Goal: Task Accomplishment & Management: Complete application form

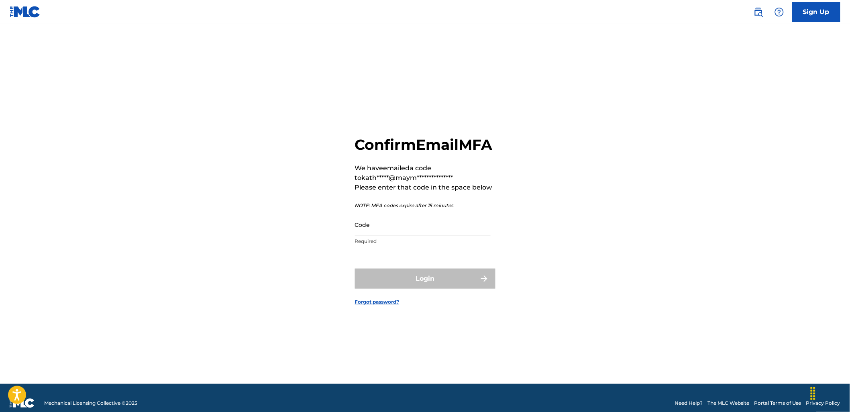
click at [403, 230] on input "Code" at bounding box center [423, 224] width 136 height 23
paste input "262075"
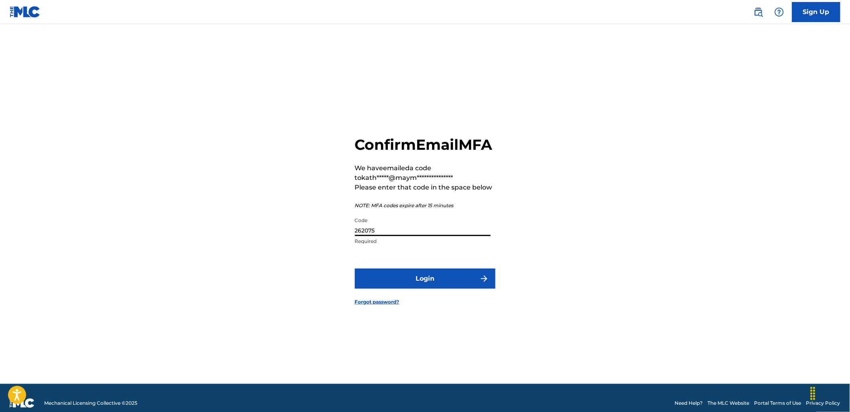
type input "262075"
click at [431, 288] on button "Login" at bounding box center [425, 279] width 141 height 20
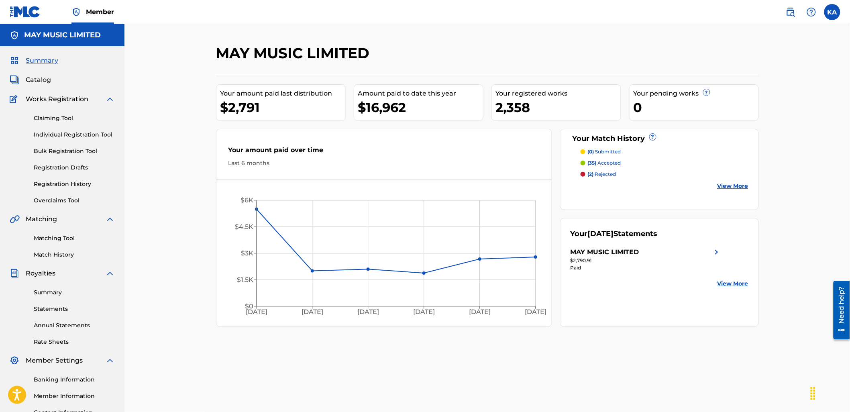
click at [65, 134] on link "Individual Registration Tool" at bounding box center [74, 134] width 81 height 8
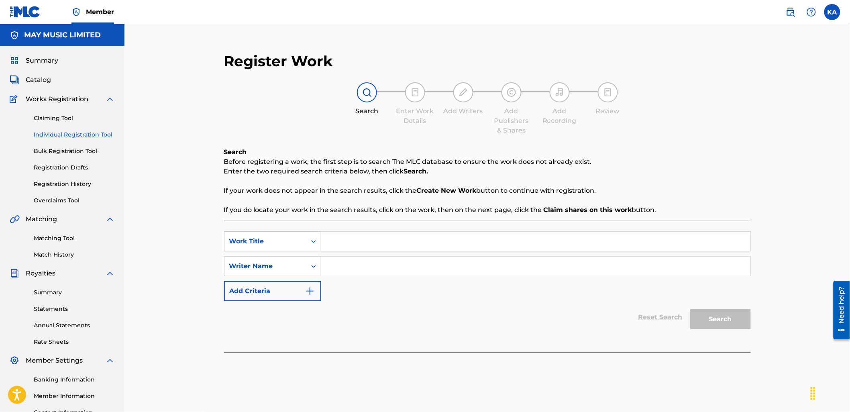
click at [406, 228] on div "SearchWithCriteria18a72736-0d72-4e72-8dbf-d318c1f11598 Work Title SearchWithCri…" at bounding box center [487, 287] width 527 height 132
click at [395, 246] on input "Search Form" at bounding box center [535, 241] width 429 height 19
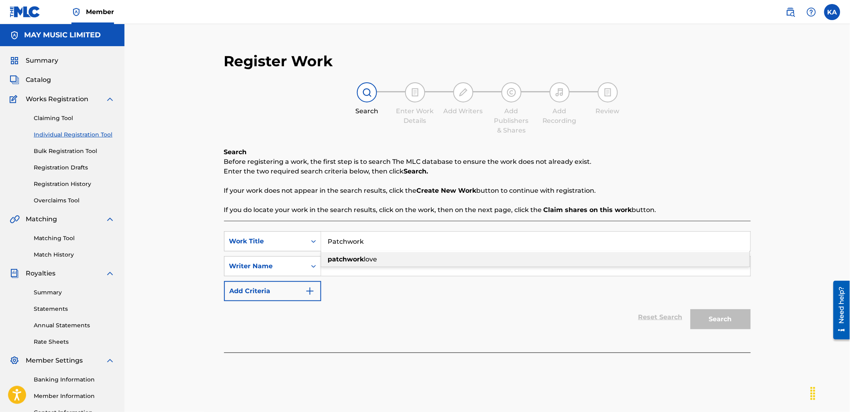
click at [379, 266] on div "patchwork love" at bounding box center [535, 259] width 428 height 14
type input "patchwork love"
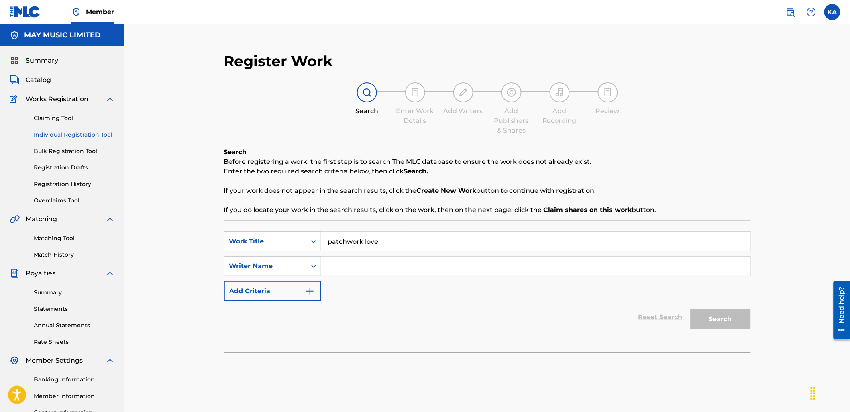
click at [377, 267] on input "Search Form" at bounding box center [535, 266] width 429 height 19
type input "[PERSON_NAME]"
click at [713, 318] on button "Search" at bounding box center [720, 319] width 60 height 20
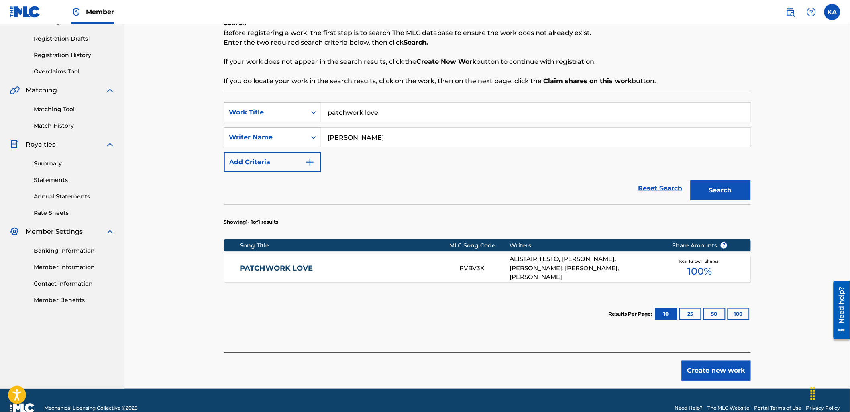
scroll to position [134, 0]
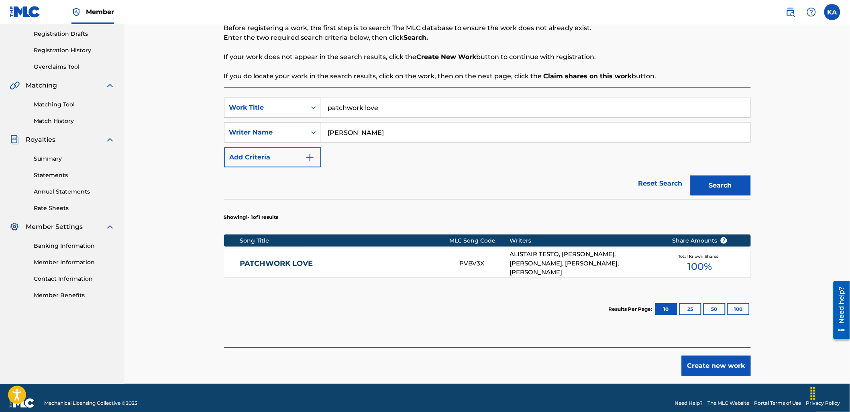
click at [365, 261] on link "PATCHWORK LOVE" at bounding box center [344, 263] width 209 height 9
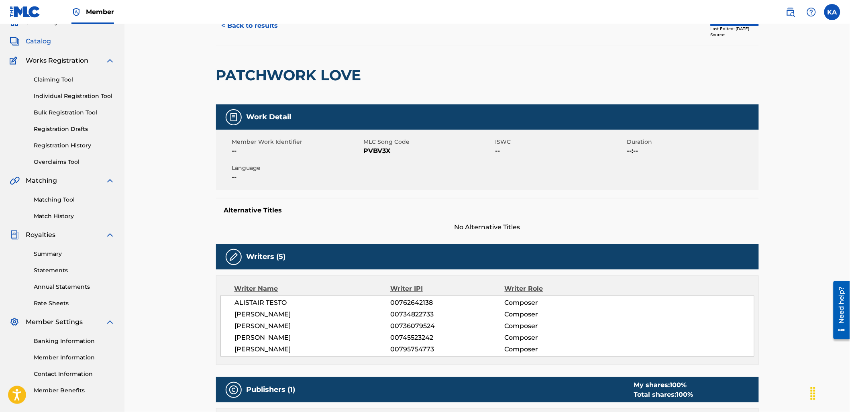
scroll to position [23, 0]
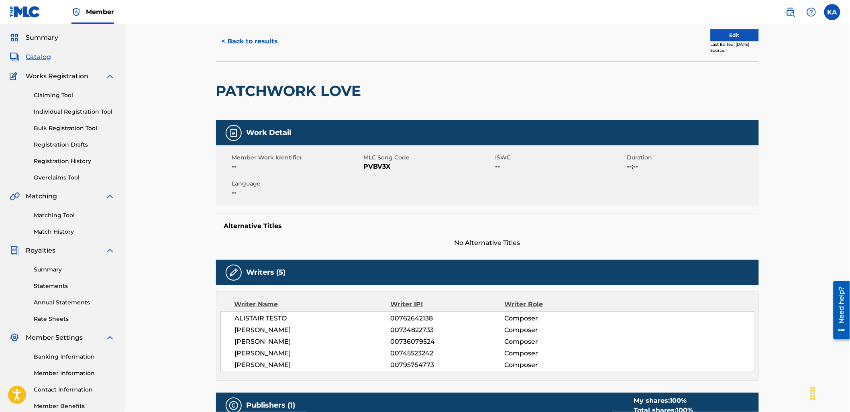
click at [727, 33] on button "Edit" at bounding box center [735, 35] width 48 height 12
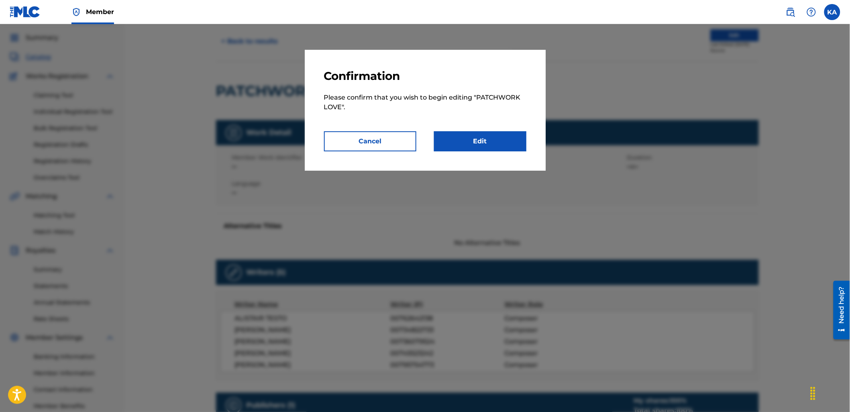
click at [481, 128] on p "Please confirm that you wish to begin editing " PATCHWORK LOVE "." at bounding box center [425, 107] width 202 height 48
click at [484, 138] on link "Edit" at bounding box center [480, 141] width 92 height 20
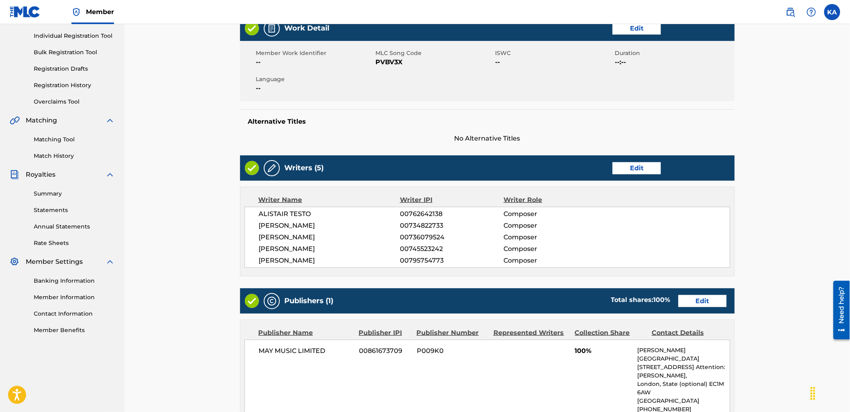
scroll to position [54, 0]
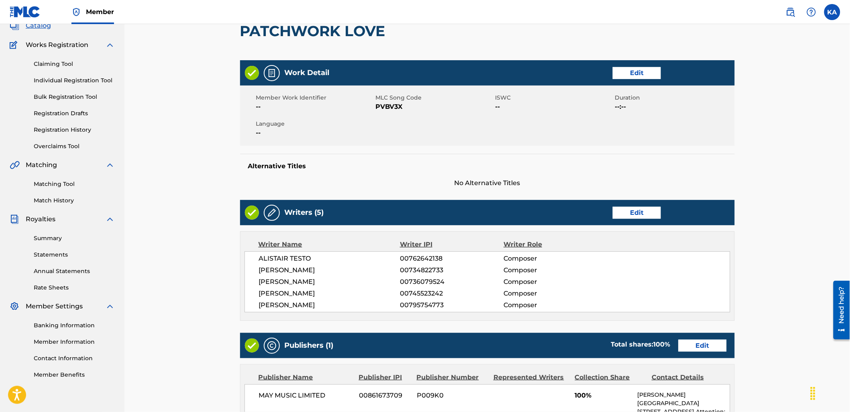
click at [641, 69] on link "Edit" at bounding box center [637, 73] width 48 height 12
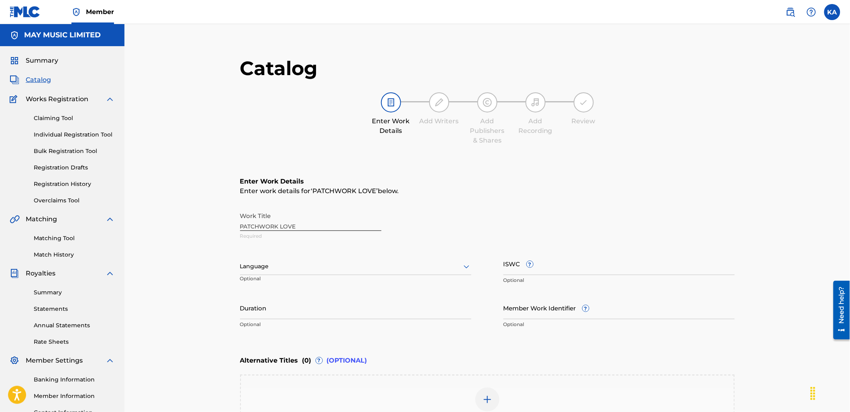
click at [271, 263] on div at bounding box center [355, 266] width 231 height 10
click at [283, 279] on div "English" at bounding box center [355, 284] width 230 height 18
click at [594, 267] on input "ISWC ?" at bounding box center [618, 263] width 231 height 23
paste input "T-920.481.031-1"
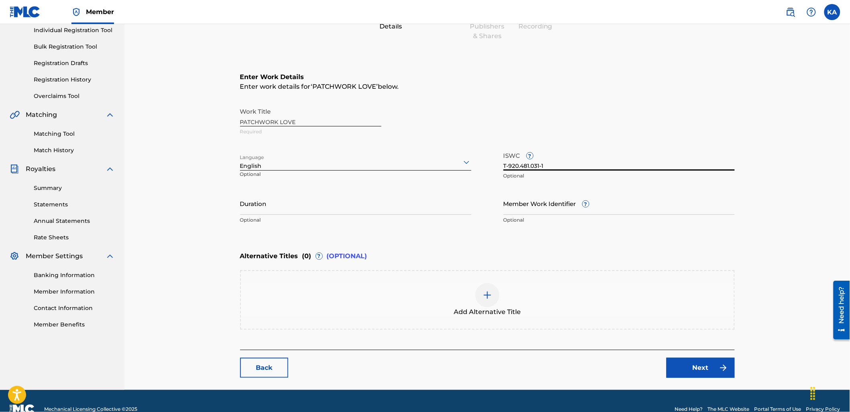
scroll to position [119, 0]
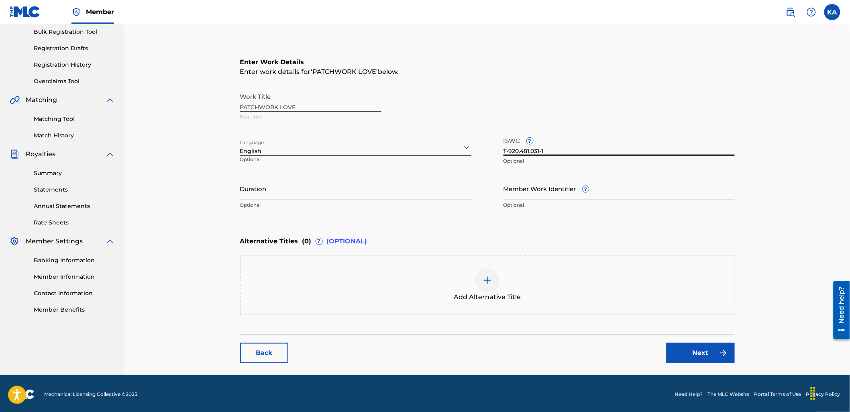
type input "T-920.481.031-1"
click at [441, 268] on div "Add Alternative Title" at bounding box center [487, 285] width 493 height 34
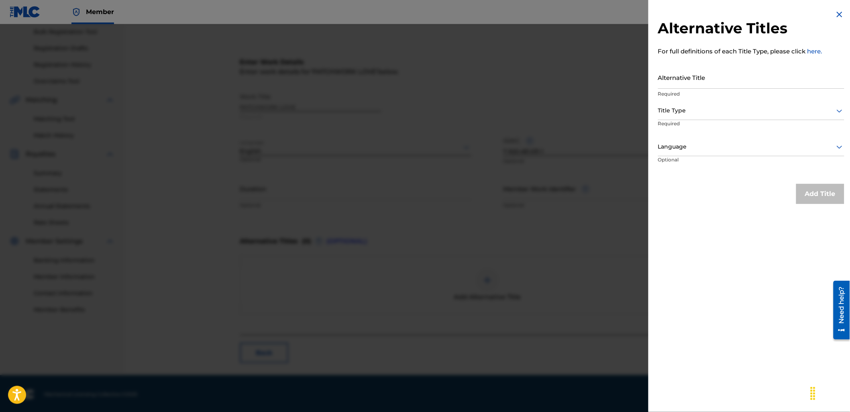
click at [683, 68] on input "Alternative Title" at bounding box center [751, 77] width 186 height 23
paste input "Patchwork Love (Acoustic) (2017)"
type input "Patchwork Love (Acoustic) (2017)"
click at [697, 113] on div at bounding box center [751, 111] width 186 height 10
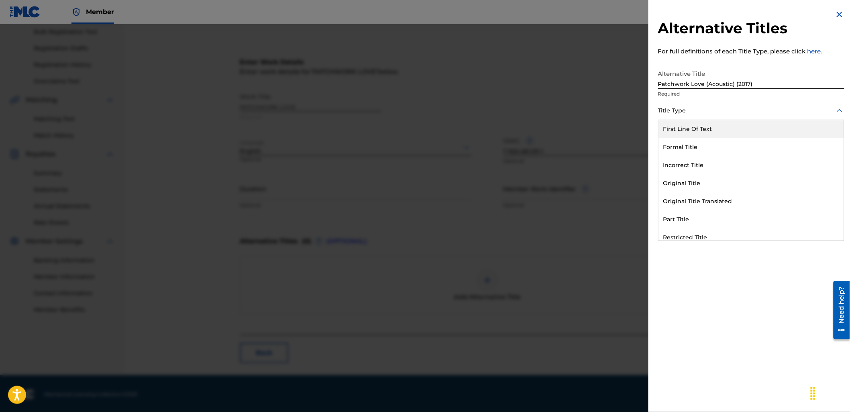
scroll to position [78, 0]
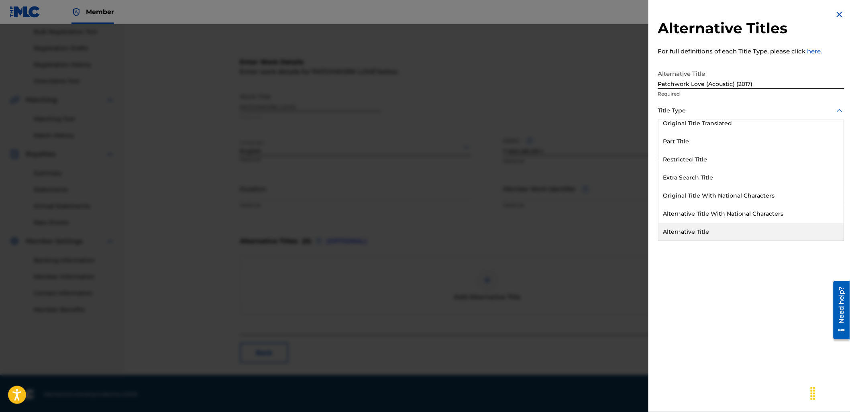
drag, startPoint x: 696, startPoint y: 240, endPoint x: 689, endPoint y: 228, distance: 14.2
click at [696, 240] on div "First Line Of Text Formal Title Incorrect Title Original Title Original Title T…" at bounding box center [751, 180] width 186 height 121
click at [670, 239] on div "Alternative Title" at bounding box center [750, 232] width 185 height 18
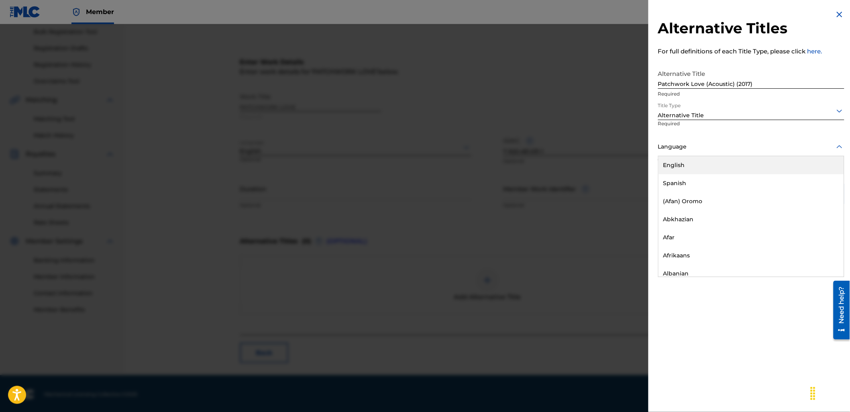
click at [681, 149] on div at bounding box center [751, 147] width 186 height 10
click at [683, 169] on div "English" at bounding box center [750, 165] width 185 height 18
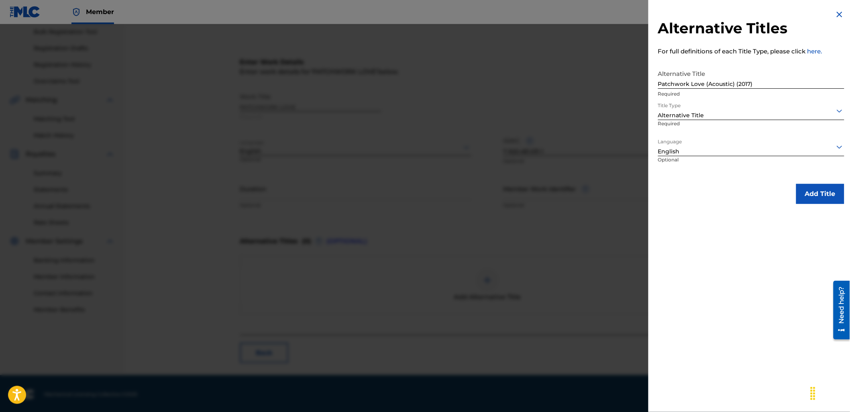
click at [821, 199] on button "Add Title" at bounding box center [820, 194] width 48 height 20
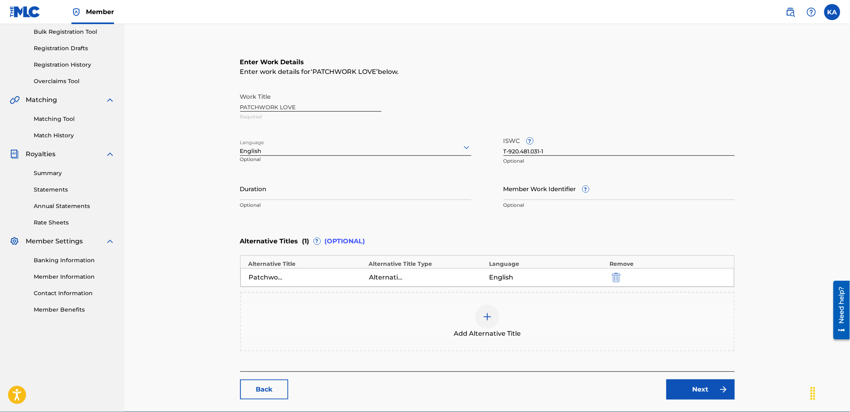
click at [286, 191] on input "Duration" at bounding box center [355, 188] width 231 height 23
type input "03:40"
click at [680, 390] on link "Next" at bounding box center [700, 389] width 68 height 20
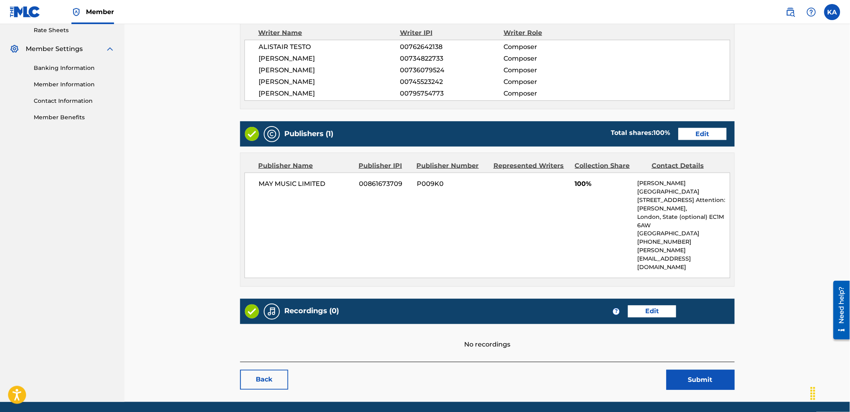
scroll to position [323, 0]
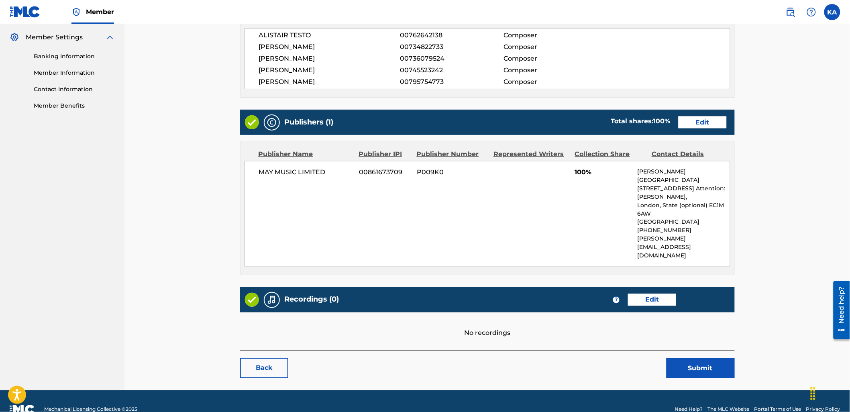
click at [656, 294] on link "Edit" at bounding box center [652, 300] width 48 height 12
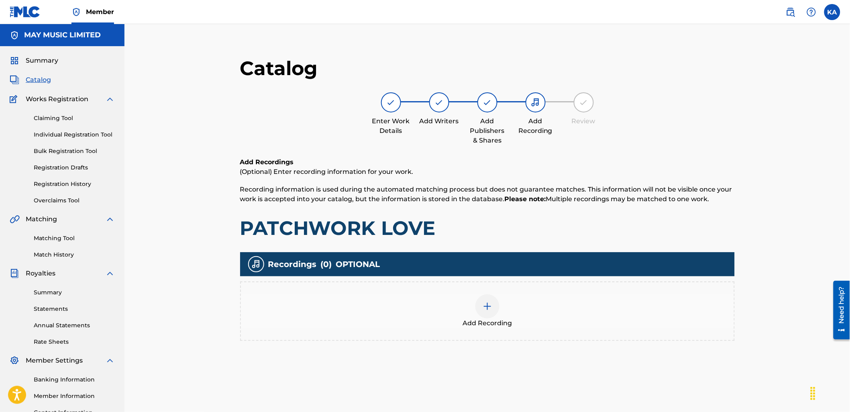
click at [534, 315] on div "Add Recording" at bounding box center [487, 311] width 493 height 34
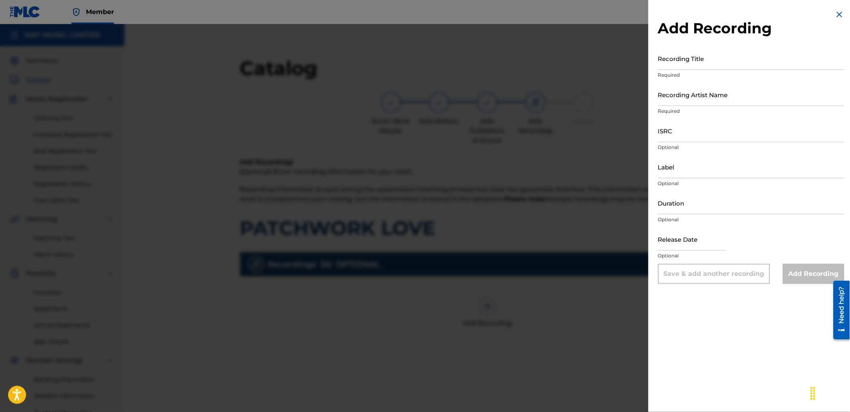
click at [673, 54] on input "Recording Title" at bounding box center [751, 58] width 186 height 23
type input "Patchwork Love"
click at [678, 86] on input "Recording Artist Name" at bounding box center [751, 94] width 186 height 23
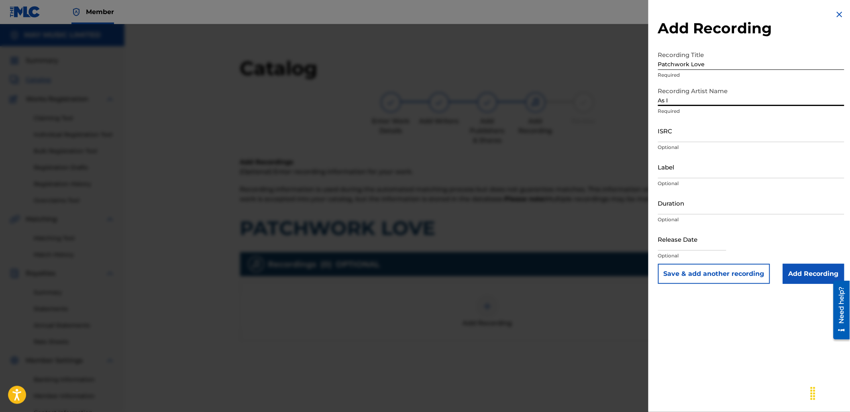
type input "As It Is"
click at [694, 238] on input "text" at bounding box center [692, 239] width 68 height 23
select select "7"
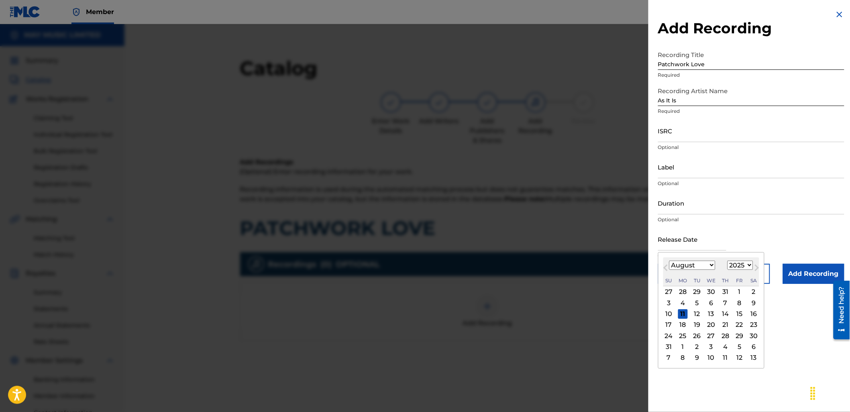
click at [741, 264] on select "1900 1901 1902 1903 1904 1905 1906 1907 1908 1909 1910 1911 1912 1913 1914 1915…" at bounding box center [740, 265] width 26 height 9
select select "2017"
click at [727, 261] on select "1900 1901 1902 1903 1904 1905 1906 1907 1908 1909 1910 1911 1912 1913 1914 1915…" at bounding box center [740, 265] width 26 height 9
click at [709, 264] on select "January February March April May June July August September October November De…" at bounding box center [692, 265] width 46 height 9
select select "0"
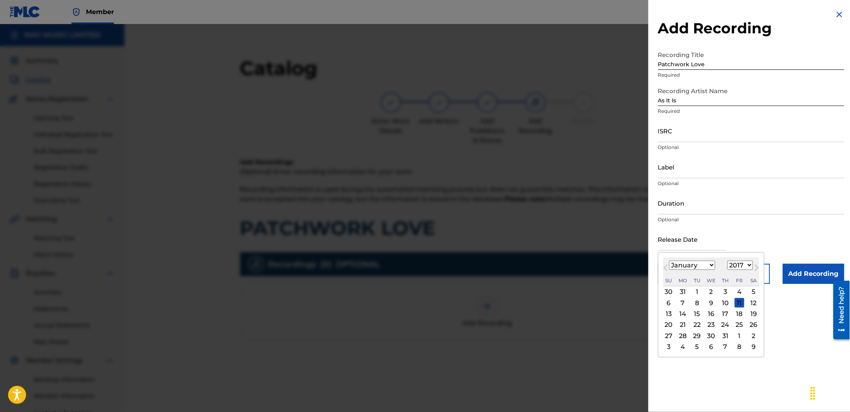
click at [669, 261] on select "January February March April May June July August September October November De…" at bounding box center [692, 265] width 46 height 9
click at [739, 312] on div "20" at bounding box center [740, 314] width 10 height 10
type input "[DATE]"
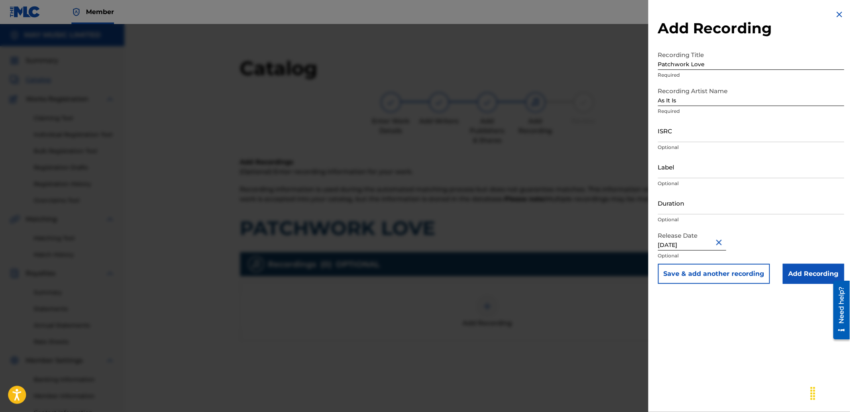
select select "2017"
click at [676, 133] on input "ISRC" at bounding box center [751, 130] width 186 height 23
paste input "US5261622492"
type input "US5261622492"
click at [705, 208] on input "Duration" at bounding box center [751, 202] width 186 height 23
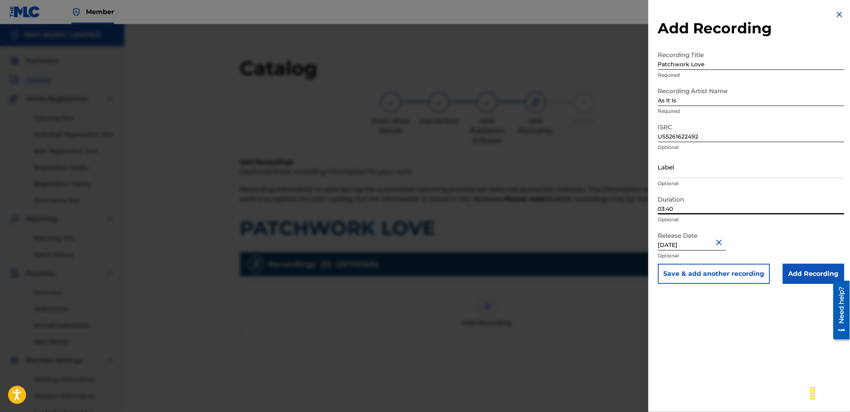
type input "03:40"
click at [811, 271] on input "Add Recording" at bounding box center [813, 274] width 61 height 20
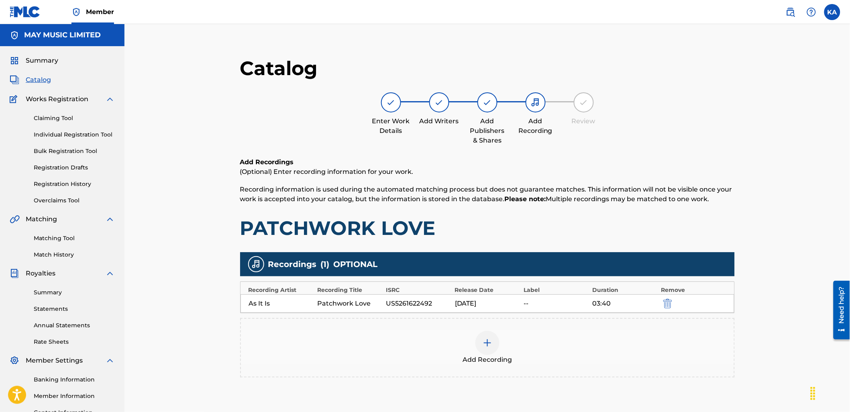
click at [559, 348] on div "Add Recording" at bounding box center [487, 348] width 493 height 34
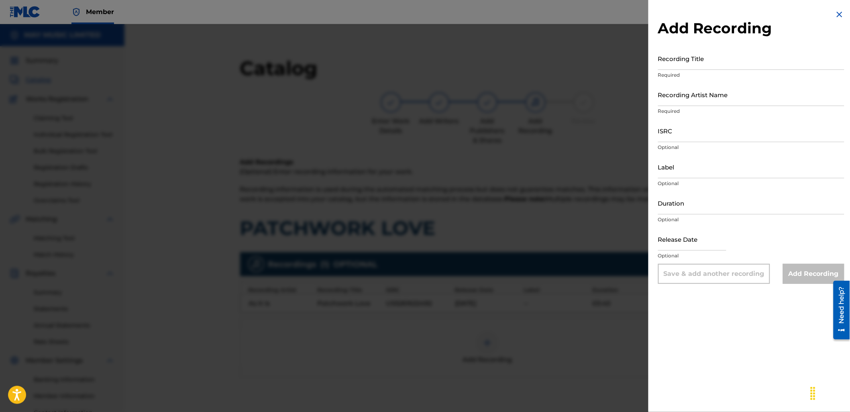
click at [682, 62] on input "Recording Title" at bounding box center [751, 58] width 186 height 23
paste input "Patchwork Love (Acoustic) (2017)"
type input "Patchwork Love (Acoustic) (2017)"
click at [682, 101] on input "Recording Artist Name" at bounding box center [751, 94] width 186 height 23
type input "As It Is"
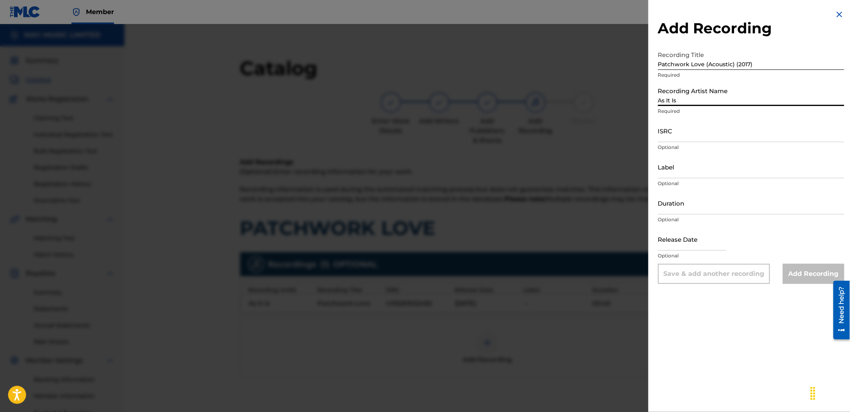
type input "03:40"
type input "[DATE]"
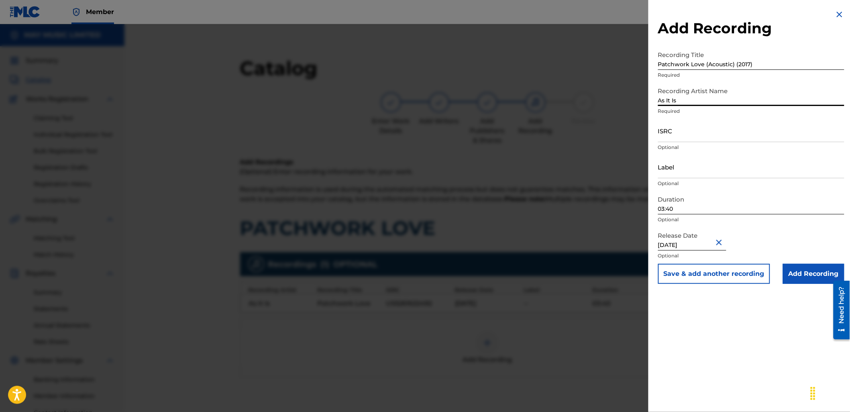
click at [724, 241] on button "Close" at bounding box center [720, 242] width 12 height 24
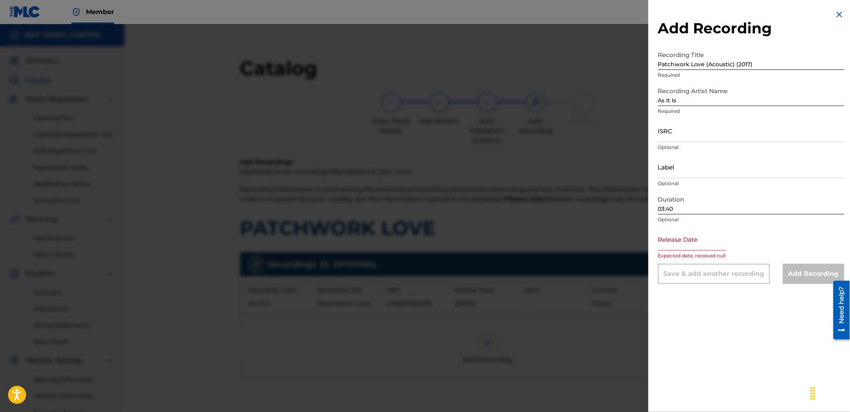
click at [708, 242] on input "text" at bounding box center [692, 239] width 68 height 23
select select "7"
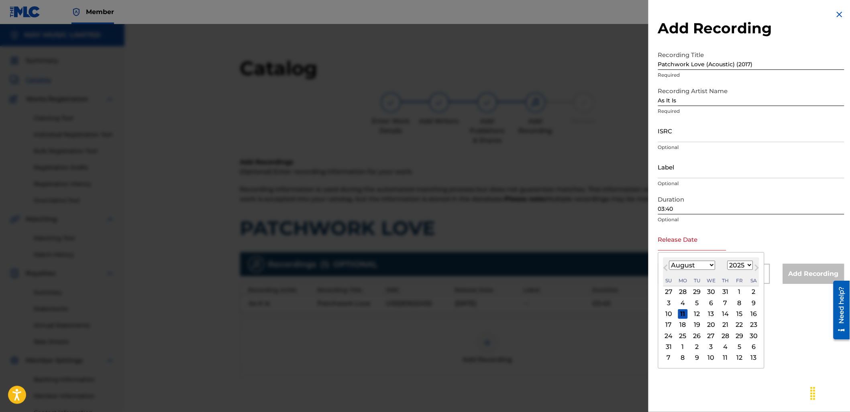
click at [740, 266] on select "1900 1901 1902 1903 1904 1905 1906 1907 1908 1909 1910 1911 1912 1913 1914 1915…" at bounding box center [740, 265] width 26 height 9
select select "2024"
click at [727, 261] on select "1900 1901 1902 1903 1904 1905 1906 1907 1908 1909 1910 1911 1912 1913 1914 1915…" at bounding box center [740, 265] width 26 height 9
click at [756, 267] on span "Next Month" at bounding box center [756, 269] width 0 height 12
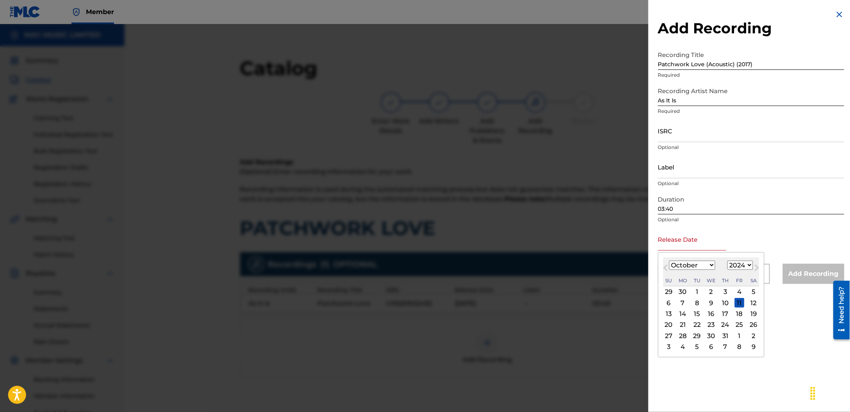
click at [756, 267] on span "Next Month" at bounding box center [756, 269] width 0 height 12
select select "10"
click at [709, 324] on div "20" at bounding box center [712, 325] width 10 height 10
type input "[DATE]"
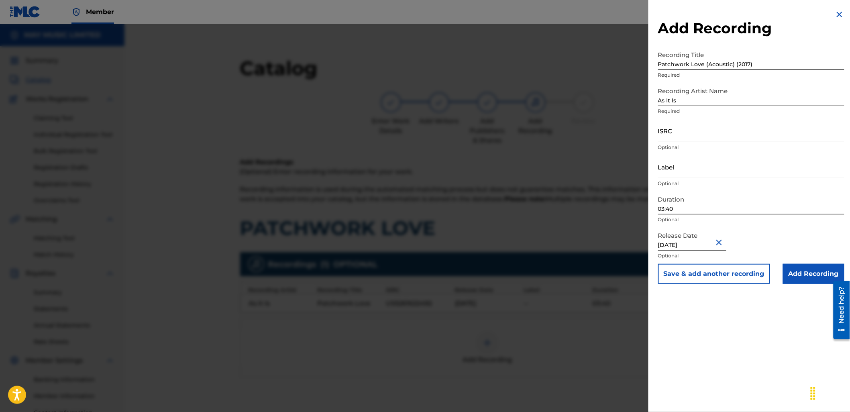
click at [698, 134] on input "ISRC" at bounding box center [751, 130] width 186 height 23
paste input "GBLDX2400110"
type input "GBLDX2400110"
click at [804, 275] on input "Add Recording" at bounding box center [813, 274] width 61 height 20
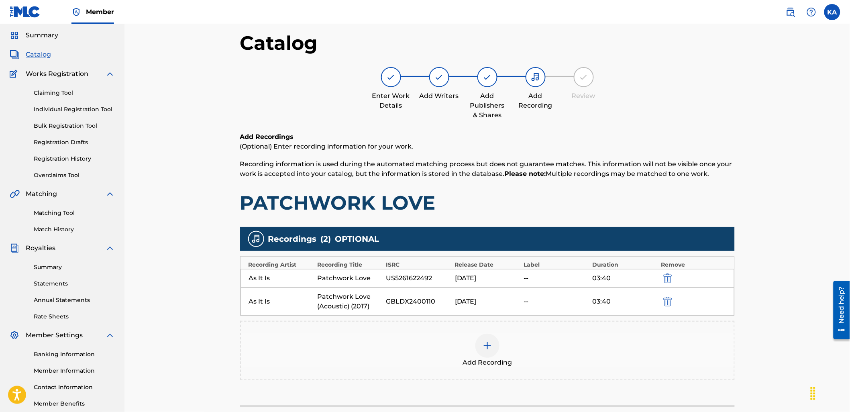
scroll to position [89, 0]
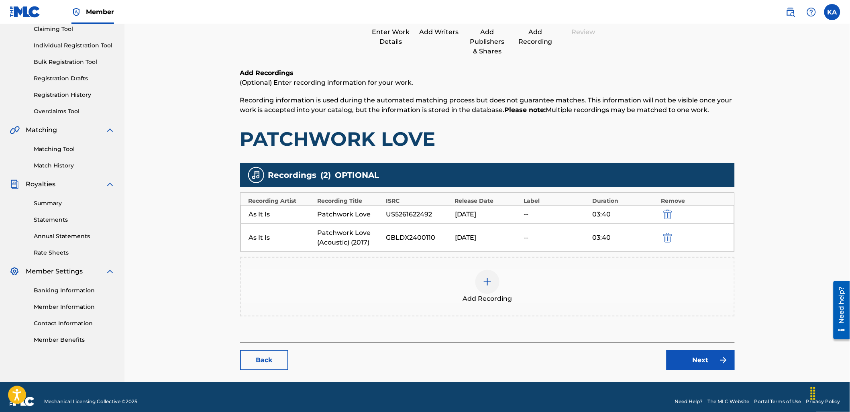
click at [430, 234] on div "GBLDX2400110" at bounding box center [418, 238] width 65 height 10
click at [696, 366] on link "Next" at bounding box center [700, 360] width 68 height 20
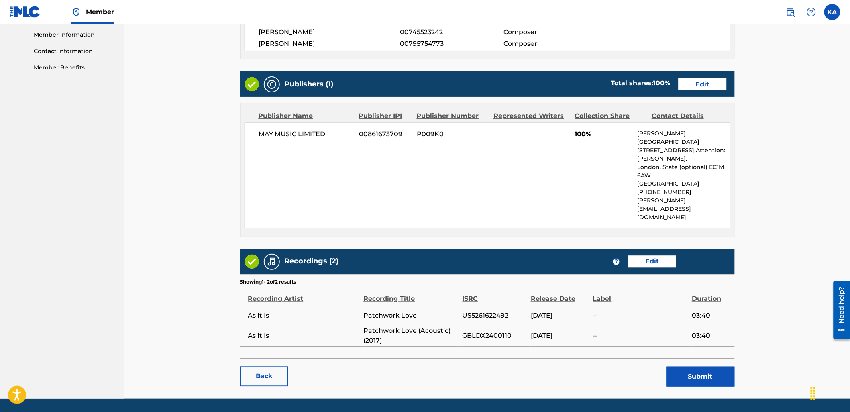
scroll to position [370, 0]
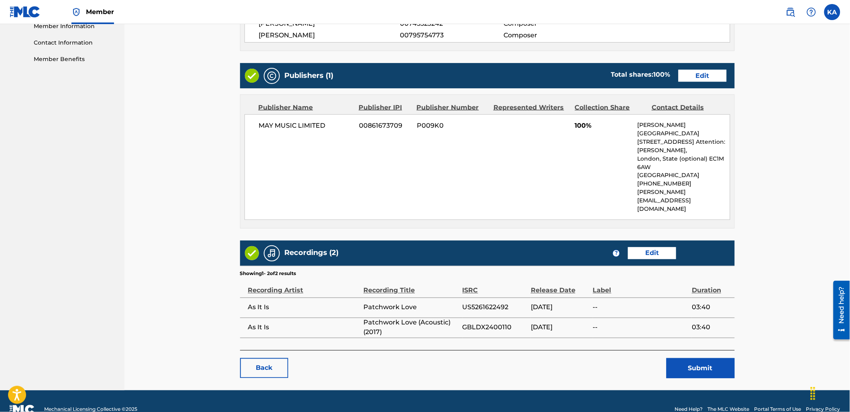
click at [699, 358] on button "Submit" at bounding box center [700, 368] width 68 height 20
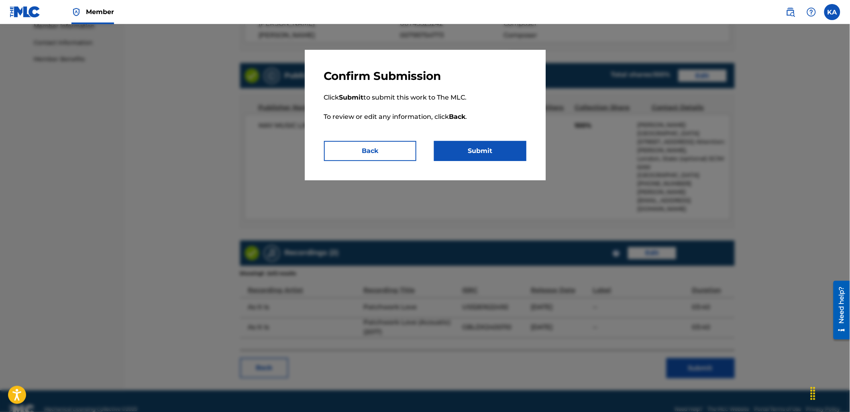
click at [511, 155] on button "Submit" at bounding box center [480, 151] width 92 height 20
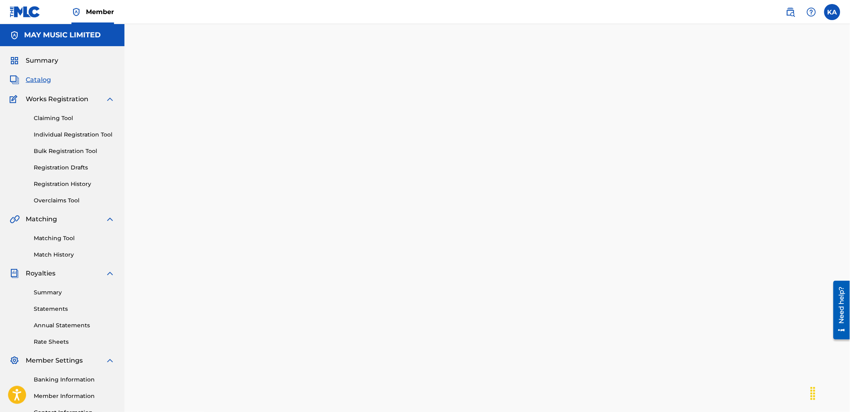
click at [289, 163] on div "Back Done" at bounding box center [487, 250] width 495 height 388
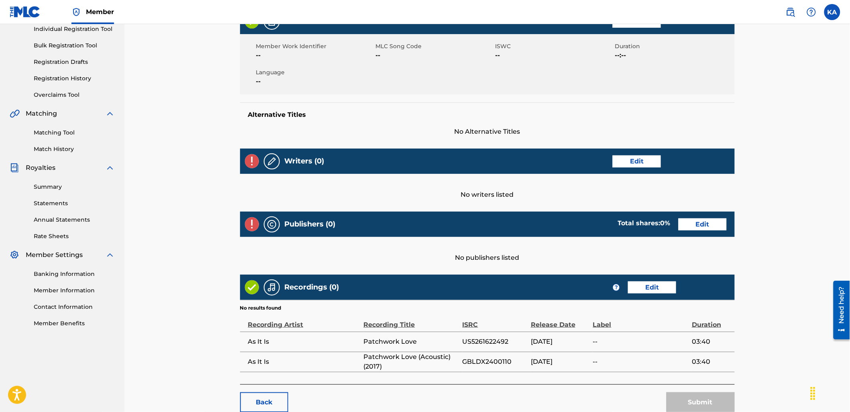
scroll to position [156, 0]
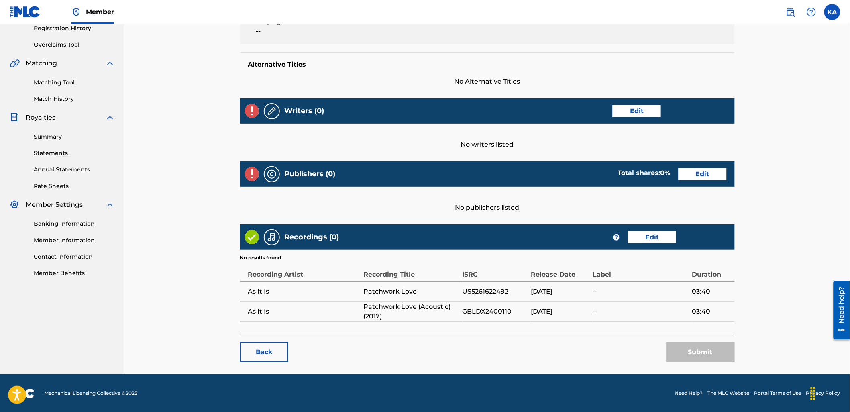
click at [639, 108] on link "Edit" at bounding box center [637, 111] width 48 height 12
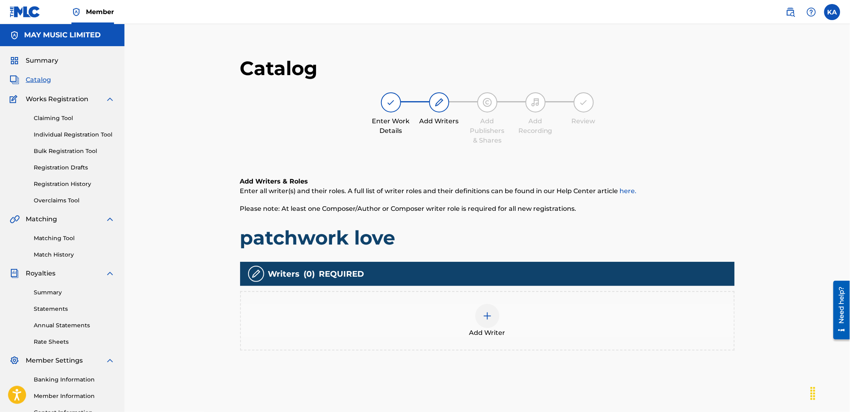
click at [386, 106] on img at bounding box center [391, 103] width 10 height 10
click at [386, 105] on img at bounding box center [391, 103] width 10 height 10
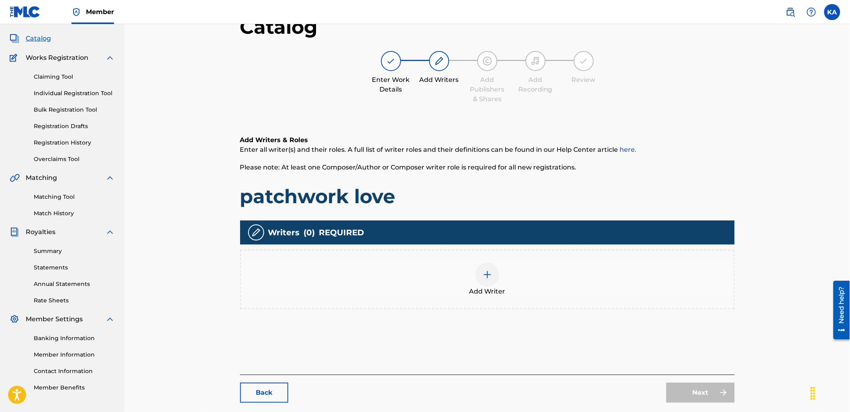
scroll to position [82, 0]
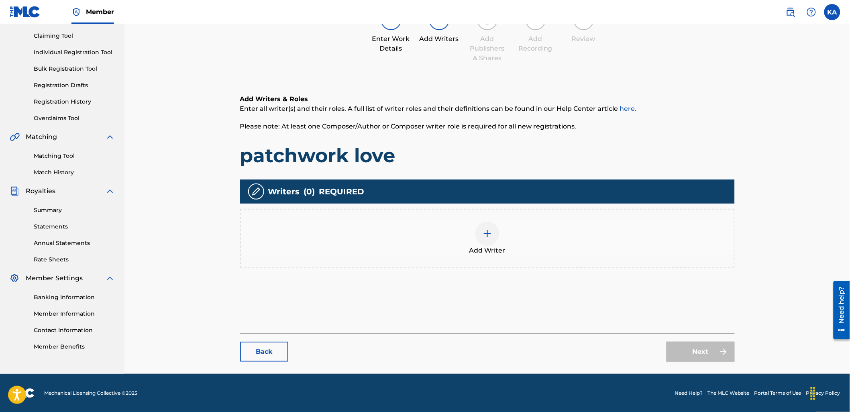
click at [275, 346] on link "Back" at bounding box center [264, 352] width 48 height 20
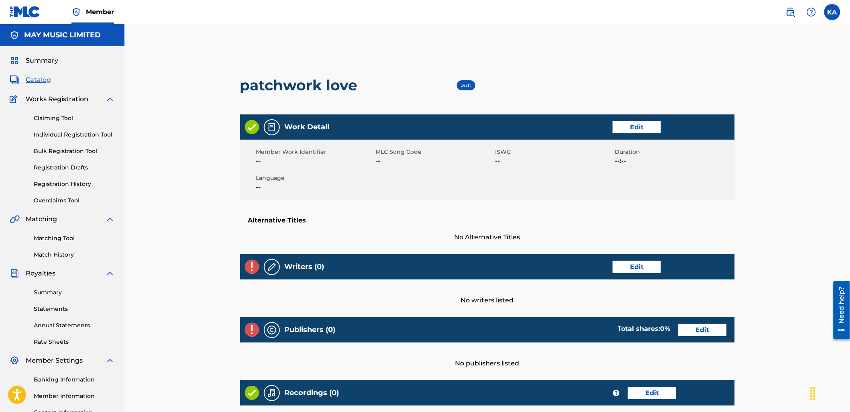
click at [77, 137] on link "Individual Registration Tool" at bounding box center [74, 134] width 81 height 8
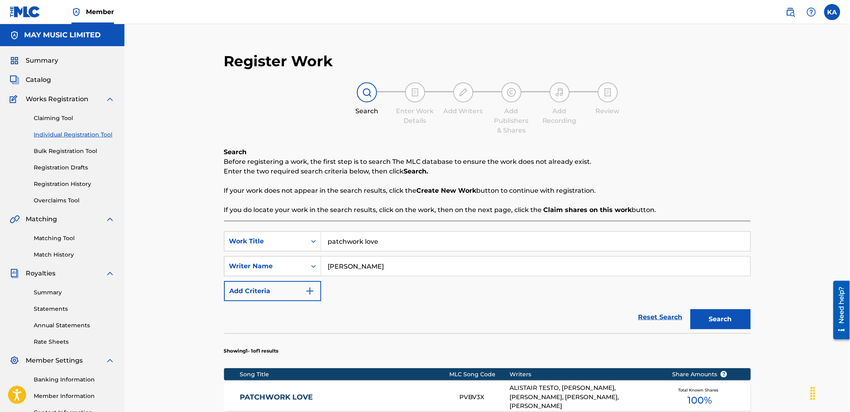
click at [70, 166] on link "Registration Drafts" at bounding box center [74, 167] width 81 height 8
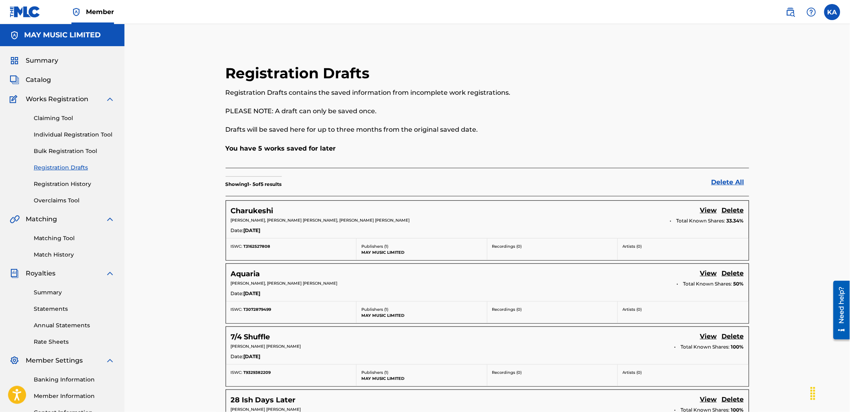
click at [81, 182] on link "Registration History" at bounding box center [74, 184] width 81 height 8
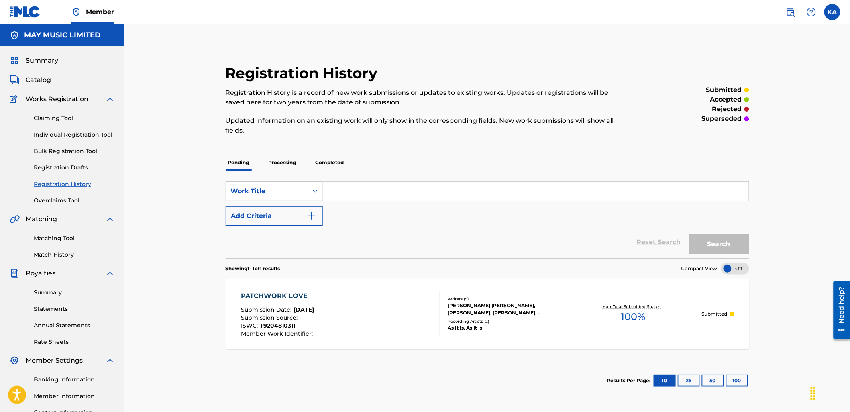
click at [71, 135] on link "Individual Registration Tool" at bounding box center [74, 134] width 81 height 8
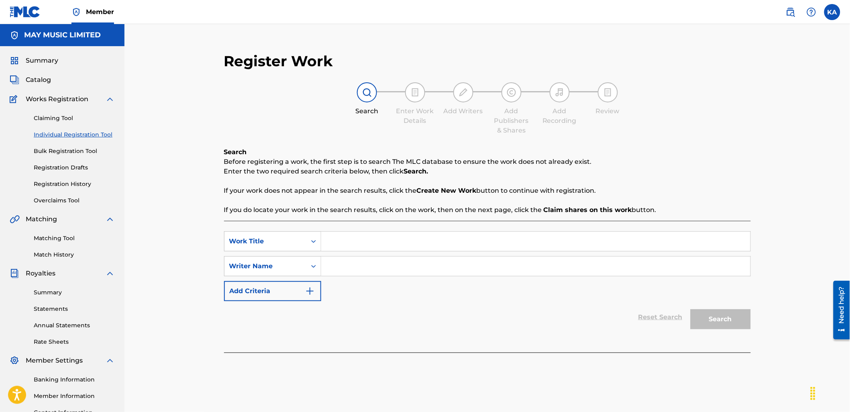
click at [383, 239] on input "Search Form" at bounding box center [535, 241] width 429 height 19
paste input "Babylon Ben (2016)"
type input "Babylon Ben (2016)"
click at [362, 268] on input "Search Form" at bounding box center [535, 266] width 429 height 19
type input "[PERSON_NAME]"
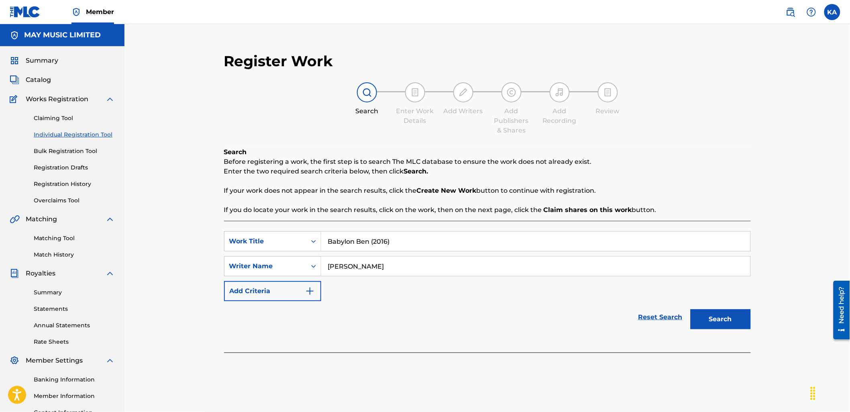
click at [735, 322] on button "Search" at bounding box center [720, 319] width 60 height 20
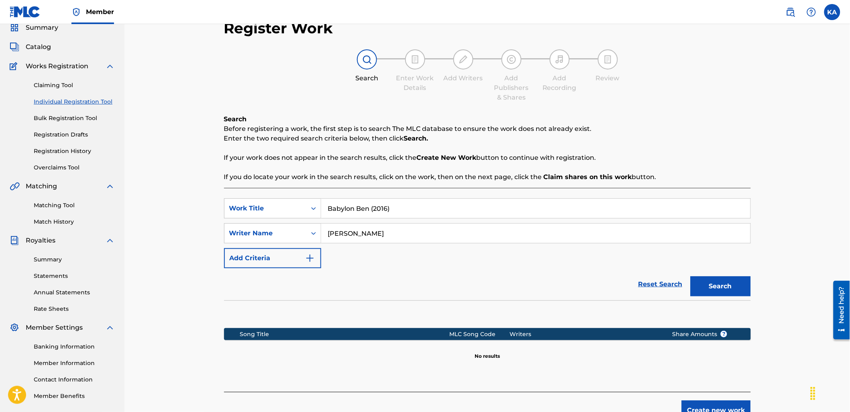
scroll to position [88, 0]
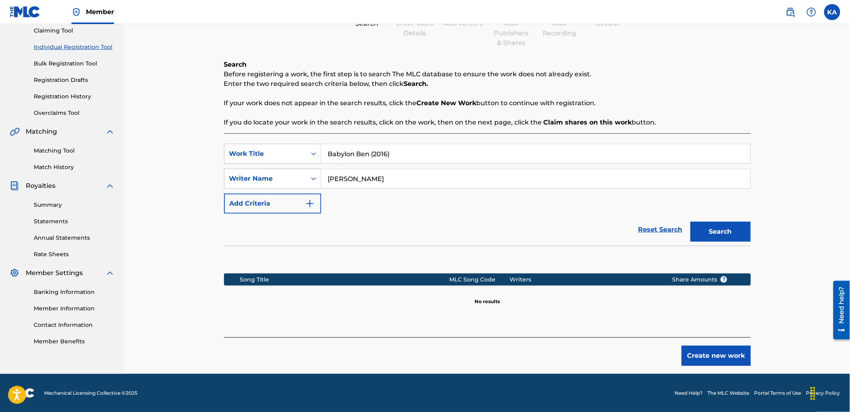
click at [416, 150] on input "Babylon Ben (2016)" at bounding box center [535, 153] width 429 height 19
type input "Babylon Ben"
click at [690, 222] on button "Search" at bounding box center [720, 232] width 60 height 20
click at [325, 159] on input "Babylon Ben" at bounding box center [535, 153] width 429 height 19
click at [690, 222] on button "Search" at bounding box center [720, 232] width 60 height 20
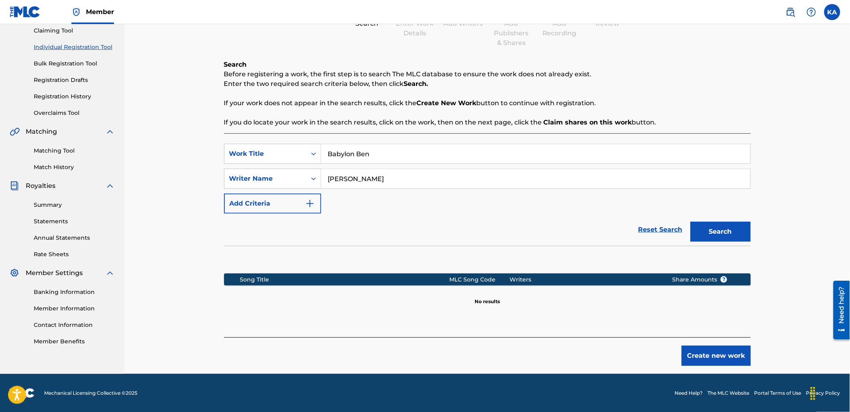
click at [709, 360] on button "Create new work" at bounding box center [716, 356] width 69 height 20
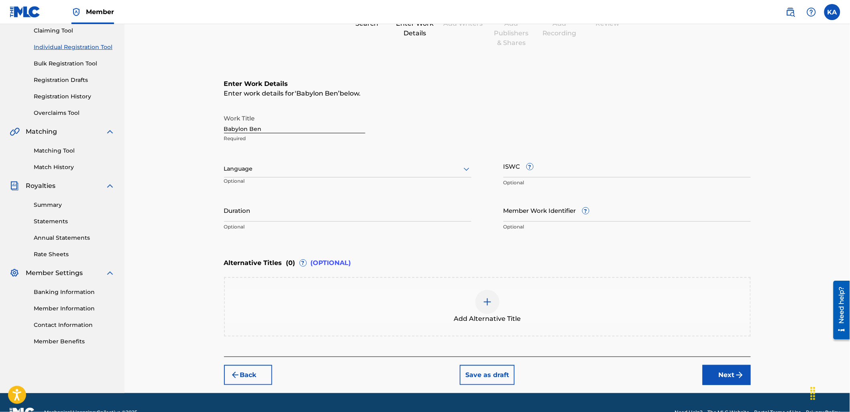
drag, startPoint x: 354, startPoint y: 161, endPoint x: 355, endPoint y: 169, distance: 8.0
click at [354, 161] on div "Language" at bounding box center [347, 169] width 247 height 17
click at [351, 182] on div "English" at bounding box center [347, 186] width 246 height 18
click at [569, 167] on input "ISWC ?" at bounding box center [626, 166] width 247 height 23
paste input "T-327.576.693-9"
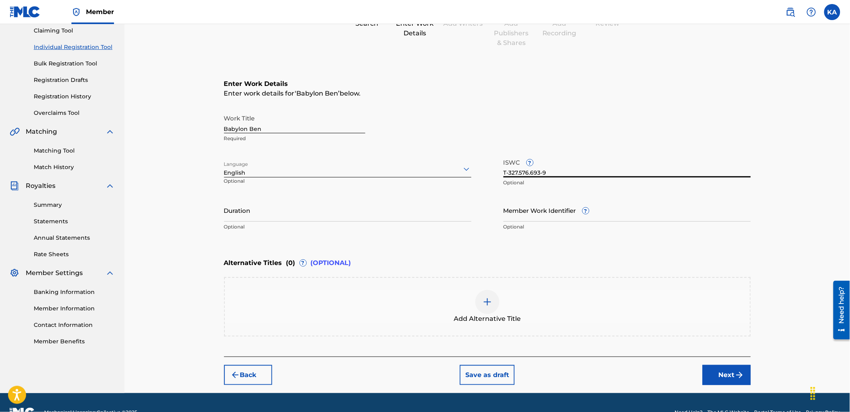
scroll to position [106, 0]
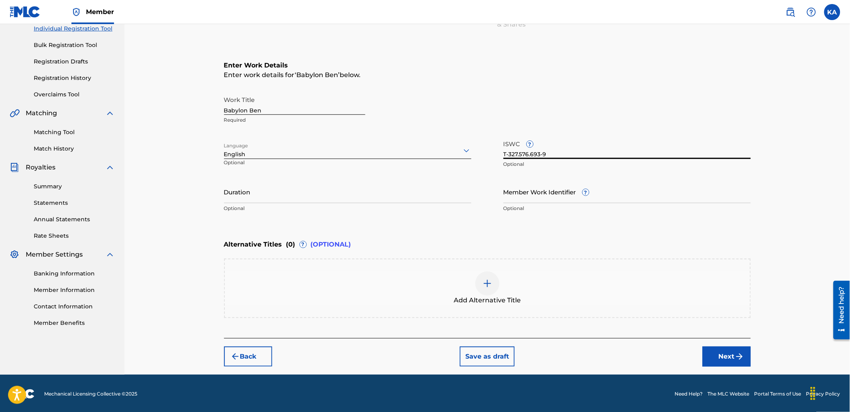
type input "T-327.576.693-9"
click at [728, 355] on button "Next" at bounding box center [727, 356] width 48 height 20
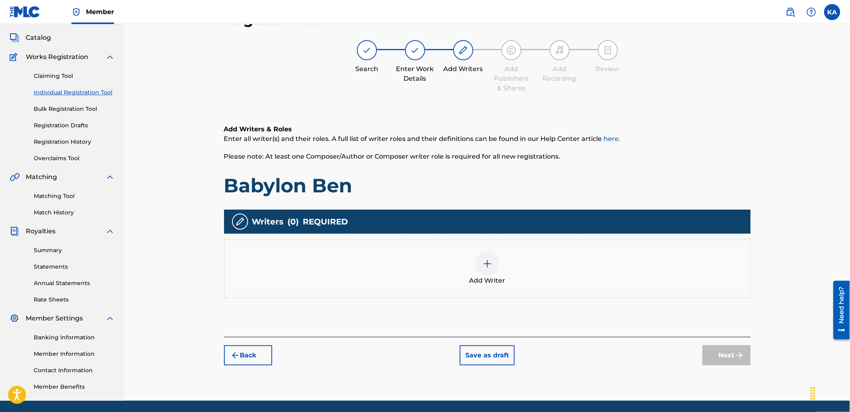
scroll to position [36, 0]
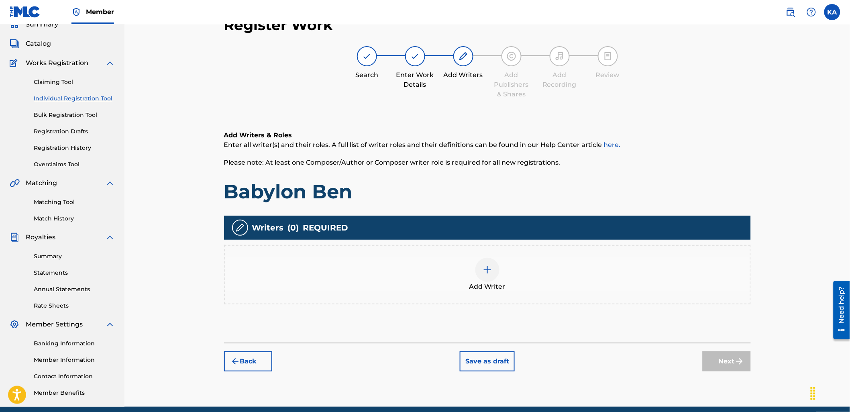
click at [404, 271] on div "Add Writer" at bounding box center [487, 275] width 525 height 34
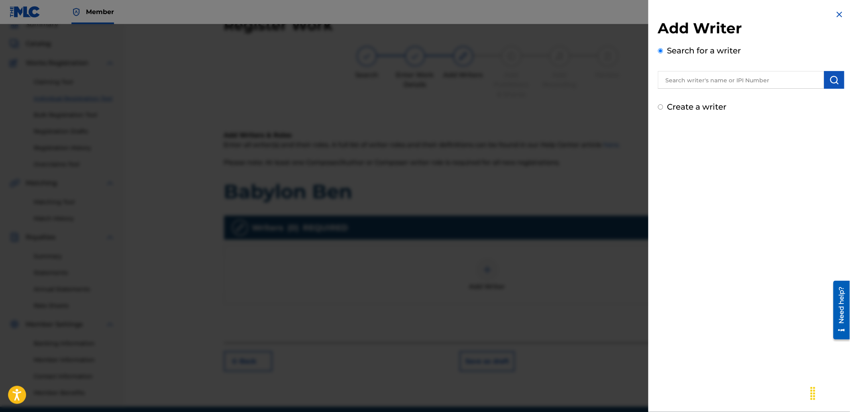
click at [694, 85] on input "text" at bounding box center [741, 80] width 166 height 18
paste input "795754773"
click at [658, 82] on input "795754773" at bounding box center [741, 80] width 166 height 18
type input "00795754773"
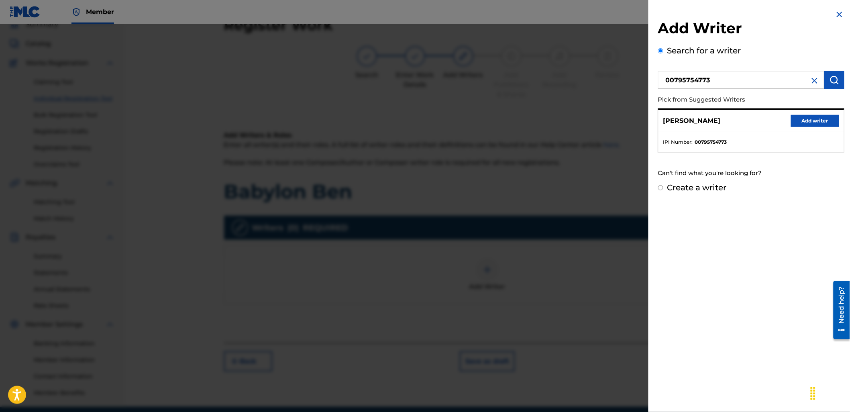
click at [804, 120] on button "Add writer" at bounding box center [815, 121] width 48 height 12
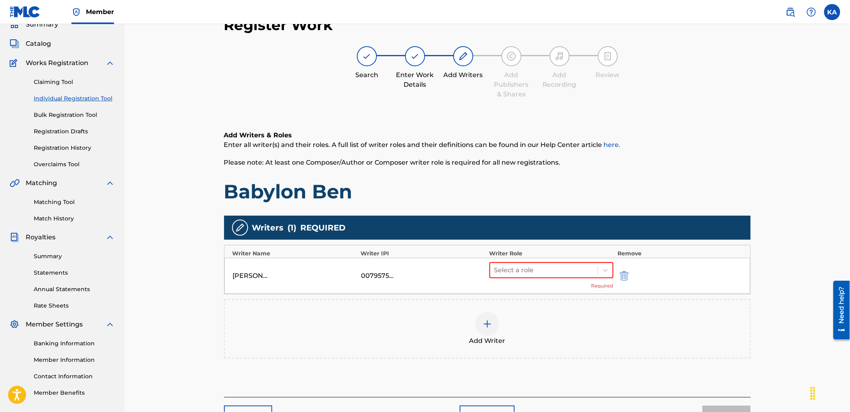
click at [495, 328] on div at bounding box center [487, 324] width 24 height 24
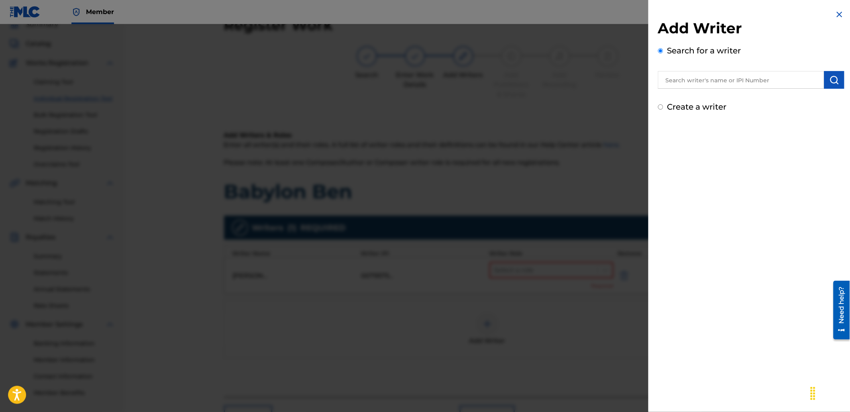
click at [737, 88] on input "text" at bounding box center [741, 80] width 166 height 18
paste input "745523242"
type input "00745523242"
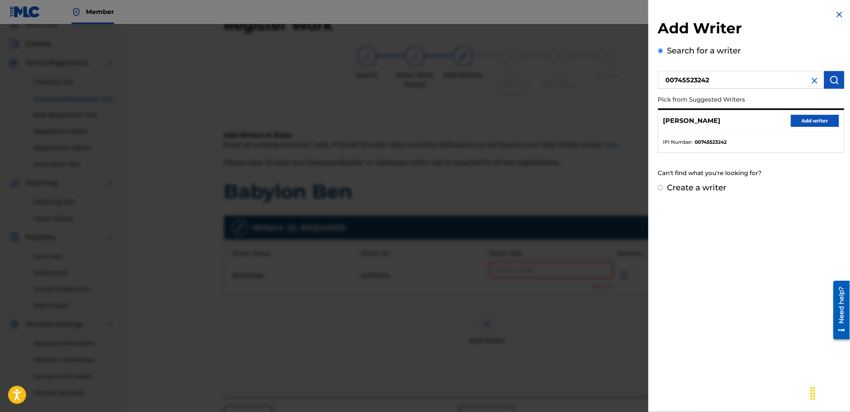
click at [815, 124] on button "Add writer" at bounding box center [815, 121] width 48 height 12
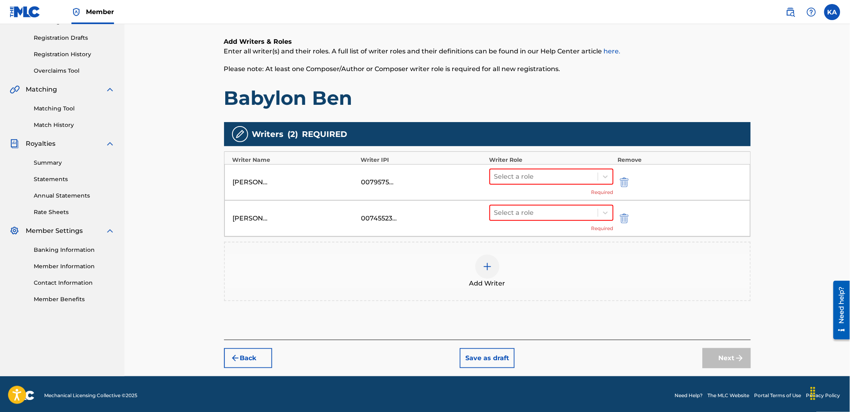
scroll to position [130, 0]
click at [550, 256] on div "Add Writer" at bounding box center [487, 271] width 525 height 34
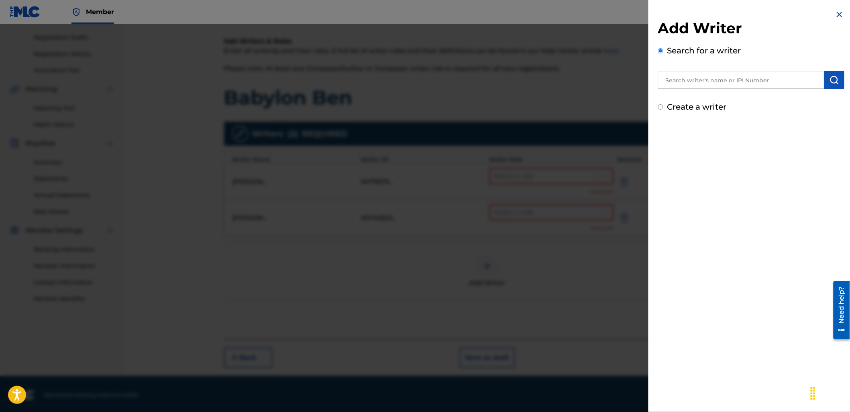
click at [760, 76] on input "text" at bounding box center [741, 80] width 166 height 18
paste input "734822733"
type input "00734822733"
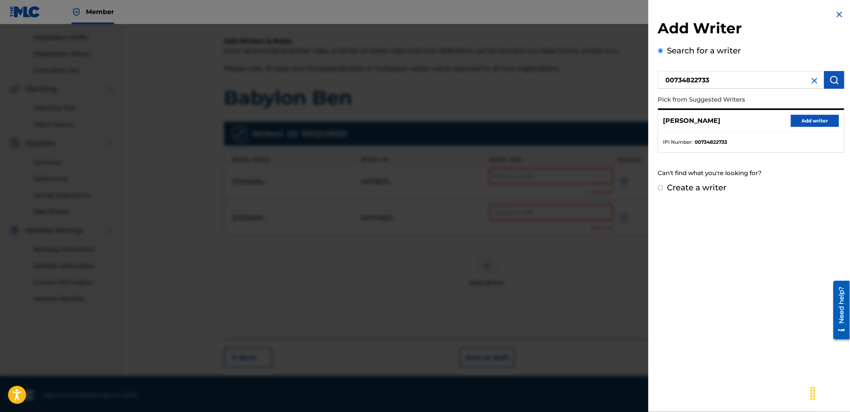
drag, startPoint x: 805, startPoint y: 128, endPoint x: 803, endPoint y: 124, distance: 4.5
click at [805, 127] on div "[PERSON_NAME] Add writer" at bounding box center [750, 121] width 185 height 22
click at [803, 124] on button "Add writer" at bounding box center [815, 121] width 48 height 12
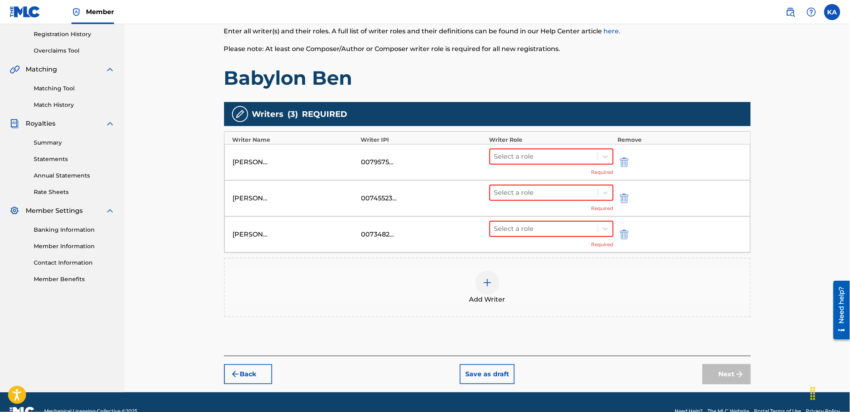
scroll to position [166, 0]
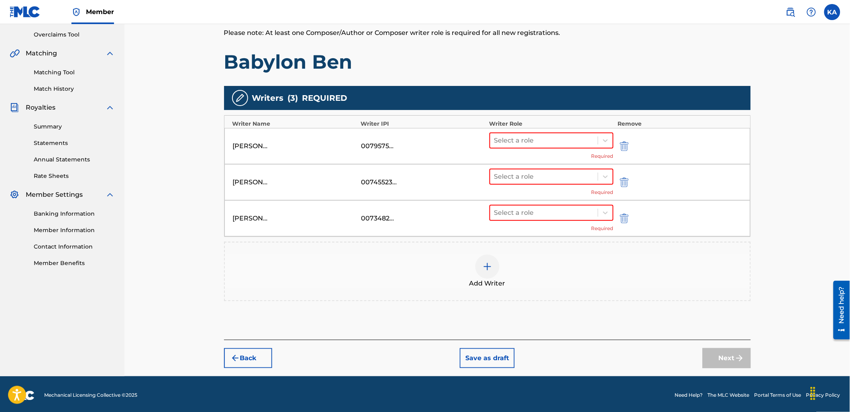
click at [508, 279] on div "Add Writer" at bounding box center [487, 272] width 525 height 34
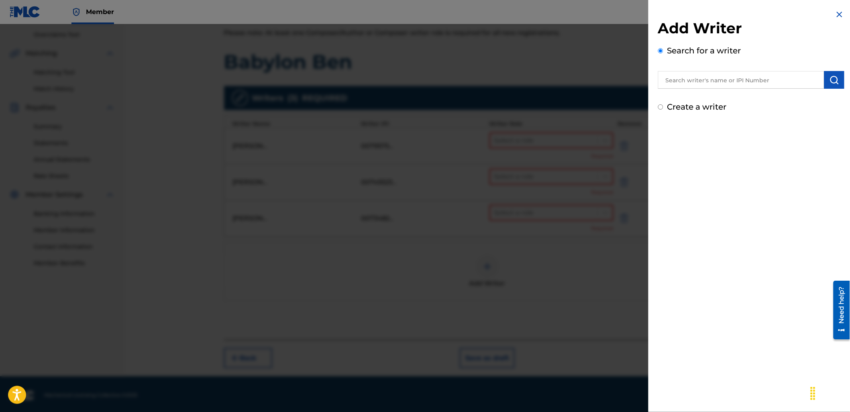
drag, startPoint x: 731, startPoint y: 90, endPoint x: 726, endPoint y: 83, distance: 8.4
click at [727, 86] on div "Add Writer Search for a writer Create a writer" at bounding box center [751, 66] width 186 height 94
click at [725, 82] on input "text" at bounding box center [741, 80] width 166 height 18
paste input "762642138"
type input "00762642138"
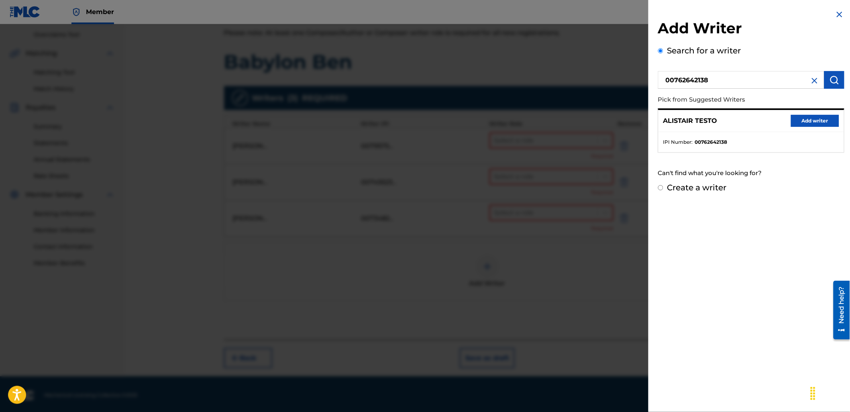
click at [819, 125] on button "Add writer" at bounding box center [815, 121] width 48 height 12
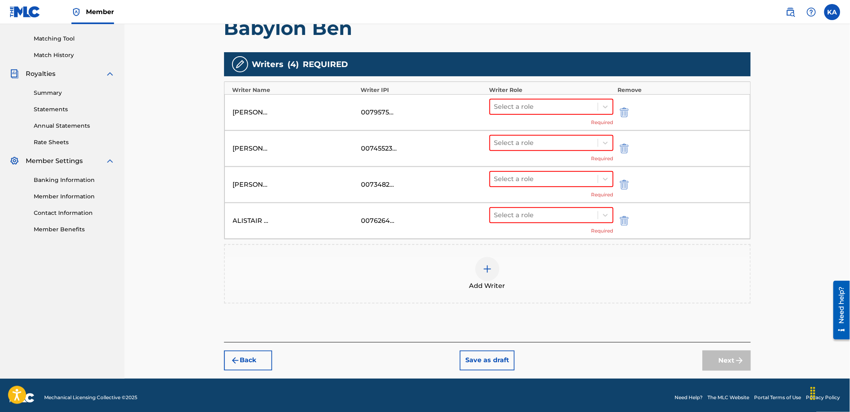
scroll to position [201, 0]
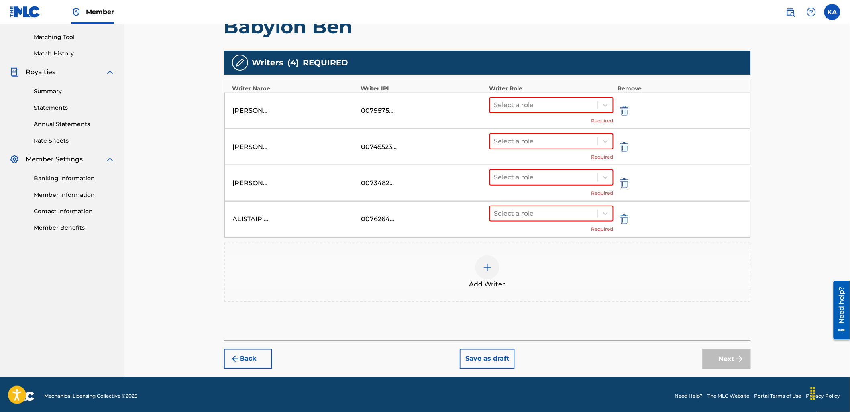
click at [565, 232] on div "ALISTAIR TESTO 00762642138 Select a role Required" at bounding box center [487, 219] width 526 height 36
click at [498, 255] on div "Add Writer" at bounding box center [487, 272] width 525 height 34
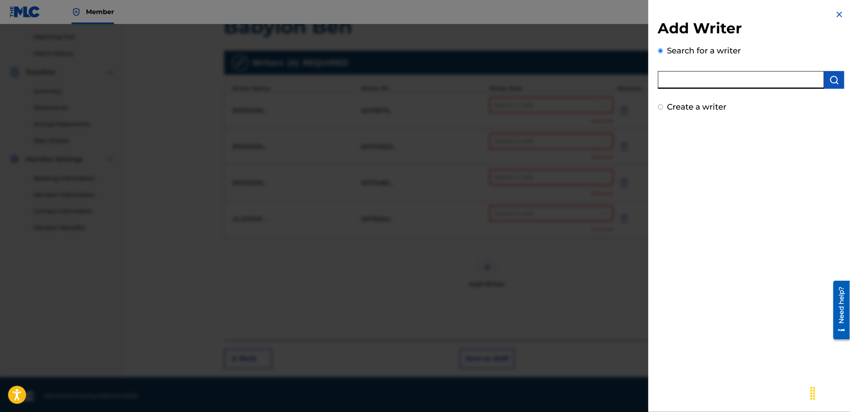
click at [688, 87] on input "text" at bounding box center [741, 80] width 166 height 18
paste input "736079524"
type input "00736079524"
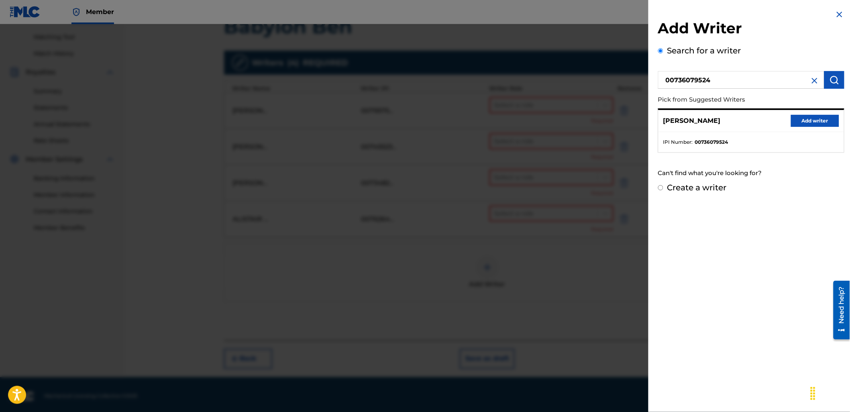
click at [800, 122] on button "Add writer" at bounding box center [815, 121] width 48 height 12
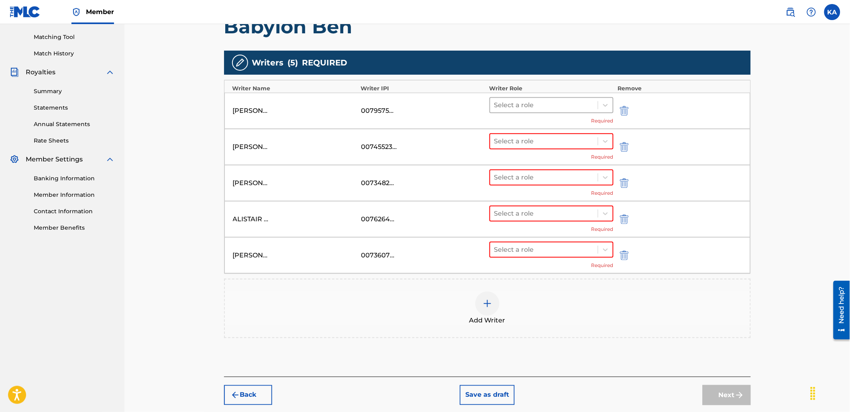
click at [542, 110] on div at bounding box center [544, 105] width 100 height 11
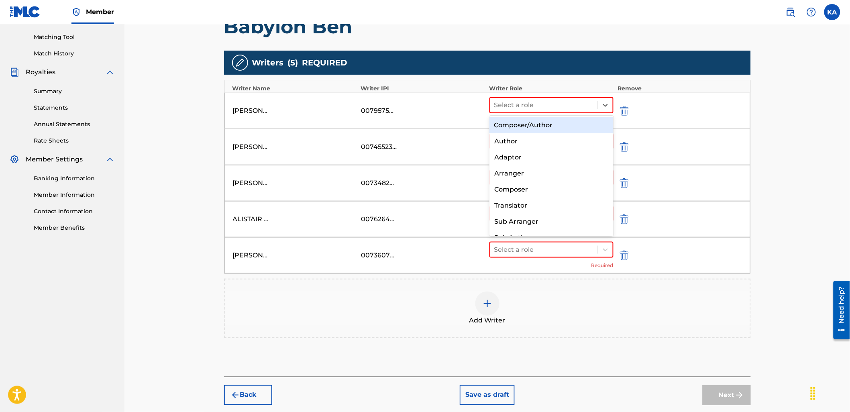
click at [535, 130] on div "Composer/Author" at bounding box center [551, 125] width 124 height 16
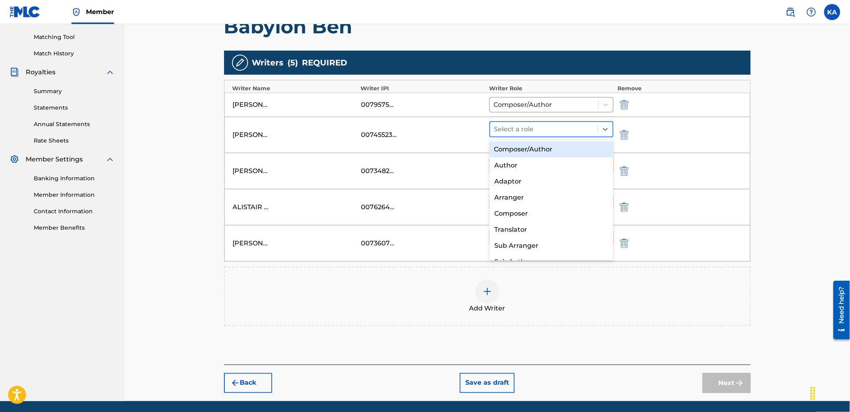
click at [535, 134] on div "Select a role" at bounding box center [544, 129] width 108 height 14
click at [543, 156] on div "Composer/Author" at bounding box center [551, 149] width 124 height 16
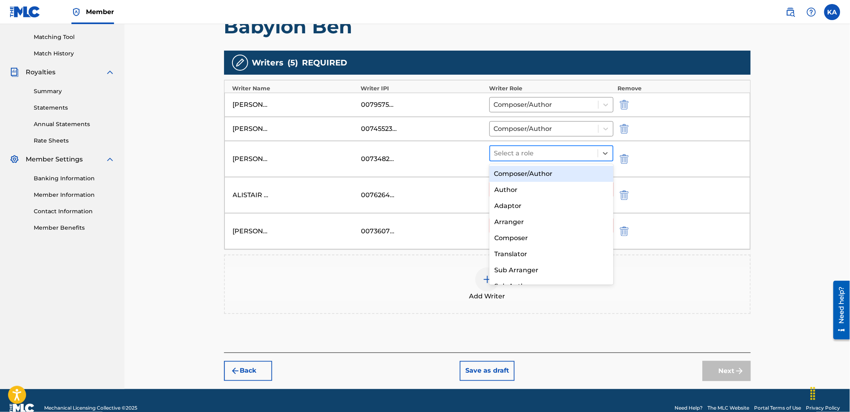
click at [543, 157] on div at bounding box center [544, 153] width 100 height 11
click at [548, 174] on div "Composer/Author" at bounding box center [551, 174] width 124 height 16
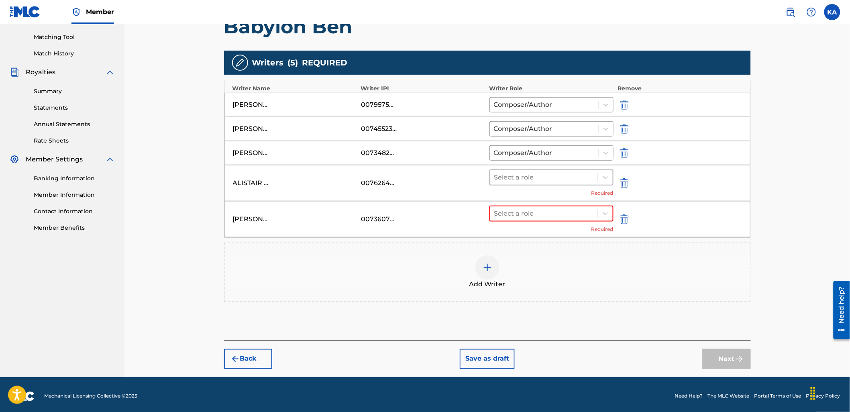
click at [548, 177] on div at bounding box center [544, 177] width 100 height 11
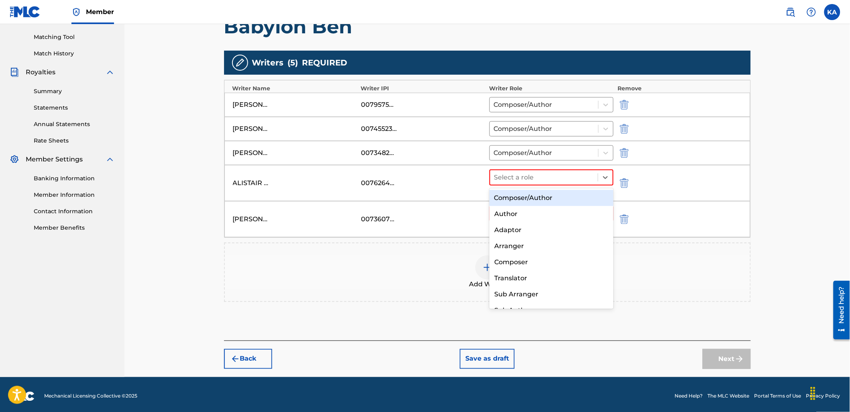
drag, startPoint x: 553, startPoint y: 191, endPoint x: 556, endPoint y: 197, distance: 6.1
click at [553, 192] on div "Composer/Author" at bounding box center [551, 198] width 124 height 16
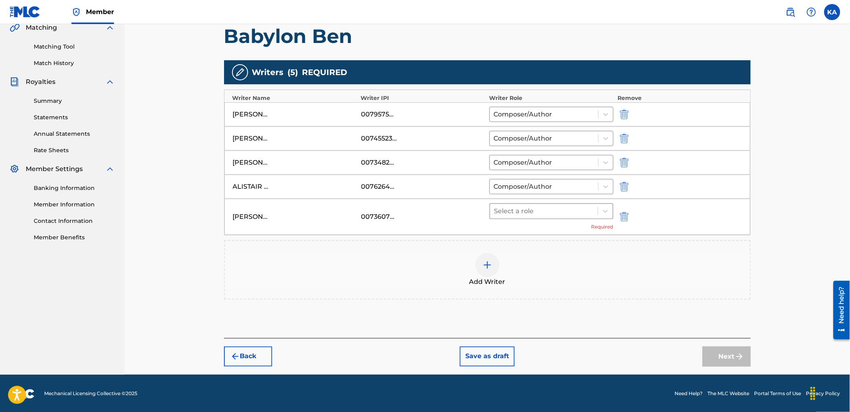
click at [559, 212] on div at bounding box center [544, 211] width 100 height 11
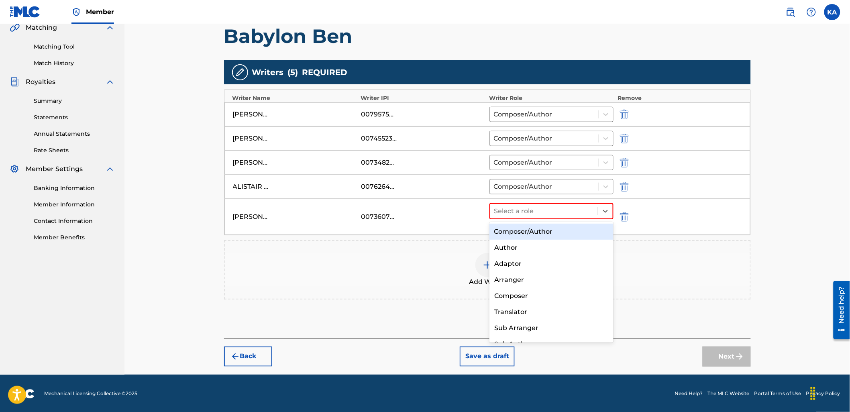
click at [562, 230] on div "Composer/Author" at bounding box center [551, 232] width 124 height 16
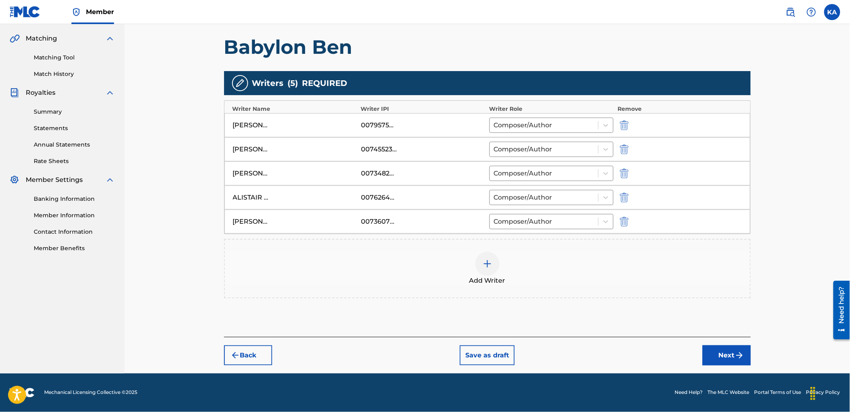
click at [719, 351] on button "Next" at bounding box center [727, 355] width 48 height 20
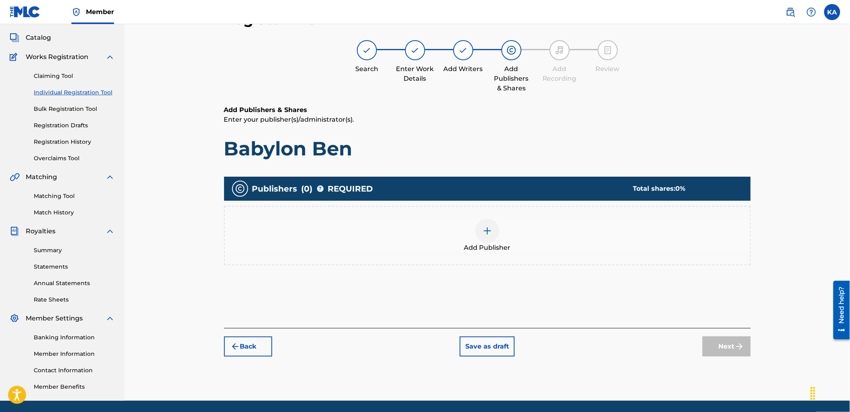
scroll to position [36, 0]
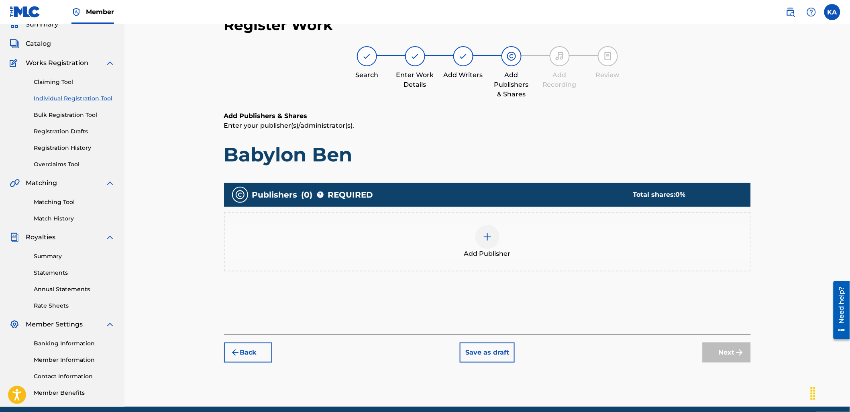
click at [550, 258] on div "Add Publisher" at bounding box center [487, 242] width 525 height 34
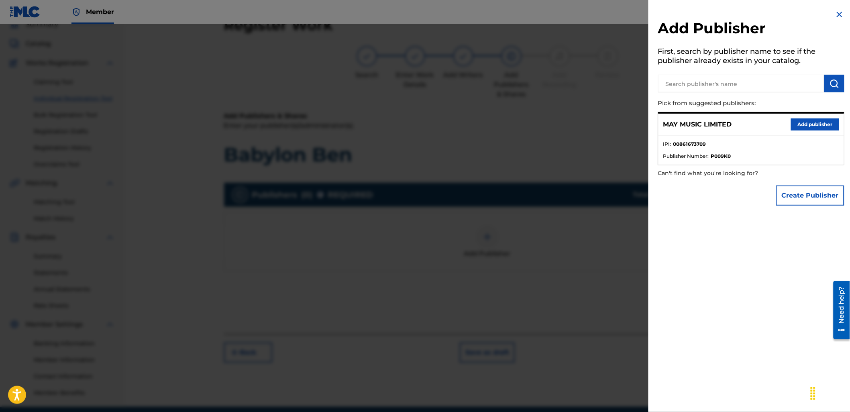
drag, startPoint x: 799, startPoint y: 123, endPoint x: 640, endPoint y: 214, distance: 182.9
click at [796, 134] on div "MAY MUSIC LIMITED Add publisher" at bounding box center [750, 125] width 185 height 22
click at [796, 126] on button "Add publisher" at bounding box center [815, 124] width 48 height 12
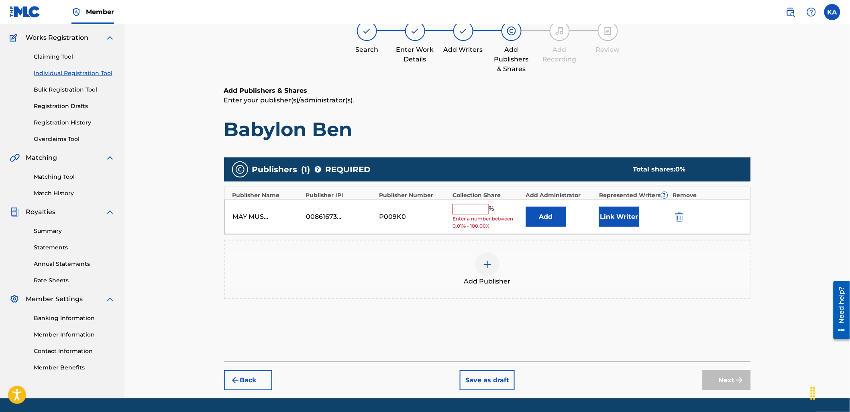
scroll to position [86, 0]
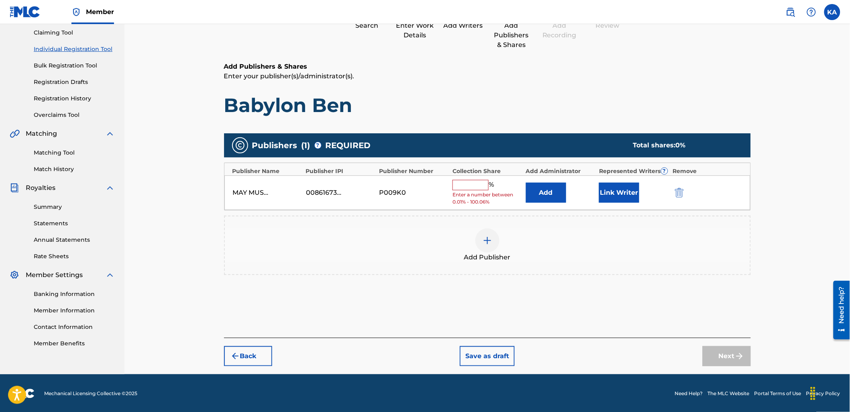
click at [483, 183] on input "text" at bounding box center [470, 185] width 36 height 10
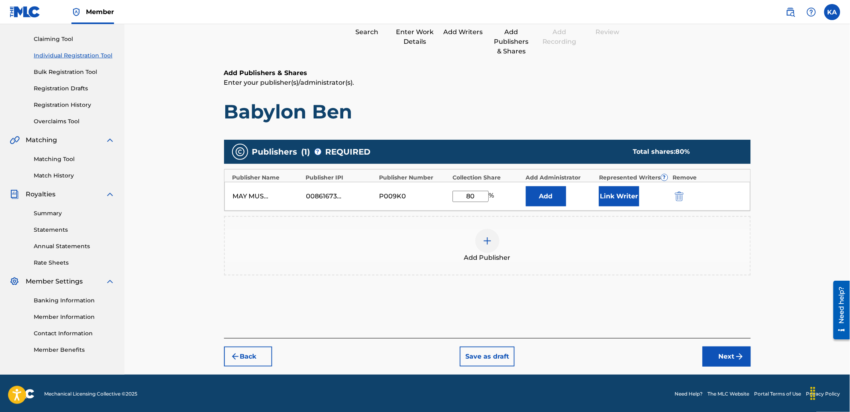
type input "80"
click at [609, 194] on button "Link Writer" at bounding box center [619, 196] width 40 height 20
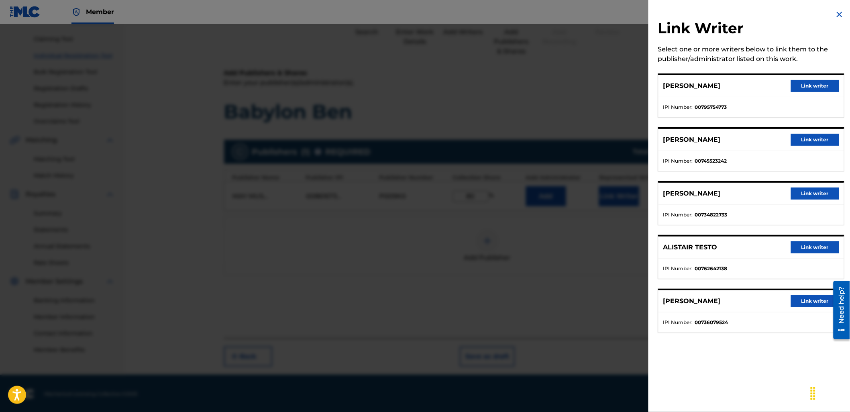
click at [800, 87] on button "Link writer" at bounding box center [815, 86] width 48 height 12
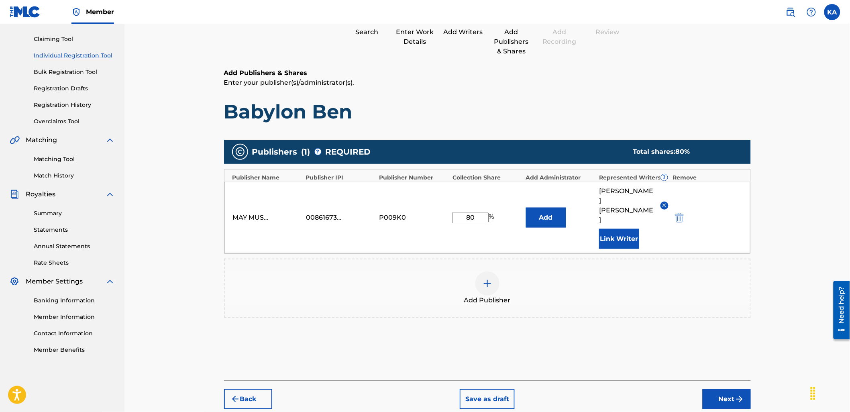
click at [611, 229] on button "Link Writer" at bounding box center [619, 239] width 40 height 20
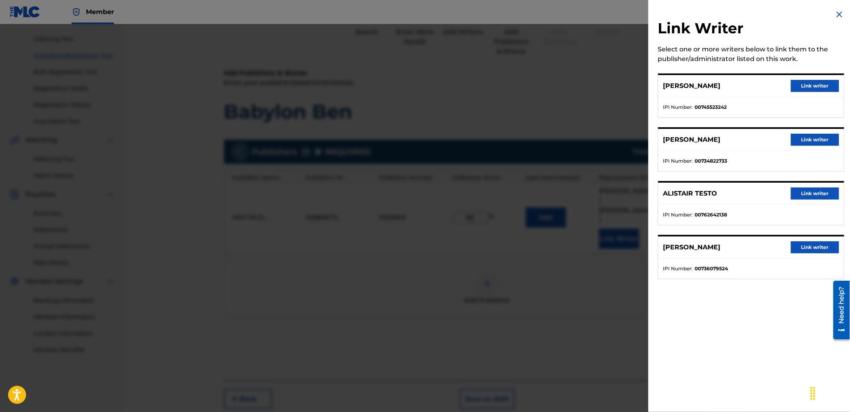
click at [812, 86] on button "Link writer" at bounding box center [815, 86] width 48 height 12
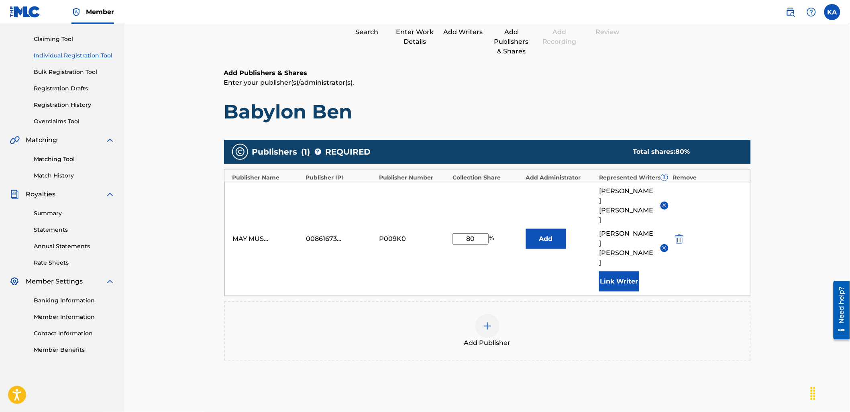
click at [615, 271] on button "Link Writer" at bounding box center [619, 281] width 40 height 20
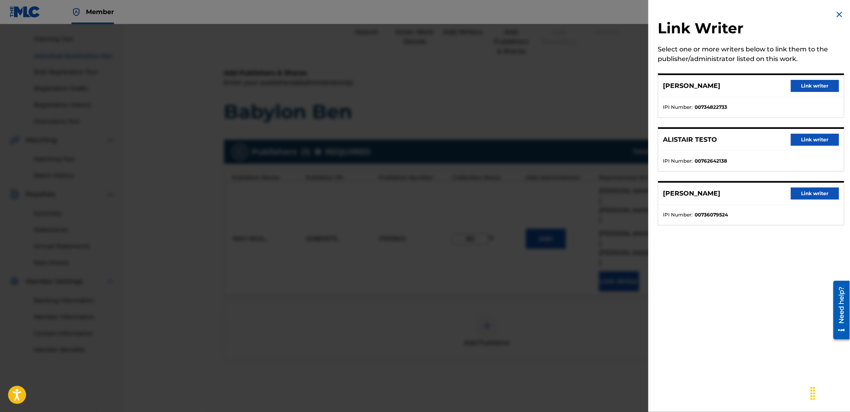
click at [818, 80] on button "Link writer" at bounding box center [815, 86] width 48 height 12
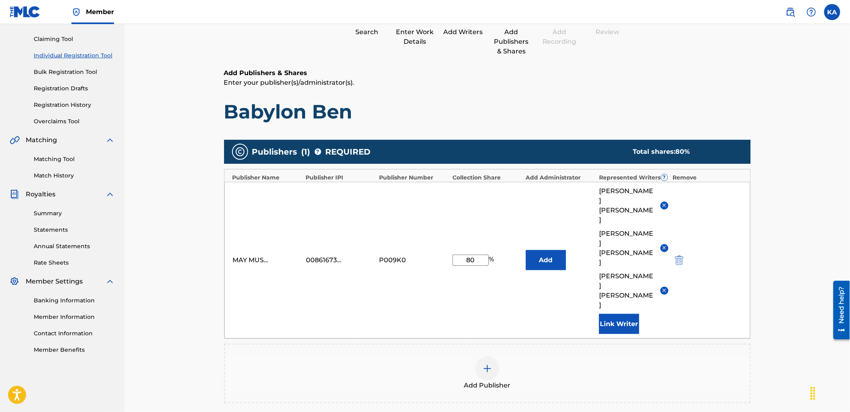
click at [619, 314] on button "Link Writer" at bounding box center [619, 324] width 40 height 20
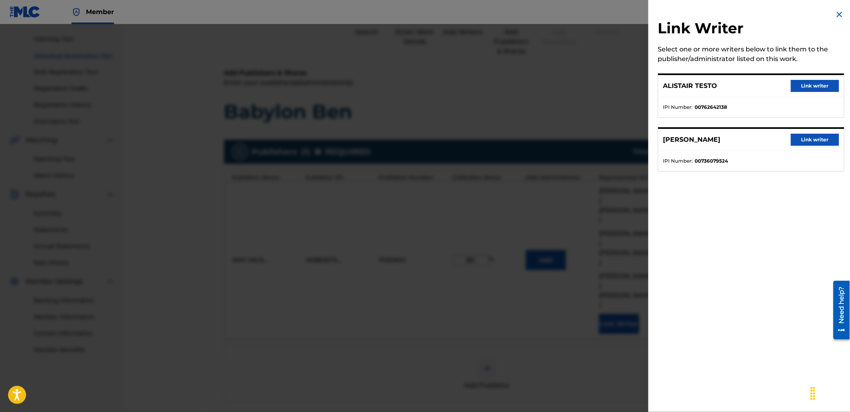
click at [824, 83] on button "Link writer" at bounding box center [815, 86] width 48 height 12
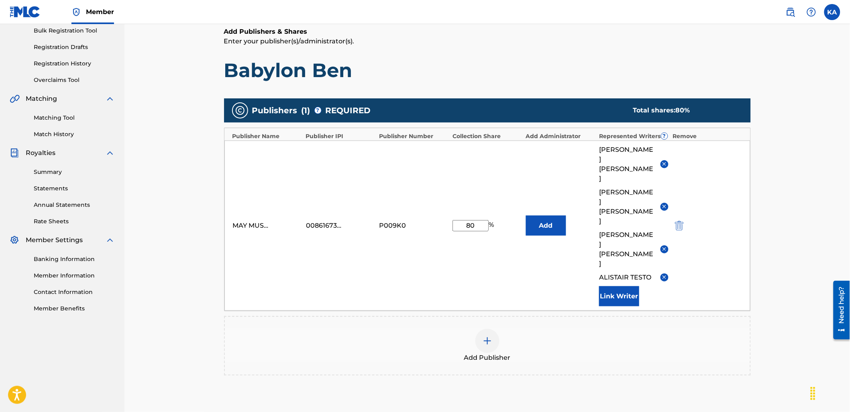
scroll to position [173, 0]
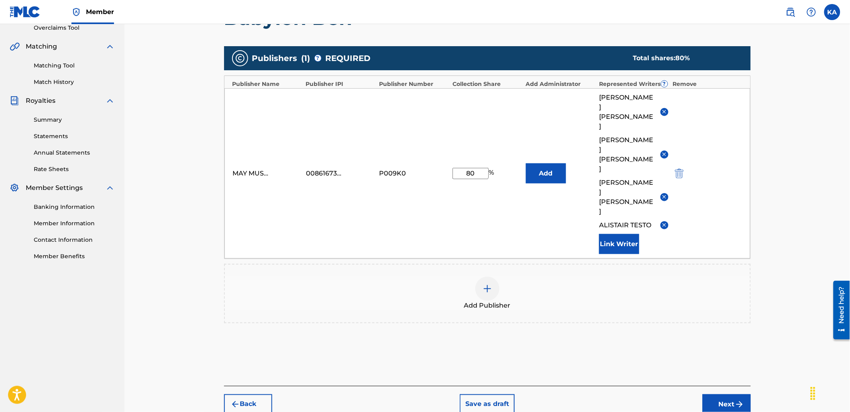
click at [713, 394] on button "Next" at bounding box center [727, 404] width 48 height 20
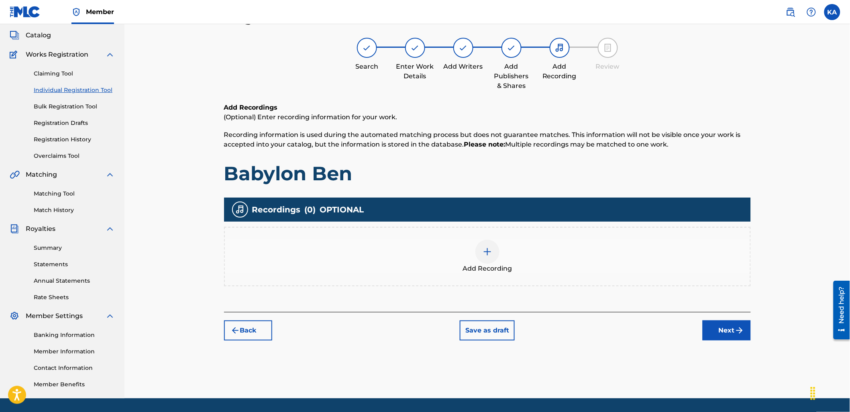
scroll to position [36, 0]
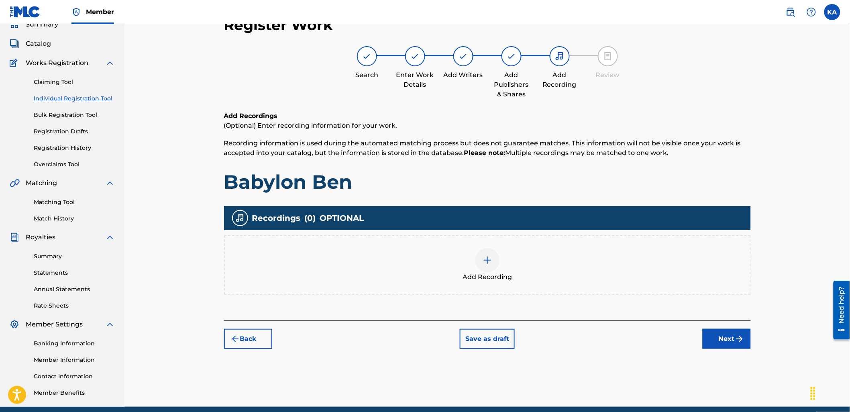
click at [434, 255] on div "Add Recording" at bounding box center [487, 265] width 525 height 34
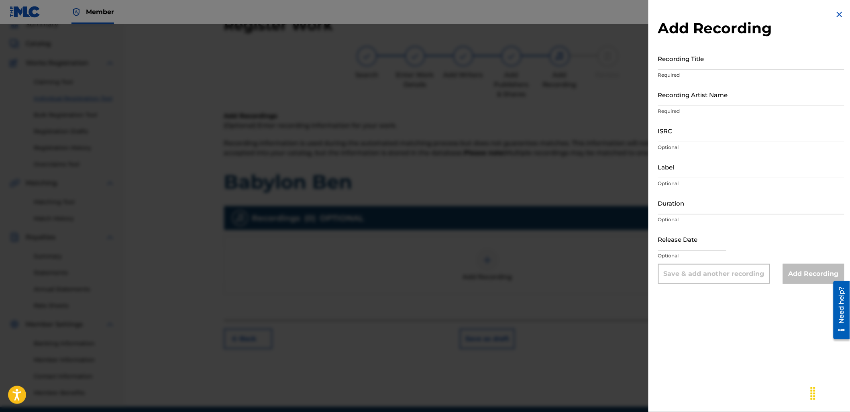
click at [699, 55] on input "Recording Title" at bounding box center [751, 58] width 186 height 23
type input "Babylon Ben (2016)"
click at [673, 94] on input "Recording Artist Name" at bounding box center [751, 94] width 186 height 23
type input "As It Is"
type input "03:40"
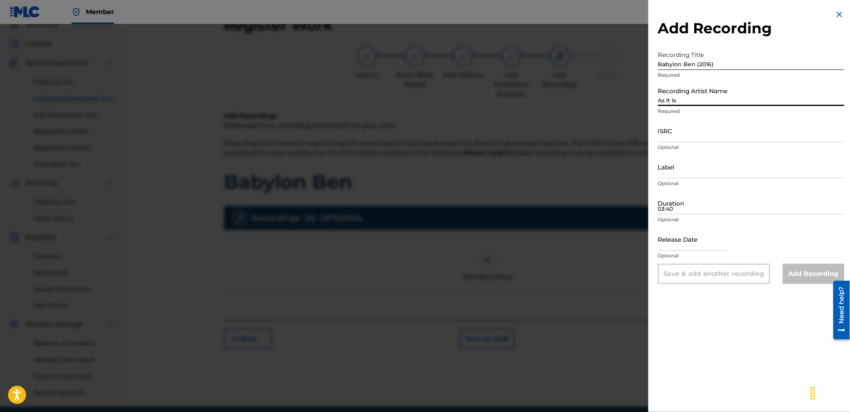
type input "[DATE]"
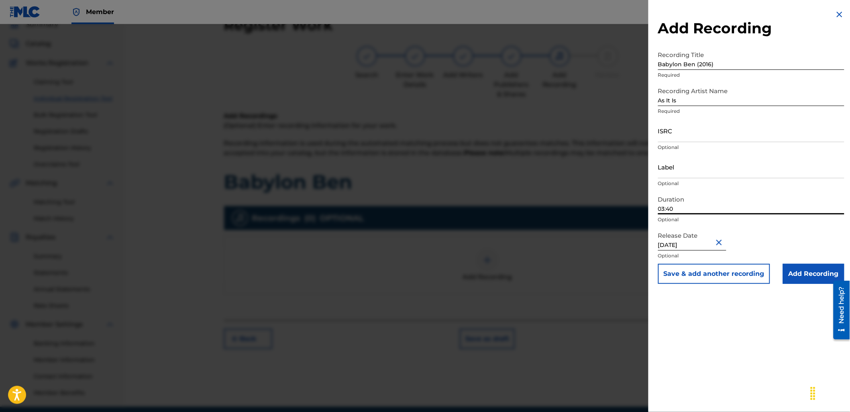
drag, startPoint x: 685, startPoint y: 210, endPoint x: 659, endPoint y: 210, distance: 26.1
click at [659, 210] on input "03:40" at bounding box center [751, 202] width 186 height 23
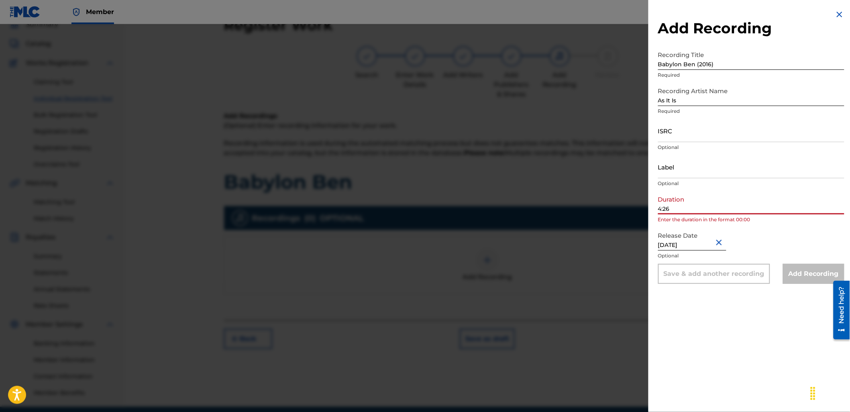
type input "4:26"
click at [677, 129] on input "ISRC" at bounding box center [751, 130] width 186 height 23
paste input "GBLDX2400111"
type input "GBLDX2400111"
click at [659, 206] on input "4:26" at bounding box center [751, 202] width 186 height 23
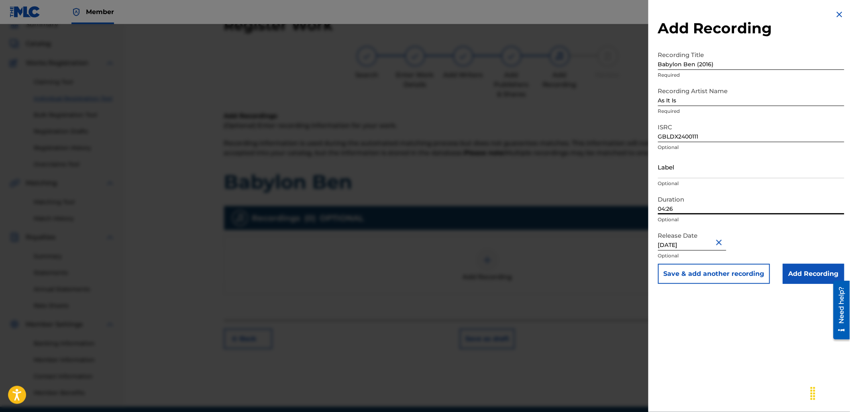
type input "04:26"
click at [797, 274] on input "Add Recording" at bounding box center [813, 274] width 61 height 20
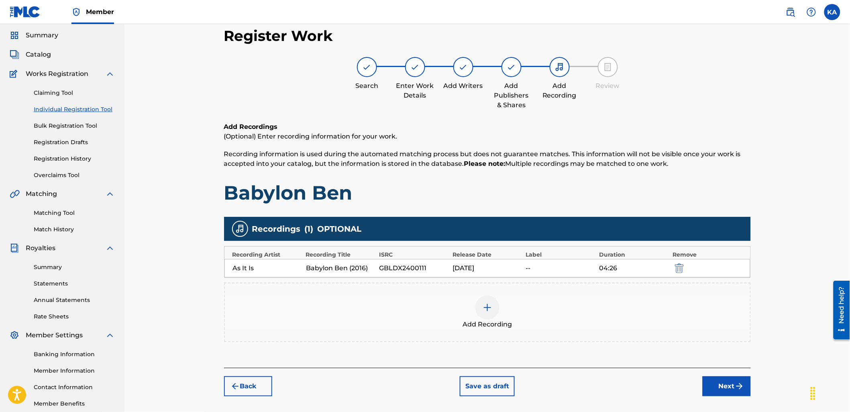
scroll to position [69, 0]
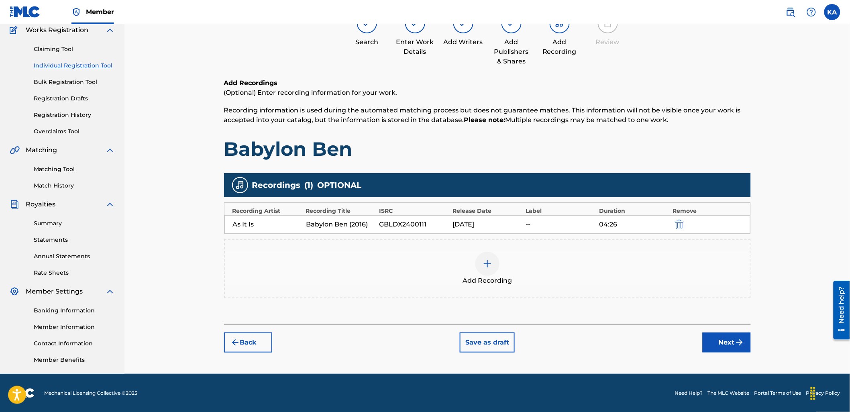
click at [709, 346] on button "Next" at bounding box center [727, 342] width 48 height 20
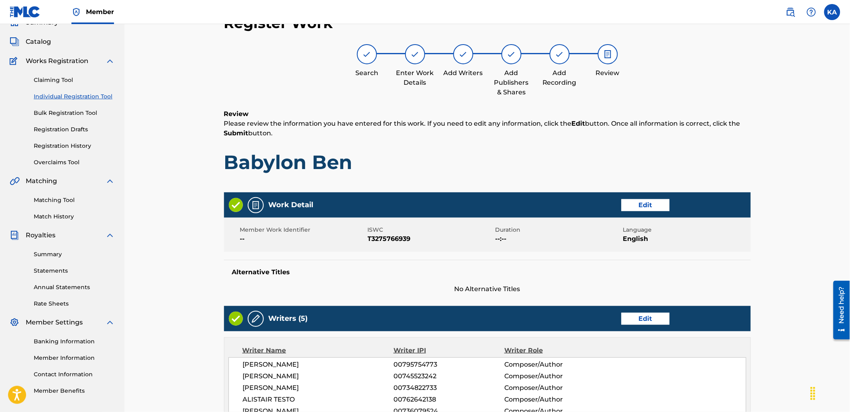
scroll to position [36, 0]
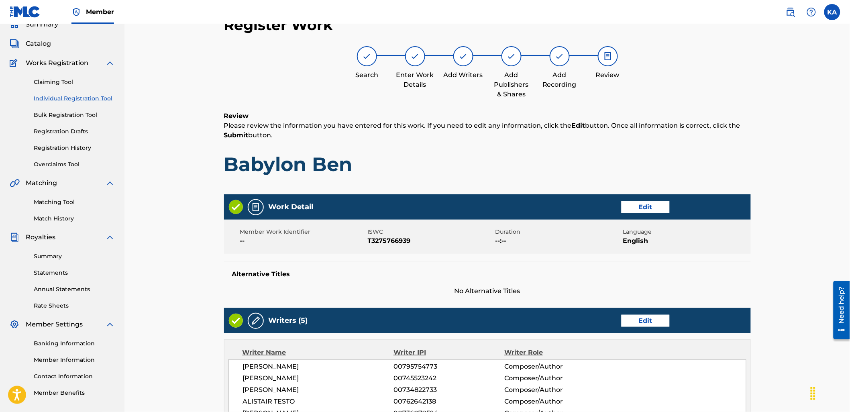
click at [639, 202] on button "Edit" at bounding box center [645, 207] width 48 height 12
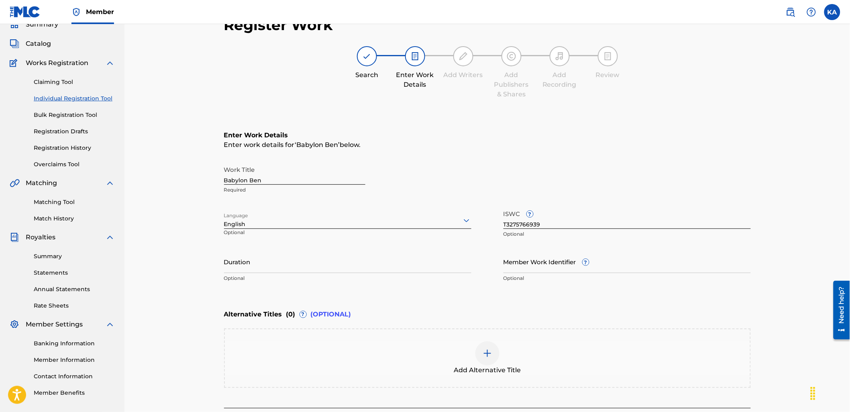
click at [286, 351] on div "Add Alternative Title" at bounding box center [487, 358] width 525 height 34
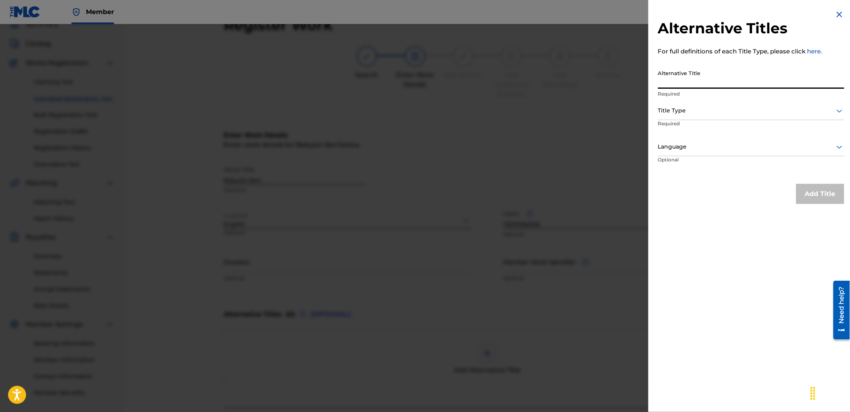
click at [672, 87] on input "Alternative Title" at bounding box center [751, 77] width 186 height 23
type input "Babylon Ben (2016)"
click at [685, 103] on div "Title Type" at bounding box center [751, 111] width 186 height 18
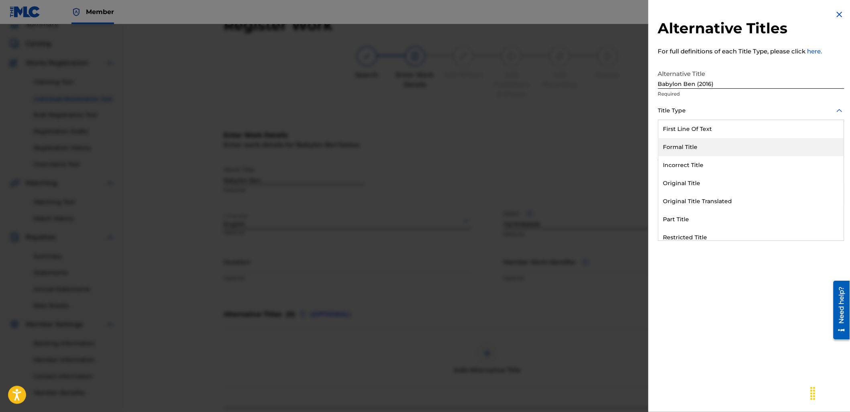
scroll to position [78, 0]
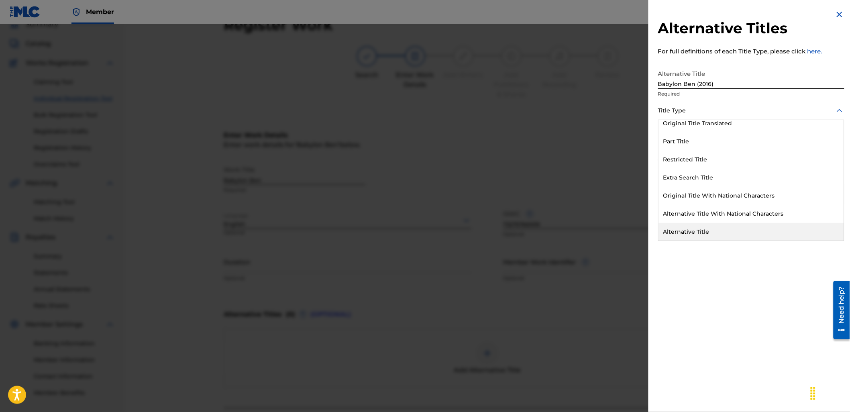
click at [701, 228] on div "Alternative Title" at bounding box center [750, 232] width 185 height 18
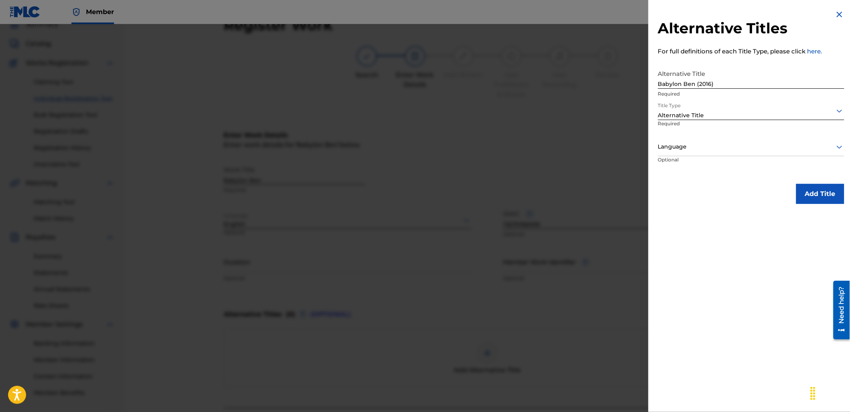
click at [677, 154] on div "Language" at bounding box center [751, 147] width 186 height 18
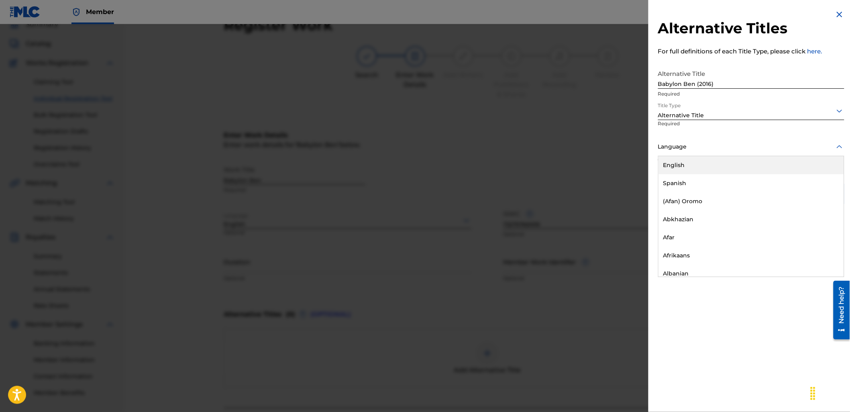
click at [691, 161] on div "English" at bounding box center [750, 165] width 185 height 18
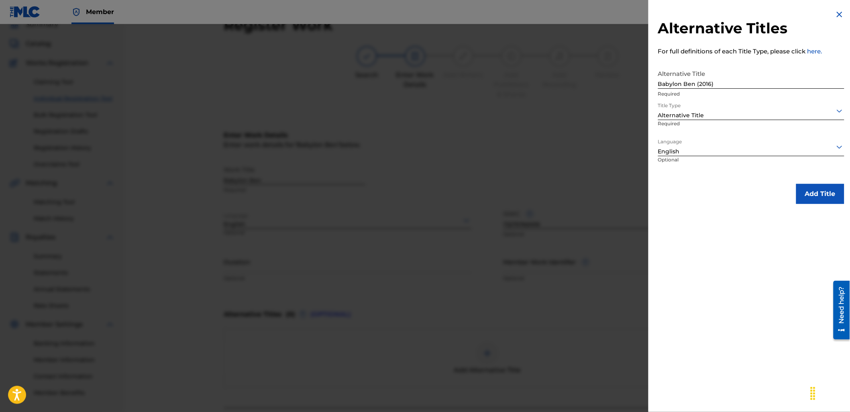
click at [820, 200] on button "Add Title" at bounding box center [820, 194] width 48 height 20
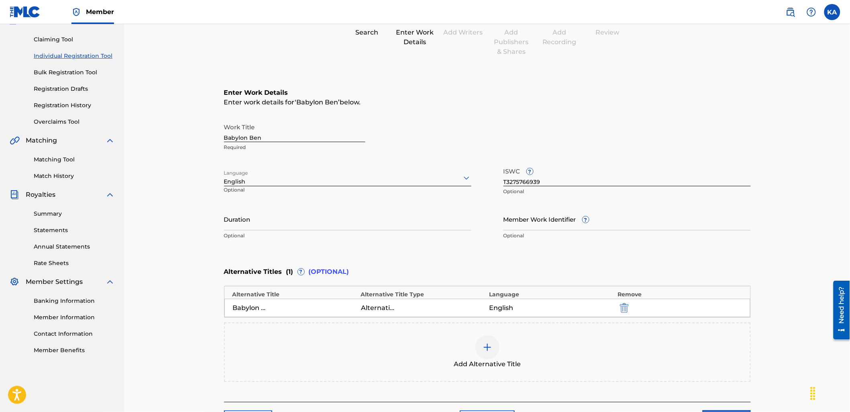
scroll to position [143, 0]
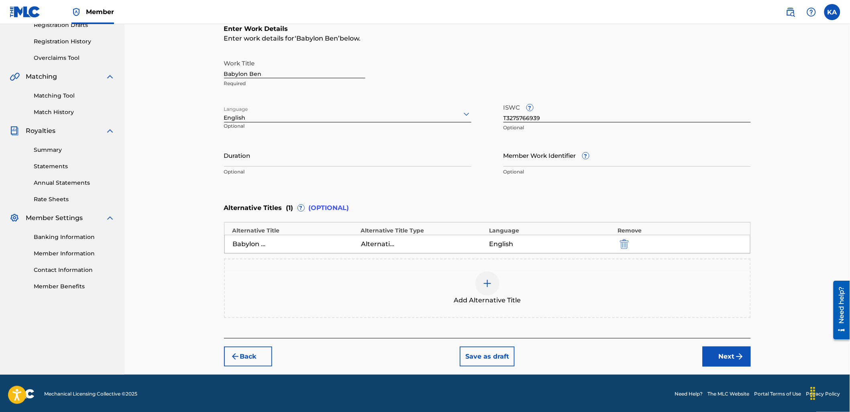
click at [729, 352] on button "Next" at bounding box center [727, 356] width 48 height 20
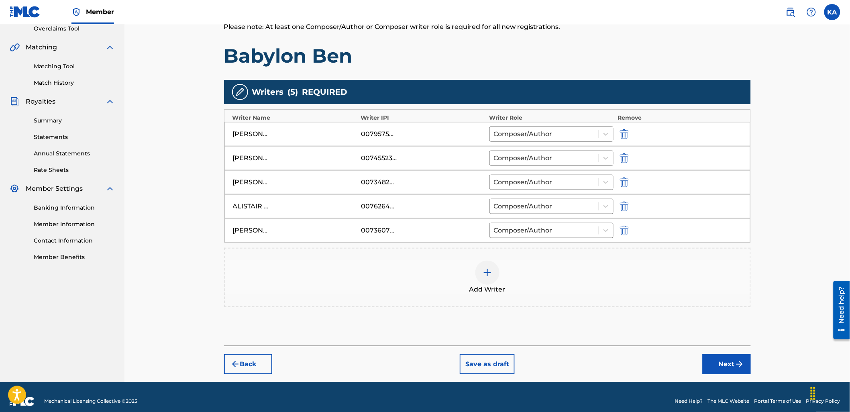
scroll to position [181, 0]
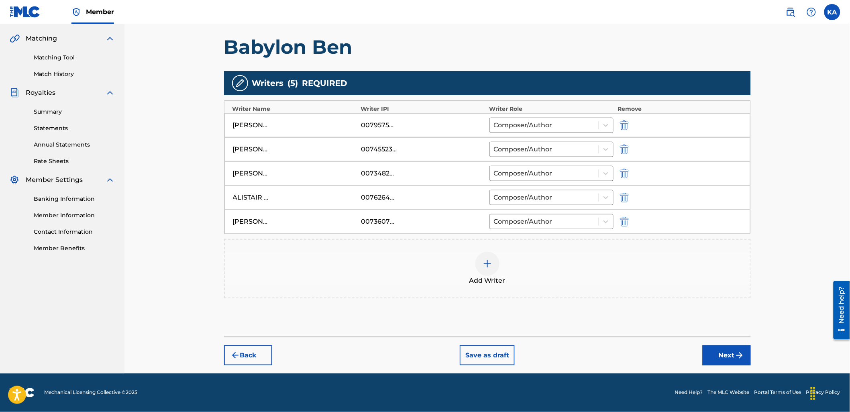
click at [722, 343] on div "Back Save as draft Next" at bounding box center [487, 351] width 527 height 29
click at [730, 355] on button "Next" at bounding box center [727, 355] width 48 height 20
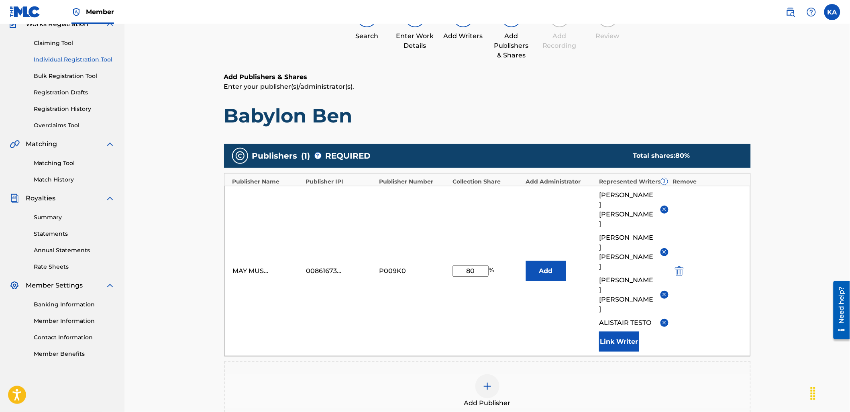
scroll to position [36, 0]
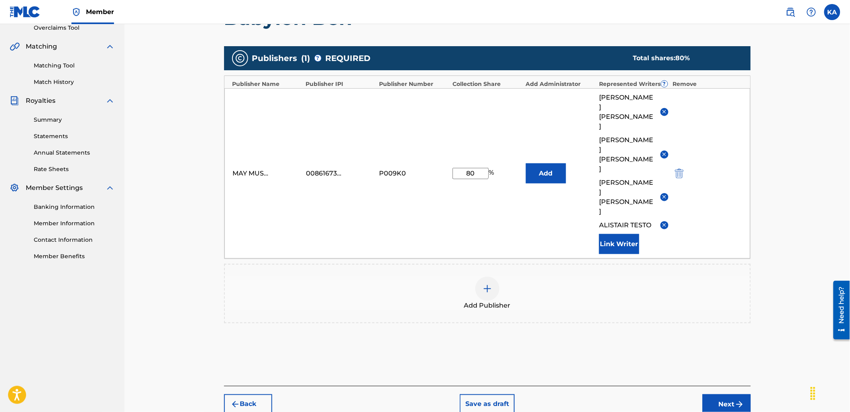
click at [717, 394] on button "Next" at bounding box center [727, 404] width 48 height 20
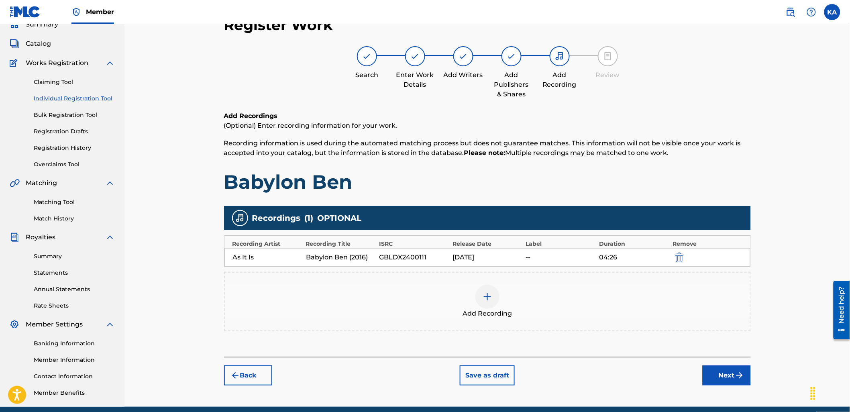
click at [731, 375] on button "Next" at bounding box center [727, 375] width 48 height 20
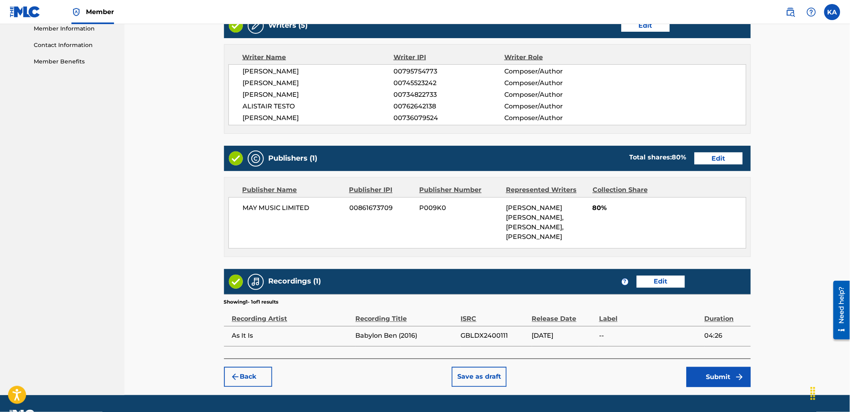
scroll to position [389, 0]
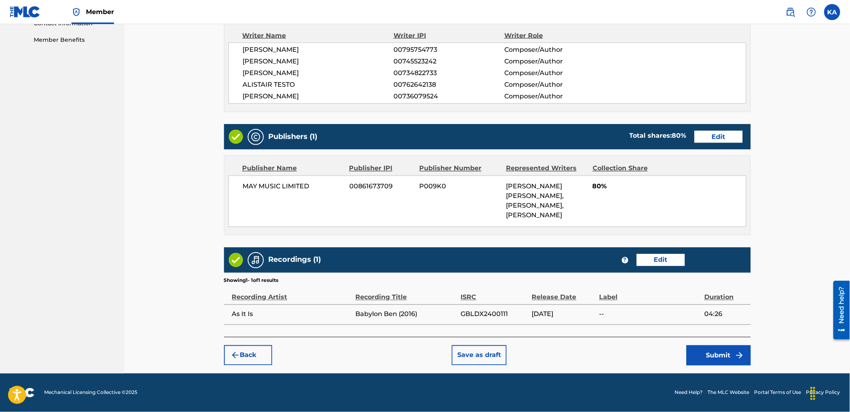
click at [736, 367] on div "Register Work Search Enter Work Details Add Writers Add Publishers & Shares Add…" at bounding box center [487, 14] width 543 height 718
click at [721, 357] on button "Submit" at bounding box center [718, 355] width 64 height 20
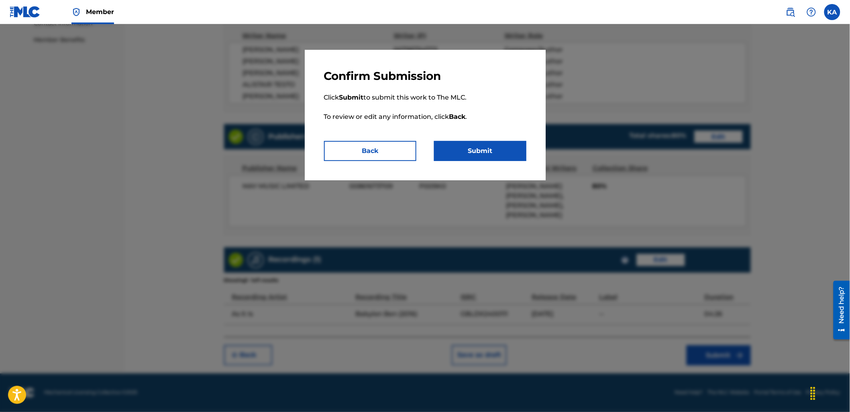
click at [499, 157] on button "Submit" at bounding box center [480, 151] width 92 height 20
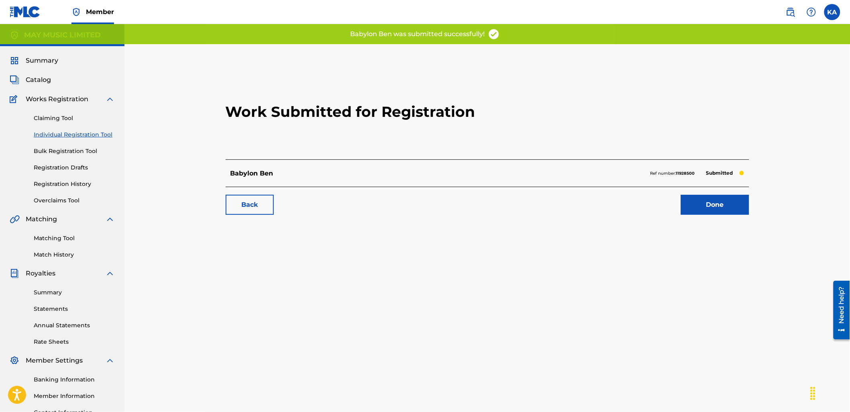
drag, startPoint x: 715, startPoint y: 203, endPoint x: 763, endPoint y: 216, distance: 50.2
click at [715, 203] on link "Done" at bounding box center [715, 205] width 68 height 20
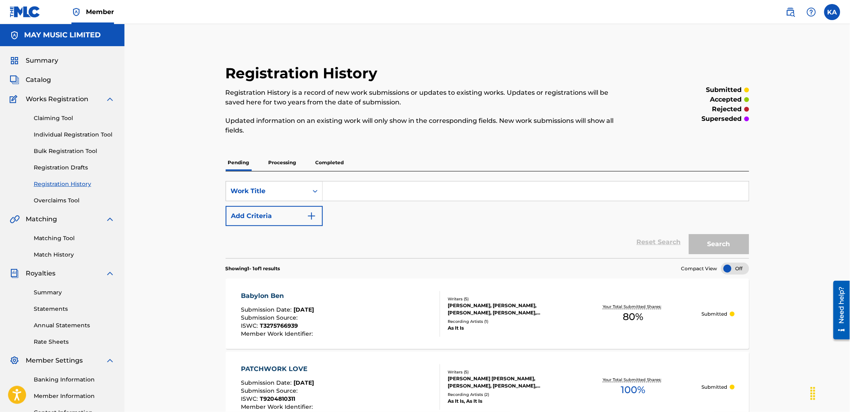
drag, startPoint x: 60, startPoint y: 129, endPoint x: 69, endPoint y: 132, distance: 9.2
click at [60, 129] on div "Claiming Tool Individual Registration Tool Bulk Registration Tool Registration …" at bounding box center [62, 154] width 105 height 101
click at [69, 132] on link "Individual Registration Tool" at bounding box center [74, 134] width 81 height 8
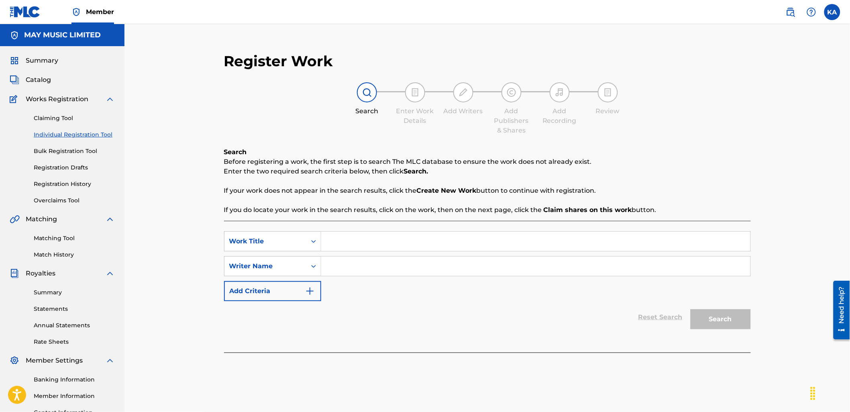
click at [436, 245] on input "Search Form" at bounding box center [535, 241] width 429 height 19
paste input "May We Go Down As Lovers (2016)"
type input "May We Go Down As Lovers (2016)"
click at [420, 267] on input "Search Form" at bounding box center [535, 266] width 429 height 19
type input "[PERSON_NAME]"
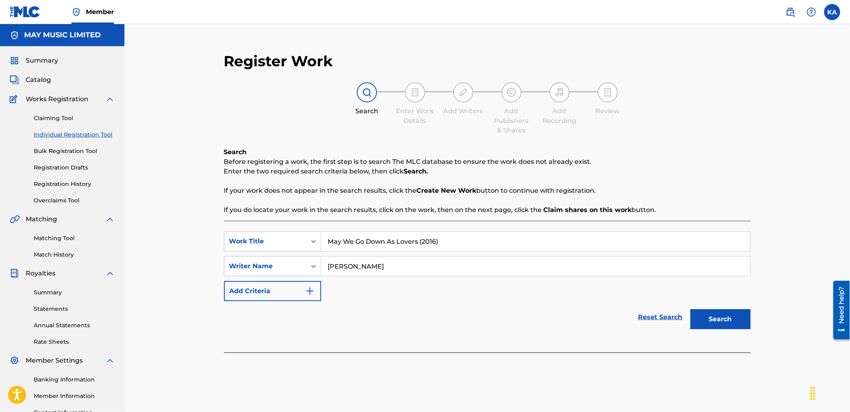
click at [705, 319] on button "Search" at bounding box center [720, 319] width 60 height 20
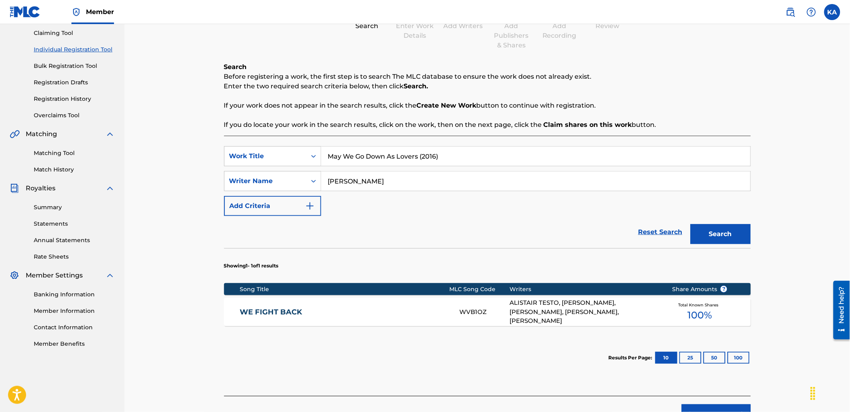
scroll to position [89, 0]
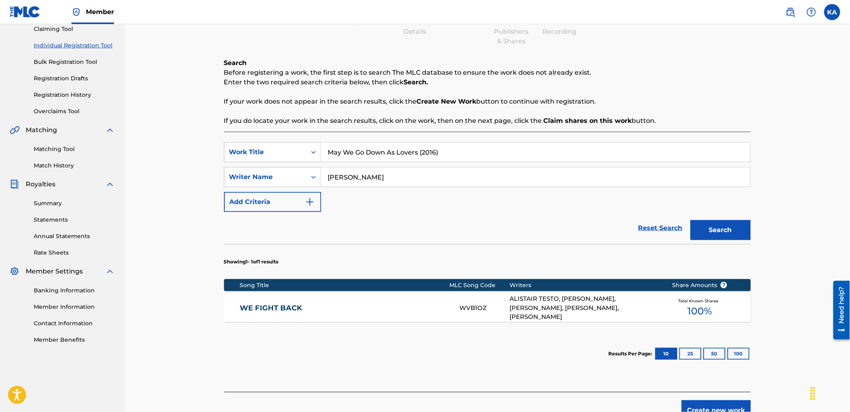
drag, startPoint x: 451, startPoint y: 152, endPoint x: 418, endPoint y: 161, distance: 33.9
click at [418, 161] on input "May We Go Down As Lovers (2016)" at bounding box center [535, 152] width 429 height 19
type input "May We Go Down As Lovers"
click at [690, 220] on button "Search" at bounding box center [720, 230] width 60 height 20
drag, startPoint x: 468, startPoint y: 149, endPoint x: 315, endPoint y: 149, distance: 152.9
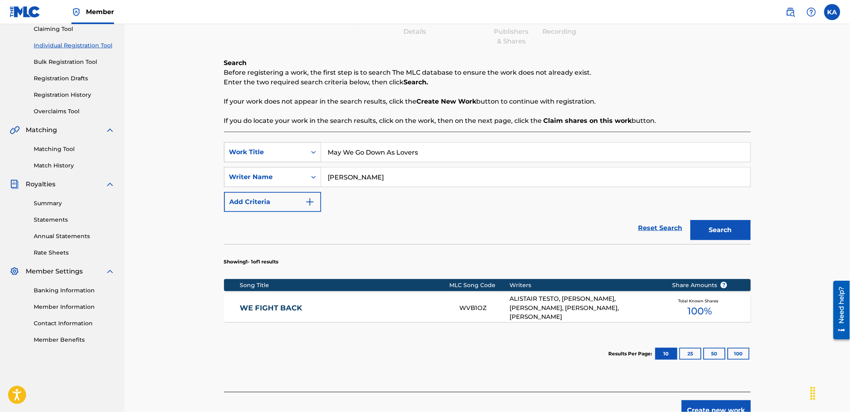
click at [315, 149] on div "SearchWithCriteria18a72736-0d72-4e72-8dbf-d318c1f11598 Work Title May We Go Dow…" at bounding box center [487, 152] width 527 height 20
paste input "May We Go Down As Lovers (2016)"
type input "May We Go Down As Lovers (2016)"
click at [742, 234] on button "Search" at bounding box center [720, 230] width 60 height 20
click at [709, 397] on div "Create new work" at bounding box center [487, 406] width 527 height 29
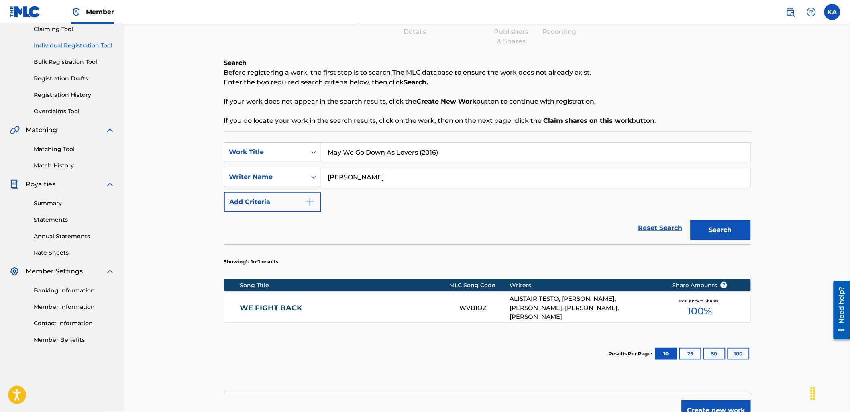
click at [708, 404] on button "Create new work" at bounding box center [716, 410] width 69 height 20
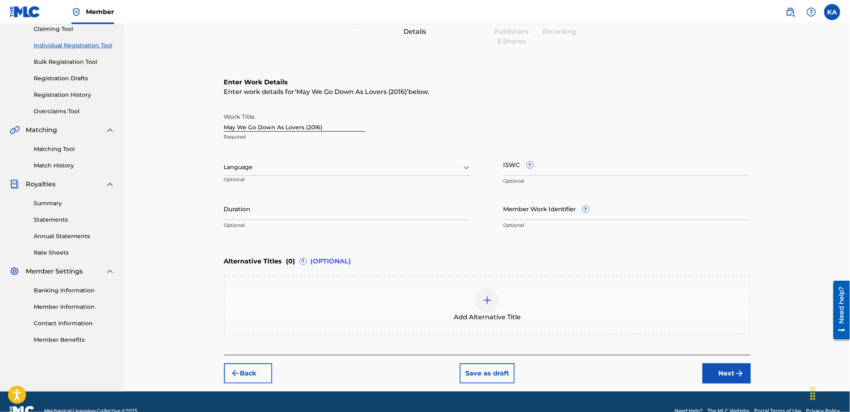
click at [318, 166] on div at bounding box center [347, 167] width 247 height 10
click at [316, 185] on div "English" at bounding box center [347, 185] width 246 height 18
click at [538, 167] on input "ISWC ?" at bounding box center [626, 164] width 247 height 23
paste input "T-327.576.695-1"
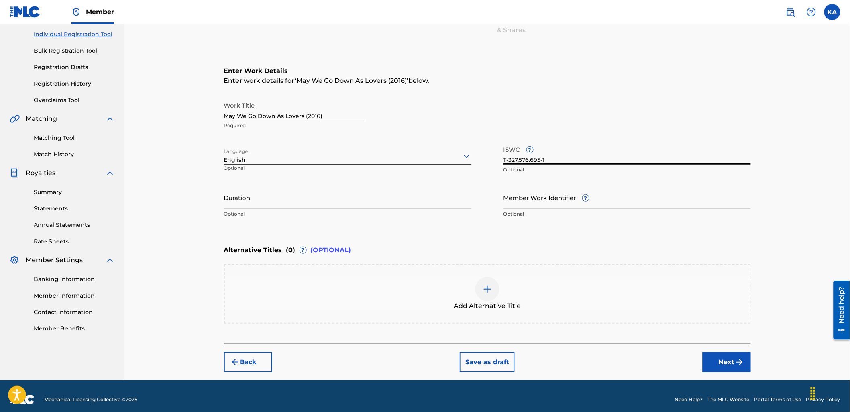
scroll to position [106, 0]
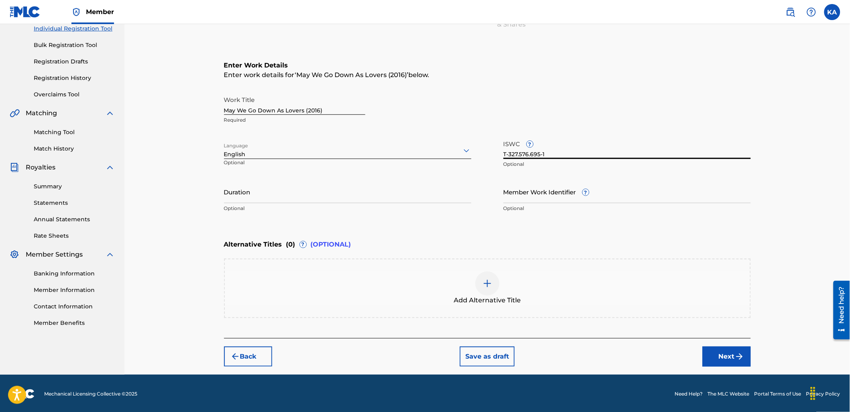
type input "T-327.576.695-1"
click at [725, 355] on button "Next" at bounding box center [727, 356] width 48 height 20
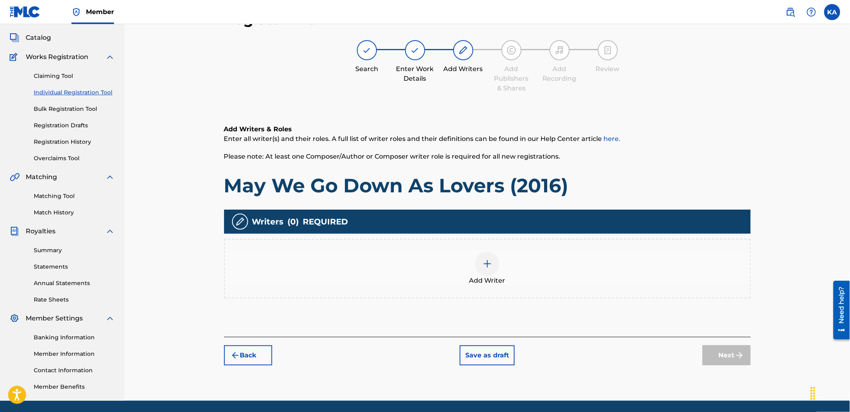
scroll to position [36, 0]
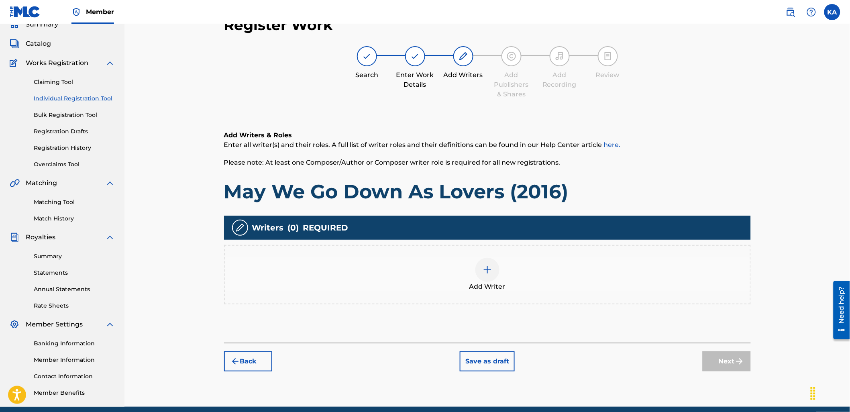
click at [526, 279] on div "Add Writer" at bounding box center [487, 275] width 525 height 34
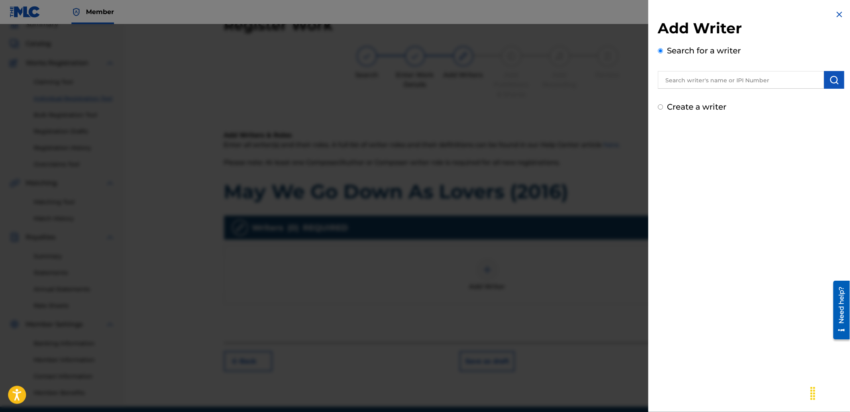
click at [680, 78] on input "text" at bounding box center [741, 80] width 166 height 18
paste input "795754773"
type input "00795754773"
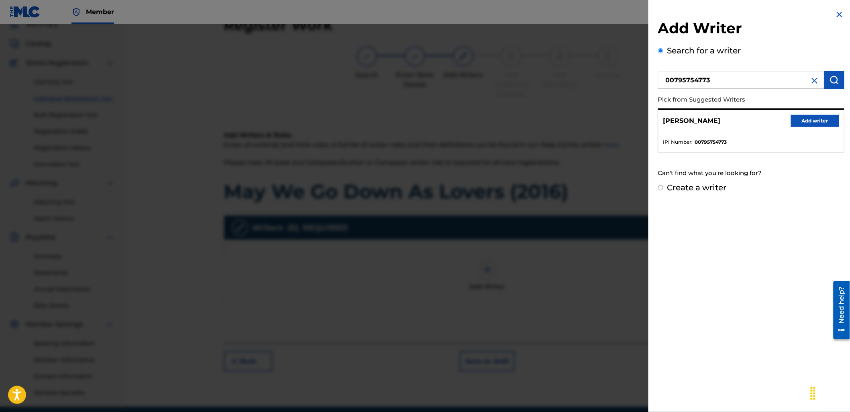
click at [801, 120] on button "Add writer" at bounding box center [815, 121] width 48 height 12
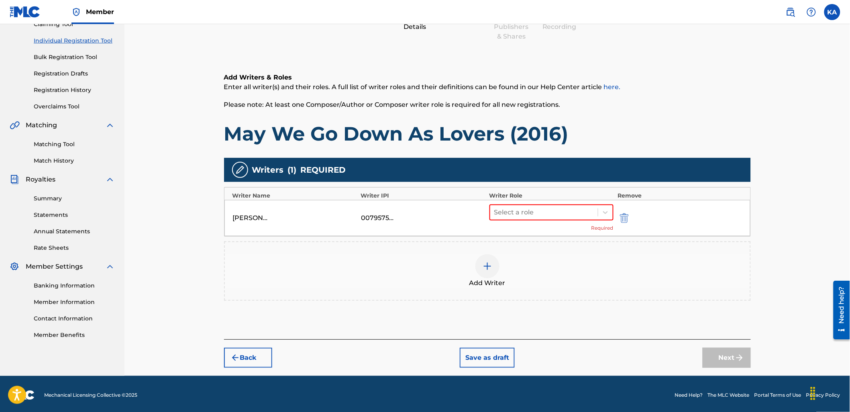
scroll to position [95, 0]
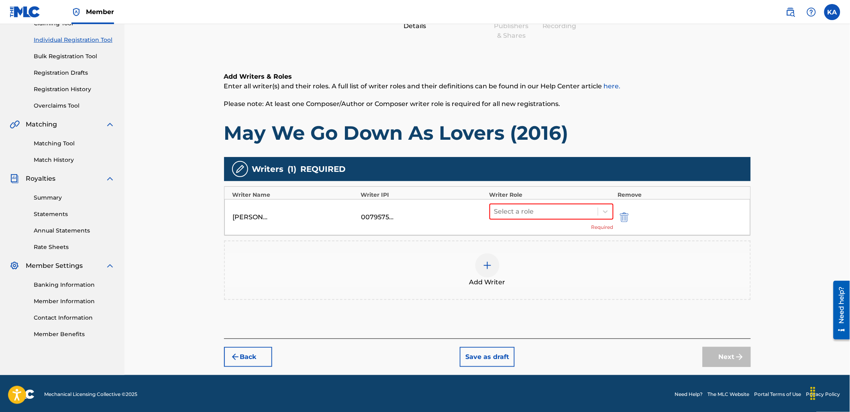
click at [521, 259] on div "Add Writer" at bounding box center [487, 270] width 525 height 34
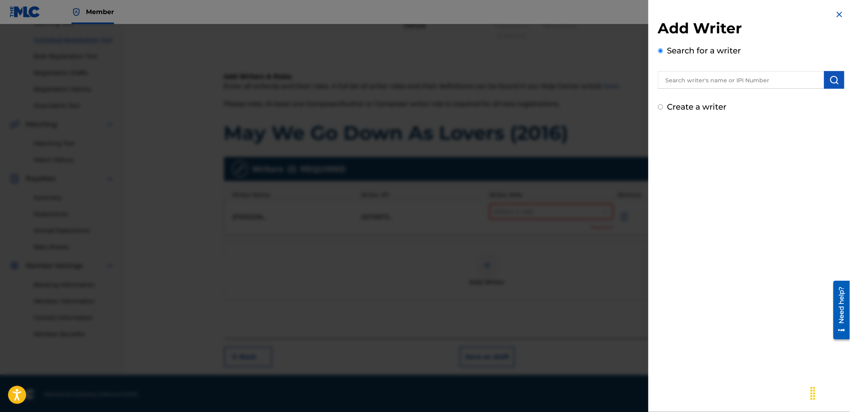
click at [682, 74] on input "text" at bounding box center [741, 80] width 166 height 18
paste input "745523242"
type input "00745523242"
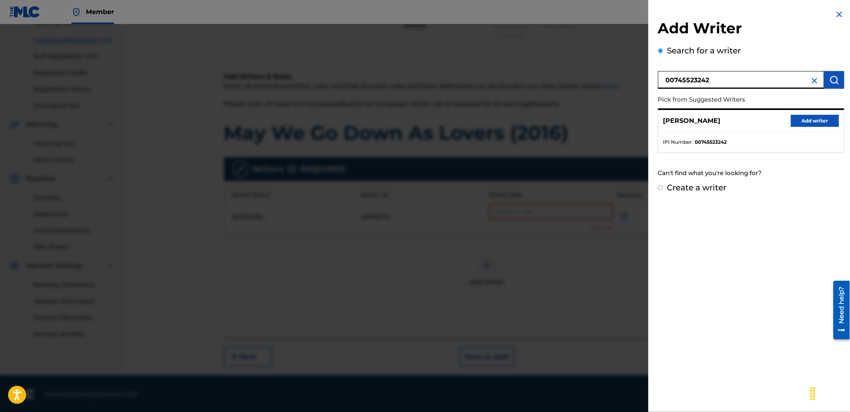
click at [806, 124] on button "Add writer" at bounding box center [815, 121] width 48 height 12
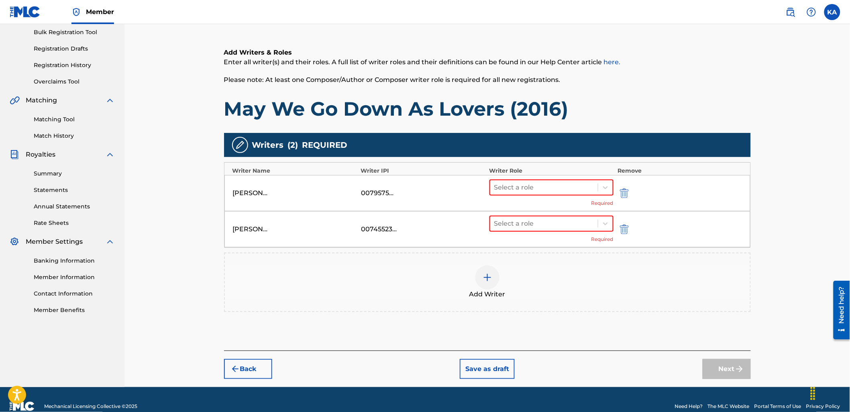
scroll to position [130, 0]
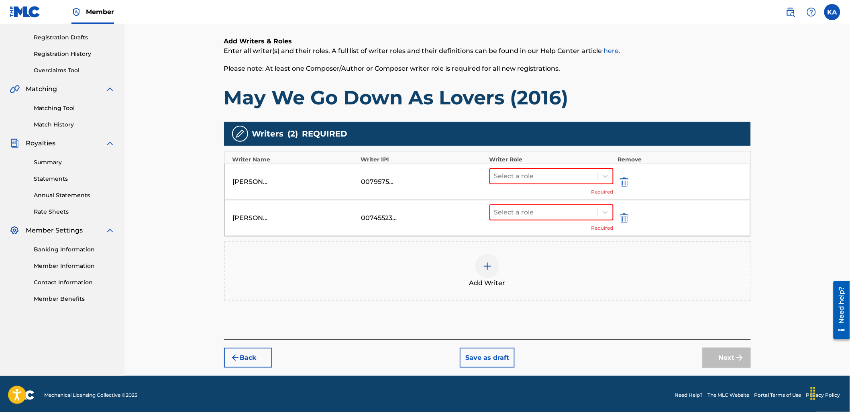
click at [578, 282] on div "Add Writer" at bounding box center [487, 271] width 525 height 34
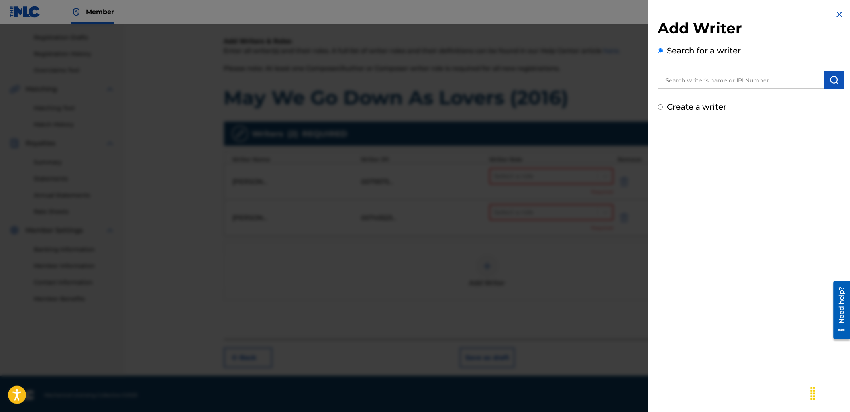
click at [752, 71] on input "text" at bounding box center [741, 80] width 166 height 18
paste input "734822733"
type input "00734822733"
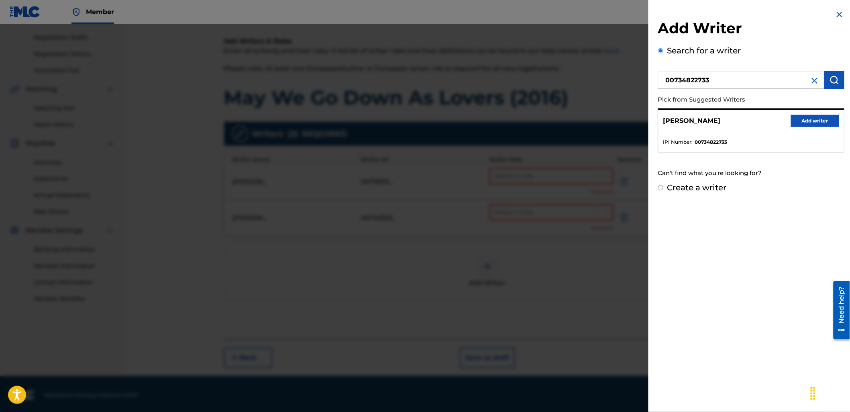
click at [803, 126] on div "[PERSON_NAME] Add writer" at bounding box center [750, 121] width 185 height 22
click at [792, 122] on button "Add writer" at bounding box center [815, 121] width 48 height 12
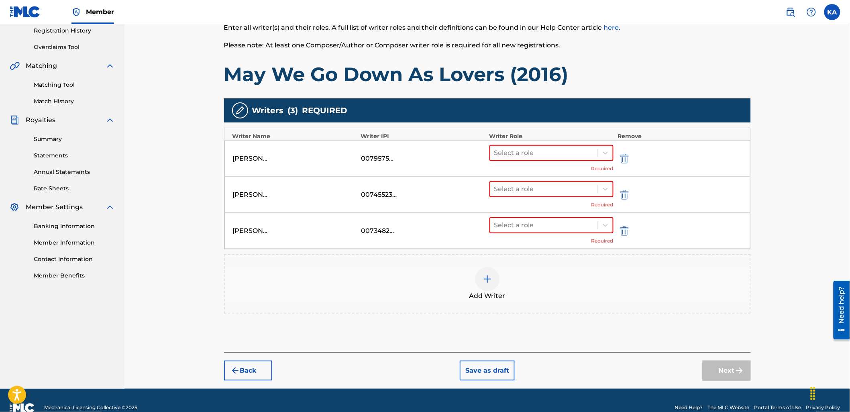
scroll to position [166, 0]
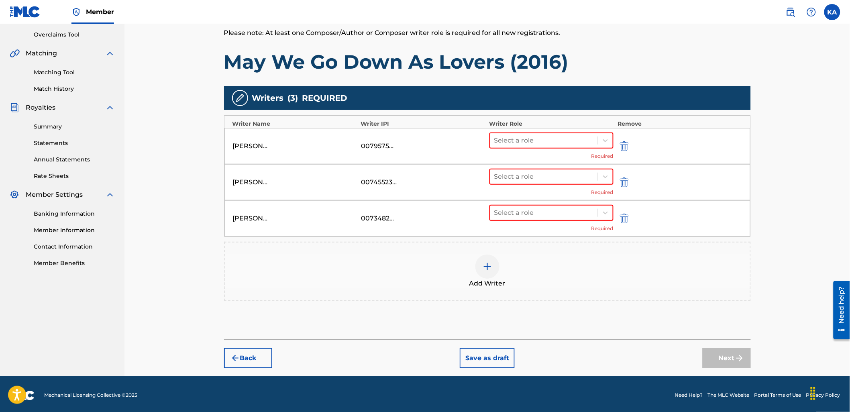
click at [540, 268] on div "Add Writer" at bounding box center [487, 272] width 525 height 34
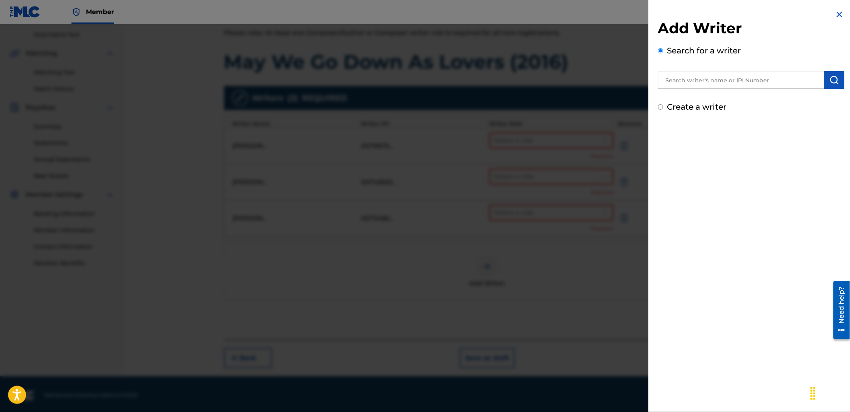
click at [672, 77] on input "text" at bounding box center [741, 80] width 166 height 18
paste input "762642138"
type input "00762642138"
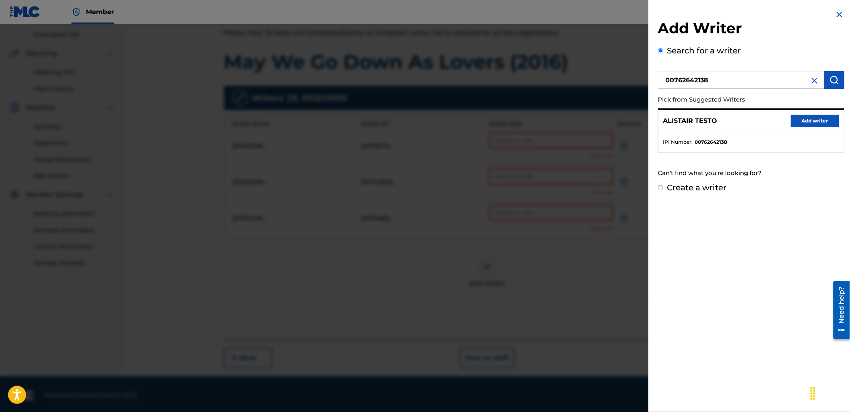
click at [820, 115] on button "Add writer" at bounding box center [815, 121] width 48 height 12
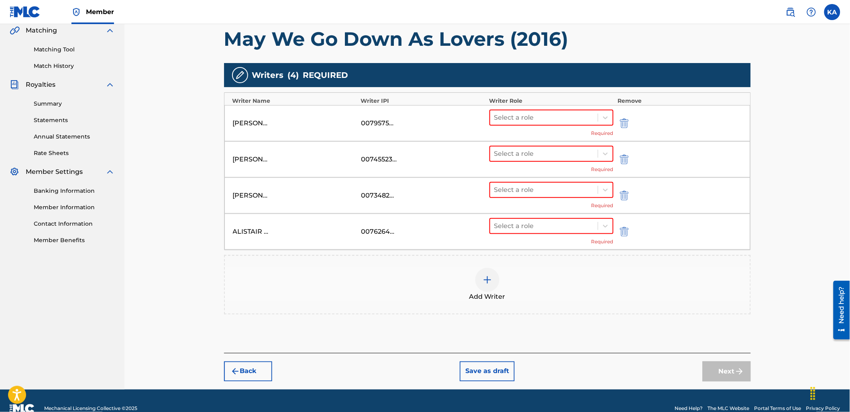
scroll to position [201, 0]
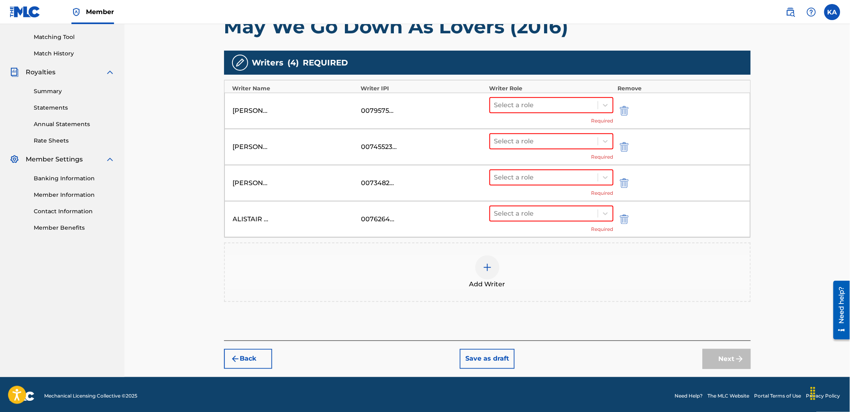
drag, startPoint x: 526, startPoint y: 271, endPoint x: 529, endPoint y: 266, distance: 5.7
click at [529, 266] on div "Add Writer" at bounding box center [487, 272] width 525 height 34
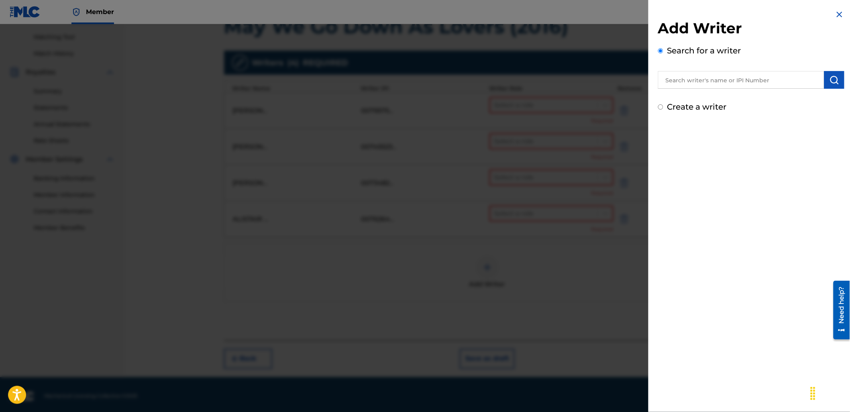
drag, startPoint x: 720, startPoint y: 75, endPoint x: 723, endPoint y: 81, distance: 6.8
click at [720, 75] on input "text" at bounding box center [741, 80] width 166 height 18
paste input "736079524"
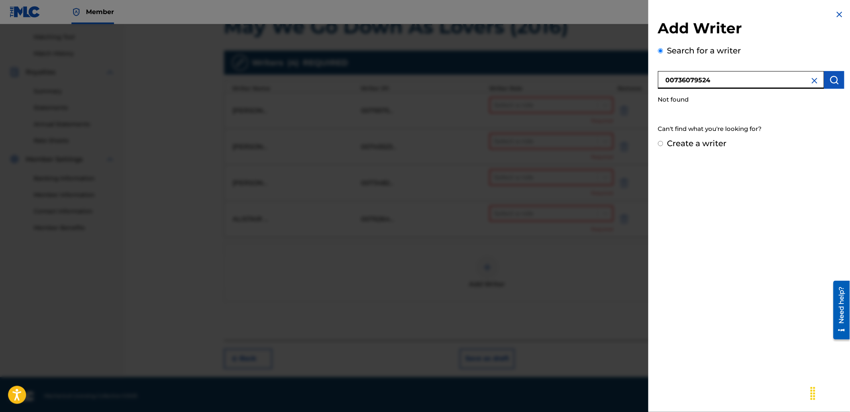
type input "00736079524"
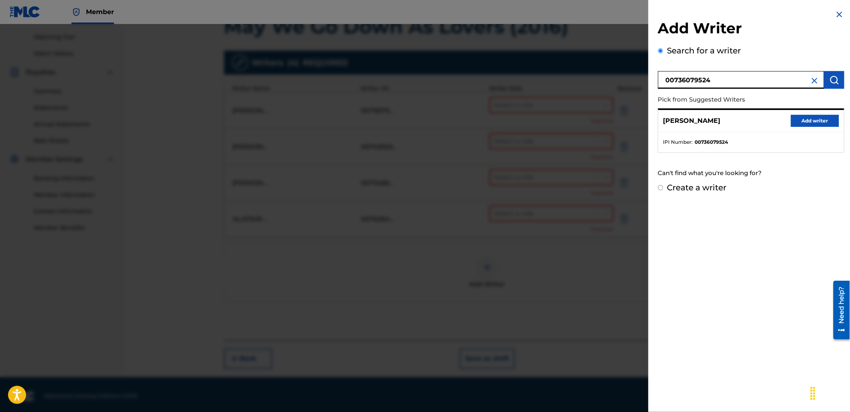
click at [829, 121] on button "Add writer" at bounding box center [815, 121] width 48 height 12
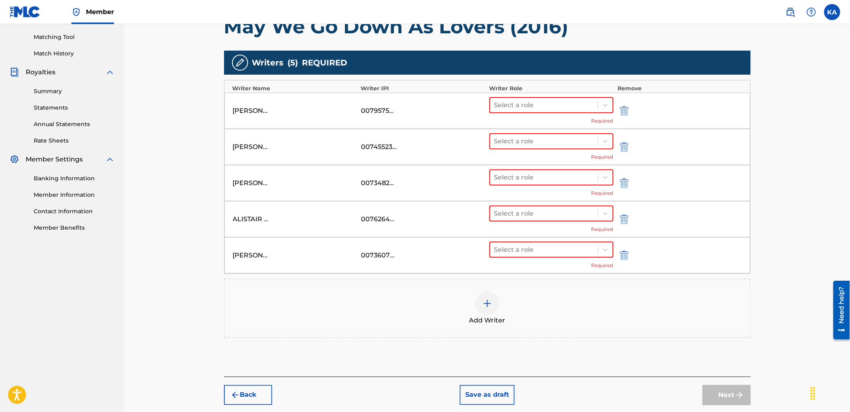
click at [563, 113] on div "Select a role Required" at bounding box center [551, 110] width 124 height 27
click at [534, 106] on div at bounding box center [544, 105] width 100 height 11
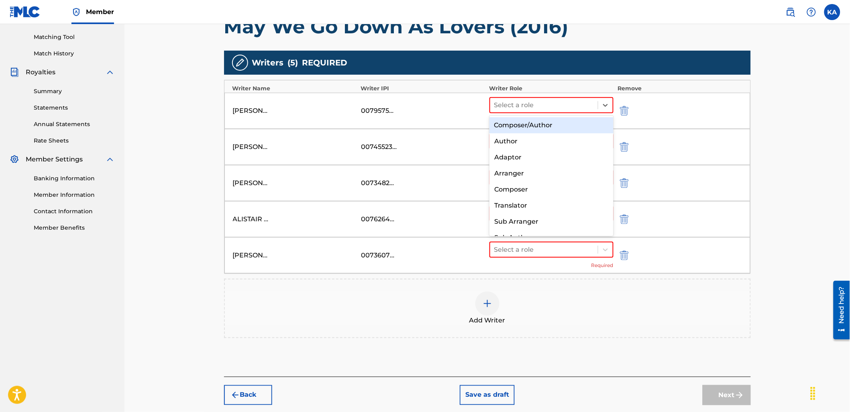
click at [534, 123] on div "Composer/Author" at bounding box center [551, 125] width 124 height 16
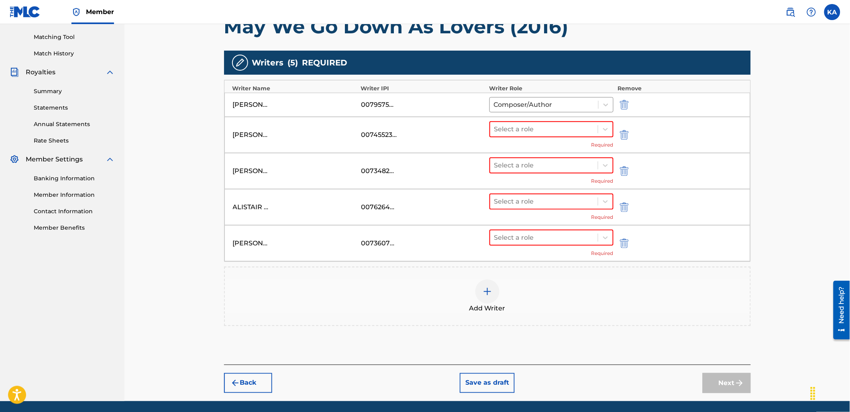
drag, startPoint x: 533, startPoint y: 128, endPoint x: 533, endPoint y: 139, distance: 11.2
click at [533, 128] on div at bounding box center [544, 129] width 100 height 11
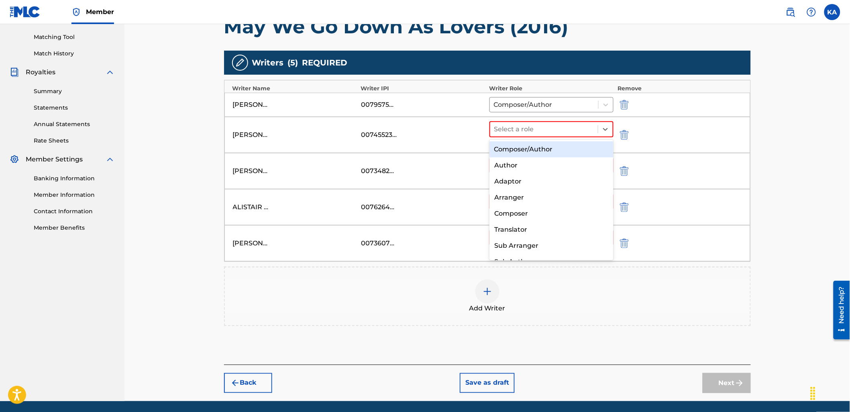
click at [528, 154] on div "Composer/Author" at bounding box center [551, 149] width 124 height 16
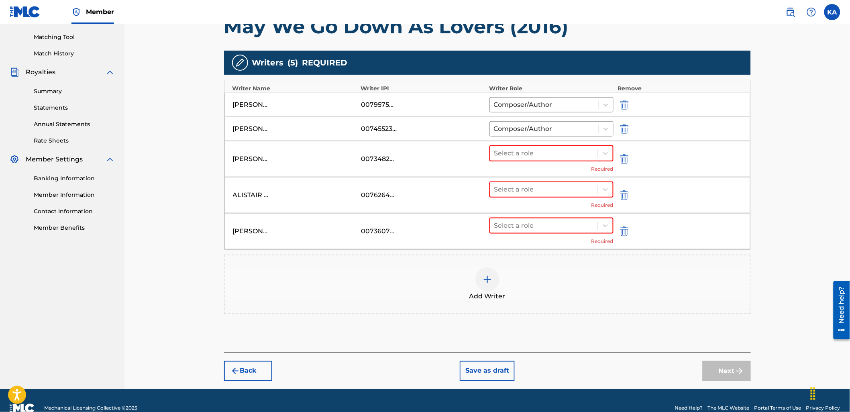
click at [527, 161] on div "Select a role Required" at bounding box center [551, 158] width 124 height 27
click at [519, 161] on div "Select a role Required" at bounding box center [551, 158] width 124 height 27
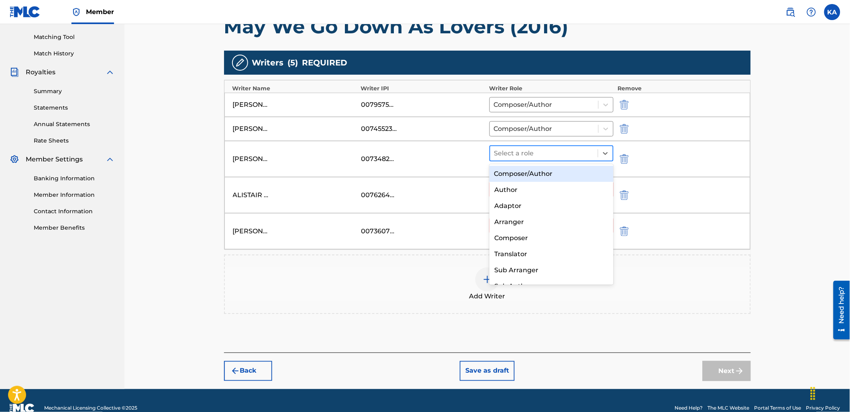
click at [511, 153] on div at bounding box center [544, 153] width 100 height 11
click at [514, 169] on div "Composer/Author" at bounding box center [551, 174] width 124 height 16
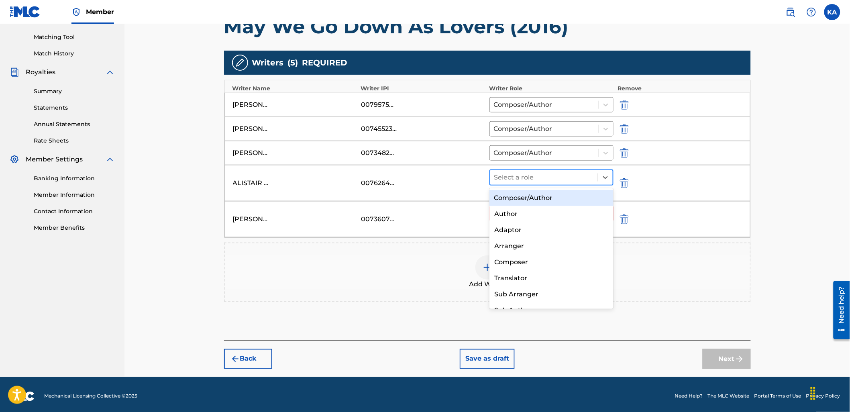
click at [514, 176] on div at bounding box center [544, 177] width 100 height 11
click at [518, 191] on div "Composer/Author" at bounding box center [551, 198] width 124 height 16
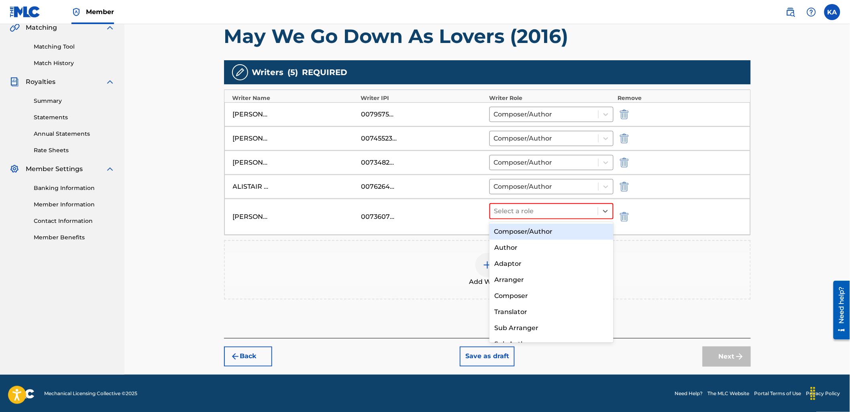
drag, startPoint x: 519, startPoint y: 212, endPoint x: 522, endPoint y: 223, distance: 11.6
click at [519, 214] on div at bounding box center [544, 211] width 100 height 11
click at [523, 233] on div "Composer/Author" at bounding box center [551, 232] width 124 height 16
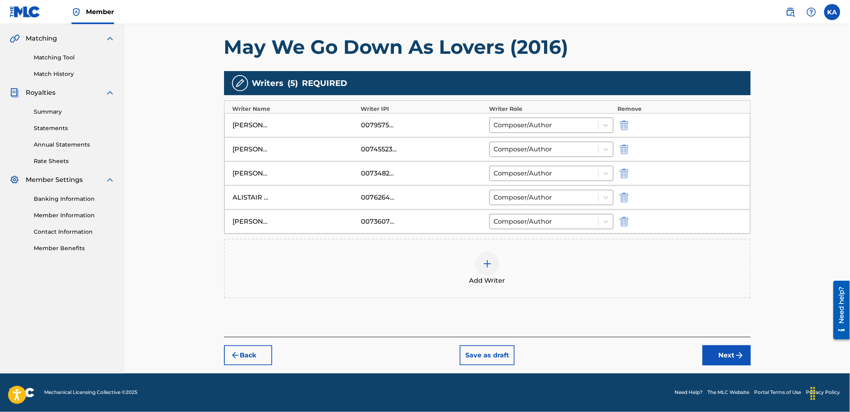
click at [727, 358] on button "Next" at bounding box center [727, 355] width 48 height 20
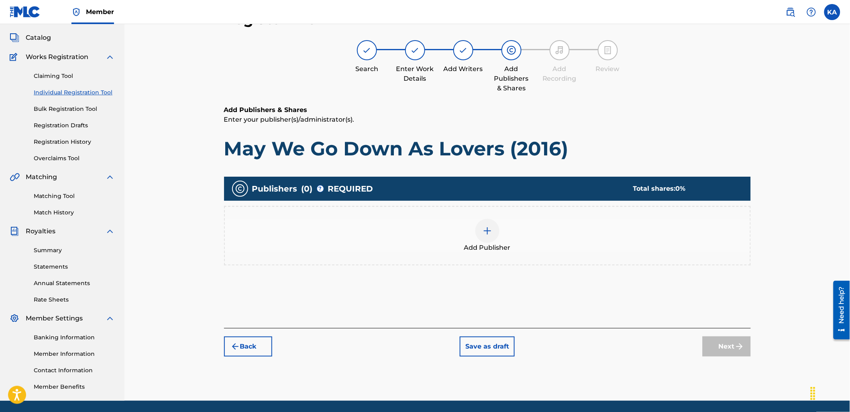
scroll to position [36, 0]
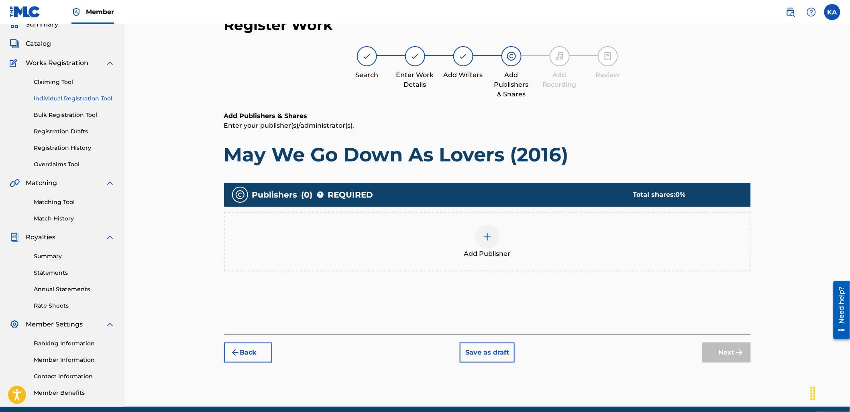
click at [513, 251] on div "Add Publisher" at bounding box center [487, 242] width 525 height 34
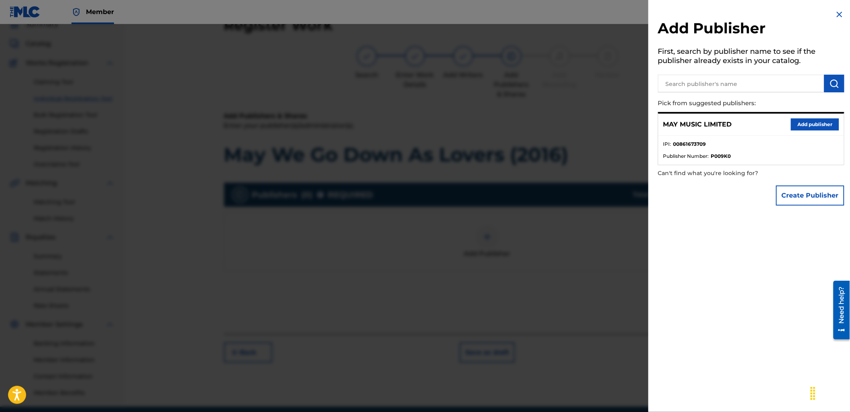
click at [816, 125] on button "Add publisher" at bounding box center [815, 124] width 48 height 12
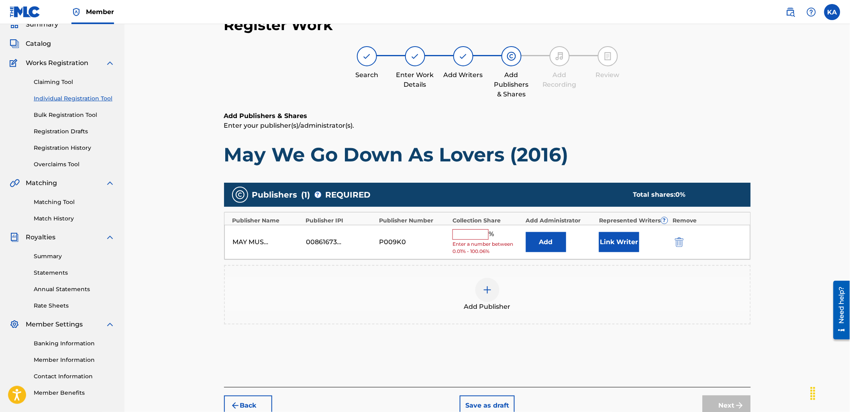
click at [470, 232] on input "text" at bounding box center [470, 234] width 36 height 10
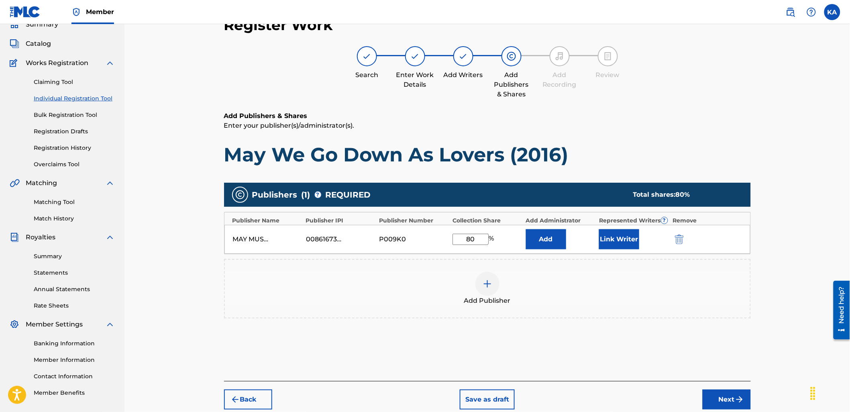
type input "80"
click at [610, 238] on button "Link Writer" at bounding box center [619, 239] width 40 height 20
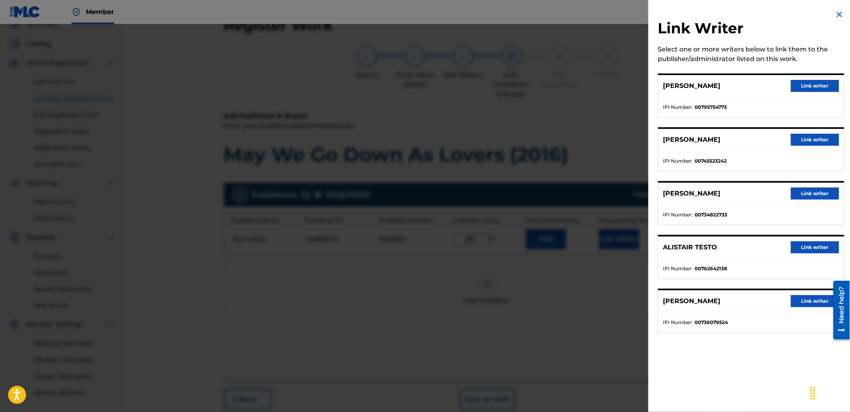
click at [815, 71] on div "Link Writer Select one or more writers below to link them to the publisher/admi…" at bounding box center [751, 176] width 206 height 352
click at [815, 81] on button "Link writer" at bounding box center [815, 86] width 48 height 12
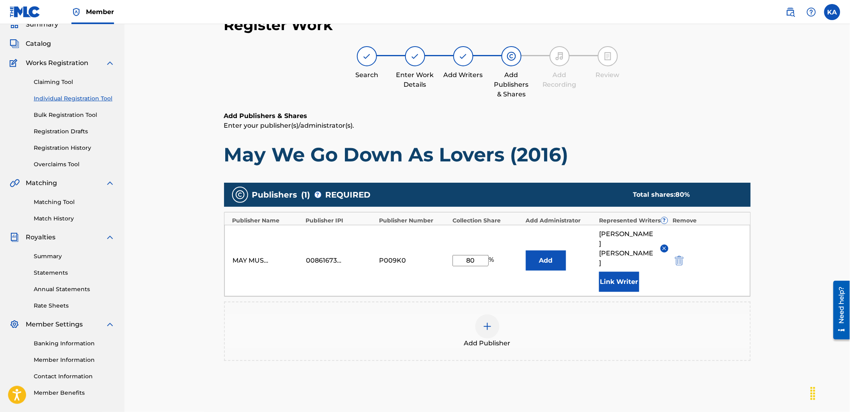
click at [618, 273] on button "Link Writer" at bounding box center [619, 282] width 40 height 20
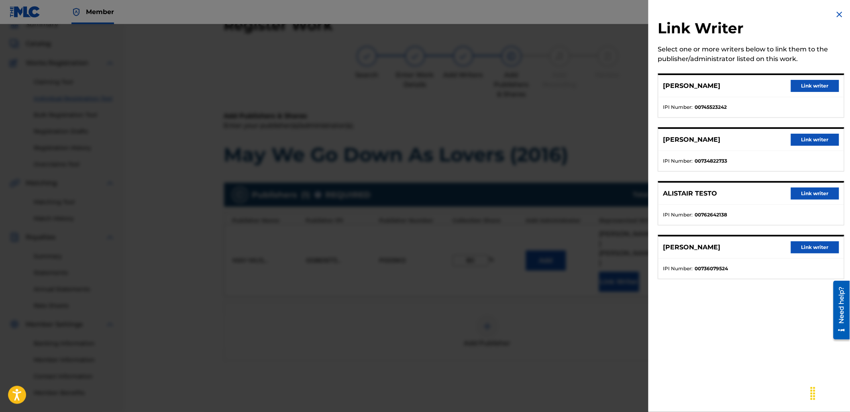
click at [804, 88] on button "Link writer" at bounding box center [815, 86] width 48 height 12
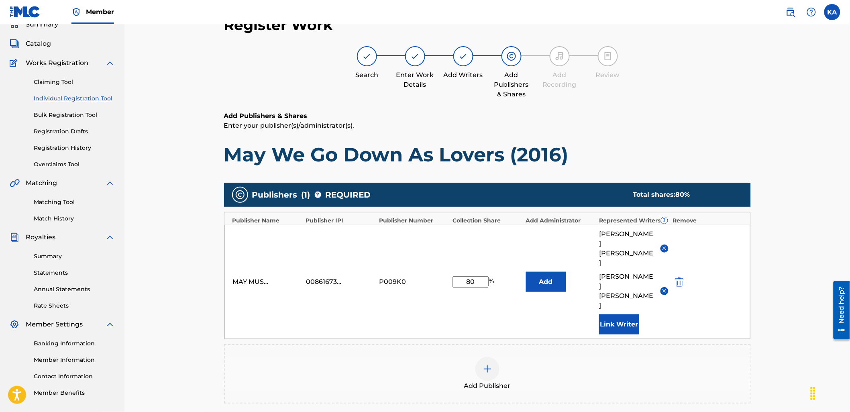
click at [633, 314] on button "Link Writer" at bounding box center [619, 324] width 40 height 20
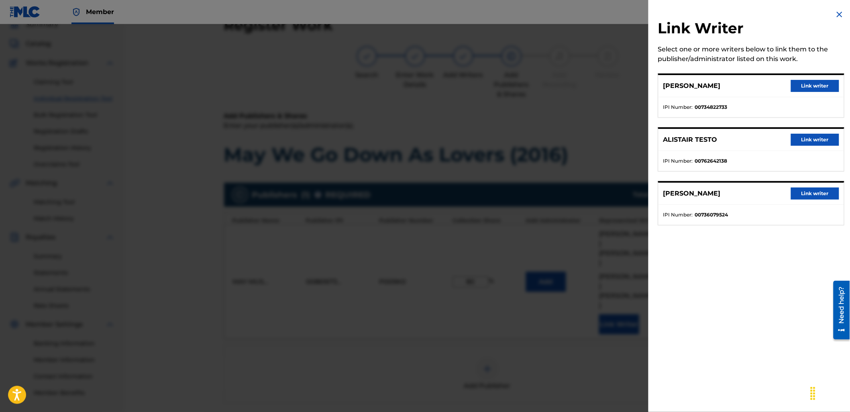
click at [805, 82] on button "Link writer" at bounding box center [815, 86] width 48 height 12
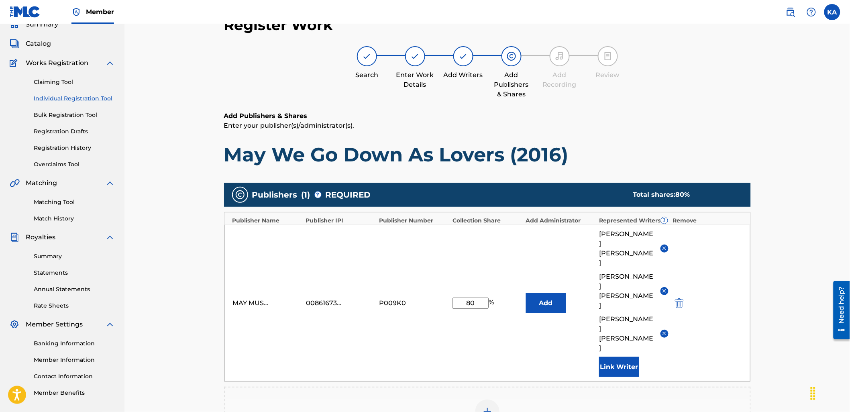
click at [612, 357] on button "Link Writer" at bounding box center [619, 367] width 40 height 20
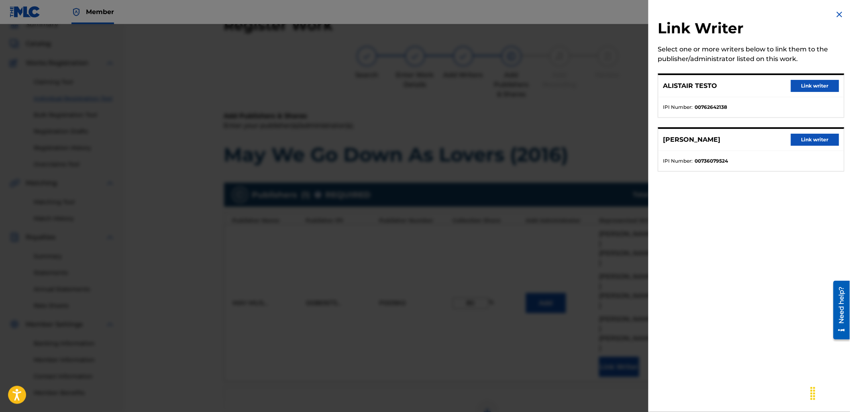
click at [800, 87] on button "Link writer" at bounding box center [815, 86] width 48 height 12
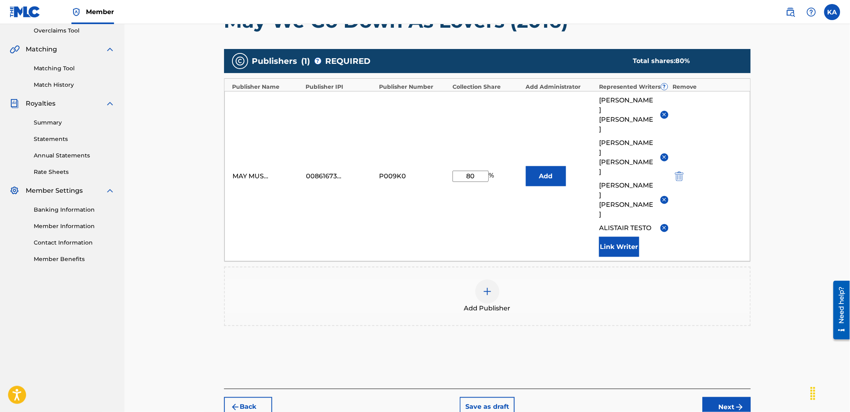
drag, startPoint x: 720, startPoint y: 360, endPoint x: 704, endPoint y: 354, distance: 17.3
click at [720, 397] on button "Next" at bounding box center [727, 407] width 48 height 20
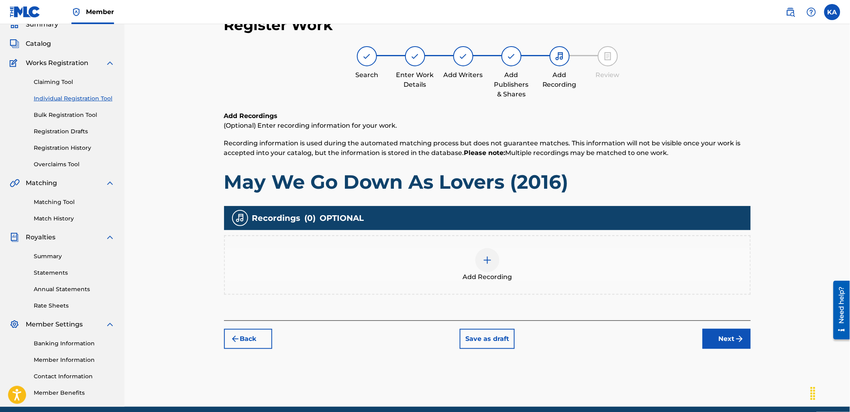
click at [315, 265] on div "Add Recording" at bounding box center [487, 265] width 525 height 34
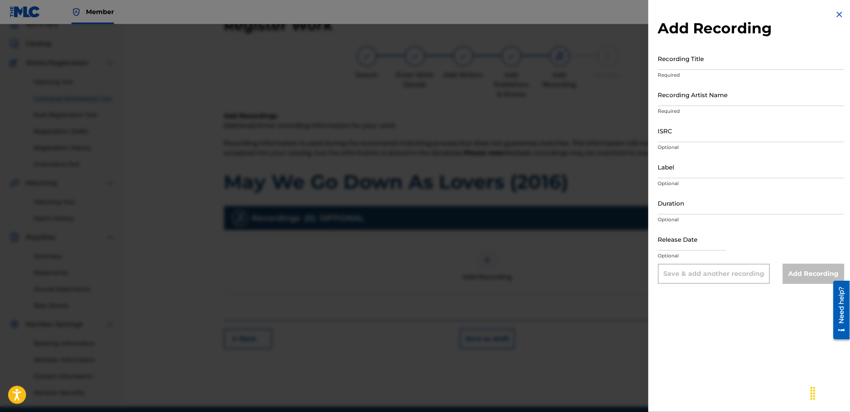
drag, startPoint x: 707, startPoint y: 57, endPoint x: 713, endPoint y: 62, distance: 7.7
click at [707, 57] on input "Recording Title" at bounding box center [751, 58] width 186 height 23
paste input "May We Go Down As Lovers (2016)"
type input "May We Go Down As Lovers (2016)"
click at [709, 94] on input "Recording Artist Name" at bounding box center [751, 94] width 186 height 23
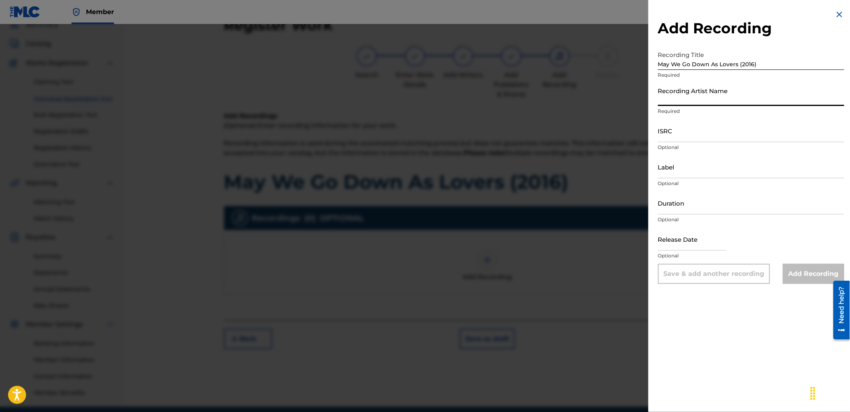
type input "As It Is"
type input "04:26"
type input "[DATE]"
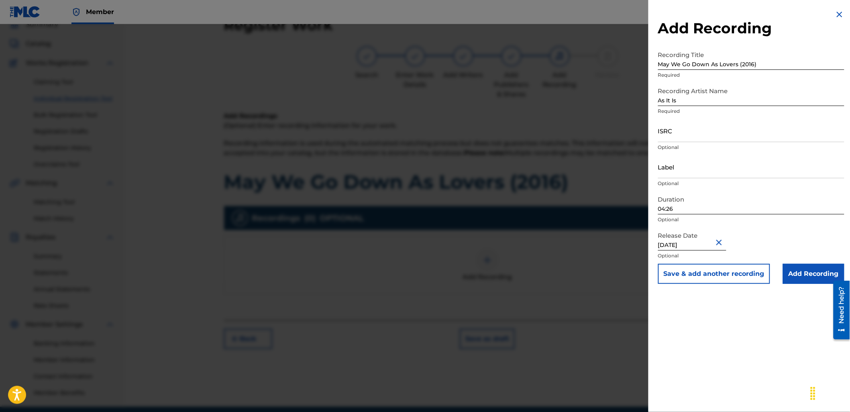
click at [687, 198] on input "04:26" at bounding box center [751, 202] width 186 height 23
type input "04:19"
drag, startPoint x: 666, startPoint y: 138, endPoint x: 661, endPoint y: 139, distance: 5.4
click at [666, 138] on input "ISRC" at bounding box center [751, 130] width 186 height 23
paste input "GBLDX2400112"
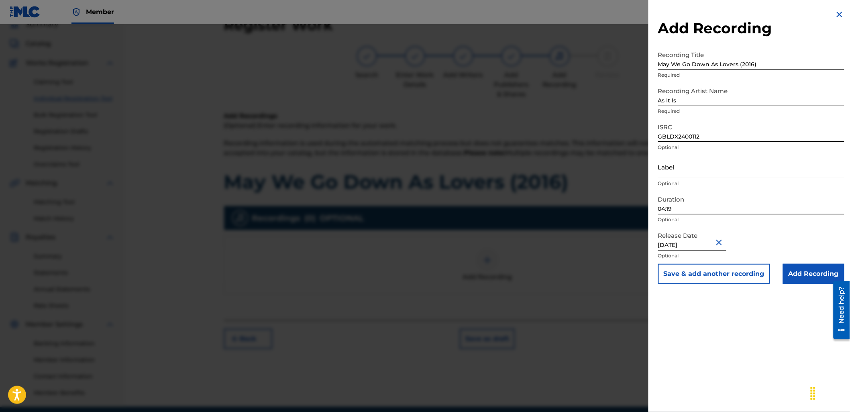
type input "GBLDX2400112"
click at [804, 269] on input "Add Recording" at bounding box center [813, 274] width 61 height 20
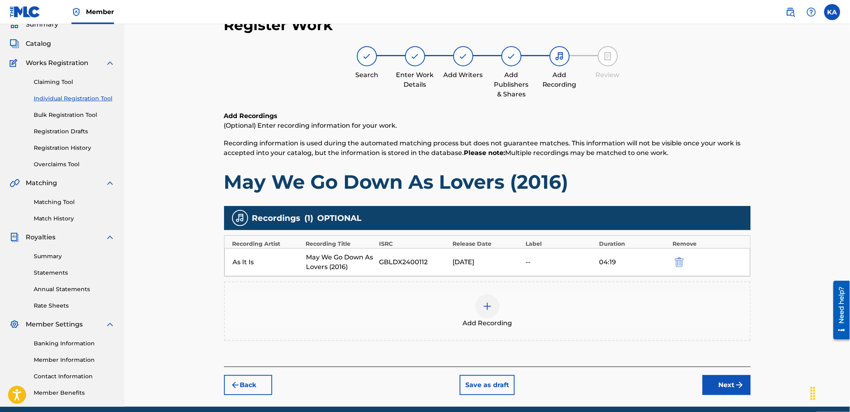
click at [715, 375] on button "Next" at bounding box center [727, 385] width 48 height 20
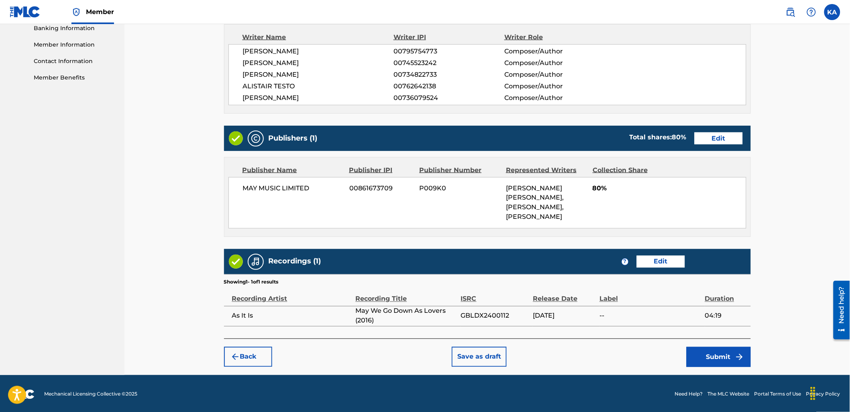
scroll to position [352, 0]
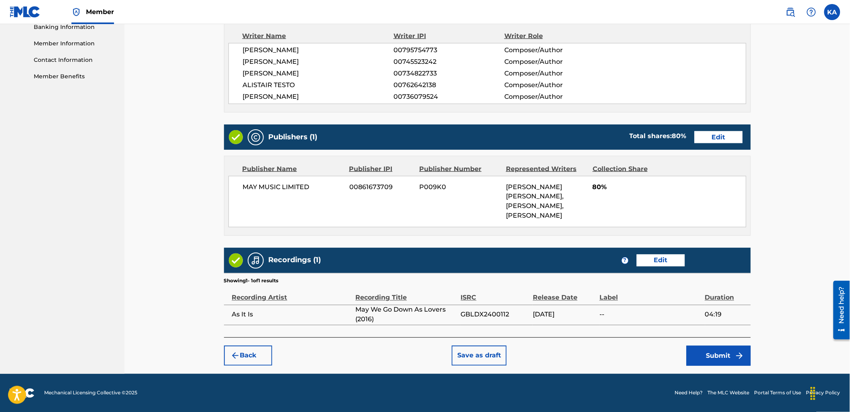
click at [728, 353] on button "Submit" at bounding box center [718, 356] width 64 height 20
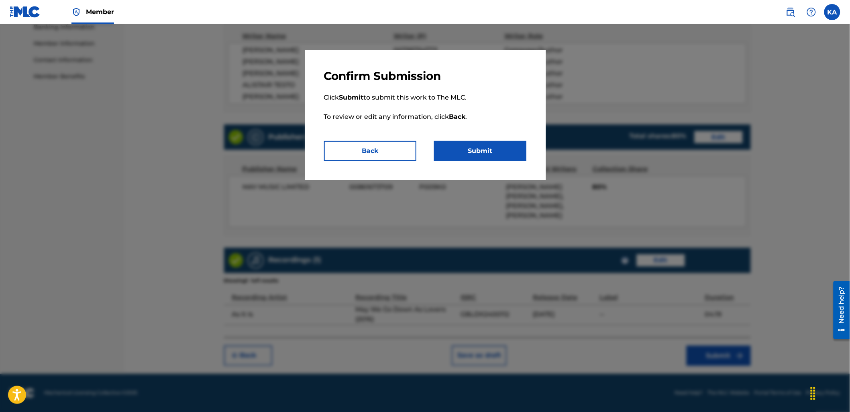
click at [497, 163] on div "Confirm Submission Click Submit to submit this work to The MLC. To review or ed…" at bounding box center [425, 115] width 241 height 130
click at [491, 155] on button "Submit" at bounding box center [480, 151] width 92 height 20
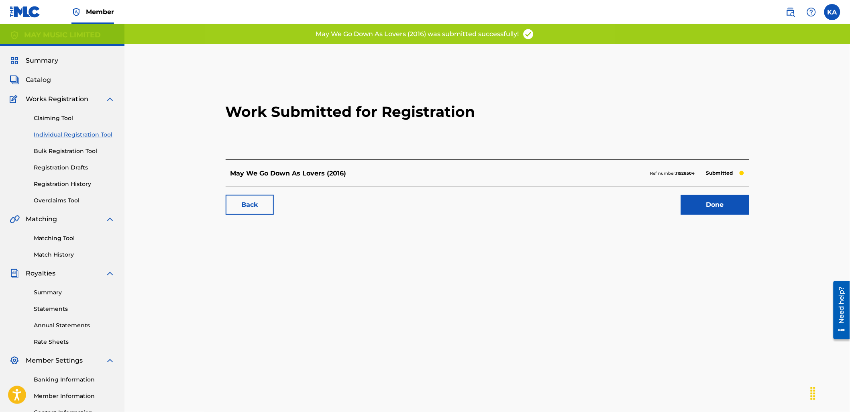
click at [688, 208] on link "Done" at bounding box center [715, 205] width 68 height 20
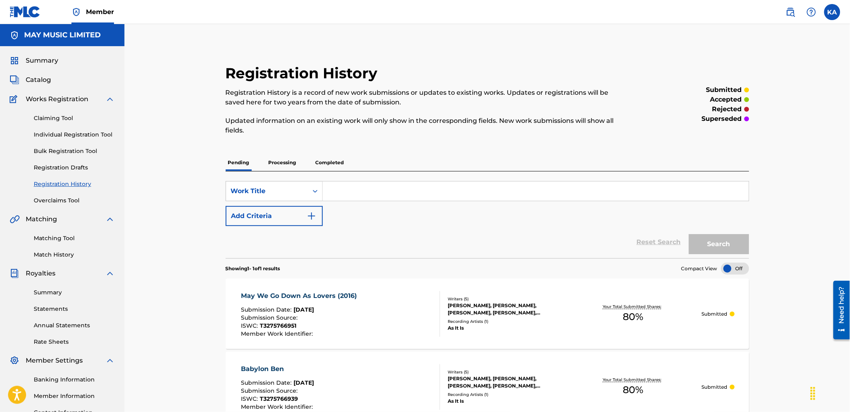
click at [83, 135] on link "Individual Registration Tool" at bounding box center [74, 134] width 81 height 8
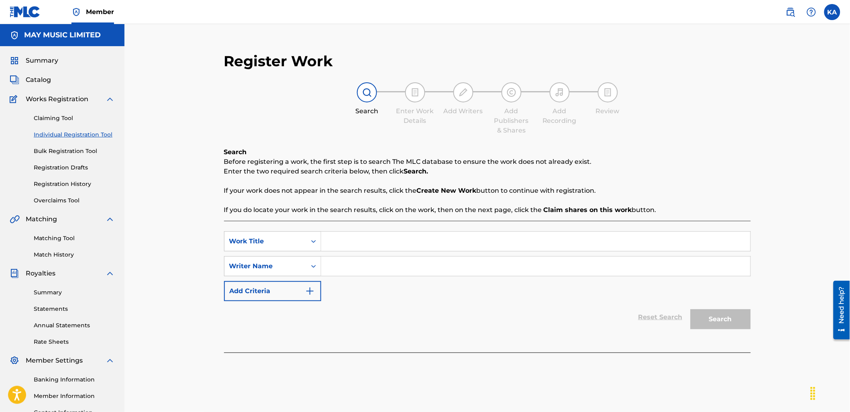
click at [355, 250] on input "Search Form" at bounding box center [535, 241] width 429 height 19
paste input "Just Another Family (2016)"
type input "Just Another Family (2016)"
click at [360, 269] on input "Search Form" at bounding box center [535, 266] width 429 height 19
type input "[PERSON_NAME]"
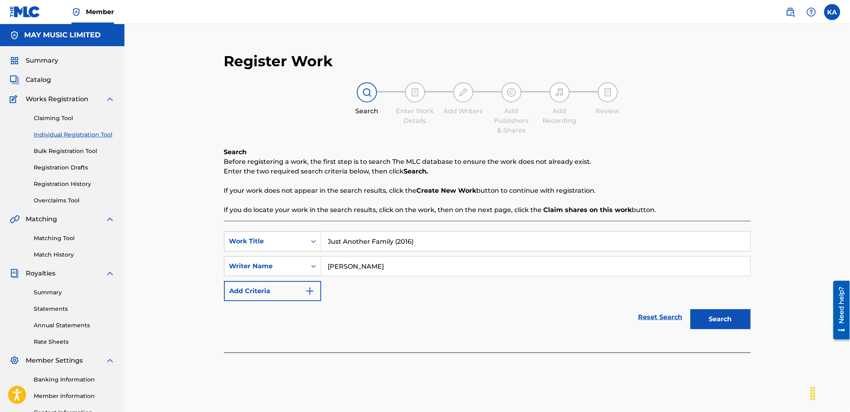
click at [715, 313] on button "Search" at bounding box center [720, 319] width 60 height 20
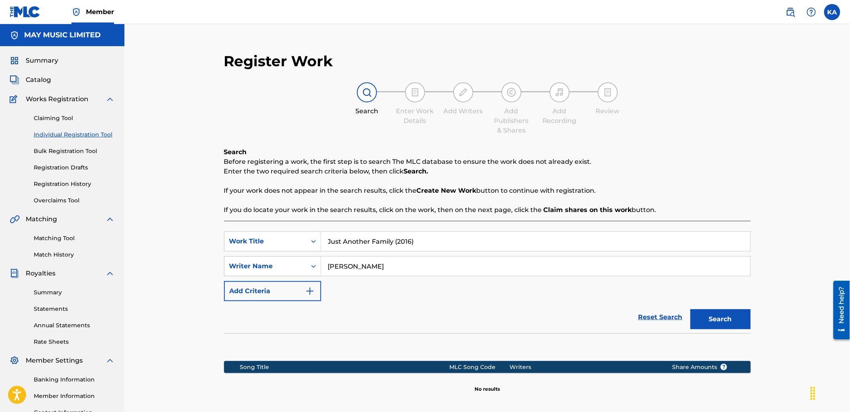
scroll to position [88, 0]
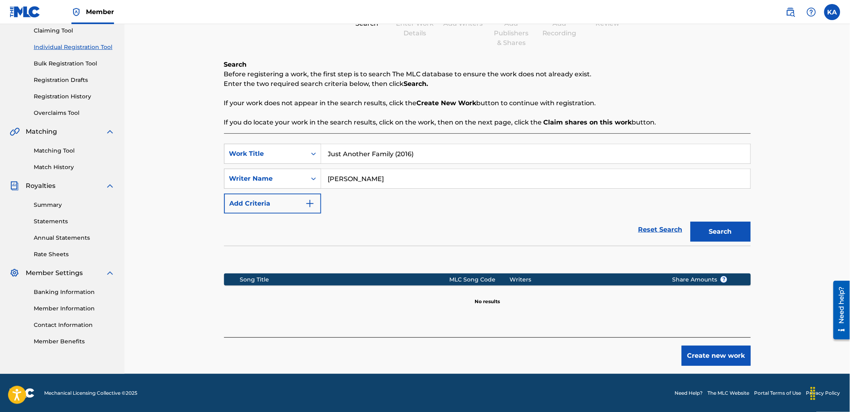
drag, startPoint x: 424, startPoint y: 159, endPoint x: 393, endPoint y: 159, distance: 31.3
click at [393, 159] on input "Just Another Family (2016)" at bounding box center [535, 153] width 429 height 19
click at [690, 222] on button "Search" at bounding box center [720, 232] width 60 height 20
type input "J"
paste input "Just Another Family (2016)"
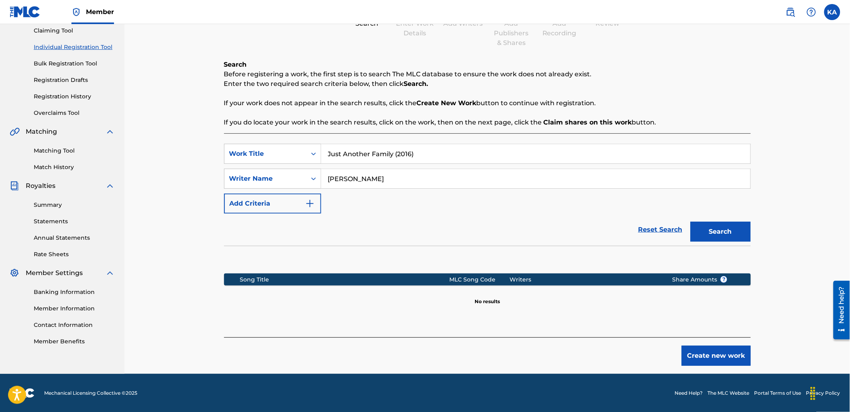
type input "Just Another Family (2016)"
click at [690, 222] on button "Search" at bounding box center [720, 232] width 60 height 20
click at [710, 352] on button "Create new work" at bounding box center [716, 356] width 69 height 20
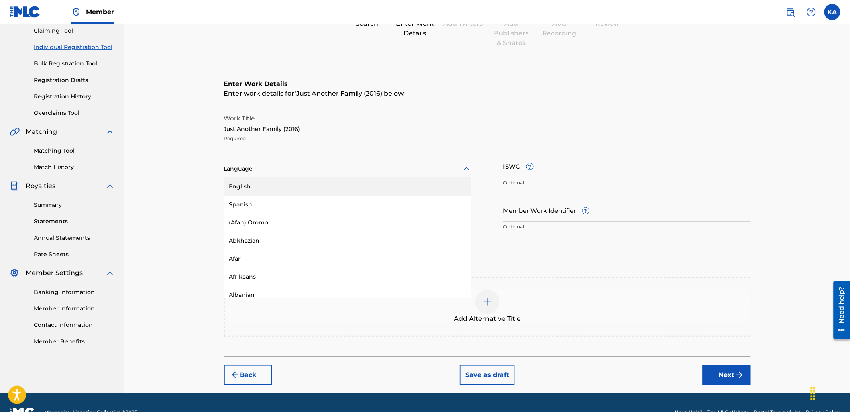
click at [315, 173] on div "Language" at bounding box center [347, 169] width 247 height 17
click at [315, 187] on div "English" at bounding box center [347, 186] width 246 height 18
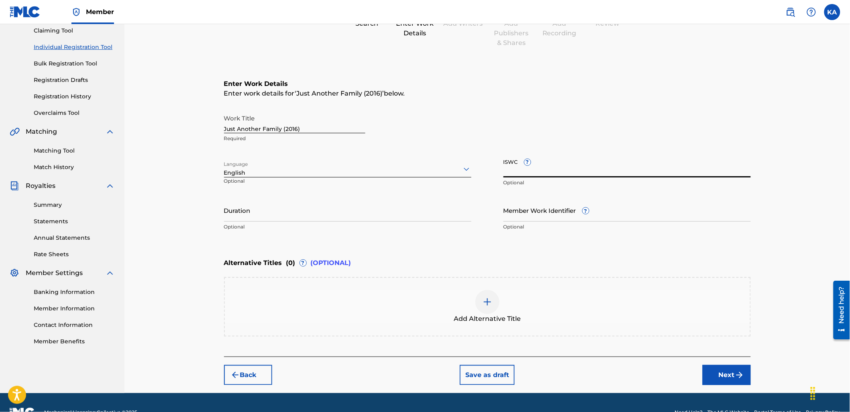
click at [574, 169] on input "ISWC ?" at bounding box center [626, 166] width 247 height 23
paste input "T-327.576.694-0"
type input "T-327.576.694-0"
click at [229, 205] on input "Duration" at bounding box center [347, 210] width 247 height 23
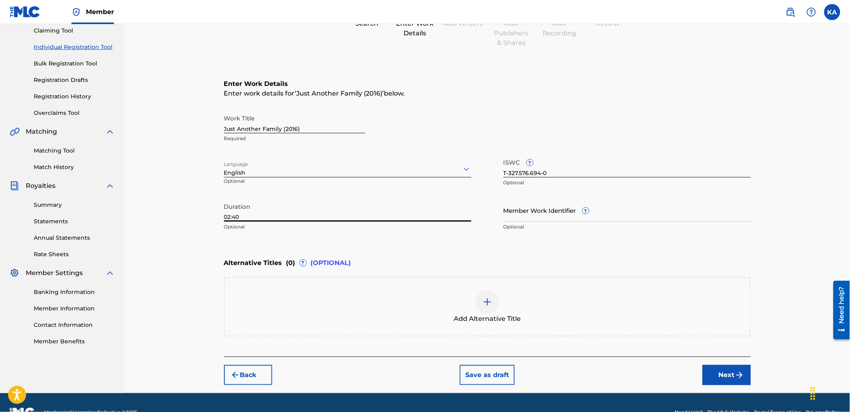
type input "02:40"
click at [715, 371] on button "Next" at bounding box center [727, 375] width 48 height 20
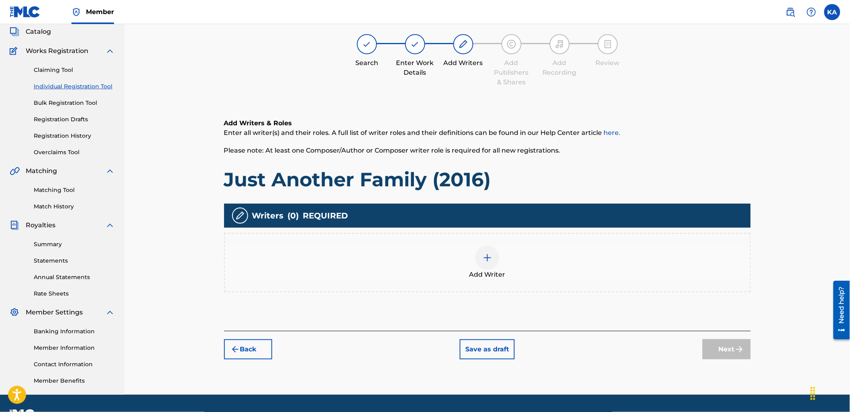
scroll to position [36, 0]
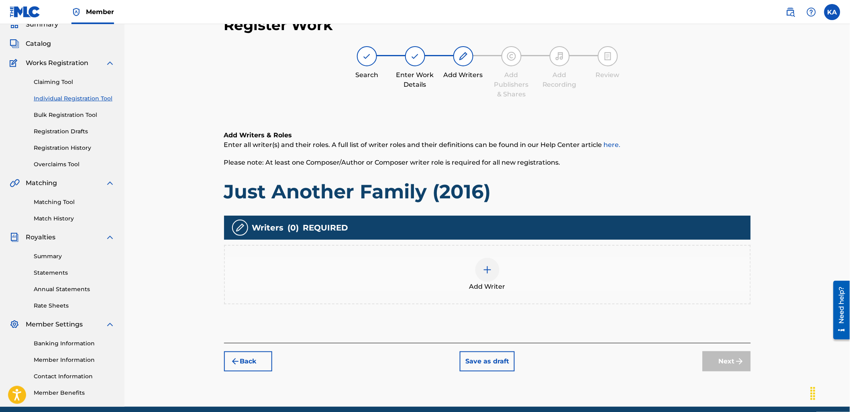
click at [565, 295] on div "Add Writer" at bounding box center [487, 274] width 527 height 59
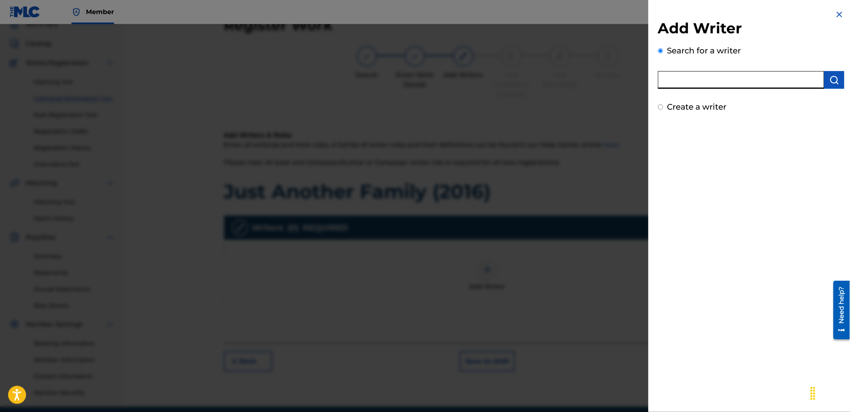
click at [682, 78] on input "text" at bounding box center [741, 80] width 166 height 18
paste input "795754773"
type input "00795754773"
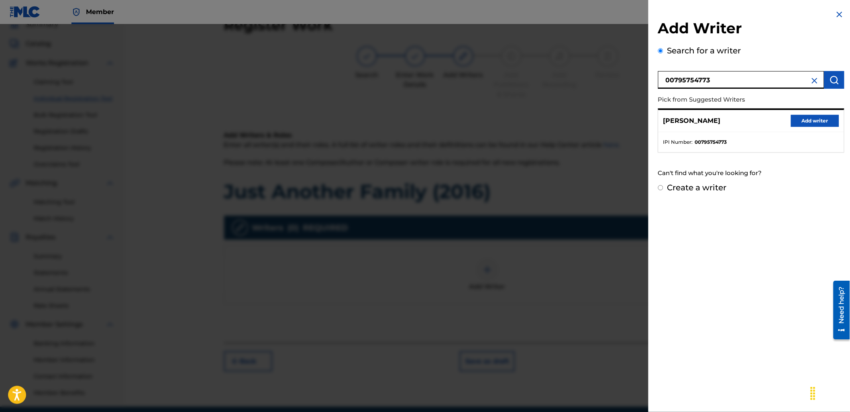
click at [810, 118] on button "Add writer" at bounding box center [815, 121] width 48 height 12
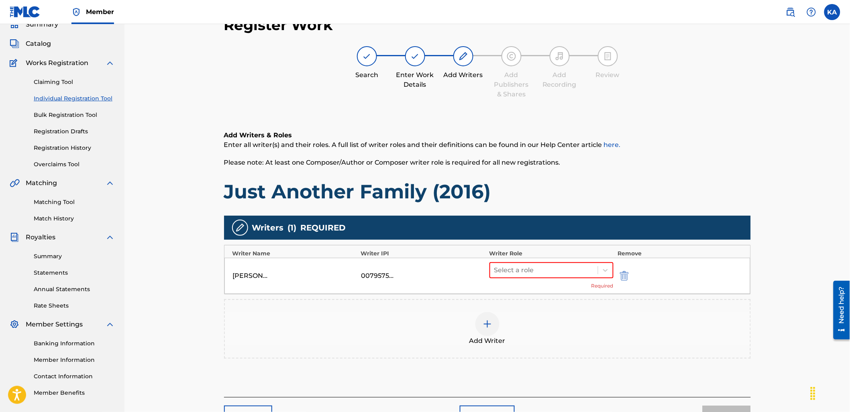
click at [508, 314] on div "Add Writer" at bounding box center [487, 329] width 525 height 34
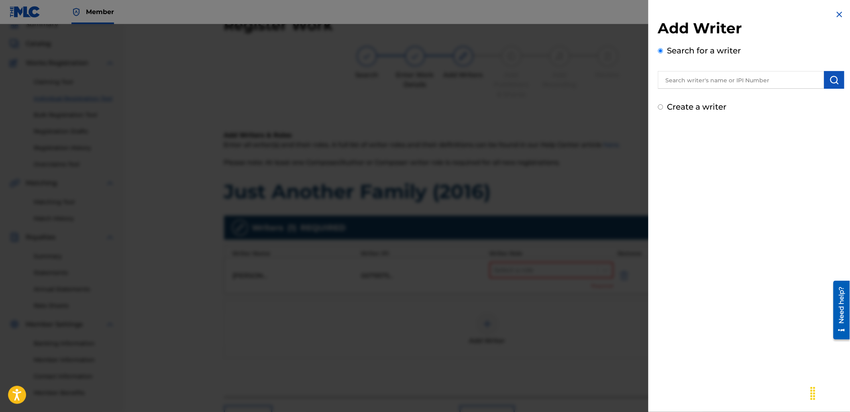
click at [743, 81] on input "text" at bounding box center [741, 80] width 166 height 18
paste input "745523242"
type input "00745523242"
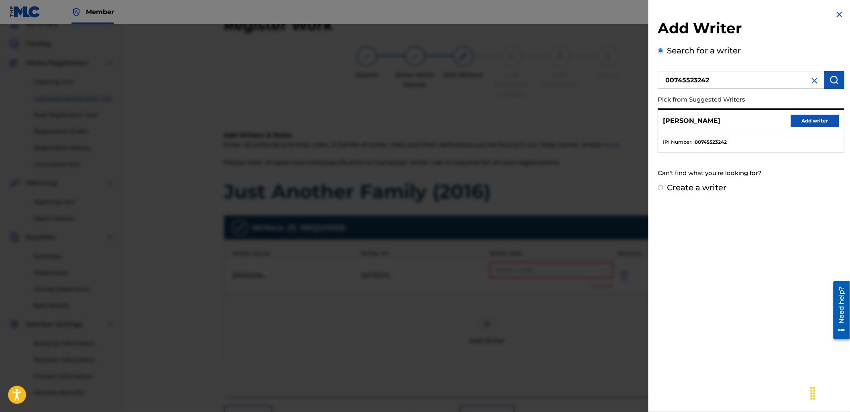
click at [807, 121] on button "Add writer" at bounding box center [815, 121] width 48 height 12
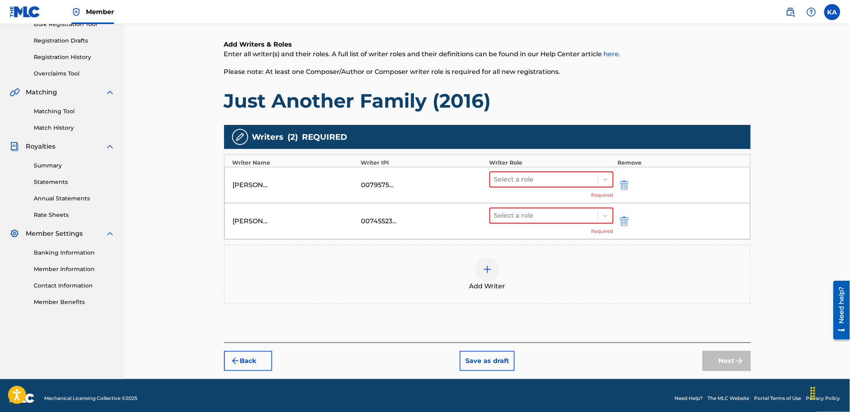
scroll to position [130, 0]
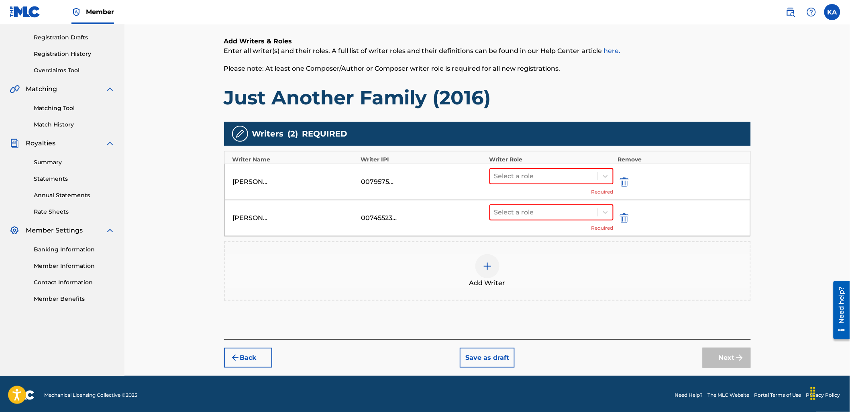
click at [583, 283] on div "Add Writer" at bounding box center [487, 271] width 525 height 34
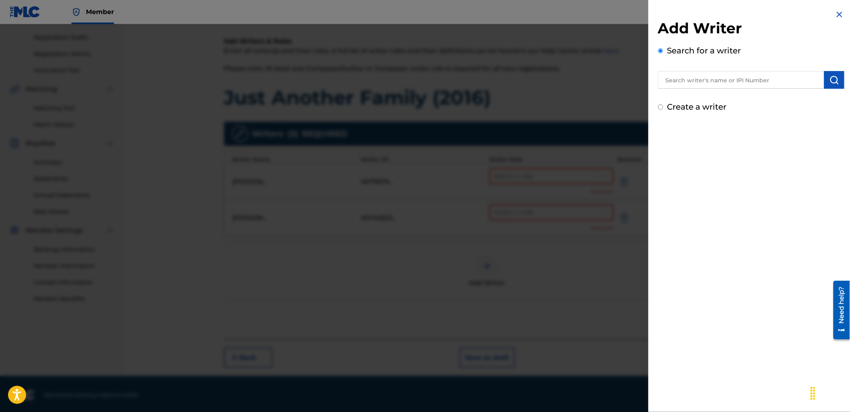
click at [757, 85] on input "text" at bounding box center [741, 80] width 166 height 18
paste input "734822733"
type input "00734822733"
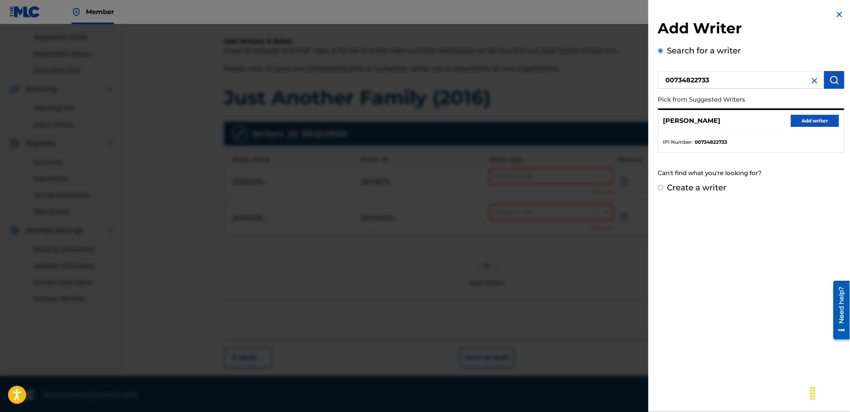
click at [796, 120] on button "Add writer" at bounding box center [815, 121] width 48 height 12
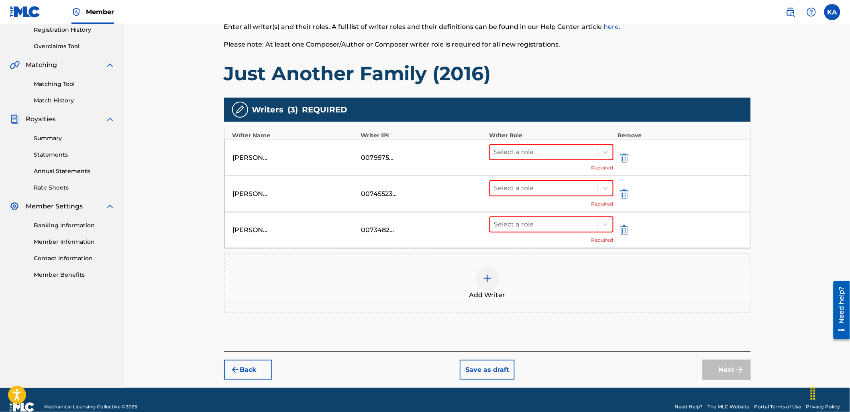
scroll to position [166, 0]
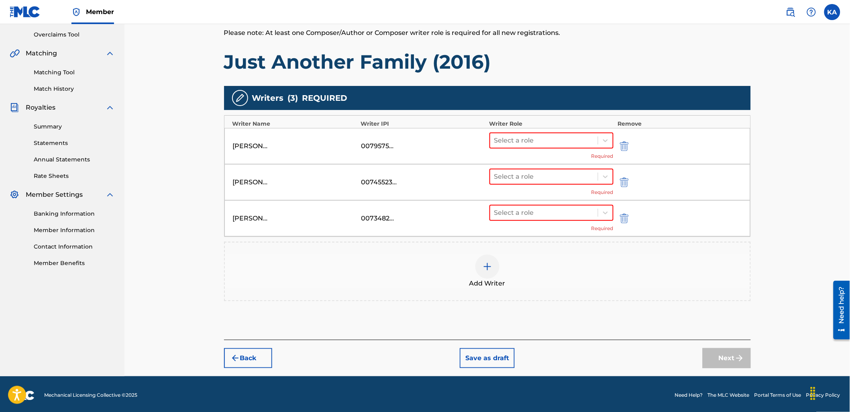
click at [539, 265] on div "Add Writer" at bounding box center [487, 272] width 525 height 34
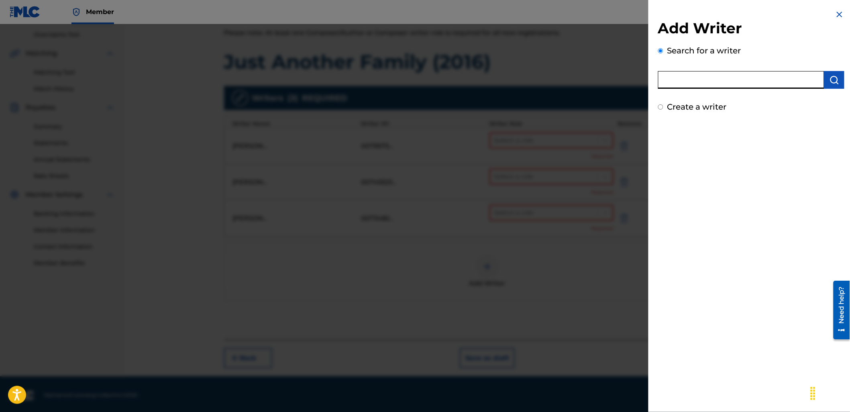
click at [784, 76] on input "text" at bounding box center [741, 80] width 166 height 18
paste input "762642138"
type input "00762642138"
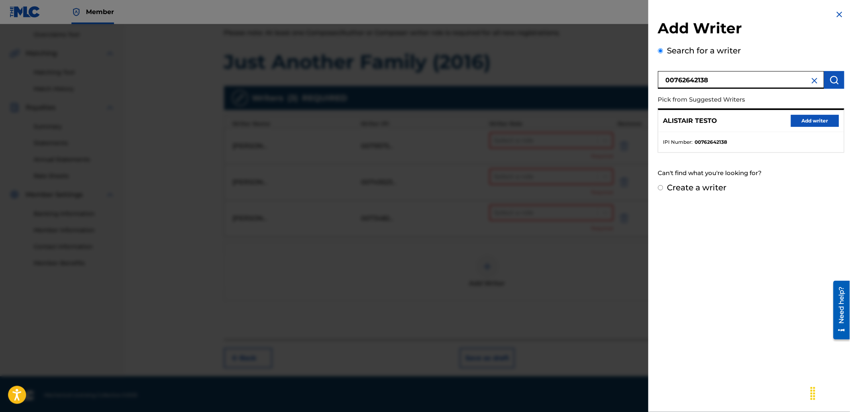
drag, startPoint x: 803, startPoint y: 118, endPoint x: 784, endPoint y: 118, distance: 18.9
click at [803, 118] on button "Add writer" at bounding box center [815, 121] width 48 height 12
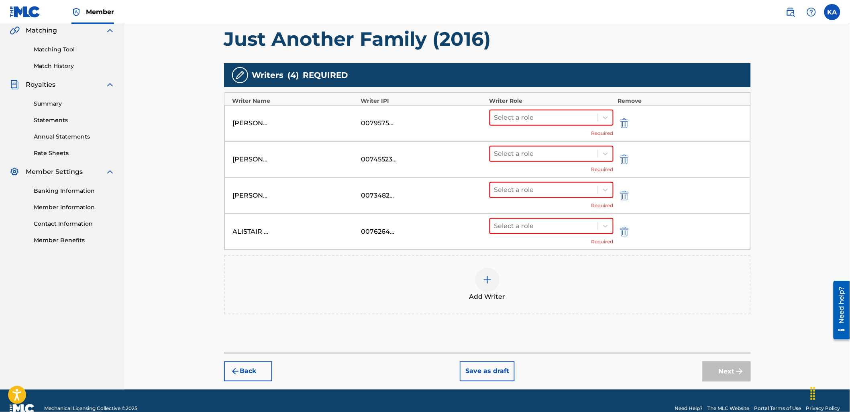
scroll to position [201, 0]
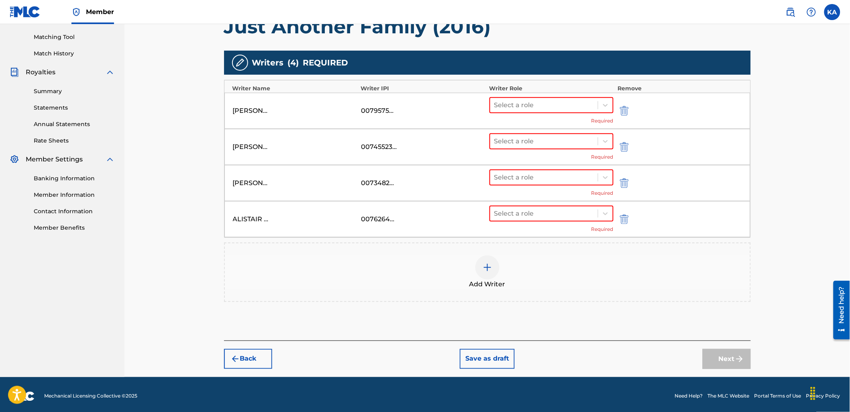
click at [529, 271] on div "Add Writer" at bounding box center [487, 272] width 525 height 34
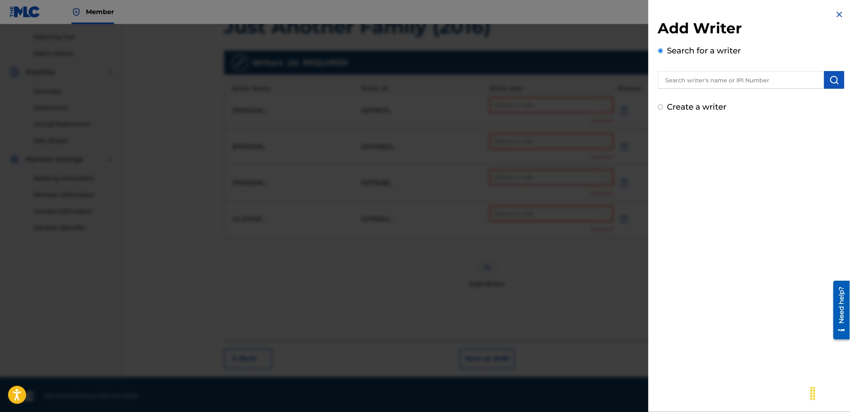
click at [673, 88] on input "text" at bounding box center [741, 80] width 166 height 18
paste input "736079524"
type input "00736079524"
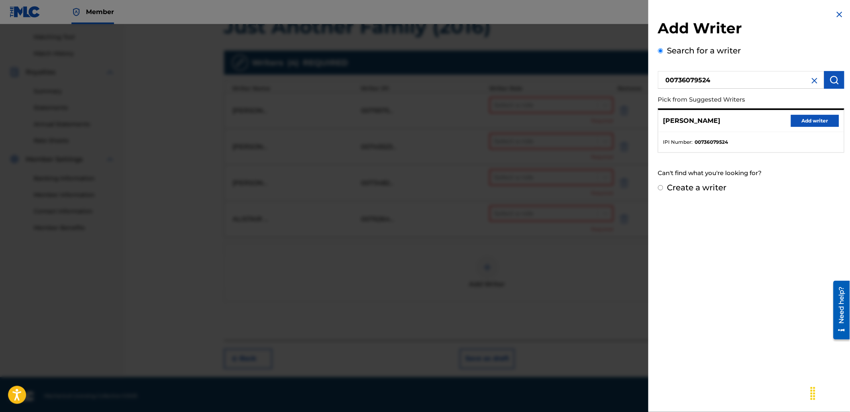
click at [808, 121] on button "Add writer" at bounding box center [815, 121] width 48 height 12
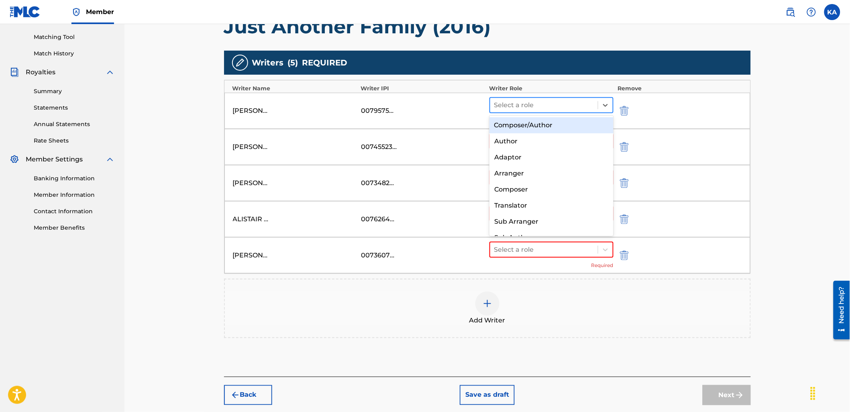
click at [589, 109] on div at bounding box center [544, 105] width 100 height 11
click at [579, 128] on div "Composer/Author" at bounding box center [551, 125] width 124 height 16
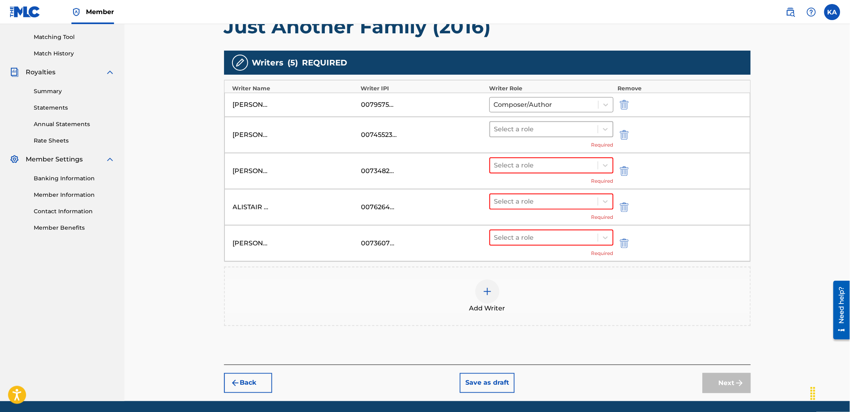
click at [577, 128] on div at bounding box center [544, 129] width 100 height 11
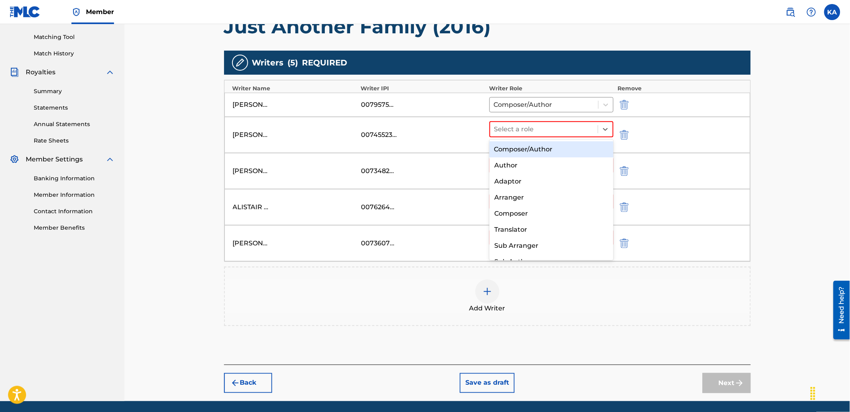
click at [570, 149] on div "Composer/Author" at bounding box center [551, 149] width 124 height 16
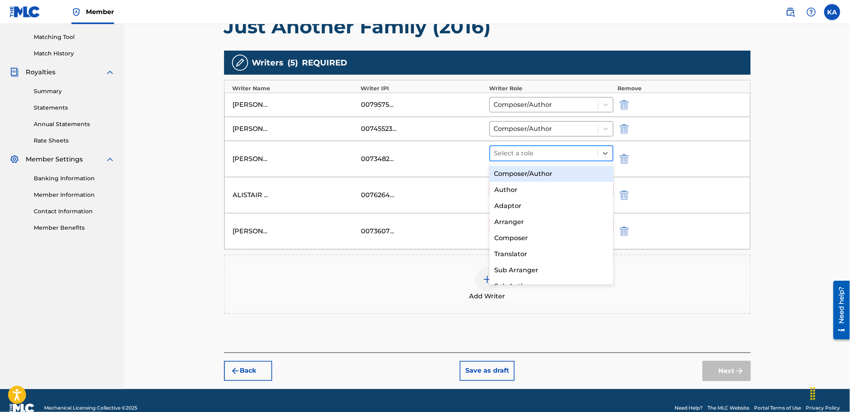
click at [574, 159] on div at bounding box center [544, 153] width 100 height 11
click at [576, 173] on div "Composer/Author" at bounding box center [551, 174] width 124 height 16
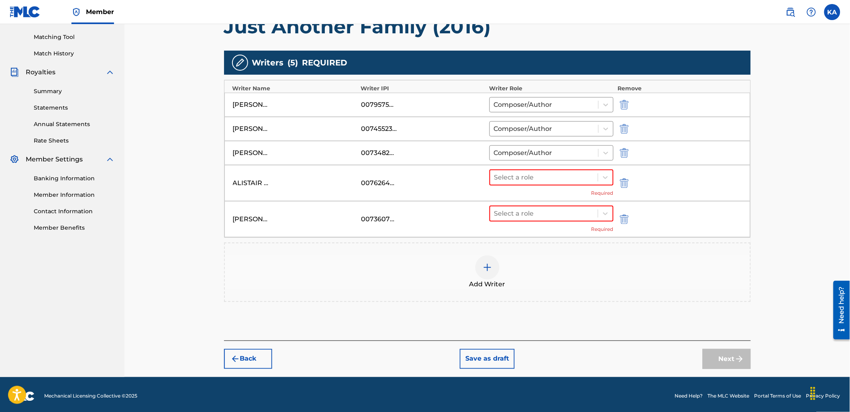
drag, startPoint x: 576, startPoint y: 175, endPoint x: 576, endPoint y: 185, distance: 10.8
click at [576, 177] on div at bounding box center [544, 177] width 100 height 11
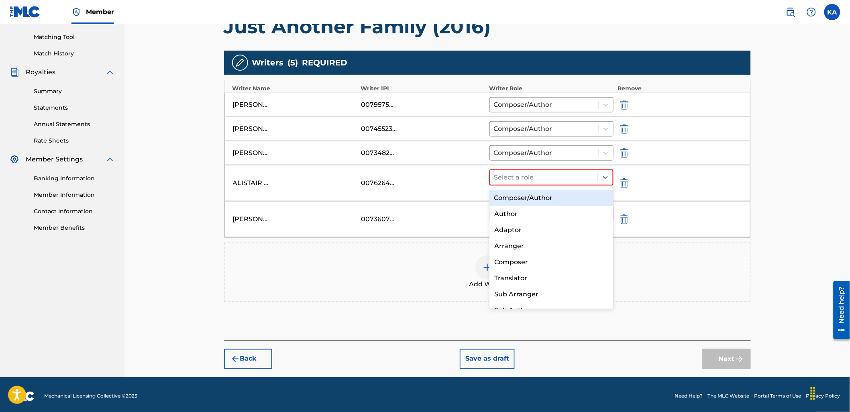
click at [575, 205] on div "Composer/Author" at bounding box center [551, 198] width 124 height 16
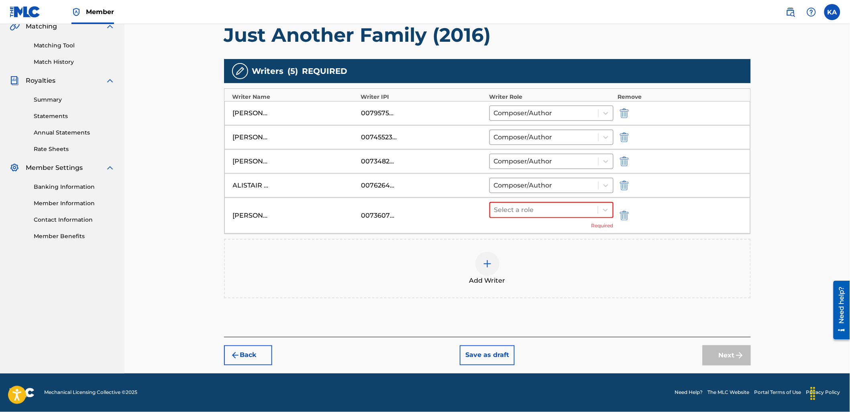
scroll to position [191, 0]
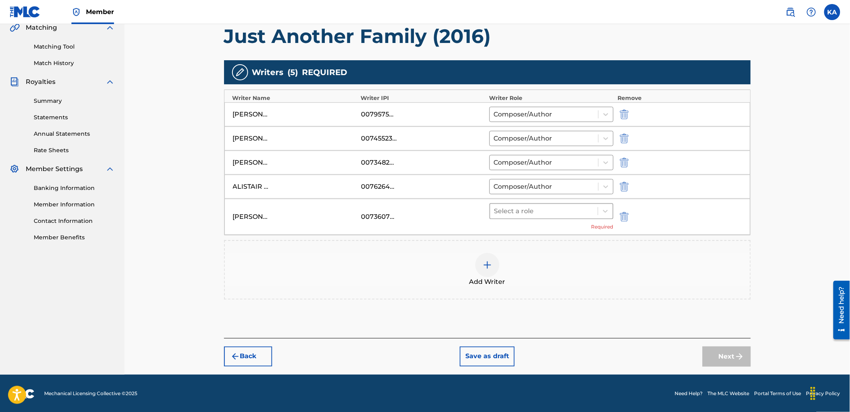
drag, startPoint x: 573, startPoint y: 205, endPoint x: 571, endPoint y: 218, distance: 13.3
click at [572, 214] on div "Select a role" at bounding box center [544, 211] width 108 height 14
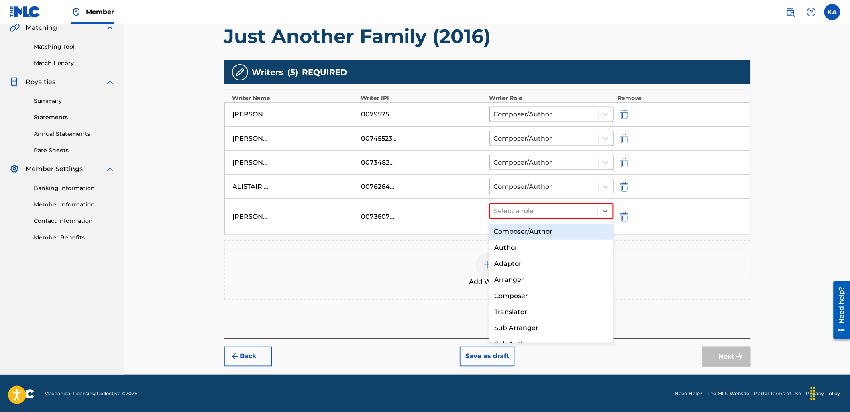
click at [569, 230] on div "Composer/Author" at bounding box center [551, 232] width 124 height 16
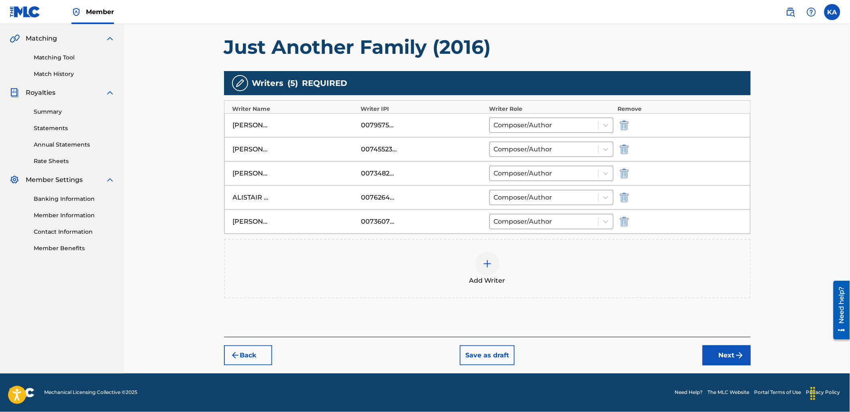
click at [726, 352] on button "Next" at bounding box center [727, 355] width 48 height 20
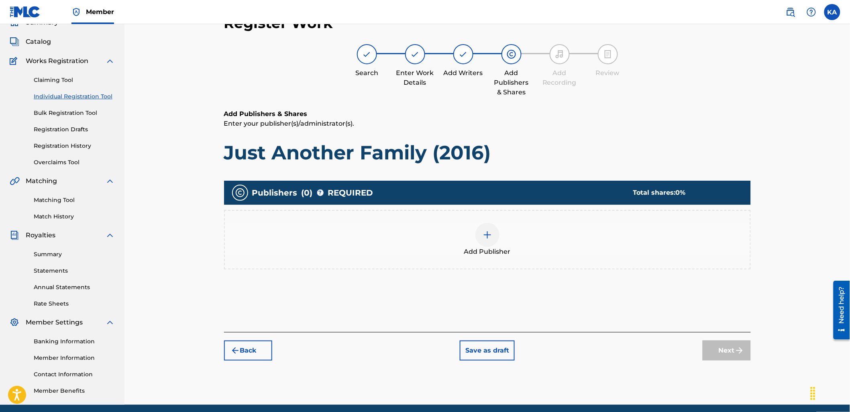
scroll to position [36, 0]
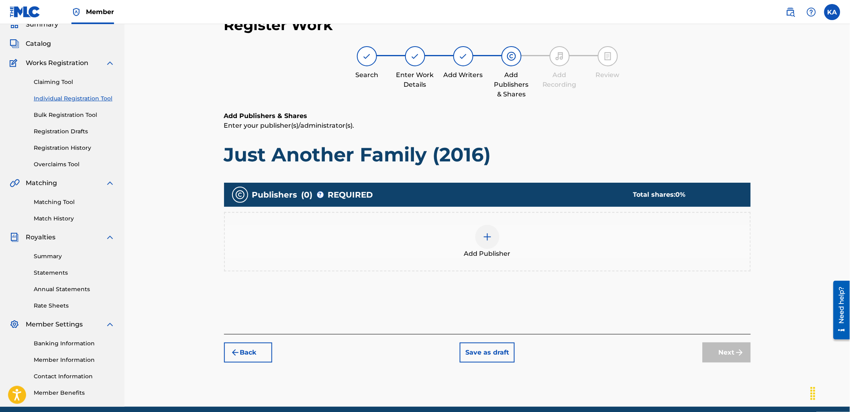
click at [546, 246] on div "Add Publisher" at bounding box center [487, 242] width 525 height 34
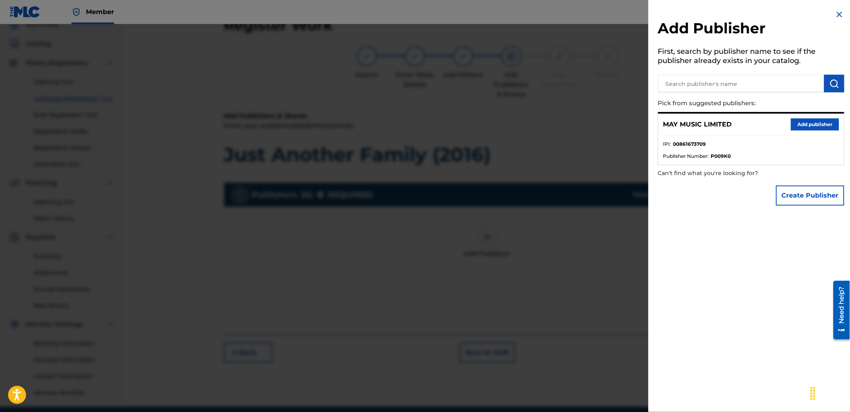
click at [793, 121] on button "Add publisher" at bounding box center [815, 124] width 48 height 12
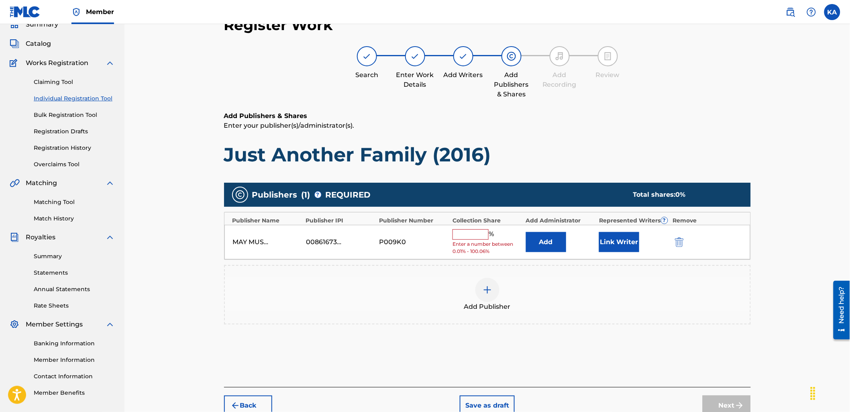
click at [458, 231] on input "text" at bounding box center [470, 234] width 36 height 10
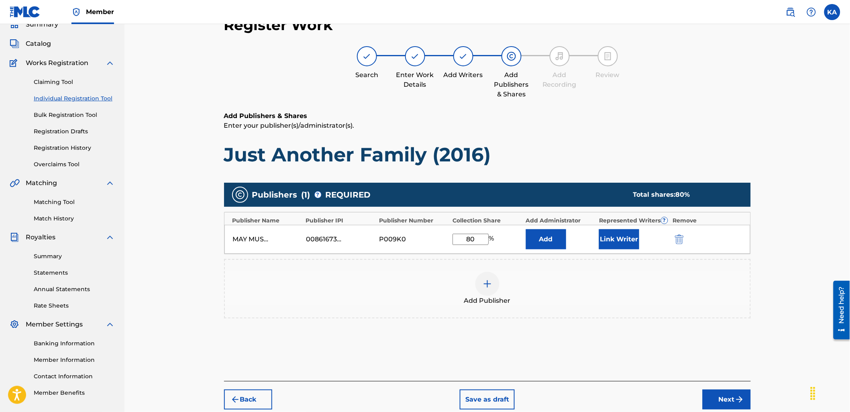
type input "80"
click at [619, 234] on button "Link Writer" at bounding box center [619, 239] width 40 height 20
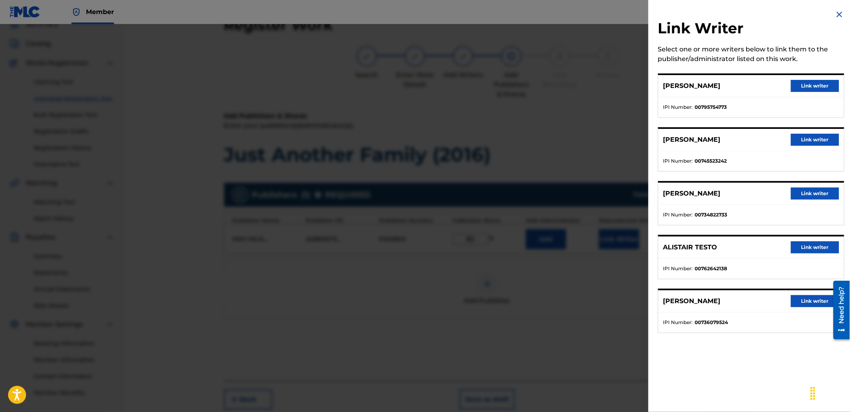
click at [825, 86] on button "Link writer" at bounding box center [815, 86] width 48 height 12
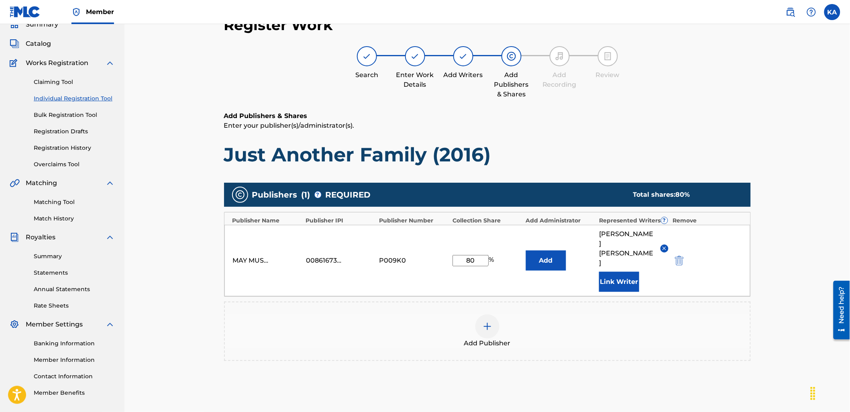
click at [620, 272] on button "Link Writer" at bounding box center [619, 282] width 40 height 20
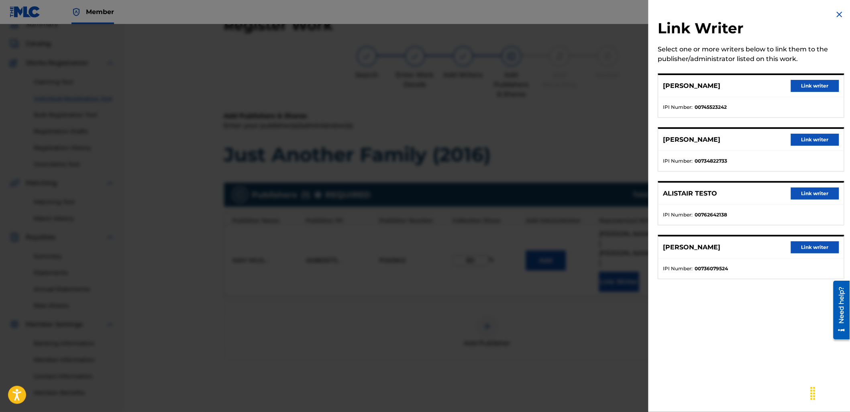
drag, startPoint x: 799, startPoint y: 86, endPoint x: 761, endPoint y: 165, distance: 87.3
click at [799, 86] on button "Link writer" at bounding box center [815, 86] width 48 height 12
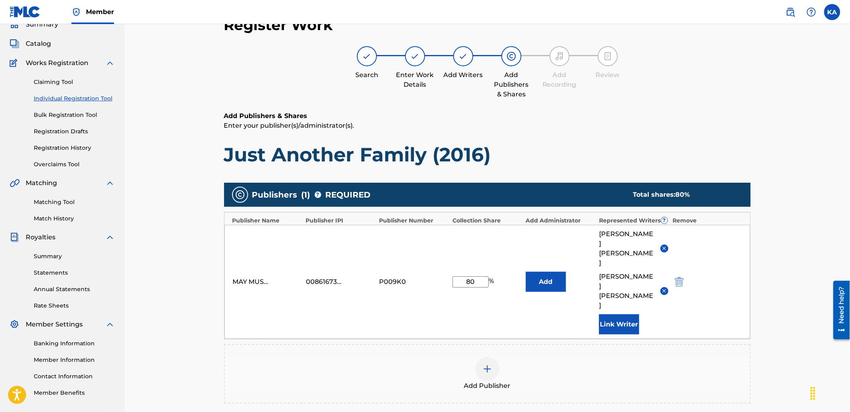
click at [625, 314] on button "Link Writer" at bounding box center [619, 324] width 40 height 20
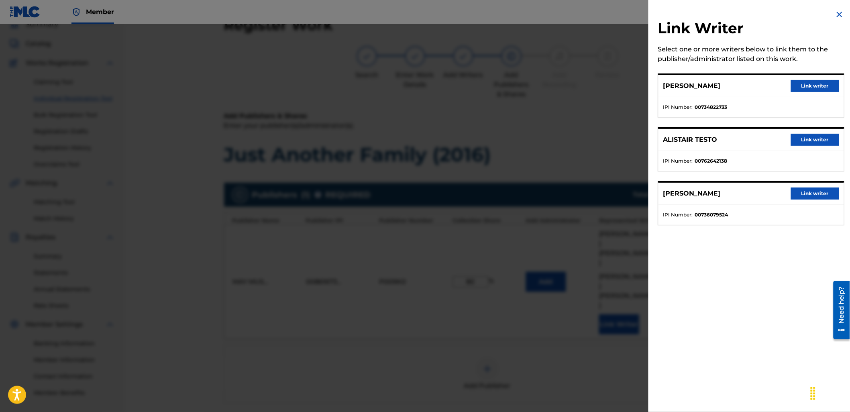
click at [810, 89] on button "Link writer" at bounding box center [815, 86] width 48 height 12
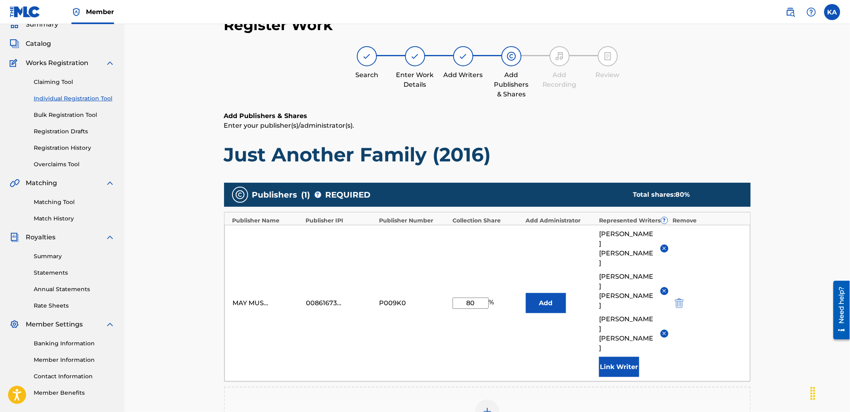
click at [635, 357] on button "Link Writer" at bounding box center [619, 367] width 40 height 20
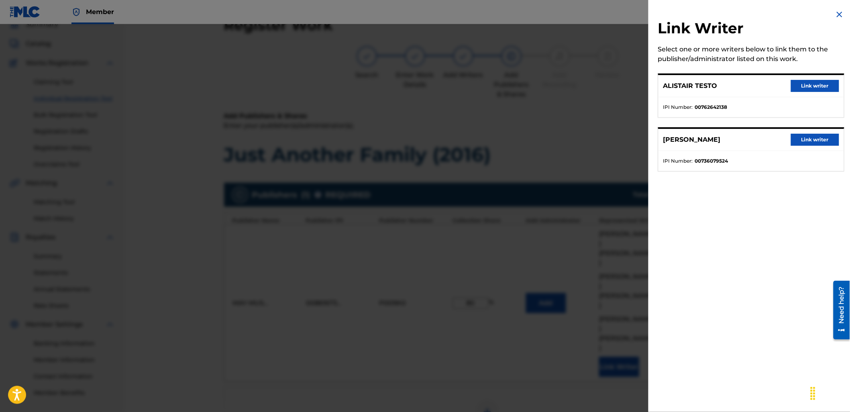
click at [803, 76] on div "ALISTAIR TESTO Link writer" at bounding box center [750, 86] width 185 height 22
click at [803, 80] on button "Link writer" at bounding box center [815, 86] width 48 height 12
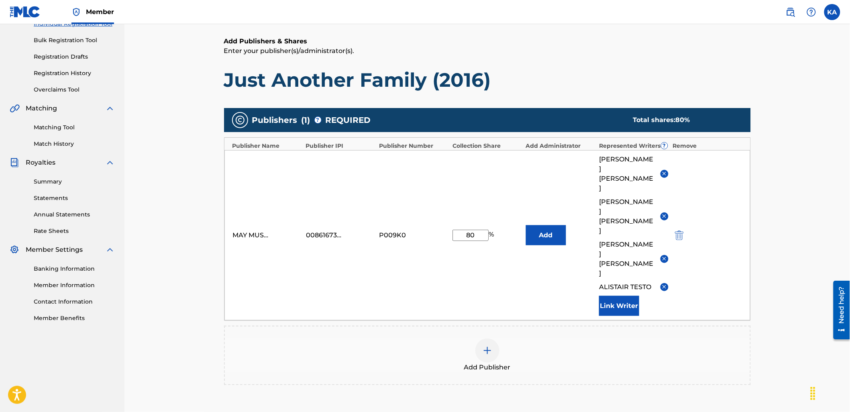
scroll to position [173, 0]
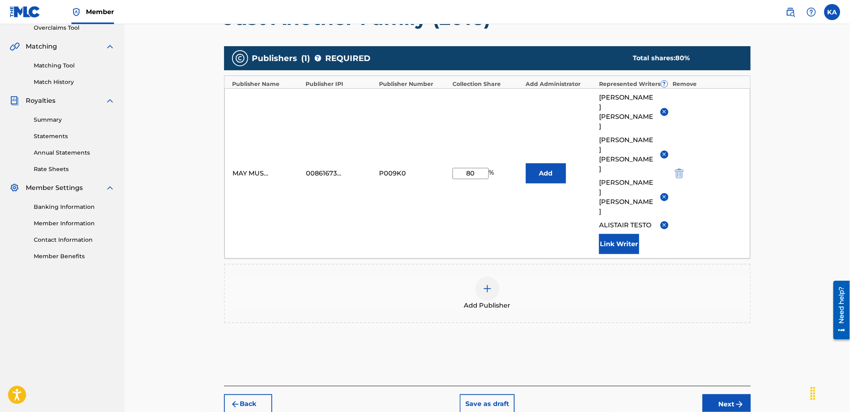
click at [711, 394] on button "Next" at bounding box center [727, 404] width 48 height 20
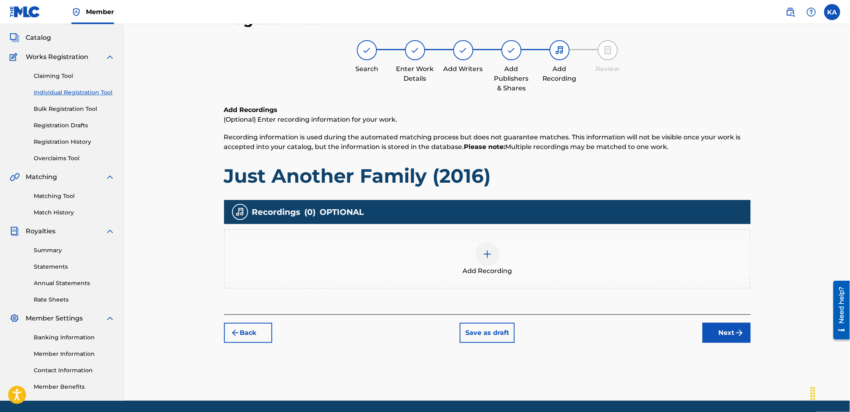
scroll to position [36, 0]
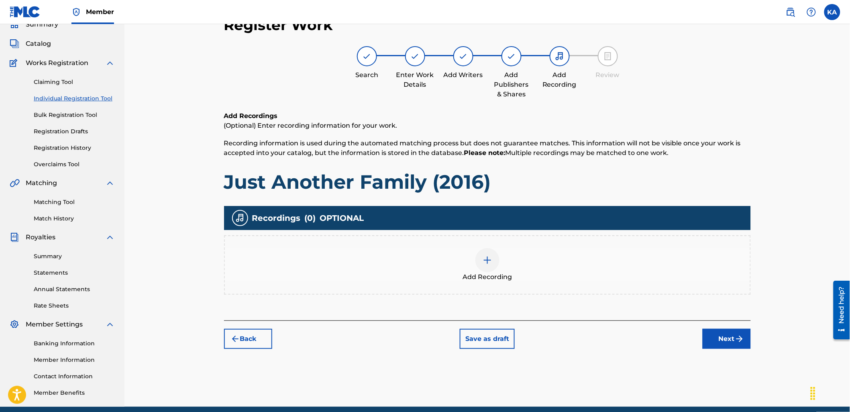
click at [491, 284] on div "Add Recording" at bounding box center [487, 264] width 527 height 59
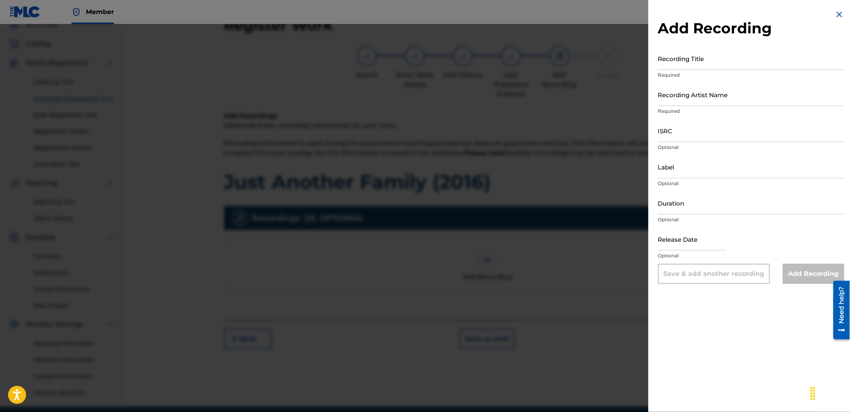
click at [727, 60] on input "Recording Title" at bounding box center [751, 58] width 186 height 23
click at [673, 65] on input "Recording Title" at bounding box center [751, 58] width 186 height 23
paste input "Just Another Family (2016)"
type input "Just Another Family (2016)"
click at [708, 110] on p "Required" at bounding box center [751, 111] width 186 height 7
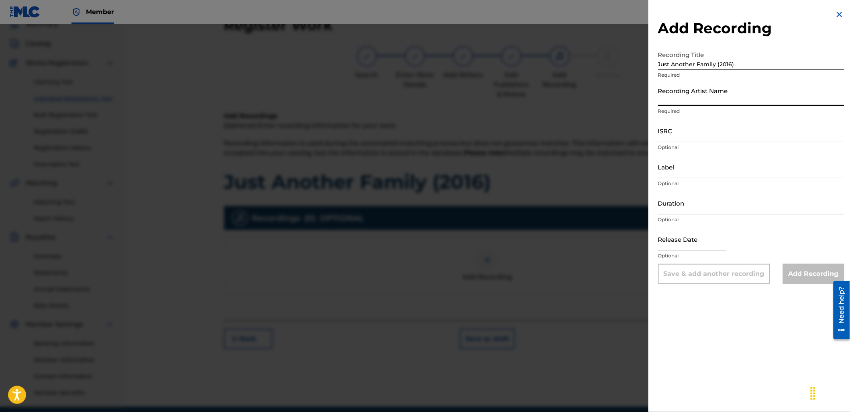
click at [661, 86] on input "Recording Artist Name" at bounding box center [751, 94] width 186 height 23
type input "As It Is"
type input "04:19"
type input "[DATE]"
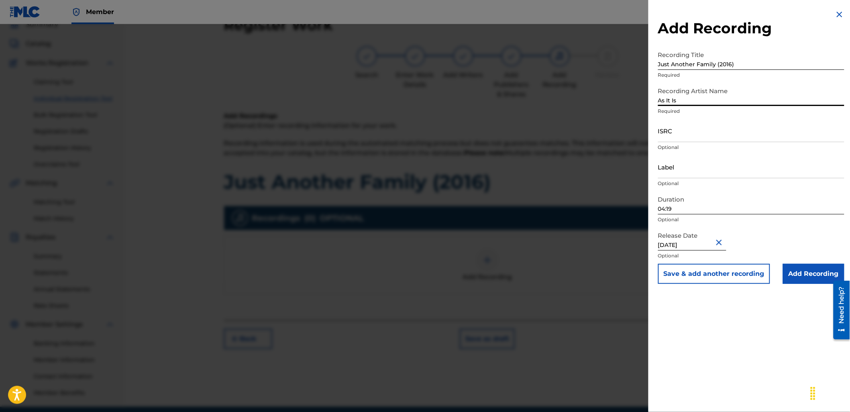
click at [690, 206] on input "04:19" at bounding box center [751, 202] width 186 height 23
type input "02:40"
click at [696, 132] on input "ISRC" at bounding box center [751, 130] width 186 height 23
paste input "GBLDX2400113"
type input "GBLDX2400113"
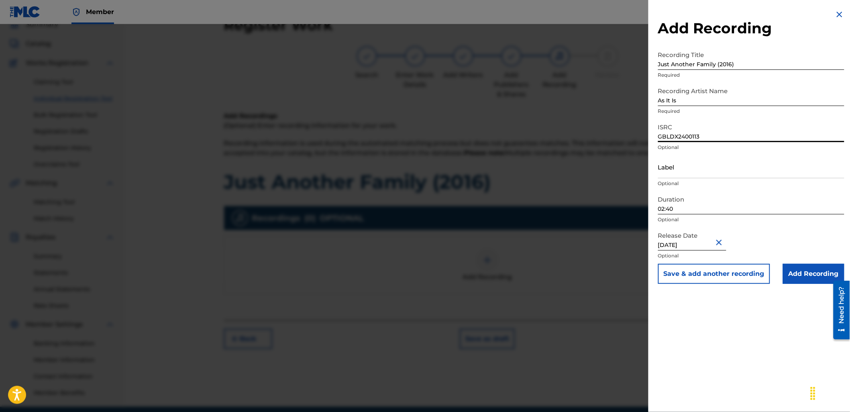
click at [819, 272] on input "Add Recording" at bounding box center [813, 274] width 61 height 20
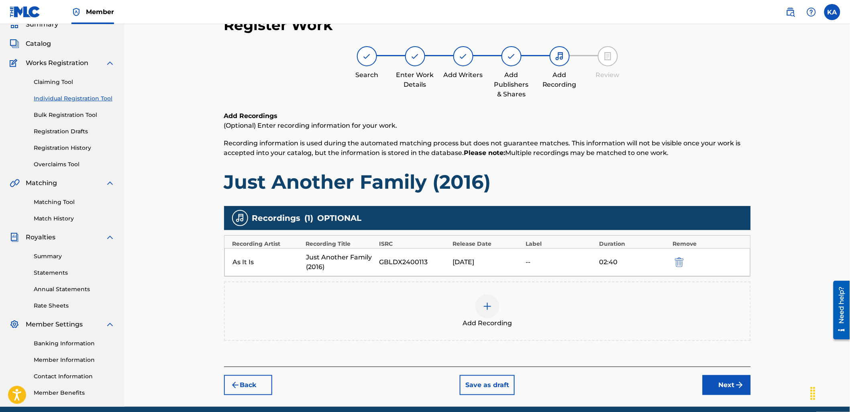
click at [721, 387] on button "Next" at bounding box center [727, 385] width 48 height 20
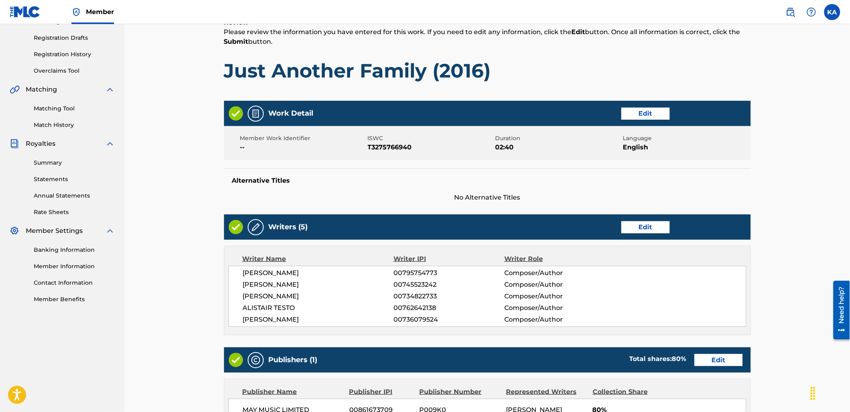
scroll to position [352, 0]
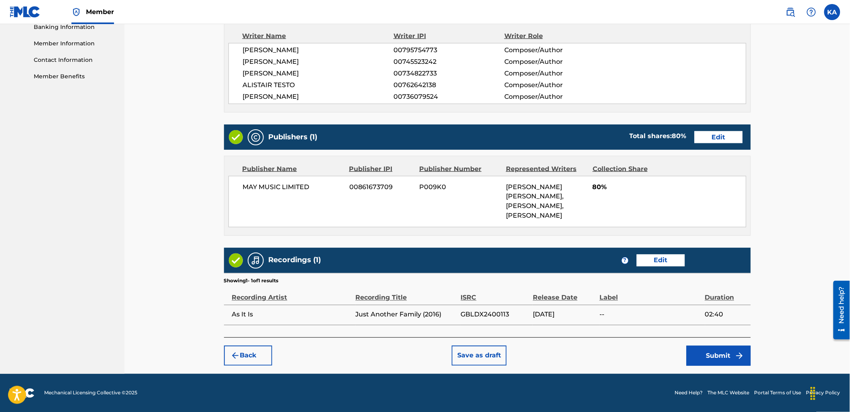
click at [684, 259] on div "? Edit" at bounding box center [681, 261] width 121 height 12
click at [677, 260] on button "Edit" at bounding box center [661, 261] width 48 height 12
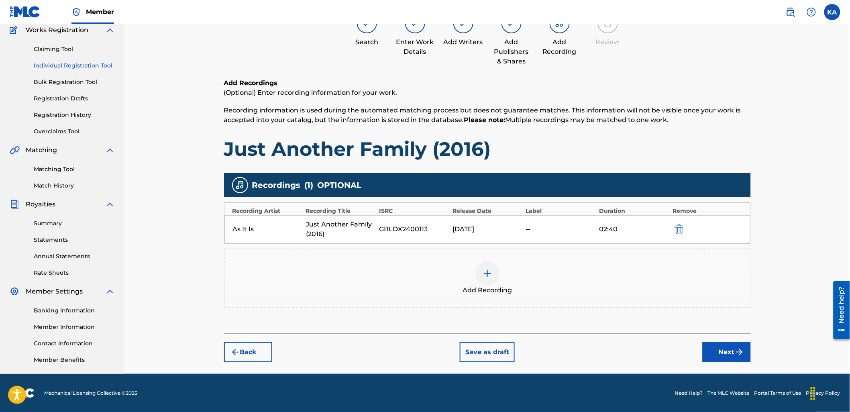
click at [641, 230] on div "02:40" at bounding box center [633, 229] width 69 height 10
click at [733, 352] on button "Next" at bounding box center [727, 352] width 48 height 20
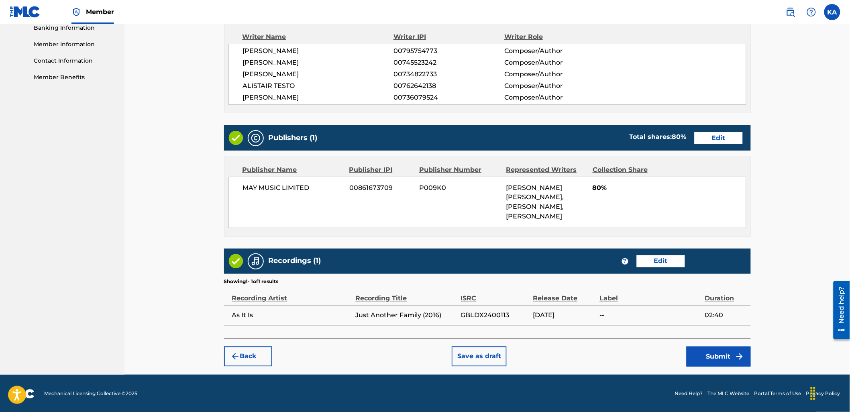
scroll to position [352, 0]
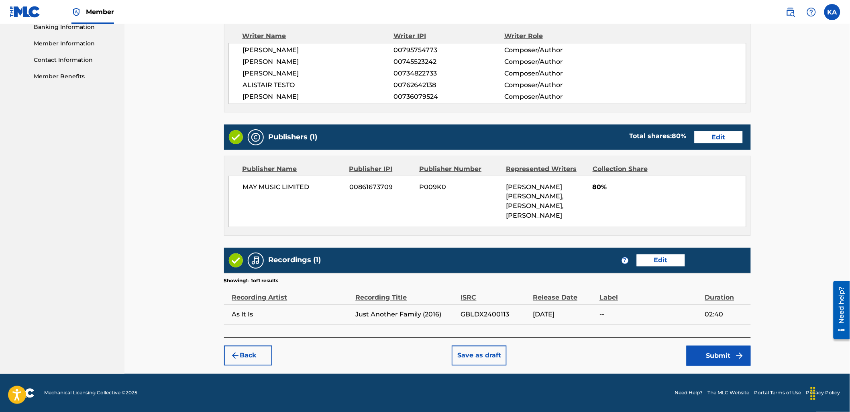
click at [713, 356] on button "Submit" at bounding box center [718, 356] width 64 height 20
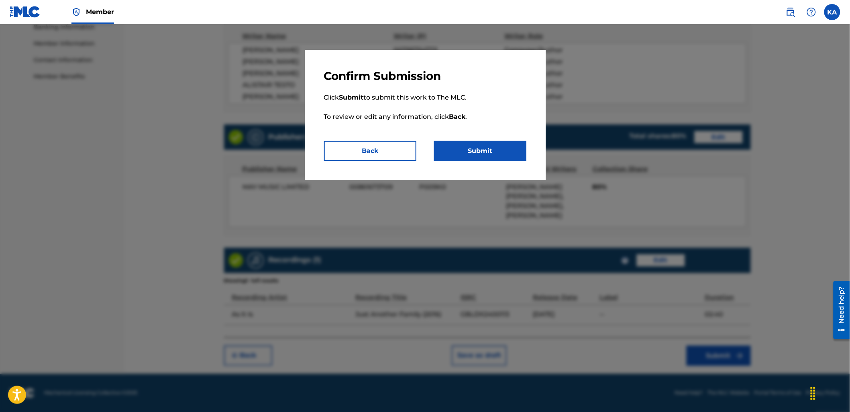
click at [522, 158] on button "Submit" at bounding box center [480, 151] width 92 height 20
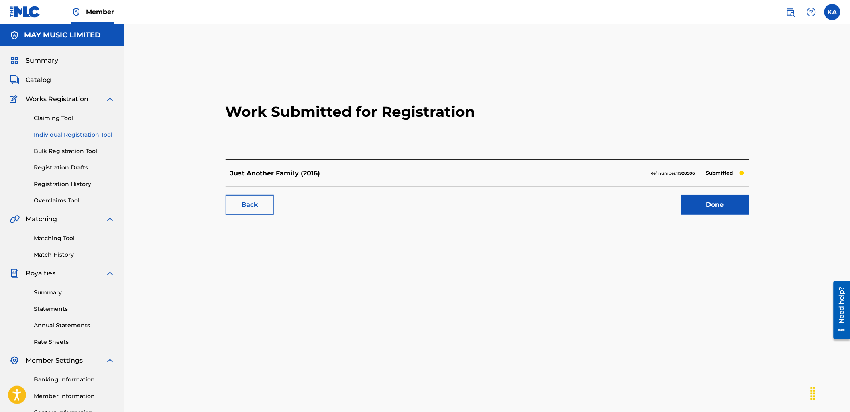
click at [94, 132] on link "Individual Registration Tool" at bounding box center [74, 134] width 81 height 8
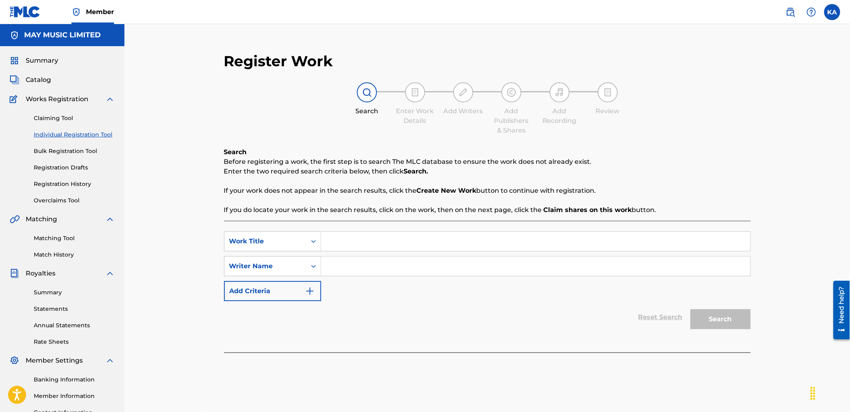
click at [402, 243] on input "Search Form" at bounding box center [535, 241] width 429 height 19
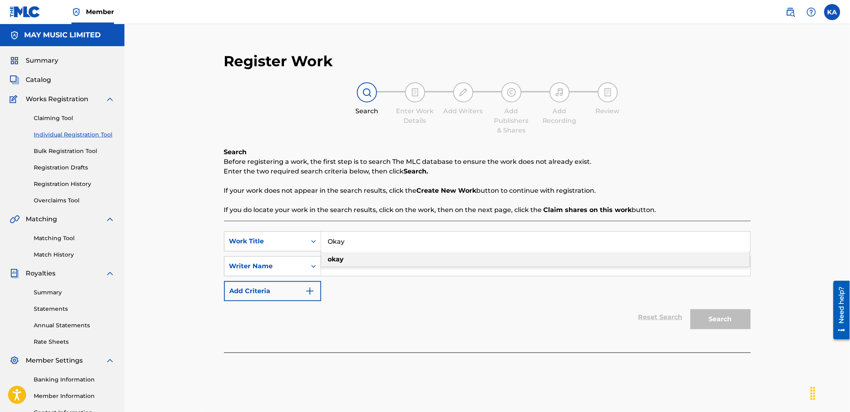
click at [412, 258] on div "okay" at bounding box center [535, 259] width 428 height 14
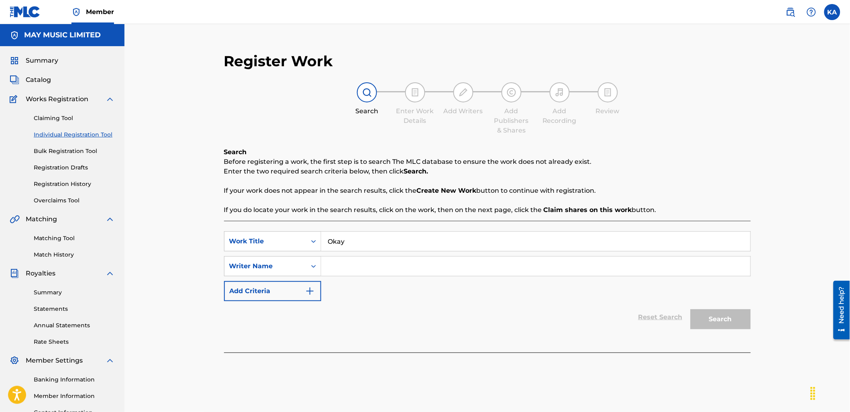
type input "okay"
click at [397, 270] on input "Search Form" at bounding box center [535, 266] width 429 height 19
type input "[PERSON_NAME]"
click at [745, 320] on button "Search" at bounding box center [720, 319] width 60 height 20
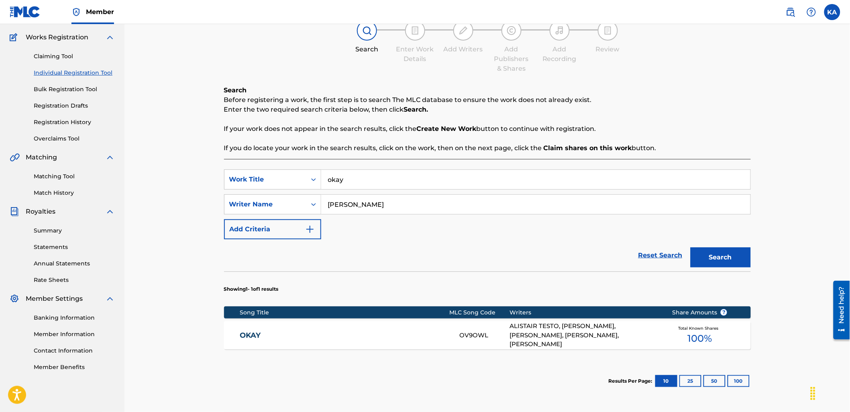
scroll to position [134, 0]
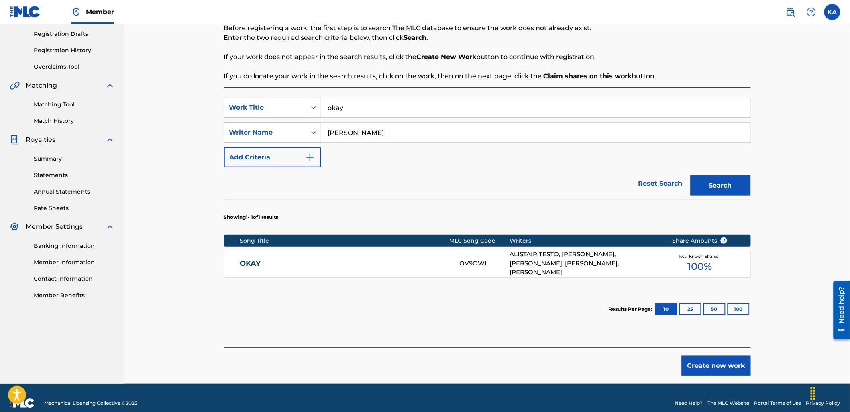
click at [294, 263] on link "OKAY" at bounding box center [344, 263] width 209 height 9
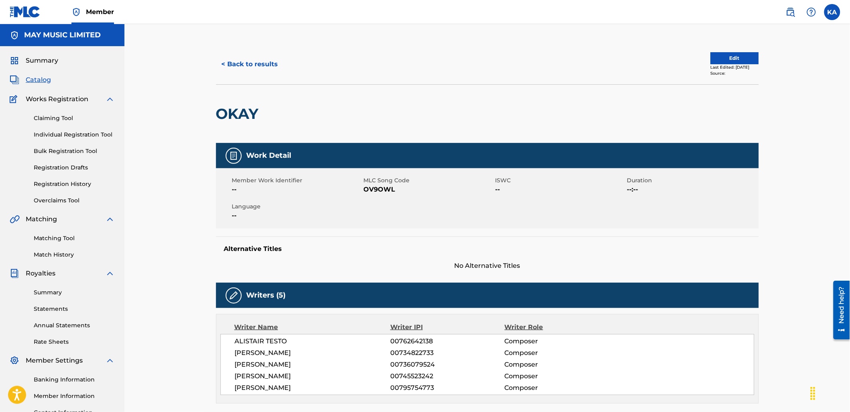
click at [730, 57] on button "Edit" at bounding box center [735, 58] width 48 height 12
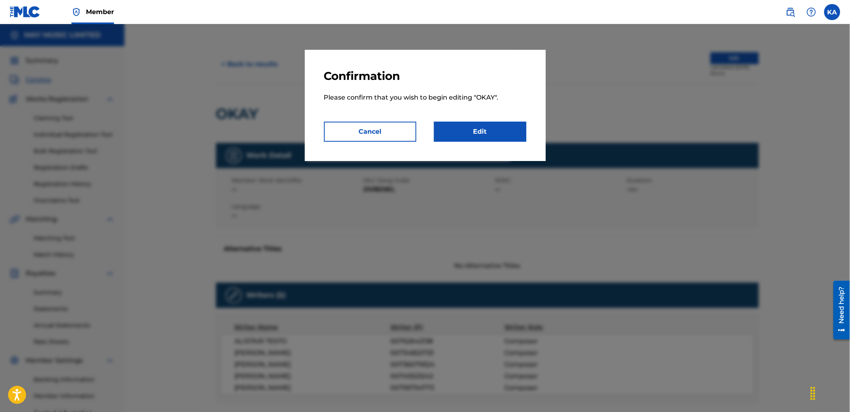
click at [492, 127] on link "Edit" at bounding box center [480, 132] width 92 height 20
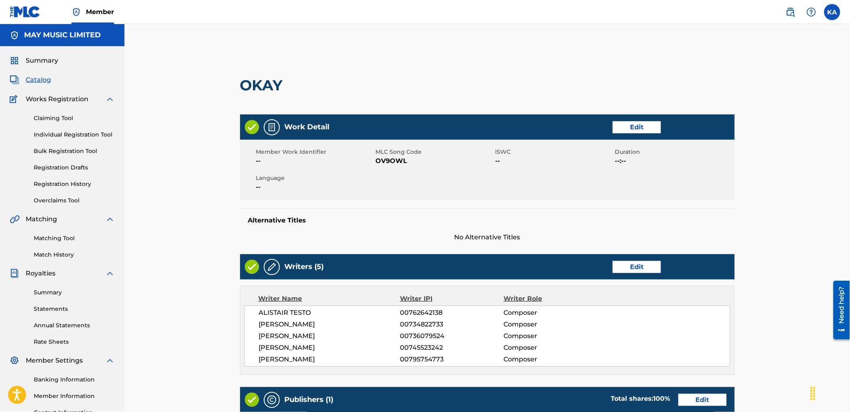
click at [625, 121] on link "Edit" at bounding box center [637, 127] width 48 height 12
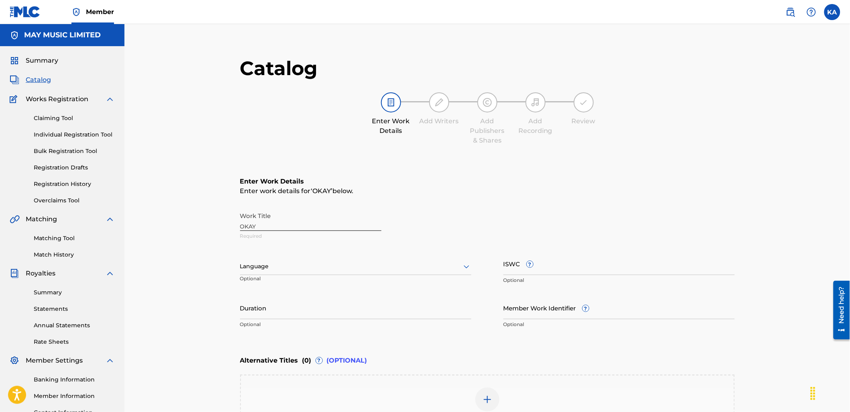
click at [569, 255] on input "ISWC ?" at bounding box center [618, 263] width 231 height 23
paste input "T-921.132.588-1"
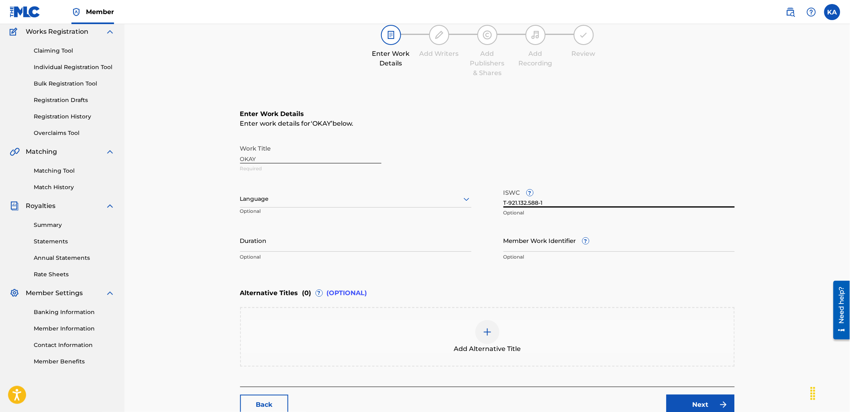
scroll to position [89, 0]
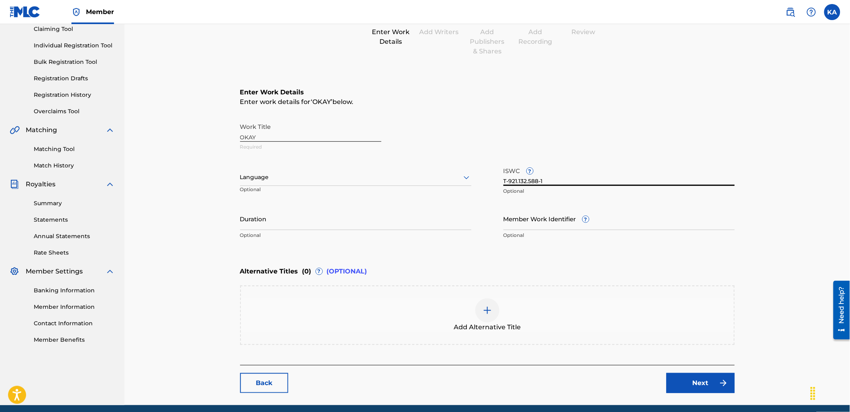
type input "T-921.132.588-1"
click at [517, 311] on div "Add Alternative Title" at bounding box center [487, 315] width 493 height 34
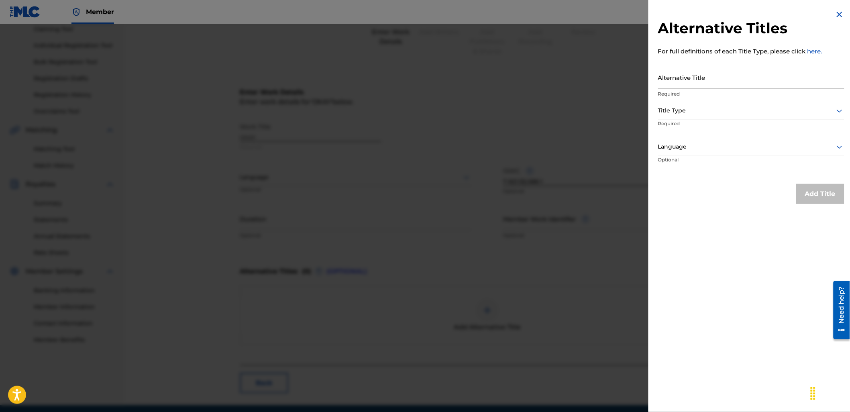
drag, startPoint x: 674, startPoint y: 82, endPoint x: 680, endPoint y: 82, distance: 6.4
click at [674, 82] on input "Alternative Title" at bounding box center [751, 77] width 186 height 23
paste input "okay. (Demo) (2016)"
type input "okay. (Demo) (2016)"
click at [682, 118] on div "Title Type" at bounding box center [751, 111] width 186 height 18
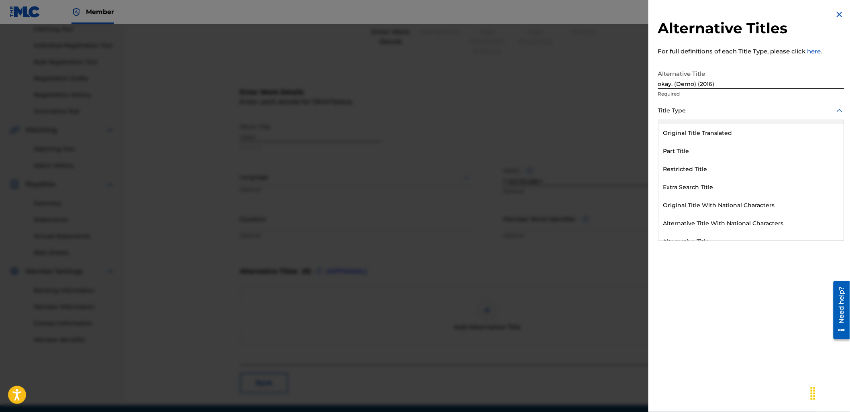
scroll to position [78, 0]
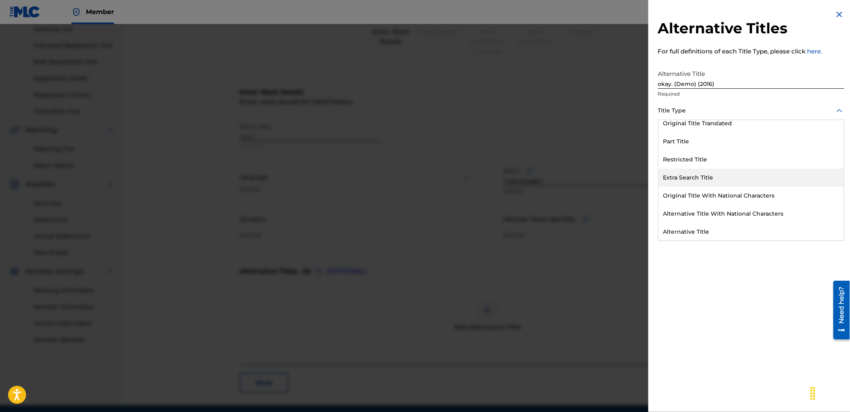
click at [756, 181] on div "Extra Search Title" at bounding box center [750, 178] width 185 height 18
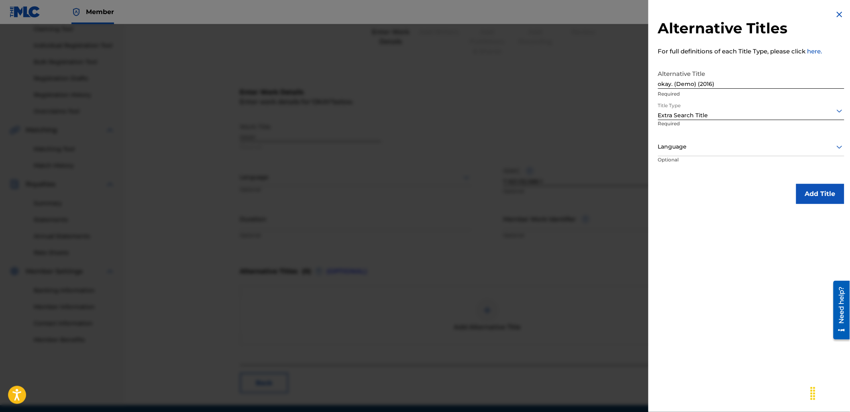
click at [690, 150] on div at bounding box center [751, 147] width 186 height 10
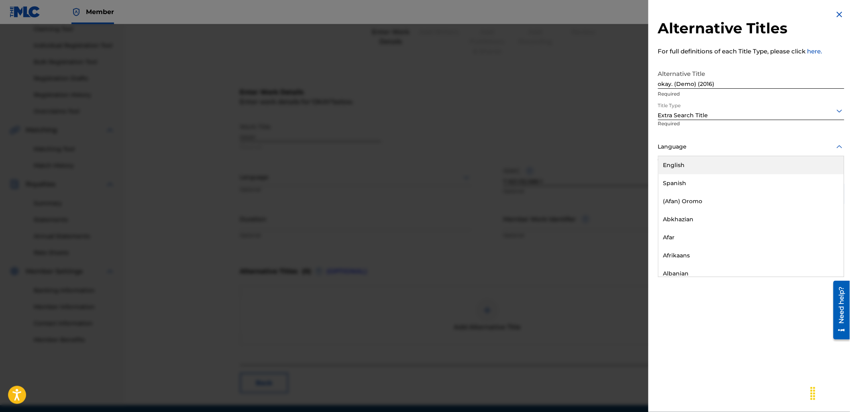
click at [692, 166] on div "English" at bounding box center [750, 165] width 185 height 18
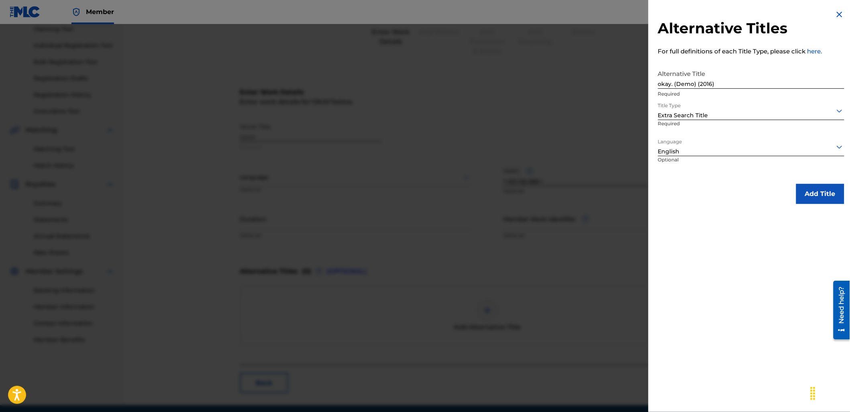
click at [814, 200] on button "Add Title" at bounding box center [820, 194] width 48 height 20
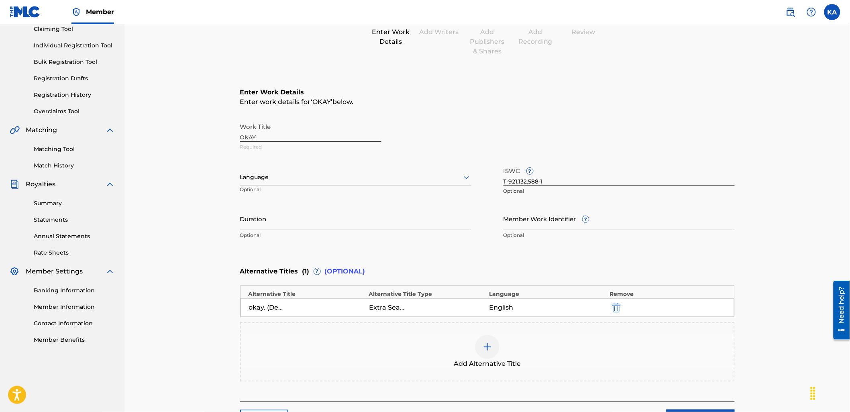
scroll to position [157, 0]
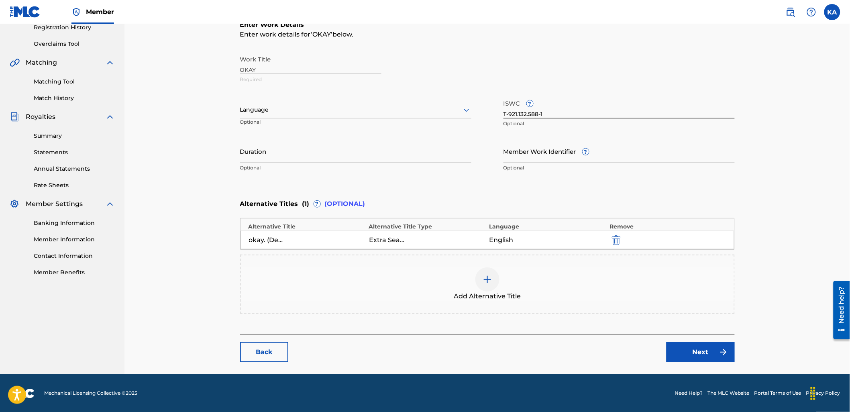
click at [705, 348] on link "Next" at bounding box center [700, 352] width 68 height 20
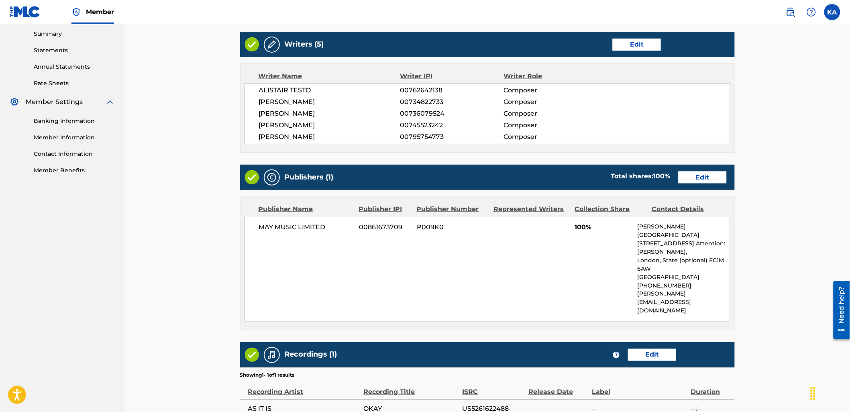
scroll to position [117, 0]
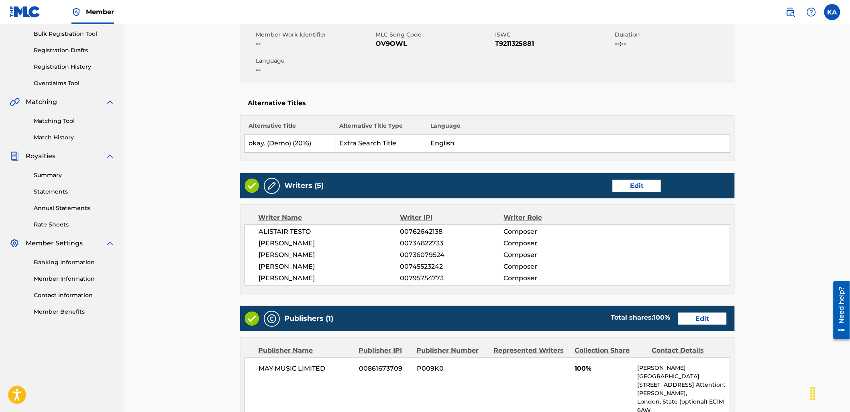
click at [715, 320] on link "Edit" at bounding box center [702, 319] width 48 height 12
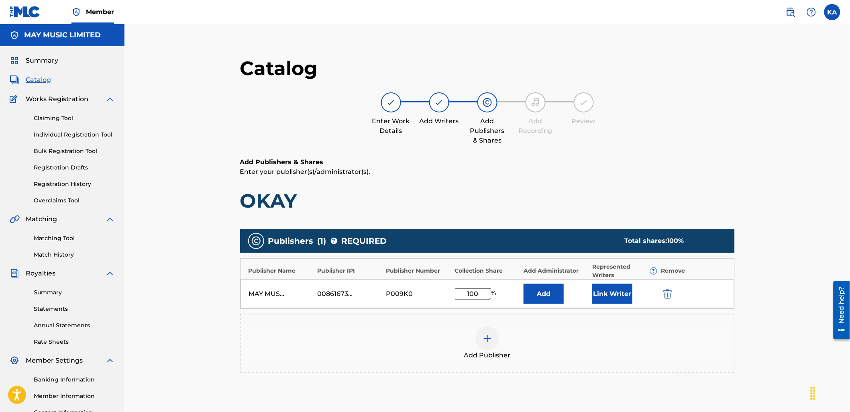
drag, startPoint x: 480, startPoint y: 293, endPoint x: 470, endPoint y: 293, distance: 10.4
click at [470, 293] on input "100" at bounding box center [473, 293] width 36 height 11
type input "1"
type input "80"
click at [607, 294] on button "Link Writer" at bounding box center [612, 294] width 40 height 20
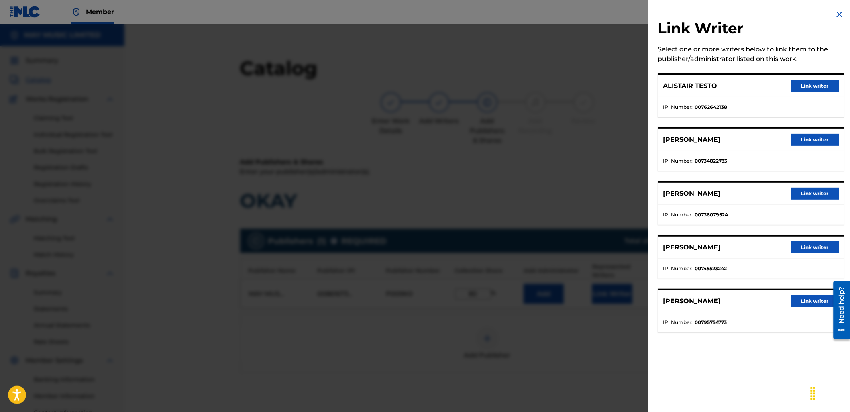
click at [808, 81] on button "Link writer" at bounding box center [815, 86] width 48 height 12
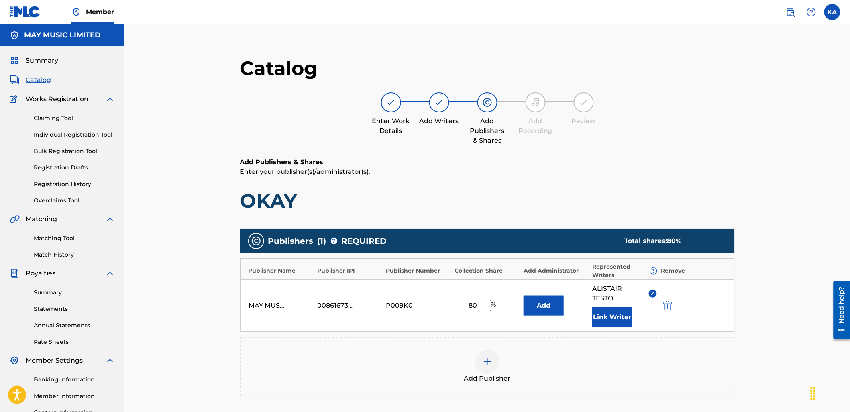
click at [600, 314] on button "Link Writer" at bounding box center [612, 317] width 40 height 20
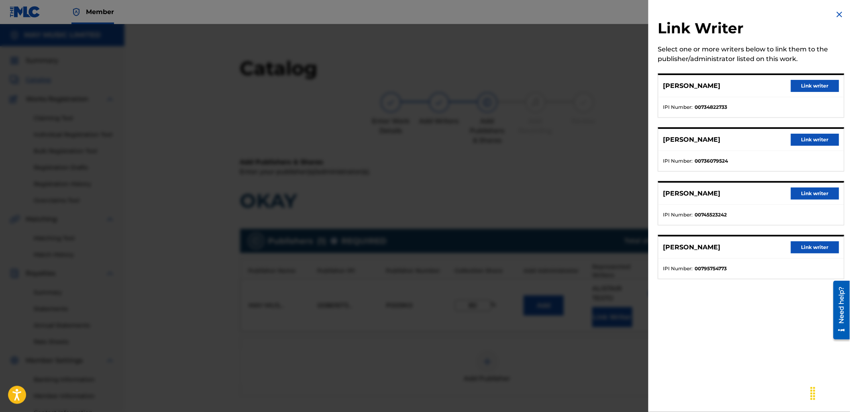
click at [819, 77] on div "[PERSON_NAME] Link writer" at bounding box center [750, 86] width 185 height 22
drag, startPoint x: 813, startPoint y: 87, endPoint x: 755, endPoint y: 182, distance: 111.9
click at [813, 87] on button "Link writer" at bounding box center [815, 86] width 48 height 12
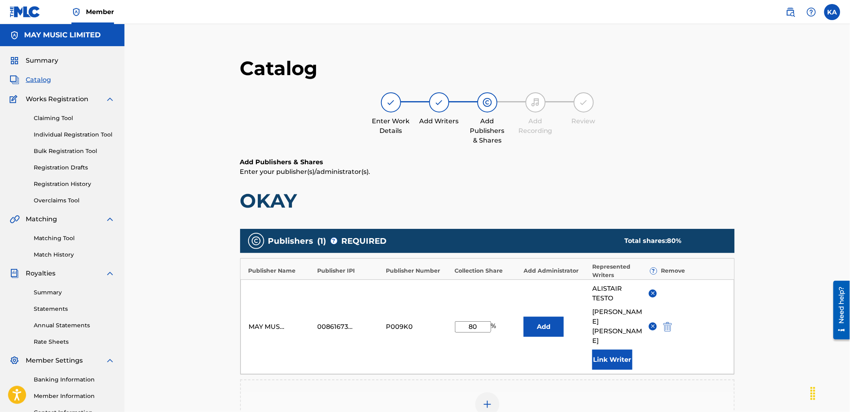
click at [617, 350] on button "Link Writer" at bounding box center [612, 360] width 40 height 20
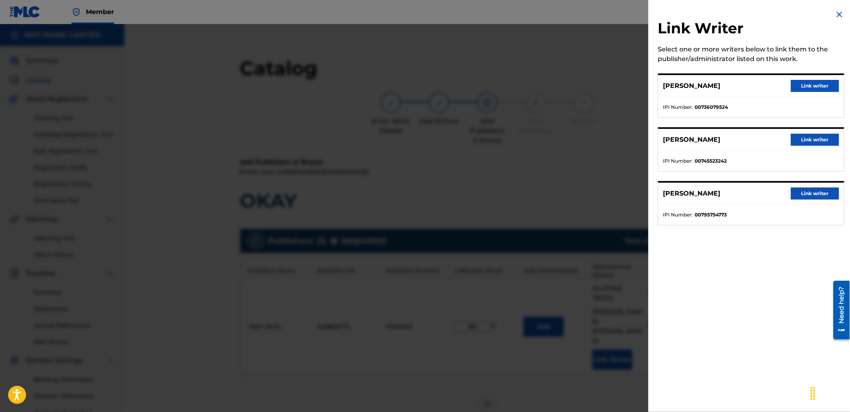
drag, startPoint x: 818, startPoint y: 138, endPoint x: 741, endPoint y: 246, distance: 132.4
click at [817, 138] on button "Link writer" at bounding box center [815, 140] width 48 height 12
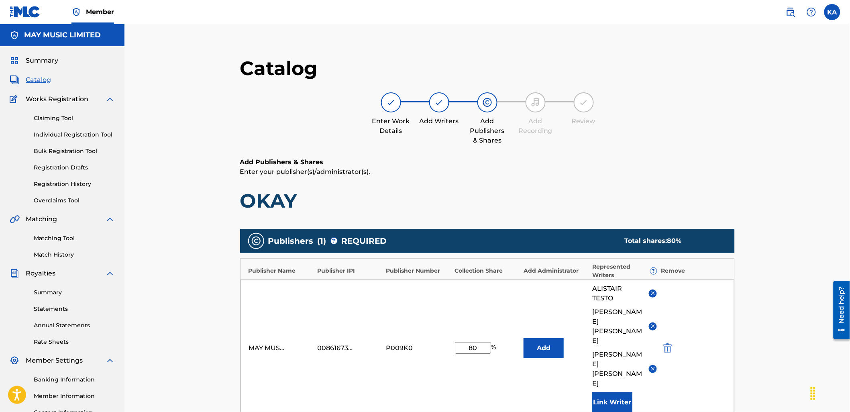
drag, startPoint x: 607, startPoint y: 368, endPoint x: 609, endPoint y: 364, distance: 4.7
click at [609, 392] on button "Link Writer" at bounding box center [612, 402] width 40 height 20
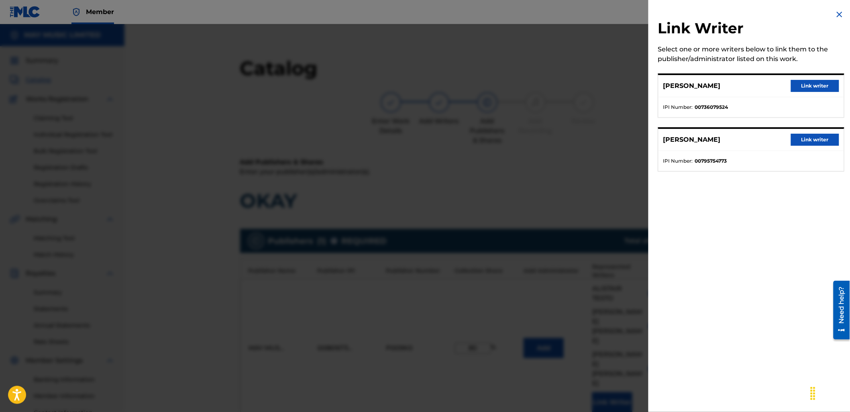
click at [814, 142] on button "Link writer" at bounding box center [815, 140] width 48 height 12
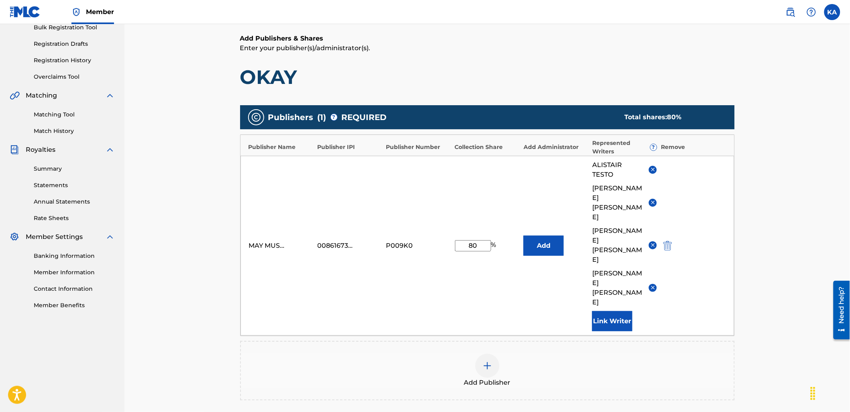
scroll to position [214, 0]
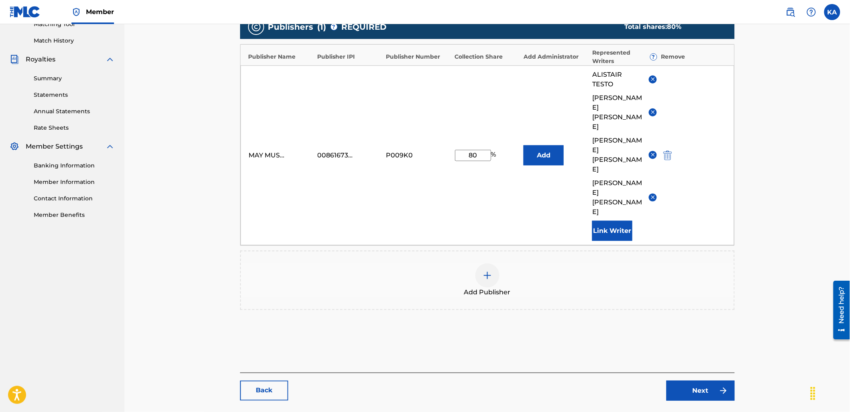
click at [711, 381] on link "Next" at bounding box center [700, 391] width 68 height 20
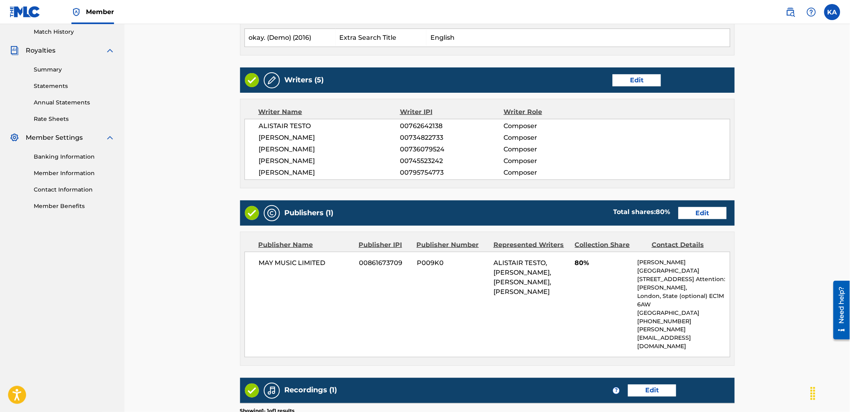
scroll to position [340, 0]
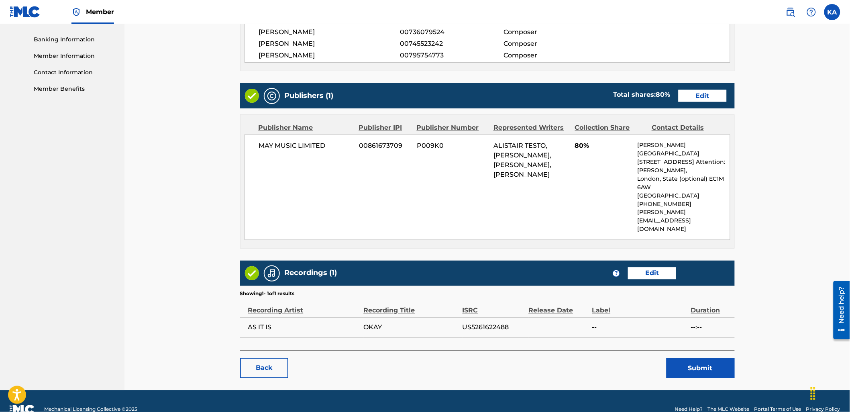
click at [650, 267] on link "Edit" at bounding box center [652, 273] width 48 height 12
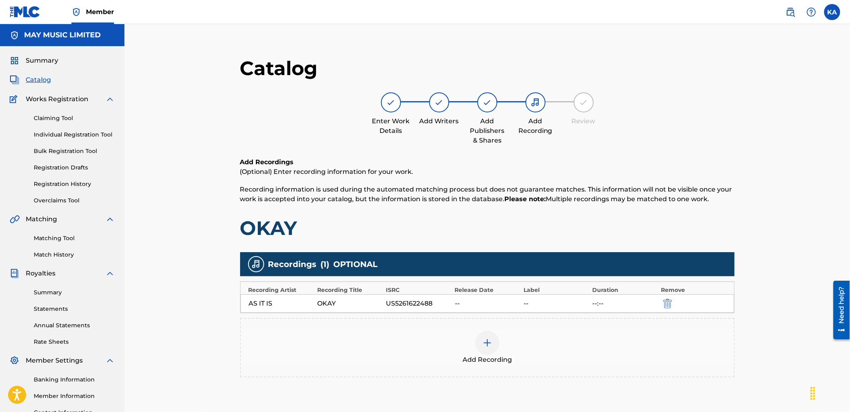
click at [410, 343] on div "Add Recording" at bounding box center [487, 348] width 493 height 34
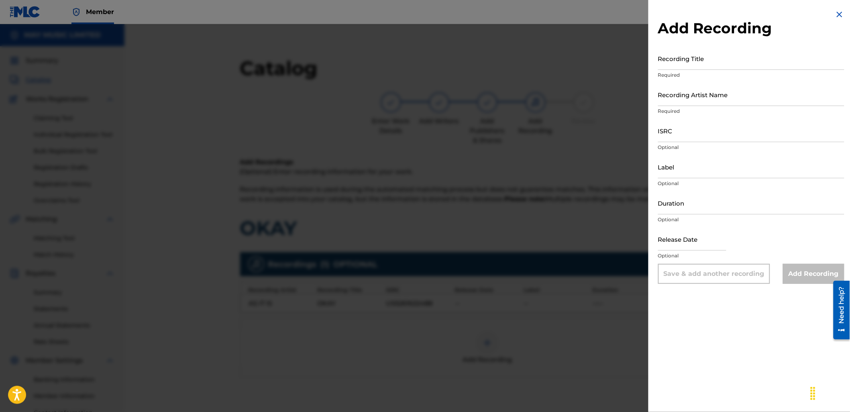
click at [684, 65] on input "Recording Title" at bounding box center [751, 58] width 186 height 23
type input "Okay. (Demo) (2016)"
drag, startPoint x: 698, startPoint y: 87, endPoint x: 700, endPoint y: 101, distance: 13.8
click at [698, 87] on input "Recording Artist Name" at bounding box center [751, 94] width 186 height 23
type input "As It Is"
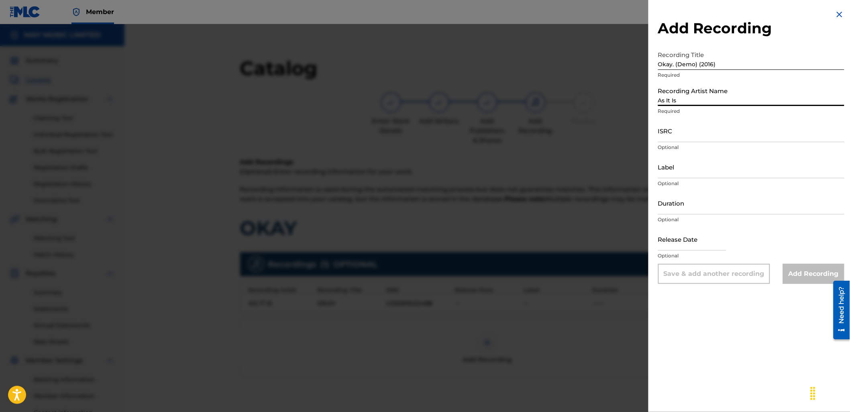
type input "02:40"
type input "[DATE]"
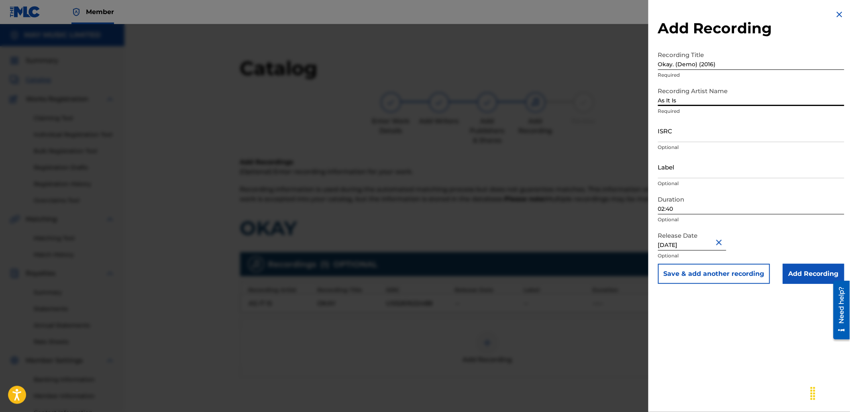
click at [698, 199] on input "02:40" at bounding box center [751, 202] width 186 height 23
type input "04:19"
click at [676, 129] on input "ISRC" at bounding box center [751, 130] width 186 height 23
paste input "GBLDX2400114"
type input "GBLDX2400114"
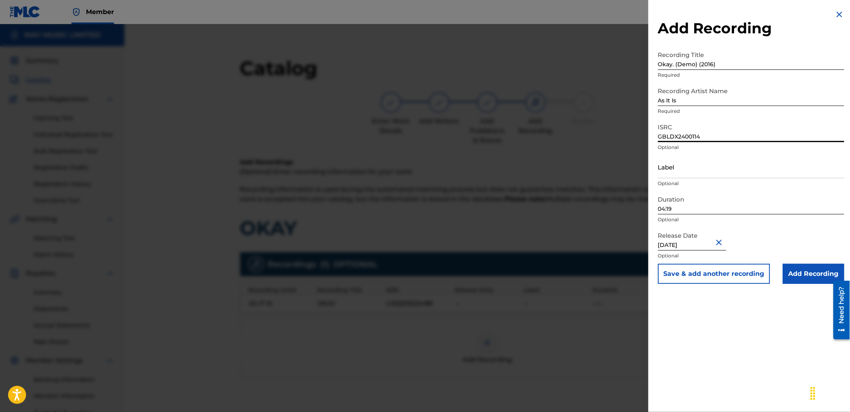
click at [794, 266] on input "Add Recording" at bounding box center [813, 274] width 61 height 20
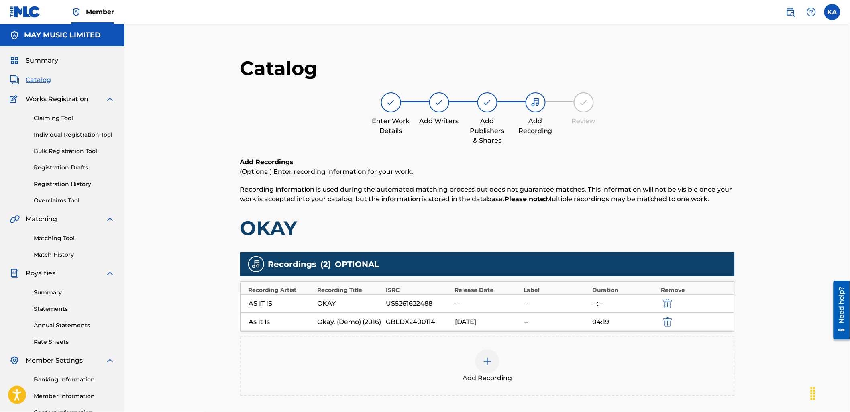
scroll to position [45, 0]
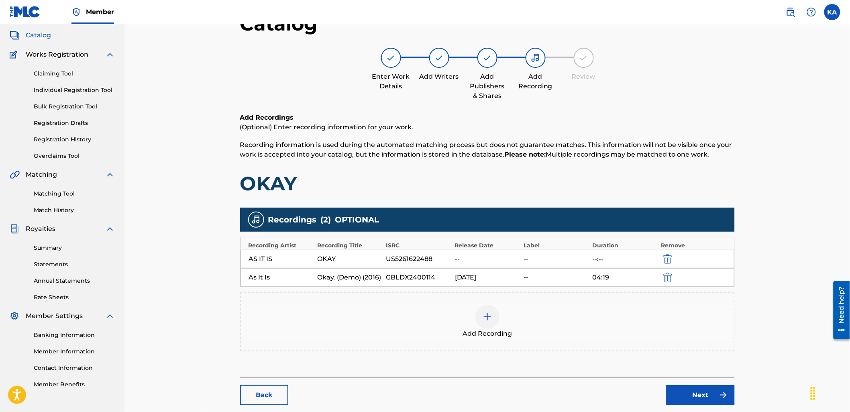
click at [689, 390] on link "Next" at bounding box center [700, 395] width 68 height 20
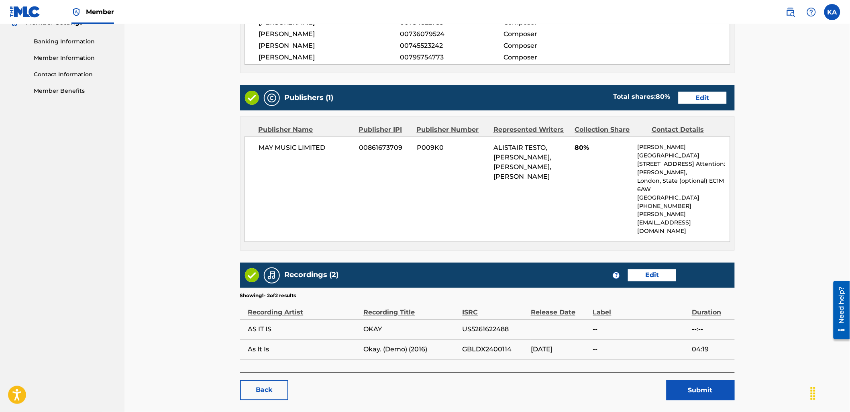
scroll to position [360, 0]
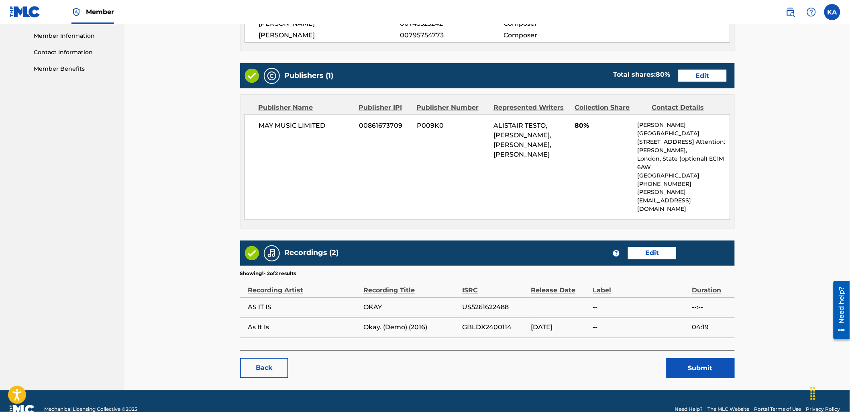
click at [693, 358] on button "Submit" at bounding box center [700, 368] width 68 height 20
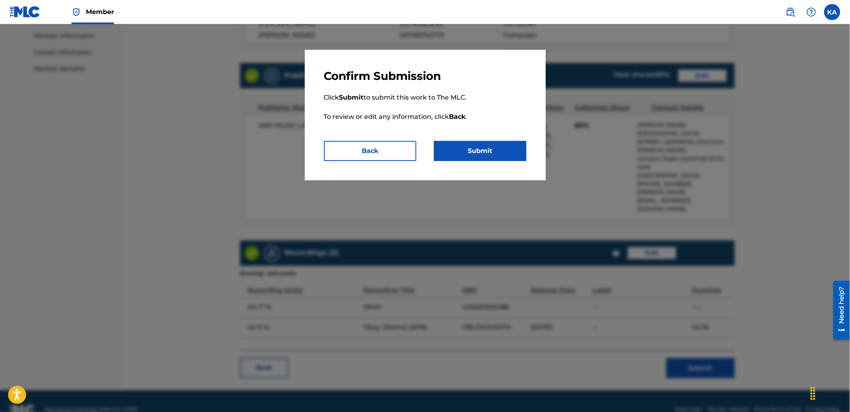
click at [498, 157] on button "Submit" at bounding box center [480, 151] width 92 height 20
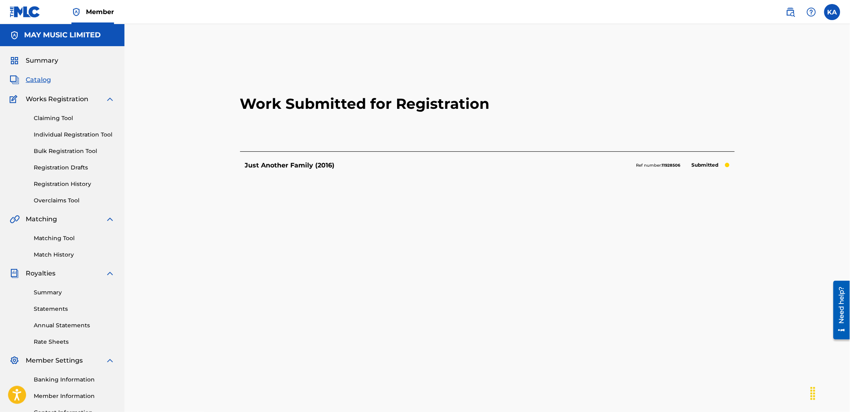
click at [82, 130] on link "Individual Registration Tool" at bounding box center [74, 134] width 81 height 8
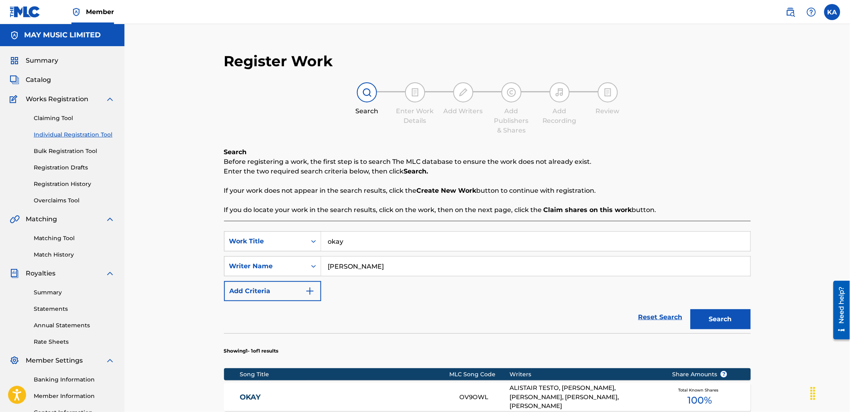
drag, startPoint x: 399, startPoint y: 244, endPoint x: 326, endPoint y: 244, distance: 73.1
click at [327, 244] on input "okay" at bounding box center [535, 241] width 429 height 19
paste input "Search Form"
click at [683, 215] on div "Search Before registering a work, the first step is to search The MLC database …" at bounding box center [487, 314] width 527 height 334
click at [332, 243] on input "Search Form" at bounding box center [535, 241] width 429 height 19
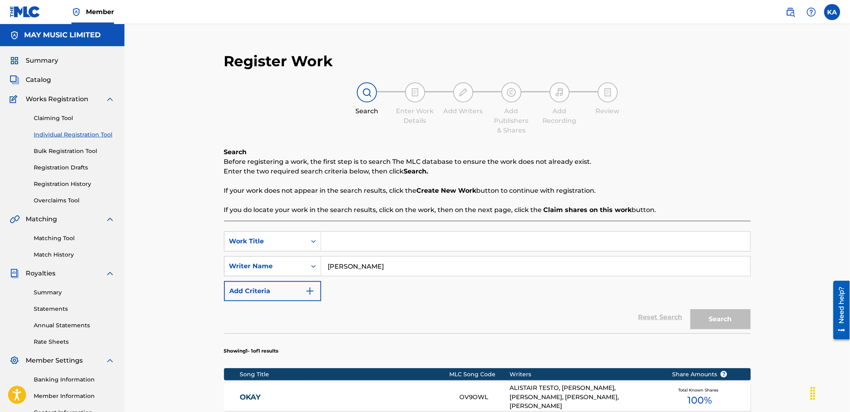
paste input "Still Remembering (Demo) (2016)"
type input "Still Remembering (Demo) (2016)"
click at [690, 309] on button "Search" at bounding box center [720, 319] width 60 height 20
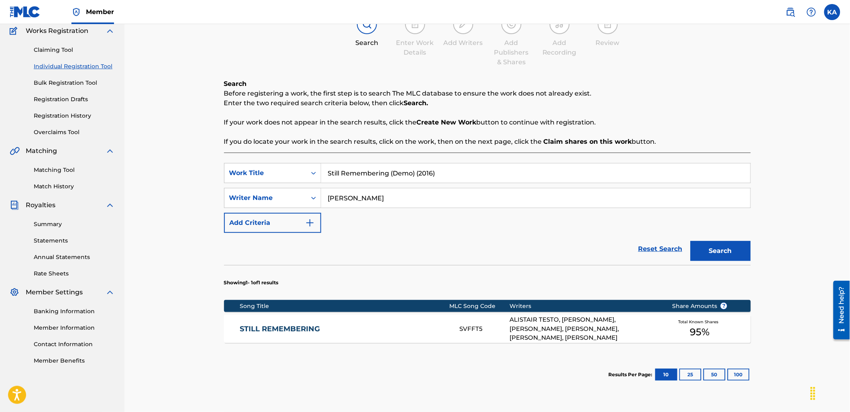
scroll to position [134, 0]
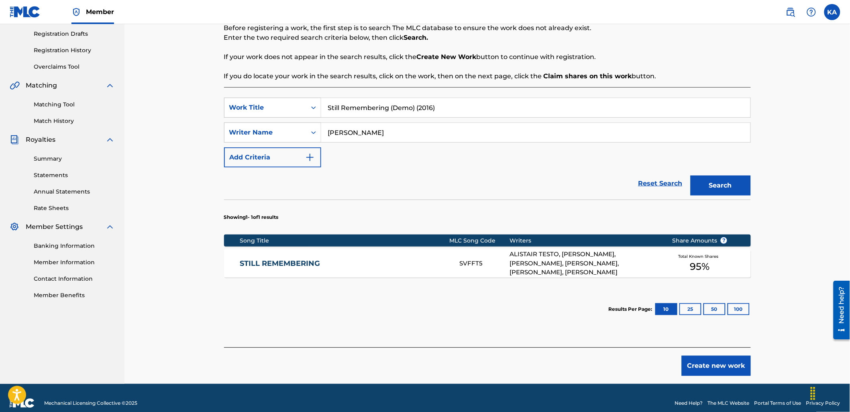
click at [389, 255] on div "STILL REMEMBERING SVFFT5 ALISTAIR TESTO, [PERSON_NAME], [PERSON_NAME], [PERSON_…" at bounding box center [487, 263] width 527 height 28
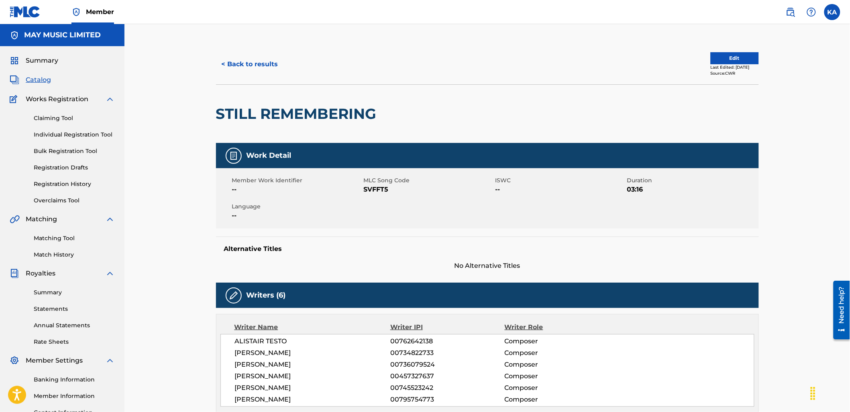
click at [720, 55] on button "Edit" at bounding box center [735, 58] width 48 height 12
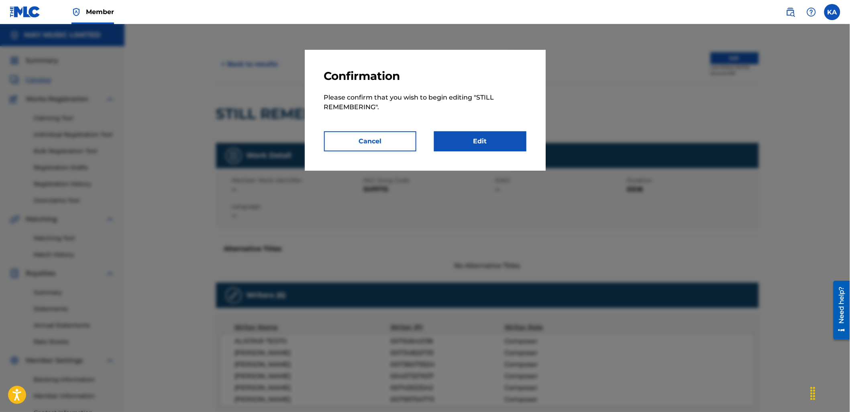
click at [490, 137] on link "Edit" at bounding box center [480, 141] width 92 height 20
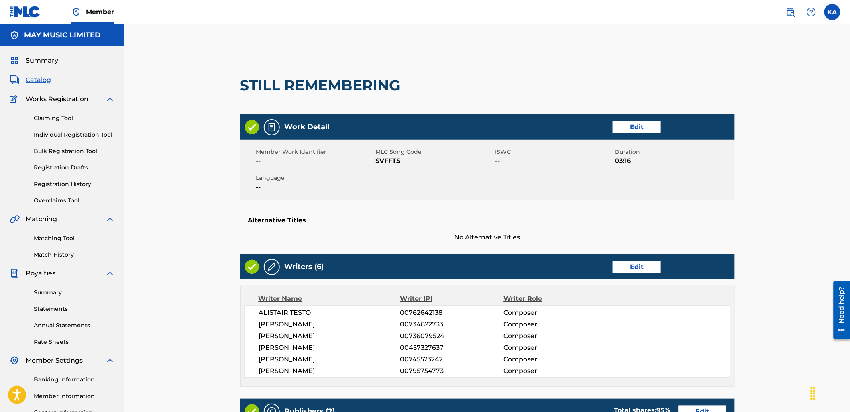
click at [628, 122] on link "Edit" at bounding box center [637, 127] width 48 height 12
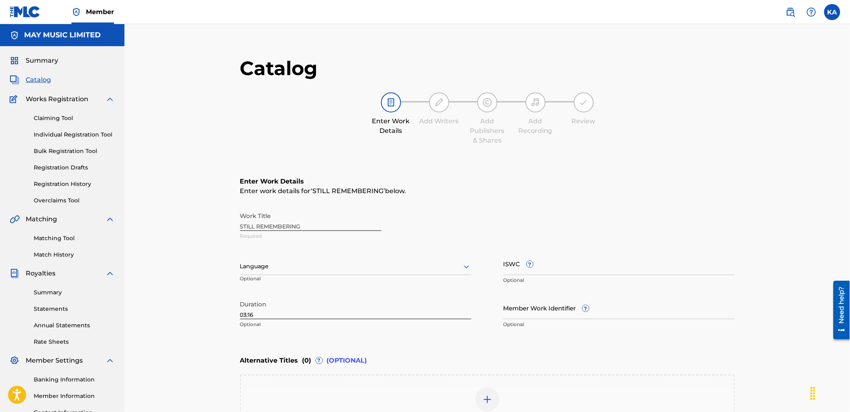
click at [380, 264] on div at bounding box center [355, 266] width 231 height 10
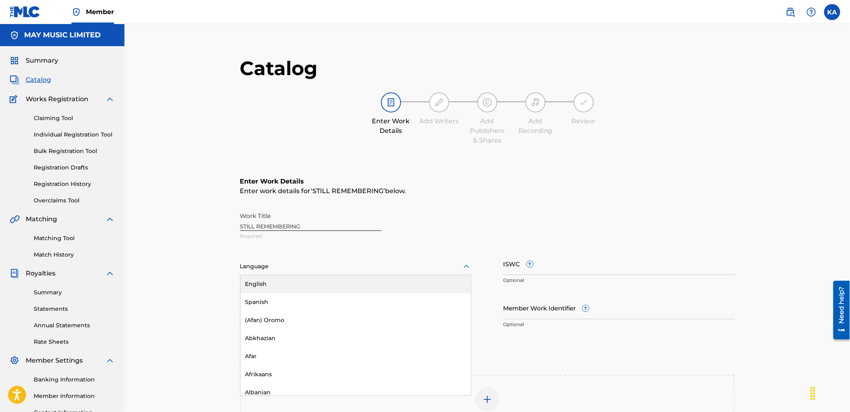
click at [368, 283] on div "English" at bounding box center [355, 284] width 230 height 18
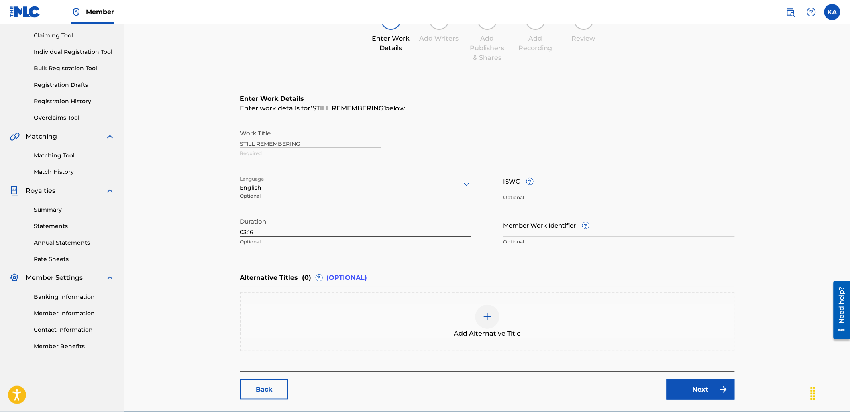
scroll to position [89, 0]
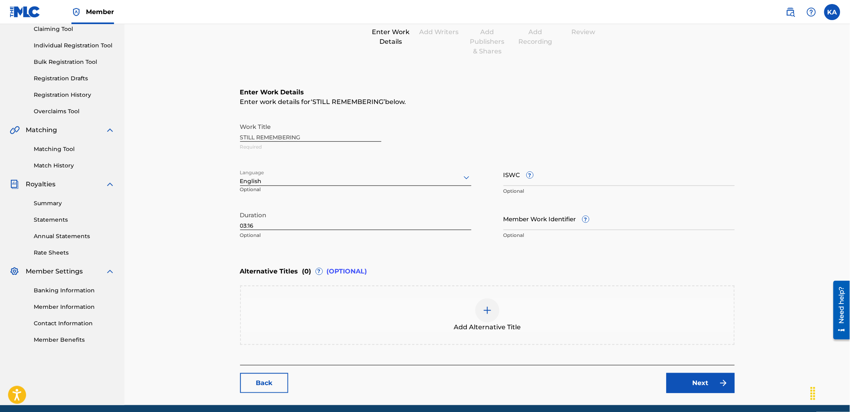
click at [466, 296] on div "Add Alternative Title" at bounding box center [487, 314] width 495 height 59
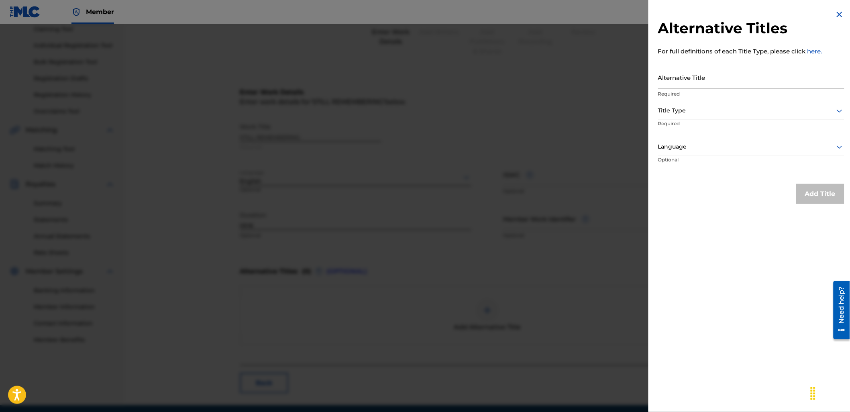
click at [684, 73] on input "Alternative Title" at bounding box center [751, 77] width 186 height 23
paste input "Still Remembering (Demo) (2016)"
type input "Still Remembering (Demo) (2016)"
click at [684, 97] on p "Required" at bounding box center [751, 93] width 186 height 7
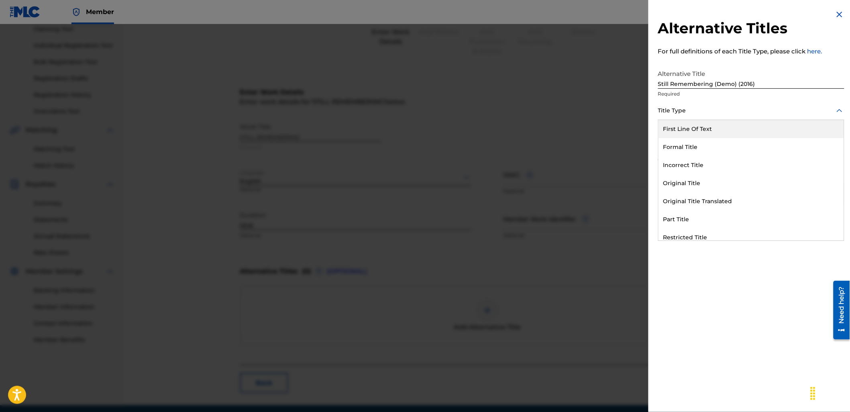
click at [679, 114] on div at bounding box center [751, 111] width 186 height 10
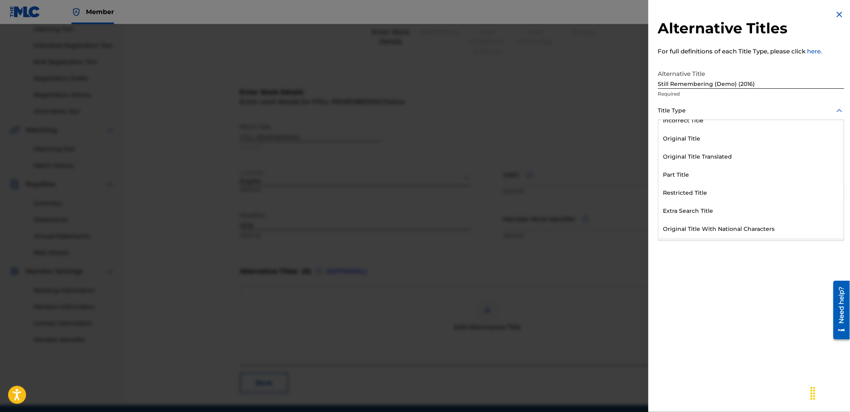
scroll to position [78, 0]
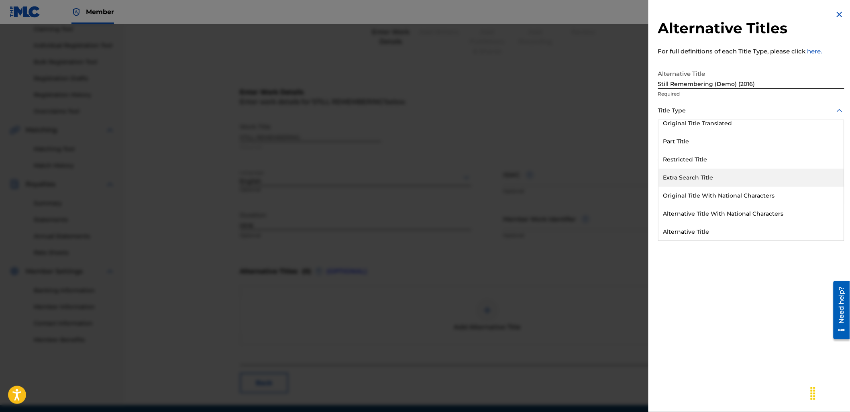
click at [724, 182] on div "Extra Search Title" at bounding box center [750, 178] width 185 height 18
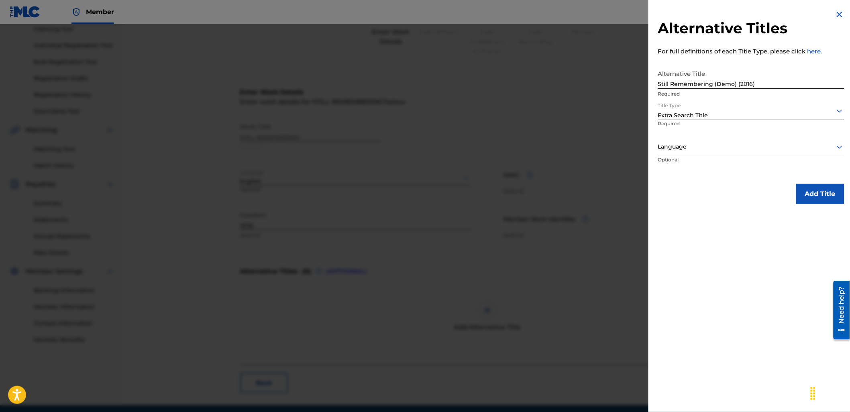
click at [703, 149] on div at bounding box center [751, 147] width 186 height 10
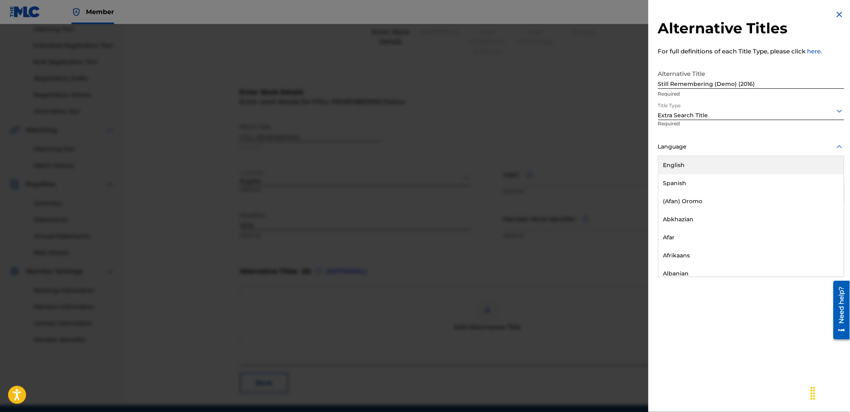
click at [700, 163] on div "English" at bounding box center [750, 165] width 185 height 18
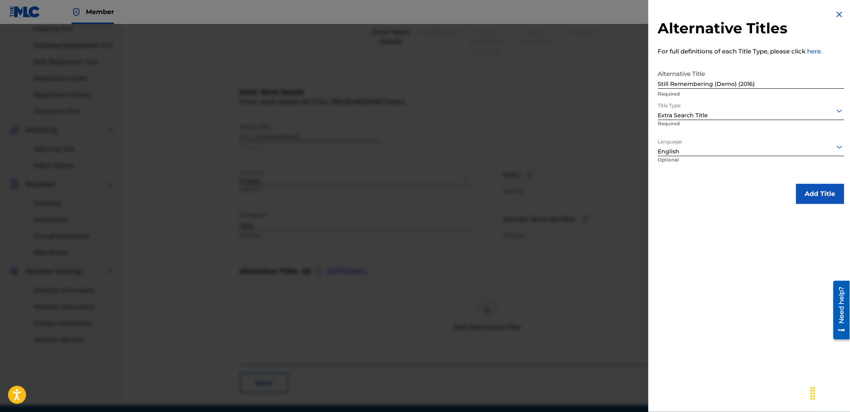
click at [837, 195] on button "Add Title" at bounding box center [820, 194] width 48 height 20
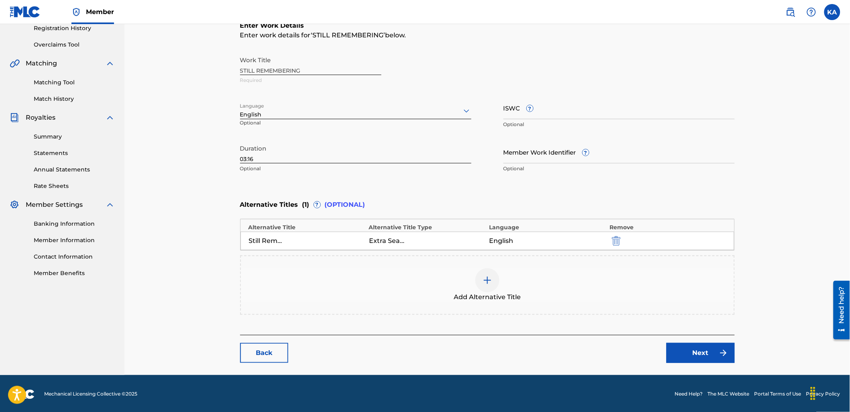
scroll to position [157, 0]
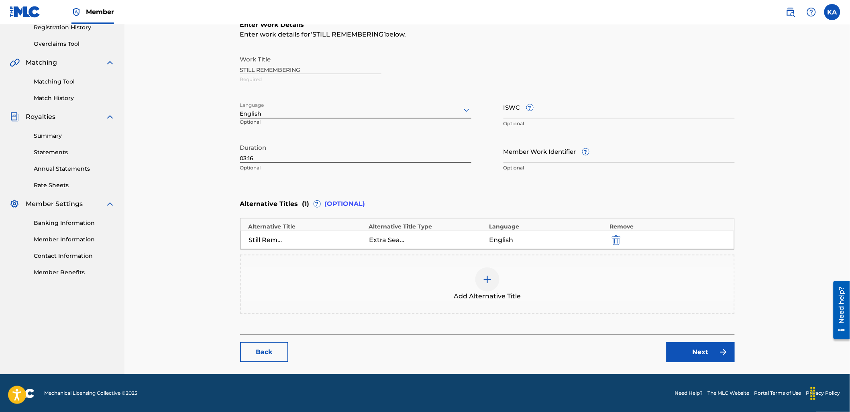
click at [686, 354] on link "Next" at bounding box center [700, 352] width 68 height 20
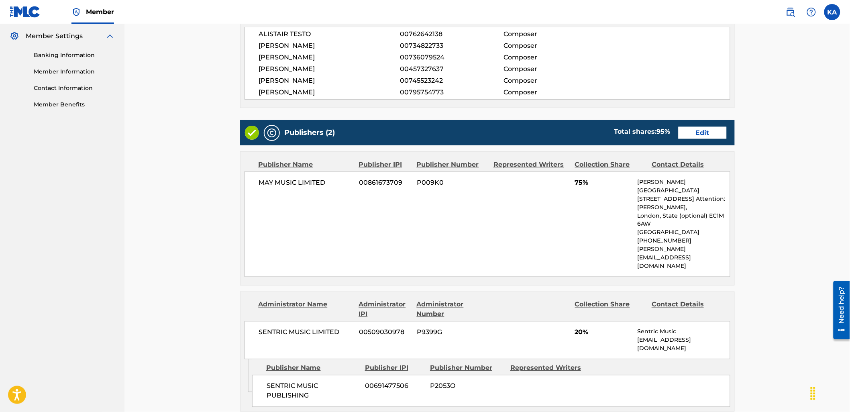
scroll to position [312, 0]
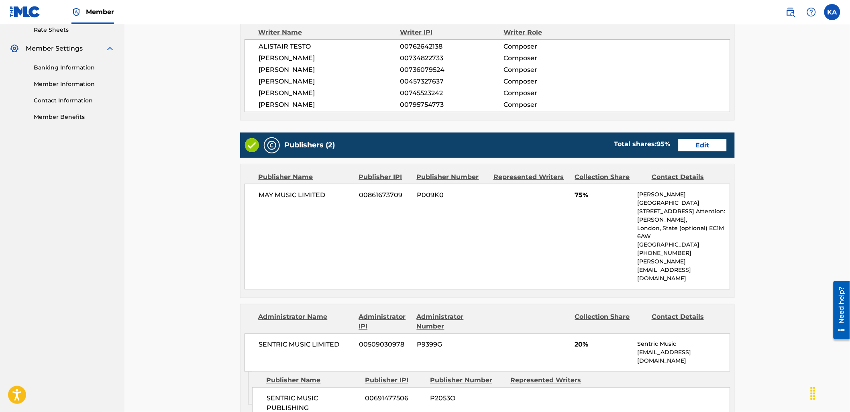
click at [703, 141] on link "Edit" at bounding box center [702, 145] width 48 height 12
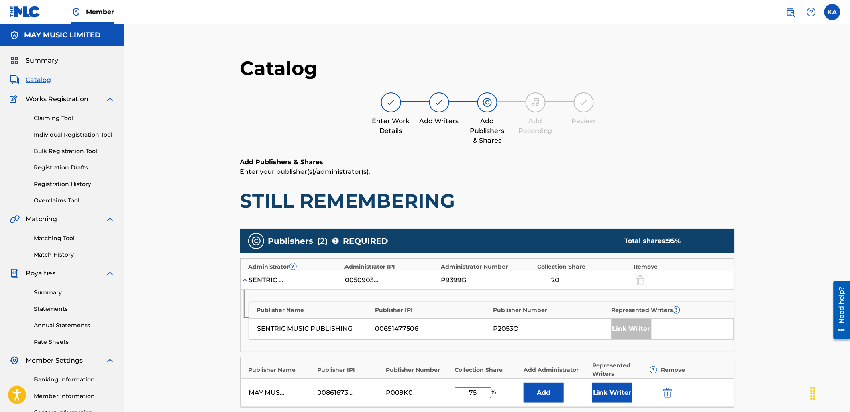
scroll to position [201, 0]
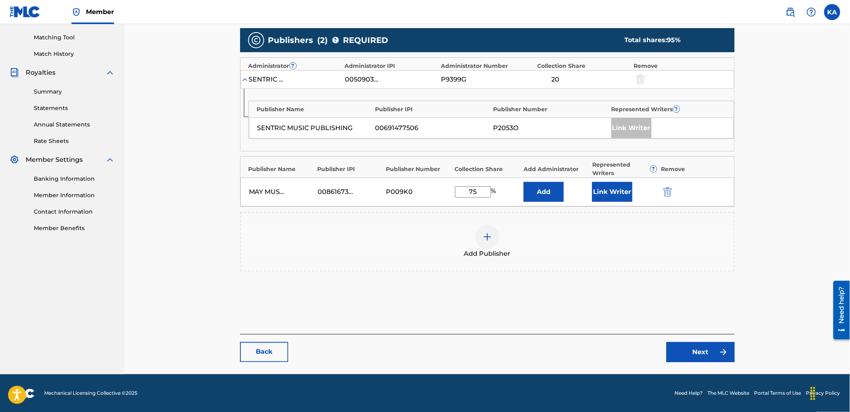
click at [478, 188] on input "75" at bounding box center [473, 191] width 36 height 11
type input "7"
type input "60"
click at [613, 193] on button "Link Writer" at bounding box center [612, 192] width 40 height 20
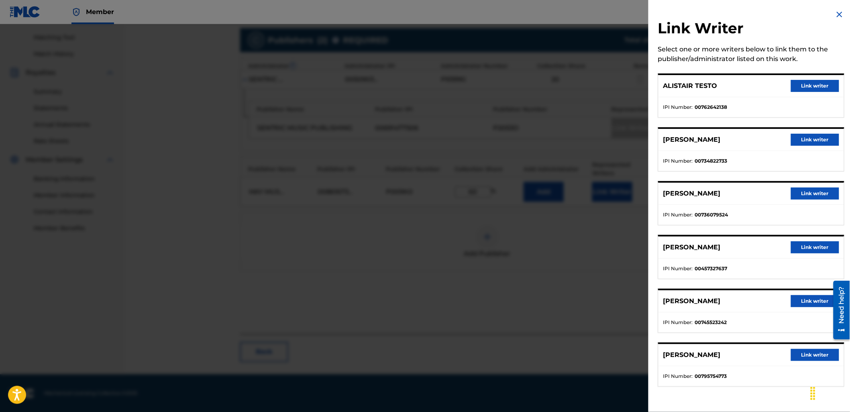
click at [801, 85] on button "Link writer" at bounding box center [815, 86] width 48 height 12
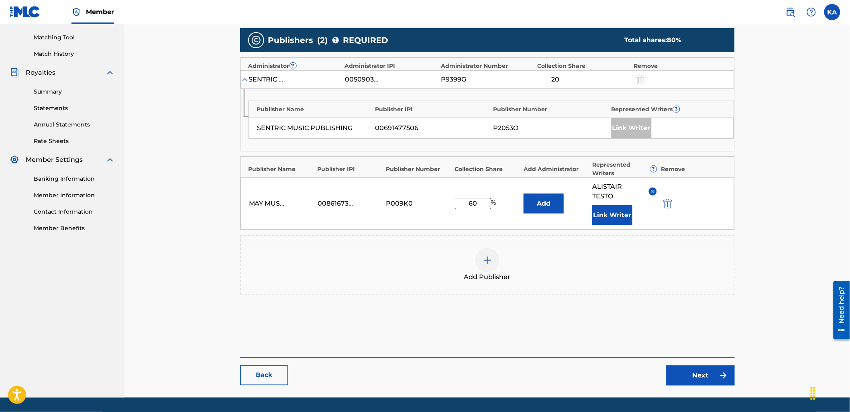
click at [620, 207] on button "Link Writer" at bounding box center [612, 215] width 40 height 20
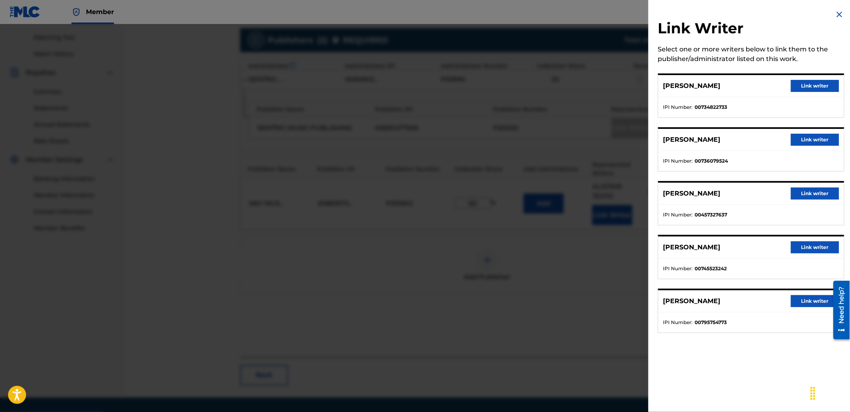
click at [809, 83] on button "Link writer" at bounding box center [815, 86] width 48 height 12
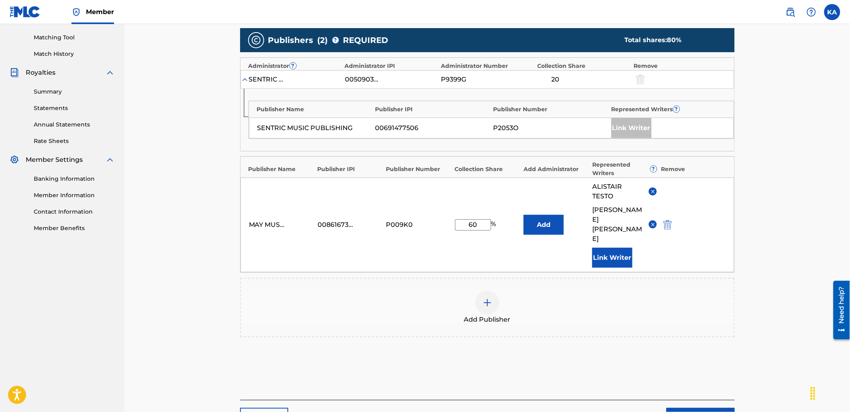
click at [608, 248] on button "Link Writer" at bounding box center [612, 258] width 40 height 20
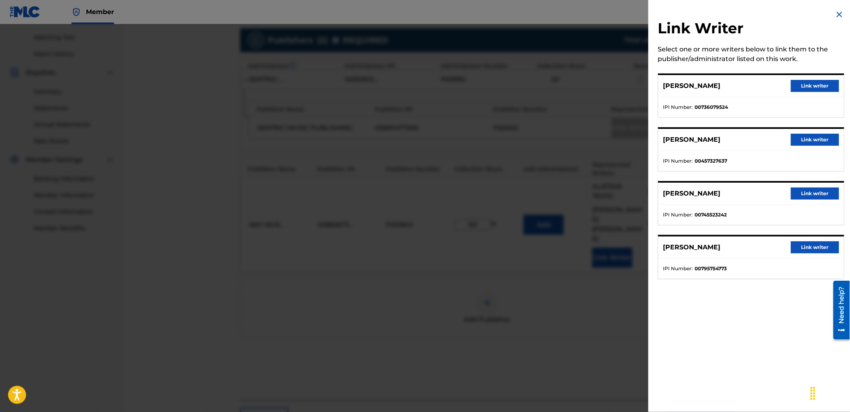
click at [804, 194] on button "Link writer" at bounding box center [815, 193] width 48 height 12
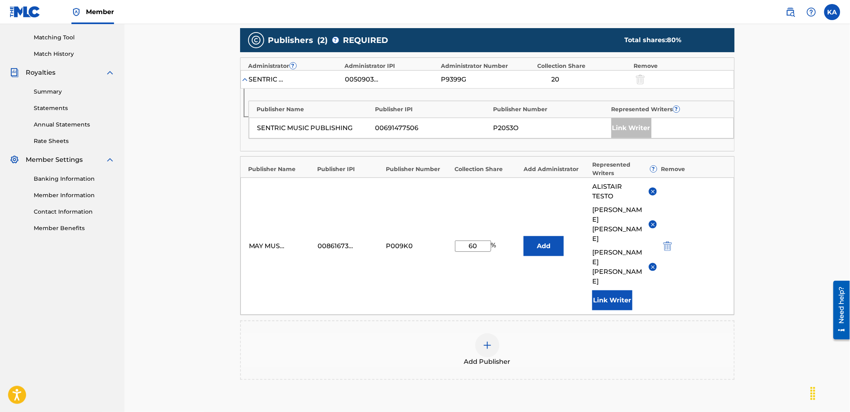
click at [612, 290] on button "Link Writer" at bounding box center [612, 300] width 40 height 20
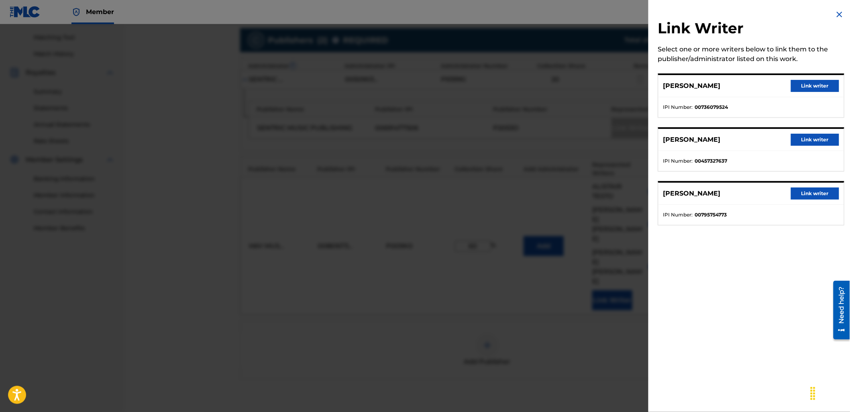
click at [803, 197] on button "Link writer" at bounding box center [815, 193] width 48 height 12
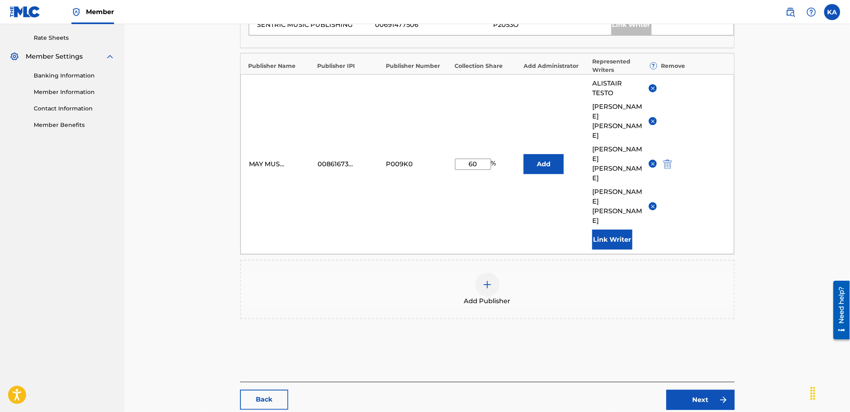
scroll to position [313, 0]
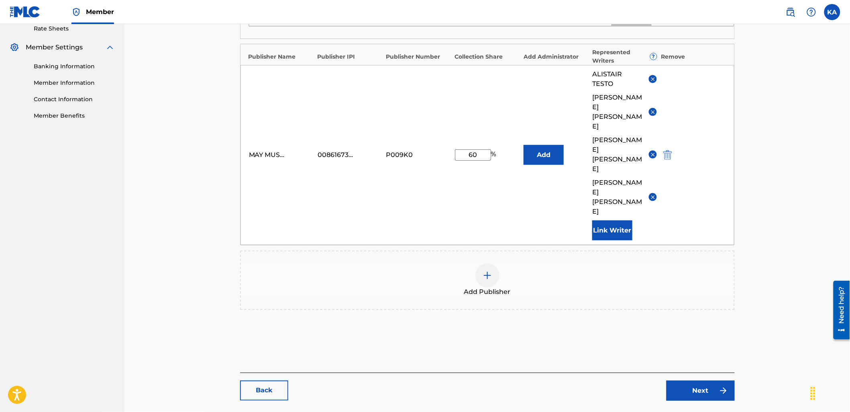
click at [699, 381] on link "Next" at bounding box center [700, 391] width 68 height 20
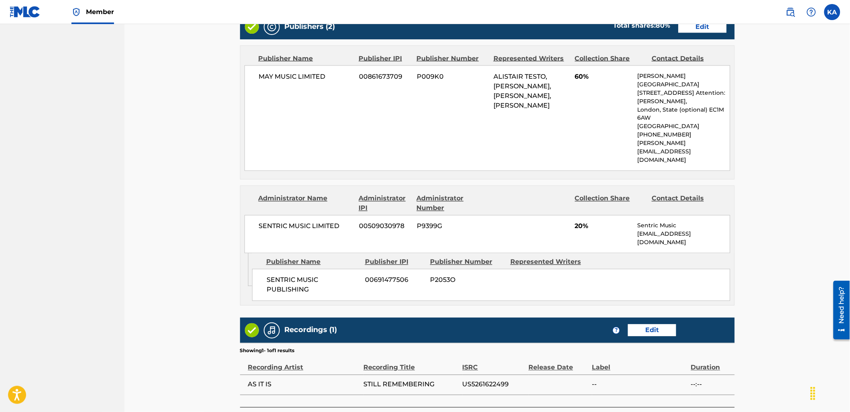
scroll to position [479, 0]
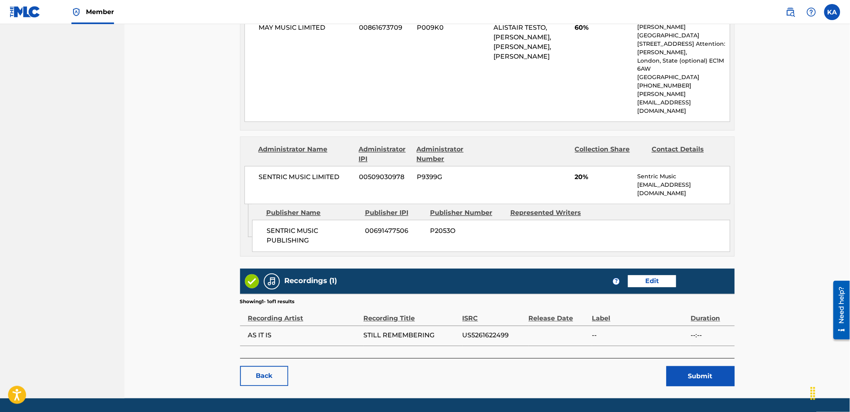
click at [649, 275] on link "Edit" at bounding box center [652, 281] width 48 height 12
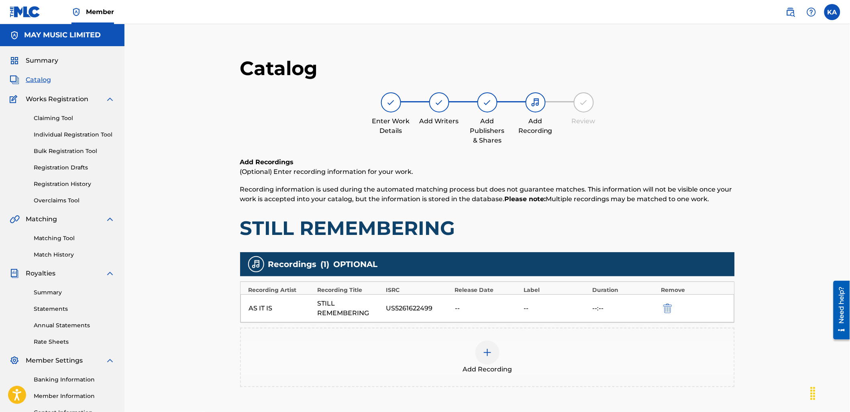
click at [512, 346] on div "Add Recording" at bounding box center [487, 357] width 493 height 34
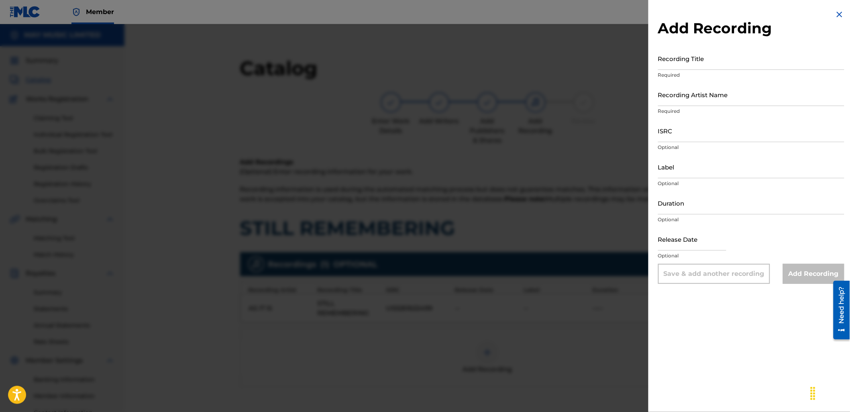
click at [671, 62] on input "Recording Title" at bounding box center [751, 58] width 186 height 23
paste input "Still Remembering (Demo) (2016)"
type input "Still Remembering (Demo) (2016)"
drag, startPoint x: 684, startPoint y: 94, endPoint x: 684, endPoint y: 102, distance: 8.4
click at [684, 94] on input "Recording Artist Name" at bounding box center [751, 94] width 186 height 23
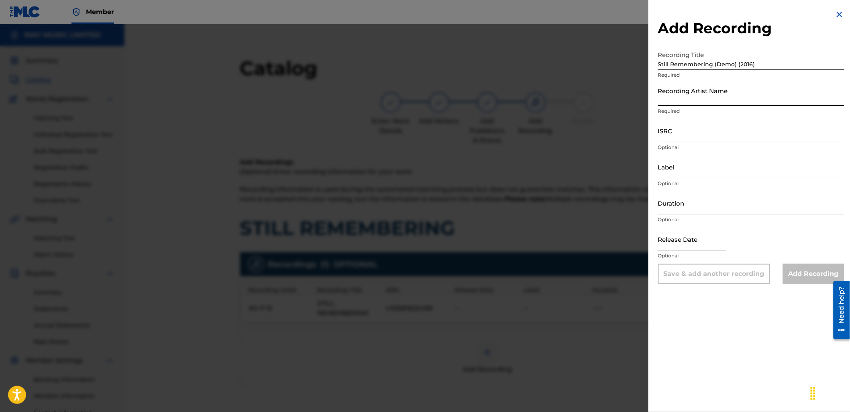
type input "As It Is"
type input "04:19"
type input "[DATE]"
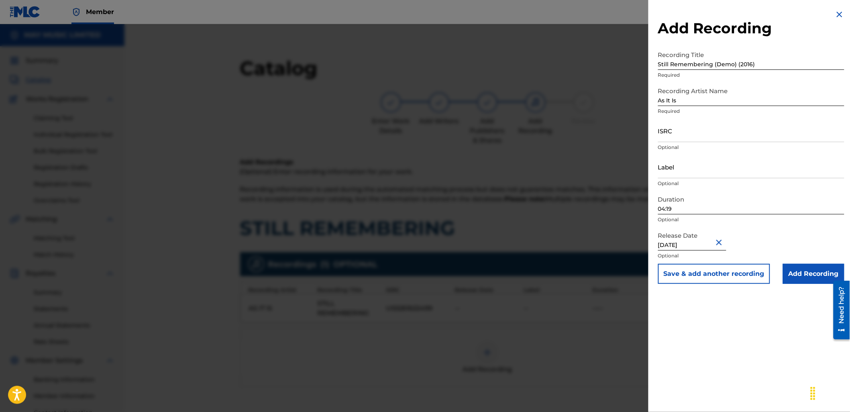
click at [682, 202] on input "04:19" at bounding box center [751, 202] width 186 height 23
type input "03:36"
click at [686, 170] on input "Label" at bounding box center [751, 166] width 186 height 23
type input "2024 Slam Dunk"
click at [696, 141] on input "ISRC" at bounding box center [751, 130] width 186 height 23
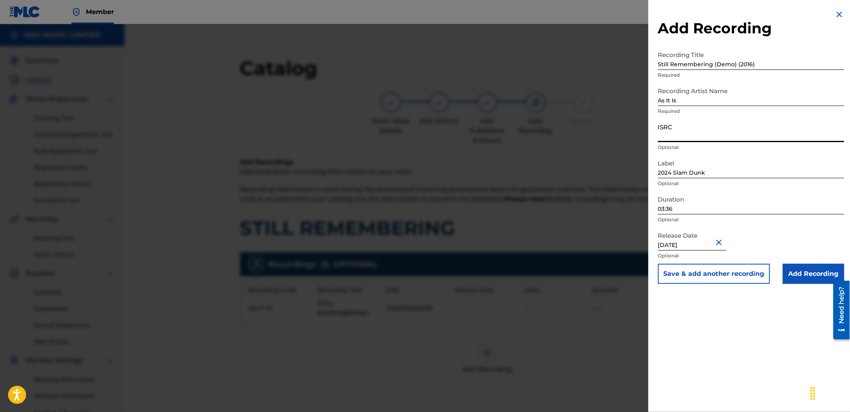
paste input "GBLDX2400115"
type input "GBLDX2400115"
click at [803, 271] on input "Add Recording" at bounding box center [813, 274] width 61 height 20
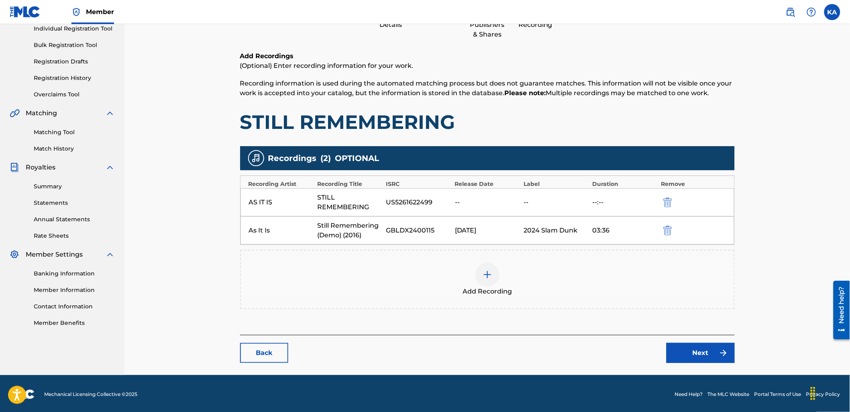
scroll to position [107, 0]
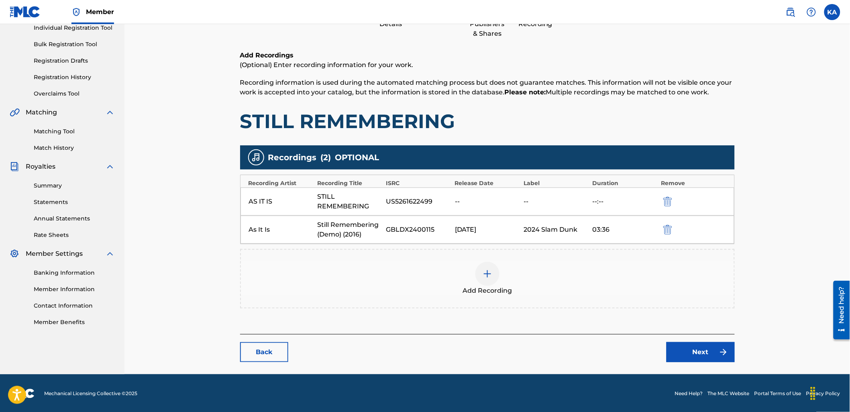
click at [698, 354] on link "Next" at bounding box center [700, 352] width 68 height 20
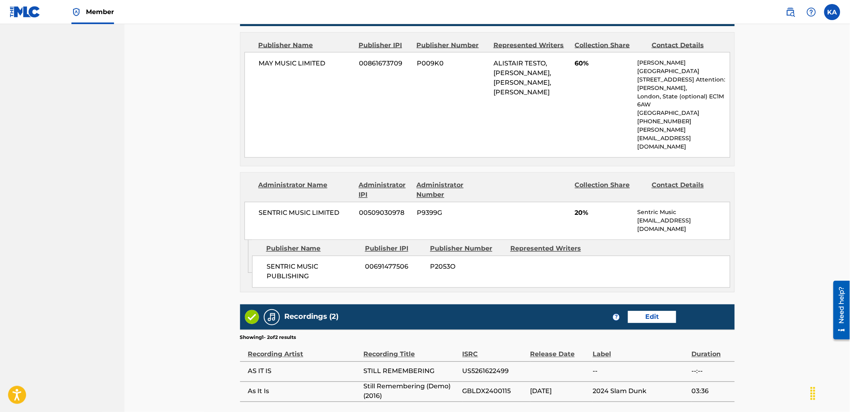
scroll to position [499, 0]
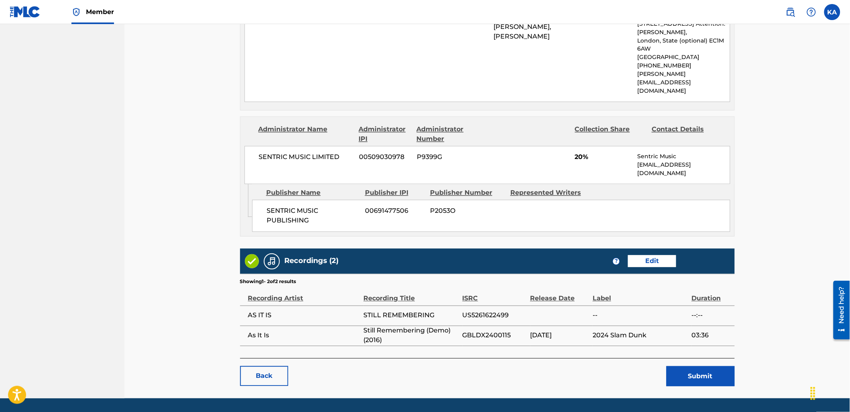
click at [679, 366] on button "Submit" at bounding box center [700, 376] width 68 height 20
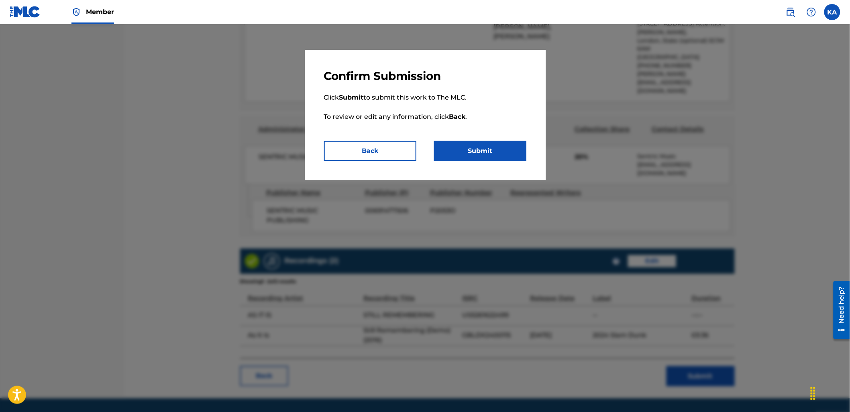
click at [481, 150] on button "Submit" at bounding box center [480, 151] width 92 height 20
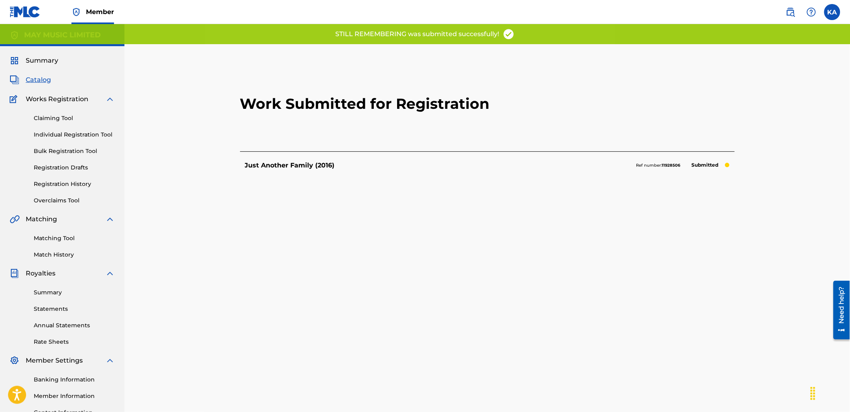
click at [75, 130] on link "Individual Registration Tool" at bounding box center [74, 134] width 81 height 8
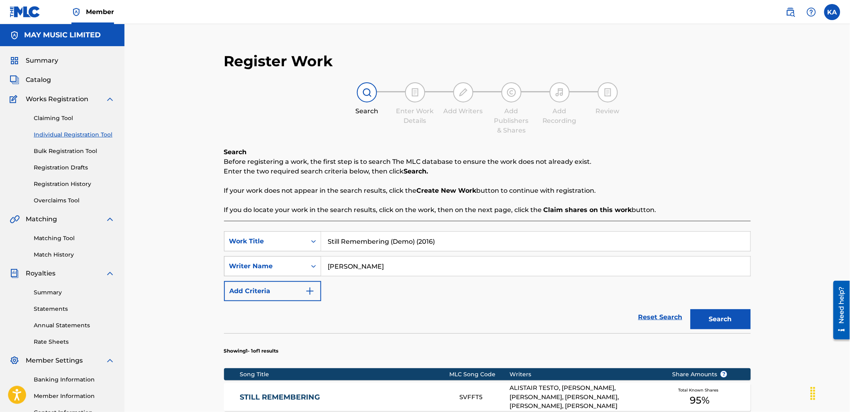
drag, startPoint x: 441, startPoint y: 243, endPoint x: 234, endPoint y: 265, distance: 208.0
click at [233, 265] on div "SearchWithCriteria18a72736-0d72-4e72-8dbf-d318c1f11598 Work Title Still Remembe…" at bounding box center [487, 266] width 527 height 70
paste input "Every Years Get Better (2013)"
type input "Every Years Get Better (2013)"
click at [690, 309] on button "Search" at bounding box center [720, 319] width 60 height 20
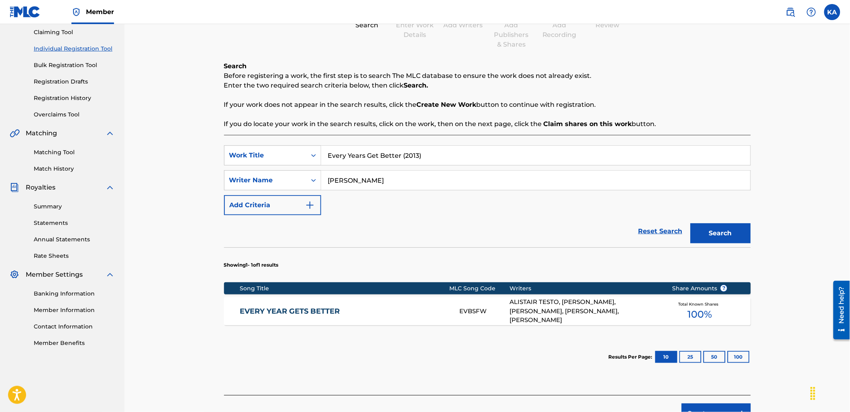
scroll to position [89, 0]
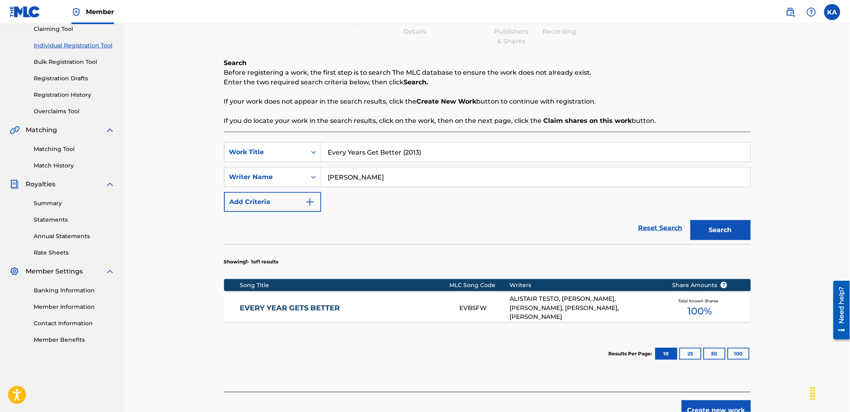
click at [380, 303] on div "EVERY YEAR GETS BETTER EVBSFW ALISTAIR TESTO, [PERSON_NAME], [PERSON_NAME], [PE…" at bounding box center [487, 308] width 527 height 28
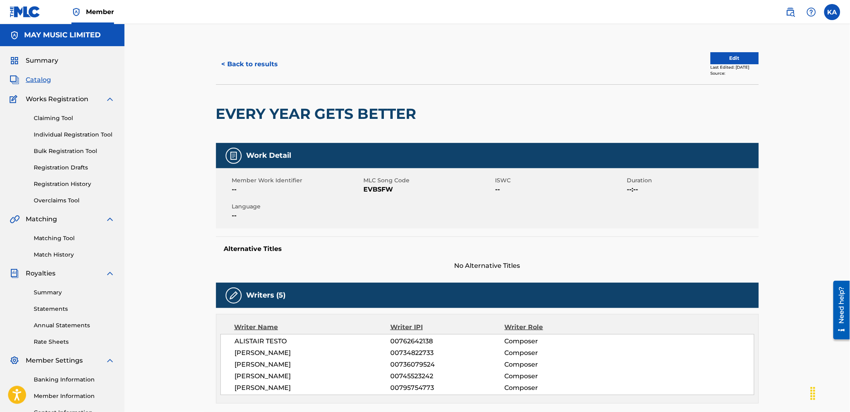
click at [711, 54] on button "Edit" at bounding box center [735, 58] width 48 height 12
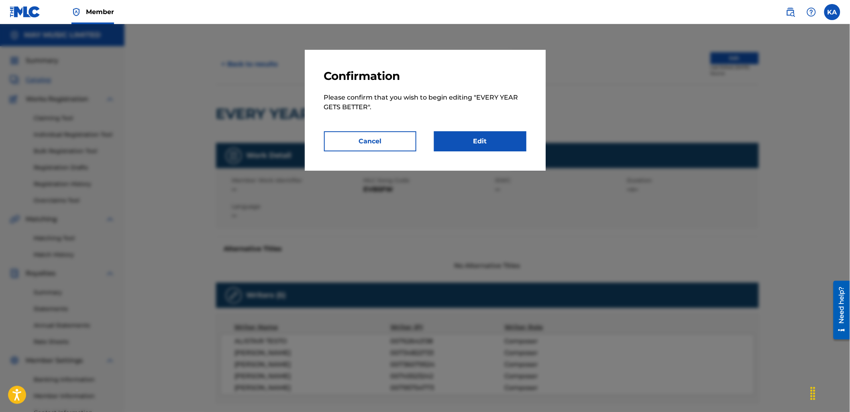
click at [507, 142] on link "Edit" at bounding box center [480, 141] width 92 height 20
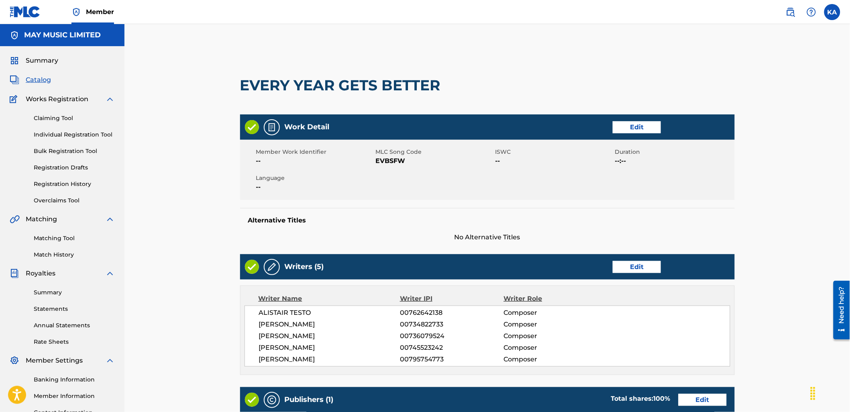
click at [625, 130] on link "Edit" at bounding box center [637, 127] width 48 height 12
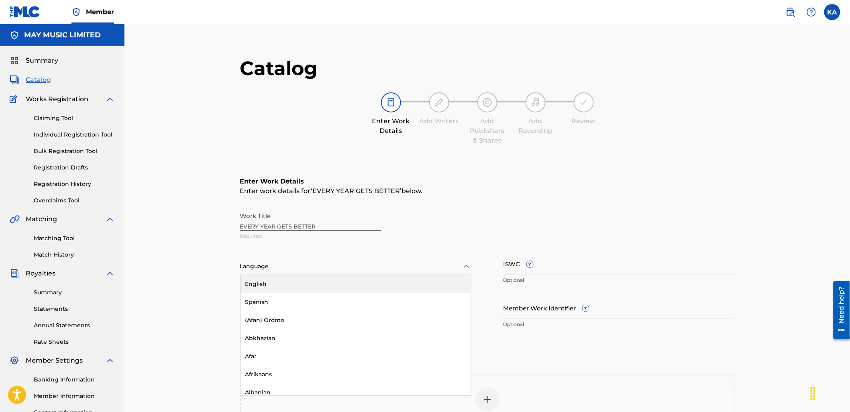
click at [330, 264] on div at bounding box center [355, 266] width 231 height 10
click at [328, 282] on div "English" at bounding box center [355, 284] width 230 height 18
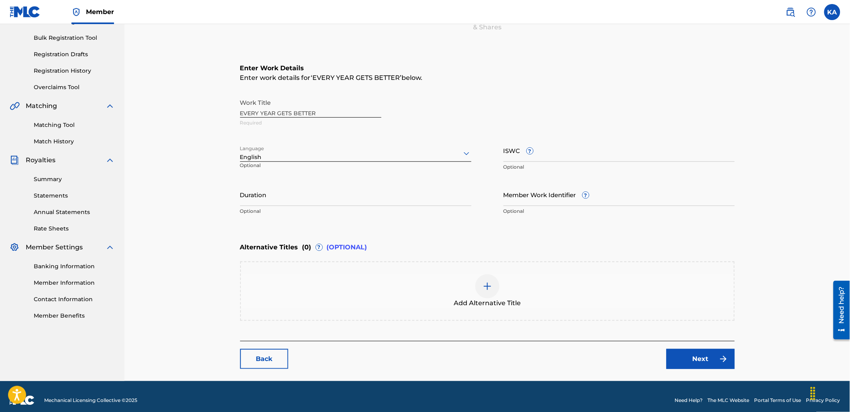
scroll to position [119, 0]
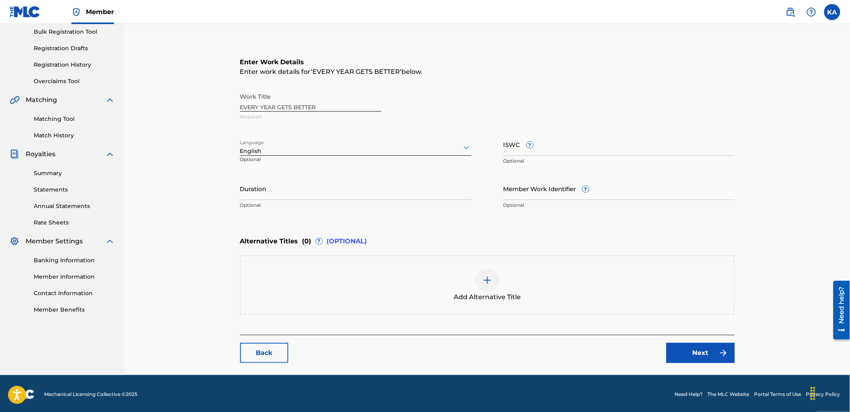
click at [417, 296] on div "Add Alternative Title" at bounding box center [487, 285] width 493 height 34
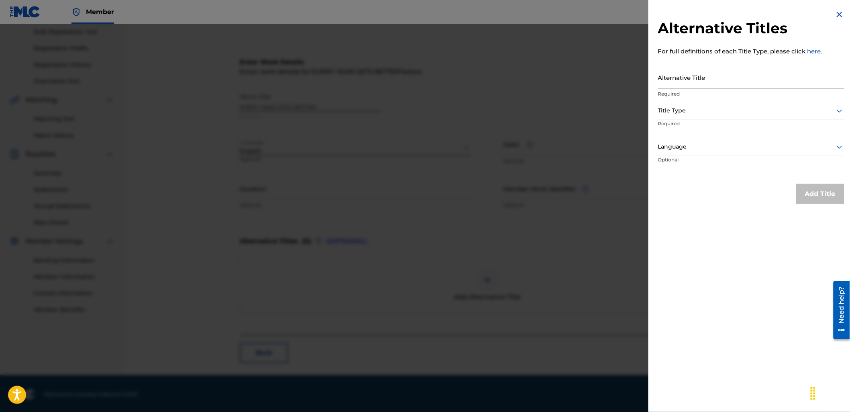
click at [714, 69] on input "Alternative Title" at bounding box center [751, 77] width 186 height 23
paste input "Every Years Get Better (2013)"
type input "Every Years Get Better (2013)"
click at [736, 117] on div "Title Type" at bounding box center [751, 111] width 186 height 18
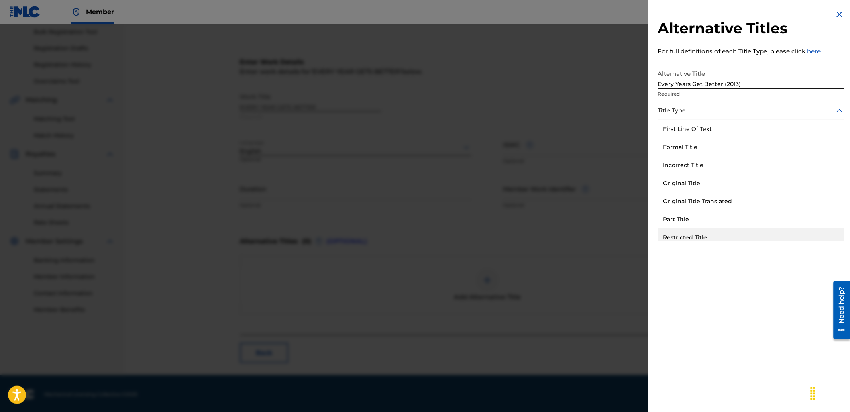
scroll to position [78, 0]
click at [731, 238] on div "Alternative Title" at bounding box center [750, 232] width 185 height 18
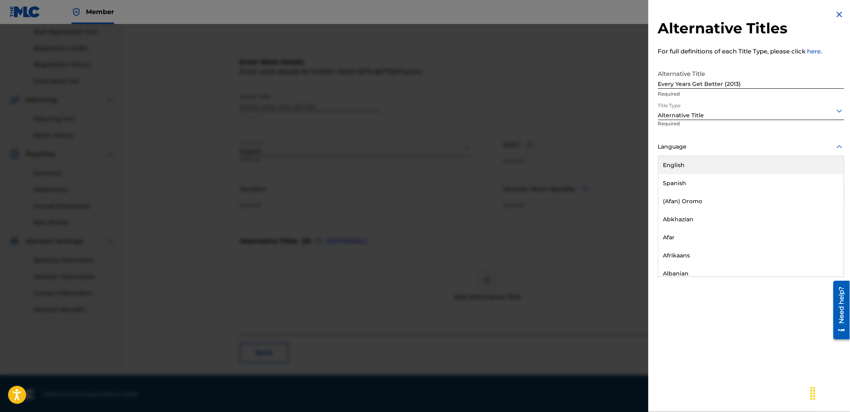
click at [676, 138] on div "Language" at bounding box center [751, 147] width 186 height 18
click at [703, 170] on div "English" at bounding box center [750, 165] width 185 height 18
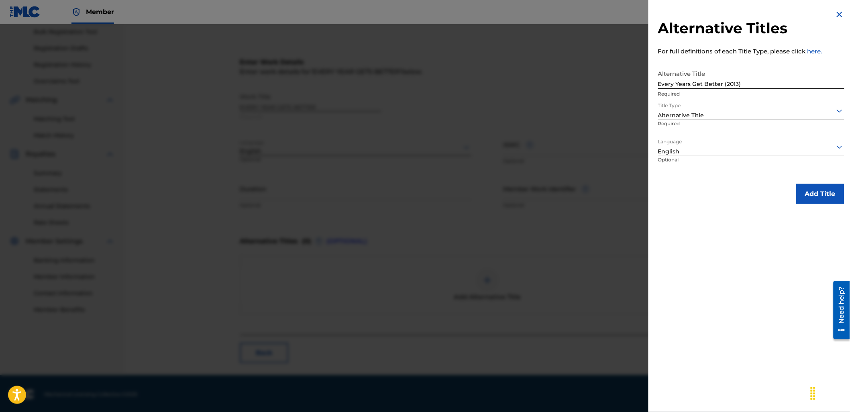
click at [800, 190] on button "Add Title" at bounding box center [820, 194] width 48 height 20
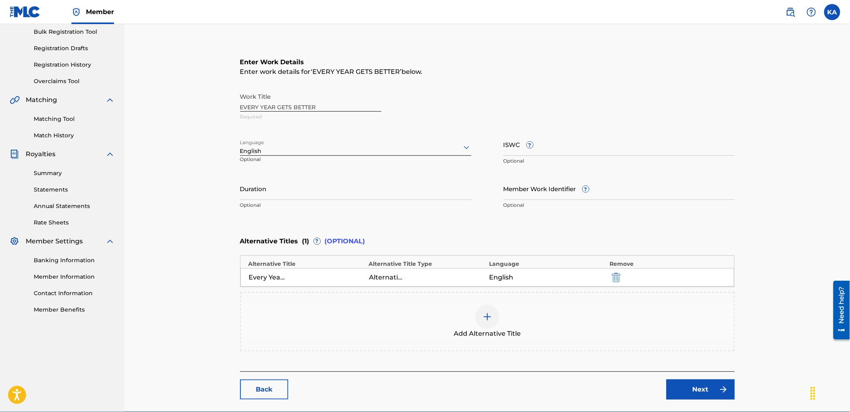
click at [701, 388] on link "Next" at bounding box center [700, 389] width 68 height 20
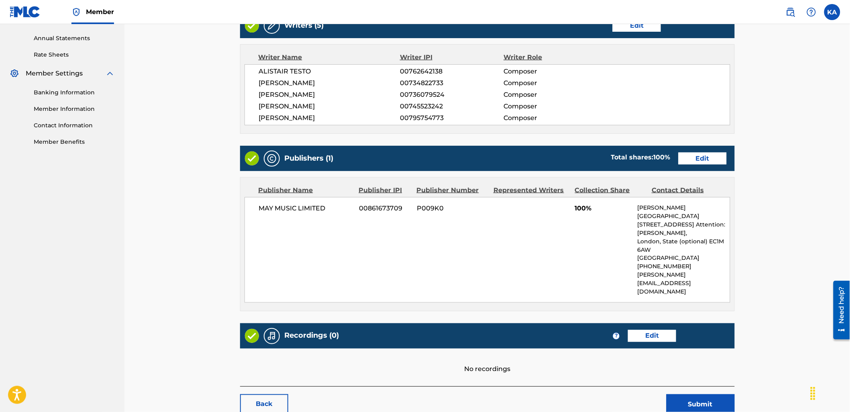
scroll to position [312, 0]
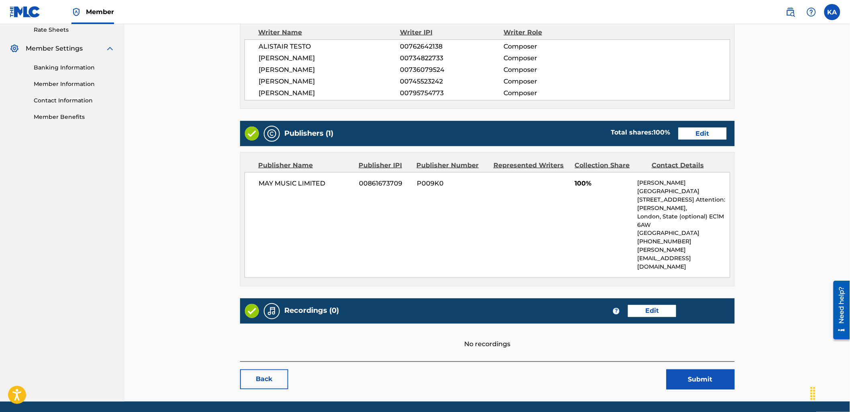
click at [663, 305] on link "Edit" at bounding box center [652, 311] width 48 height 12
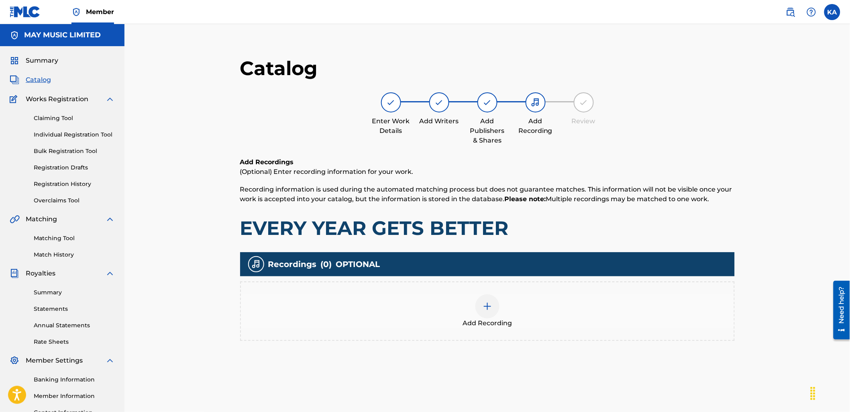
click at [559, 320] on div "Add Recording" at bounding box center [487, 311] width 493 height 34
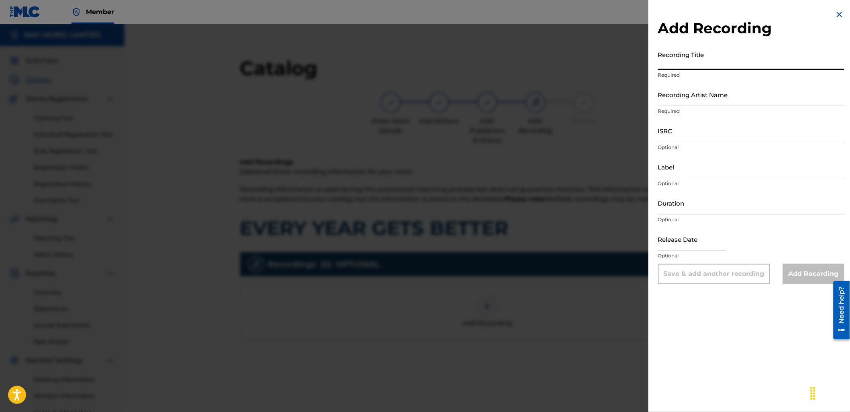
click at [705, 61] on input "Recording Title" at bounding box center [751, 58] width 186 height 23
paste input "Every Years Get Better (2013)"
type input "Every Years Get Better (2013)"
click at [715, 106] on div "Recording Artist Name Required" at bounding box center [751, 101] width 186 height 36
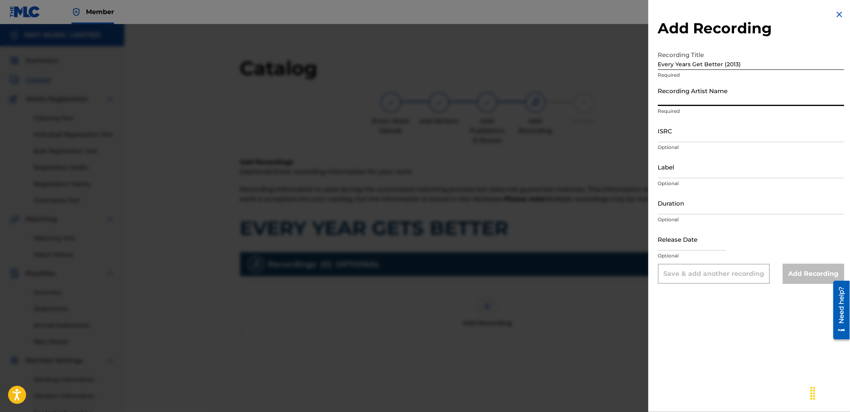
click at [713, 90] on input "Recording Artist Name" at bounding box center [751, 94] width 186 height 23
type input "As It Is"
type input "2024 Slam Dunk"
type input "03:36"
type input "[DATE]"
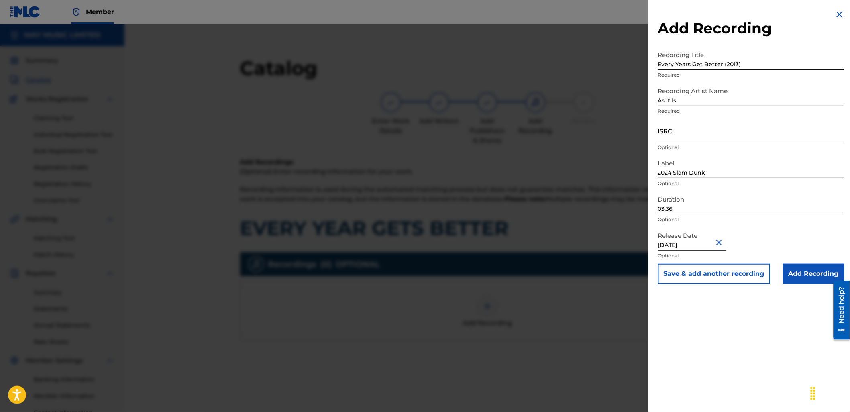
click at [717, 203] on input "03:36" at bounding box center [751, 202] width 186 height 23
type input "02:28"
click at [675, 135] on input "ISRC" at bounding box center [751, 130] width 186 height 23
paste input "GBLDX2400116"
type input "GBLDX2400116"
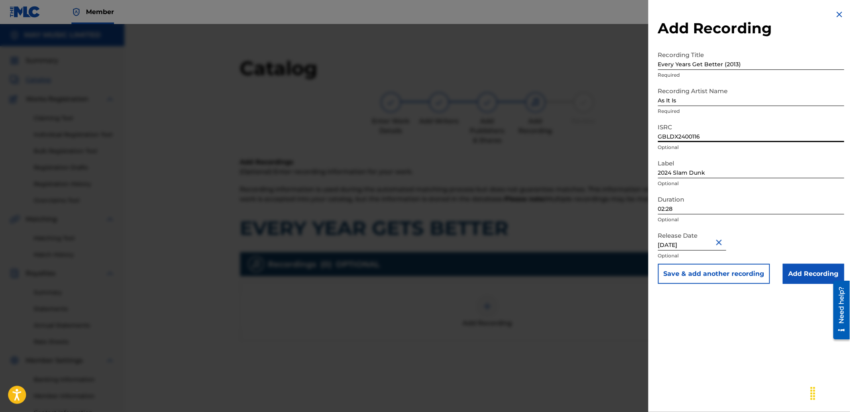
click at [783, 274] on input "Add Recording" at bounding box center [813, 274] width 61 height 20
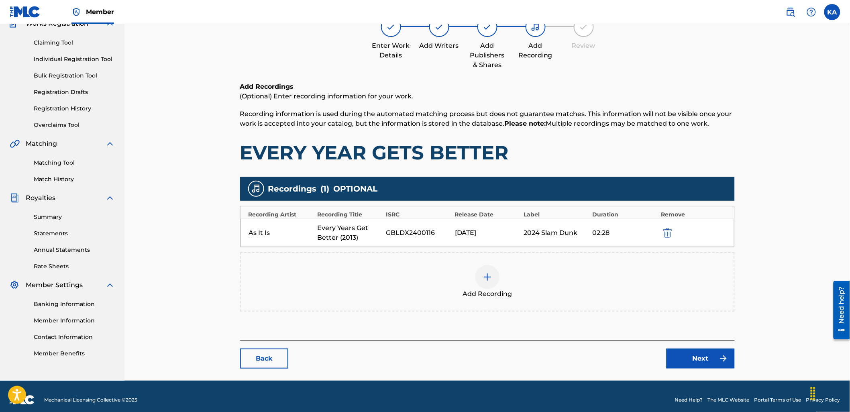
scroll to position [82, 0]
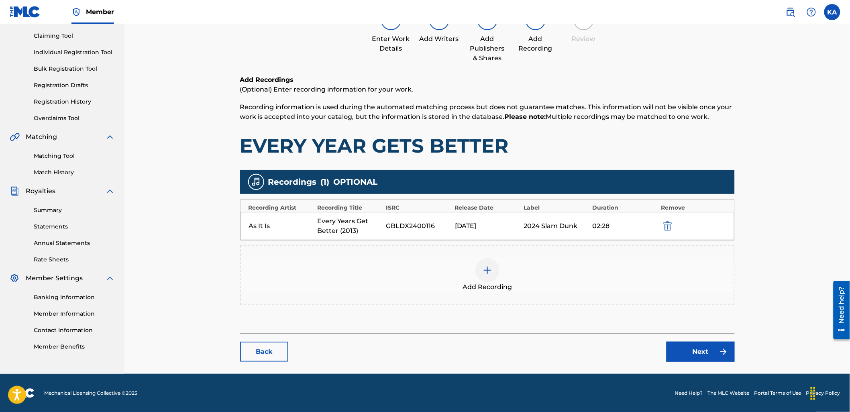
click at [685, 348] on link "Next" at bounding box center [700, 352] width 68 height 20
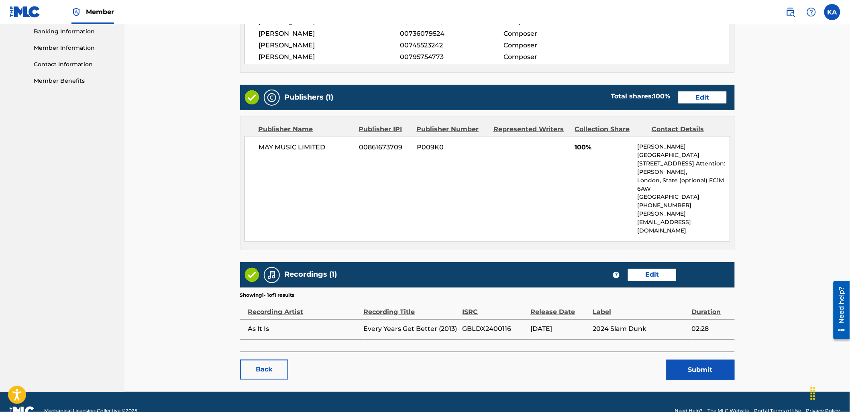
scroll to position [350, 0]
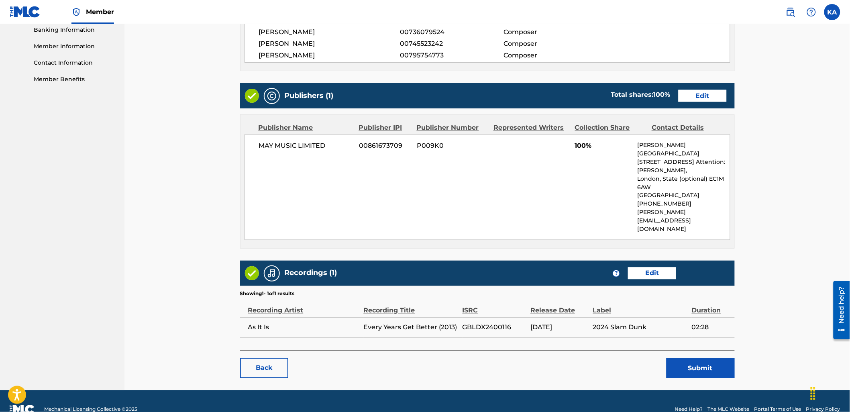
click at [709, 358] on button "Submit" at bounding box center [700, 368] width 68 height 20
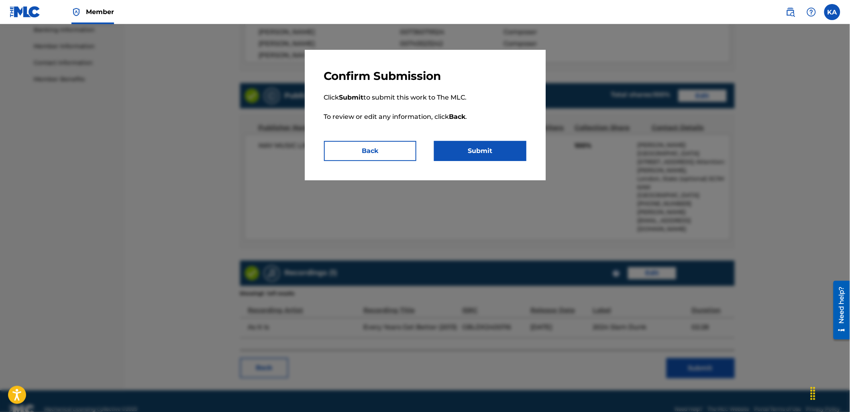
click at [475, 147] on button "Submit" at bounding box center [480, 151] width 92 height 20
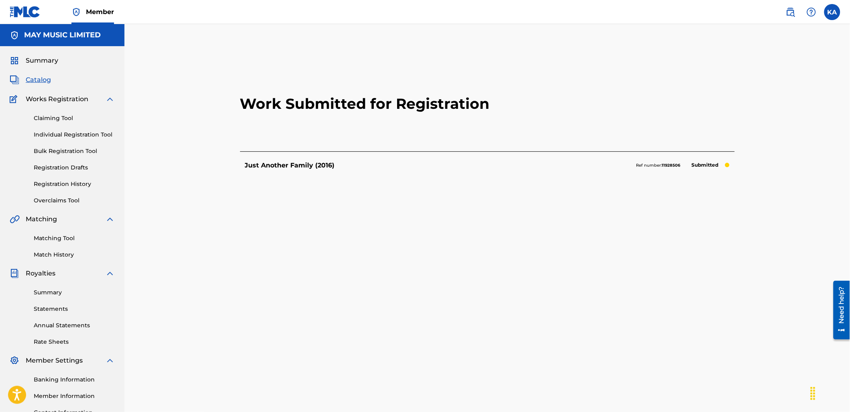
drag, startPoint x: 81, startPoint y: 131, endPoint x: 202, endPoint y: 137, distance: 121.0
click at [81, 131] on link "Individual Registration Tool" at bounding box center [74, 134] width 81 height 8
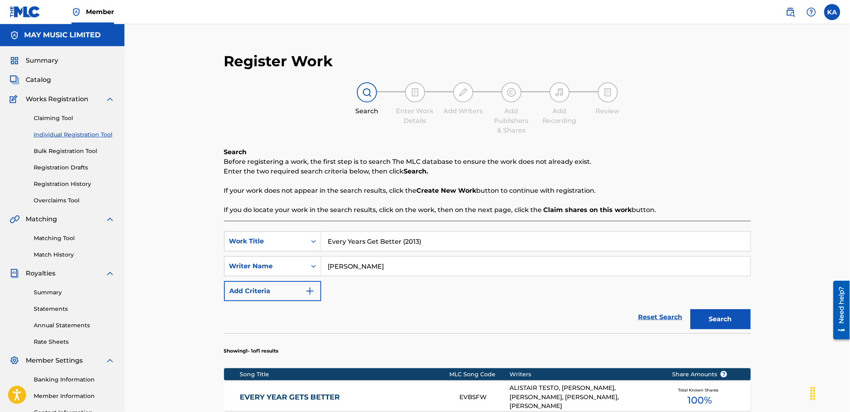
drag, startPoint x: 434, startPoint y: 232, endPoint x: 431, endPoint y: 236, distance: 5.5
click at [431, 234] on div "SearchWithCriteria18a72736-0d72-4e72-8dbf-d318c1f11598 Work Title Every Years G…" at bounding box center [487, 351] width 527 height 260
drag, startPoint x: 431, startPoint y: 242, endPoint x: 318, endPoint y: 255, distance: 113.1
click at [318, 255] on div "SearchWithCriteria18a72736-0d72-4e72-8dbf-d318c1f11598 Work Title Every Years G…" at bounding box center [487, 266] width 527 height 70
paste input "[PERSON_NAME] (2013)"
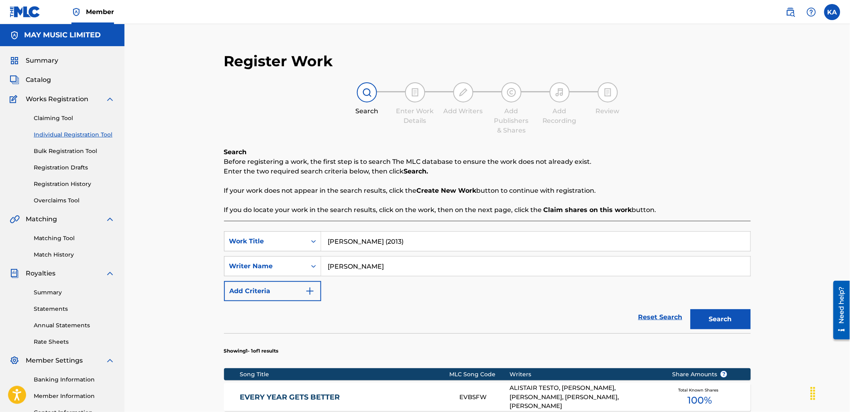
type input "[PERSON_NAME] (2013)"
click at [690, 309] on button "Search" at bounding box center [720, 319] width 60 height 20
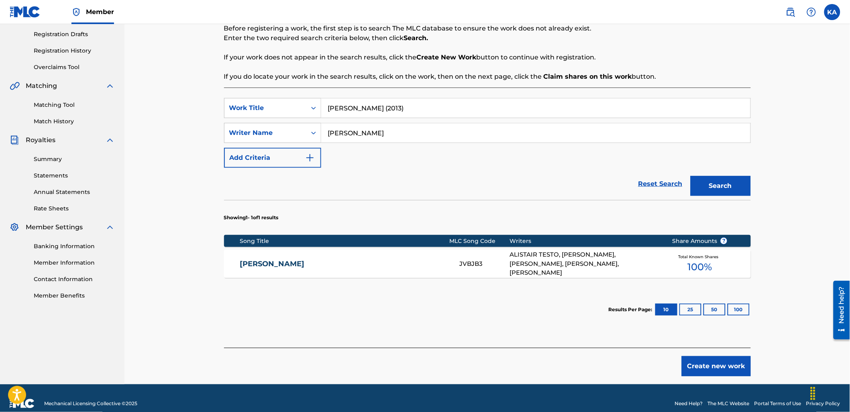
scroll to position [134, 0]
click at [376, 268] on div "[PERSON_NAME] JVBJB3 ALISTAIR TESTO, [PERSON_NAME], [PERSON_NAME], [PERSON_NAME…" at bounding box center [487, 263] width 527 height 28
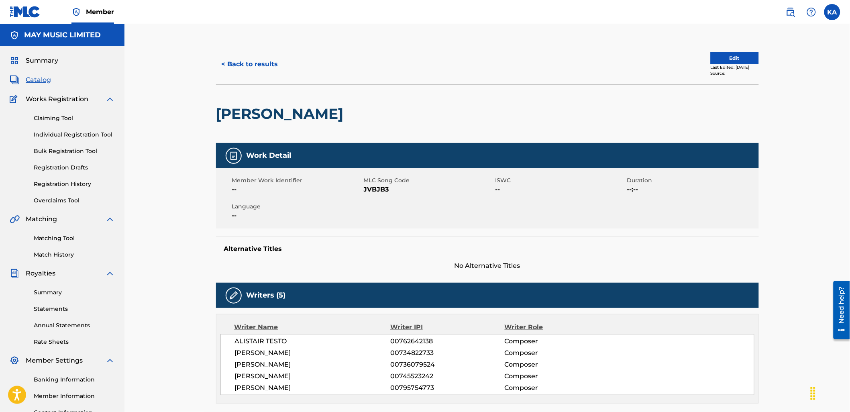
click at [716, 57] on button "Edit" at bounding box center [735, 58] width 48 height 12
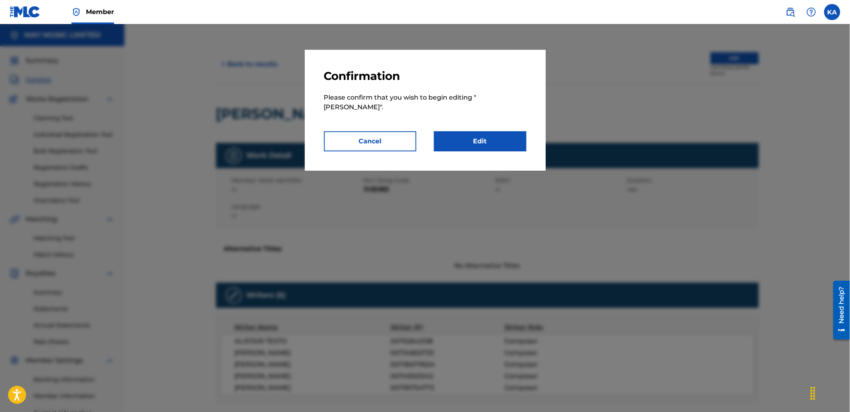
click at [465, 133] on link "Edit" at bounding box center [480, 141] width 92 height 20
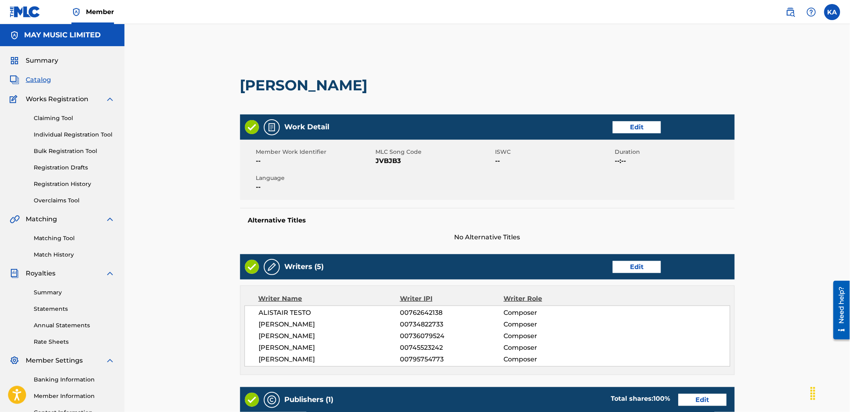
click at [635, 120] on div "Work Detail Edit" at bounding box center [487, 126] width 495 height 25
click at [631, 124] on link "Edit" at bounding box center [637, 127] width 48 height 12
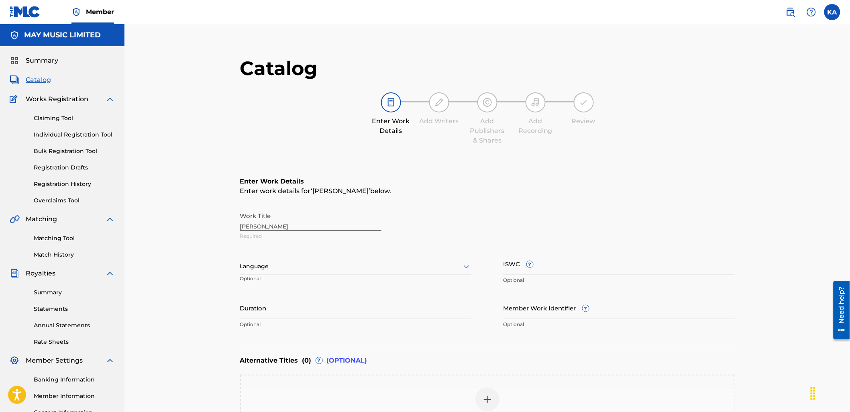
click at [258, 268] on div at bounding box center [355, 266] width 231 height 10
click at [268, 280] on div "English" at bounding box center [355, 284] width 230 height 18
click at [551, 261] on input "ISWC ?" at bounding box center [618, 263] width 231 height 23
paste input "T-925.230.125-0"
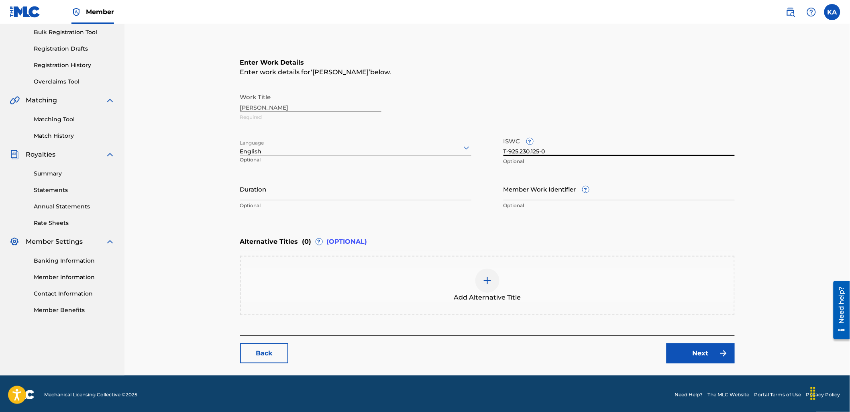
scroll to position [119, 0]
type input "T-925.230.125-0"
click at [423, 297] on div "Add Alternative Title" at bounding box center [487, 285] width 493 height 34
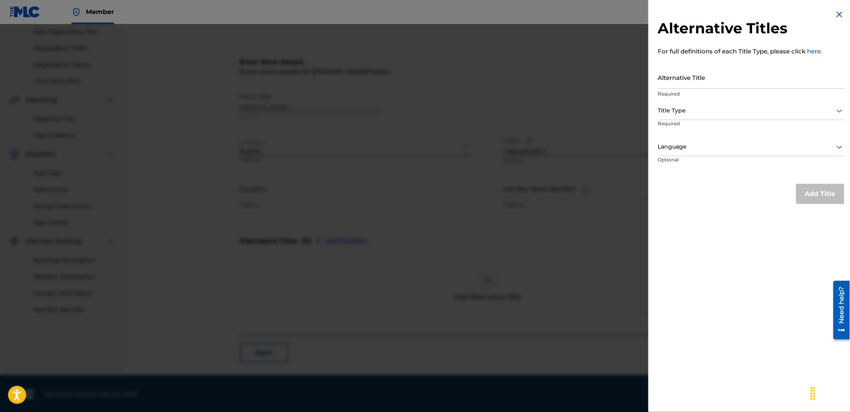
drag, startPoint x: 701, startPoint y: 76, endPoint x: 689, endPoint y: 82, distance: 12.9
click at [701, 76] on input "Alternative Title" at bounding box center [751, 77] width 186 height 23
paste input "[PERSON_NAME] (2013)"
type input "[PERSON_NAME] (2013)"
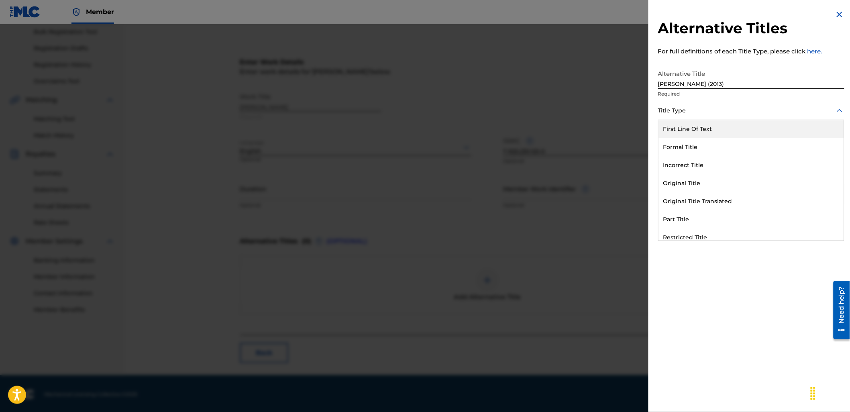
click at [664, 117] on div "Title Type" at bounding box center [751, 111] width 186 height 18
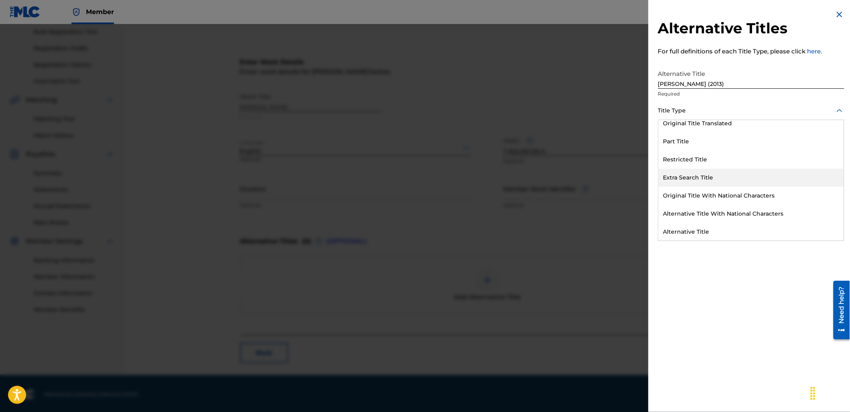
click at [711, 179] on div "Extra Search Title" at bounding box center [750, 178] width 185 height 18
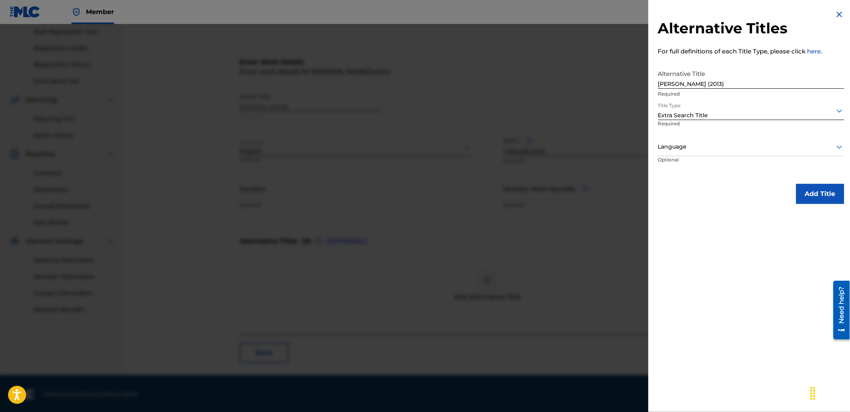
click at [683, 156] on p "Optional" at bounding box center [688, 165] width 60 height 18
click at [677, 148] on div at bounding box center [751, 147] width 186 height 10
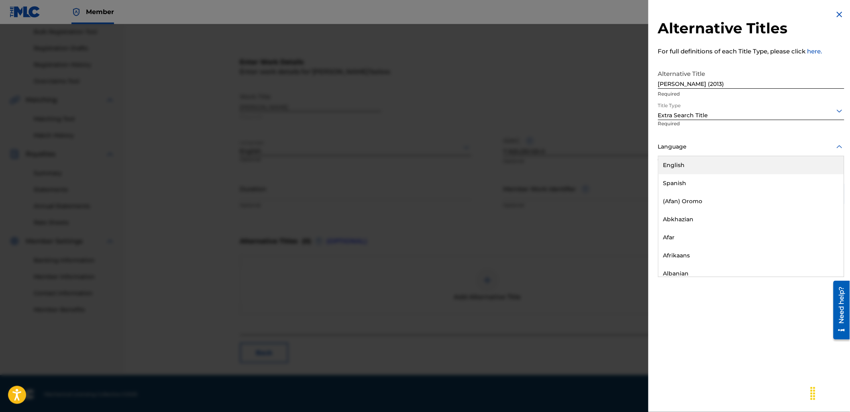
click at [701, 162] on div "English" at bounding box center [750, 165] width 185 height 18
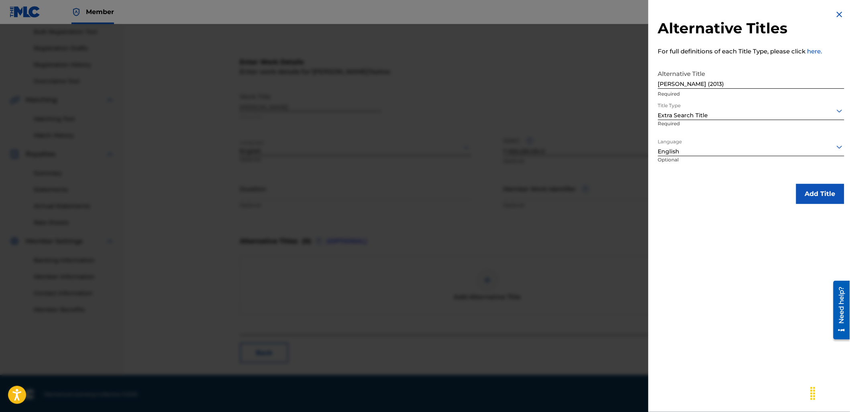
click at [822, 186] on button "Add Title" at bounding box center [820, 194] width 48 height 20
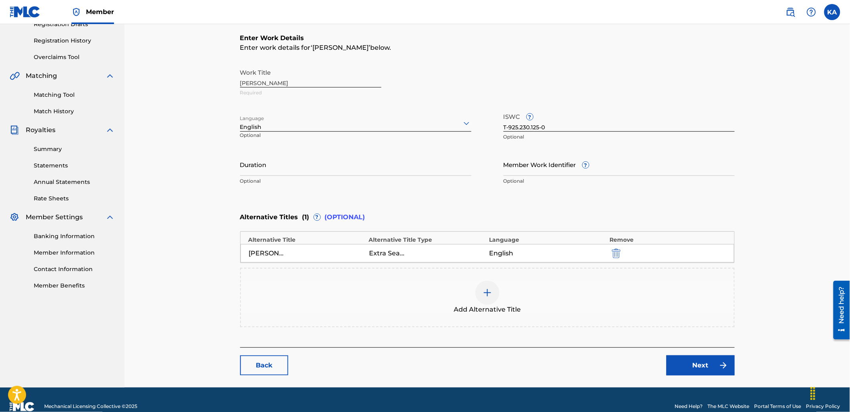
scroll to position [157, 0]
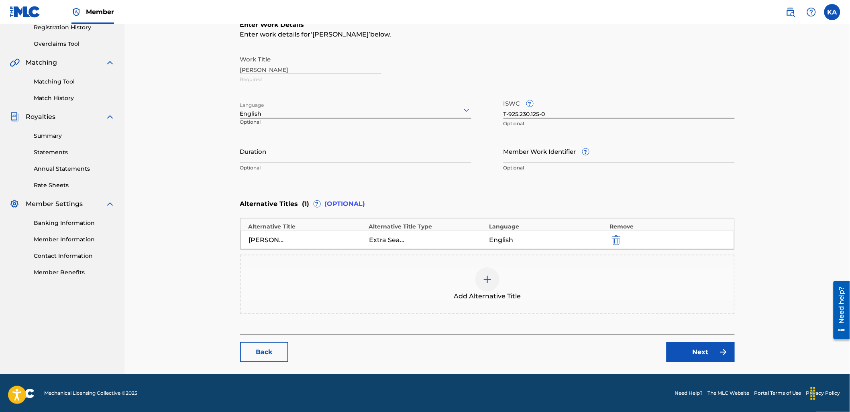
click at [676, 350] on link "Next" at bounding box center [700, 352] width 68 height 20
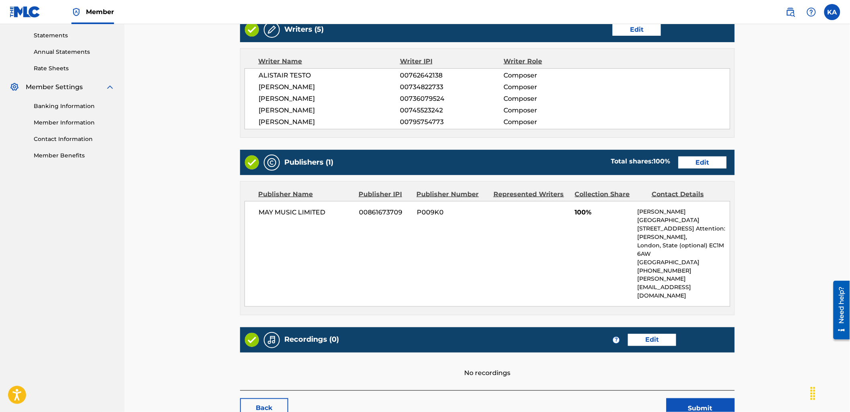
scroll to position [314, 0]
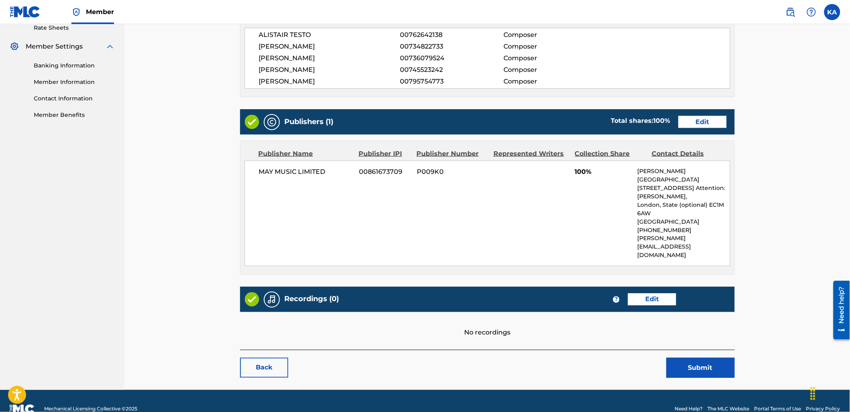
click at [649, 293] on link "Edit" at bounding box center [652, 299] width 48 height 12
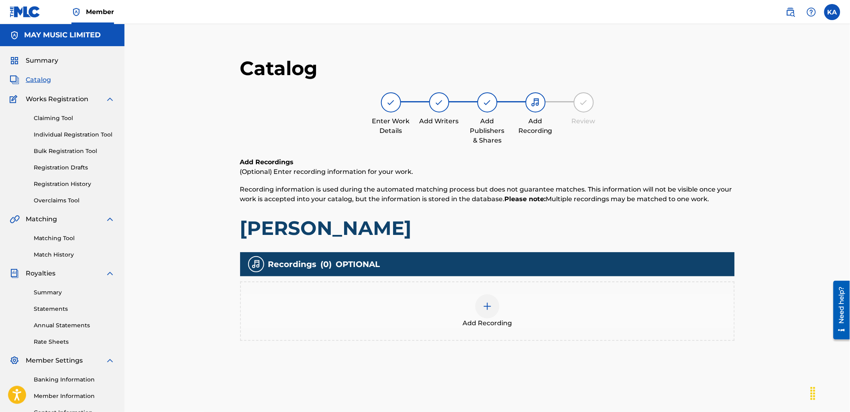
click at [467, 322] on span "Add Recording" at bounding box center [486, 323] width 49 height 10
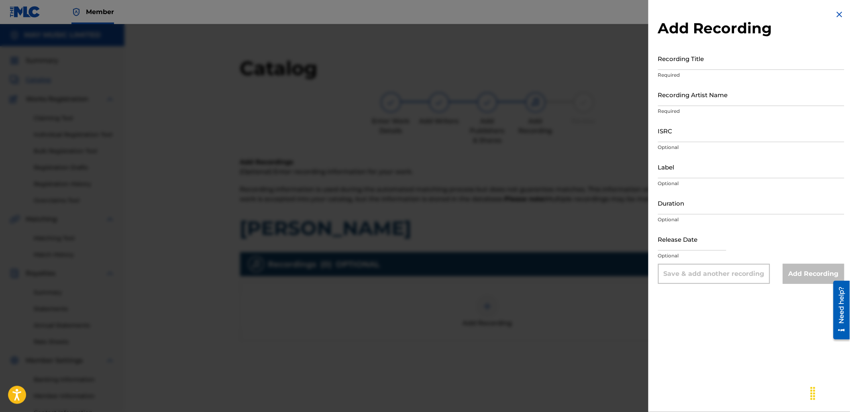
click at [682, 63] on input "Recording Title" at bounding box center [751, 58] width 186 height 23
paste input "[PERSON_NAME] (2013)"
type input "[PERSON_NAME] (2013)"
click at [680, 91] on input "Recording Artist Name" at bounding box center [751, 94] width 186 height 23
type input "As It Is"
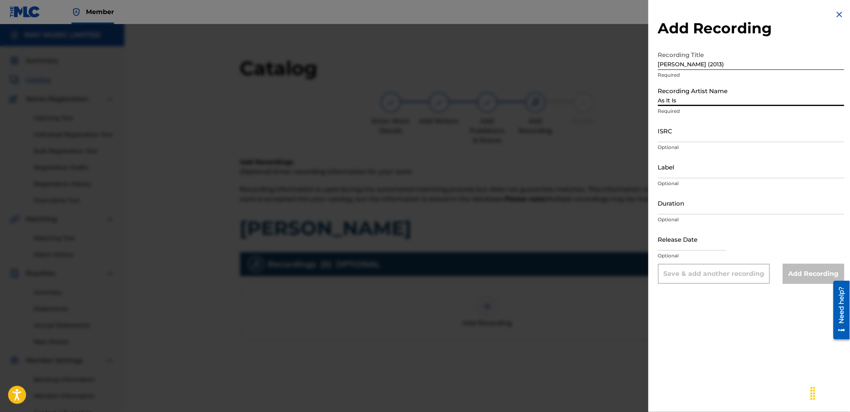
type input "2024 Slam Dunk"
type input "02:28"
type input "[DATE]"
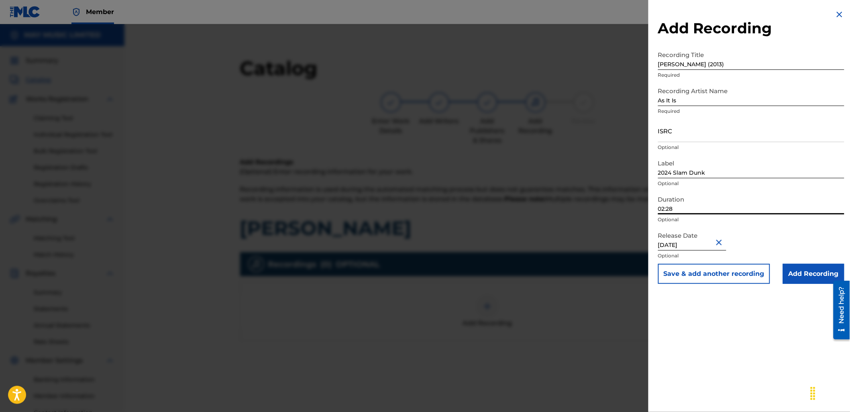
click at [713, 213] on input "02:28" at bounding box center [751, 202] width 186 height 23
type input "02:53"
click at [681, 129] on input "ISRC" at bounding box center [751, 130] width 186 height 23
paste input "GBLDX2400117"
type input "GBLDX2400117"
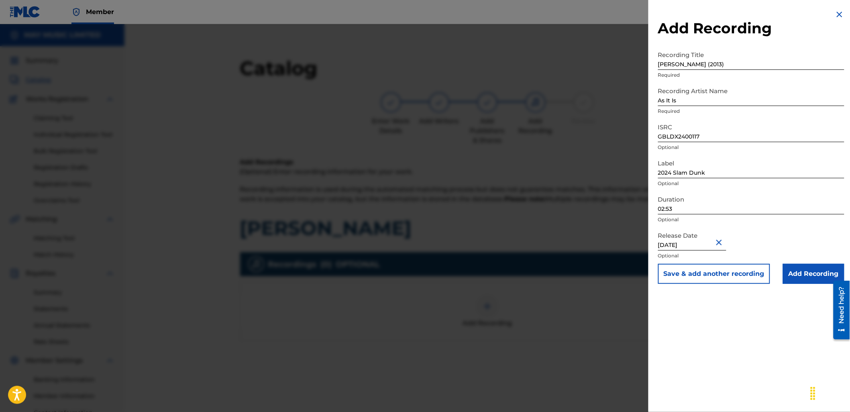
click at [803, 279] on input "Add Recording" at bounding box center [813, 274] width 61 height 20
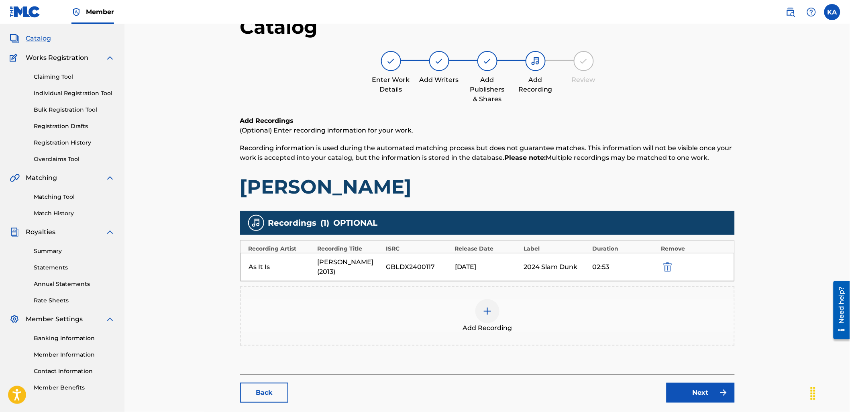
scroll to position [82, 0]
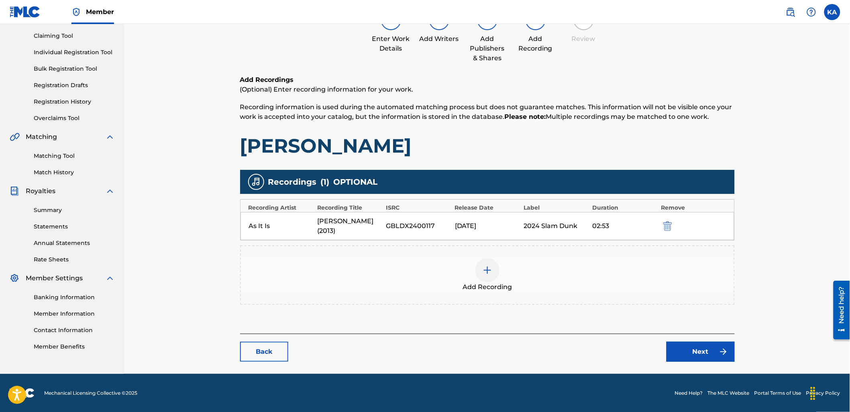
click at [686, 348] on link "Next" at bounding box center [700, 352] width 68 height 20
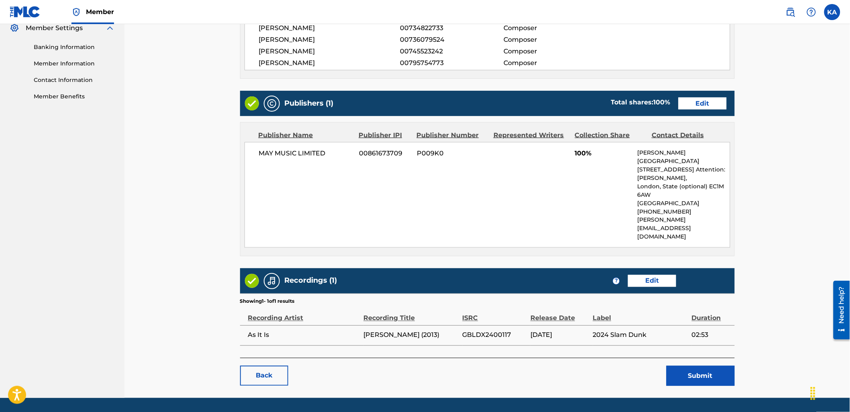
scroll to position [340, 0]
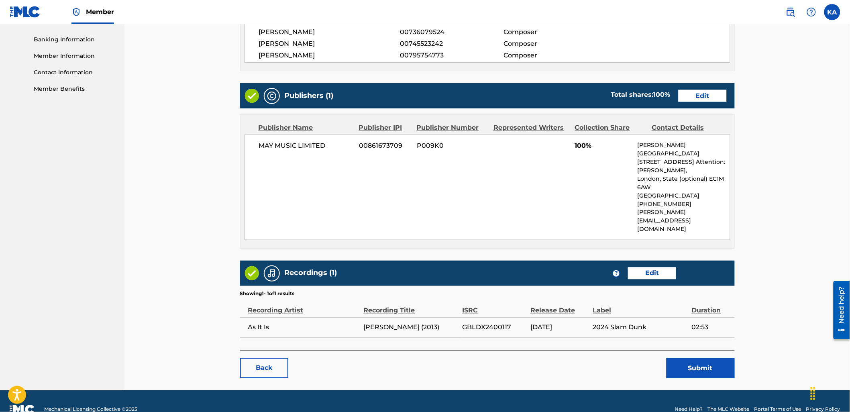
click at [668, 358] on button "Submit" at bounding box center [700, 368] width 68 height 20
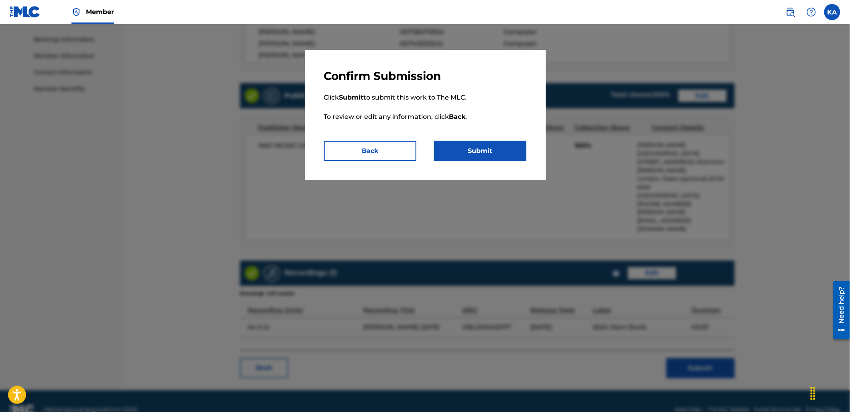
click at [472, 152] on button "Submit" at bounding box center [480, 151] width 92 height 20
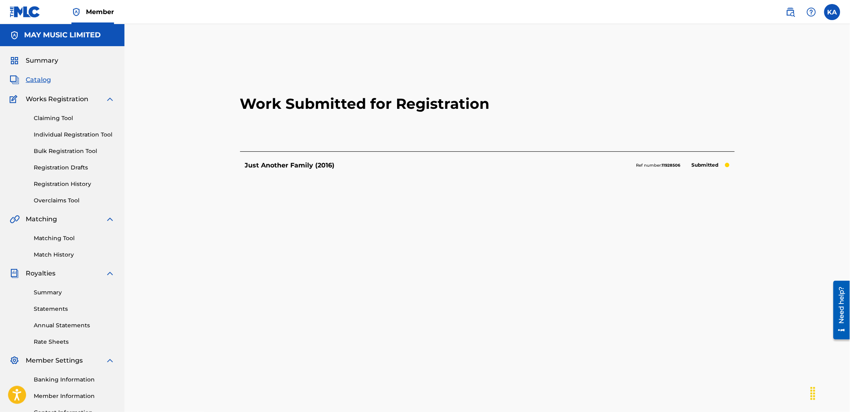
click at [81, 133] on link "Individual Registration Tool" at bounding box center [74, 134] width 81 height 8
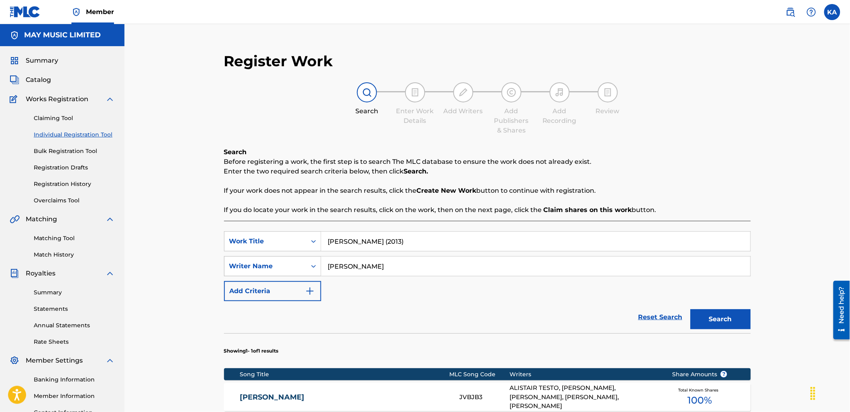
drag, startPoint x: 396, startPoint y: 241, endPoint x: 246, endPoint y: 257, distance: 150.6
click at [246, 257] on div "SearchWithCriteria18a72736-0d72-4e72-8dbf-d318c1f11598 Work Title [PERSON_NAME]…" at bounding box center [487, 266] width 527 height 70
paste input "Upswing (2013)"
type input "Upswing (2013)"
click at [690, 309] on button "Search" at bounding box center [720, 319] width 60 height 20
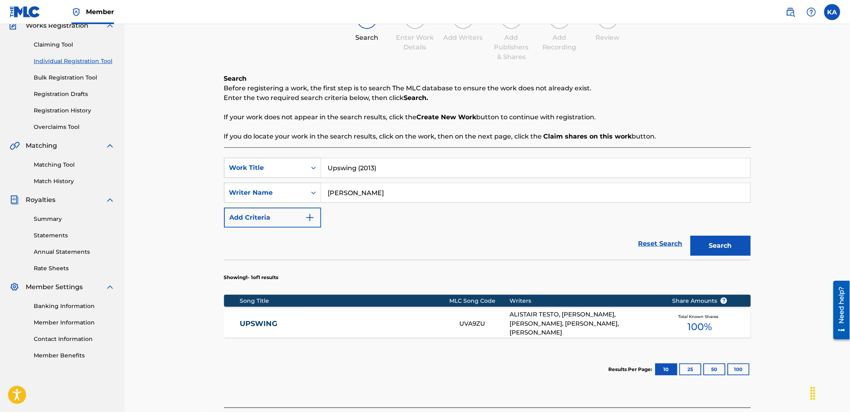
scroll to position [144, 0]
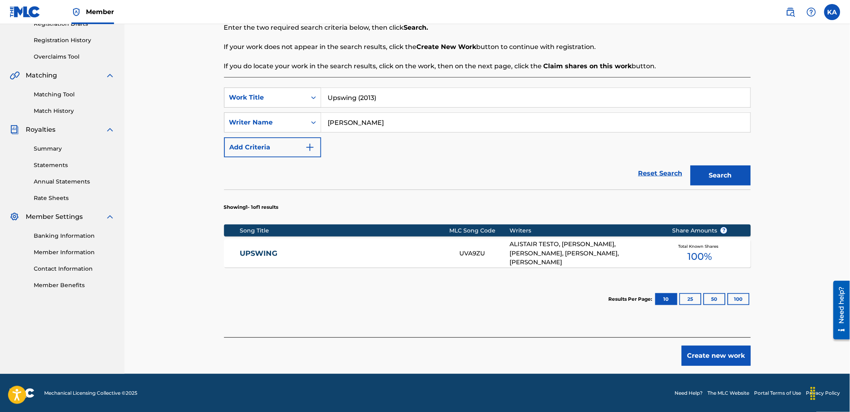
click at [345, 264] on div "UPSWING UVA9ZU ALISTAIR TESTO, [PERSON_NAME], [PERSON_NAME], [PERSON_NAME], [PE…" at bounding box center [487, 253] width 527 height 28
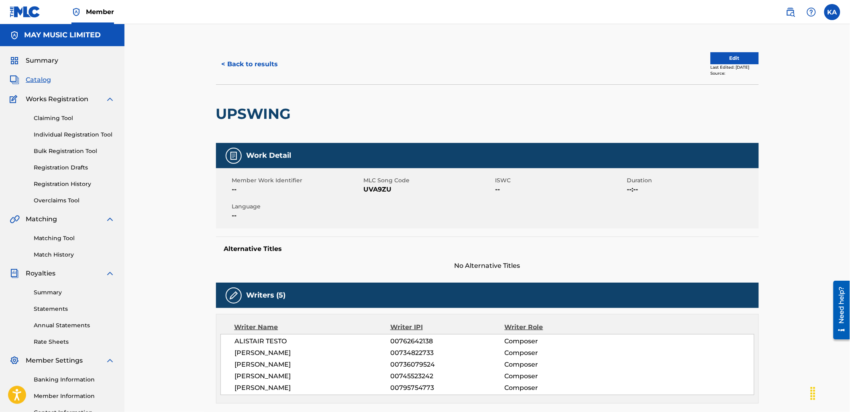
click at [711, 61] on button "Edit" at bounding box center [735, 58] width 48 height 12
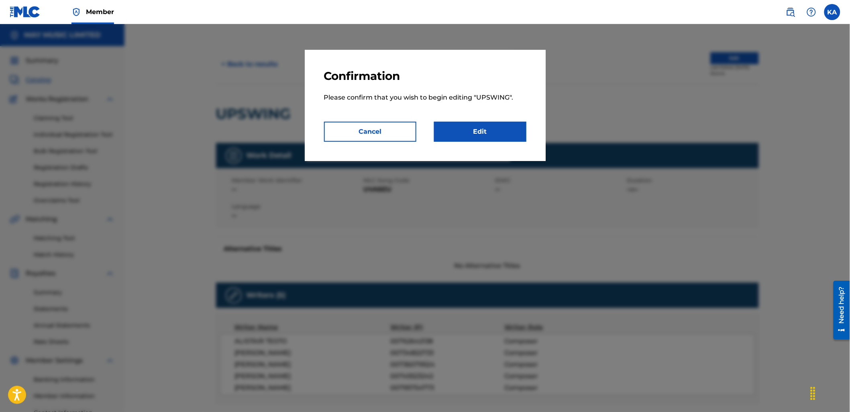
click at [447, 136] on link "Edit" at bounding box center [480, 132] width 92 height 20
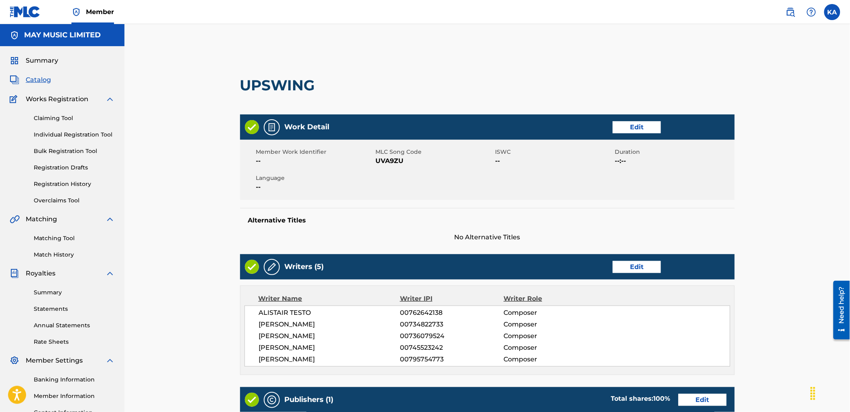
click at [620, 126] on link "Edit" at bounding box center [637, 127] width 48 height 12
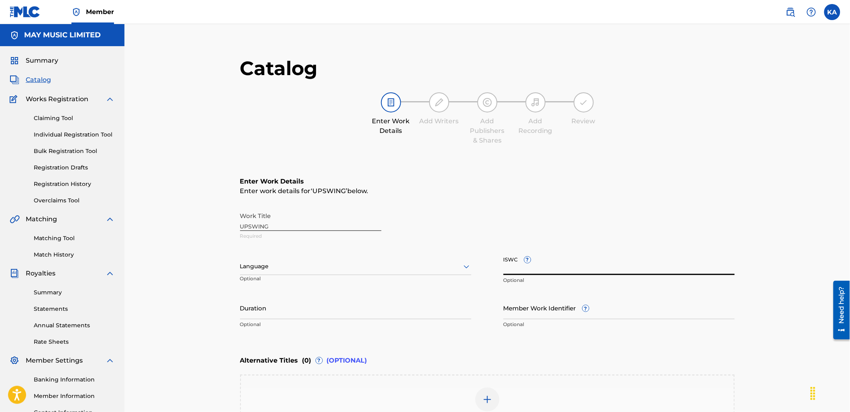
click at [676, 254] on input "ISWC ?" at bounding box center [618, 263] width 231 height 23
paste input "T-925.230.133-0"
type input "T-925.230.133-0"
click at [340, 268] on div at bounding box center [355, 266] width 231 height 10
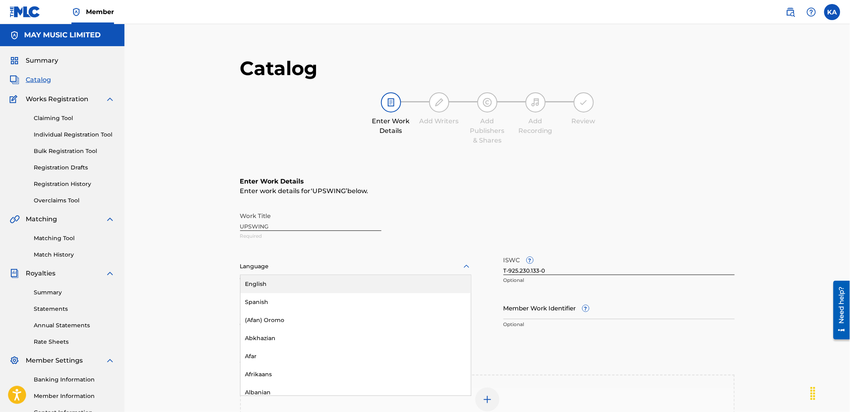
click at [342, 286] on div "English" at bounding box center [355, 284] width 230 height 18
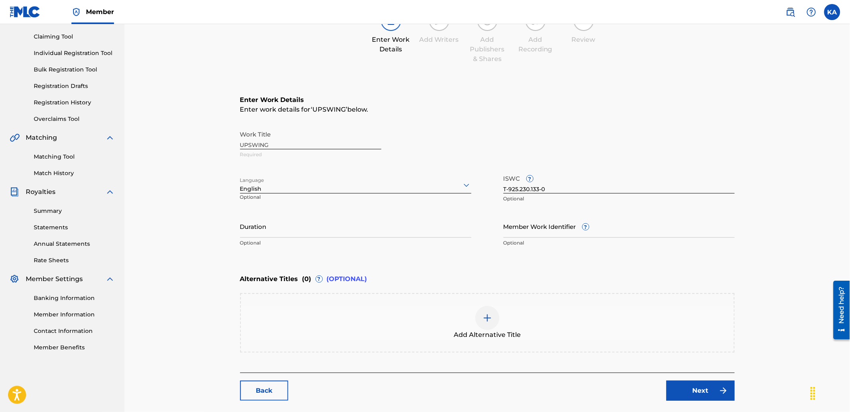
scroll to position [119, 0]
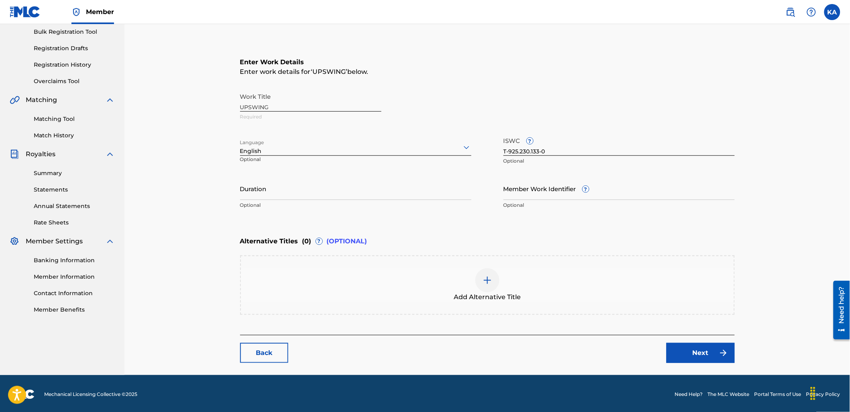
click at [615, 291] on div "Add Alternative Title" at bounding box center [487, 285] width 493 height 34
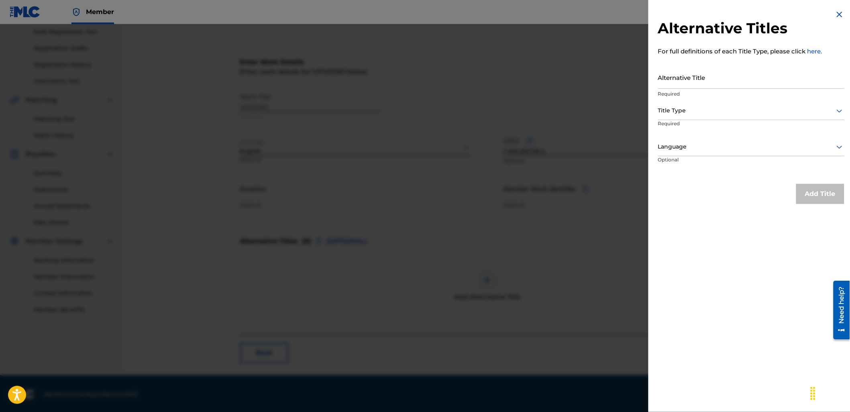
click at [685, 79] on input "Alternative Title" at bounding box center [751, 77] width 186 height 23
paste input "T-925.230.133-0"
type input "T"
click at [698, 74] on input "Alternative Title" at bounding box center [751, 77] width 186 height 23
paste input "Upswing (2013)"
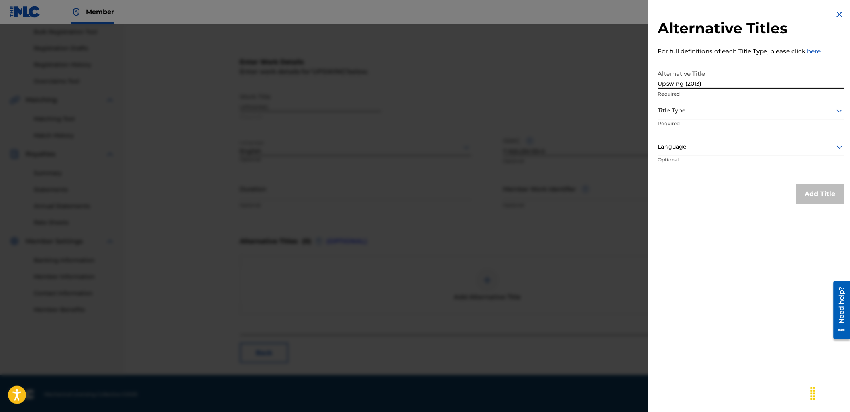
type input "Upswing (2013)"
click at [690, 110] on div at bounding box center [751, 111] width 186 height 10
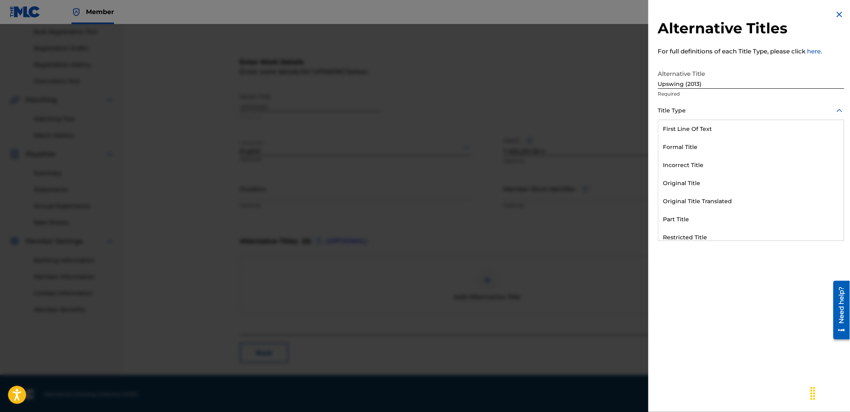
scroll to position [78, 0]
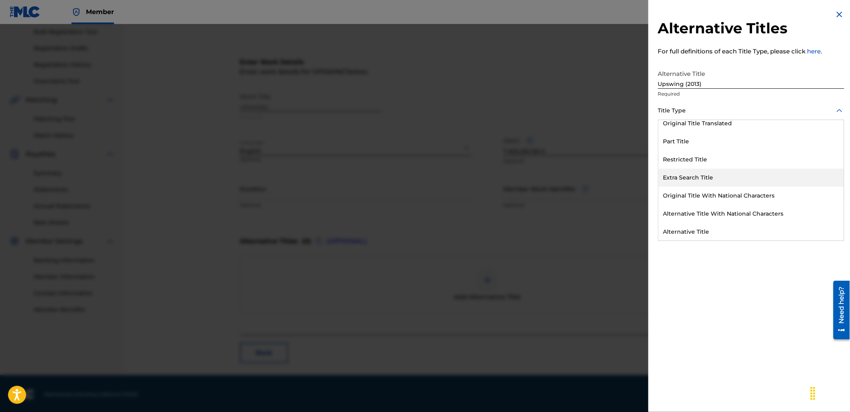
click at [719, 182] on div "Extra Search Title" at bounding box center [750, 178] width 185 height 18
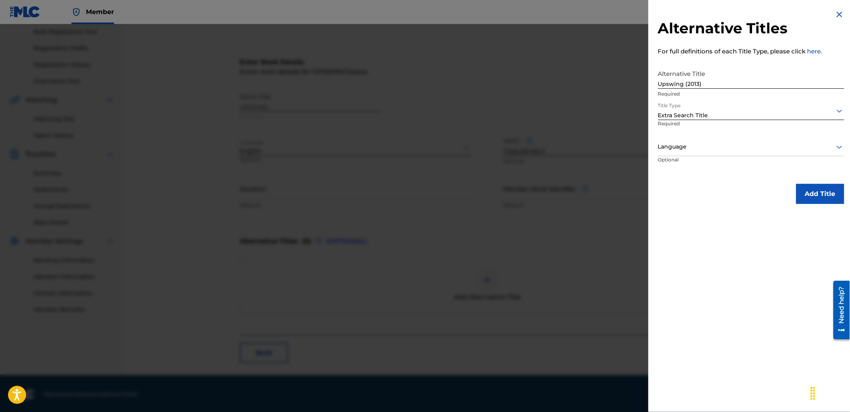
click at [680, 144] on div at bounding box center [751, 147] width 186 height 10
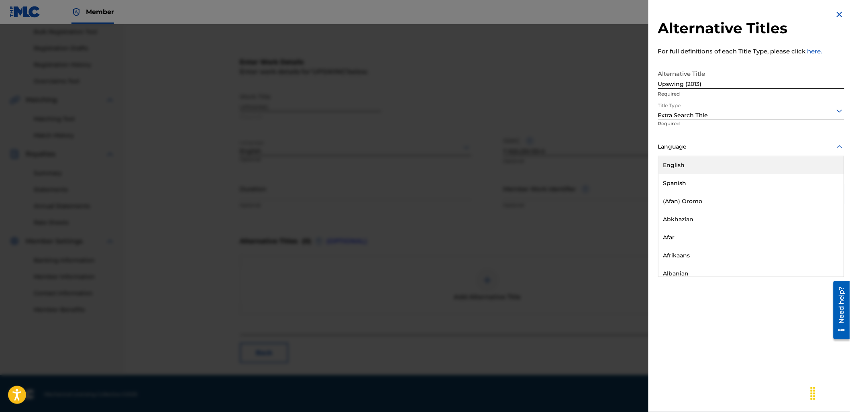
click at [700, 159] on div "English" at bounding box center [750, 165] width 185 height 18
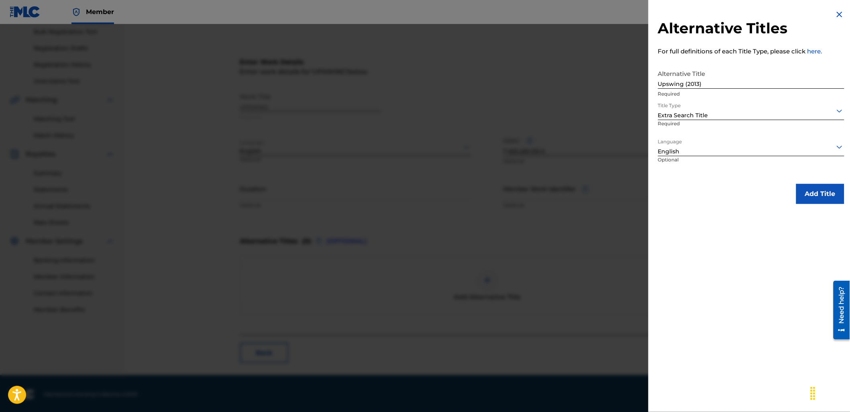
click at [815, 185] on button "Add Title" at bounding box center [820, 194] width 48 height 20
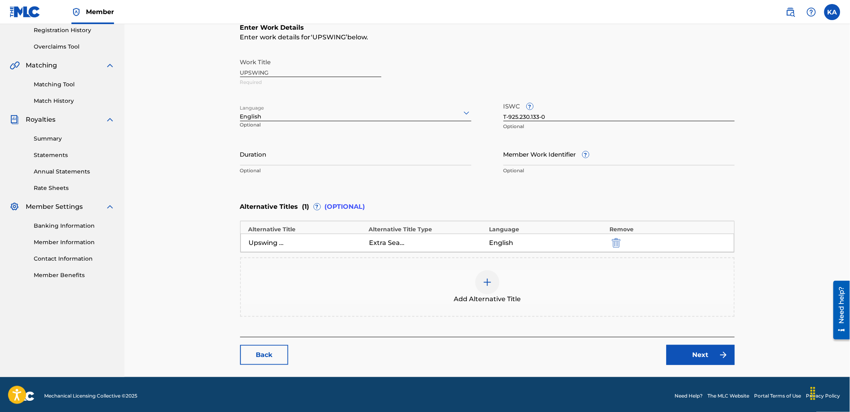
scroll to position [157, 0]
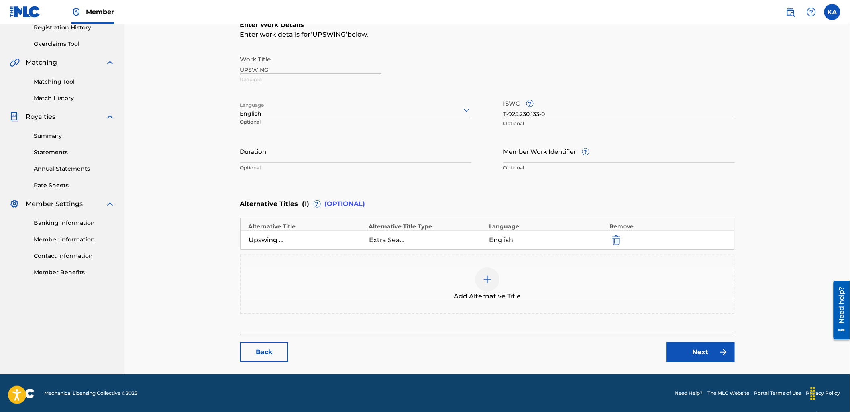
click at [688, 349] on link "Next" at bounding box center [700, 352] width 68 height 20
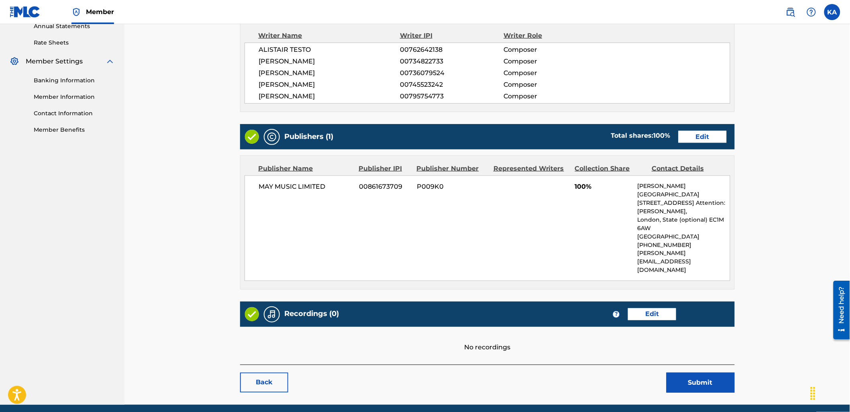
scroll to position [314, 0]
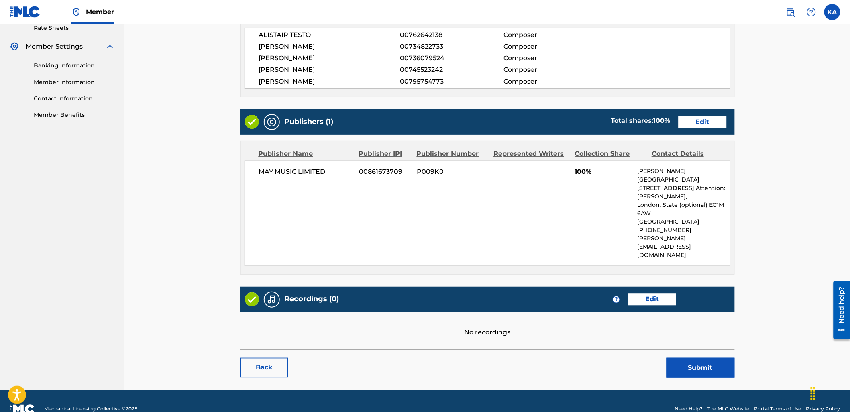
click at [639, 293] on link "Edit" at bounding box center [652, 299] width 48 height 12
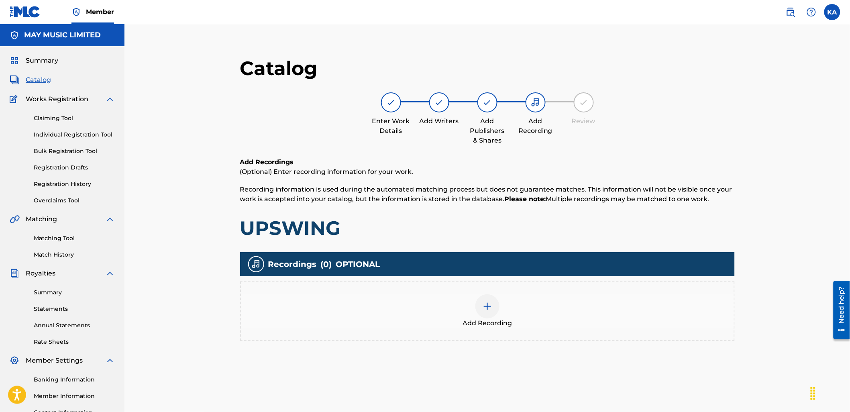
click at [620, 310] on div "Add Recording" at bounding box center [487, 311] width 493 height 34
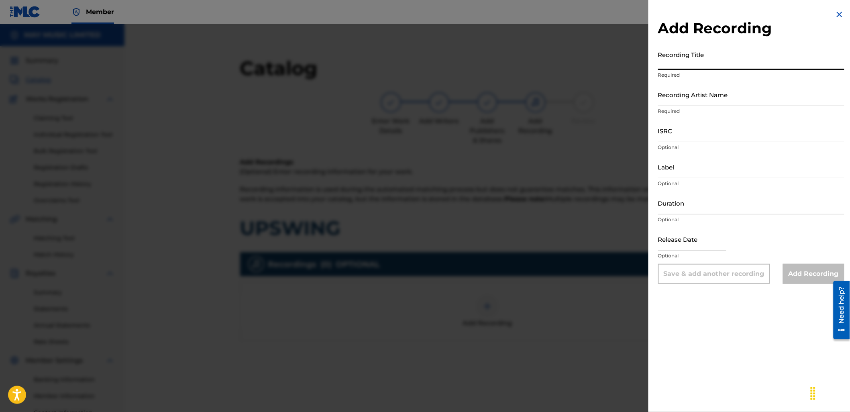
click at [661, 50] on input "Recording Title" at bounding box center [751, 58] width 186 height 23
paste input "Upswing (2013)"
type input "Upswing (2013)"
click at [704, 98] on input "Recording Artist Name" at bounding box center [751, 94] width 186 height 23
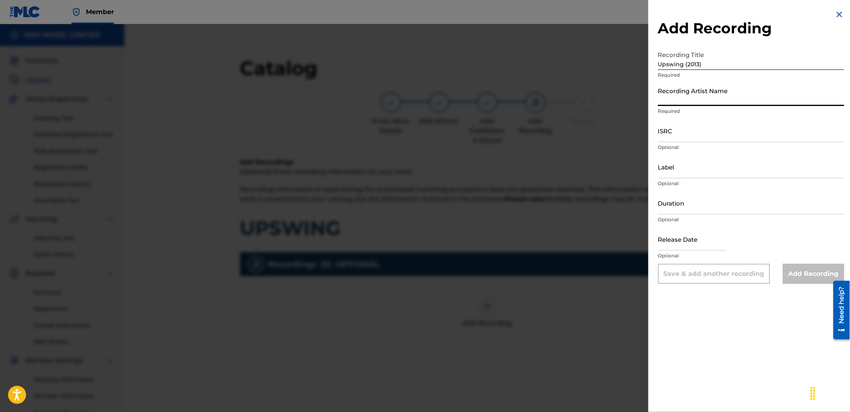
type input "As It Is"
type input "2024 Slam Dunk"
type input "02:53"
type input "[DATE]"
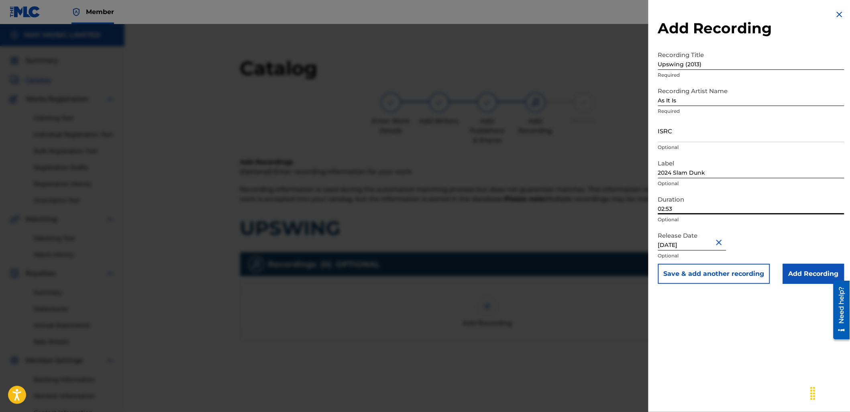
click at [680, 210] on input "02:53" at bounding box center [751, 202] width 186 height 23
type input "02:17"
click at [669, 126] on input "ISRC" at bounding box center [751, 130] width 186 height 23
paste input "GBLDX2400118"
type input "GBLDX2400118"
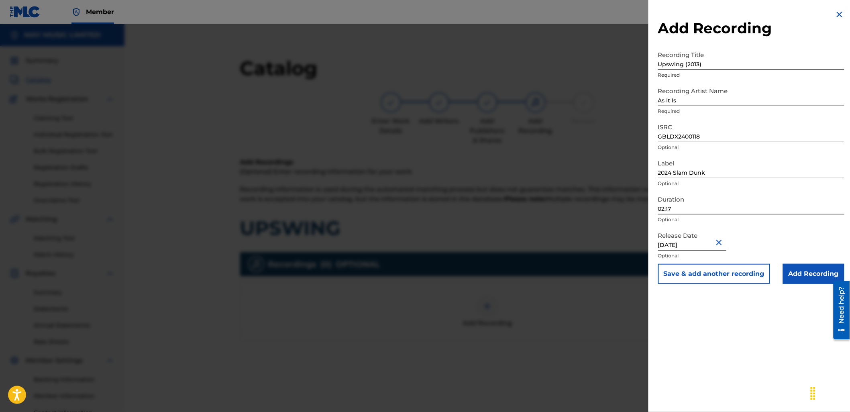
click at [812, 265] on input "Add Recording" at bounding box center [813, 274] width 61 height 20
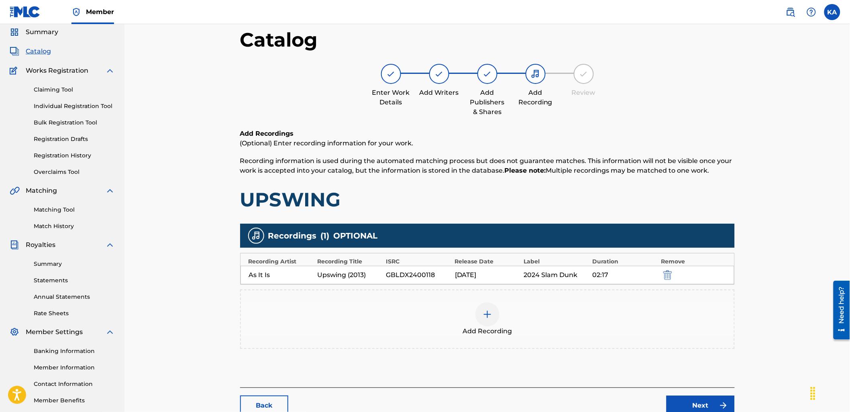
scroll to position [45, 0]
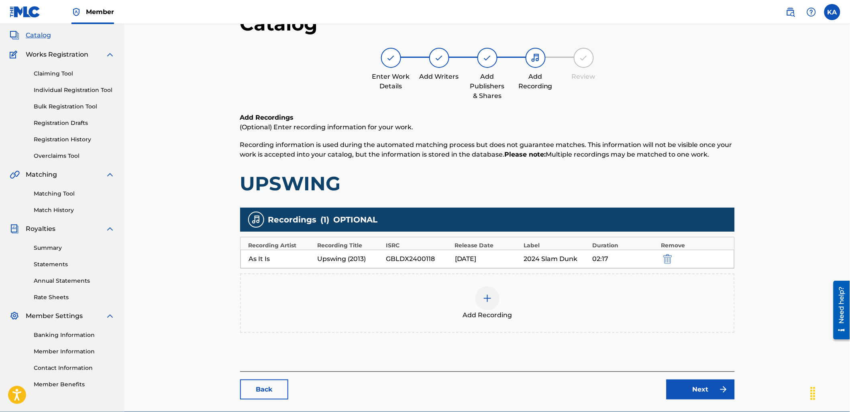
click at [707, 383] on link "Next" at bounding box center [700, 389] width 68 height 20
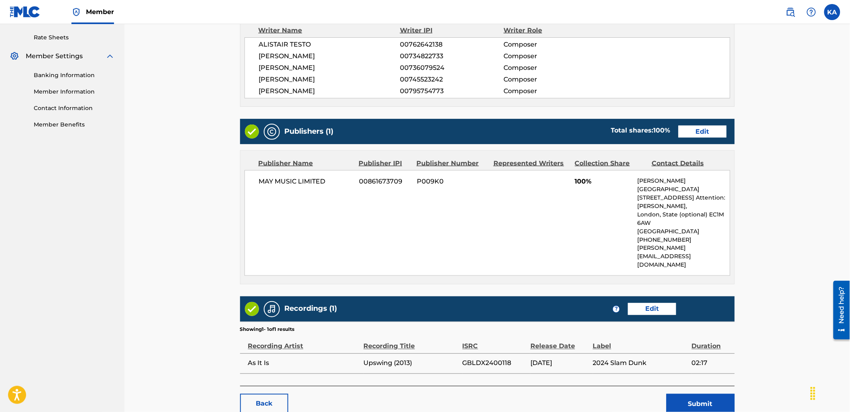
scroll to position [340, 0]
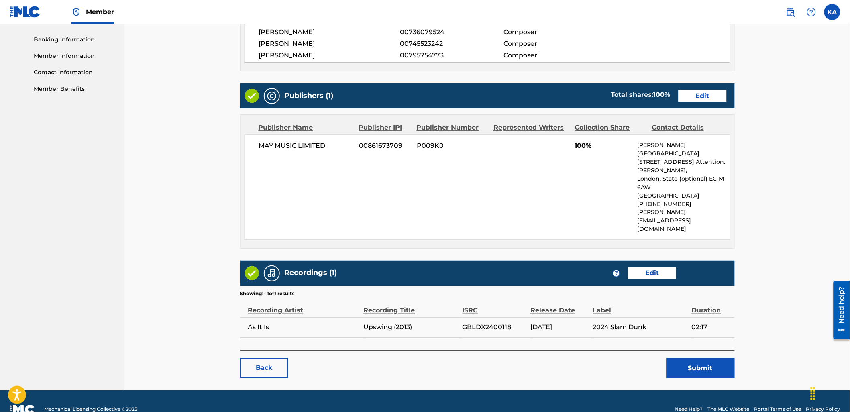
click at [685, 358] on button "Submit" at bounding box center [700, 368] width 68 height 20
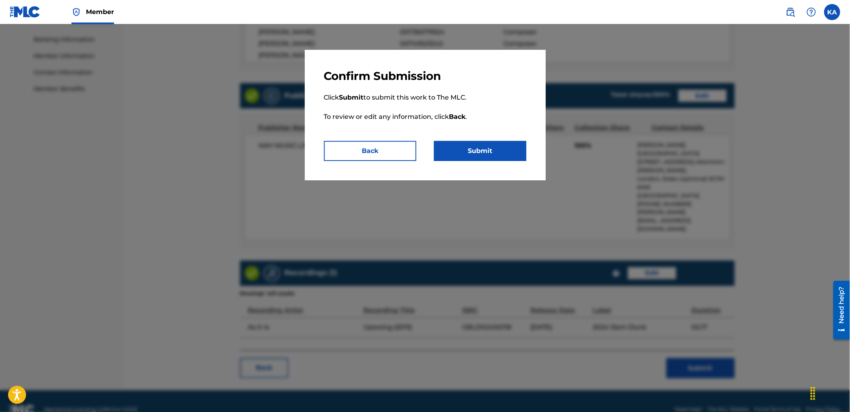
click at [483, 151] on button "Submit" at bounding box center [480, 151] width 92 height 20
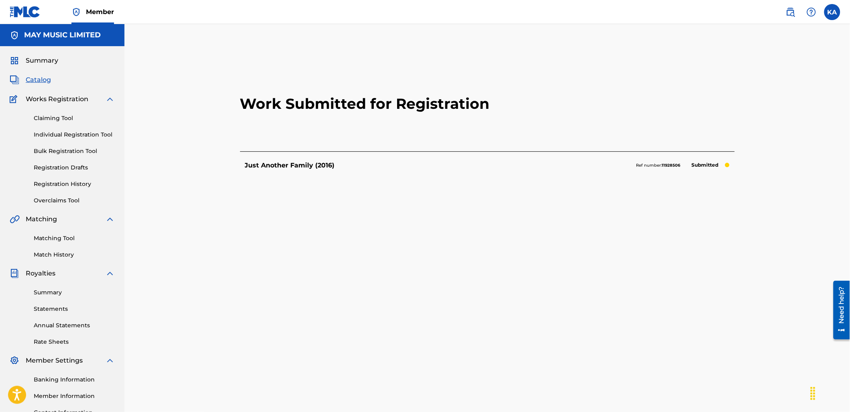
drag, startPoint x: 70, startPoint y: 133, endPoint x: 102, endPoint y: 137, distance: 32.7
click at [70, 133] on link "Individual Registration Tool" at bounding box center [74, 134] width 81 height 8
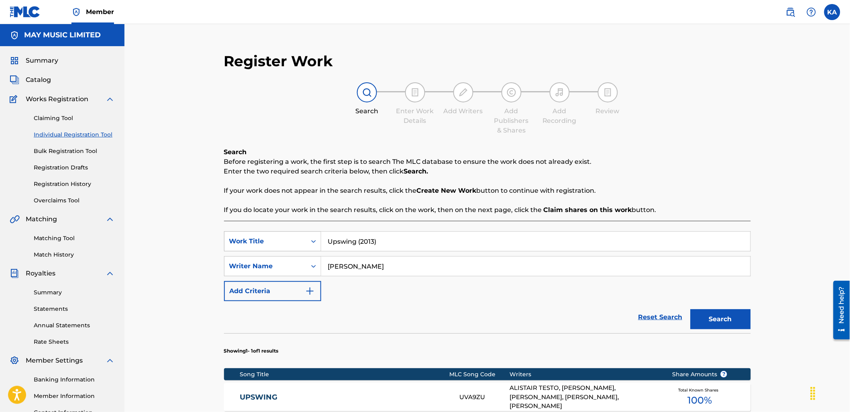
drag, startPoint x: 395, startPoint y: 248, endPoint x: 317, endPoint y: 250, distance: 78.3
click at [317, 251] on div "SearchWithCriteria18a72736-0d72-4e72-8dbf-d318c1f11598 Work Title Upswing (2013)" at bounding box center [487, 241] width 527 height 20
paste input "January (2013)"
type input "January (2013)"
click at [690, 309] on button "Search" at bounding box center [720, 319] width 60 height 20
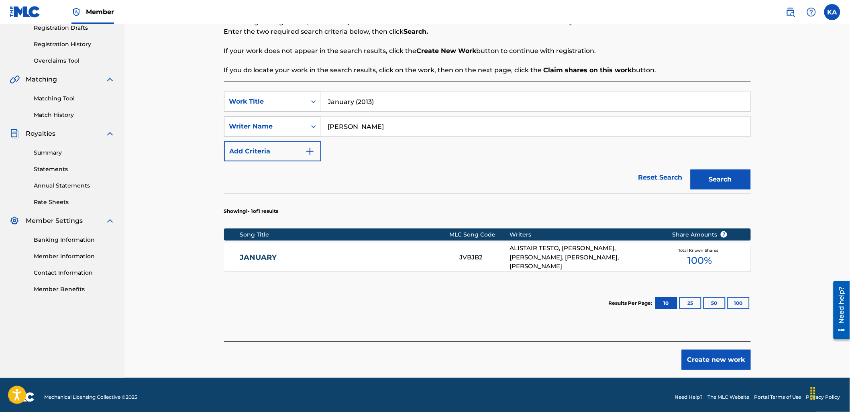
scroll to position [144, 0]
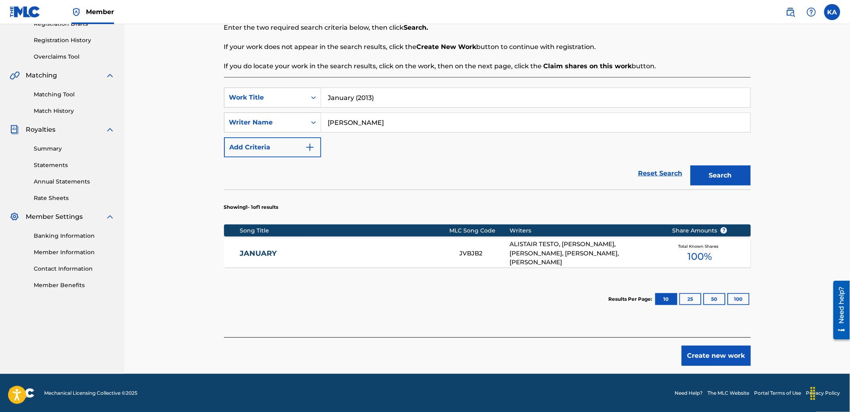
click at [320, 246] on div "JANUARY JVBJB2 ALISTAIR TESTO, [PERSON_NAME], [PERSON_NAME], [PERSON_NAME], [PE…" at bounding box center [487, 253] width 527 height 28
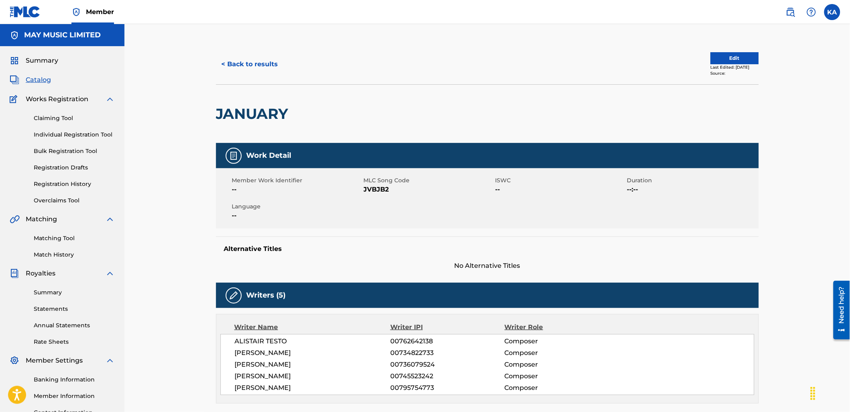
click at [718, 53] on button "Edit" at bounding box center [735, 58] width 48 height 12
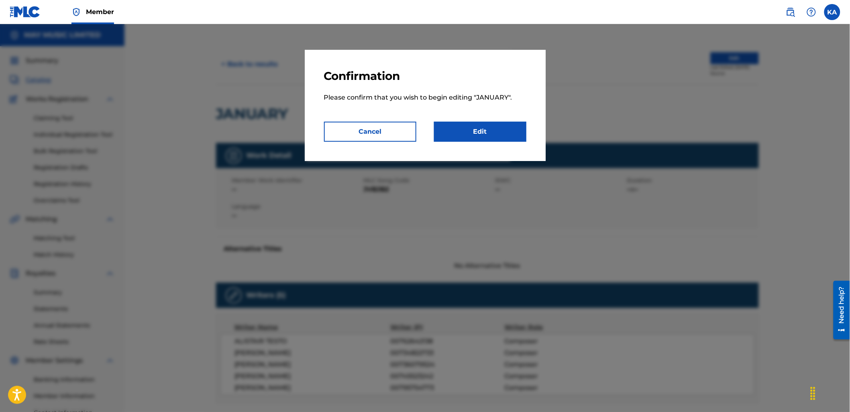
click at [518, 134] on link "Edit" at bounding box center [480, 132] width 92 height 20
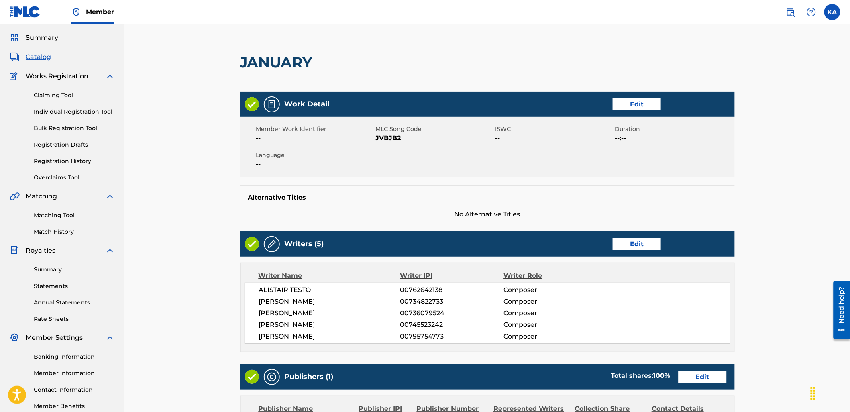
scroll to position [45, 0]
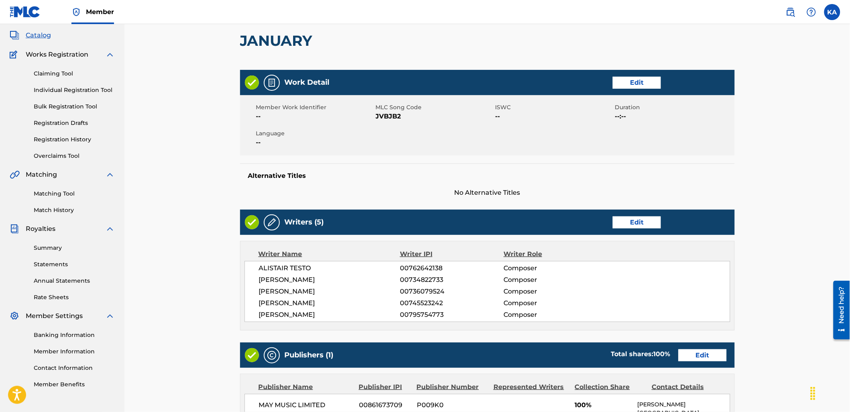
click at [647, 81] on link "Edit" at bounding box center [637, 83] width 48 height 12
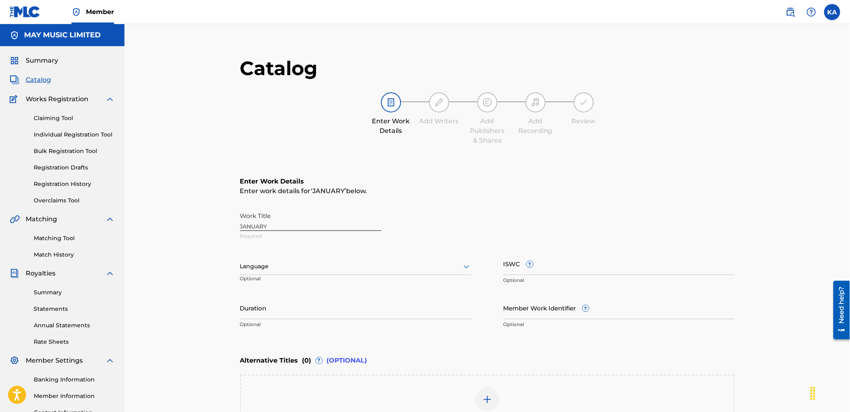
click at [568, 256] on input "ISWC ?" at bounding box center [618, 263] width 231 height 23
paste input "T-922.223.964-7"
type input "T-922.223.964-7"
click at [517, 395] on div "Add Alternative Title" at bounding box center [487, 404] width 493 height 34
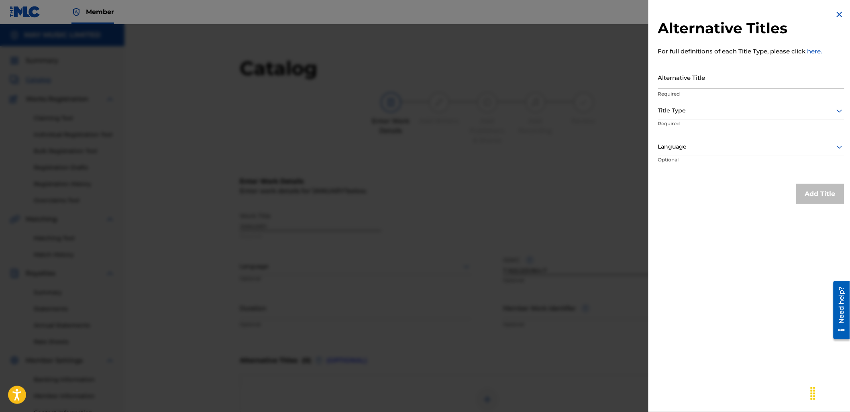
click at [722, 82] on input "Alternative Title" at bounding box center [751, 77] width 186 height 23
paste input "January (2013)"
type input "January (2013)"
click at [691, 116] on div "Title Type" at bounding box center [751, 111] width 186 height 18
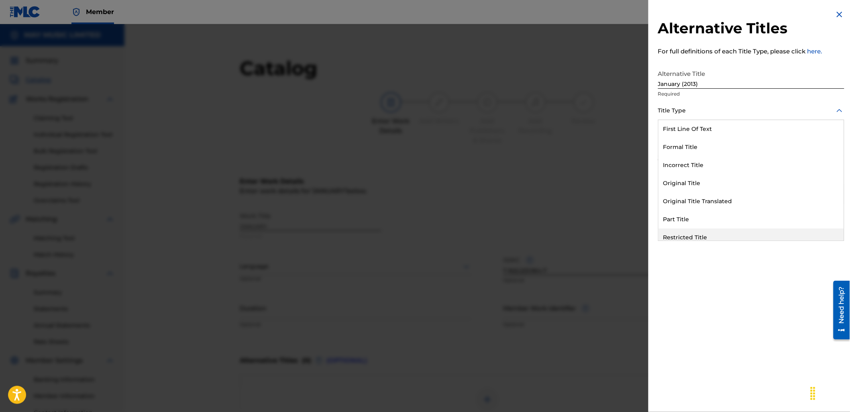
scroll to position [78, 0]
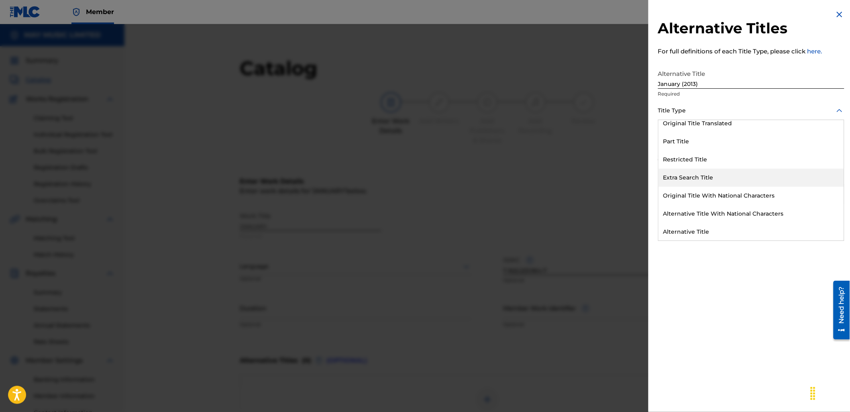
click at [699, 177] on div "Extra Search Title" at bounding box center [750, 178] width 185 height 18
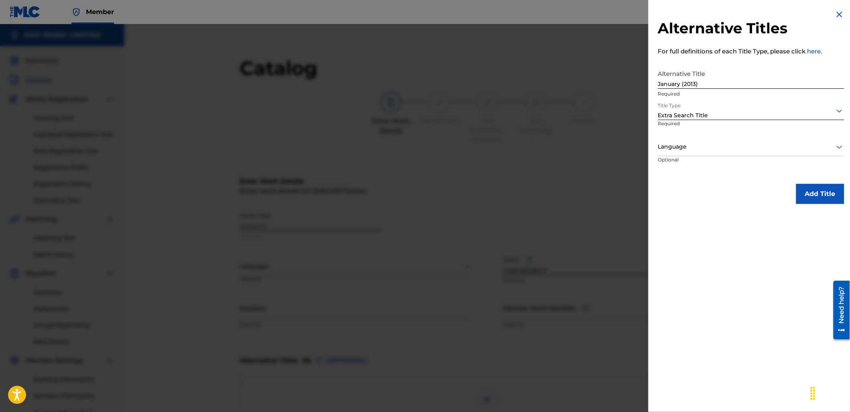
click at [685, 157] on p "Optional" at bounding box center [688, 165] width 60 height 18
click at [675, 157] on p "Optional" at bounding box center [688, 165] width 60 height 18
drag, startPoint x: 675, startPoint y: 157, endPoint x: 673, endPoint y: 144, distance: 13.4
click at [673, 144] on div at bounding box center [751, 147] width 186 height 10
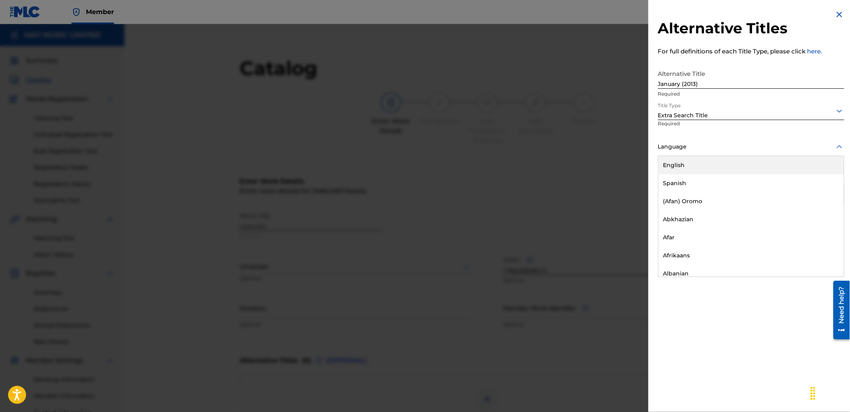
click at [691, 162] on div "English" at bounding box center [750, 165] width 185 height 18
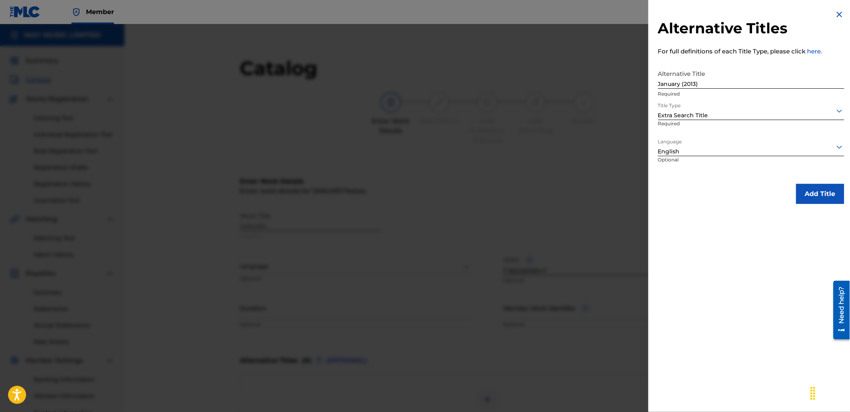
click at [813, 198] on button "Add Title" at bounding box center [820, 194] width 48 height 20
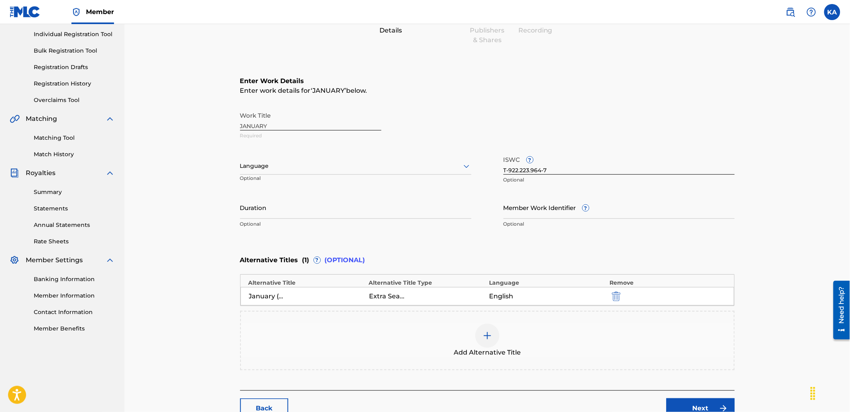
scroll to position [134, 0]
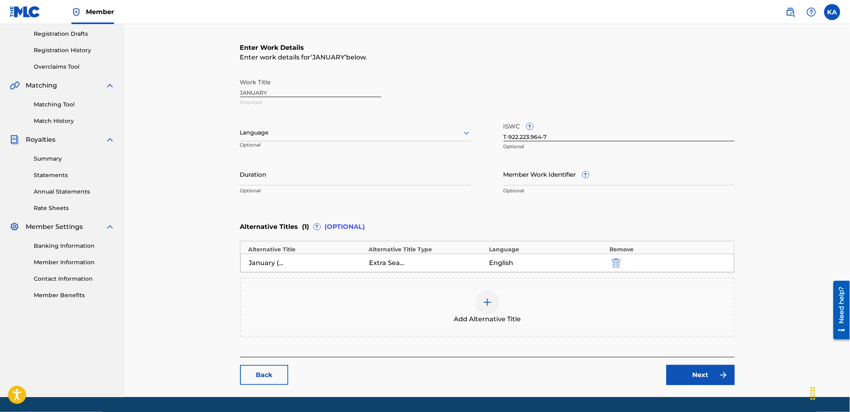
click at [707, 371] on link "Next" at bounding box center [700, 375] width 68 height 20
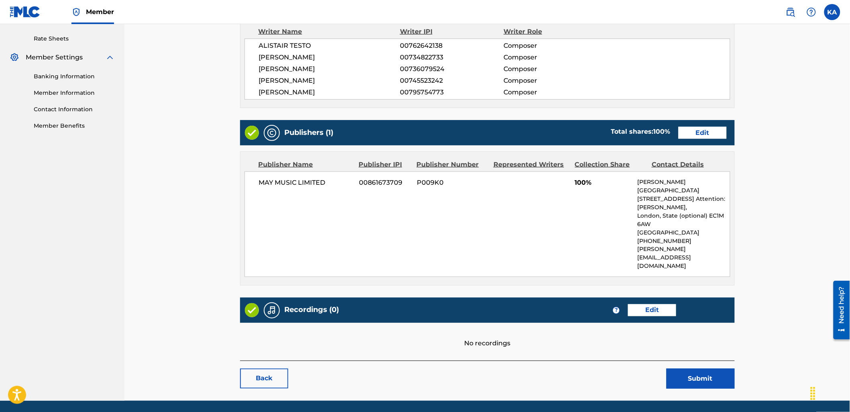
scroll to position [314, 0]
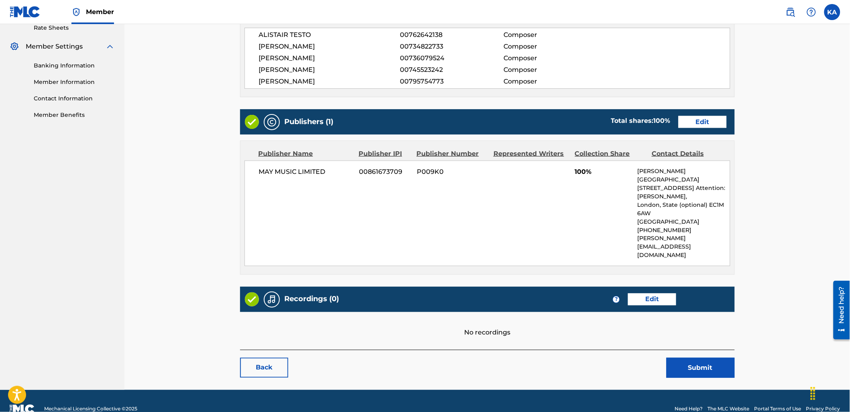
click at [652, 287] on div "Recordings (0) ? Edit" at bounding box center [487, 299] width 495 height 25
drag, startPoint x: 654, startPoint y: 283, endPoint x: 695, endPoint y: 299, distance: 44.4
click at [654, 293] on link "Edit" at bounding box center [652, 299] width 48 height 12
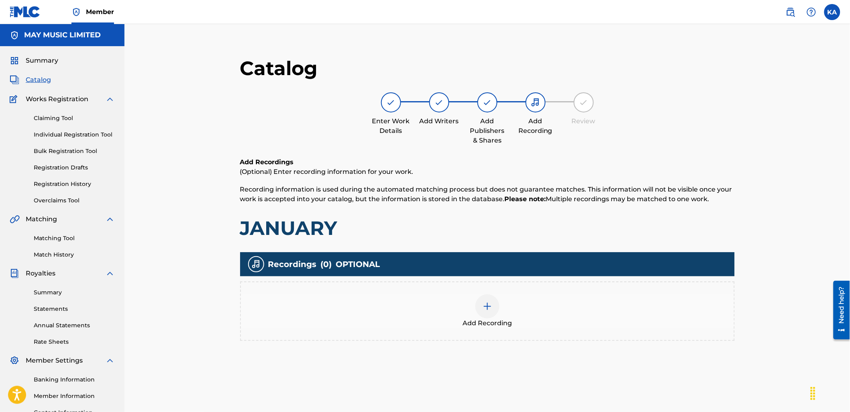
click at [545, 292] on div "Add Recording" at bounding box center [487, 310] width 495 height 59
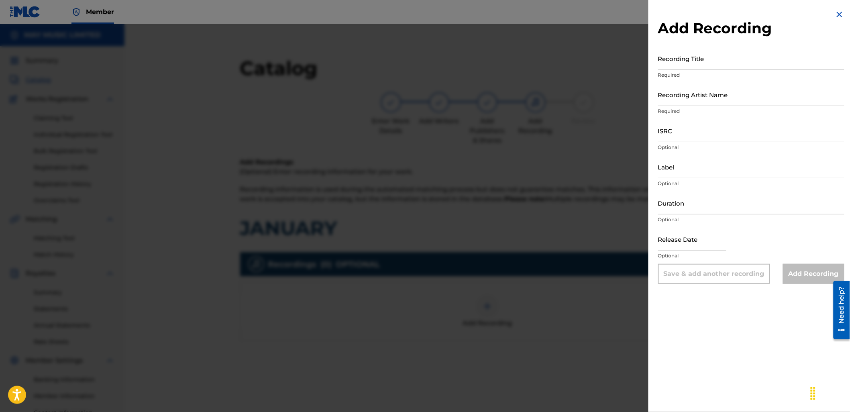
click at [712, 57] on input "Recording Title" at bounding box center [751, 58] width 186 height 23
paste input "January (2013)"
type input "January (2013)"
click at [684, 86] on input "Recording Artist Name" at bounding box center [751, 94] width 186 height 23
type input "As It Is"
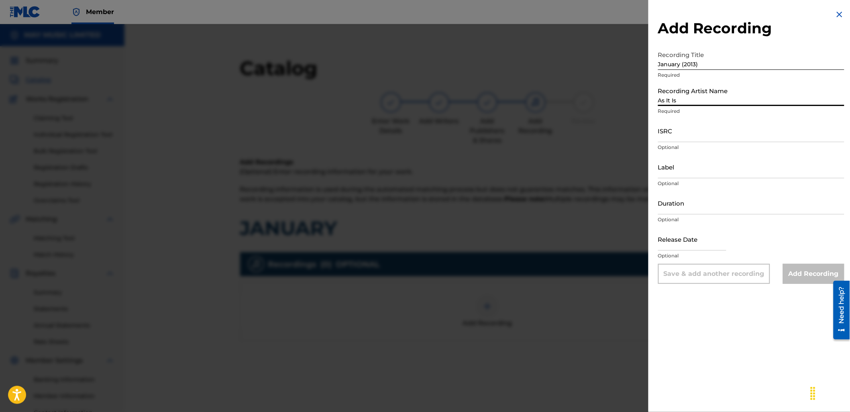
type input "2024 Slam Dunk"
type input "02:17"
type input "[DATE]"
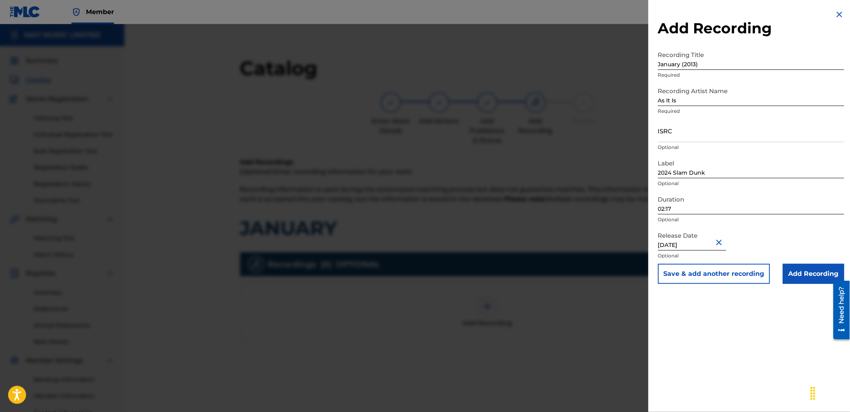
click at [671, 130] on input "ISRC" at bounding box center [751, 130] width 186 height 23
paste input "GBLDX2400119"
type input "GBLDX2400119"
click at [726, 209] on input "02:17" at bounding box center [751, 202] width 186 height 23
type input "02:43"
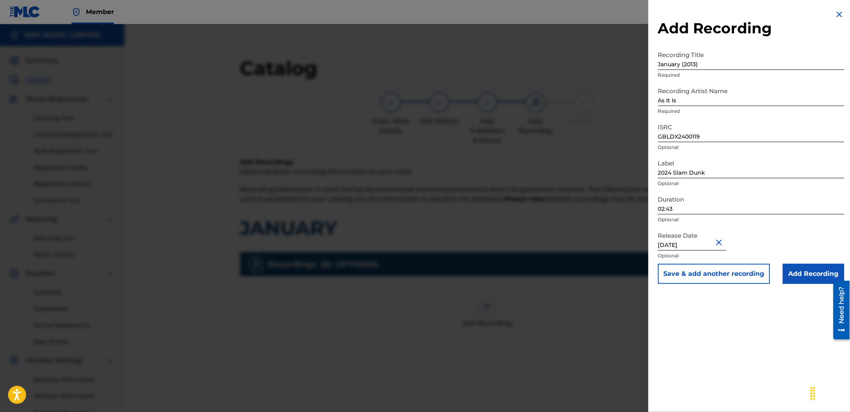
click at [809, 271] on input "Add Recording" at bounding box center [813, 274] width 61 height 20
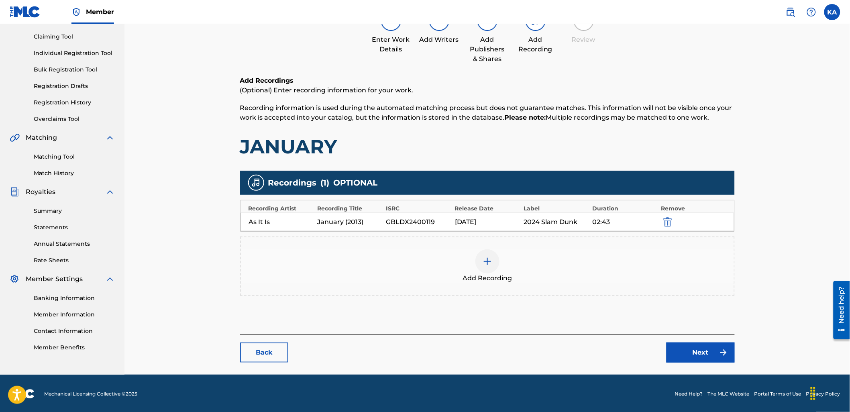
scroll to position [82, 0]
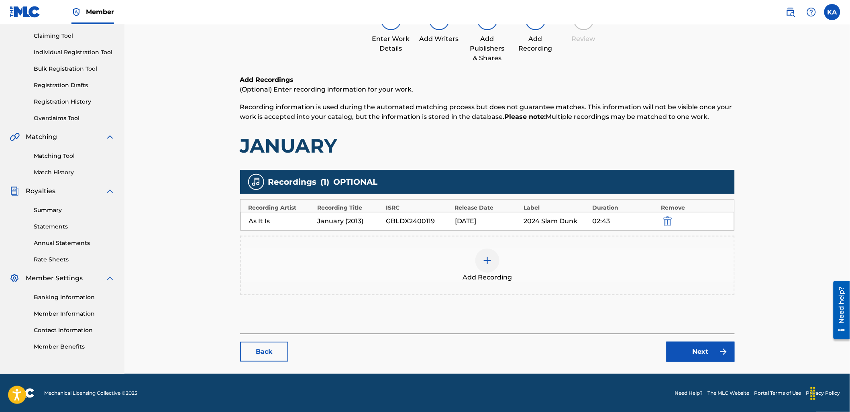
click at [688, 354] on link "Next" at bounding box center [700, 352] width 68 height 20
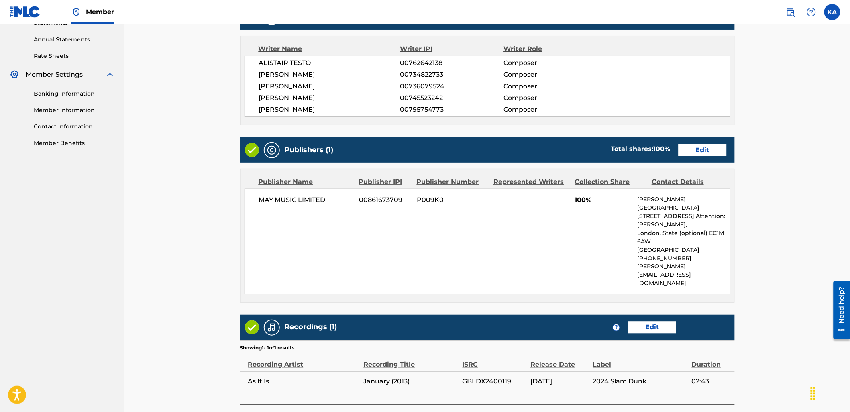
scroll to position [340, 0]
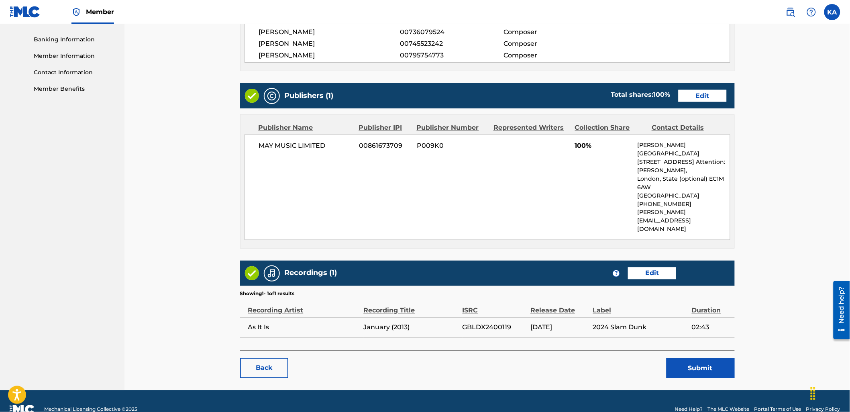
click at [703, 358] on button "Submit" at bounding box center [700, 368] width 68 height 20
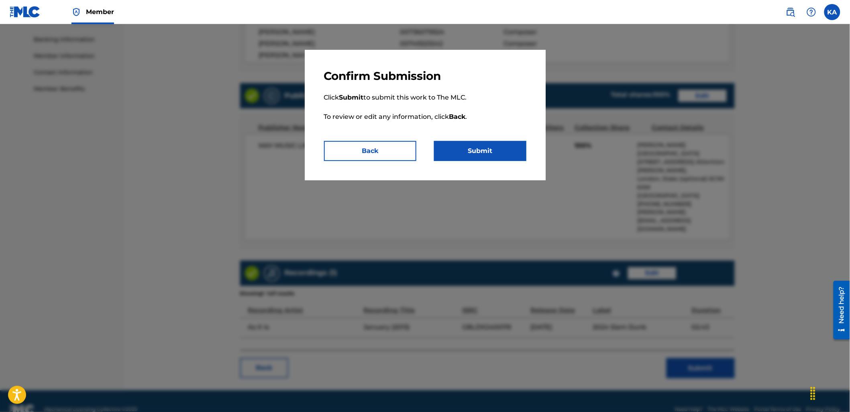
click at [463, 143] on button "Submit" at bounding box center [480, 151] width 92 height 20
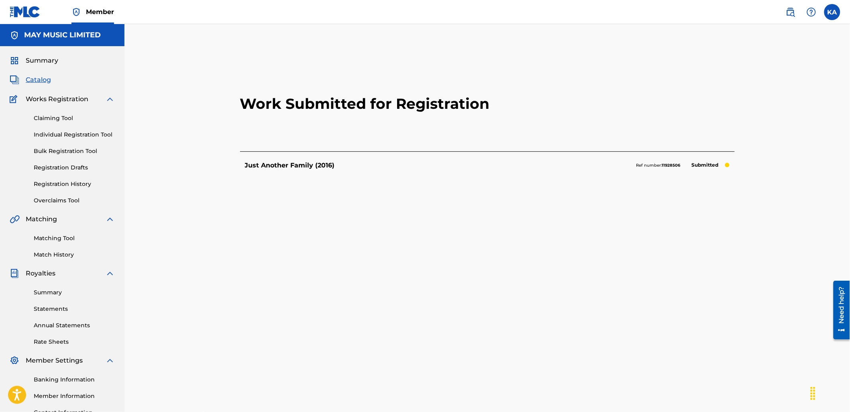
click at [68, 136] on link "Individual Registration Tool" at bounding box center [74, 134] width 81 height 8
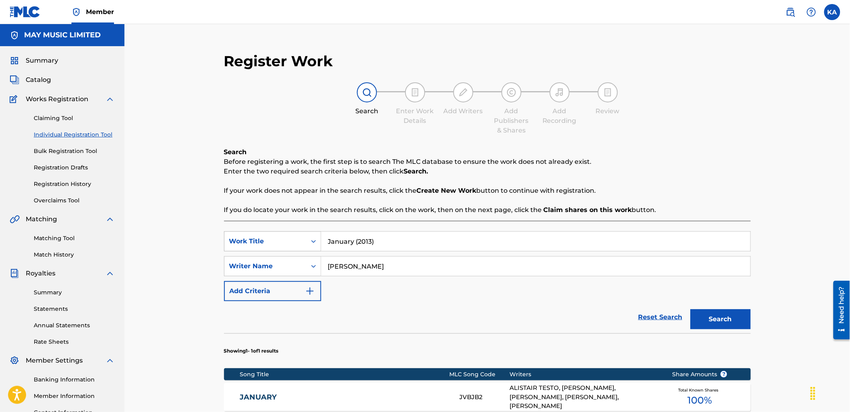
drag, startPoint x: 300, startPoint y: 243, endPoint x: 286, endPoint y: 246, distance: 14.3
click at [286, 246] on div "SearchWithCriteria18a72736-0d72-4e72-8dbf-d318c1f11598 Work Title January (2013)" at bounding box center [487, 241] width 527 height 20
paste input "Often (2013)"
type input "Often (2013)"
click at [690, 309] on button "Search" at bounding box center [720, 319] width 60 height 20
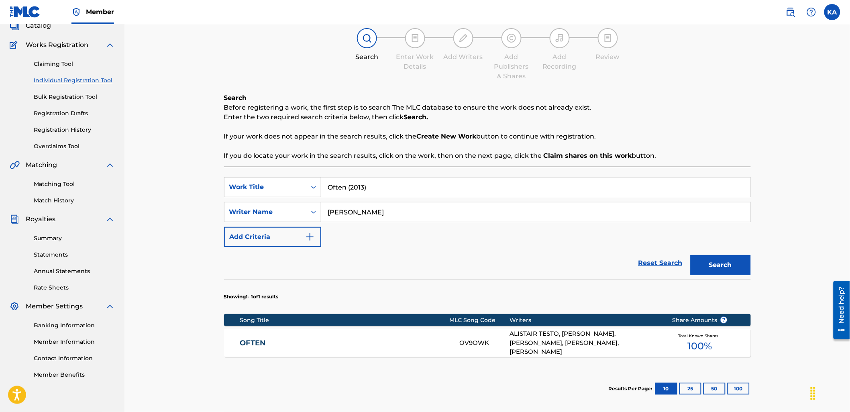
scroll to position [144, 0]
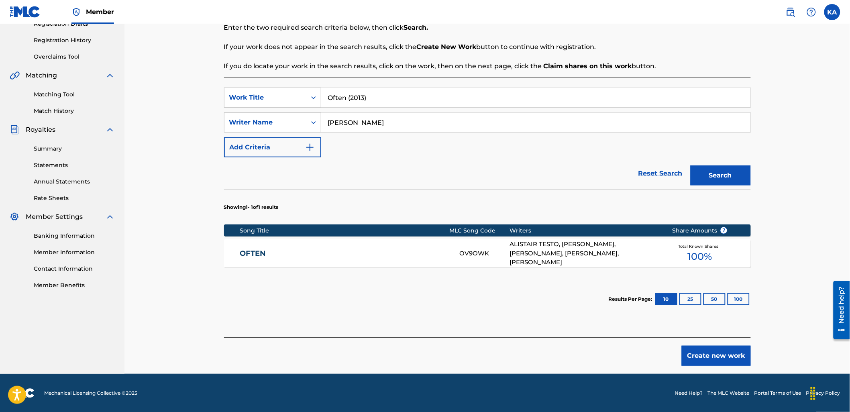
click at [415, 259] on div "OFTEN OV9OWK ALISTAIR TESTO, [PERSON_NAME], [PERSON_NAME], [PERSON_NAME], [PERS…" at bounding box center [487, 253] width 527 height 28
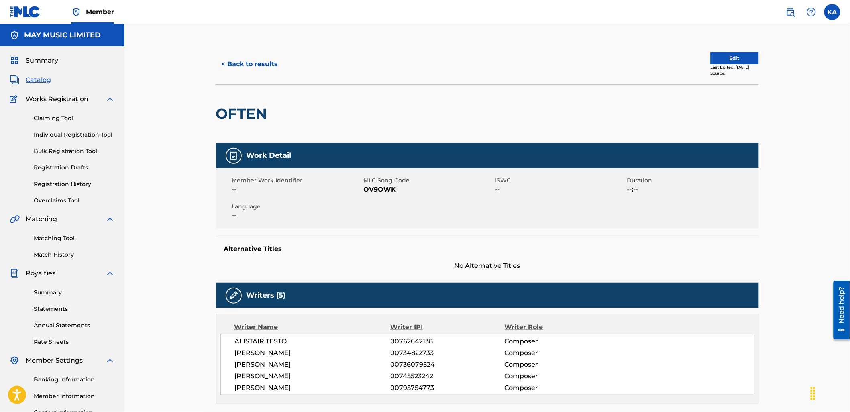
click at [720, 57] on button "Edit" at bounding box center [735, 58] width 48 height 12
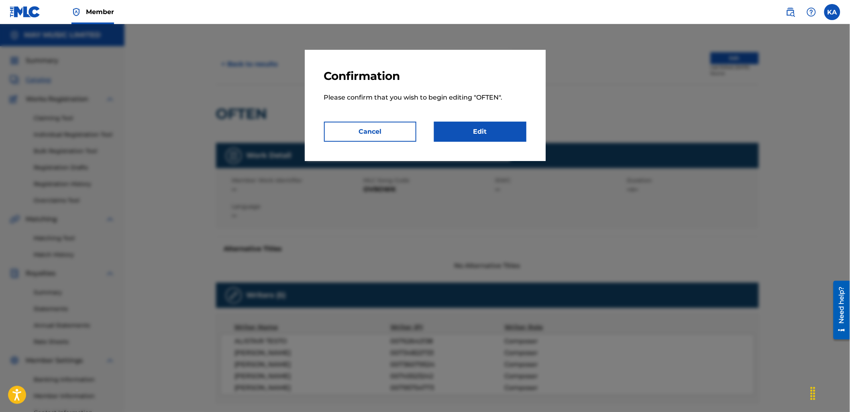
click at [495, 135] on link "Edit" at bounding box center [480, 132] width 92 height 20
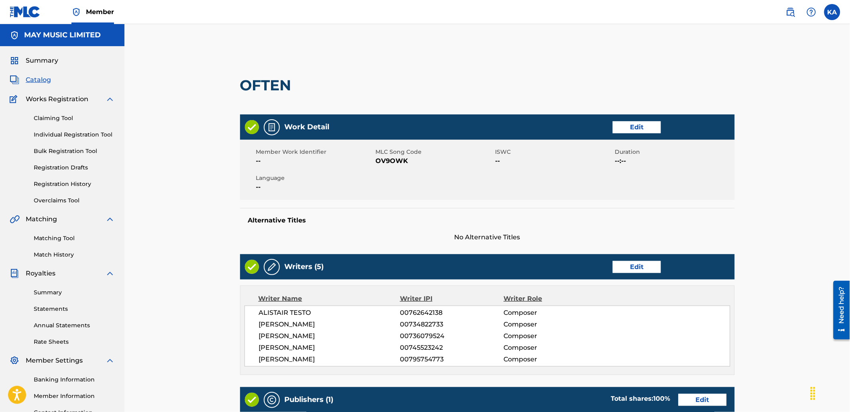
click at [641, 132] on link "Edit" at bounding box center [637, 127] width 48 height 12
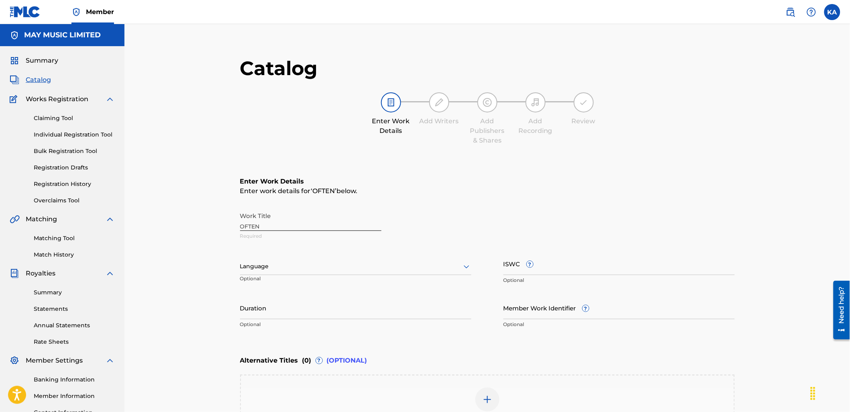
click at [438, 269] on div at bounding box center [355, 266] width 231 height 10
click at [431, 281] on div "English" at bounding box center [355, 284] width 230 height 18
click at [575, 270] on input "ISWC ?" at bounding box center [618, 263] width 231 height 23
paste input "T-918.926.478-6"
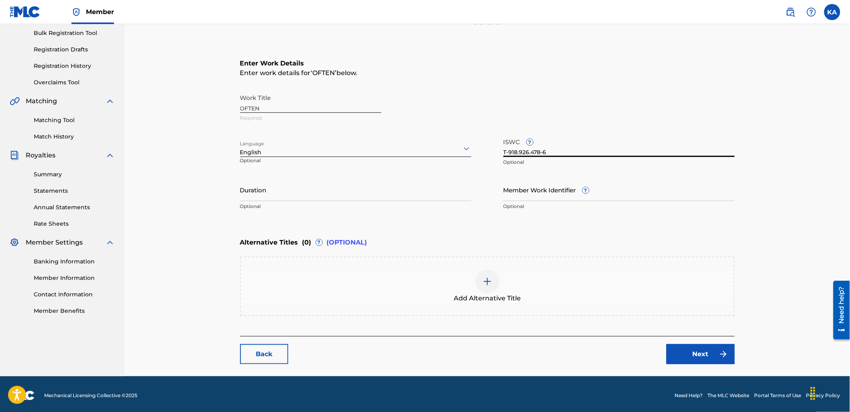
scroll to position [119, 0]
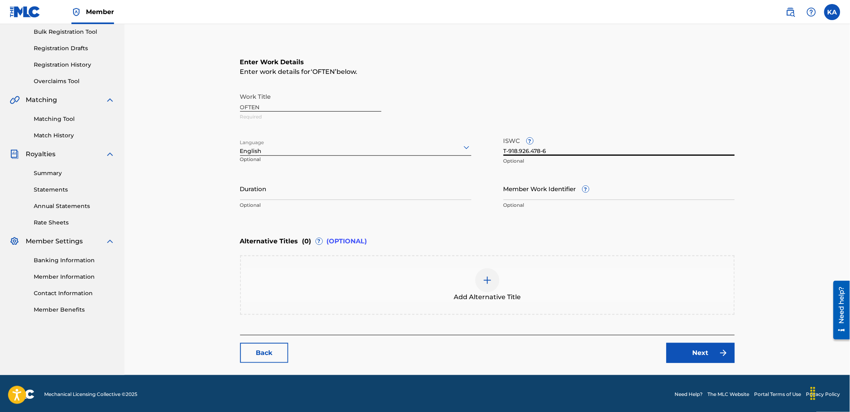
type input "T-918.926.478-6"
click at [701, 350] on link "Next" at bounding box center [700, 353] width 68 height 20
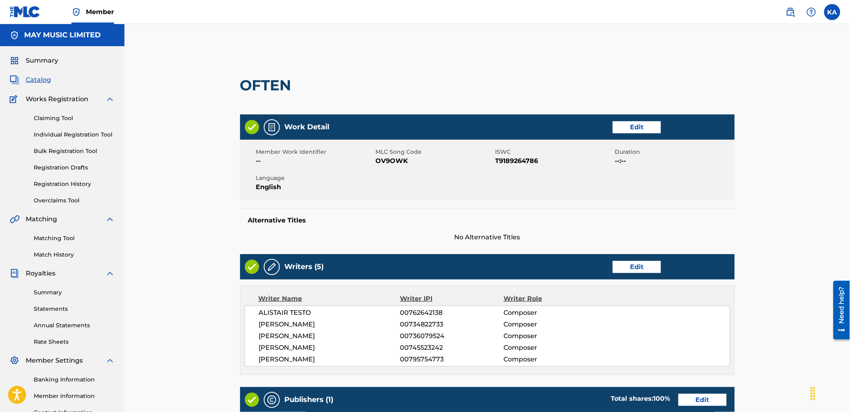
click at [636, 125] on link "Edit" at bounding box center [637, 127] width 48 height 12
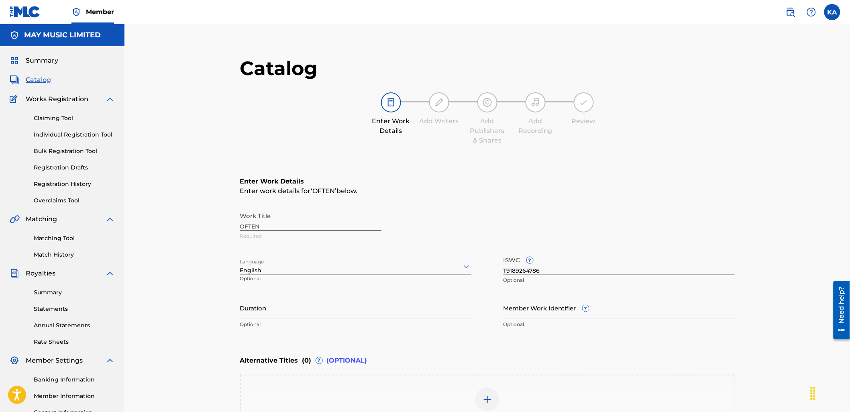
scroll to position [45, 0]
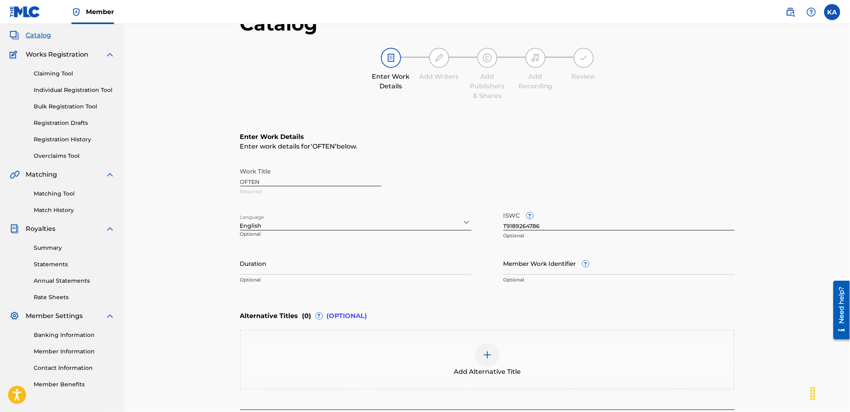
click at [459, 358] on div "Add Alternative Title" at bounding box center [487, 360] width 493 height 34
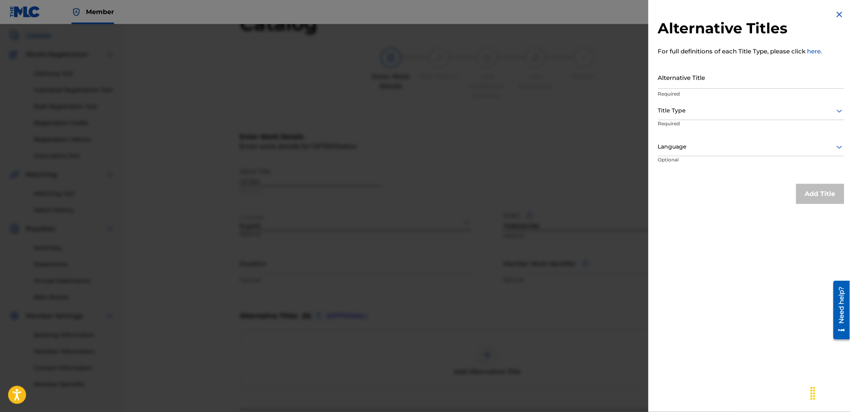
click at [713, 77] on input "Alternative Title" at bounding box center [751, 77] width 186 height 23
paste input "Often (2013)"
type input "Often (2013)"
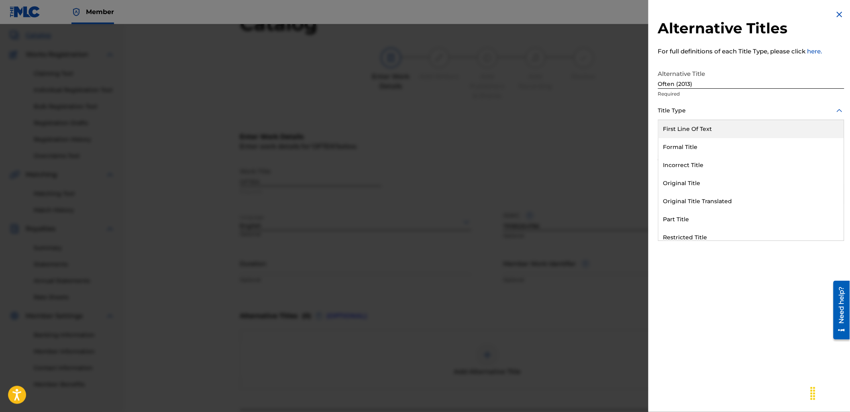
click at [700, 114] on div at bounding box center [751, 111] width 186 height 10
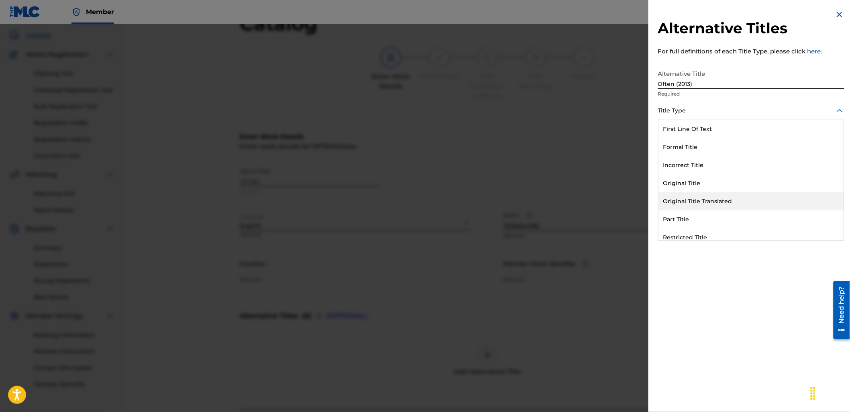
scroll to position [78, 0]
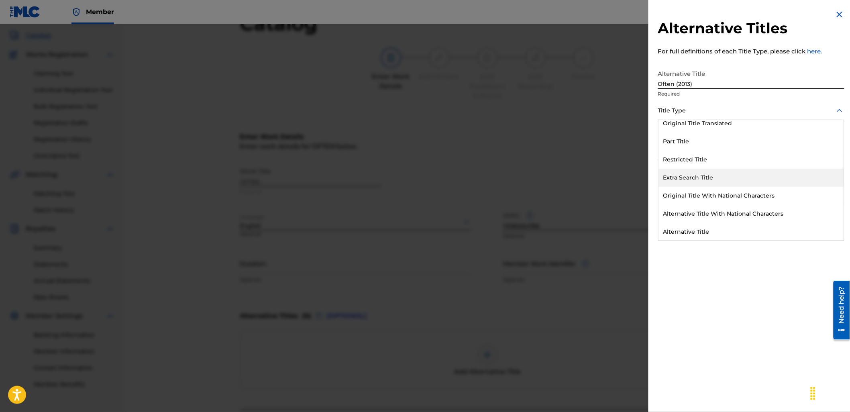
click at [706, 173] on div "Extra Search Title" at bounding box center [750, 178] width 185 height 18
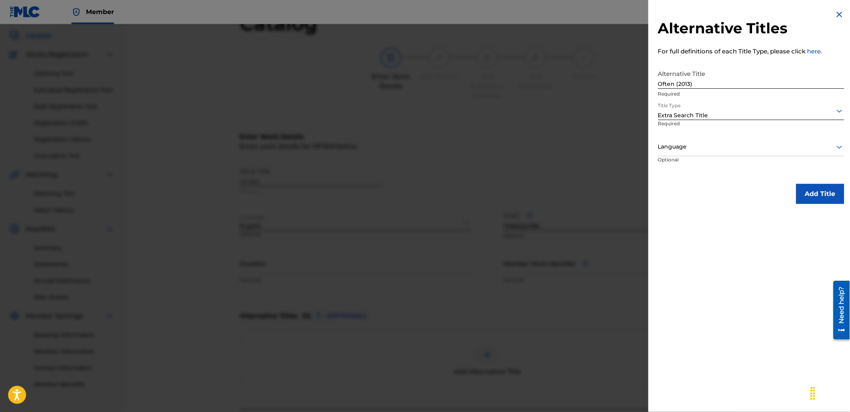
click at [667, 147] on div at bounding box center [751, 147] width 186 height 10
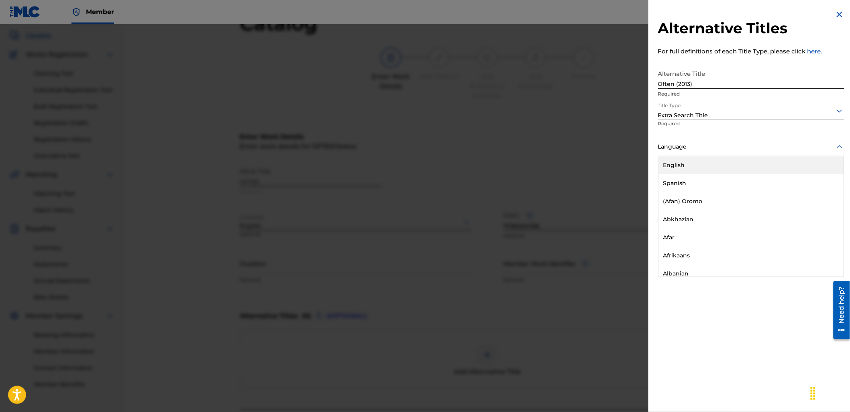
click at [699, 173] on div "English" at bounding box center [750, 165] width 185 height 18
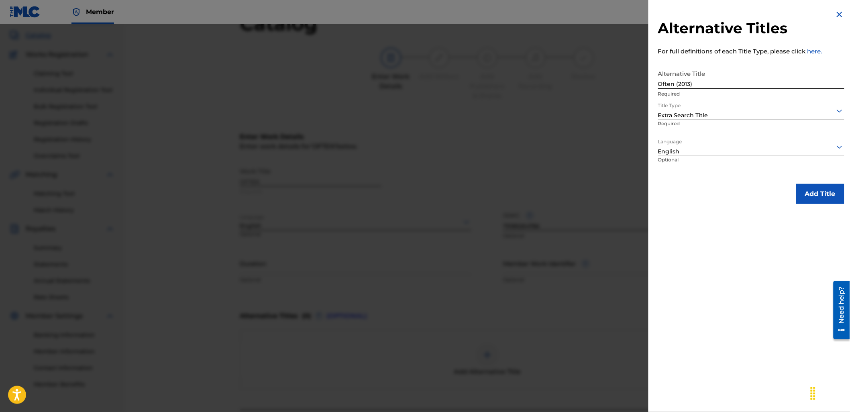
click at [823, 195] on button "Add Title" at bounding box center [820, 194] width 48 height 20
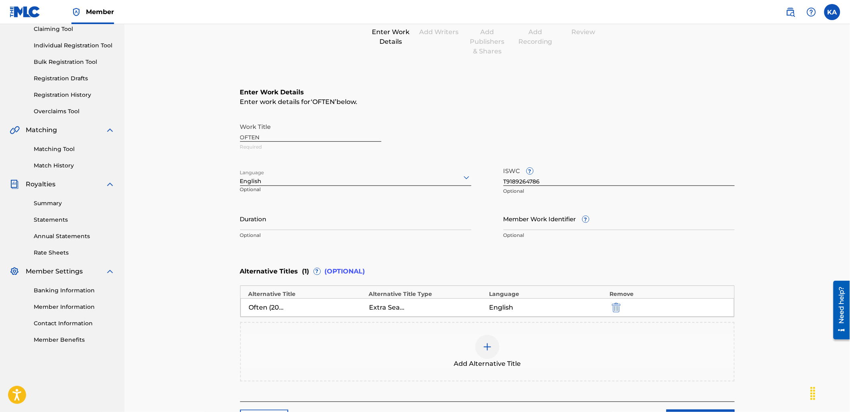
scroll to position [157, 0]
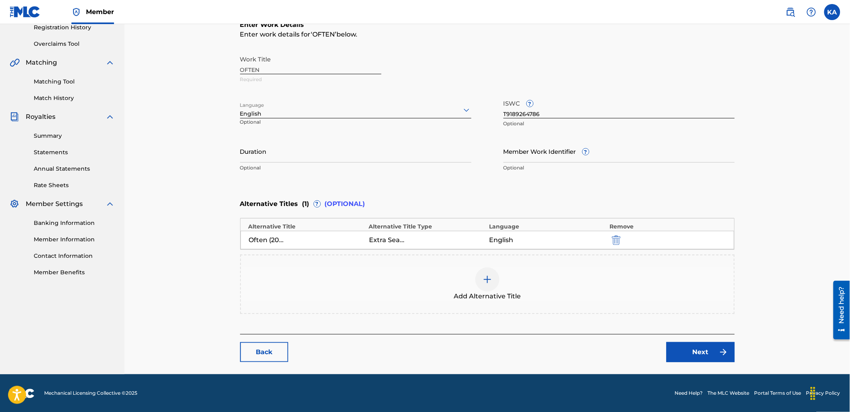
click at [682, 348] on link "Next" at bounding box center [700, 352] width 68 height 20
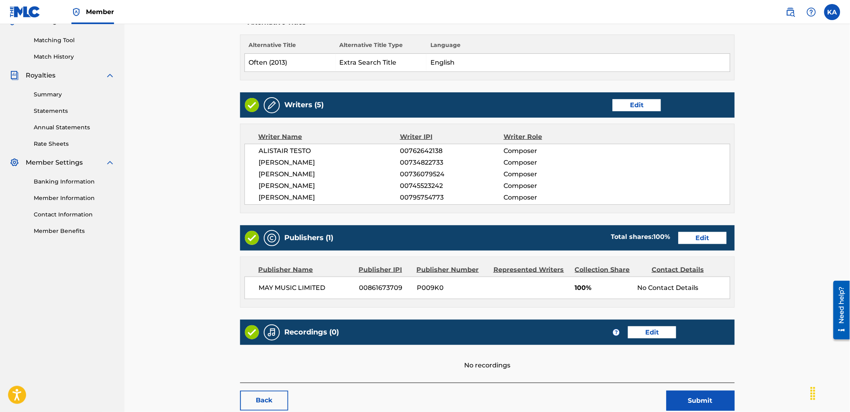
scroll to position [223, 0]
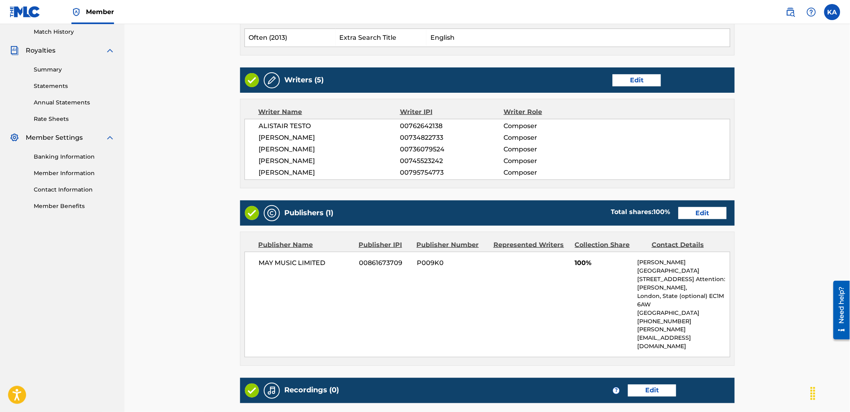
click at [708, 210] on link "Edit" at bounding box center [702, 213] width 48 height 12
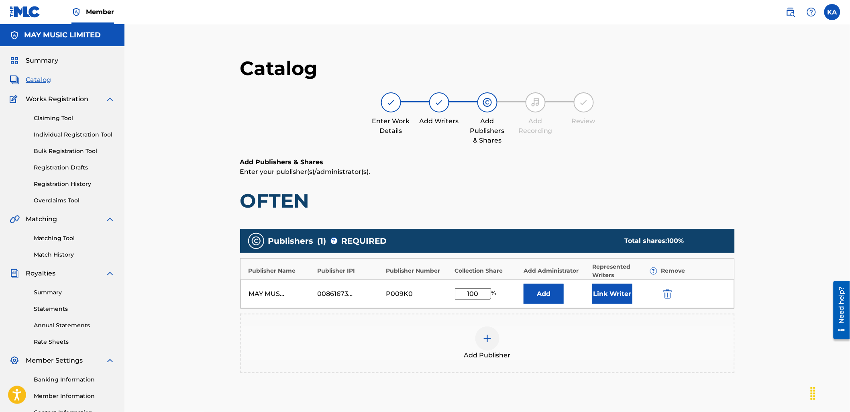
click at [476, 291] on input "100" at bounding box center [473, 293] width 36 height 11
type input "10"
type input "80"
click at [610, 288] on button "Link Writer" at bounding box center [612, 294] width 40 height 20
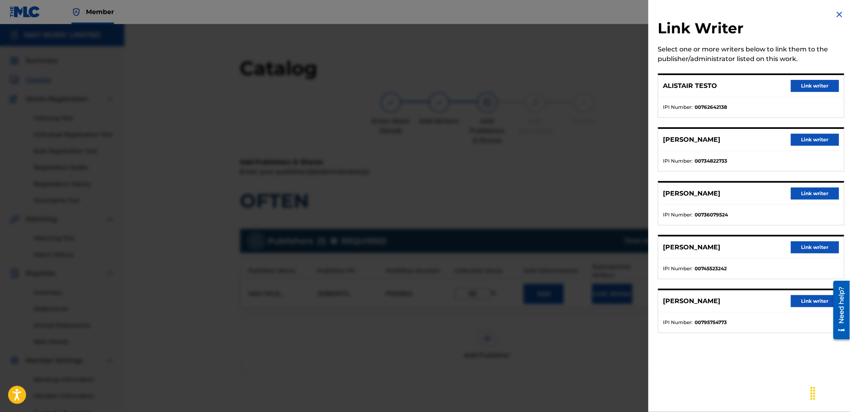
drag, startPoint x: 792, startPoint y: 81, endPoint x: 792, endPoint y: 91, distance: 10.1
click at [793, 81] on button "Link writer" at bounding box center [815, 86] width 48 height 12
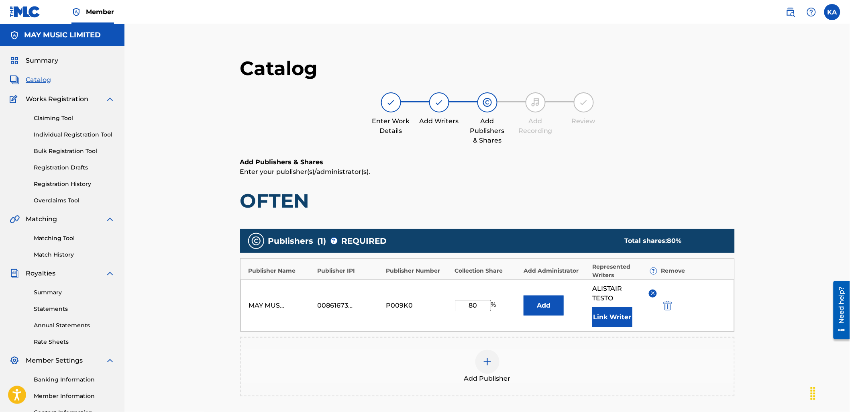
click at [616, 323] on button "Link Writer" at bounding box center [612, 317] width 40 height 20
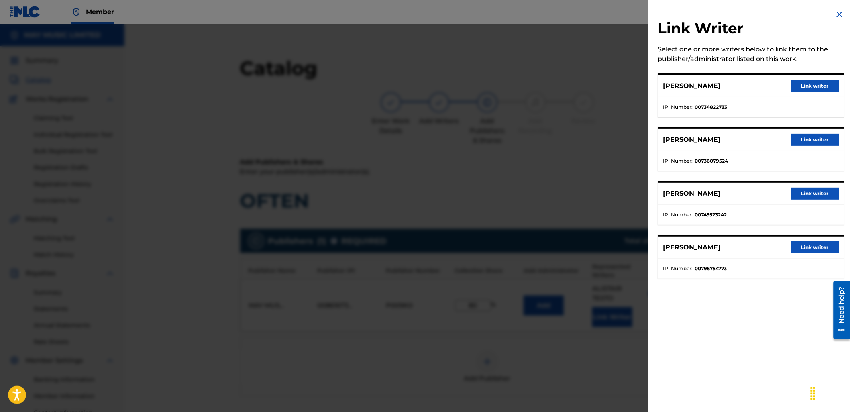
click at [810, 78] on div "[PERSON_NAME] Link writer" at bounding box center [750, 86] width 185 height 22
click at [808, 86] on button "Link writer" at bounding box center [815, 86] width 48 height 12
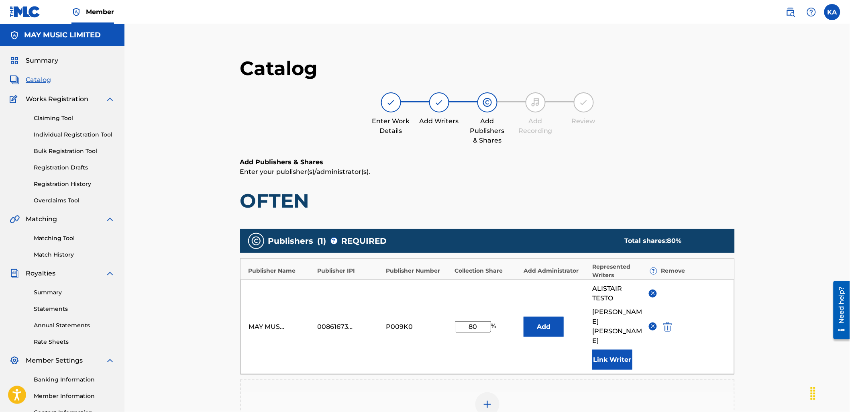
click at [627, 350] on button "Link Writer" at bounding box center [612, 360] width 40 height 20
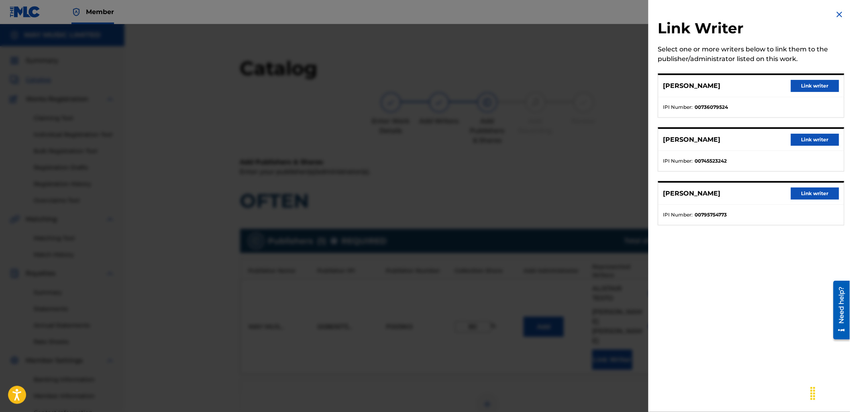
click at [804, 139] on button "Link writer" at bounding box center [815, 140] width 48 height 12
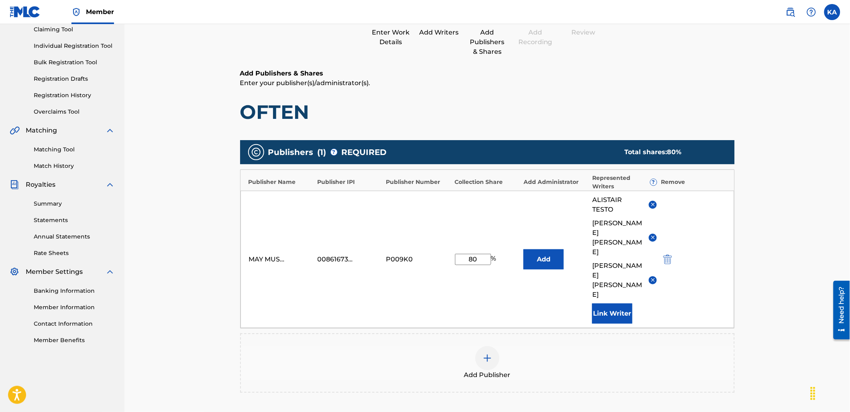
scroll to position [89, 0]
click at [606, 303] on button "Link Writer" at bounding box center [612, 313] width 40 height 20
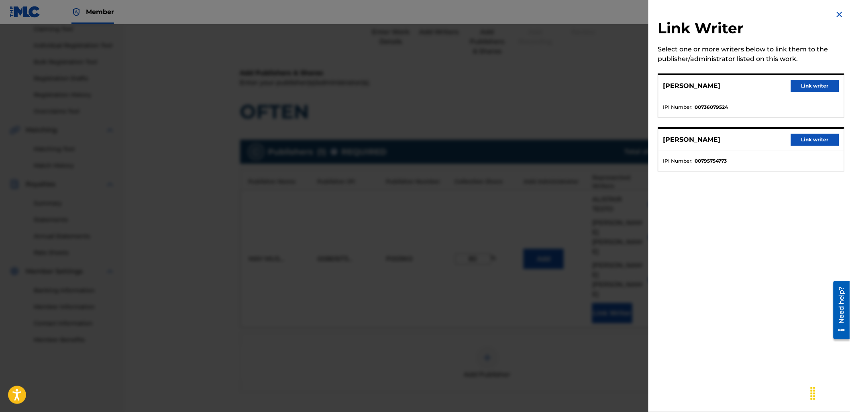
click at [797, 141] on button "Link writer" at bounding box center [815, 140] width 48 height 12
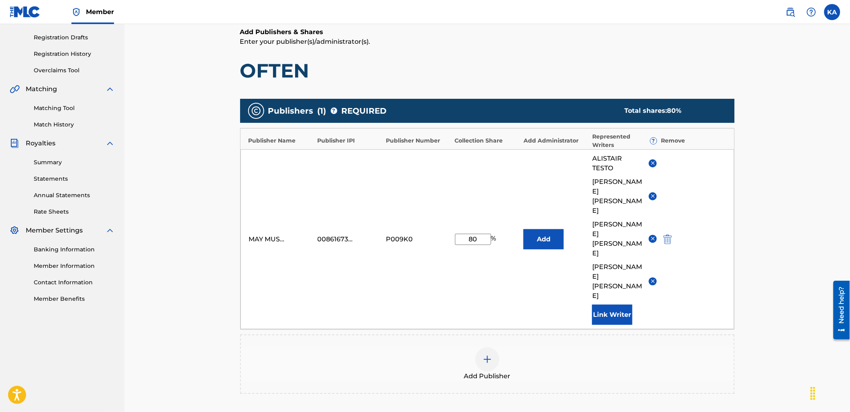
scroll to position [214, 0]
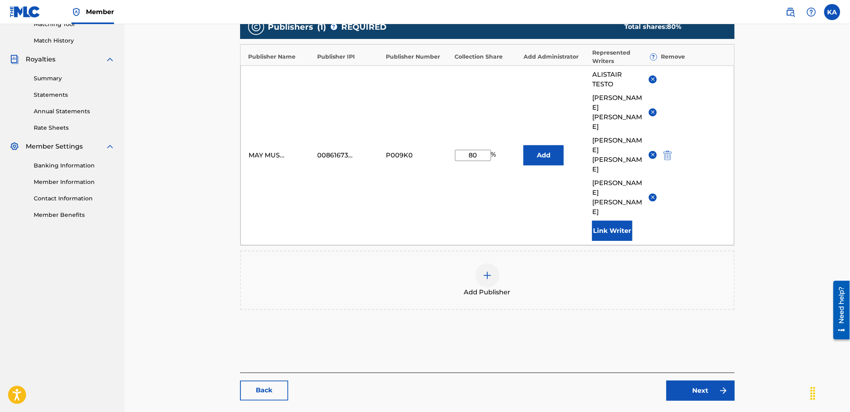
click at [700, 381] on link "Next" at bounding box center [700, 391] width 68 height 20
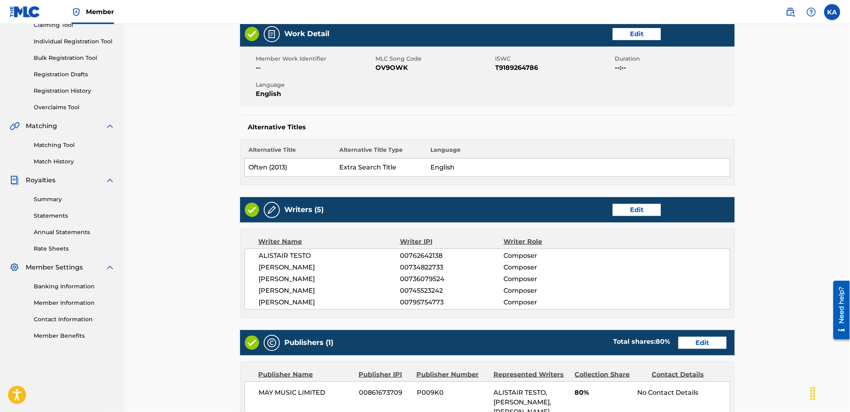
scroll to position [267, 0]
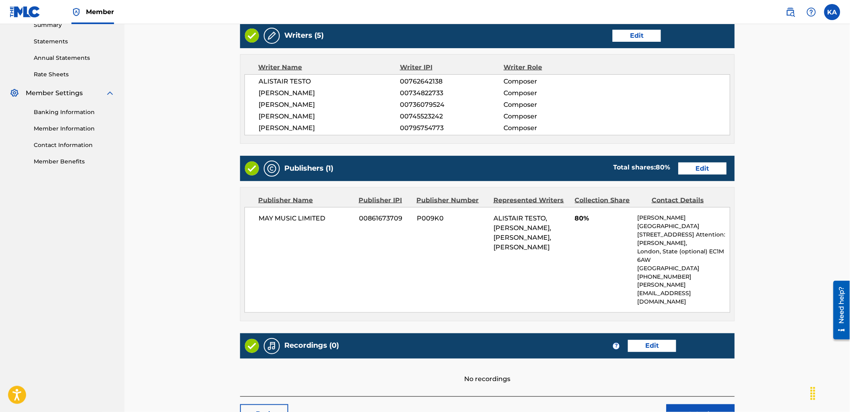
click at [645, 340] on link "Edit" at bounding box center [652, 346] width 48 height 12
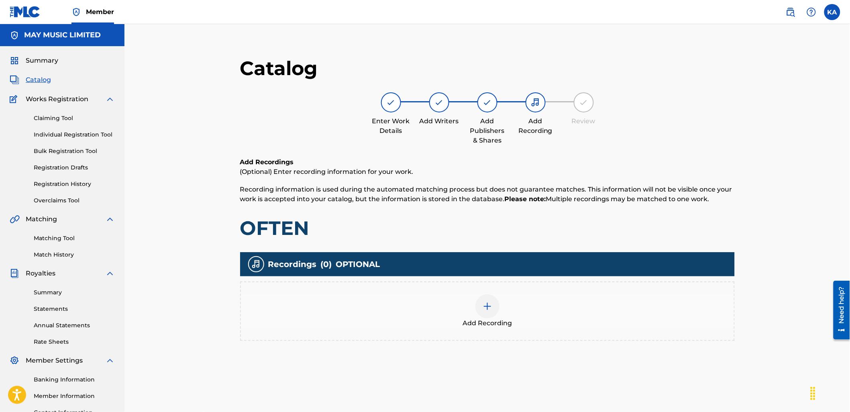
click at [543, 328] on div "Add Recording" at bounding box center [487, 310] width 495 height 59
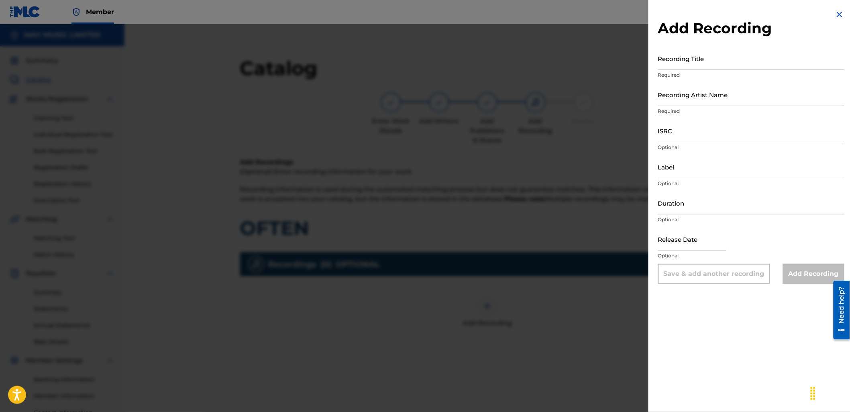
click at [671, 53] on input "Recording Title" at bounding box center [751, 58] width 186 height 23
paste input "Often (2013)"
type input "Often (2013)"
click at [688, 100] on input "Recording Artist Name" at bounding box center [751, 94] width 186 height 23
type input "As It Is"
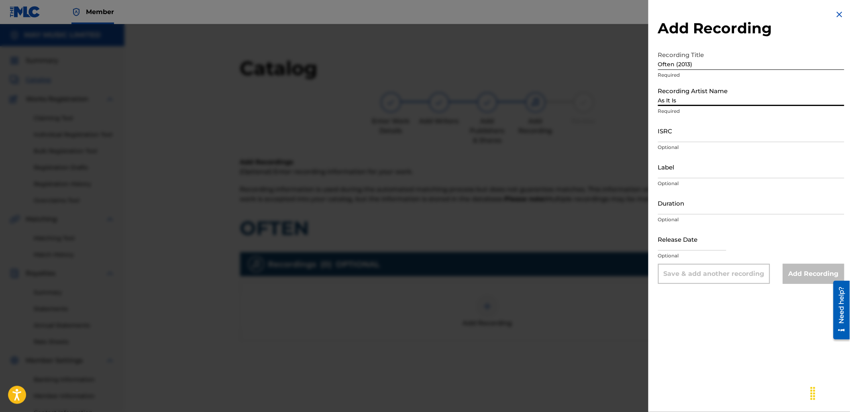
type input "2024 Slam Dunk"
type input "02:43"
type input "[DATE]"
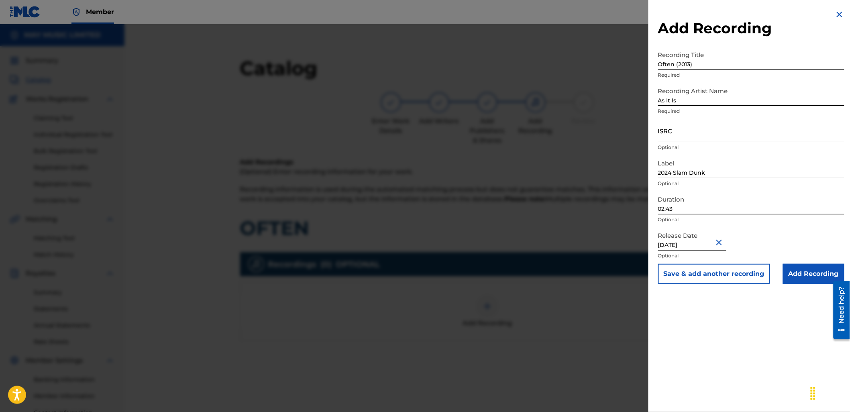
click at [671, 211] on input "02:43" at bounding box center [751, 202] width 186 height 23
type input "03:33"
click at [706, 134] on input "ISRC" at bounding box center [751, 130] width 186 height 23
paste input "GBLDX2400120"
type input "GBLDX2400120"
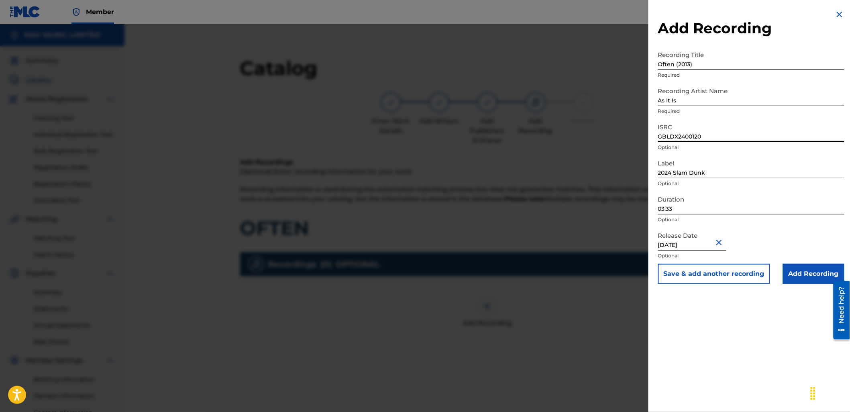
click at [804, 279] on input "Add Recording" at bounding box center [813, 274] width 61 height 20
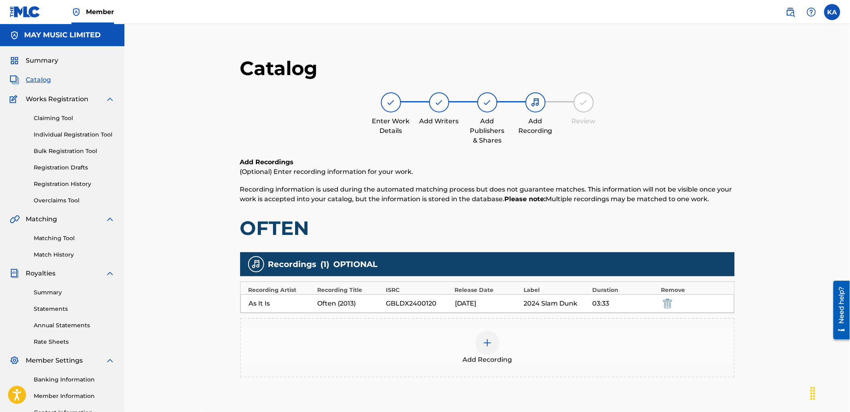
scroll to position [45, 0]
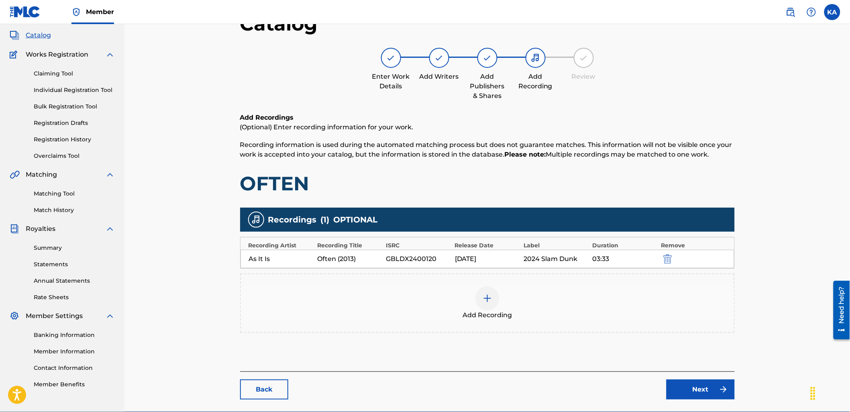
click at [692, 391] on link "Next" at bounding box center [700, 389] width 68 height 20
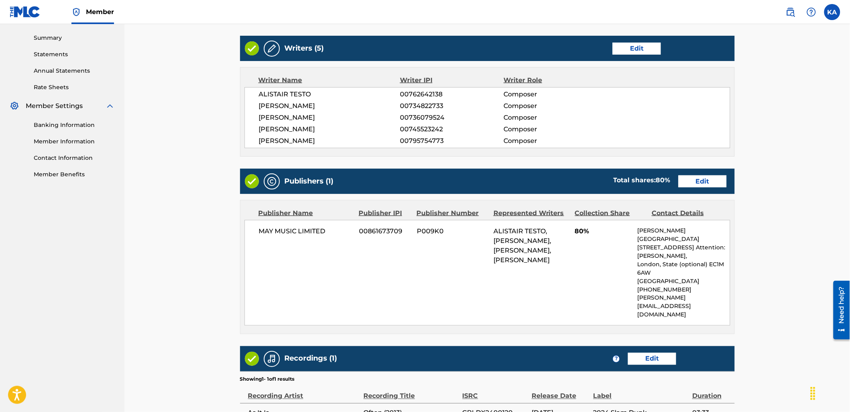
scroll to position [340, 0]
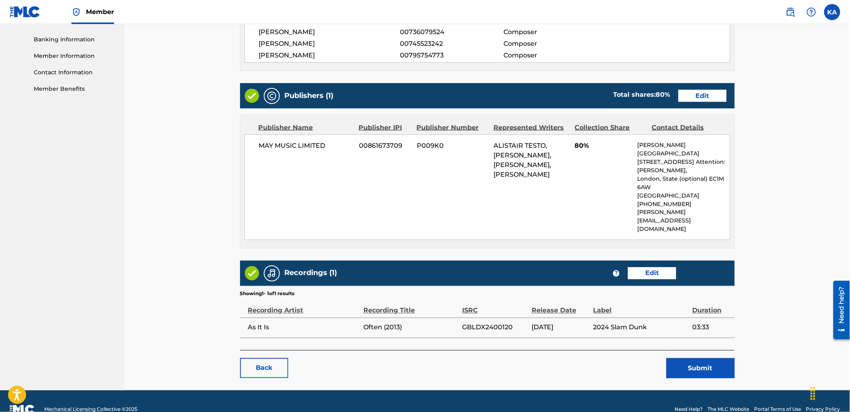
click at [692, 358] on button "Submit" at bounding box center [700, 368] width 68 height 20
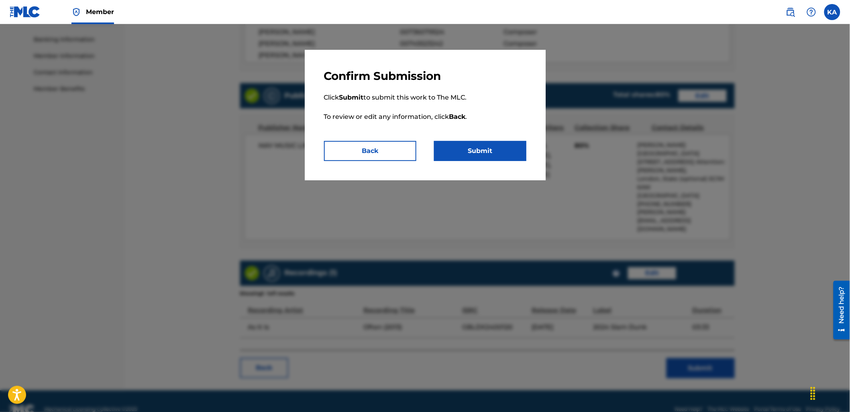
click at [468, 159] on button "Submit" at bounding box center [480, 151] width 92 height 20
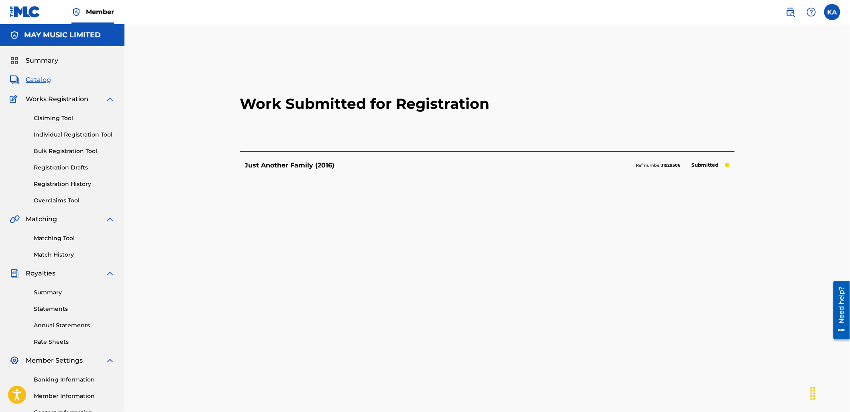
drag, startPoint x: 92, startPoint y: 133, endPoint x: 139, endPoint y: 134, distance: 47.4
click at [92, 133] on link "Individual Registration Tool" at bounding box center [74, 134] width 81 height 8
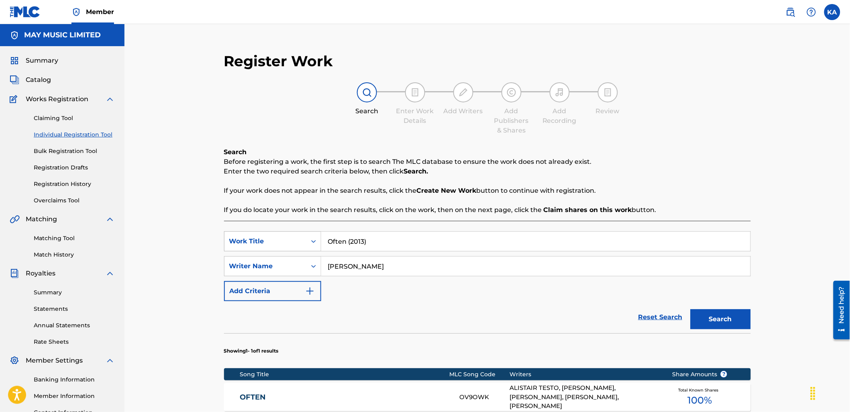
drag, startPoint x: 362, startPoint y: 246, endPoint x: 319, endPoint y: 250, distance: 43.9
click at [319, 250] on div "SearchWithCriteria18a72736-0d72-4e72-8dbf-d318c1f11598 Work Title Often (2013)" at bounding box center [487, 241] width 527 height 20
paste input "Every Years Get Better (Acoustic) (2013)"
type input "Every Years Get Better (Acoustic) (2013)"
click at [690, 309] on button "Search" at bounding box center [720, 319] width 60 height 20
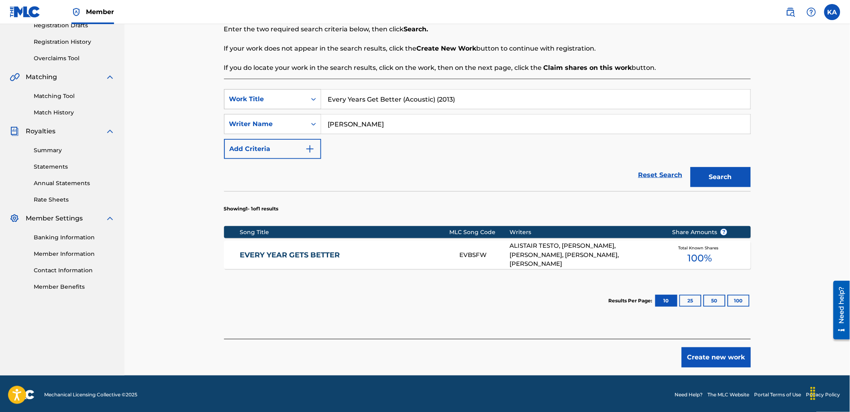
scroll to position [144, 0]
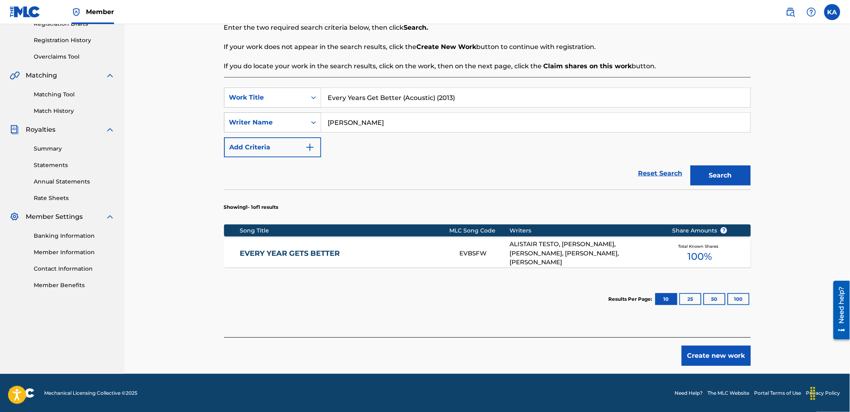
drag, startPoint x: 429, startPoint y: 96, endPoint x: 268, endPoint y: 112, distance: 161.5
click at [270, 109] on div "SearchWithCriteria18a72736-0d72-4e72-8dbf-d318c1f11598 Work Title Every Years G…" at bounding box center [487, 123] width 527 height 70
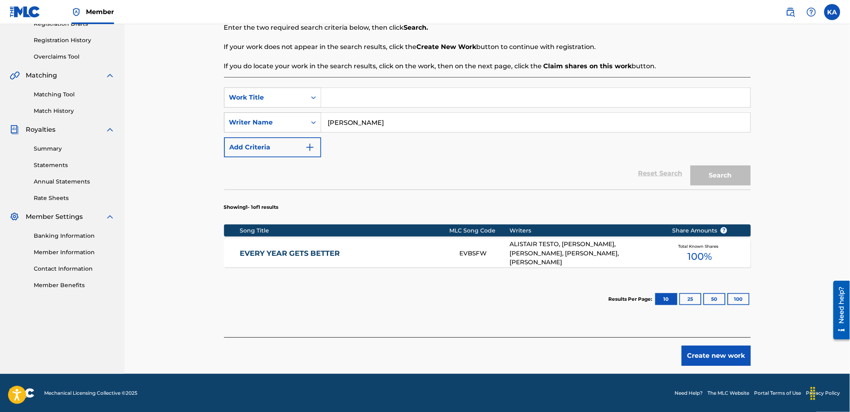
paste input "Maps & Compass (2013)"
click at [690, 165] on button "Search" at bounding box center [720, 175] width 60 height 20
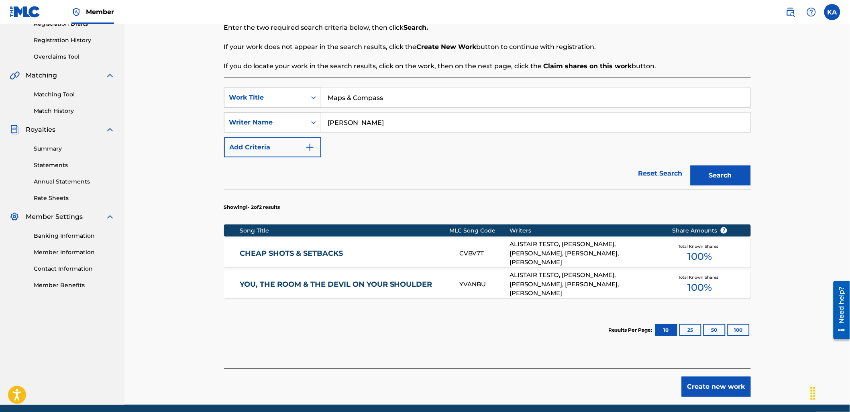
type input "Maps & Compass"
click at [690, 165] on button "Search" at bounding box center [720, 175] width 60 height 20
drag, startPoint x: 373, startPoint y: 90, endPoint x: 290, endPoint y: 93, distance: 82.4
click at [298, 90] on div "SearchWithCriteria18a72736-0d72-4e72-8dbf-d318c1f11598 Work Title Maps & Compass" at bounding box center [487, 98] width 527 height 20
paste input "We Fight Back (2012)"
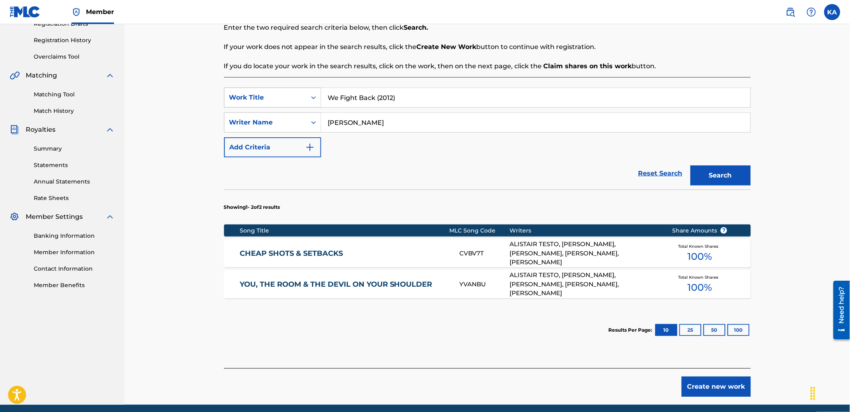
type input "We Fight Back (2012)"
click at [690, 165] on button "Search" at bounding box center [720, 175] width 60 height 20
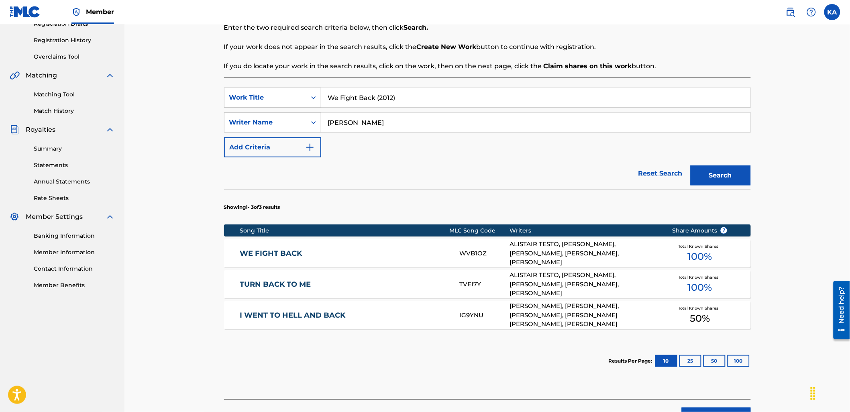
click at [286, 249] on link "WE FIGHT BACK" at bounding box center [344, 253] width 209 height 9
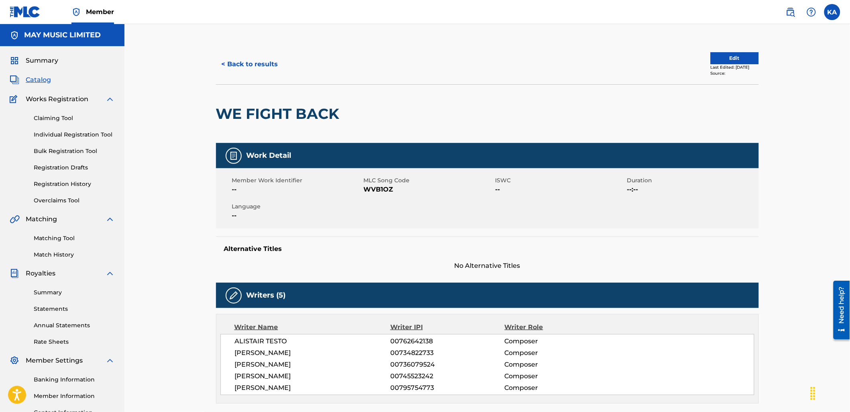
click at [724, 57] on button "Edit" at bounding box center [735, 58] width 48 height 12
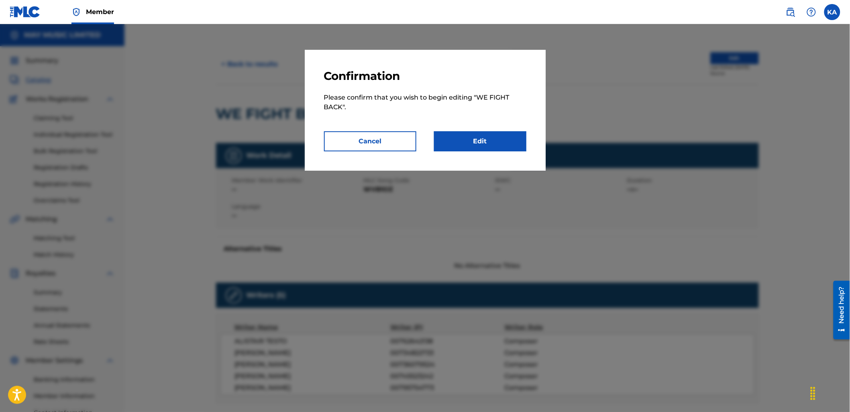
click at [482, 144] on link "Edit" at bounding box center [480, 141] width 92 height 20
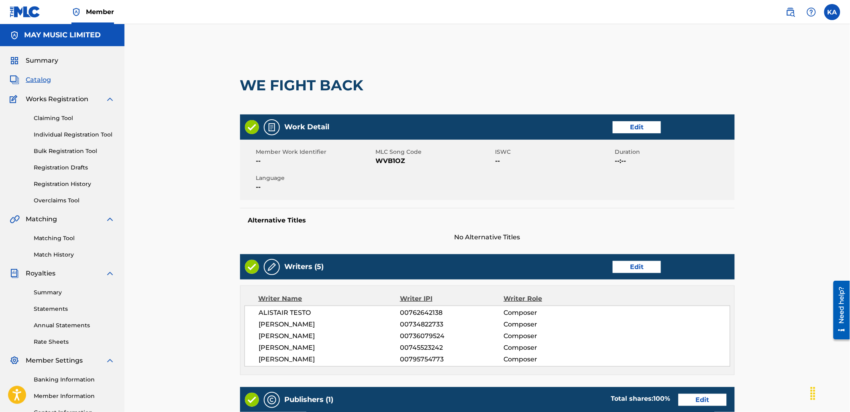
click at [620, 129] on link "Edit" at bounding box center [637, 127] width 48 height 12
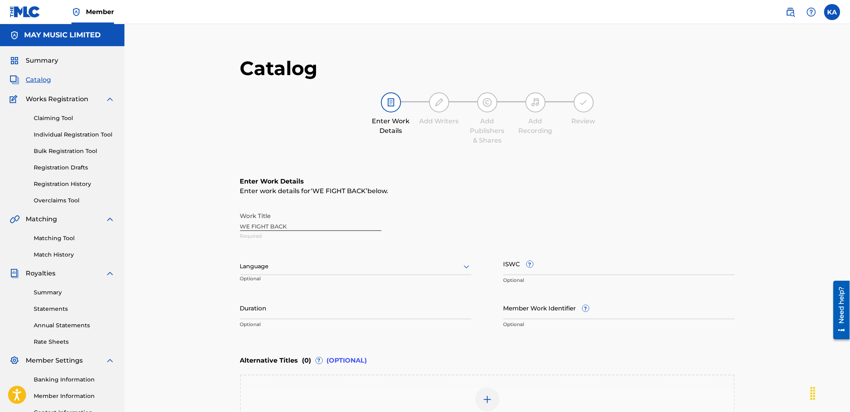
click at [345, 271] on div at bounding box center [355, 266] width 231 height 10
click at [344, 283] on div "English" at bounding box center [355, 284] width 230 height 18
click at [548, 265] on input "ISWC ?" at bounding box center [618, 263] width 231 height 23
paste input "T-925.230.135-2"
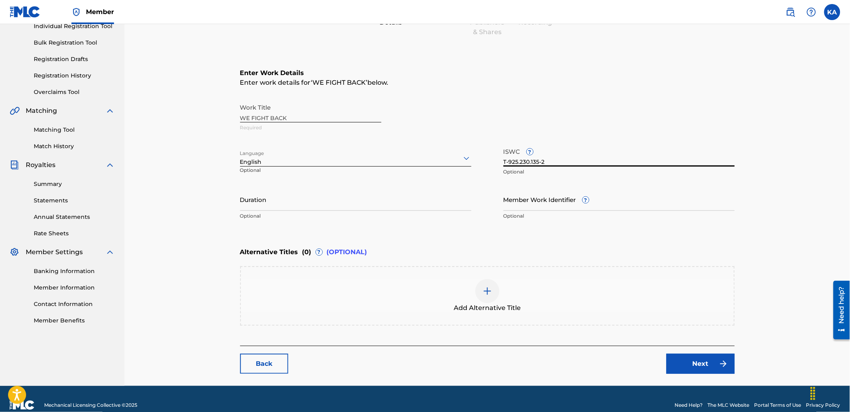
scroll to position [119, 0]
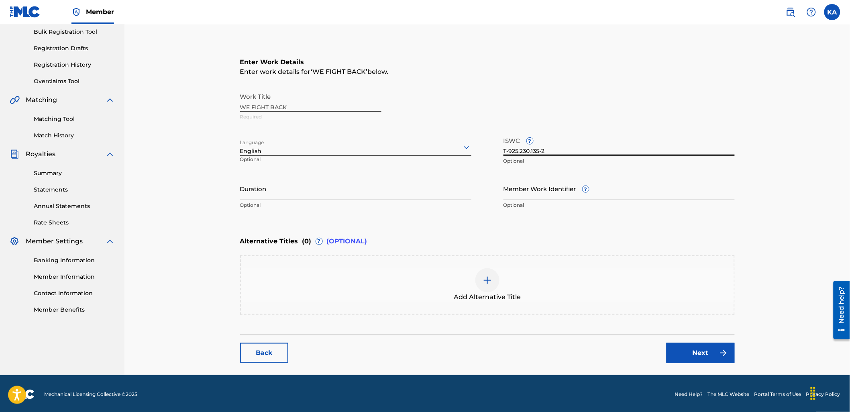
type input "T-925.230.135-2"
click at [599, 297] on div "Add Alternative Title" at bounding box center [487, 285] width 493 height 34
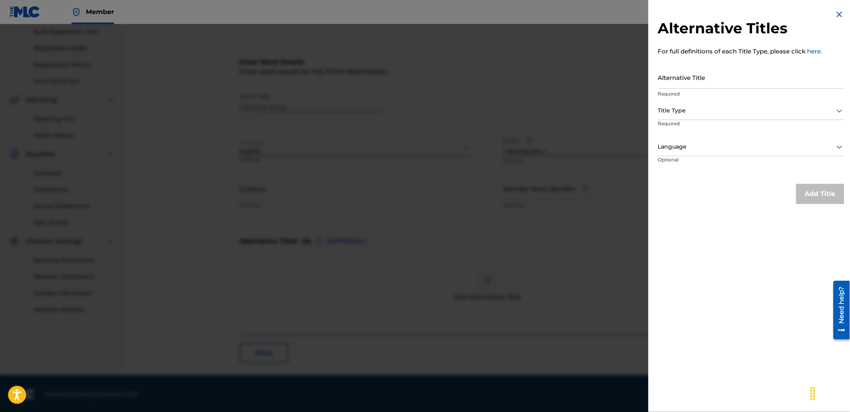
click at [722, 79] on input "Alternative Title" at bounding box center [751, 77] width 186 height 23
click at [749, 85] on input "Alternative Title" at bounding box center [751, 77] width 186 height 23
paste input "We Fight Back (2012)"
type input "We Fight Back (2012)"
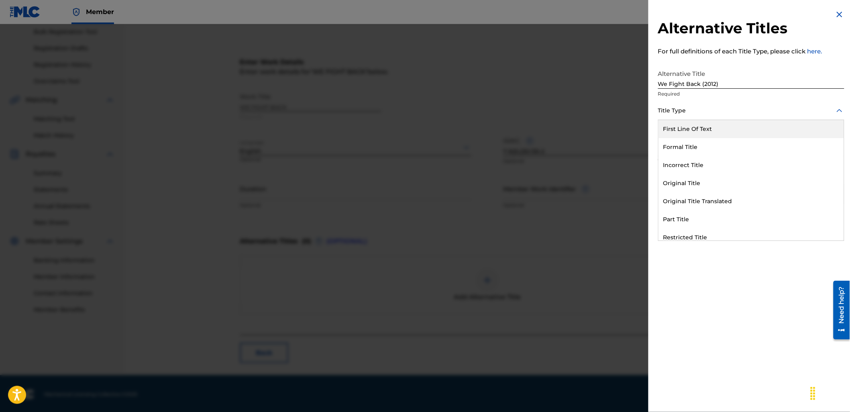
click at [737, 102] on div "Title Type" at bounding box center [751, 111] width 186 height 18
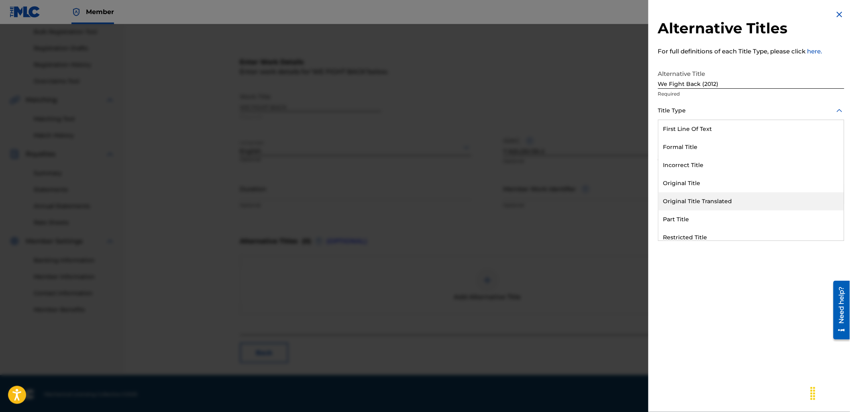
scroll to position [78, 0]
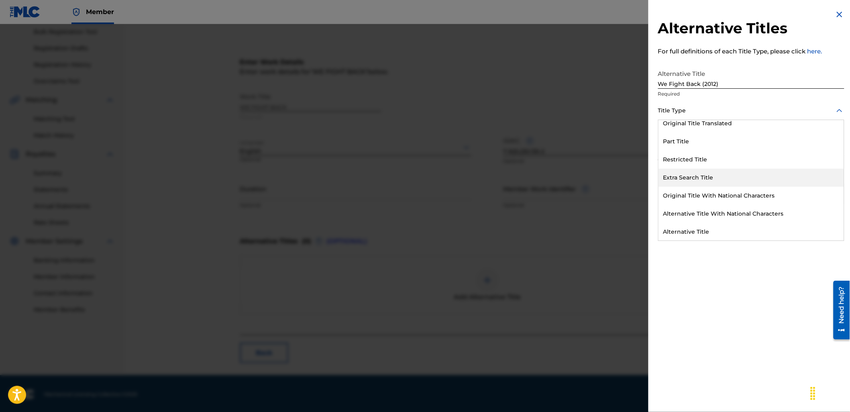
click at [711, 177] on div "Extra Search Title" at bounding box center [750, 178] width 185 height 18
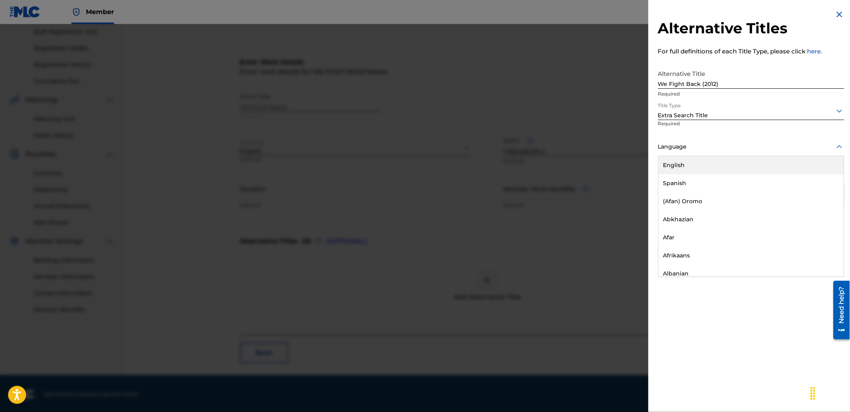
click at [688, 152] on div "Language" at bounding box center [751, 147] width 186 height 18
click at [715, 173] on div "English" at bounding box center [750, 165] width 185 height 18
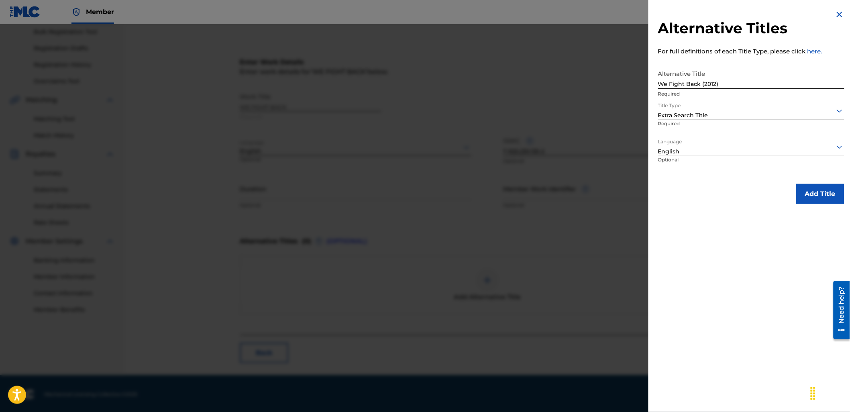
click at [829, 195] on button "Add Title" at bounding box center [820, 194] width 48 height 20
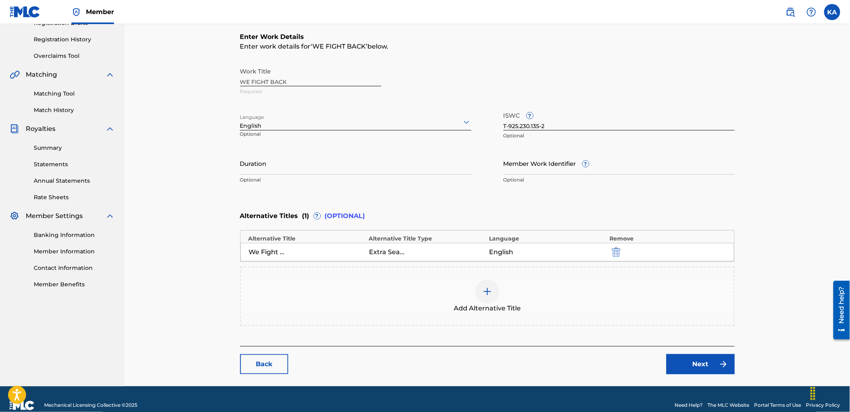
scroll to position [157, 0]
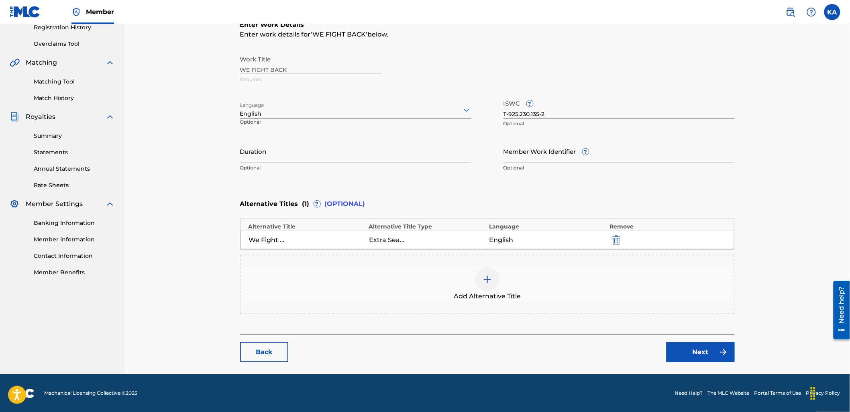
click at [708, 351] on link "Next" at bounding box center [700, 352] width 68 height 20
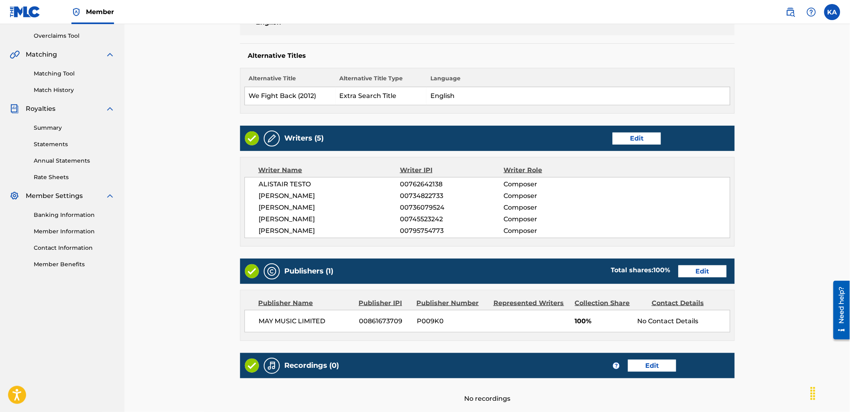
scroll to position [247, 0]
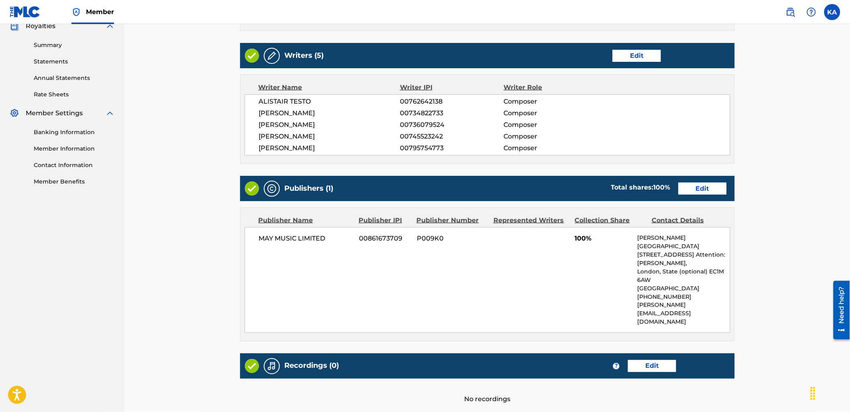
click at [699, 193] on link "Edit" at bounding box center [702, 189] width 48 height 12
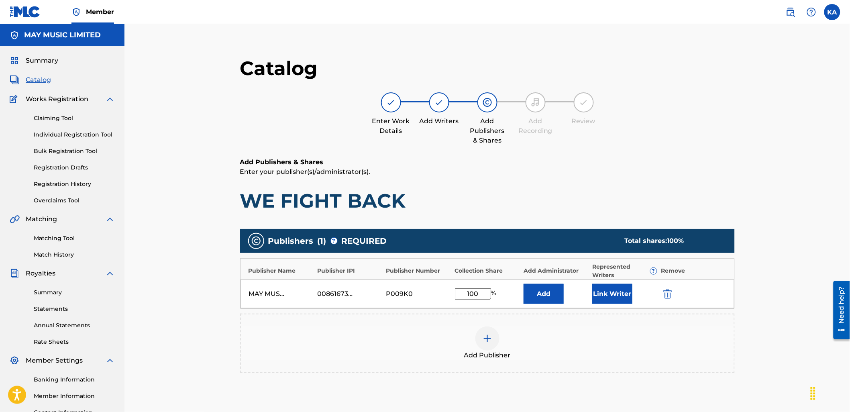
click at [473, 289] on input "100" at bounding box center [473, 293] width 36 height 11
type input "10"
type input "80"
click at [609, 290] on button "Link Writer" at bounding box center [612, 294] width 40 height 20
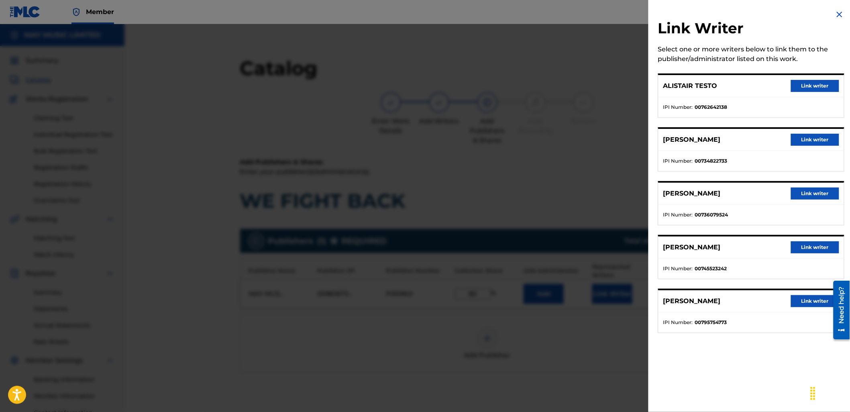
click at [801, 88] on button "Link writer" at bounding box center [815, 86] width 48 height 12
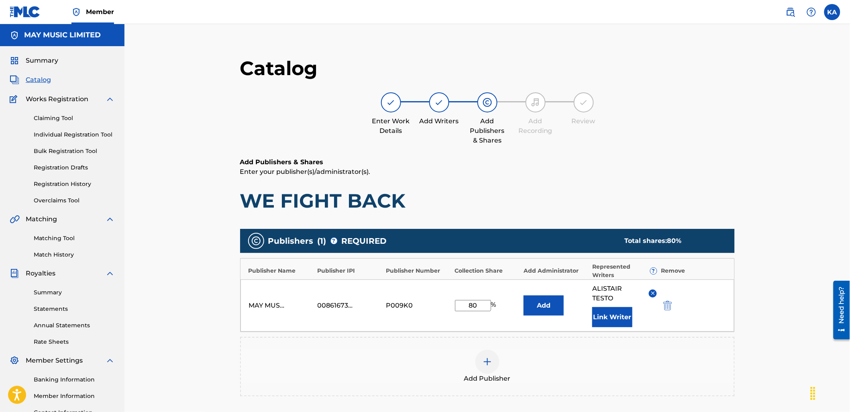
click at [626, 307] on button "Link Writer" at bounding box center [612, 317] width 40 height 20
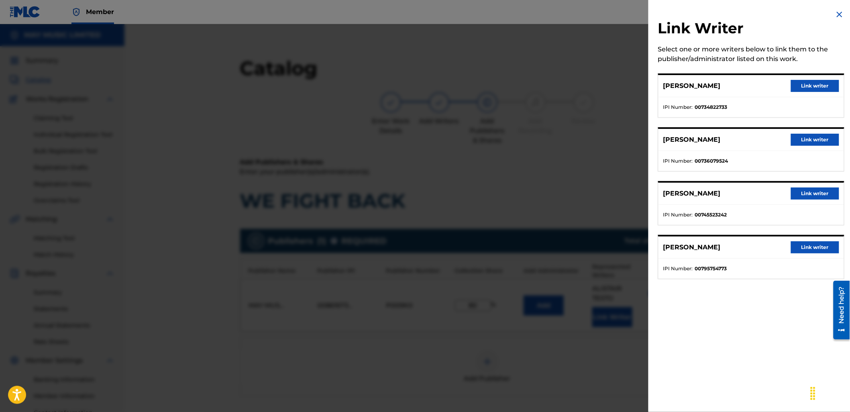
click at [799, 87] on button "Link writer" at bounding box center [815, 86] width 48 height 12
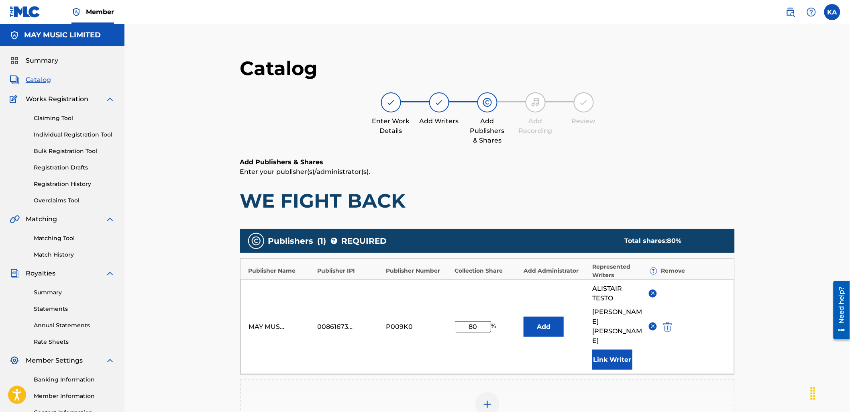
click at [602, 350] on button "Link Writer" at bounding box center [612, 360] width 40 height 20
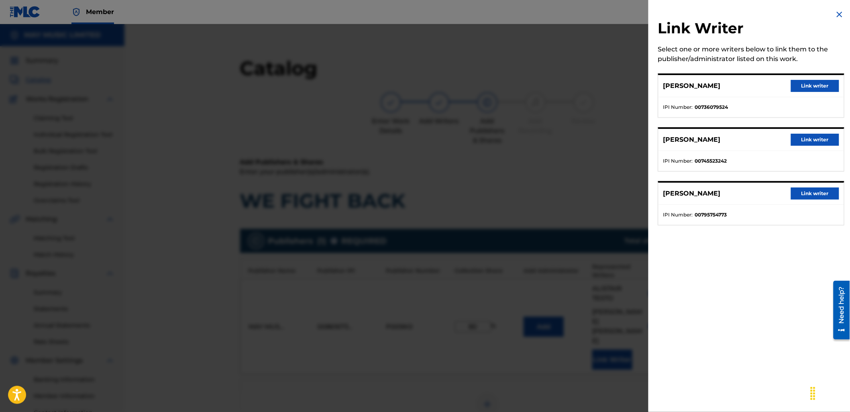
drag, startPoint x: 795, startPoint y: 151, endPoint x: 797, endPoint y: 140, distance: 11.1
click at [795, 151] on ul "IPI Number : 00745523242" at bounding box center [750, 161] width 185 height 20
click at [798, 139] on button "Link writer" at bounding box center [815, 140] width 48 height 12
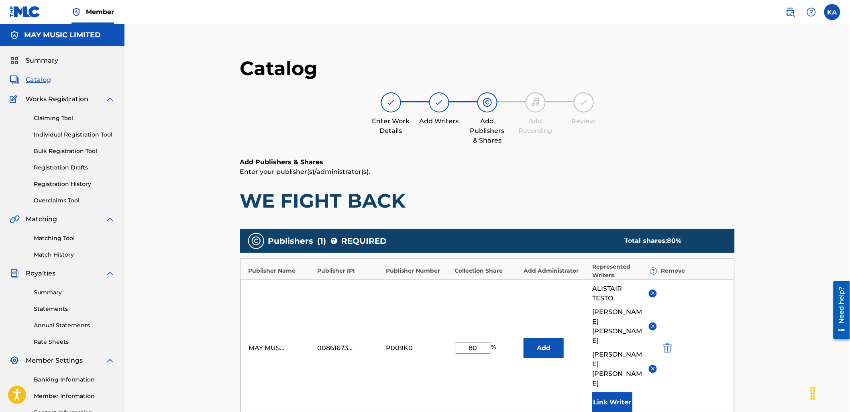
click at [629, 392] on button "Link Writer" at bounding box center [612, 402] width 40 height 20
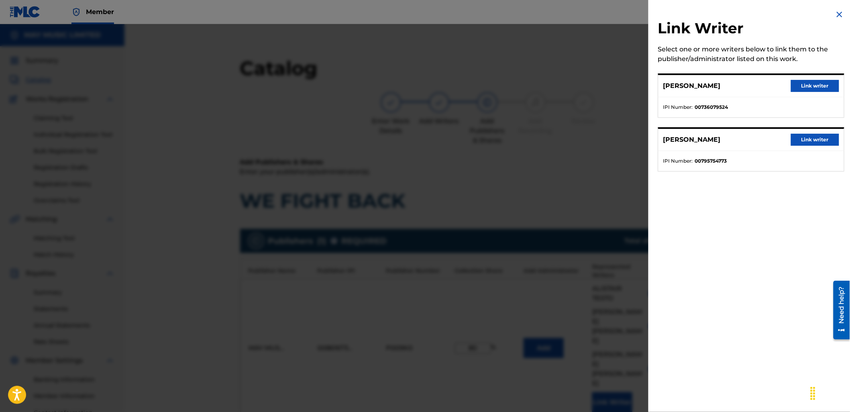
click at [800, 141] on button "Link writer" at bounding box center [815, 140] width 48 height 12
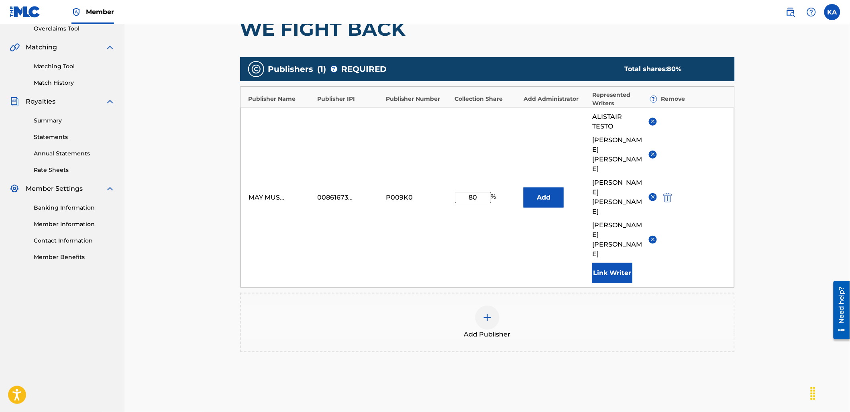
scroll to position [178, 0]
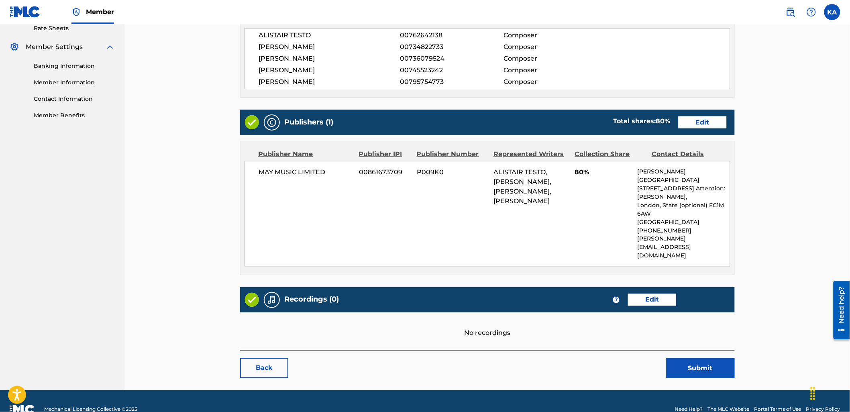
scroll to position [314, 0]
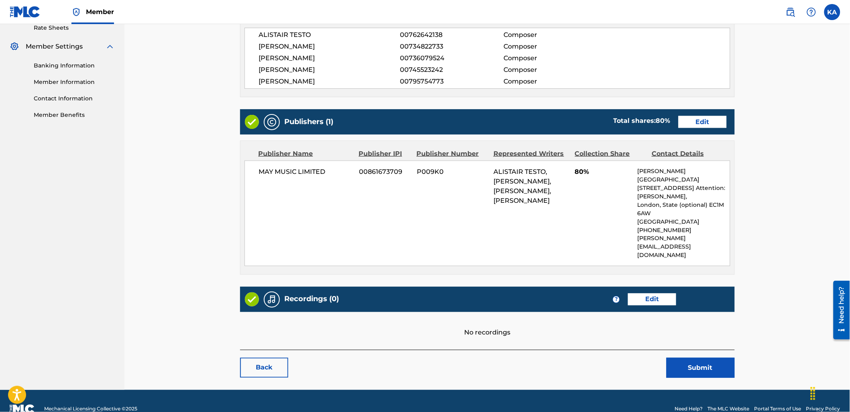
click at [666, 293] on link "Edit" at bounding box center [652, 299] width 48 height 12
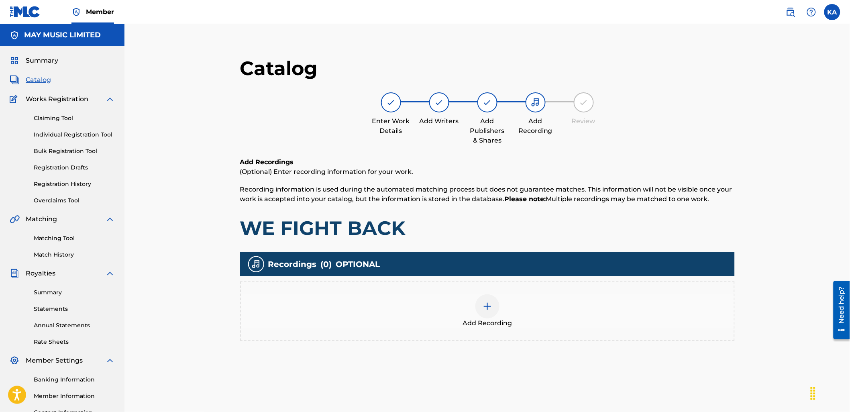
click at [500, 320] on span "Add Recording" at bounding box center [486, 323] width 49 height 10
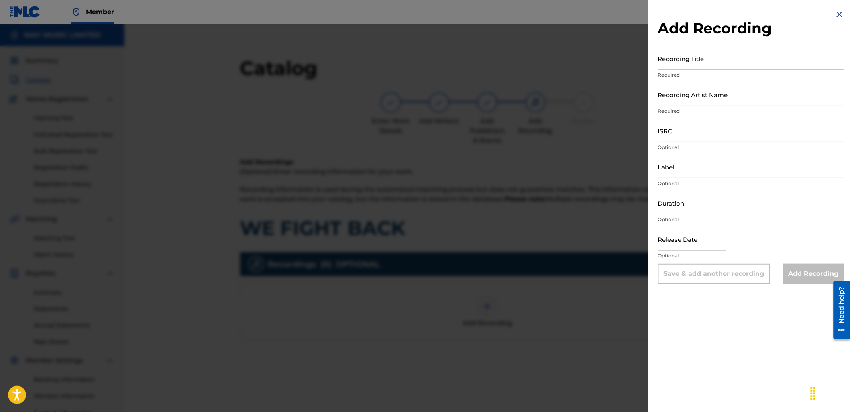
click at [686, 60] on input "Recording Title" at bounding box center [751, 58] width 186 height 23
paste input "We Fight Back (2012)"
type input "We Fight Back (2012)"
drag, startPoint x: 711, startPoint y: 86, endPoint x: 713, endPoint y: 95, distance: 9.0
click at [709, 88] on input "Recording Artist Name" at bounding box center [751, 94] width 186 height 23
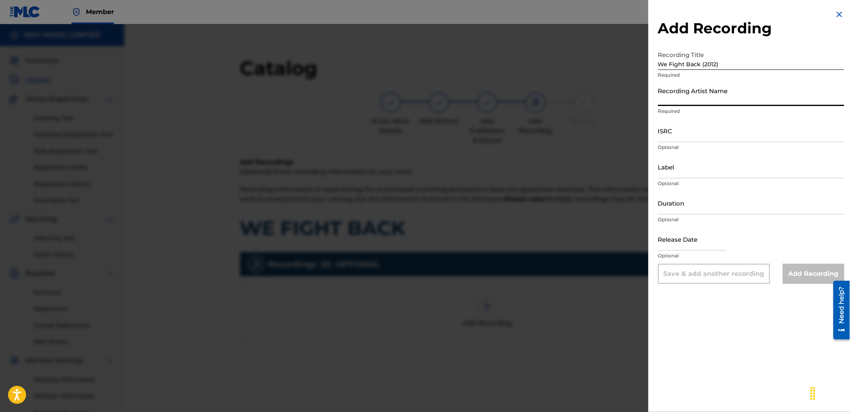
type input "As It Is"
type input "2024 Slam Dunk"
type input "03:33"
type input "[DATE]"
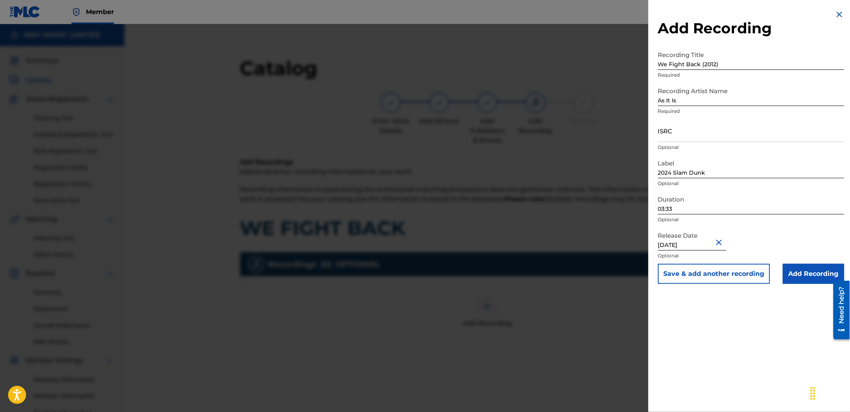
click at [727, 204] on input "03:33" at bounding box center [751, 202] width 186 height 23
type input "03:19"
click at [708, 130] on input "ISRC" at bounding box center [751, 130] width 186 height 23
paste input "GBLDX2400127"
type input "GBLDX2400127"
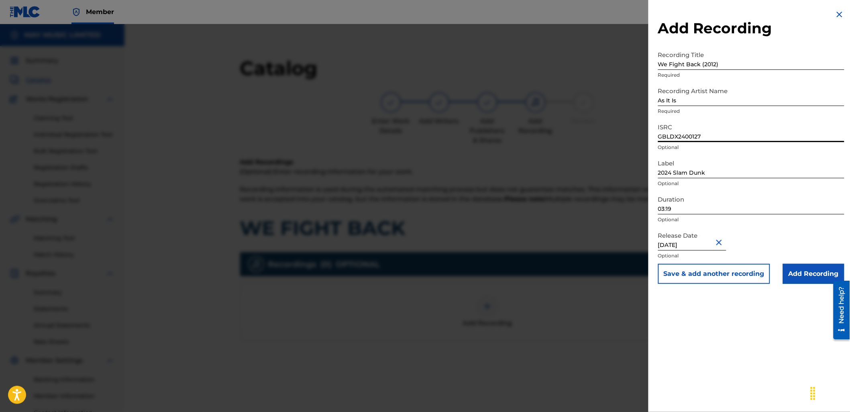
click at [796, 273] on input "Add Recording" at bounding box center [813, 274] width 61 height 20
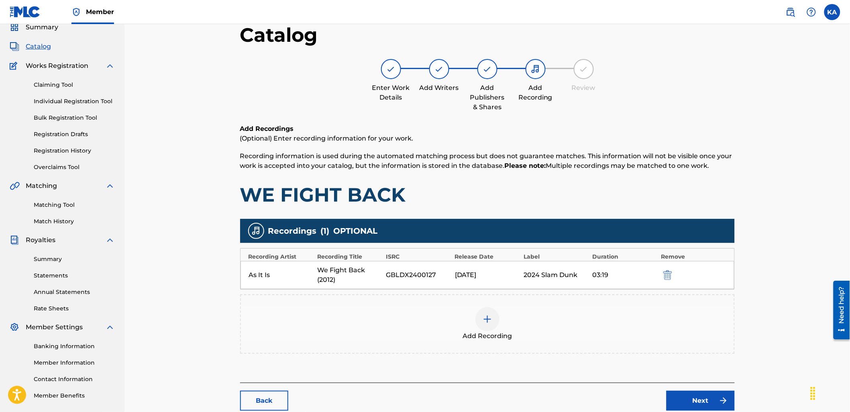
scroll to position [82, 0]
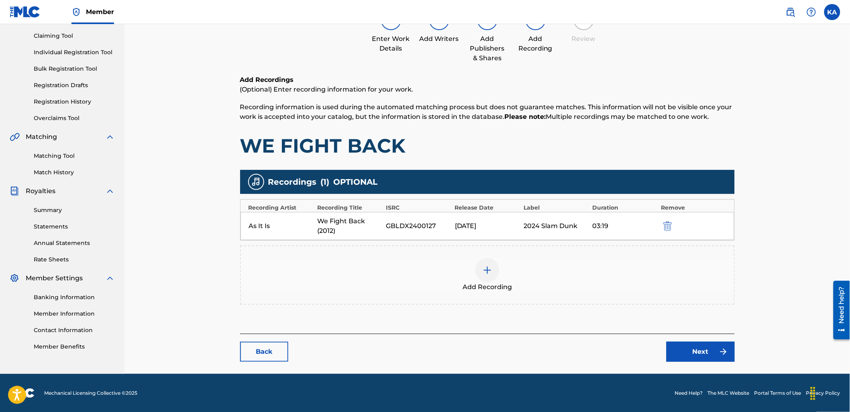
click at [670, 345] on link "Next" at bounding box center [700, 352] width 68 height 20
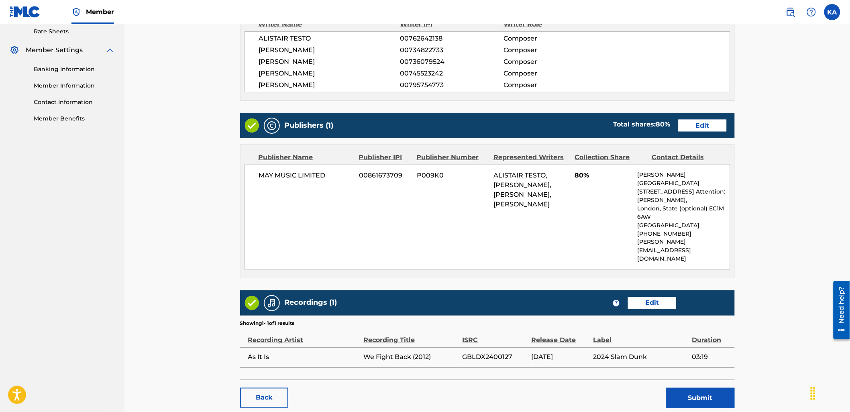
scroll to position [340, 0]
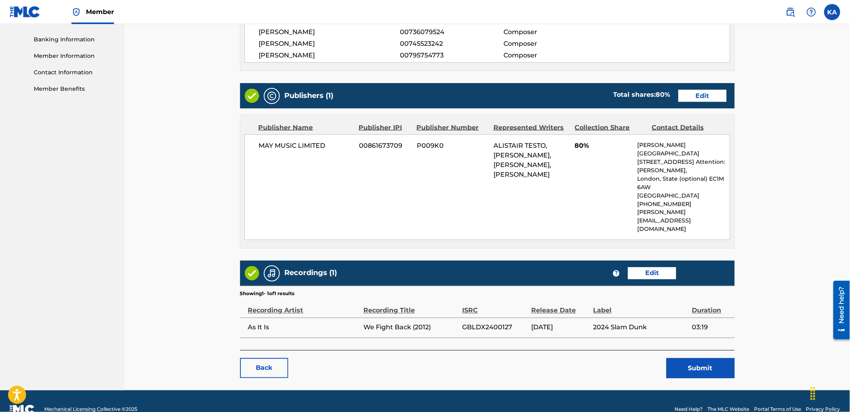
click at [684, 358] on button "Submit" at bounding box center [700, 368] width 68 height 20
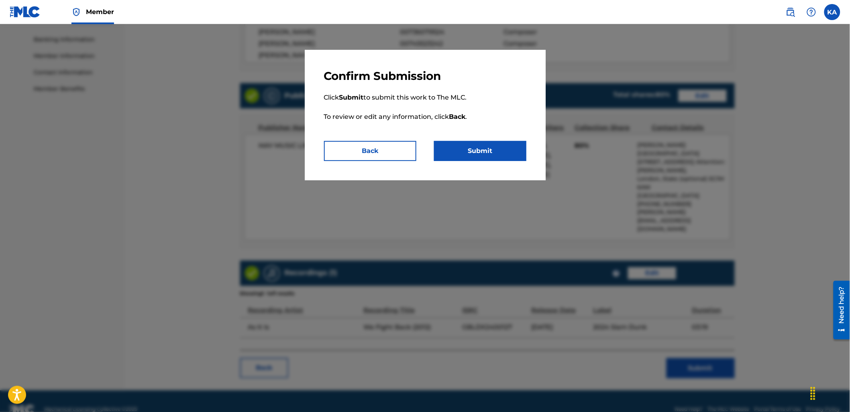
click at [485, 152] on button "Submit" at bounding box center [480, 151] width 92 height 20
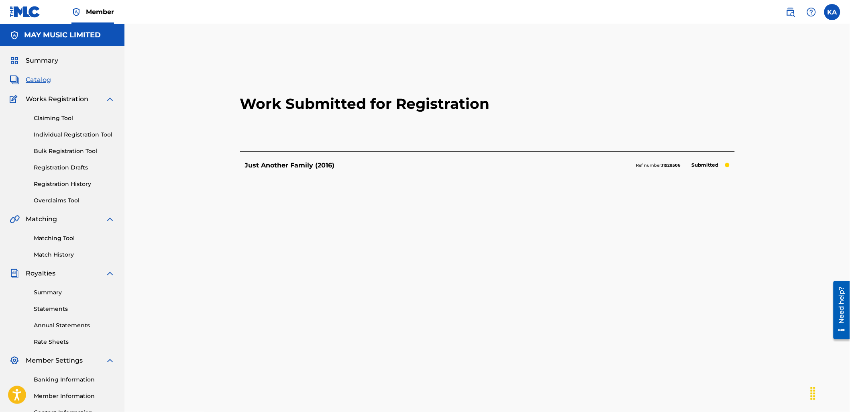
click at [79, 138] on link "Individual Registration Tool" at bounding box center [74, 134] width 81 height 8
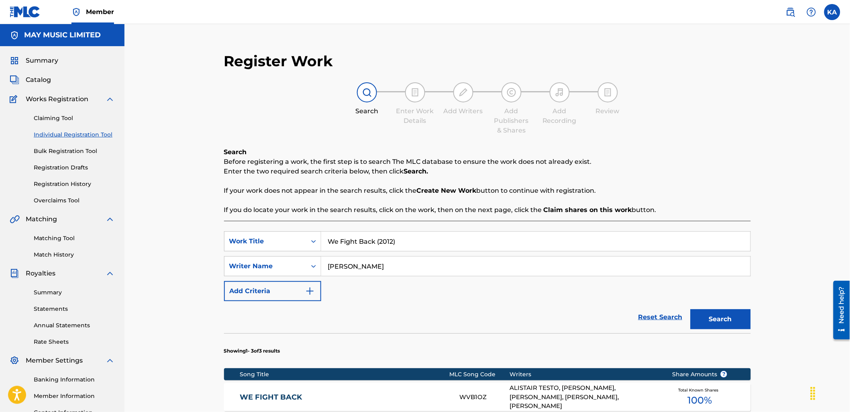
drag, startPoint x: 326, startPoint y: 264, endPoint x: 433, endPoint y: 243, distance: 108.7
click at [326, 264] on input "[PERSON_NAME]" at bounding box center [535, 266] width 429 height 19
drag, startPoint x: 433, startPoint y: 242, endPoint x: 425, endPoint y: 242, distance: 8.0
click at [426, 242] on input "We Fight Back (2012)" at bounding box center [535, 241] width 429 height 19
type input "W"
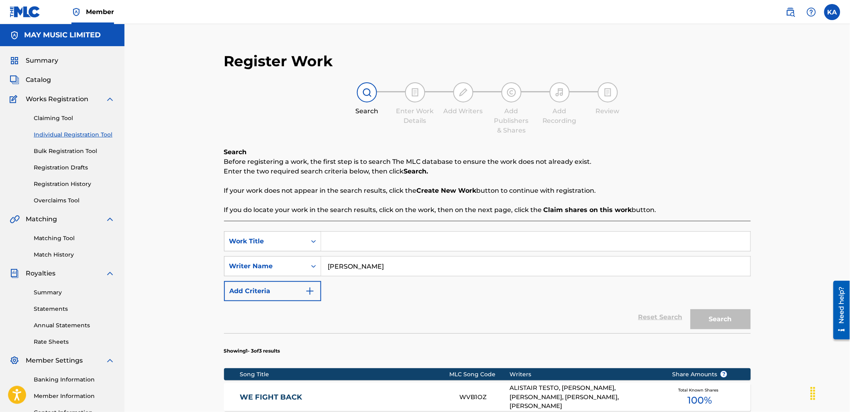
paste input "Pilgrims (2012)"
type input "Pilgrims (2012)"
click at [690, 309] on button "Search" at bounding box center [720, 319] width 60 height 20
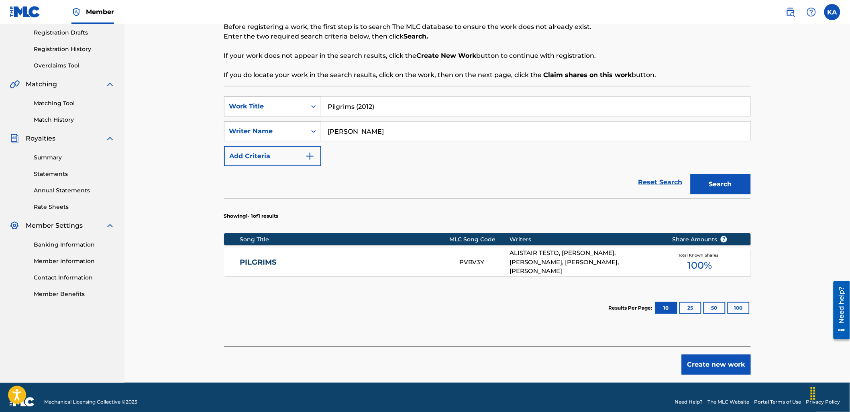
scroll to position [144, 0]
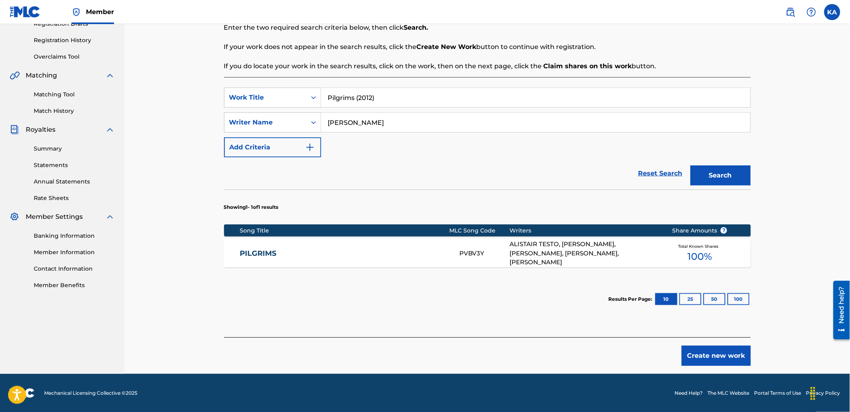
click at [381, 244] on div "PILGRIMS PVBV3Y ALISTAIR TESTO, [PERSON_NAME], [PERSON_NAME], [PERSON_NAME], [P…" at bounding box center [487, 253] width 527 height 28
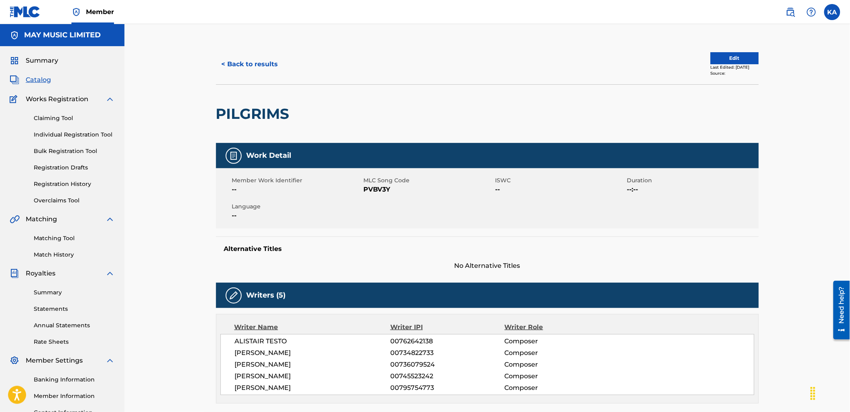
click at [714, 59] on button "Edit" at bounding box center [735, 58] width 48 height 12
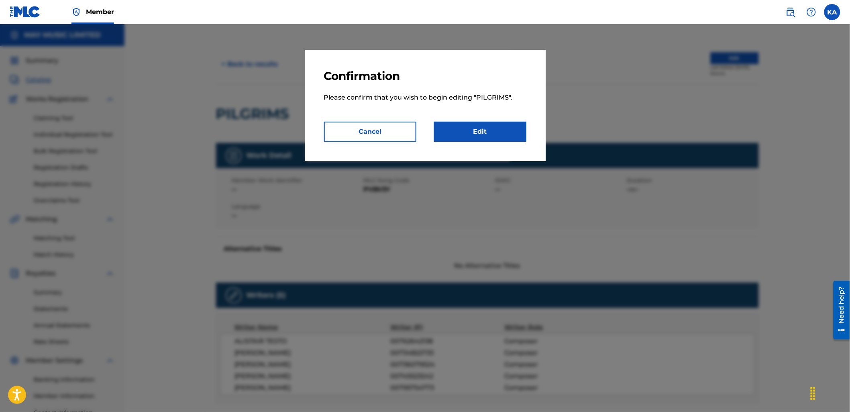
click at [501, 131] on link "Edit" at bounding box center [480, 132] width 92 height 20
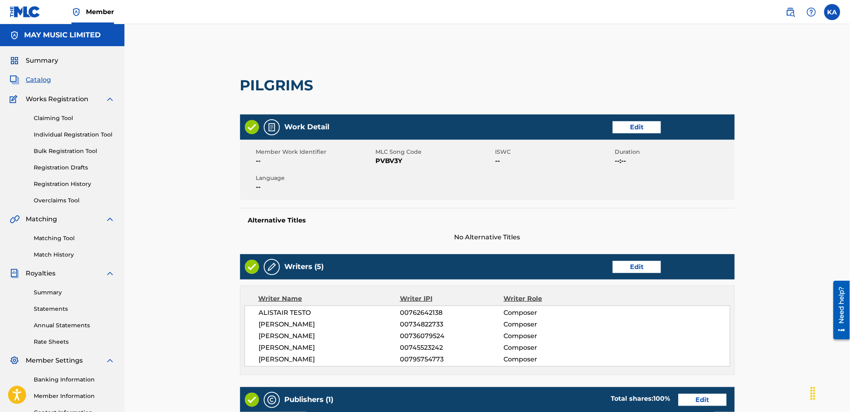
drag, startPoint x: 364, startPoint y: 234, endPoint x: 387, endPoint y: 225, distance: 25.0
click at [364, 234] on span "No Alternative Titles" at bounding box center [487, 237] width 495 height 10
click at [626, 130] on link "Edit" at bounding box center [637, 127] width 48 height 12
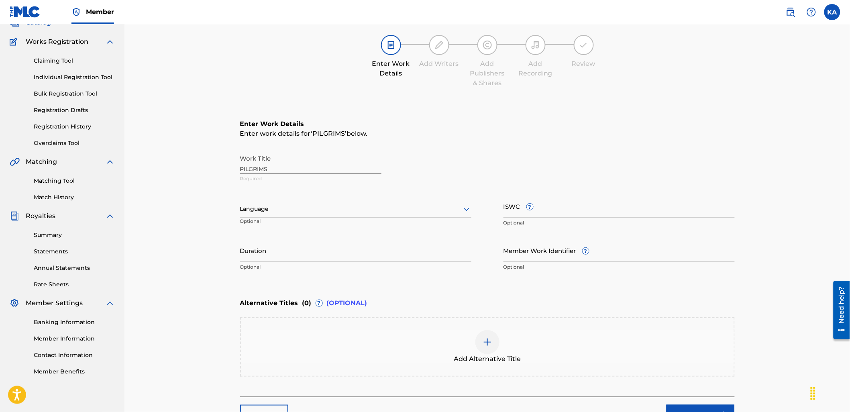
scroll to position [119, 0]
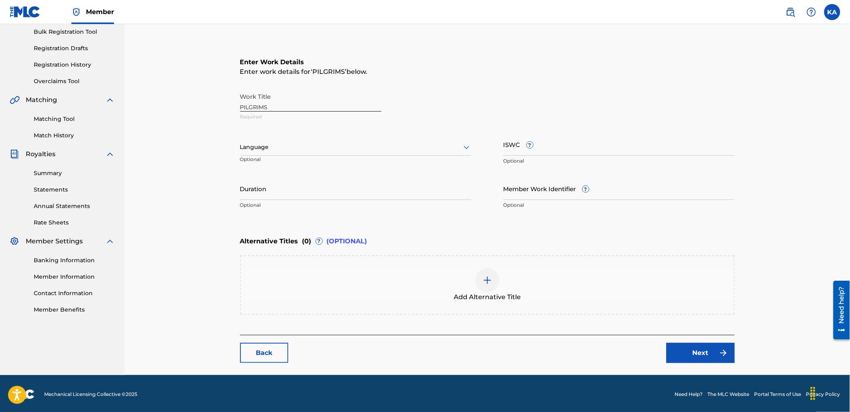
click at [360, 293] on div "Add Alternative Title" at bounding box center [487, 285] width 493 height 34
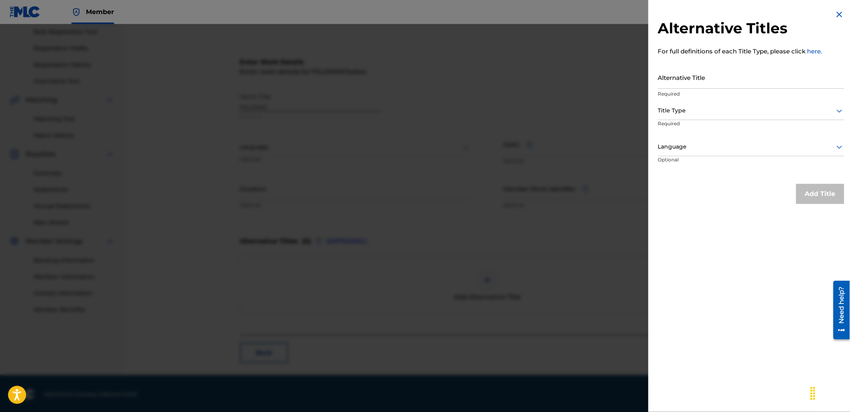
click at [691, 80] on input "Alternative Title" at bounding box center [751, 77] width 186 height 23
paste input "Pilgrims (2012)"
type input "Pilgrims (2012)"
drag, startPoint x: 709, startPoint y: 100, endPoint x: 709, endPoint y: 107, distance: 7.6
click at [709, 101] on div "Alternative Title Pilgrims (2012) Required" at bounding box center [751, 84] width 186 height 36
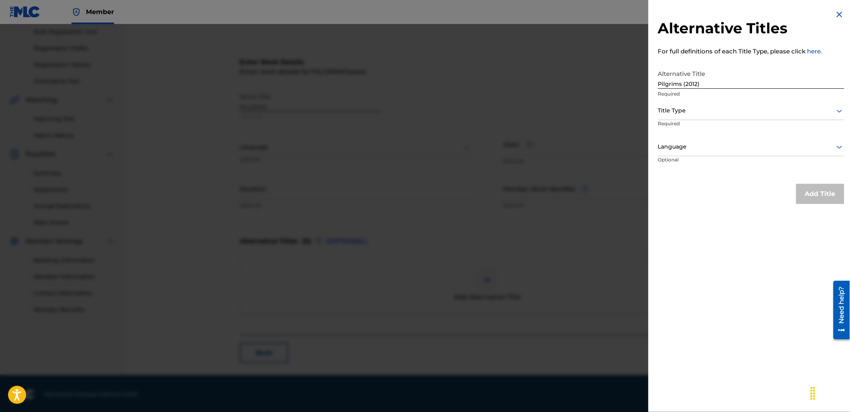
click at [709, 109] on div at bounding box center [751, 111] width 186 height 10
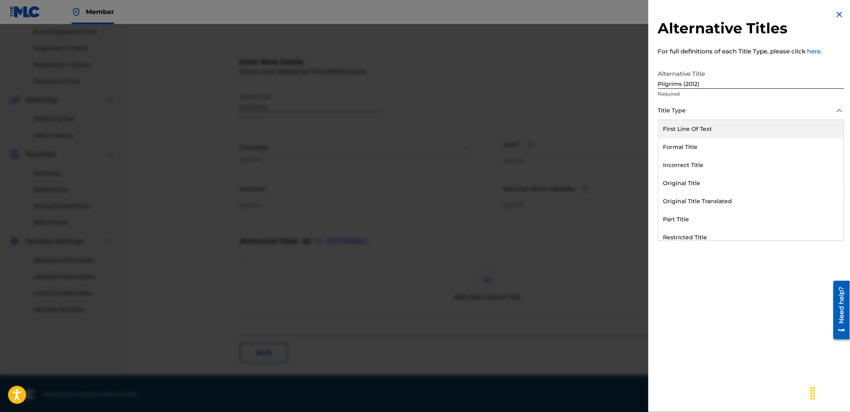
click at [703, 129] on div "First Line Of Text" at bounding box center [750, 129] width 185 height 18
click at [701, 115] on div at bounding box center [751, 111] width 186 height 10
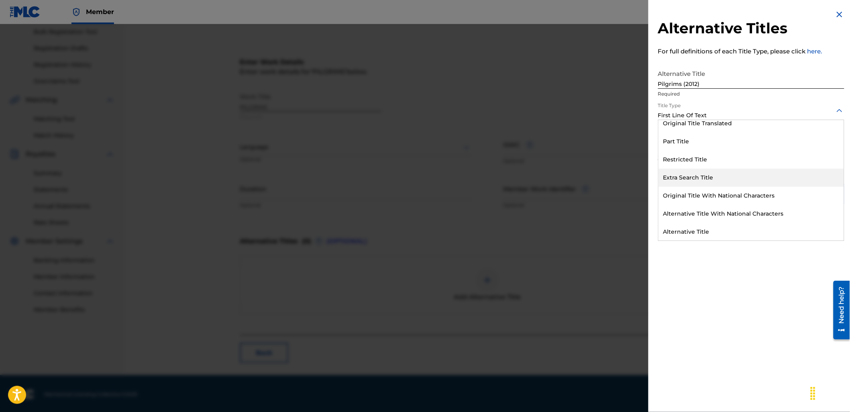
click at [703, 171] on div "Extra Search Title" at bounding box center [750, 178] width 185 height 18
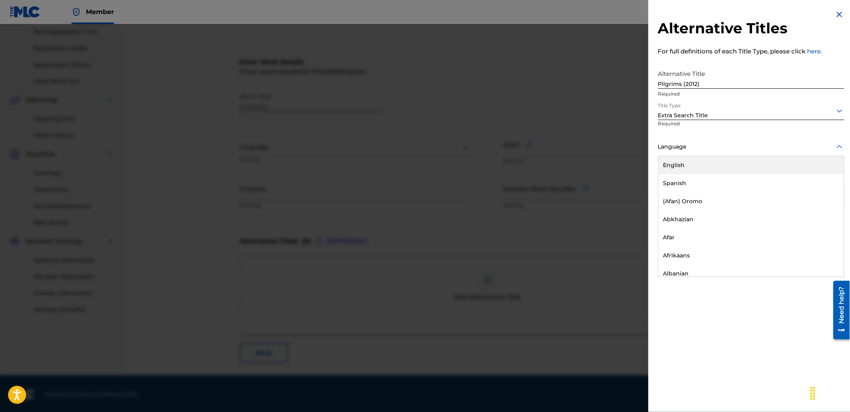
click at [693, 147] on div at bounding box center [751, 147] width 186 height 10
click at [698, 164] on div "English" at bounding box center [750, 165] width 185 height 18
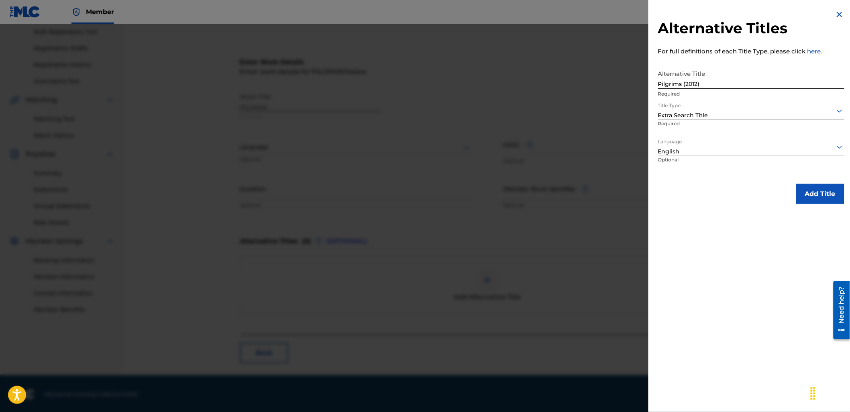
drag, startPoint x: 799, startPoint y: 192, endPoint x: 784, endPoint y: 192, distance: 15.3
click at [798, 192] on button "Add Title" at bounding box center [820, 194] width 48 height 20
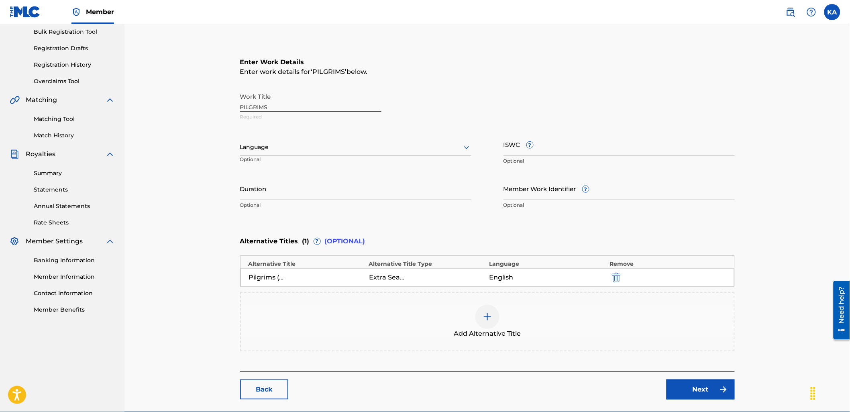
click at [360, 144] on div at bounding box center [355, 147] width 231 height 10
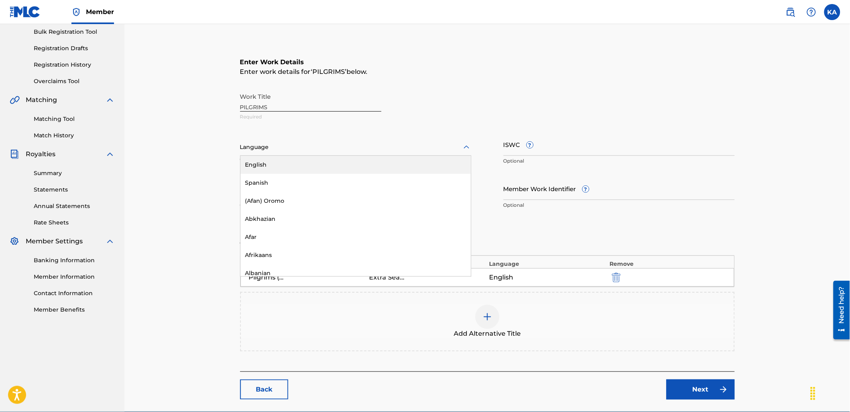
click at [351, 166] on div "English" at bounding box center [355, 165] width 230 height 18
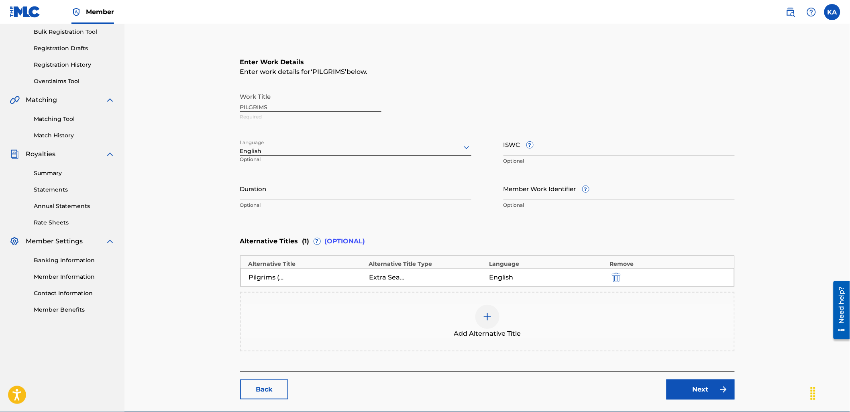
click at [560, 149] on input "ISWC ?" at bounding box center [618, 144] width 231 height 23
paste input "T-925.230.122-7"
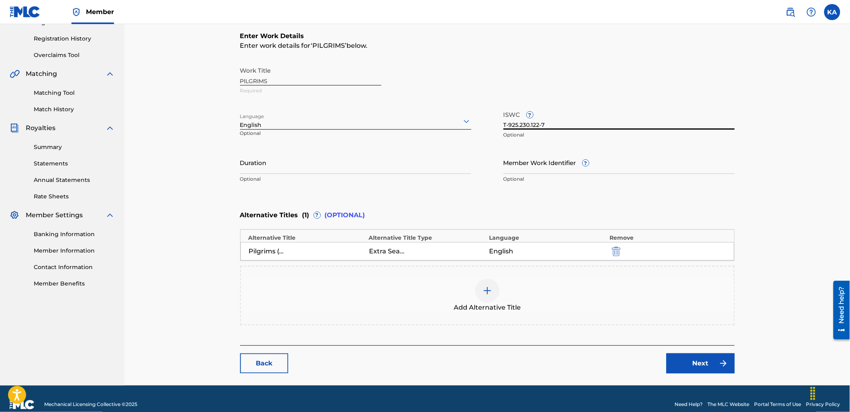
scroll to position [157, 0]
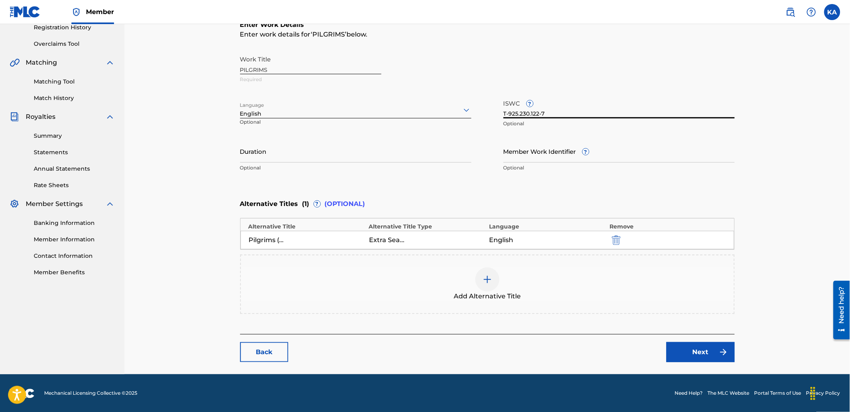
type input "T-925.230.122-7"
click at [689, 356] on link "Next" at bounding box center [700, 352] width 68 height 20
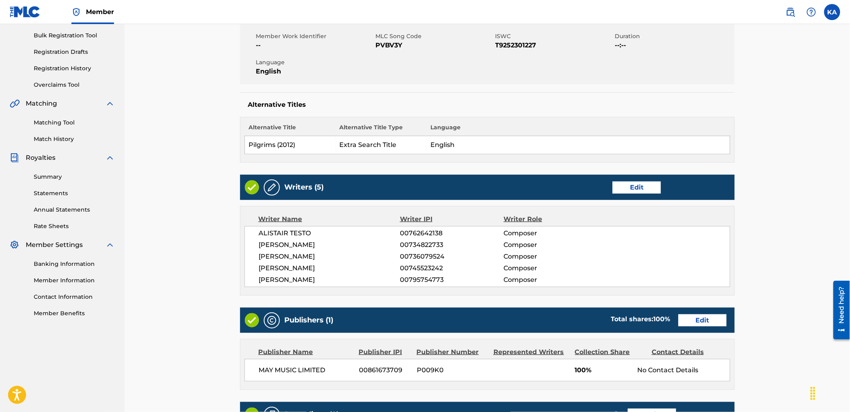
scroll to position [247, 0]
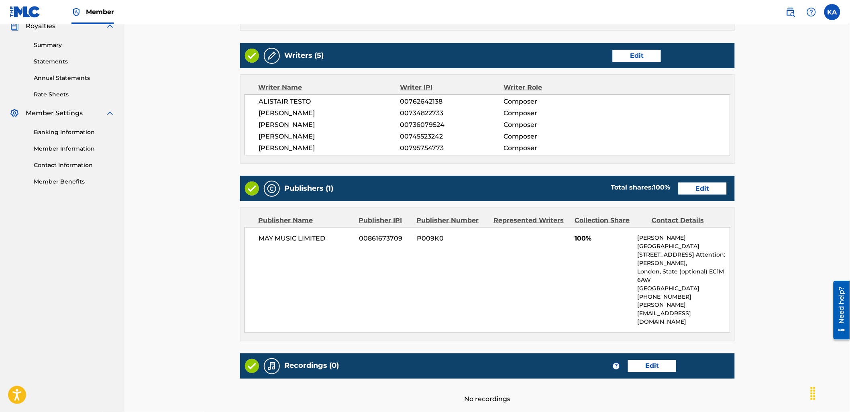
click at [703, 181] on div "Publishers (1) Total shares: 100 % Edit" at bounding box center [487, 188] width 495 height 25
click at [696, 187] on link "Edit" at bounding box center [702, 189] width 48 height 12
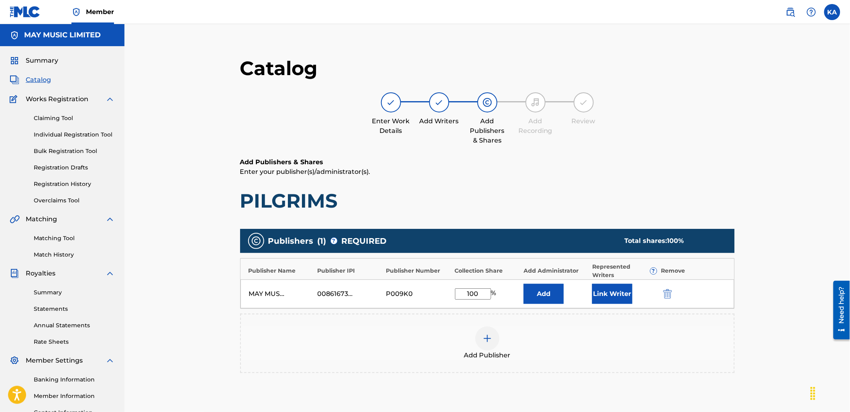
click at [471, 291] on input "100" at bounding box center [473, 293] width 36 height 11
type input "80"
click at [621, 297] on button "Link Writer" at bounding box center [612, 294] width 40 height 20
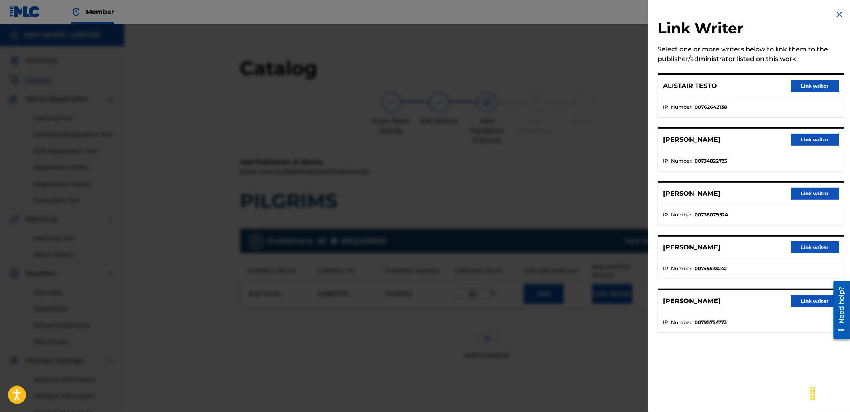
click at [802, 75] on div "ALISTAIR TESTO Link writer" at bounding box center [750, 86] width 185 height 22
click at [802, 86] on button "Link writer" at bounding box center [815, 86] width 48 height 12
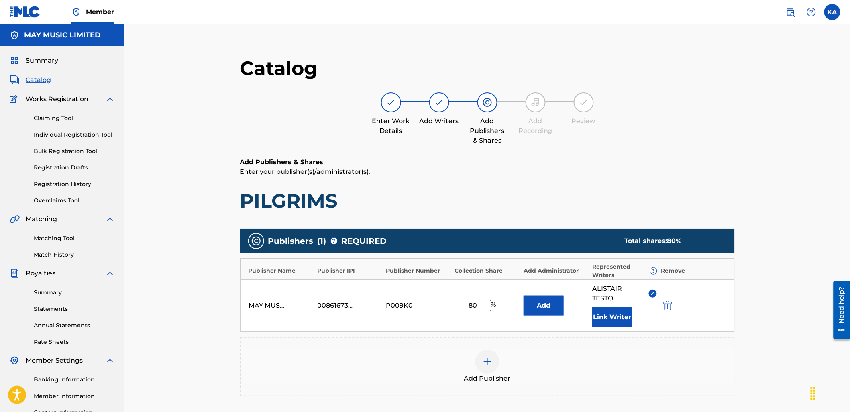
click at [611, 315] on button "Link Writer" at bounding box center [612, 317] width 40 height 20
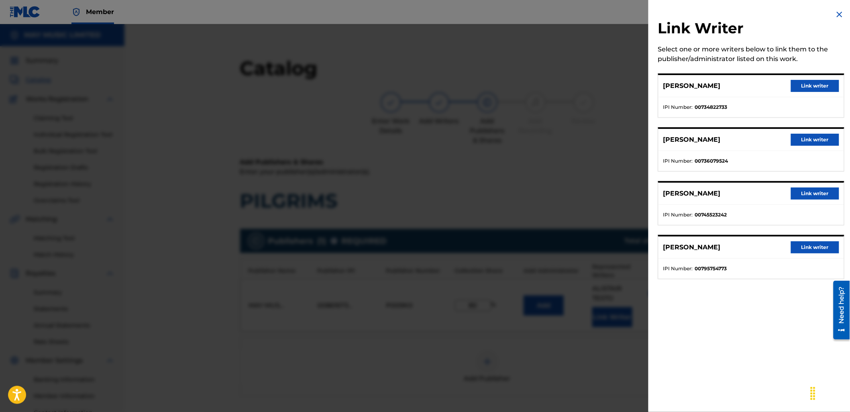
click at [797, 83] on button "Link writer" at bounding box center [815, 86] width 48 height 12
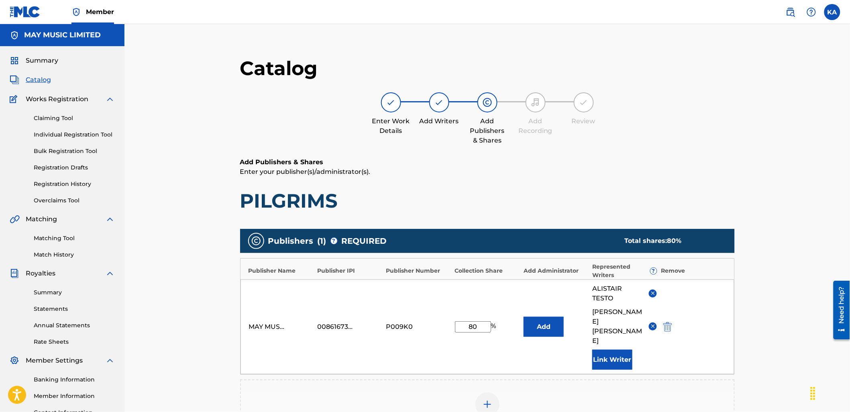
click at [605, 350] on button "Link Writer" at bounding box center [612, 360] width 40 height 20
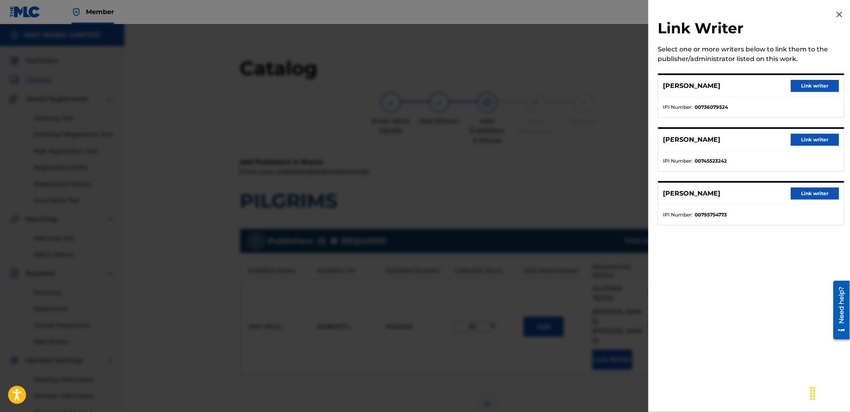
click at [810, 142] on button "Link writer" at bounding box center [815, 140] width 48 height 12
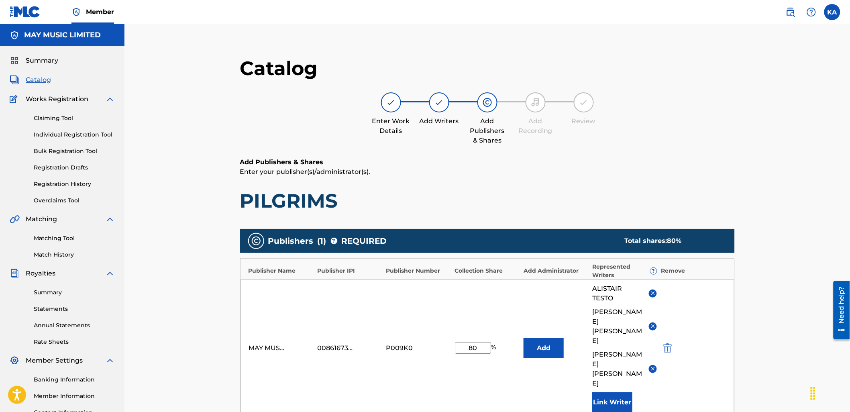
click at [607, 392] on button "Link Writer" at bounding box center [612, 402] width 40 height 20
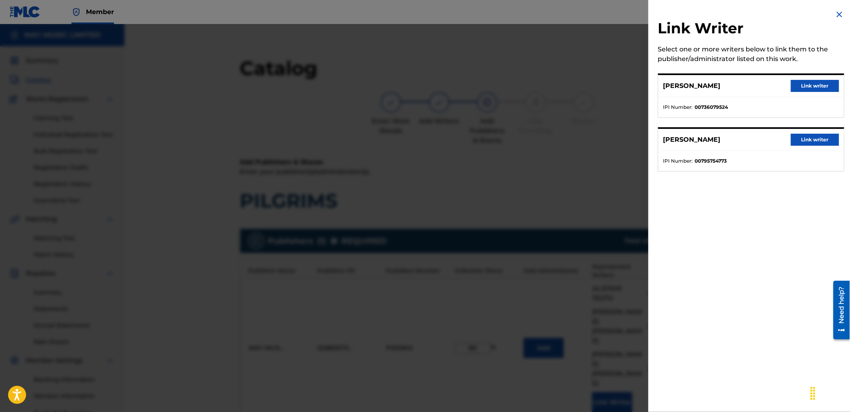
click at [804, 143] on button "Link writer" at bounding box center [815, 140] width 48 height 12
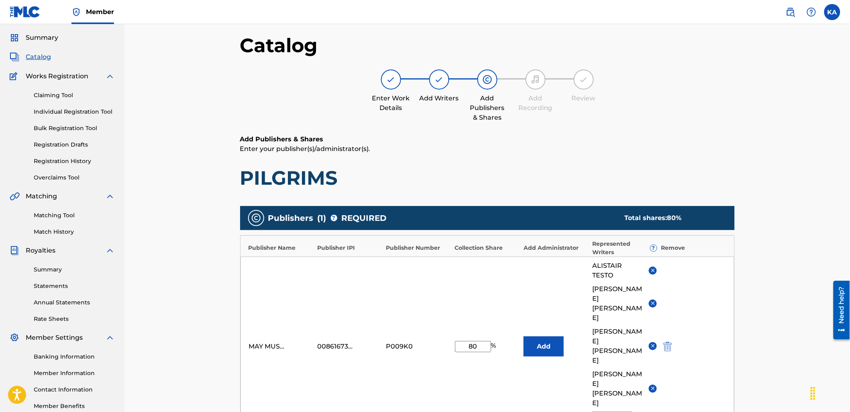
scroll to position [214, 0]
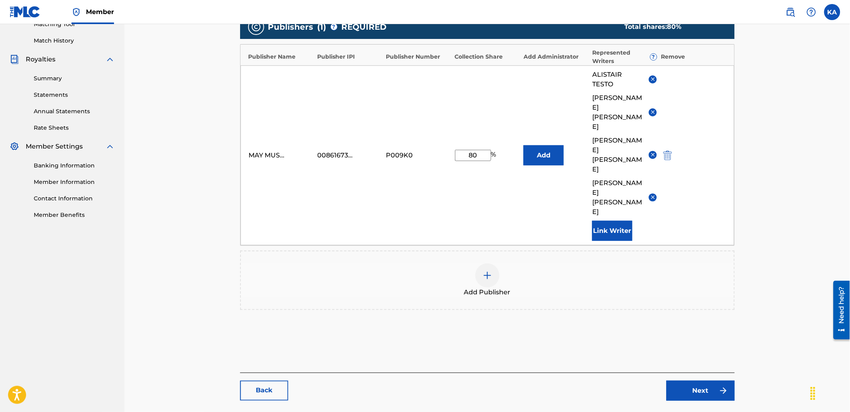
click at [701, 381] on link "Next" at bounding box center [700, 391] width 68 height 20
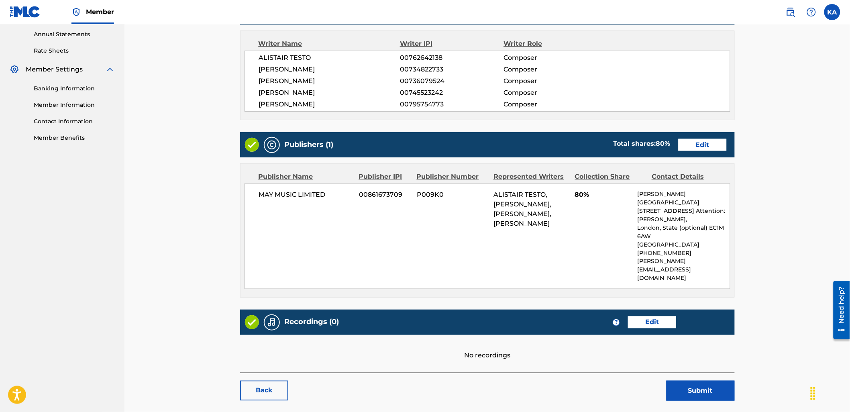
scroll to position [314, 0]
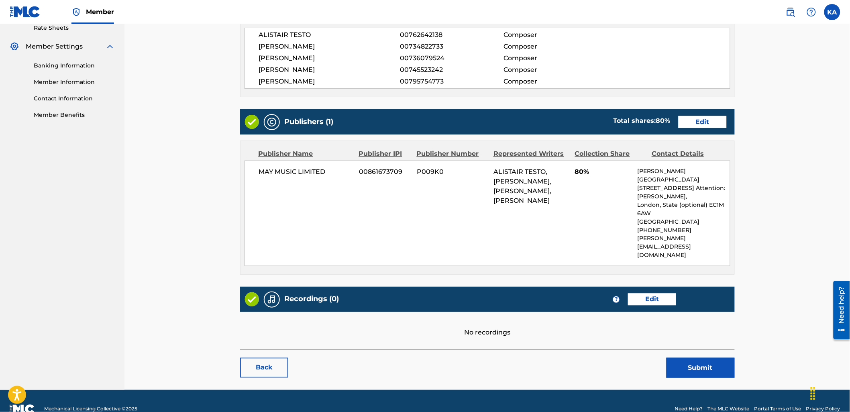
click at [644, 293] on link "Edit" at bounding box center [652, 299] width 48 height 12
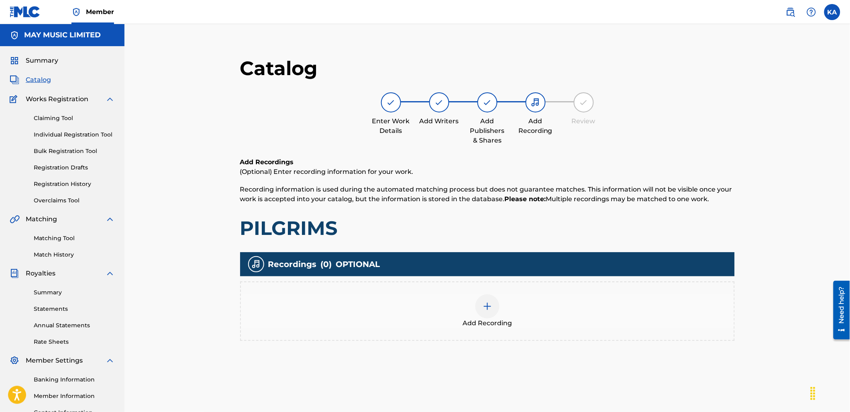
click at [471, 304] on div "Add Recording" at bounding box center [487, 311] width 493 height 34
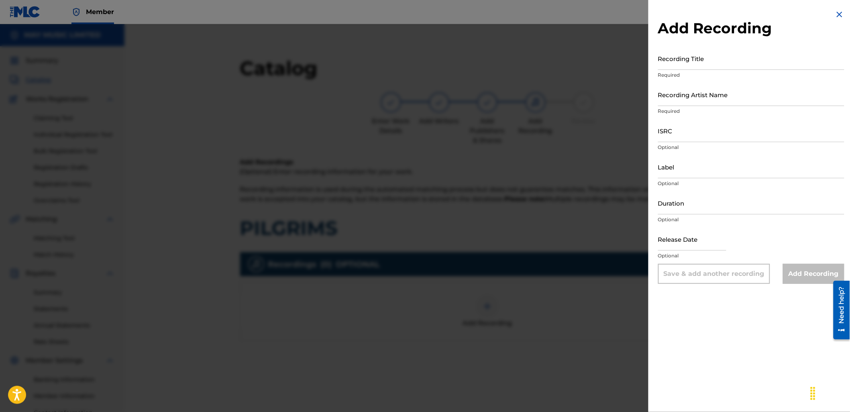
click at [696, 53] on input "Recording Title" at bounding box center [751, 58] width 186 height 23
paste input "T-925.230.122-7"
type input "T"
type input "Pilgrims (2012)"
click at [717, 104] on input "Recording Artist Name" at bounding box center [751, 94] width 186 height 23
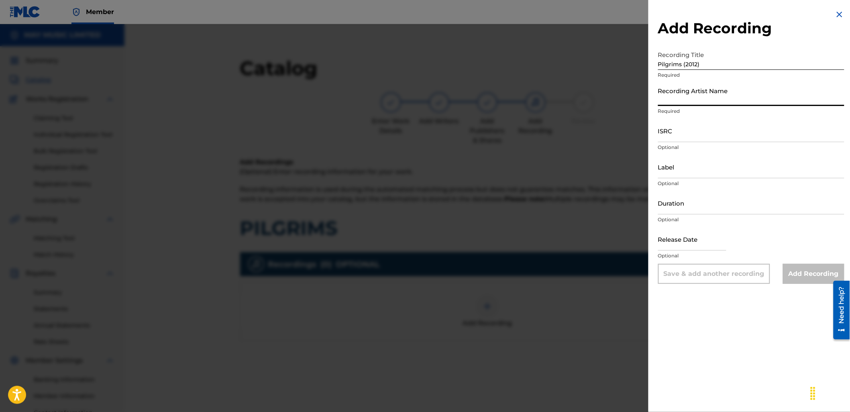
type input "As It Is"
type input "2024 Slam Dunk"
type input "03:19"
type input "[DATE]"
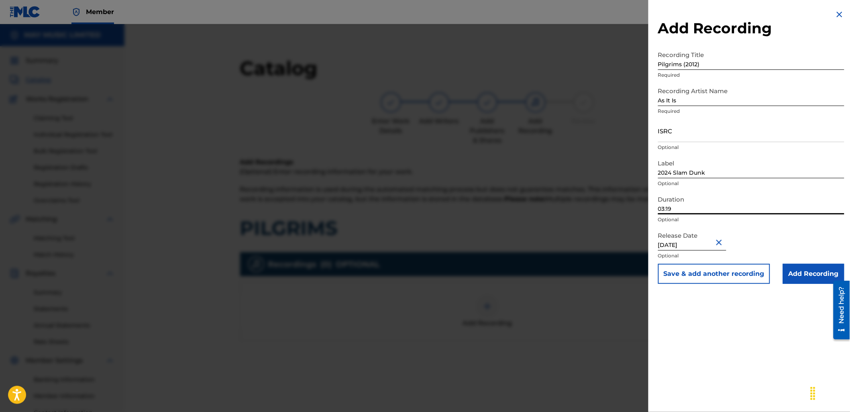
click at [688, 200] on input "03:19" at bounding box center [751, 202] width 186 height 23
type input "02:52"
click at [693, 124] on input "ISRC" at bounding box center [751, 130] width 186 height 23
paste input "GBLDX2400128"
type input "GBLDX2400128"
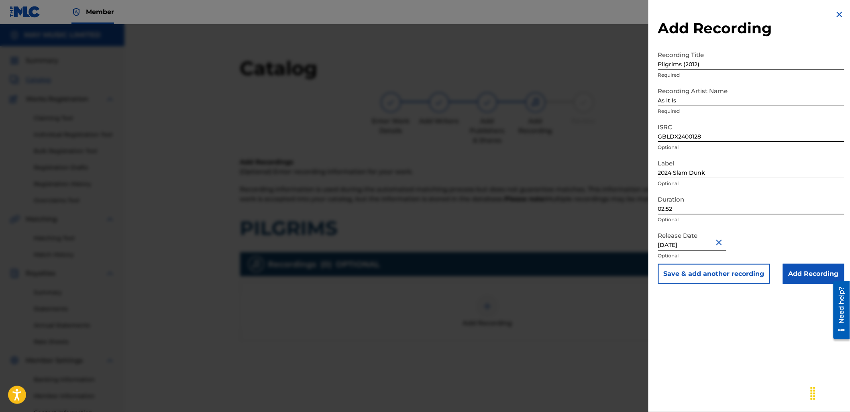
click at [804, 275] on input "Add Recording" at bounding box center [813, 274] width 61 height 20
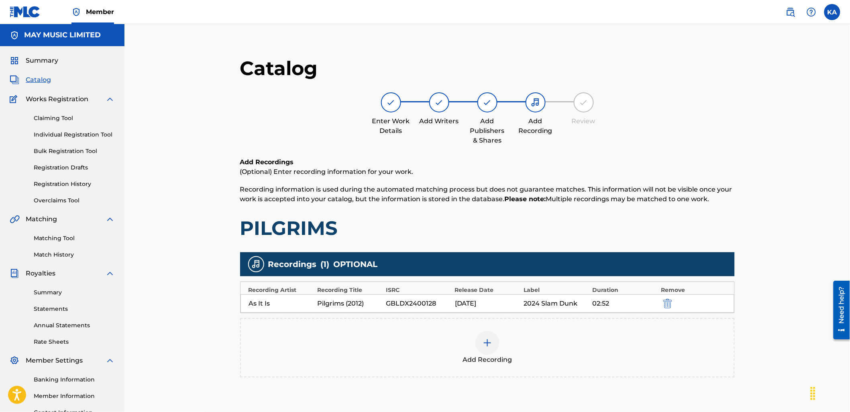
scroll to position [82, 0]
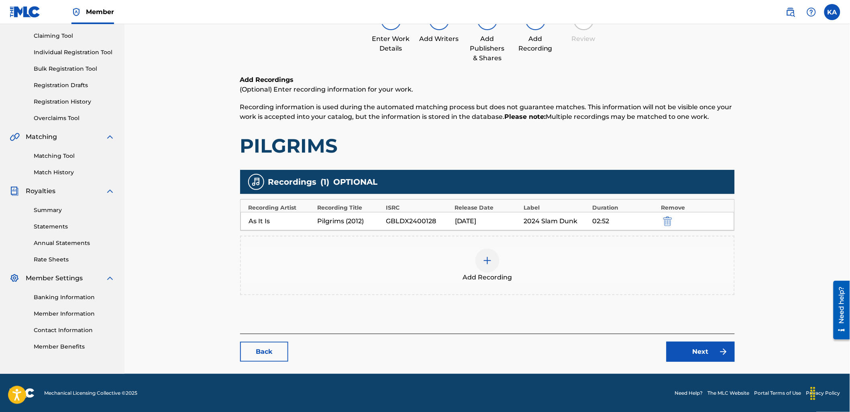
click at [685, 350] on link "Next" at bounding box center [700, 352] width 68 height 20
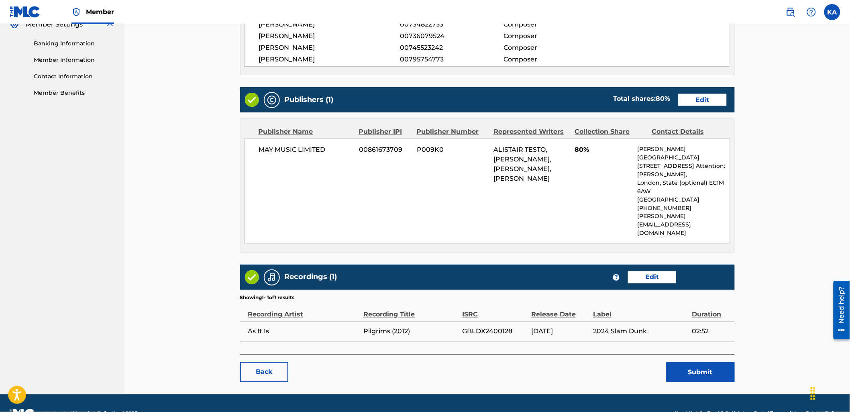
scroll to position [340, 0]
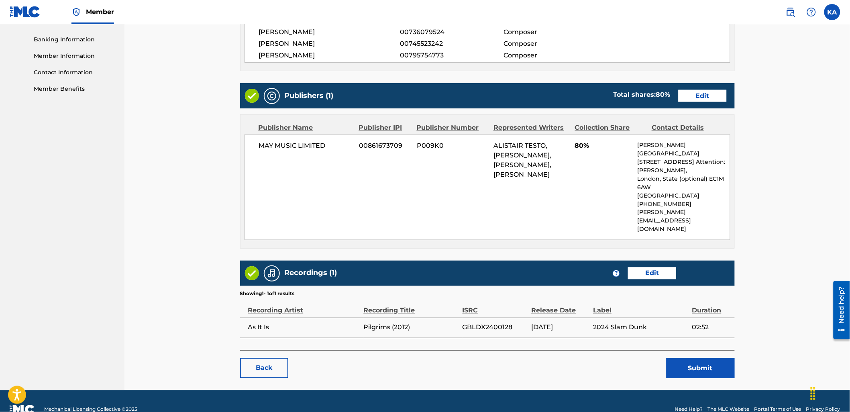
click at [684, 358] on button "Submit" at bounding box center [700, 368] width 68 height 20
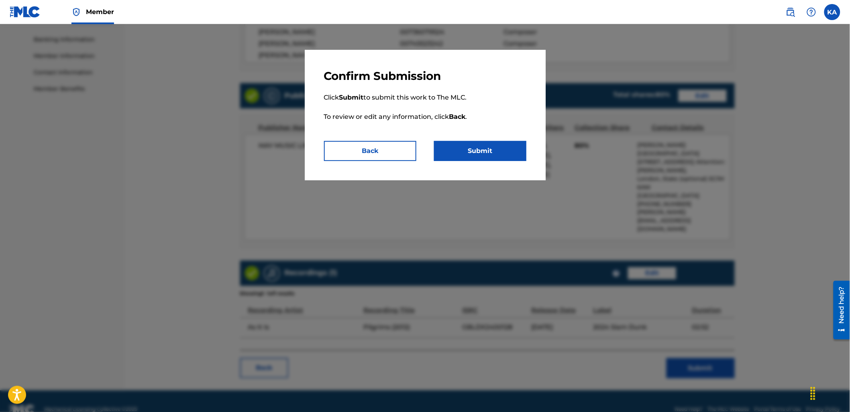
click at [468, 151] on button "Submit" at bounding box center [480, 151] width 92 height 20
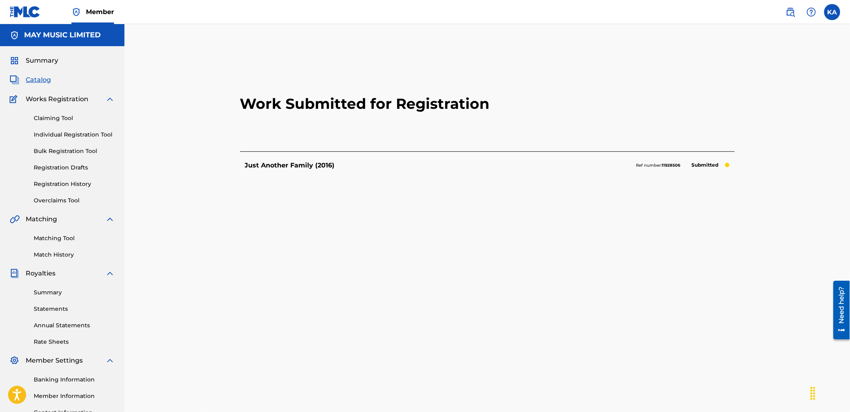
click at [77, 184] on link "Registration History" at bounding box center [74, 184] width 81 height 8
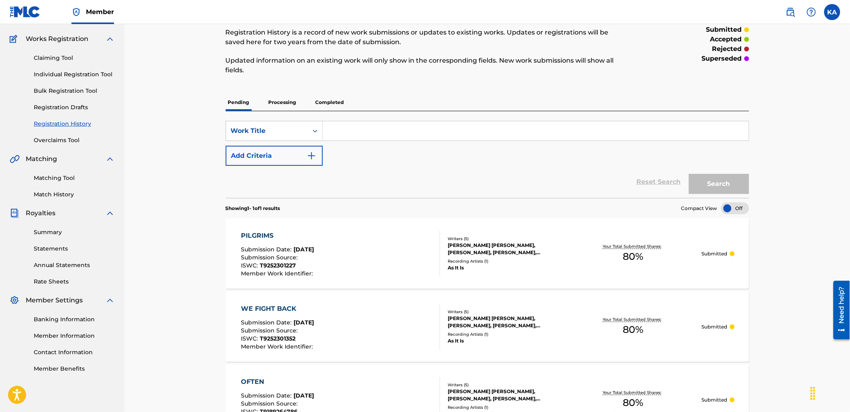
scroll to position [59, 0]
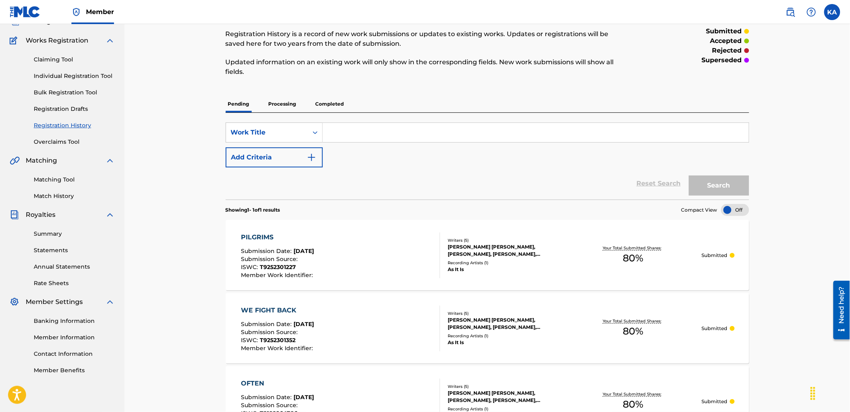
click at [279, 96] on p "Processing" at bounding box center [282, 104] width 33 height 17
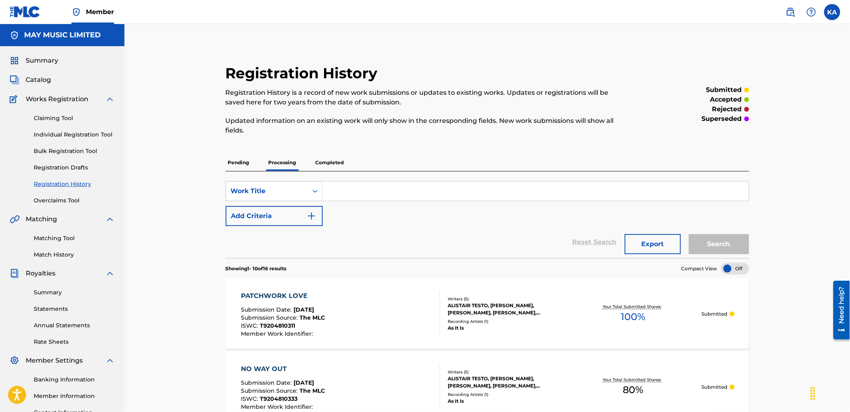
click at [71, 135] on link "Individual Registration Tool" at bounding box center [74, 134] width 81 height 8
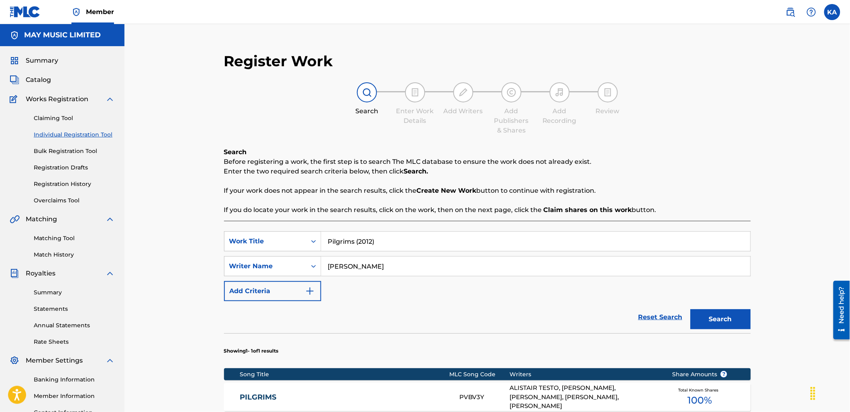
drag, startPoint x: 383, startPoint y: 239, endPoint x: 342, endPoint y: 238, distance: 41.4
click at [342, 238] on input "Pilgrims (2012)" at bounding box center [535, 241] width 429 height 19
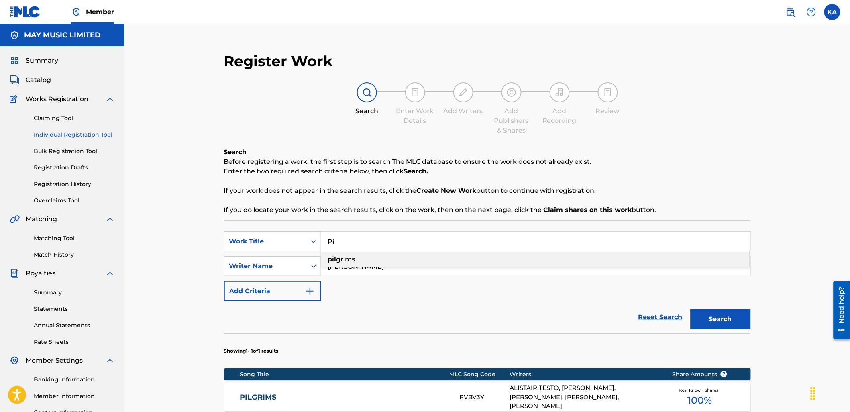
type input "P"
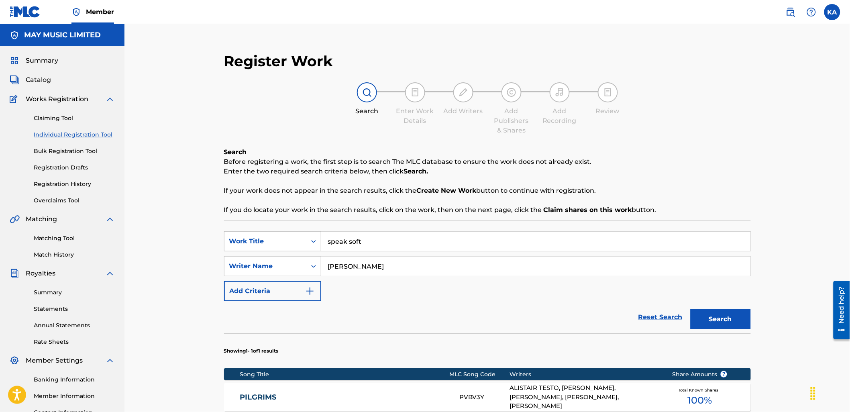
type input "speak soft"
click at [704, 317] on button "Search" at bounding box center [720, 319] width 60 height 20
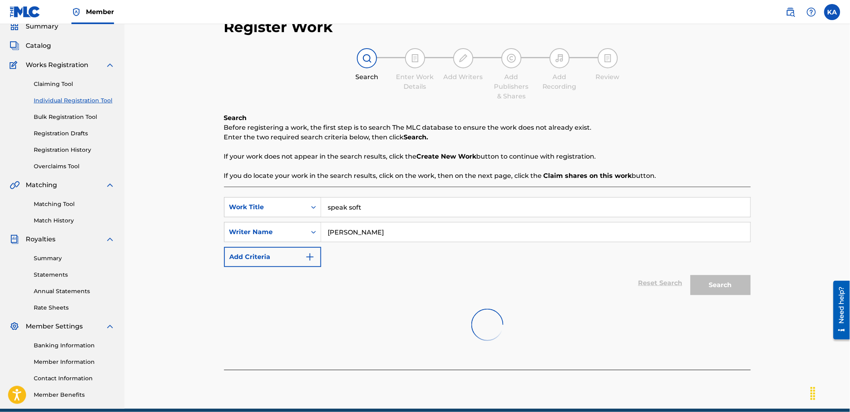
scroll to position [69, 0]
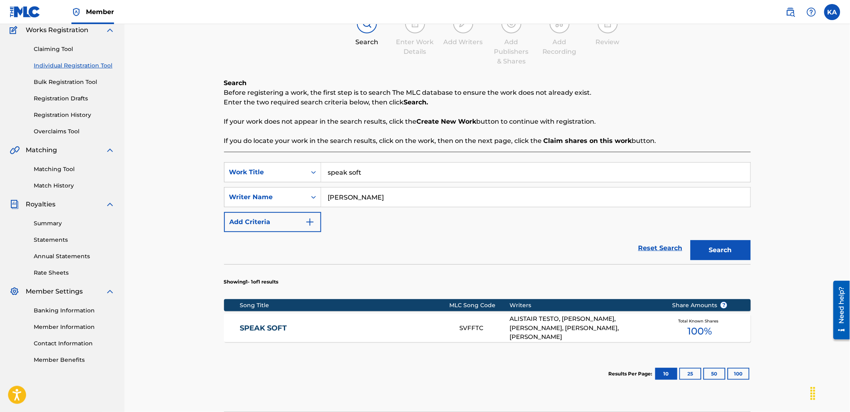
click at [502, 332] on div "SPEAK SOFT SVFFTC ALISTAIR TESTO, [PERSON_NAME], [PERSON_NAME], [PERSON_NAME], …" at bounding box center [487, 328] width 527 height 28
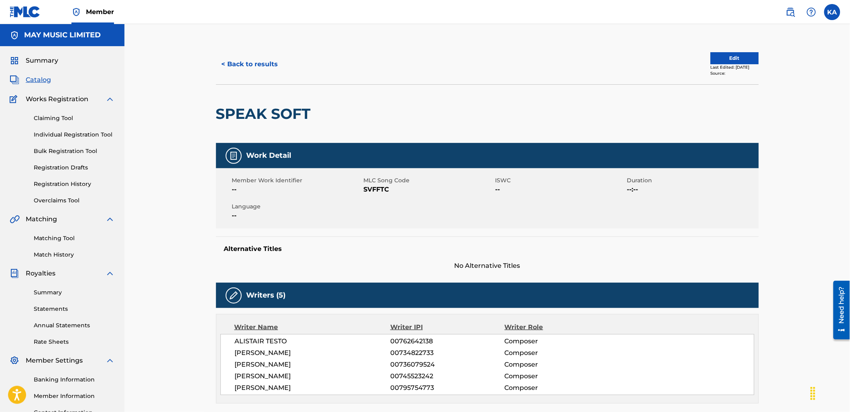
click at [719, 55] on button "Edit" at bounding box center [735, 58] width 48 height 12
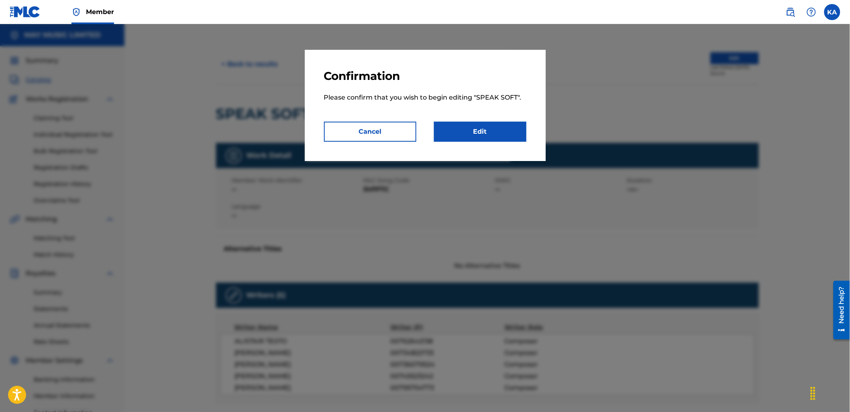
click at [486, 125] on link "Edit" at bounding box center [480, 132] width 92 height 20
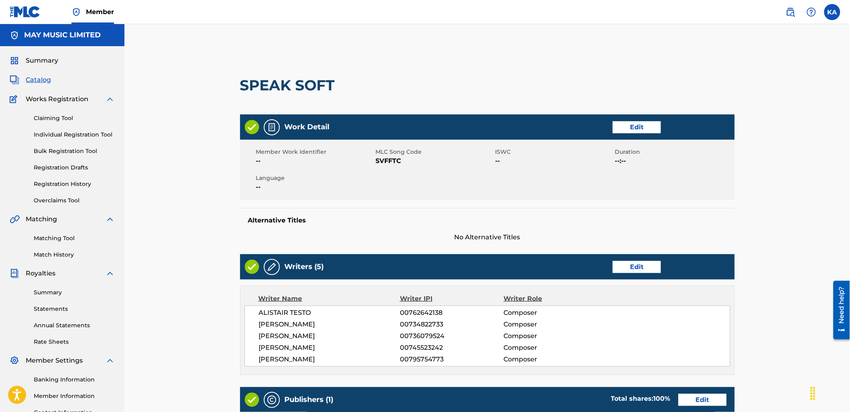
click at [636, 127] on link "Edit" at bounding box center [637, 127] width 48 height 12
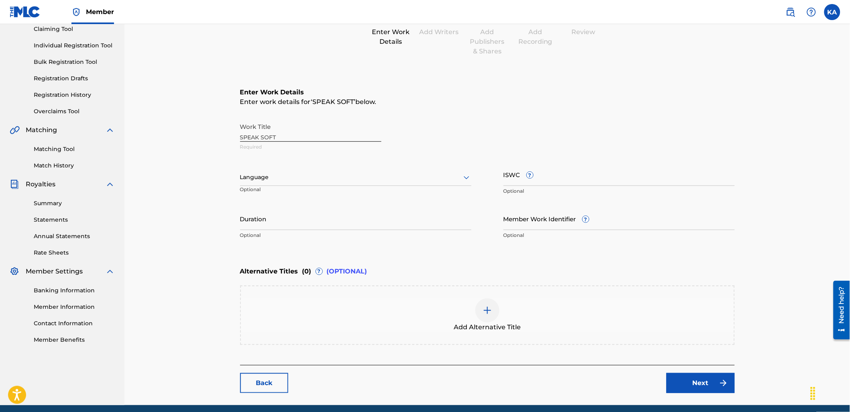
scroll to position [119, 0]
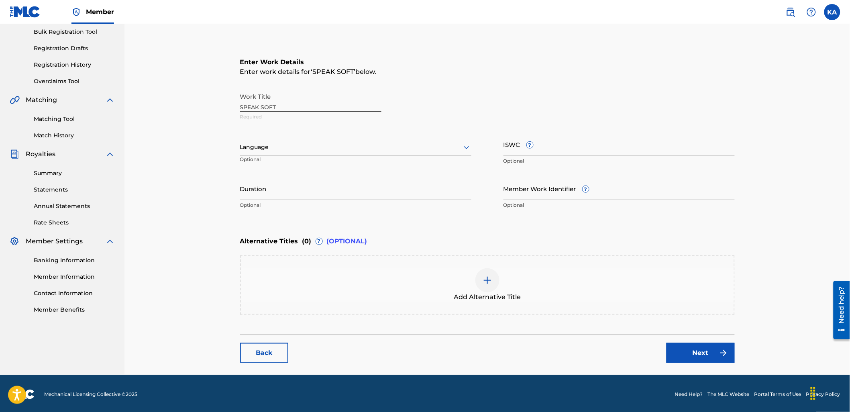
click at [337, 284] on div "Add Alternative Title" at bounding box center [487, 285] width 493 height 34
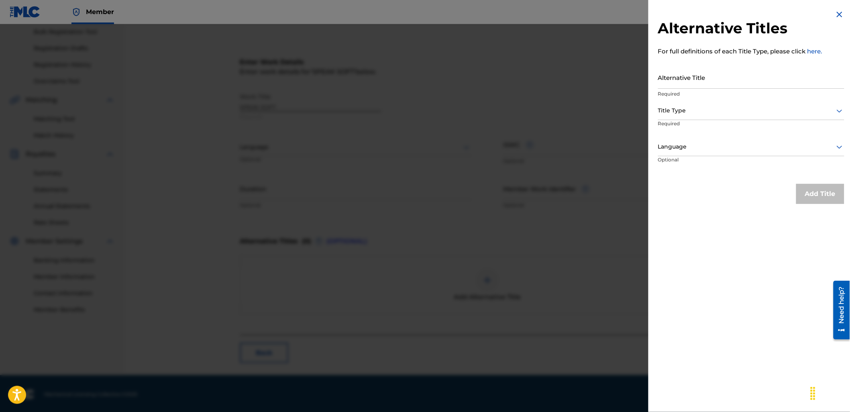
click at [701, 76] on input "Alternative Title" at bounding box center [751, 77] width 186 height 23
paste input "Speak Soft X (feat. [PERSON_NAME])"
type input "Speak Soft X (feat. [PERSON_NAME])"
click at [725, 111] on div at bounding box center [751, 111] width 186 height 10
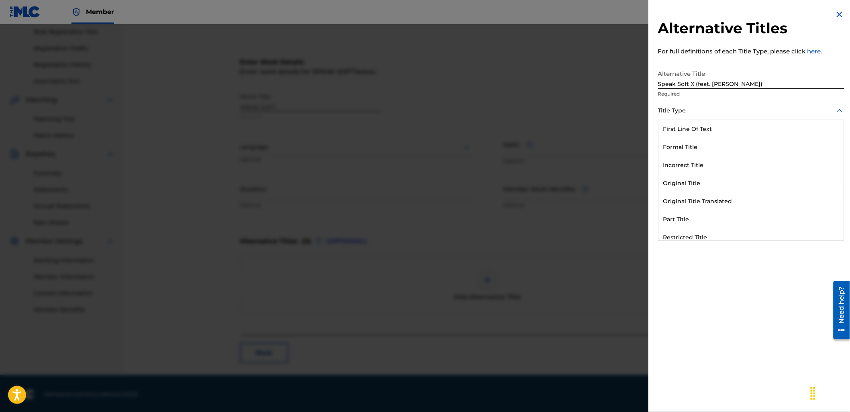
scroll to position [78, 0]
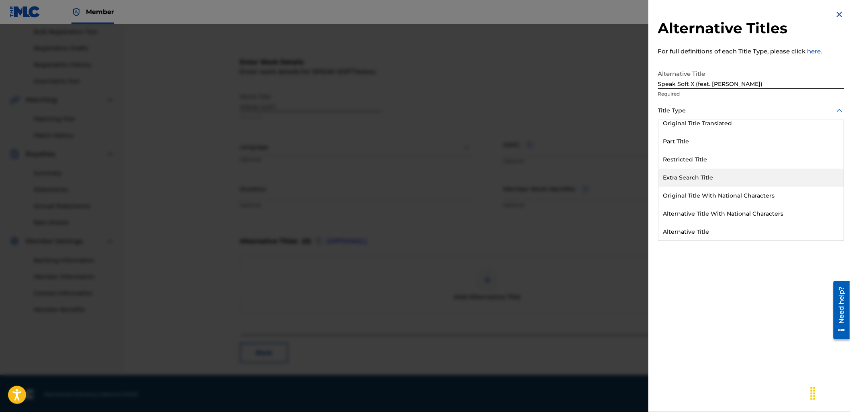
click at [747, 177] on div "Extra Search Title" at bounding box center [750, 178] width 185 height 18
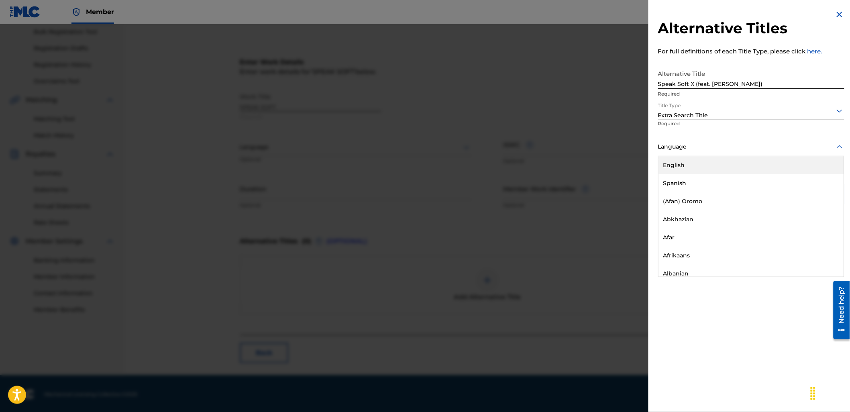
click at [694, 154] on div "Language" at bounding box center [751, 147] width 186 height 18
click at [712, 162] on div "English" at bounding box center [750, 165] width 185 height 18
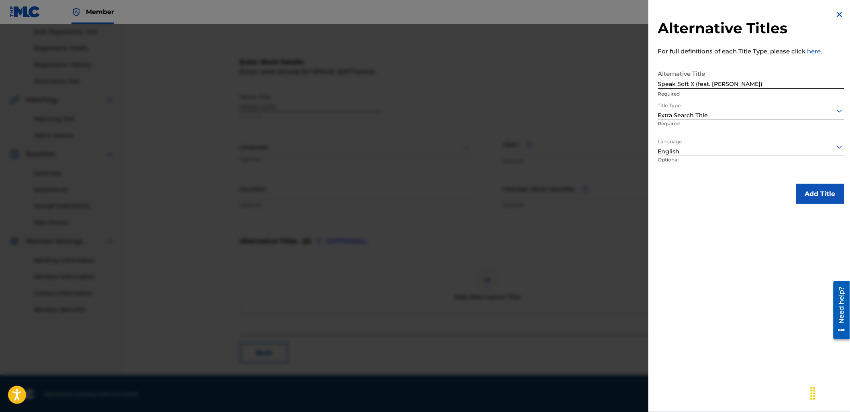
click at [826, 190] on button "Add Title" at bounding box center [820, 194] width 48 height 20
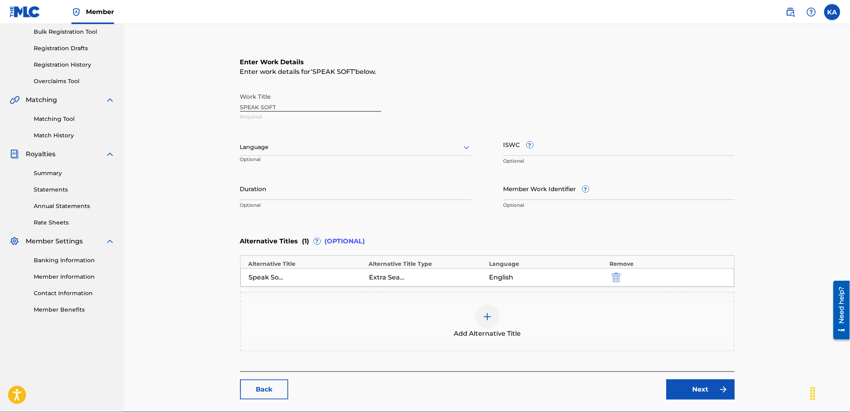
click at [368, 163] on div "Language Optional" at bounding box center [355, 151] width 231 height 36
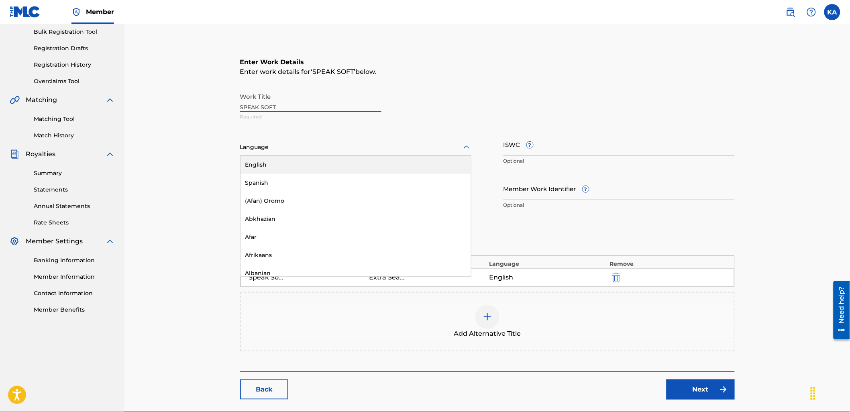
click at [351, 147] on div at bounding box center [355, 147] width 231 height 10
click at [351, 156] on div "English" at bounding box center [355, 165] width 230 height 18
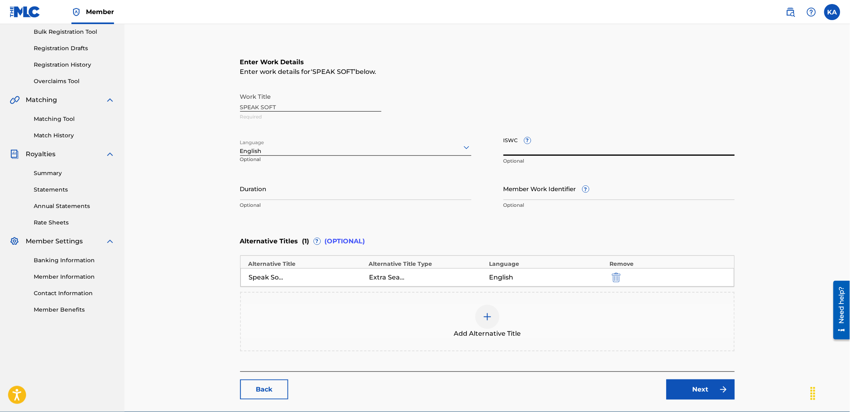
click at [553, 137] on input "ISWC ?" at bounding box center [618, 144] width 231 height 23
paste input "T-917.040.864-7"
type input "T-917.040.864-7"
click at [698, 379] on link "Next" at bounding box center [700, 389] width 68 height 20
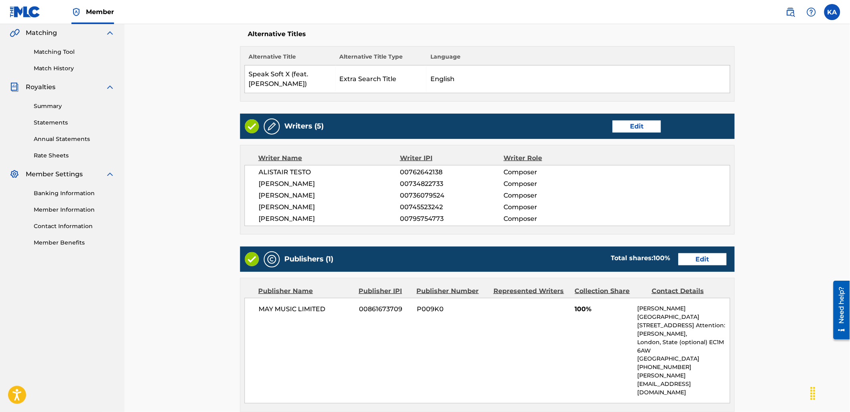
scroll to position [267, 0]
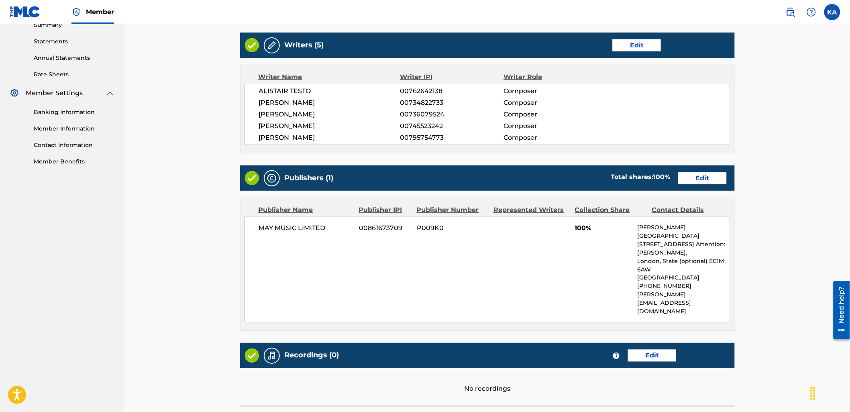
click at [713, 173] on link "Edit" at bounding box center [702, 178] width 48 height 12
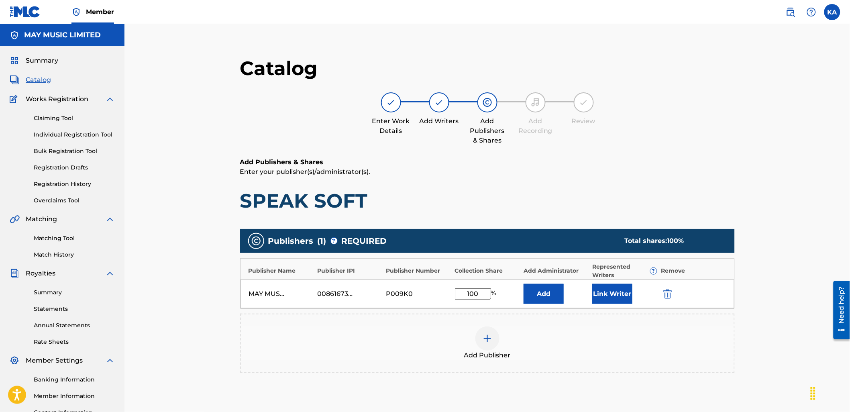
drag, startPoint x: 471, startPoint y: 294, endPoint x: 477, endPoint y: 291, distance: 6.5
click at [471, 293] on input "100" at bounding box center [473, 293] width 36 height 11
type input "80"
click at [636, 290] on div "Link Writer" at bounding box center [624, 294] width 65 height 20
click at [623, 292] on button "Link Writer" at bounding box center [612, 294] width 40 height 20
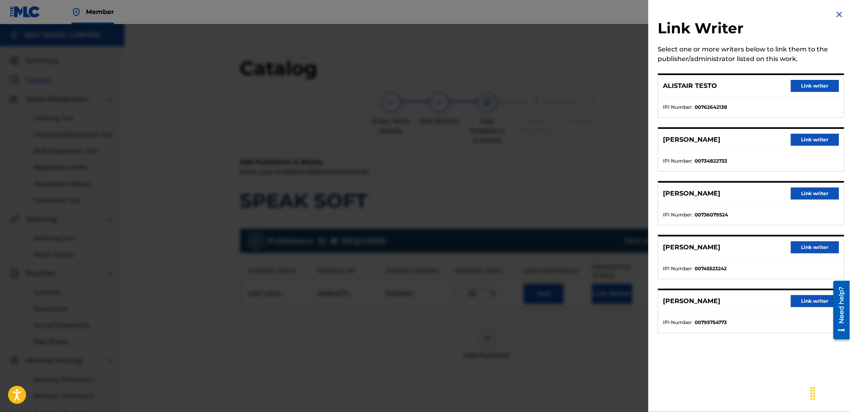
drag, startPoint x: 800, startPoint y: 84, endPoint x: 694, endPoint y: 207, distance: 162.2
click at [799, 88] on button "Link writer" at bounding box center [815, 86] width 48 height 12
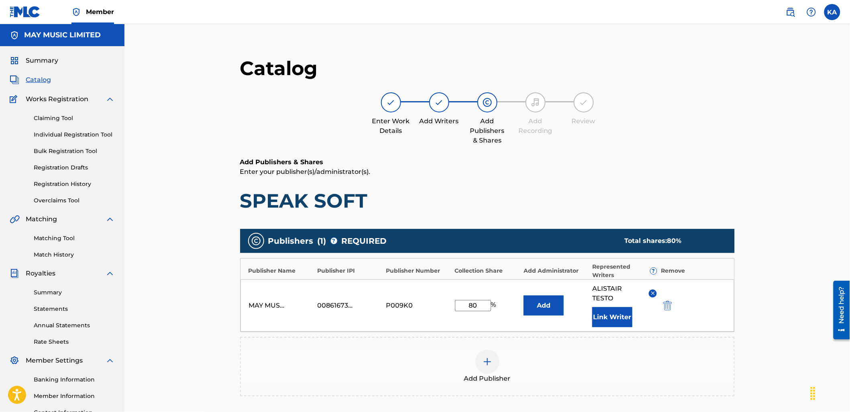
click at [623, 313] on button "Link Writer" at bounding box center [612, 317] width 40 height 20
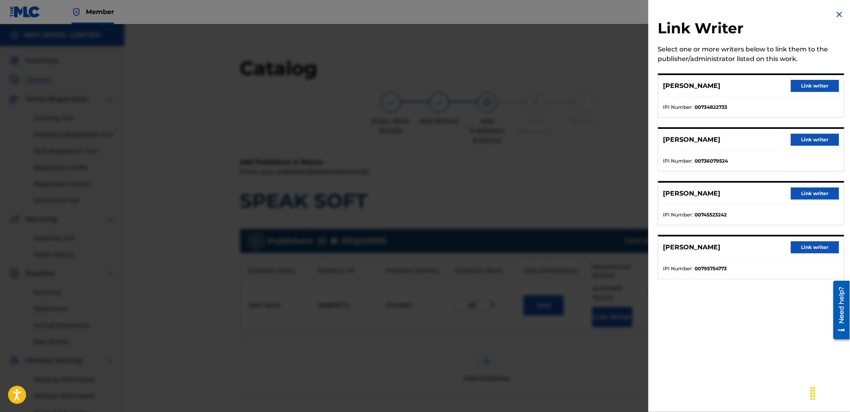
drag, startPoint x: 790, startPoint y: 83, endPoint x: 698, endPoint y: 282, distance: 218.7
click at [791, 87] on button "Link writer" at bounding box center [815, 86] width 48 height 12
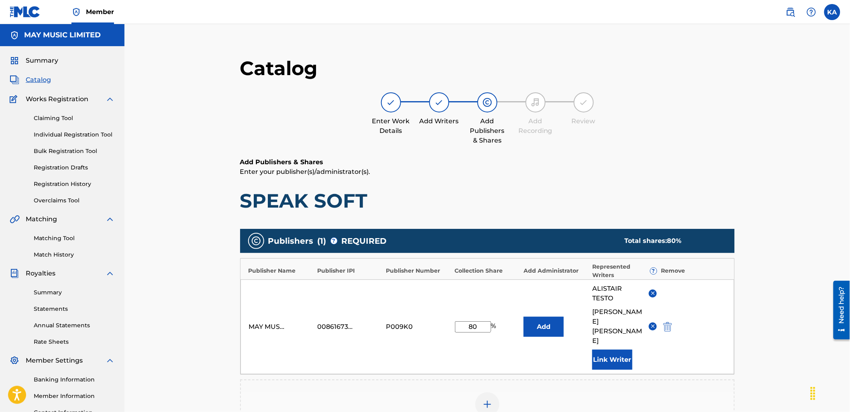
click at [621, 350] on button "Link Writer" at bounding box center [612, 360] width 40 height 20
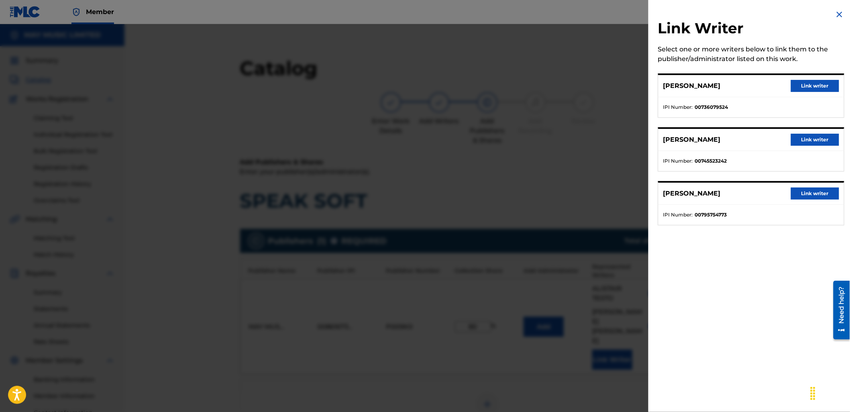
drag, startPoint x: 821, startPoint y: 137, endPoint x: 817, endPoint y: 147, distance: 10.6
click at [821, 137] on button "Link writer" at bounding box center [815, 140] width 48 height 12
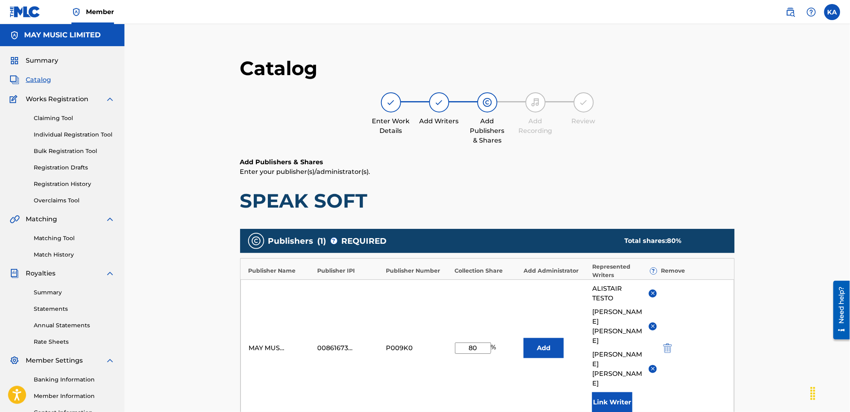
click at [604, 362] on div "ALISTAIR TESTO [PERSON_NAME] [PERSON_NAME] Link Writer" at bounding box center [624, 348] width 65 height 128
click at [621, 384] on div "MAY MUSIC LIMITED 00861673709 P009K0 80 % Add ALISTAIR TESTO [PERSON_NAME] [PER…" at bounding box center [487, 347] width 494 height 137
click at [623, 392] on button "Link Writer" at bounding box center [612, 402] width 40 height 20
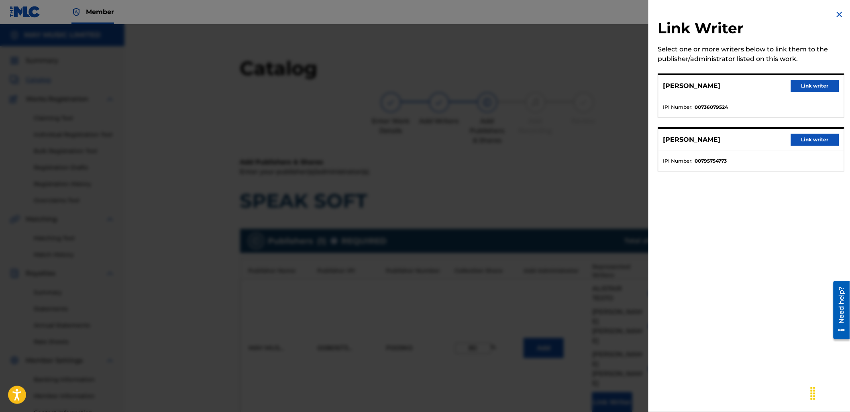
click at [806, 136] on button "Link writer" at bounding box center [815, 140] width 48 height 12
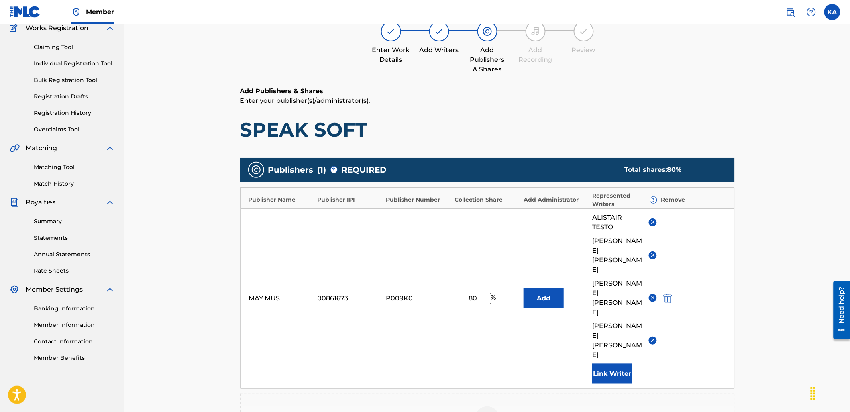
scroll to position [178, 0]
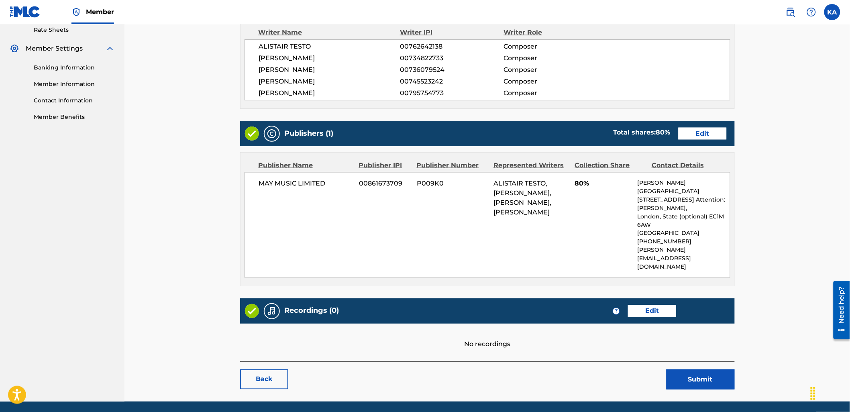
scroll to position [323, 0]
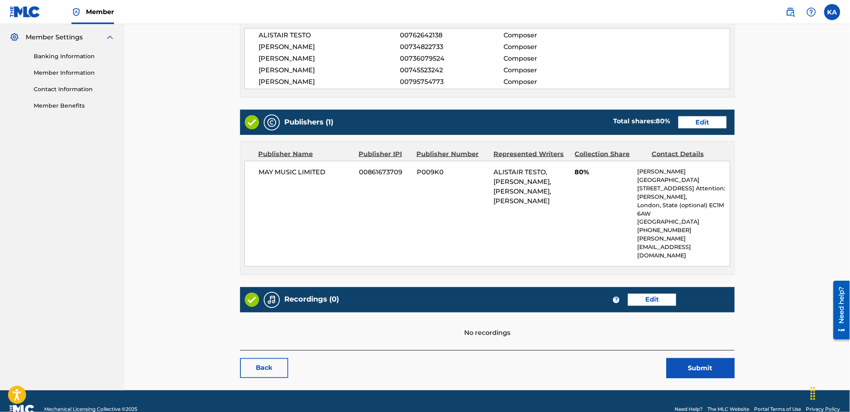
click at [656, 294] on link "Edit" at bounding box center [652, 300] width 48 height 12
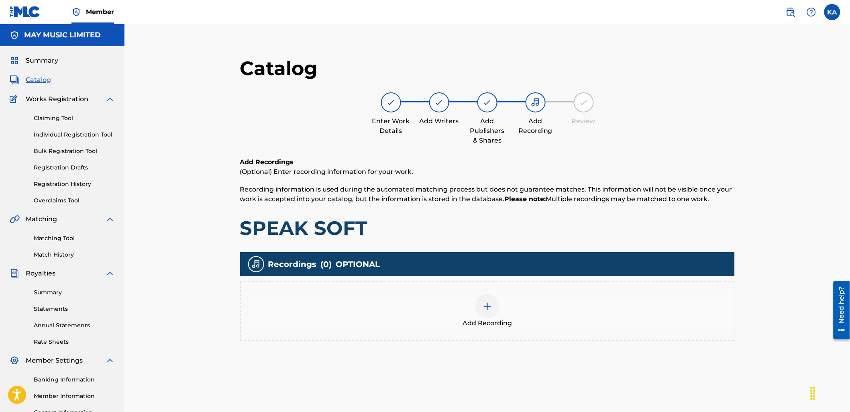
click at [521, 318] on div "Add Recording" at bounding box center [487, 311] width 493 height 34
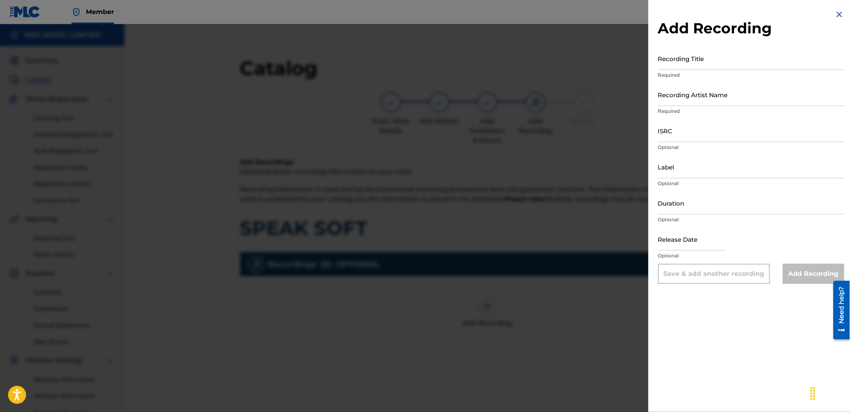
click at [745, 62] on input "Recording Title" at bounding box center [751, 58] width 186 height 23
paste input "T-917.040.864-7"
type input "T"
click at [701, 59] on input "Recording Title" at bounding box center [751, 58] width 186 height 23
paste input "Speak Soft X (feat. [PERSON_NAME])"
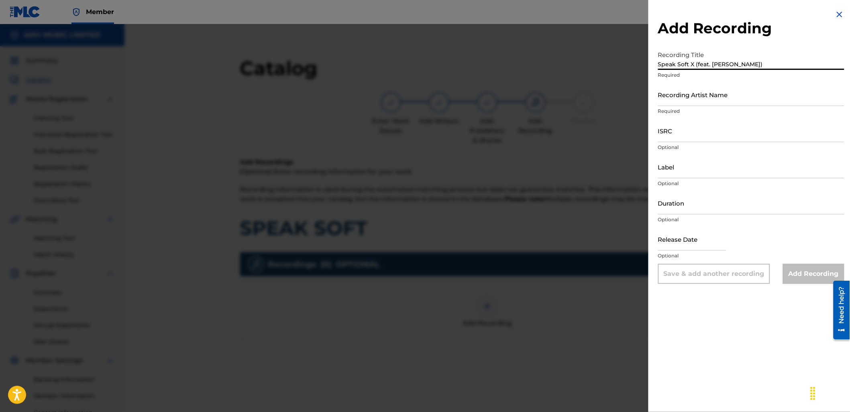
type input "Speak Soft X (feat. [PERSON_NAME])"
click at [694, 88] on input "Recording Artist Name" at bounding box center [751, 94] width 186 height 23
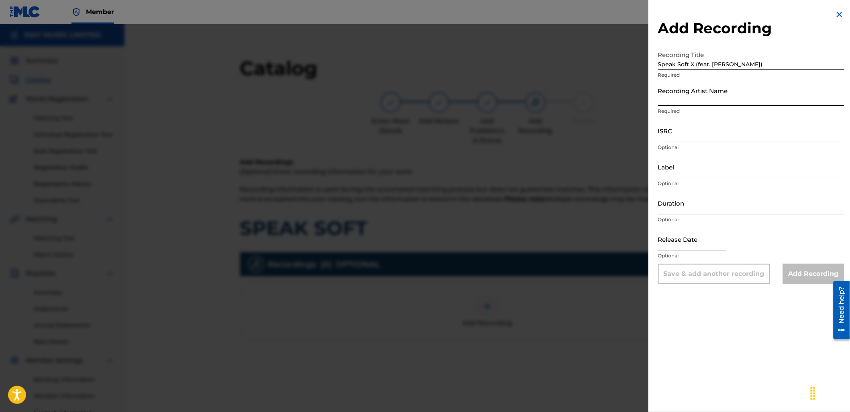
type input "As It Is"
type input "2024 Slam Dunk"
type input "02:52"
type input "[DATE]"
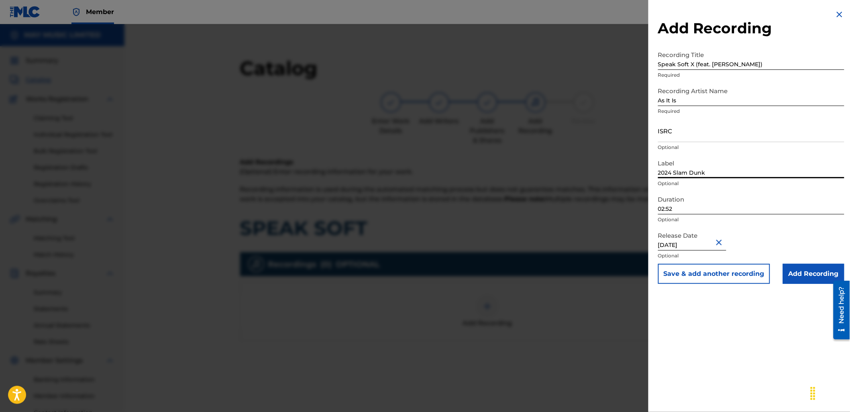
click at [672, 177] on input "2024 Slam Dunk" at bounding box center [751, 166] width 186 height 23
type input "2025 Slam Dunk"
click at [720, 242] on button "Close" at bounding box center [720, 242] width 12 height 24
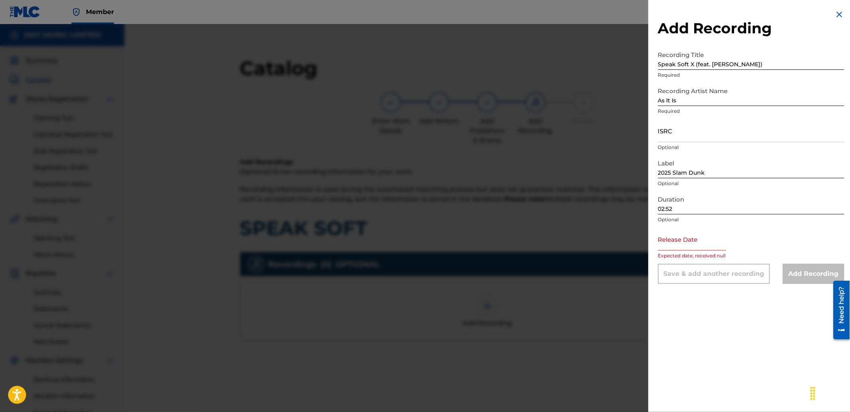
click at [717, 242] on input "text" at bounding box center [692, 239] width 68 height 23
select select "7"
select select "2025"
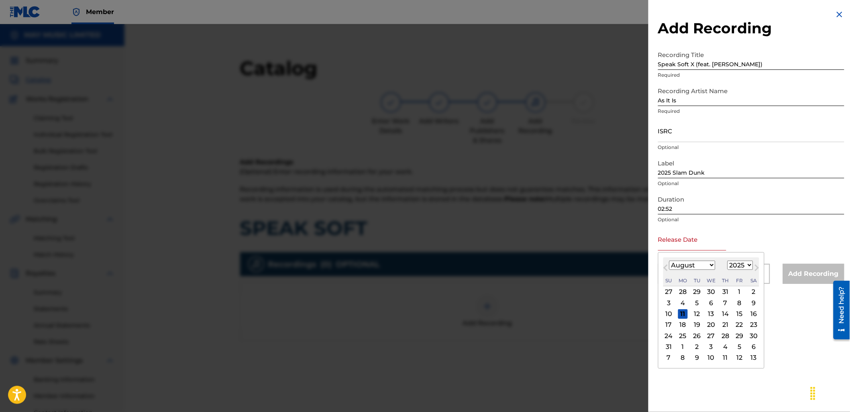
click at [666, 266] on span "Previous Month" at bounding box center [666, 269] width 0 height 12
select select "3"
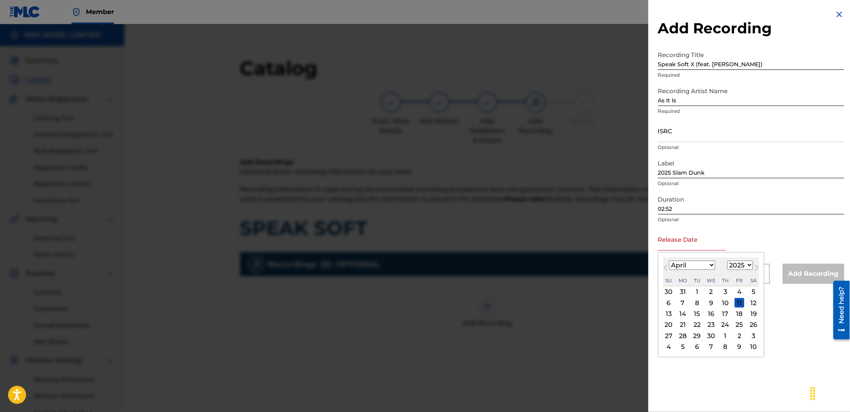
click at [735, 314] on div "18" at bounding box center [740, 314] width 10 height 10
type input "[DATE]"
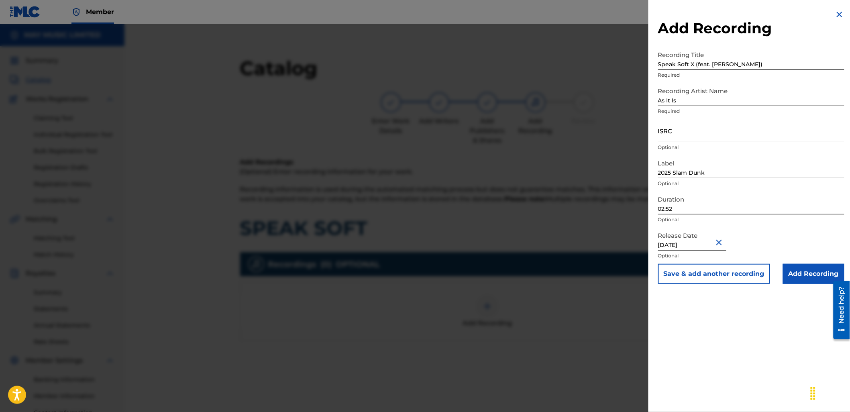
click at [680, 210] on input "02:52" at bounding box center [751, 202] width 186 height 23
type input "03:32"
click at [684, 137] on input "ISRC" at bounding box center [751, 130] width 186 height 23
paste input "GBLDX2400166"
type input "GBLDX2400166"
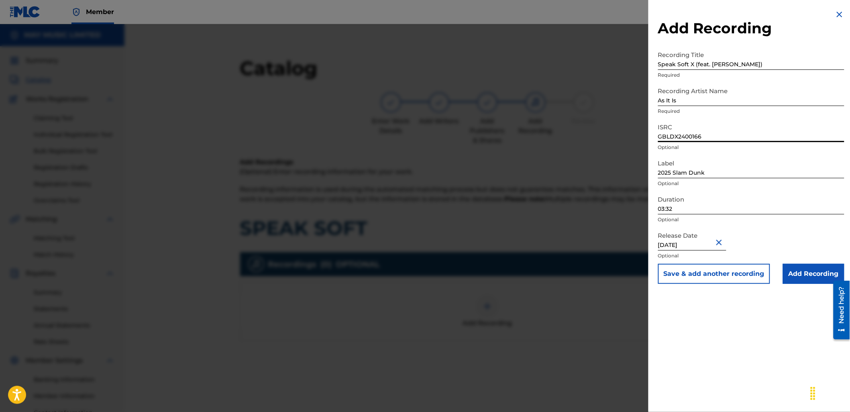
click at [812, 272] on input "Add Recording" at bounding box center [813, 274] width 61 height 20
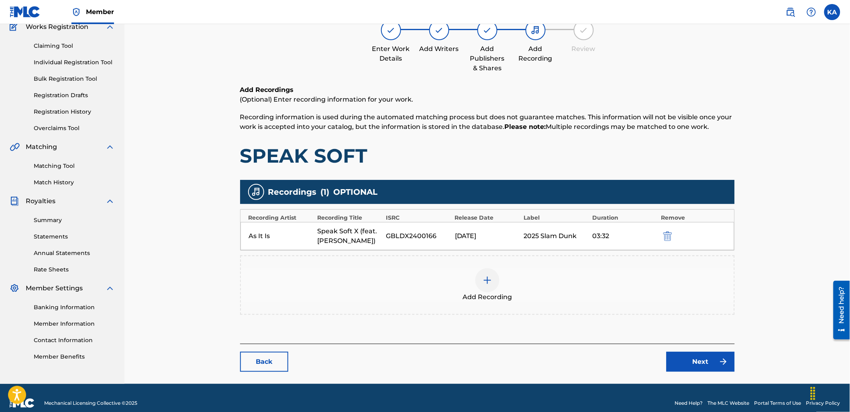
scroll to position [82, 0]
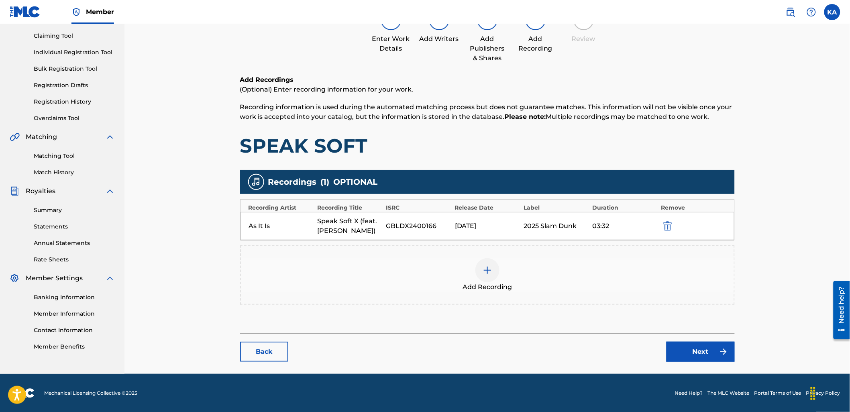
click at [678, 351] on link "Next" at bounding box center [700, 352] width 68 height 20
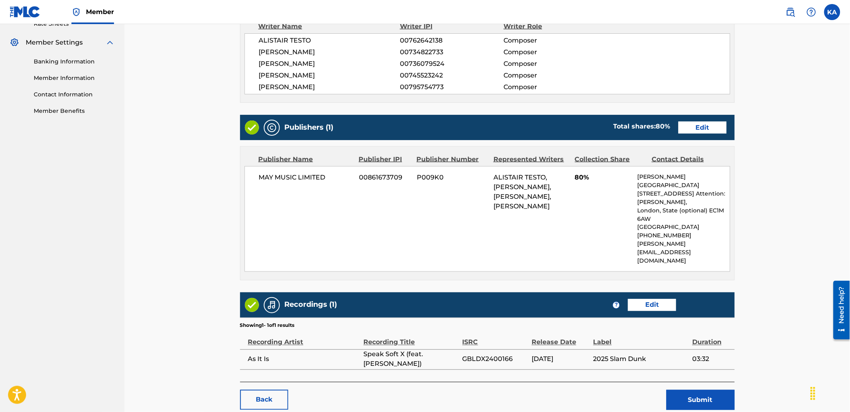
scroll to position [350, 0]
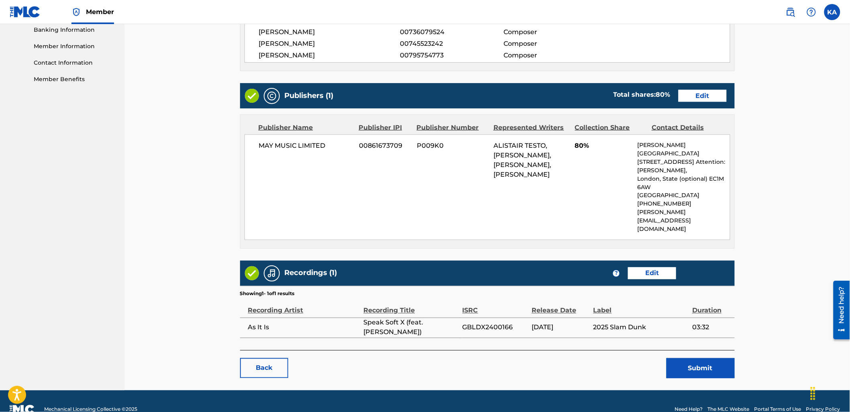
click at [684, 358] on button "Submit" at bounding box center [700, 368] width 68 height 20
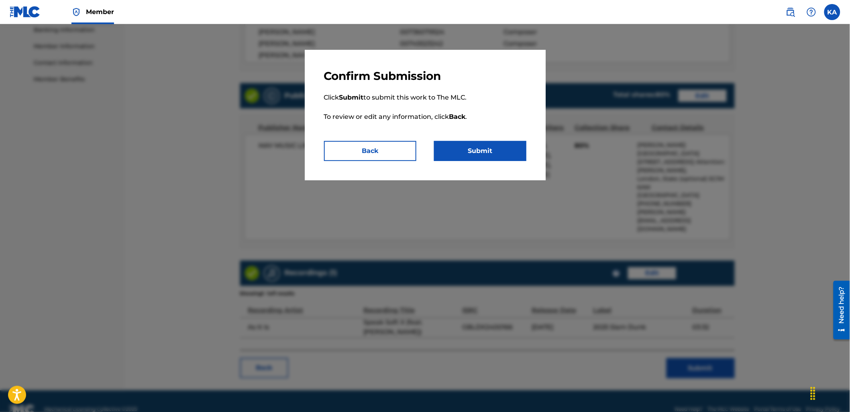
click at [464, 151] on button "Submit" at bounding box center [480, 151] width 92 height 20
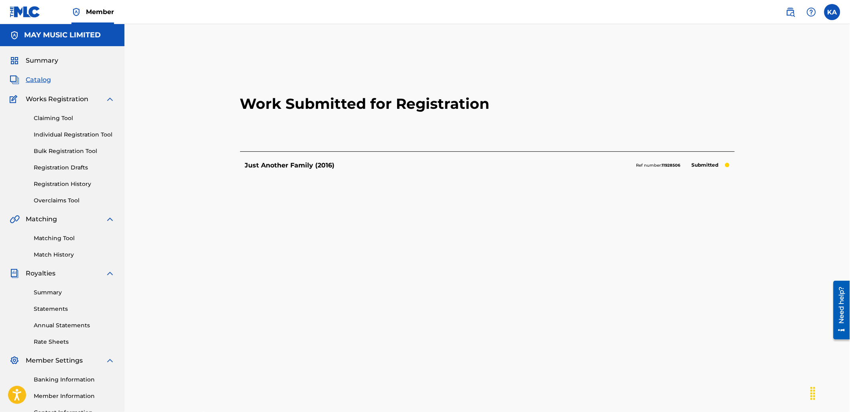
click at [74, 129] on div "Claiming Tool Individual Registration Tool Bulk Registration Tool Registration …" at bounding box center [62, 154] width 105 height 101
click at [82, 133] on link "Individual Registration Tool" at bounding box center [74, 134] width 81 height 8
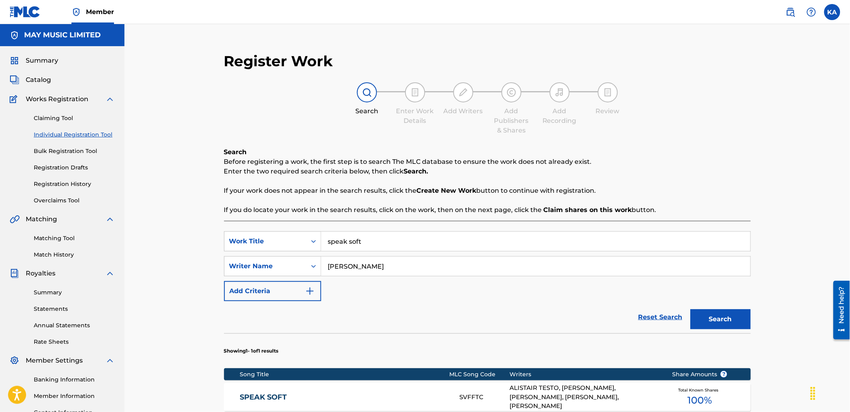
click at [321, 248] on input "speak soft" at bounding box center [535, 241] width 429 height 19
paste input "Cheap Shots & Setbacks X (feat. [PERSON_NAME] and ROAM)"
type input "Cheap Shots & Setbacks X (feat. [PERSON_NAME] and ROAM)"
click at [690, 309] on button "Search" at bounding box center [720, 319] width 60 height 20
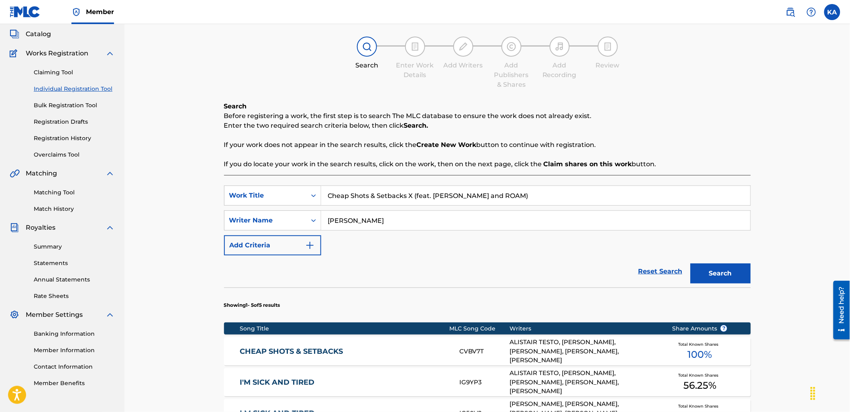
scroll to position [134, 0]
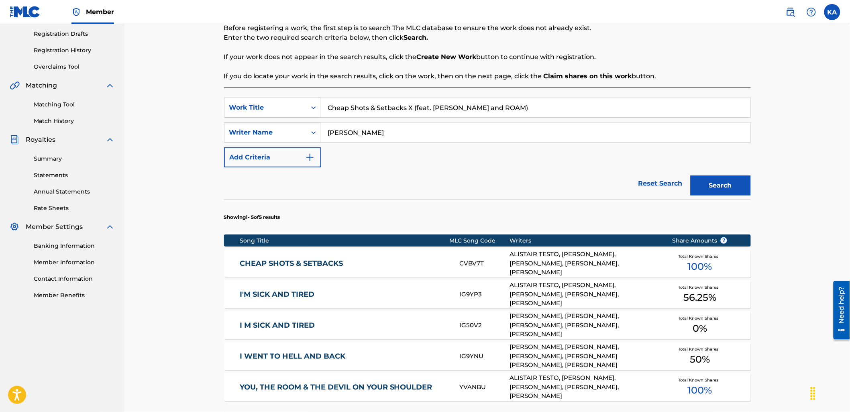
click at [392, 265] on link "CHEAP SHOTS & SETBACKS" at bounding box center [344, 263] width 209 height 9
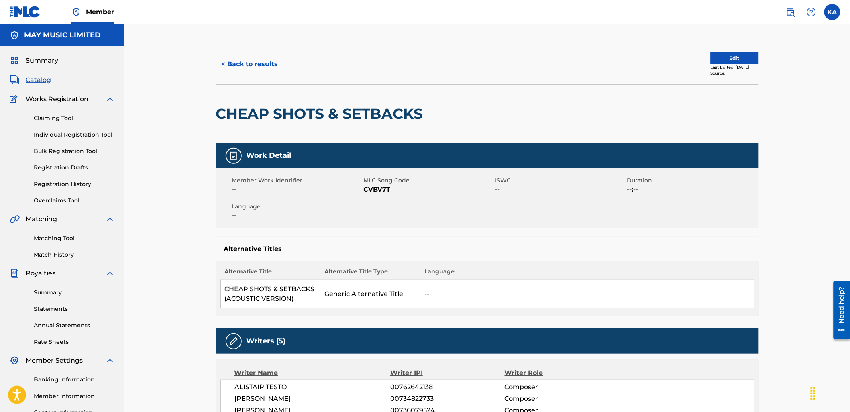
click at [726, 53] on button "Edit" at bounding box center [735, 58] width 48 height 12
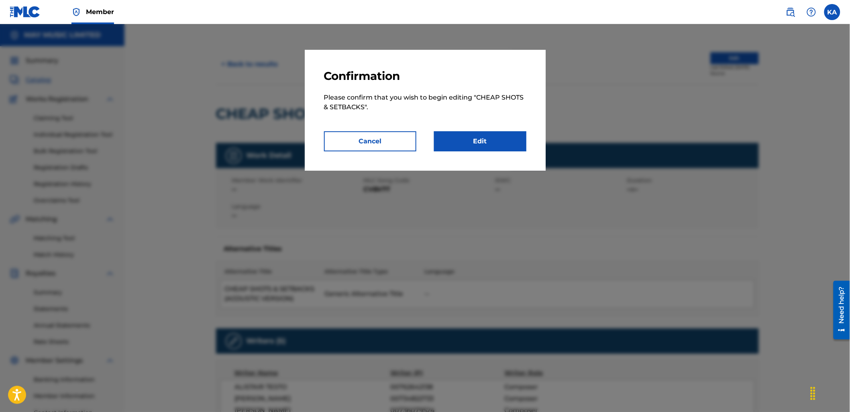
click at [489, 146] on link "Edit" at bounding box center [480, 141] width 92 height 20
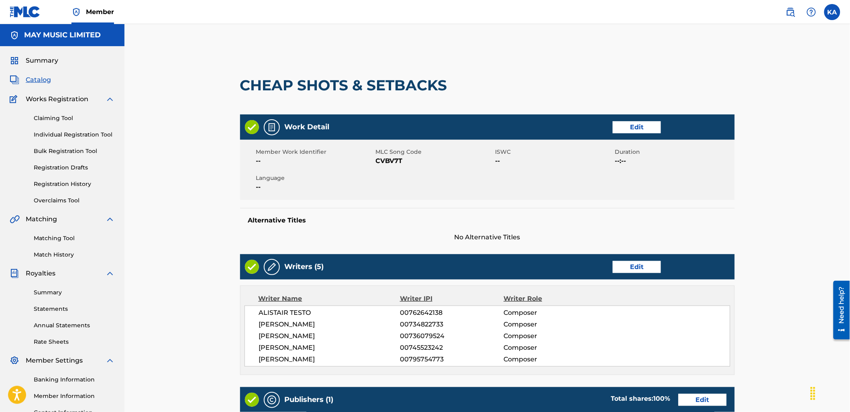
click at [641, 128] on link "Edit" at bounding box center [637, 127] width 48 height 12
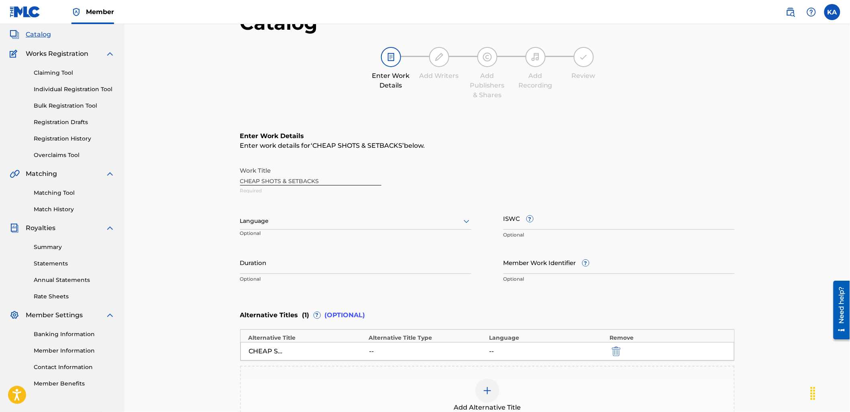
scroll to position [134, 0]
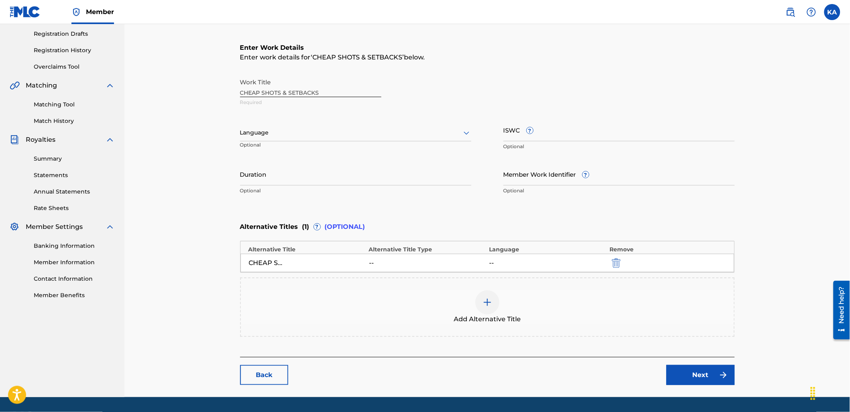
click at [464, 316] on span "Add Alternative Title" at bounding box center [487, 319] width 67 height 10
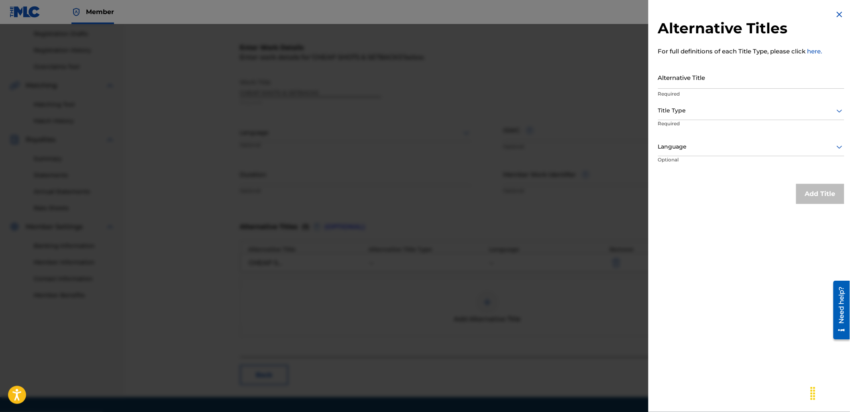
click at [670, 79] on input "Alternative Title" at bounding box center [751, 77] width 186 height 23
paste input "Cheap Shots & Setbacks X (feat. [PERSON_NAME] and ROAM)"
click at [700, 114] on div at bounding box center [751, 111] width 186 height 10
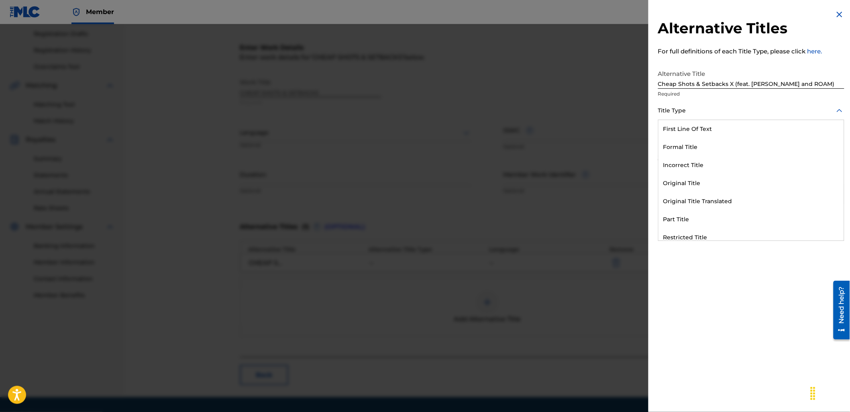
scroll to position [78, 0]
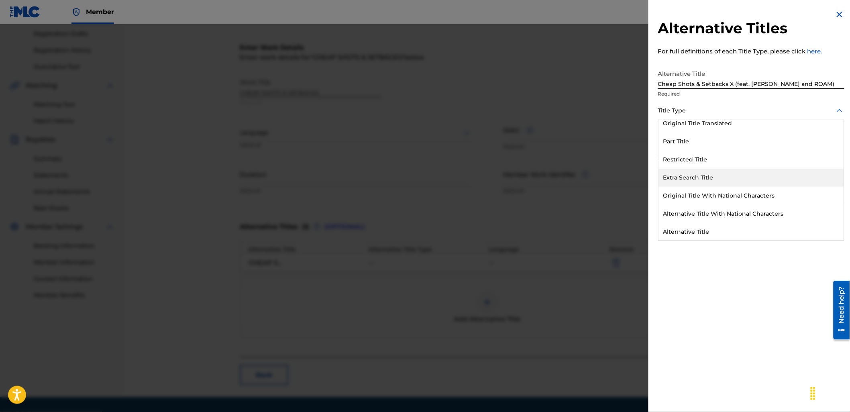
click at [693, 175] on div "Extra Search Title" at bounding box center [750, 178] width 185 height 18
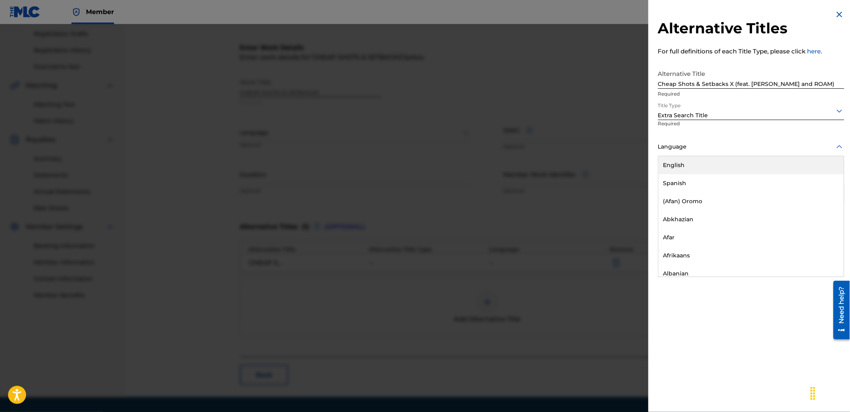
drag, startPoint x: 678, startPoint y: 150, endPoint x: 698, endPoint y: 172, distance: 29.0
click at [679, 150] on div at bounding box center [751, 147] width 186 height 10
click at [698, 170] on div "English" at bounding box center [750, 165] width 185 height 18
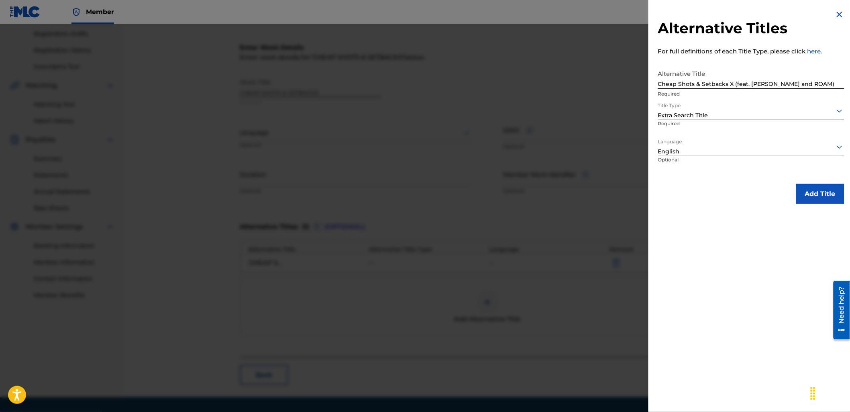
click at [821, 189] on button "Add Title" at bounding box center [820, 194] width 48 height 20
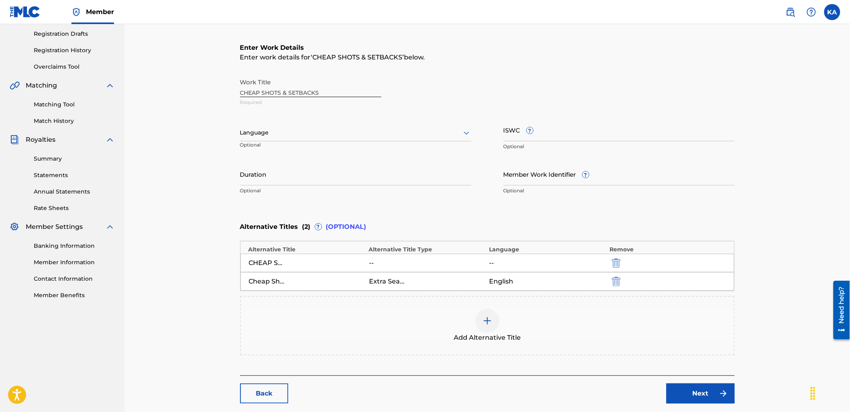
click at [586, 124] on input "ISWC ?" at bounding box center [618, 129] width 231 height 23
paste input "T-916.992.195-3"
click at [324, 141] on div "Language" at bounding box center [355, 132] width 231 height 17
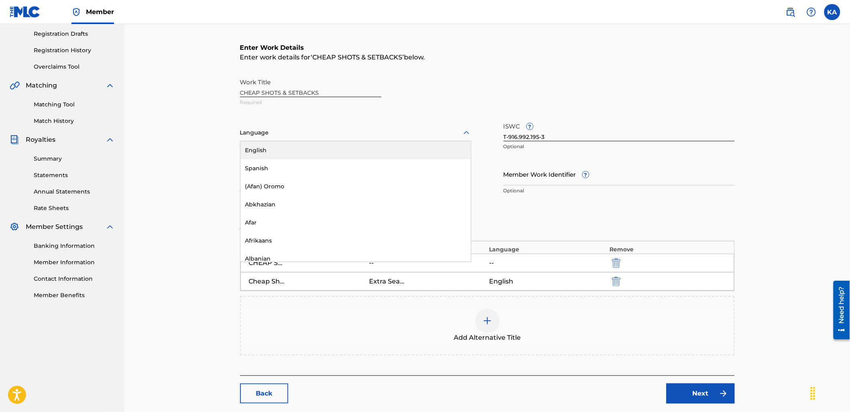
click at [324, 141] on div "English" at bounding box center [355, 150] width 230 height 18
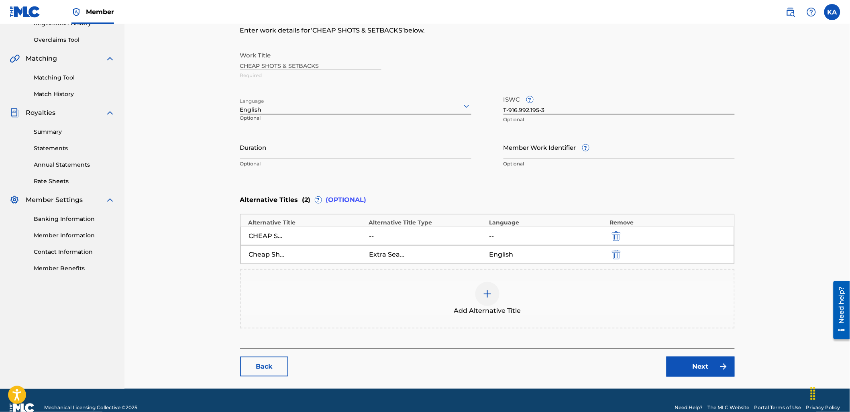
scroll to position [175, 0]
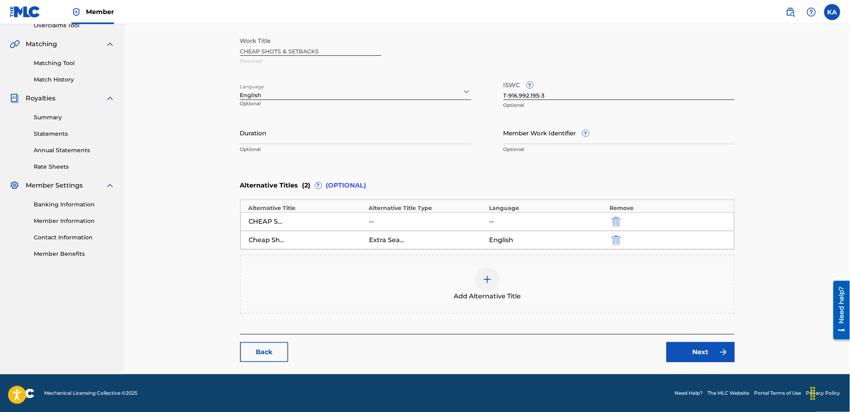
click at [698, 349] on link "Next" at bounding box center [700, 352] width 68 height 20
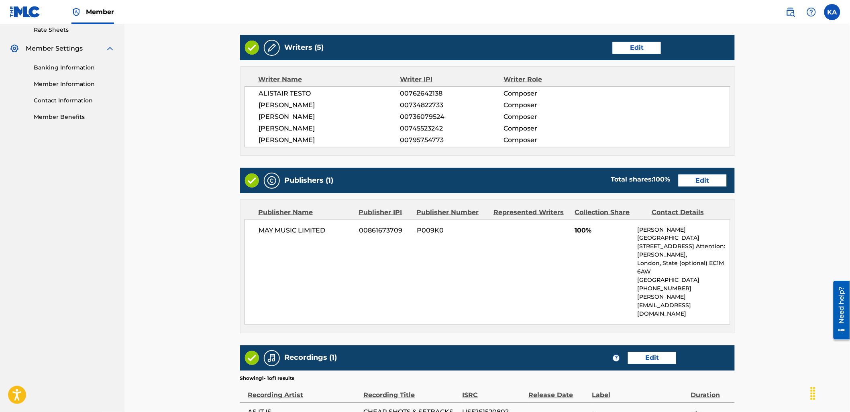
scroll to position [356, 0]
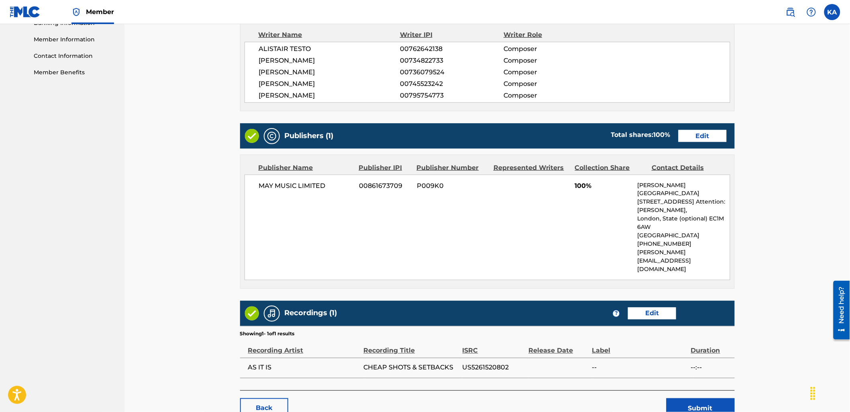
click at [702, 136] on link "Edit" at bounding box center [702, 136] width 48 height 12
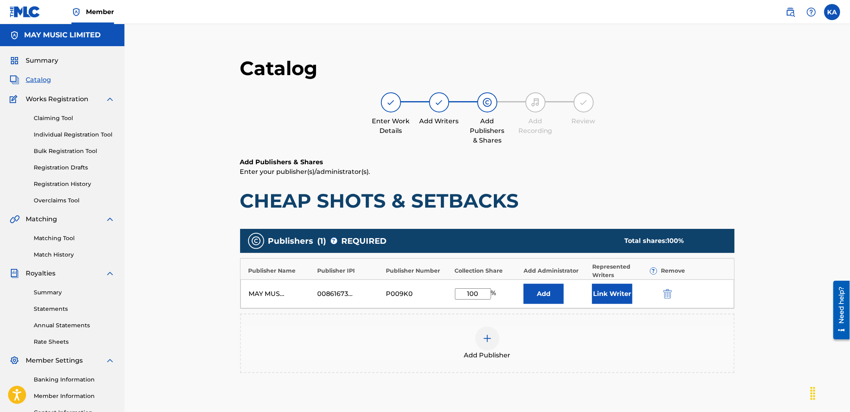
click at [479, 294] on input "100" at bounding box center [473, 293] width 36 height 11
click at [617, 288] on button "Link Writer" at bounding box center [612, 294] width 40 height 20
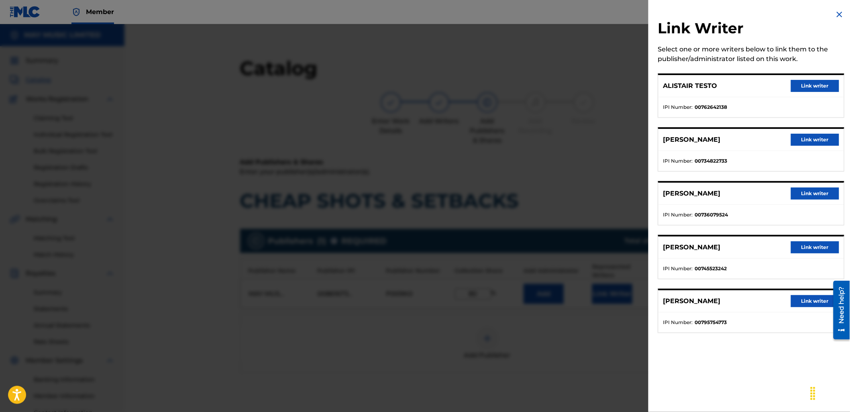
click at [794, 85] on button "Link writer" at bounding box center [815, 86] width 48 height 12
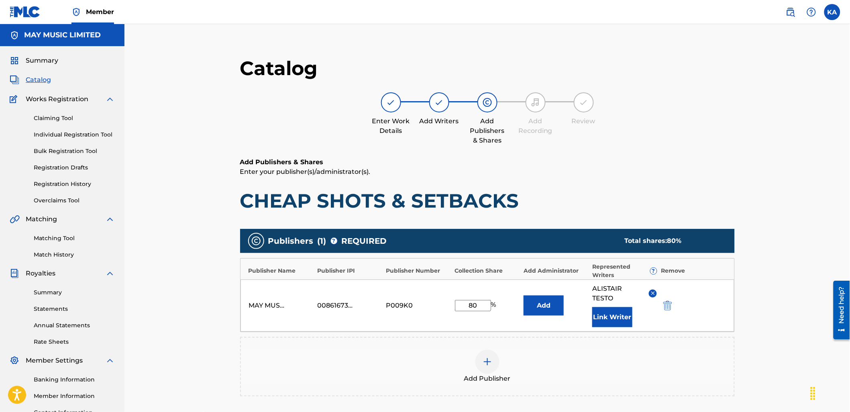
click at [611, 322] on button "Link Writer" at bounding box center [612, 317] width 40 height 20
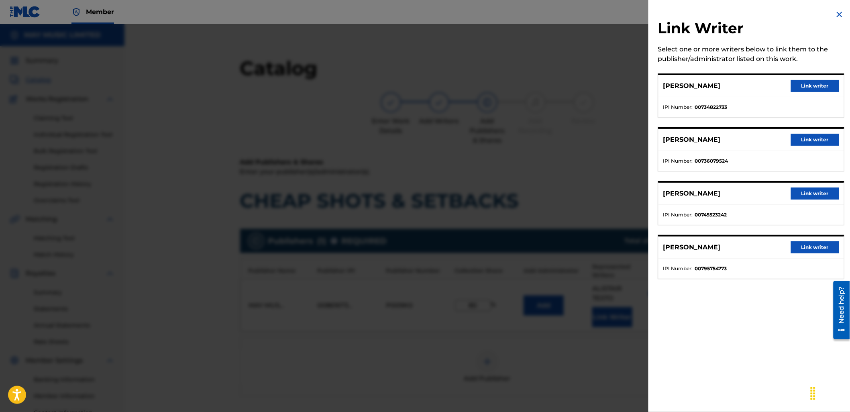
drag, startPoint x: 796, startPoint y: 86, endPoint x: 692, endPoint y: 288, distance: 227.3
click at [797, 87] on button "Link writer" at bounding box center [815, 86] width 48 height 12
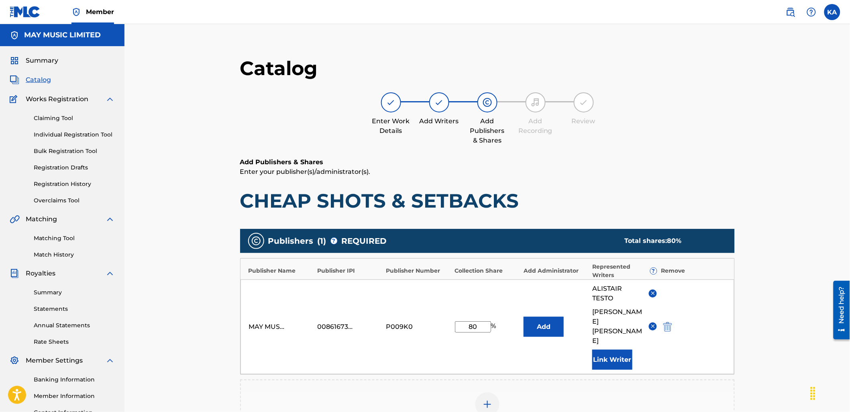
click at [620, 350] on button "Link Writer" at bounding box center [612, 360] width 40 height 20
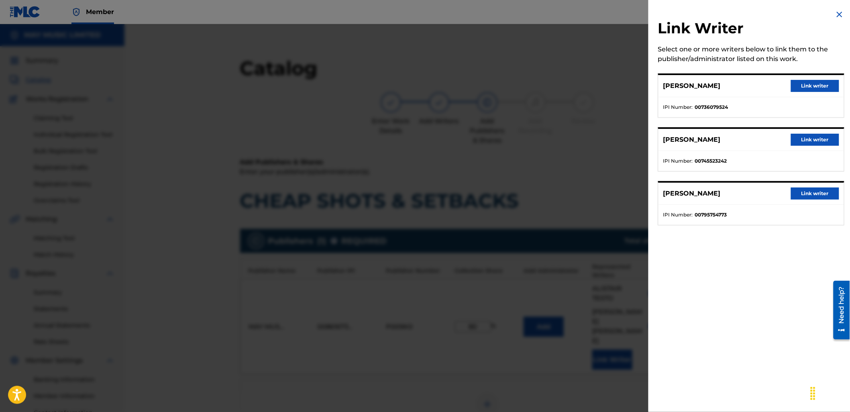
drag, startPoint x: 797, startPoint y: 135, endPoint x: 763, endPoint y: 236, distance: 106.4
click at [797, 136] on button "Link writer" at bounding box center [815, 140] width 48 height 12
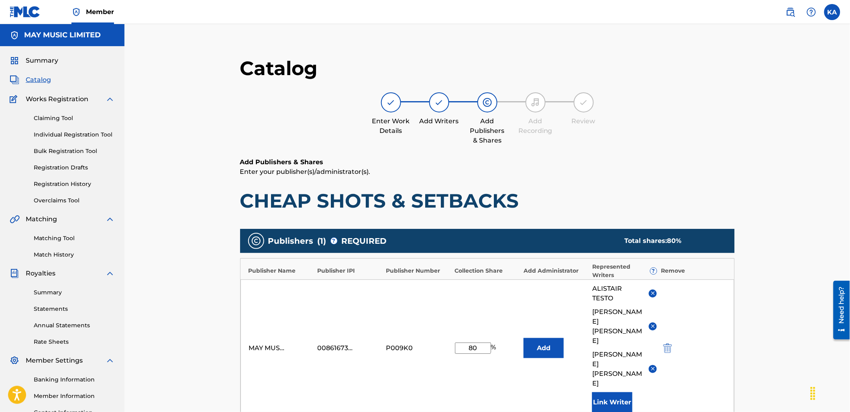
click at [605, 392] on button "Link Writer" at bounding box center [612, 402] width 40 height 20
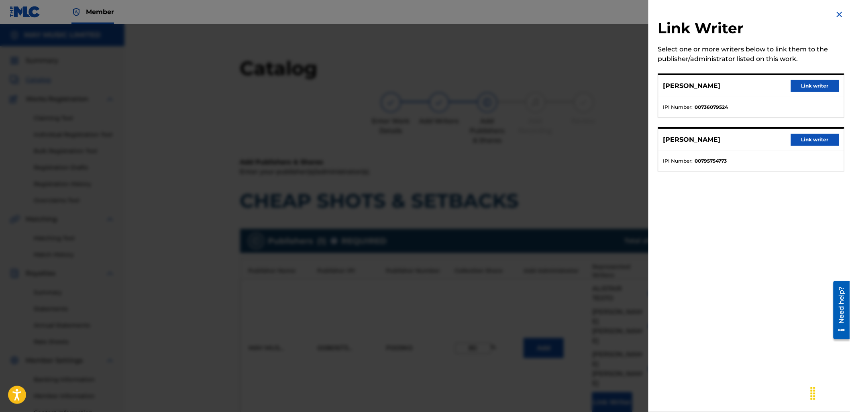
drag, startPoint x: 800, startPoint y: 139, endPoint x: 758, endPoint y: 202, distance: 76.2
click at [800, 139] on button "Link writer" at bounding box center [815, 140] width 48 height 12
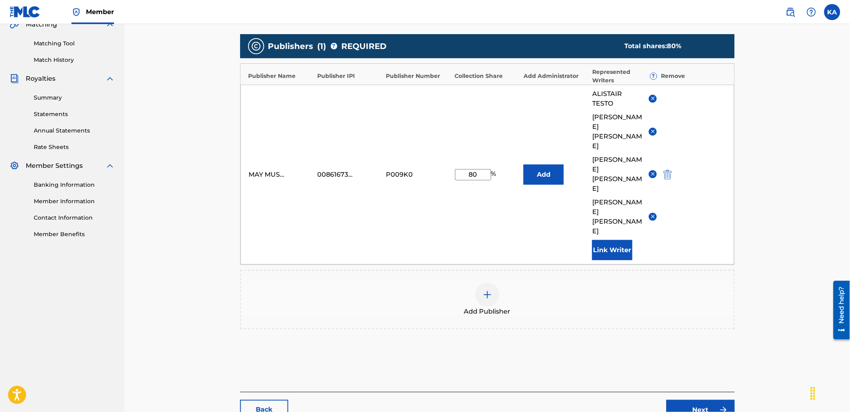
scroll to position [214, 0]
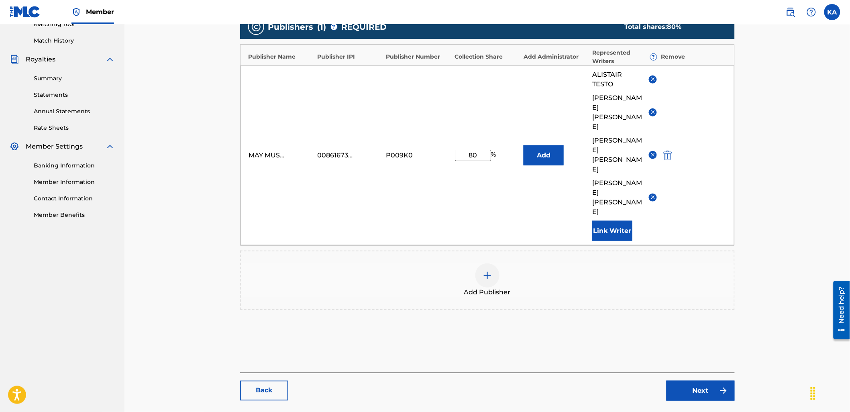
click at [679, 381] on link "Next" at bounding box center [700, 391] width 68 height 20
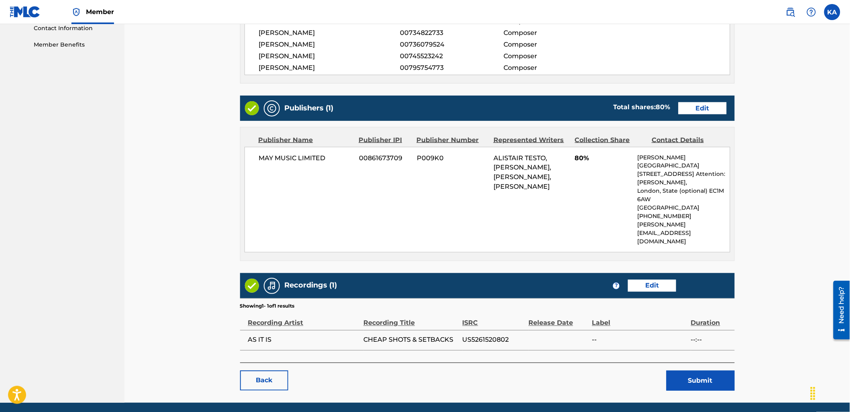
scroll to position [397, 0]
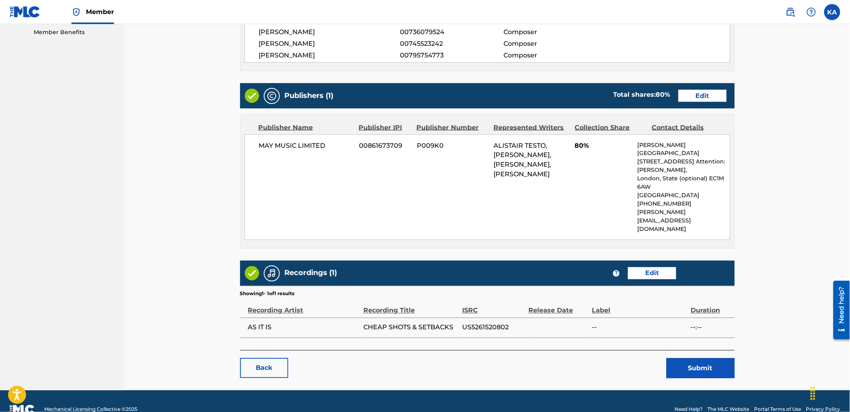
click at [645, 267] on link "Edit" at bounding box center [652, 273] width 48 height 12
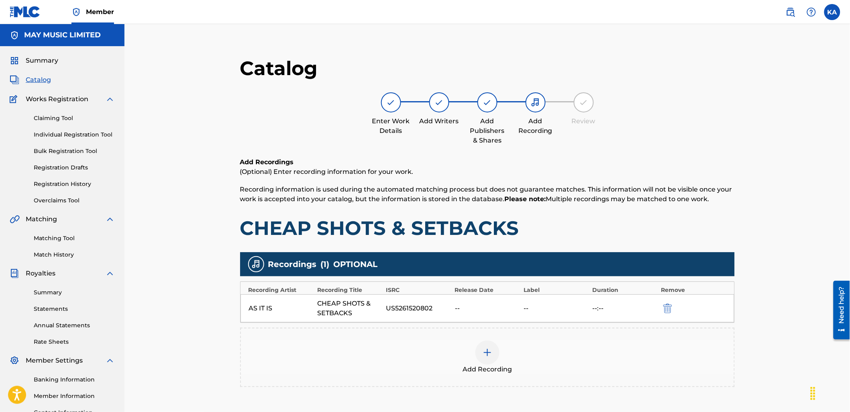
click at [458, 365] on div "Add Recording" at bounding box center [487, 357] width 493 height 34
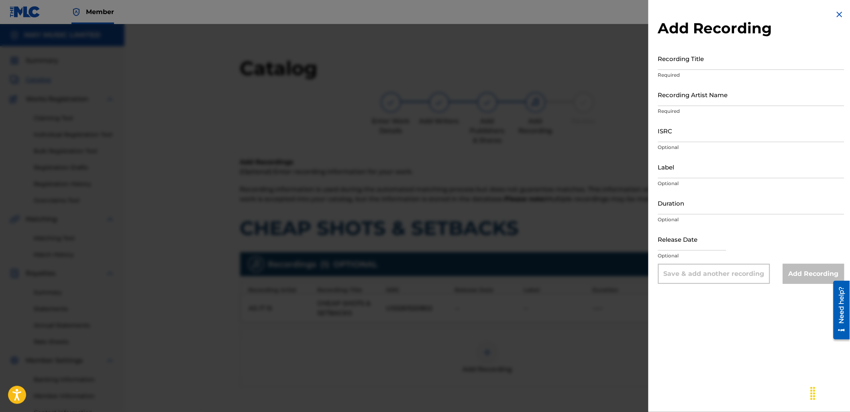
click at [737, 59] on input "Recording Title" at bounding box center [751, 58] width 186 height 23
click at [678, 66] on input "Recording Title" at bounding box center [751, 58] width 186 height 23
paste input "Cheap Shots & Setbacks X (feat. [PERSON_NAME] and ROAM)"
click at [695, 90] on input "Recording Artist Name" at bounding box center [751, 94] width 186 height 23
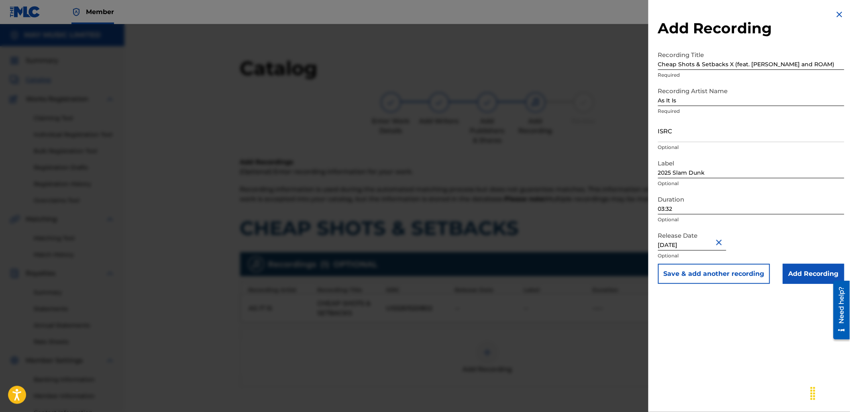
click at [713, 132] on input "ISRC" at bounding box center [751, 130] width 186 height 23
paste input "GBLDX2400167"
click at [691, 206] on input "03:32" at bounding box center [751, 202] width 186 height 23
click at [804, 276] on input "Add Recording" at bounding box center [813, 274] width 61 height 20
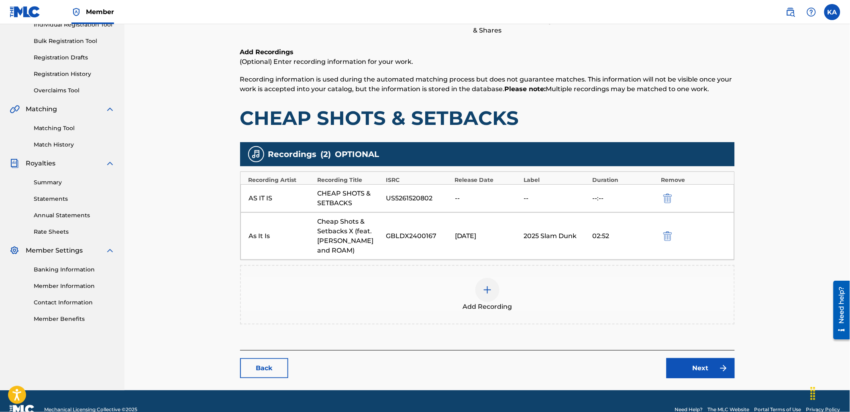
scroll to position [126, 0]
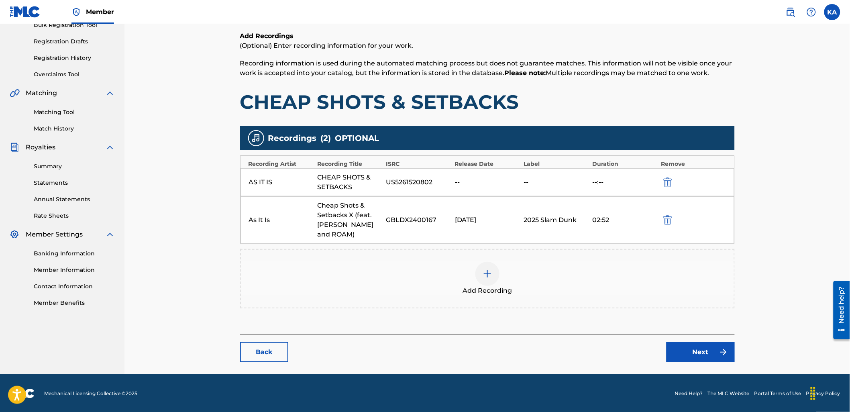
click at [689, 352] on link "Next" at bounding box center [700, 352] width 68 height 20
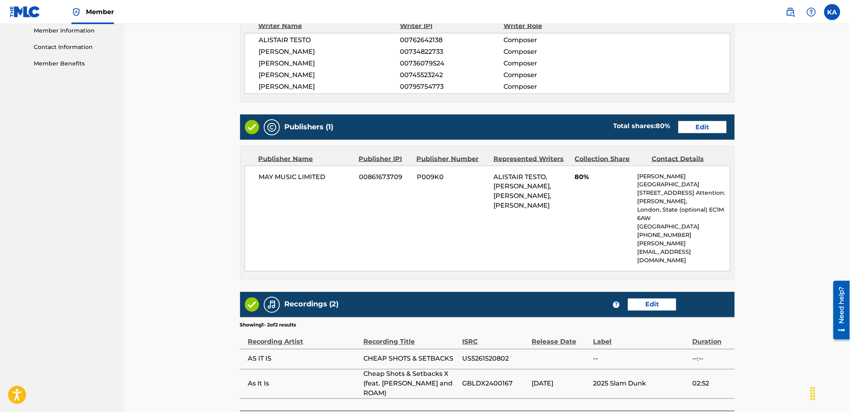
scroll to position [426, 0]
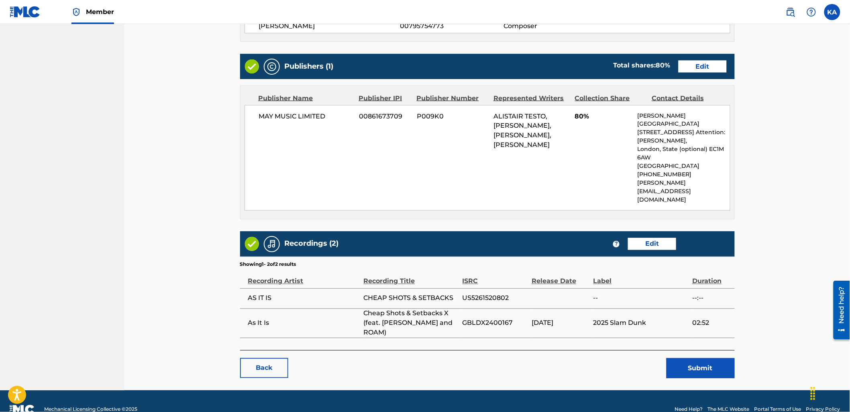
click at [709, 358] on button "Submit" at bounding box center [700, 368] width 68 height 20
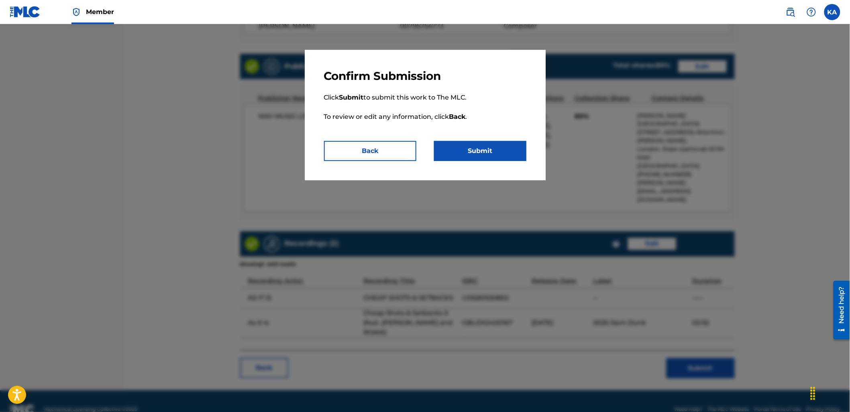
click at [481, 149] on button "Submit" at bounding box center [480, 151] width 92 height 20
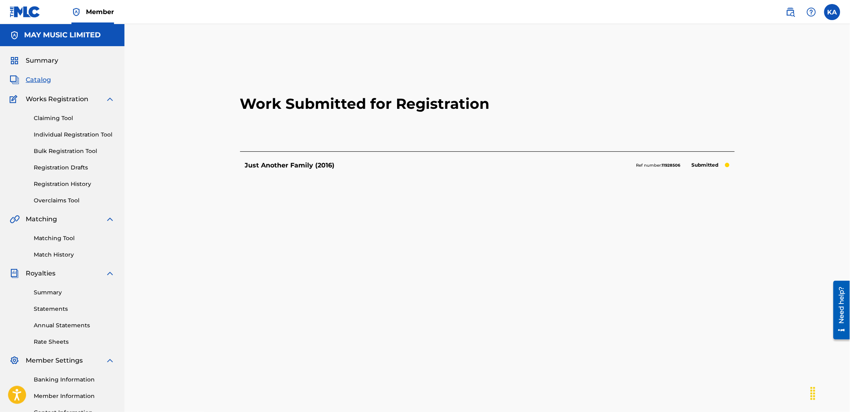
drag, startPoint x: 83, startPoint y: 134, endPoint x: 194, endPoint y: 138, distance: 110.9
click at [83, 134] on link "Individual Registration Tool" at bounding box center [74, 134] width 81 height 8
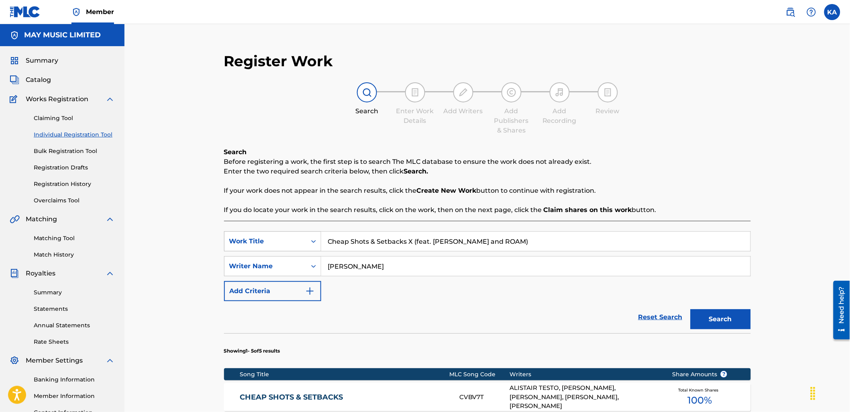
drag, startPoint x: 572, startPoint y: 243, endPoint x: 263, endPoint y: 246, distance: 309.5
click at [263, 246] on div "SearchWithCriteria18a72736-0d72-4e72-8dbf-d318c1f11598 Work Title Cheap Shots &…" at bounding box center [487, 241] width 527 height 20
paste input "Sorry X (feat. Yours Truly)"
click at [690, 309] on button "Search" at bounding box center [720, 319] width 60 height 20
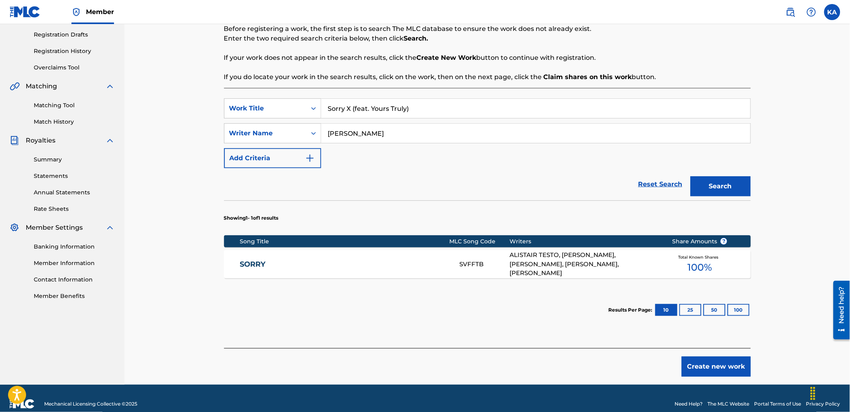
scroll to position [134, 0]
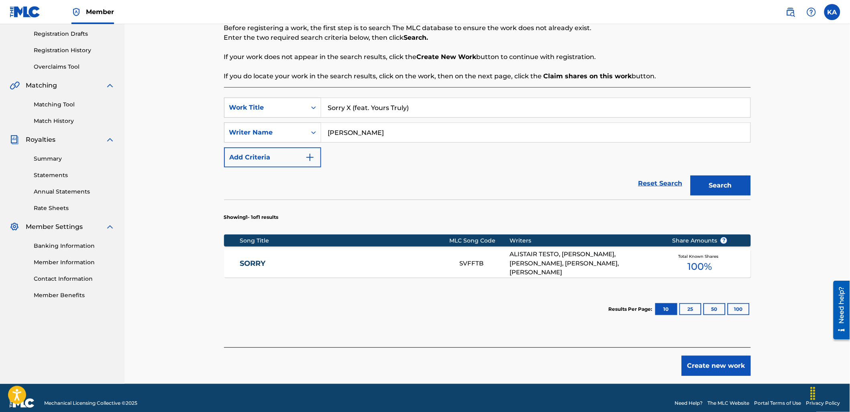
drag, startPoint x: 392, startPoint y: 110, endPoint x: 336, endPoint y: 118, distance: 56.8
click at [337, 117] on div "Sorry X (feat. Yours Truly)" at bounding box center [536, 108] width 430 height 20
paste input "Drowning Deep in Doubt X (feat. [GEOGRAPHIC_DATA])"
click at [690, 175] on button "Search" at bounding box center [720, 185] width 60 height 20
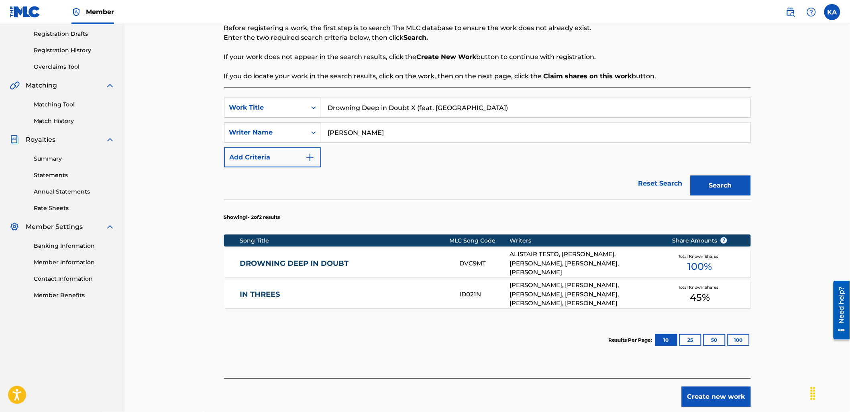
click at [367, 270] on div "DROWNING DEEP IN DOUBT DVC9MT ALISTAIR TESTO, [PERSON_NAME], [PERSON_NAME], [PE…" at bounding box center [487, 263] width 527 height 28
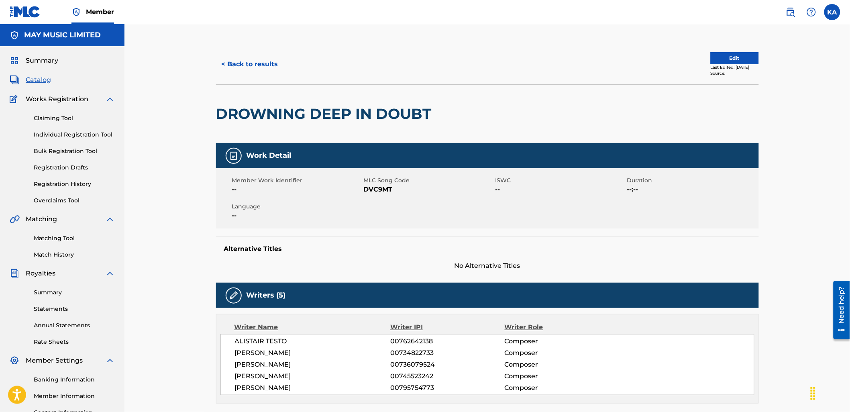
click at [723, 57] on button "Edit" at bounding box center [735, 58] width 48 height 12
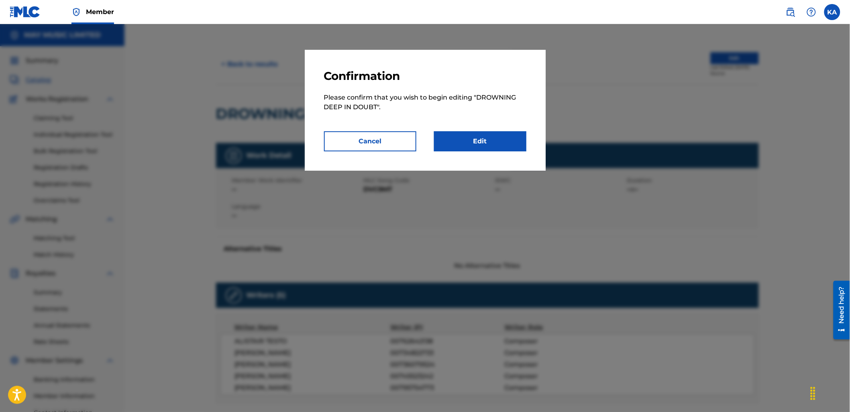
click at [465, 145] on link "Edit" at bounding box center [480, 141] width 92 height 20
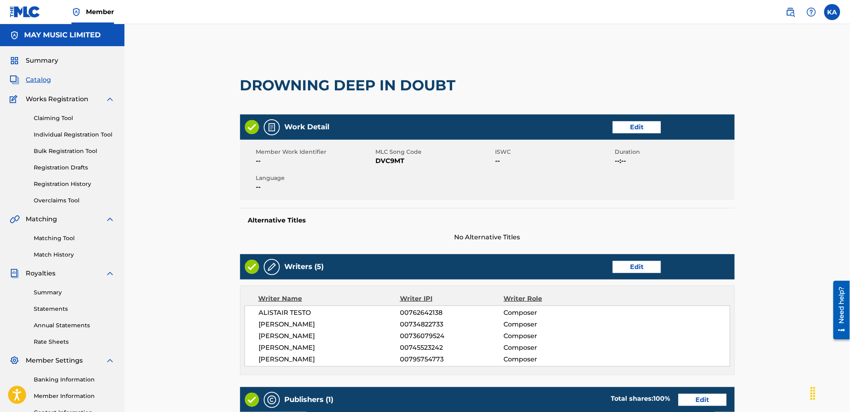
click at [619, 125] on link "Edit" at bounding box center [637, 127] width 48 height 12
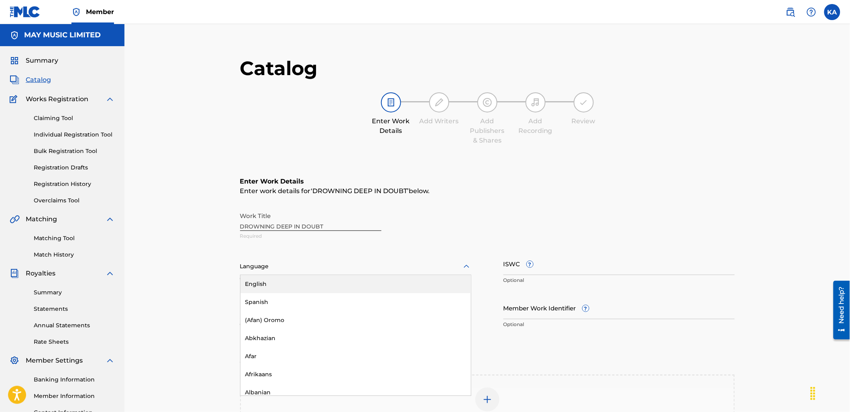
click at [344, 271] on div at bounding box center [355, 266] width 231 height 10
click at [340, 279] on div "English" at bounding box center [355, 284] width 230 height 18
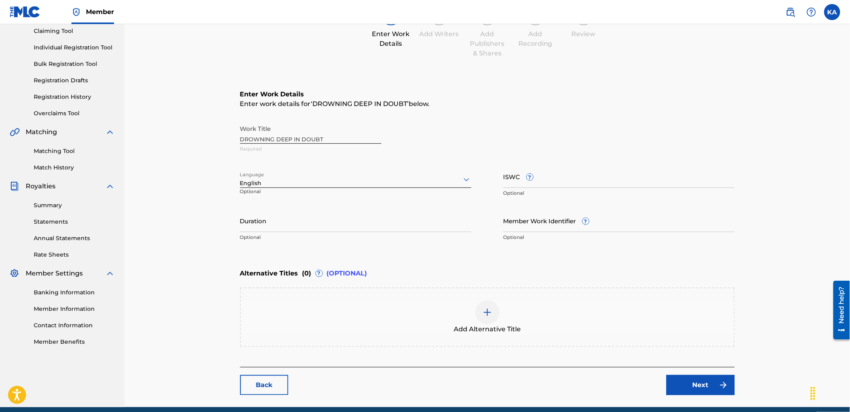
scroll to position [89, 0]
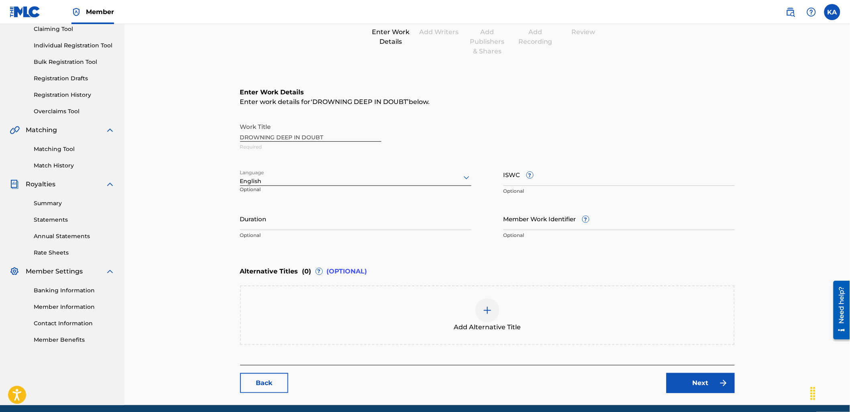
click at [336, 316] on div "Add Alternative Title" at bounding box center [487, 315] width 493 height 34
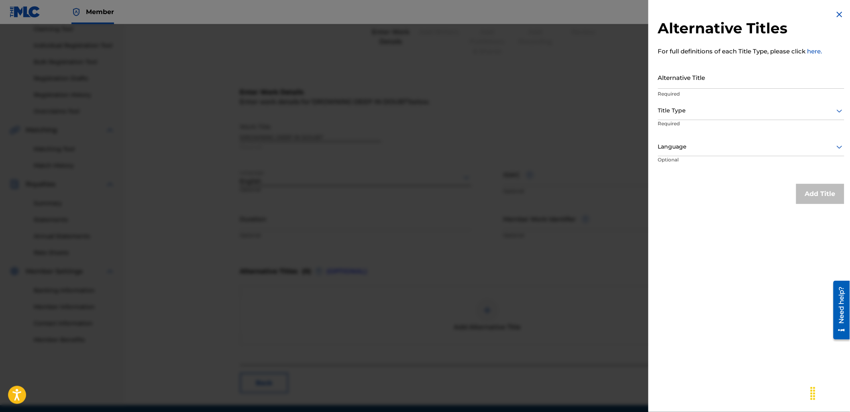
click at [676, 77] on input "Alternative Title" at bounding box center [751, 77] width 186 height 23
paste input "Drowning Deep in Doubt X (feat. [GEOGRAPHIC_DATA])"
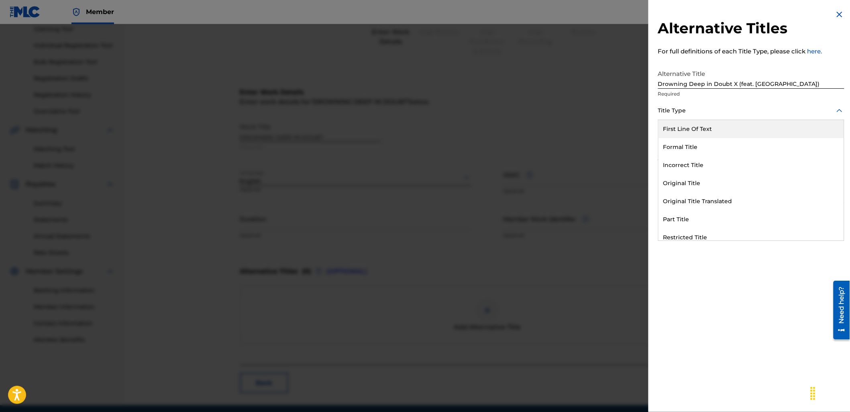
click at [692, 110] on div at bounding box center [751, 111] width 186 height 10
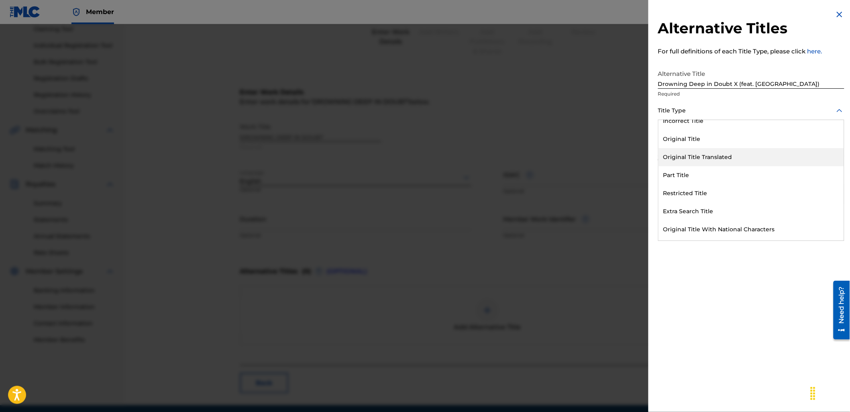
scroll to position [78, 0]
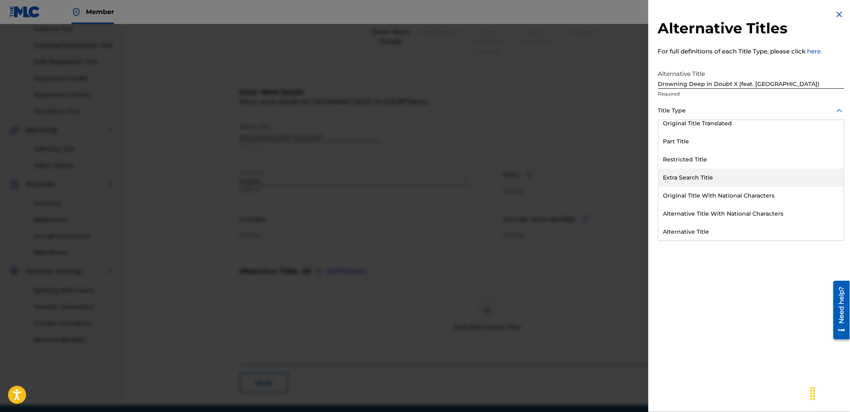
click at [705, 174] on div "Extra Search Title" at bounding box center [750, 178] width 185 height 18
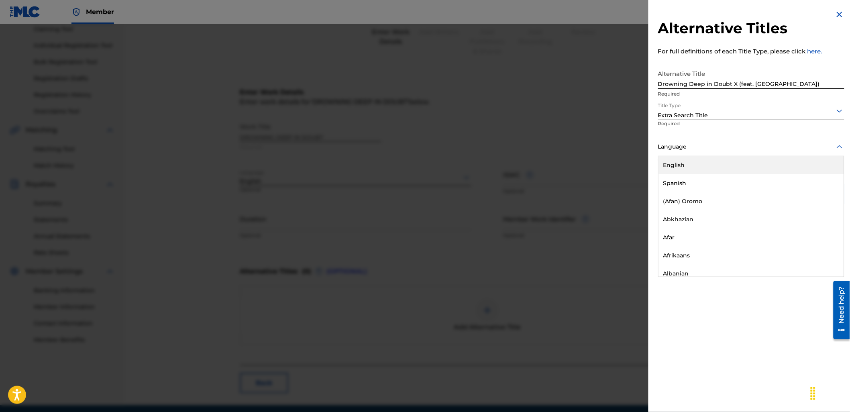
click at [690, 146] on div at bounding box center [751, 147] width 186 height 10
click at [705, 167] on div "English" at bounding box center [750, 165] width 185 height 18
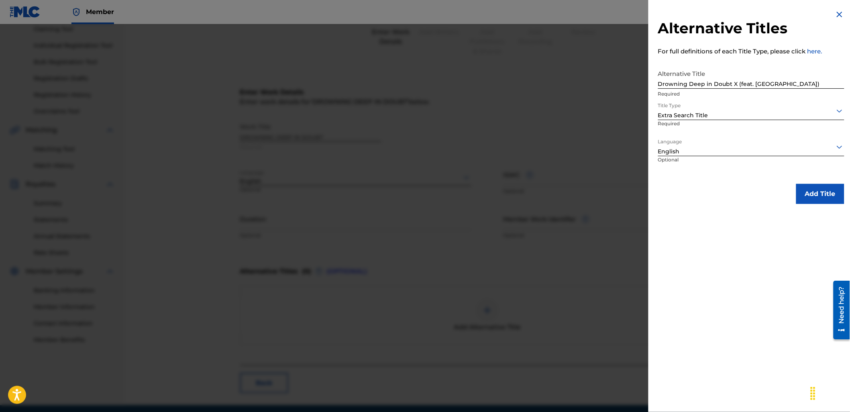
click at [830, 191] on button "Add Title" at bounding box center [820, 194] width 48 height 20
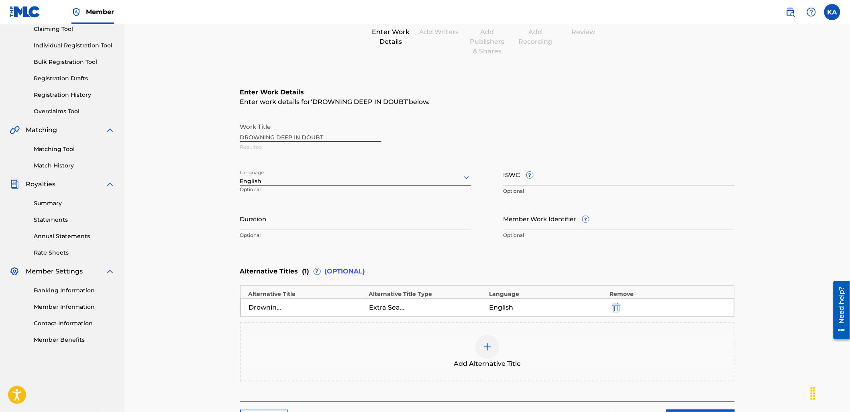
drag, startPoint x: 596, startPoint y: 173, endPoint x: 774, endPoint y: 182, distance: 178.1
click at [596, 173] on input "ISWC ?" at bounding box center [618, 174] width 231 height 23
click at [692, 157] on div "Work Title DROWNING DEEP IN DOUBT Required Language English Optional ISWC ? Opt…" at bounding box center [487, 181] width 495 height 124
click at [670, 170] on input "ISWC ?" at bounding box center [618, 174] width 231 height 23
paste input "T-925.230.119-2"
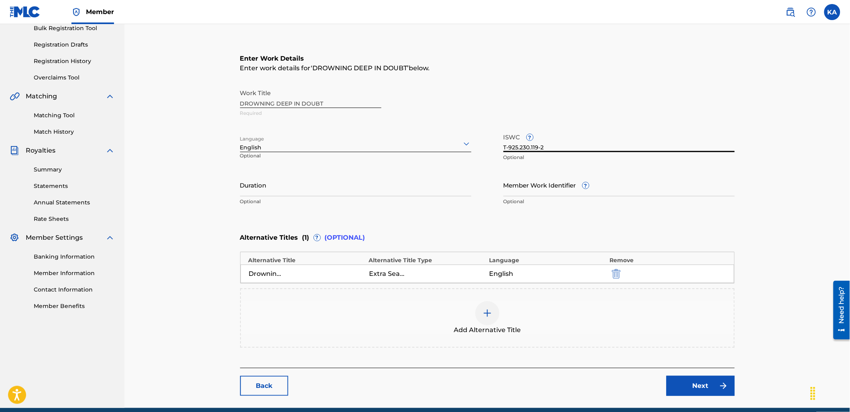
scroll to position [157, 0]
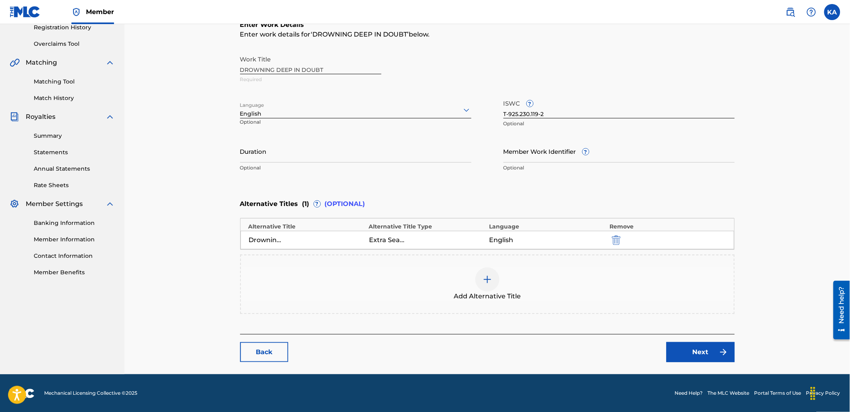
click at [688, 346] on link "Next" at bounding box center [700, 352] width 68 height 20
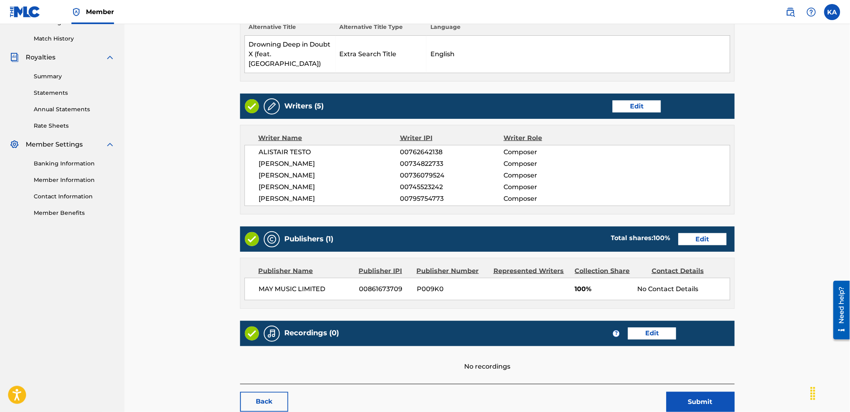
scroll to position [223, 0]
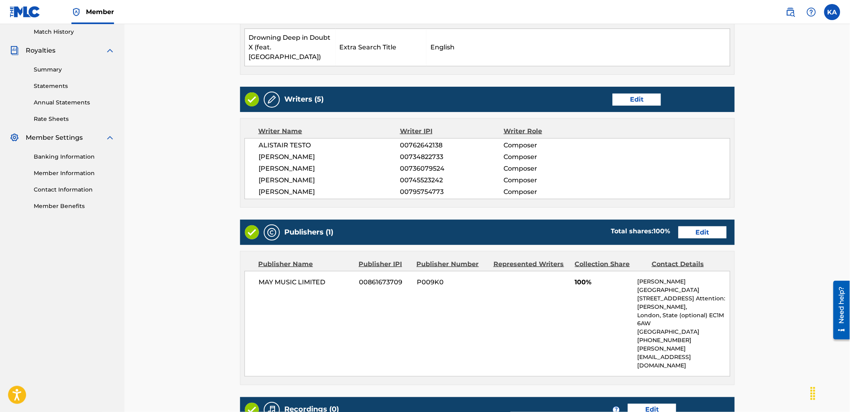
click at [705, 226] on link "Edit" at bounding box center [702, 232] width 48 height 12
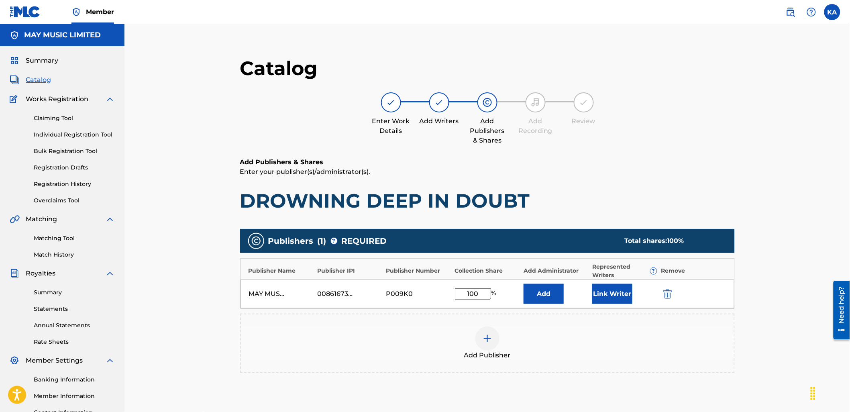
drag, startPoint x: 480, startPoint y: 291, endPoint x: 458, endPoint y: 285, distance: 23.3
click at [438, 291] on div "MAY MUSIC LIMITED 00861673709 P009K0 100 % Add Link Writer" at bounding box center [487, 293] width 494 height 29
click at [611, 290] on button "Link Writer" at bounding box center [612, 294] width 40 height 20
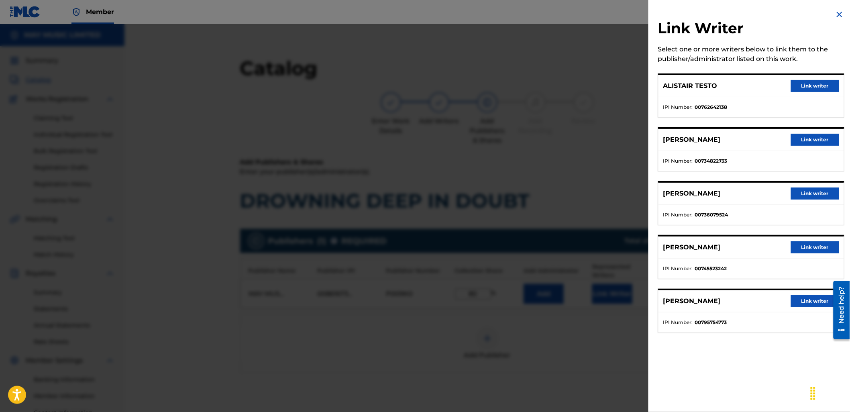
click at [809, 85] on button "Link writer" at bounding box center [815, 86] width 48 height 12
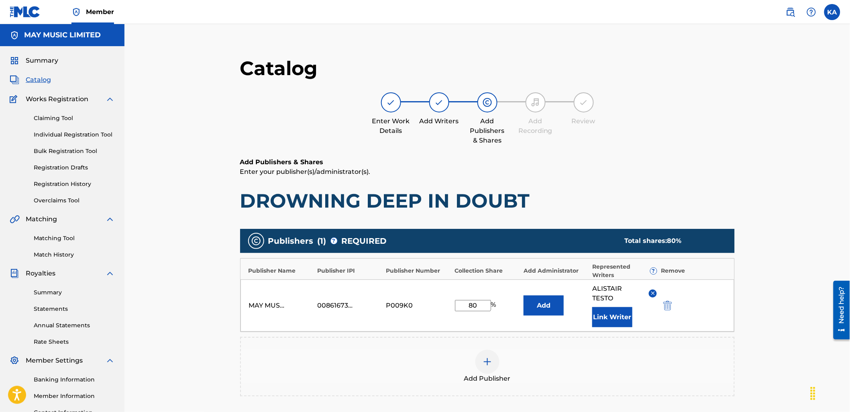
click at [609, 316] on button "Link Writer" at bounding box center [612, 317] width 40 height 20
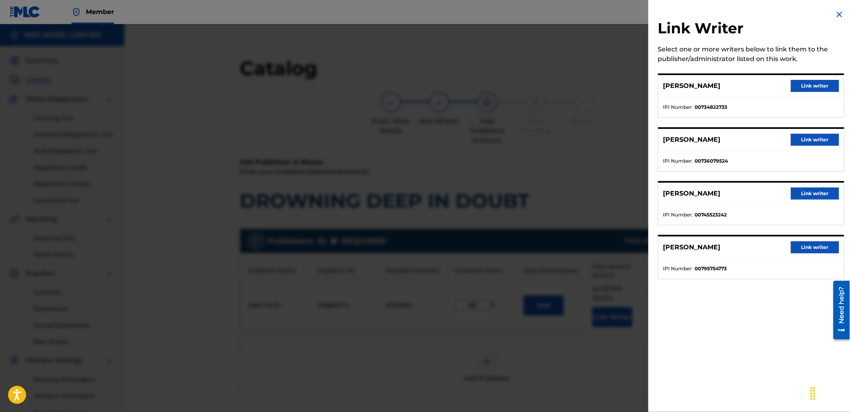
click at [812, 83] on button "Link writer" at bounding box center [815, 86] width 48 height 12
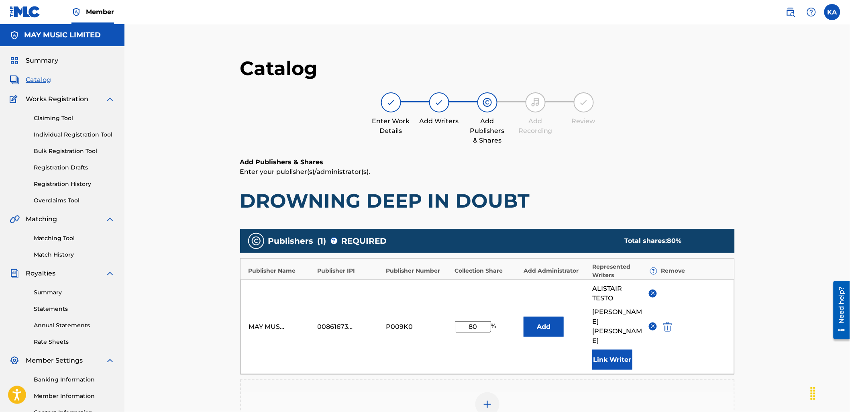
click at [607, 350] on button "Link Writer" at bounding box center [612, 360] width 40 height 20
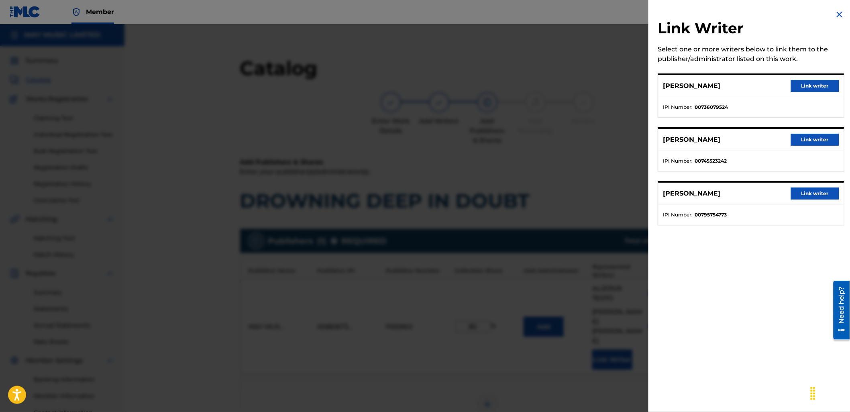
click at [825, 141] on button "Link writer" at bounding box center [815, 140] width 48 height 12
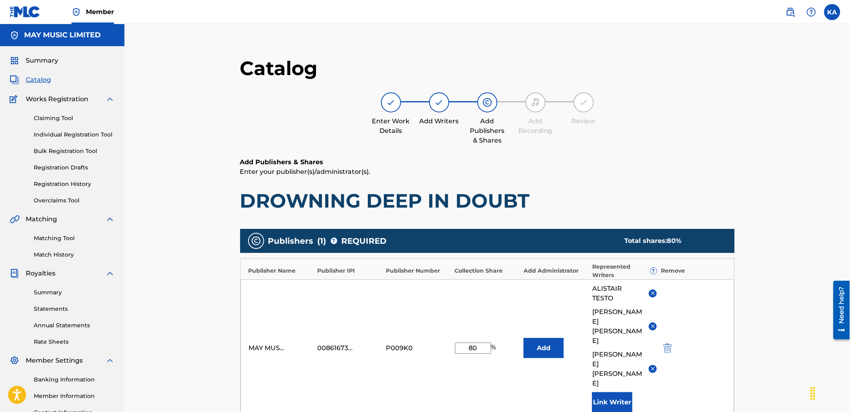
click at [613, 392] on button "Link Writer" at bounding box center [612, 402] width 40 height 20
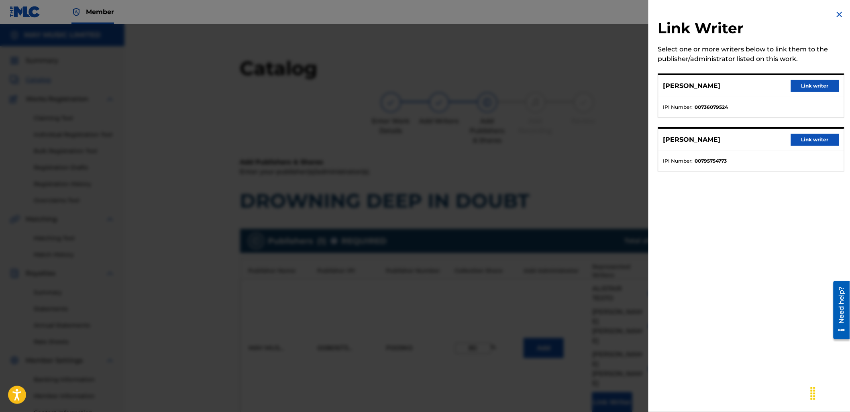
drag, startPoint x: 818, startPoint y: 138, endPoint x: 697, endPoint y: 227, distance: 150.5
click at [817, 138] on button "Link writer" at bounding box center [815, 140] width 48 height 12
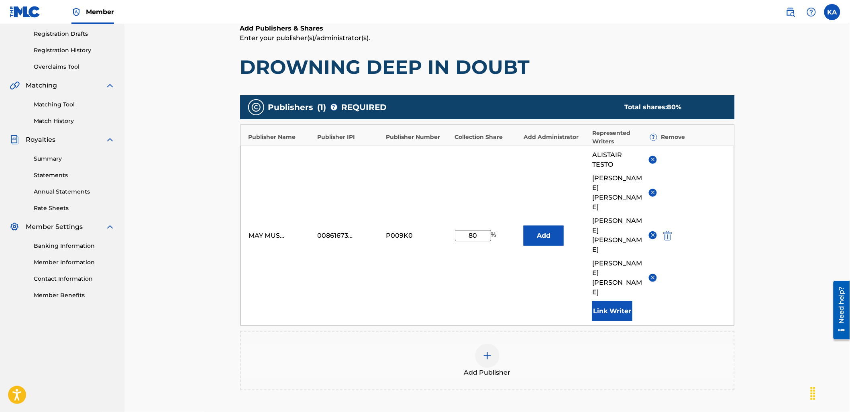
scroll to position [214, 0]
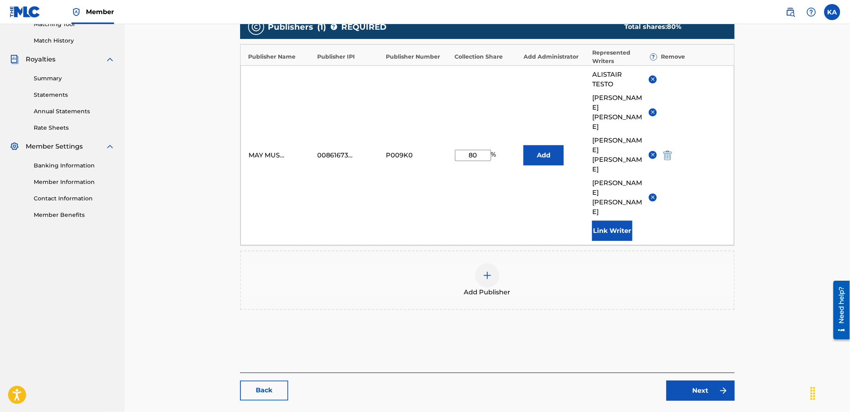
click at [695, 381] on link "Next" at bounding box center [700, 391] width 68 height 20
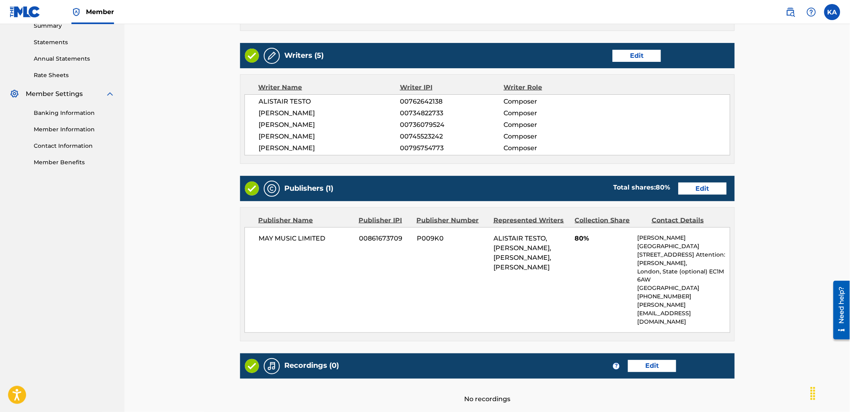
scroll to position [267, 0]
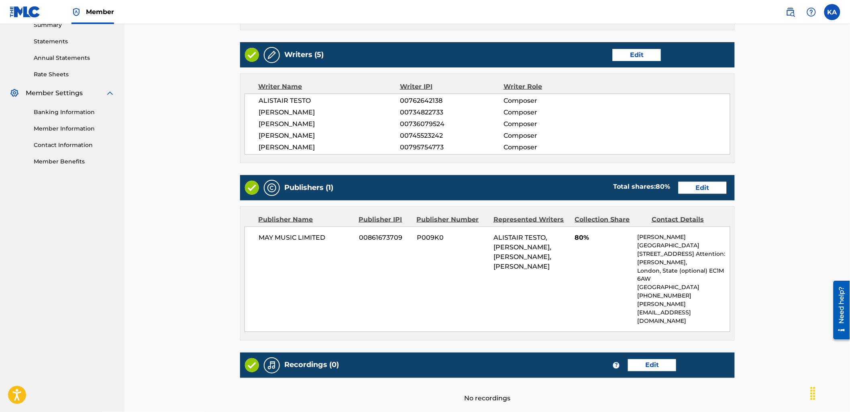
click at [641, 359] on link "Edit" at bounding box center [652, 365] width 48 height 12
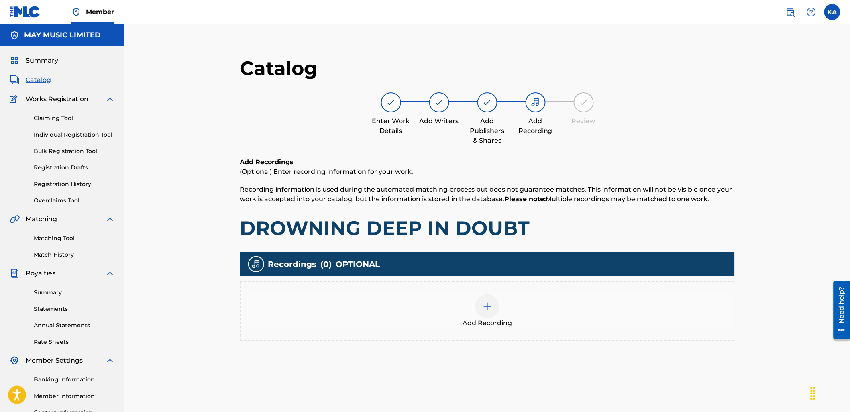
drag, startPoint x: 492, startPoint y: 275, endPoint x: 503, endPoint y: 282, distance: 13.9
click at [492, 275] on div "Recordings ( 0 ) OPTIONAL" at bounding box center [487, 264] width 495 height 24
click at [520, 306] on div "Add Recording" at bounding box center [487, 311] width 493 height 34
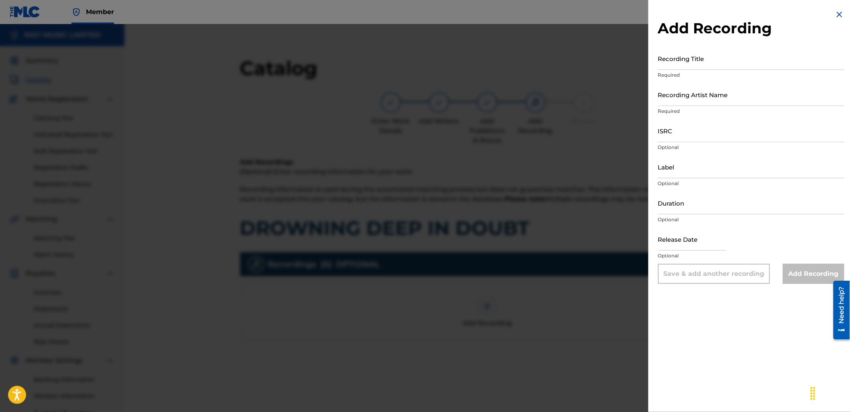
click at [724, 69] on input "Recording Title" at bounding box center [751, 58] width 186 height 23
paste input "Drowning Deep in Doubt X (feat. [GEOGRAPHIC_DATA])"
click at [722, 90] on input "Recording Artist Name" at bounding box center [751, 94] width 186 height 23
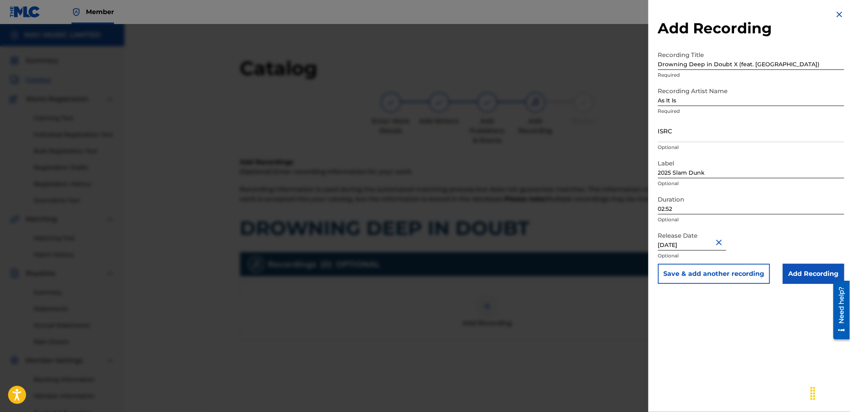
click at [701, 133] on input "ISRC" at bounding box center [751, 130] width 186 height 23
paste input "GBLDX2400169"
click at [682, 210] on input "02:52" at bounding box center [751, 202] width 186 height 23
click at [804, 271] on input "Add Recording" at bounding box center [813, 274] width 61 height 20
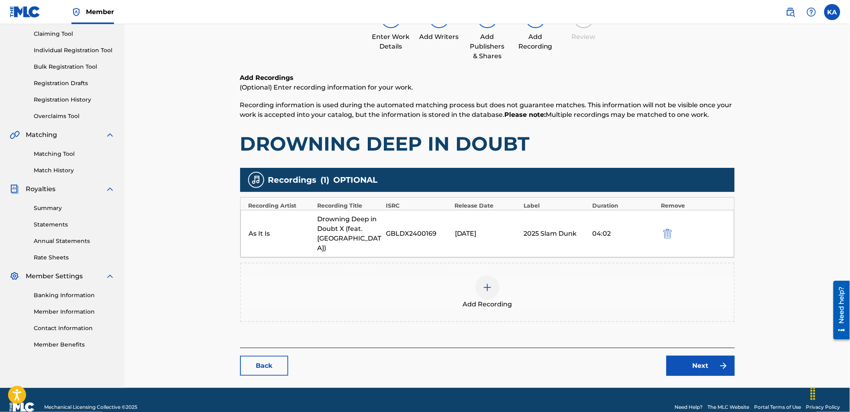
scroll to position [88, 0]
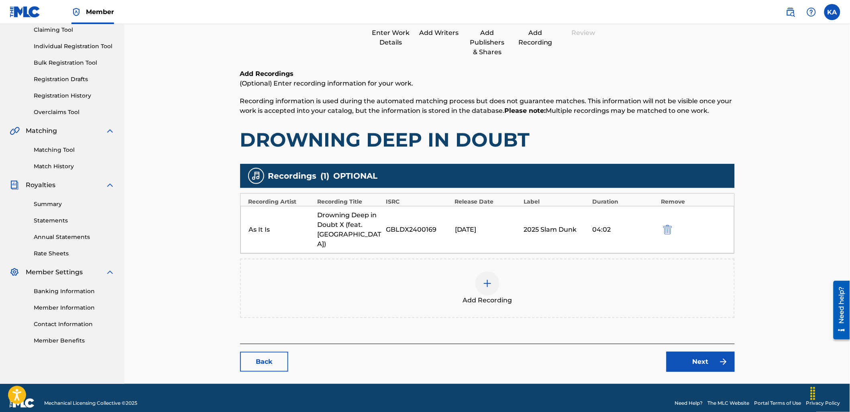
click at [701, 352] on link "Next" at bounding box center [700, 362] width 68 height 20
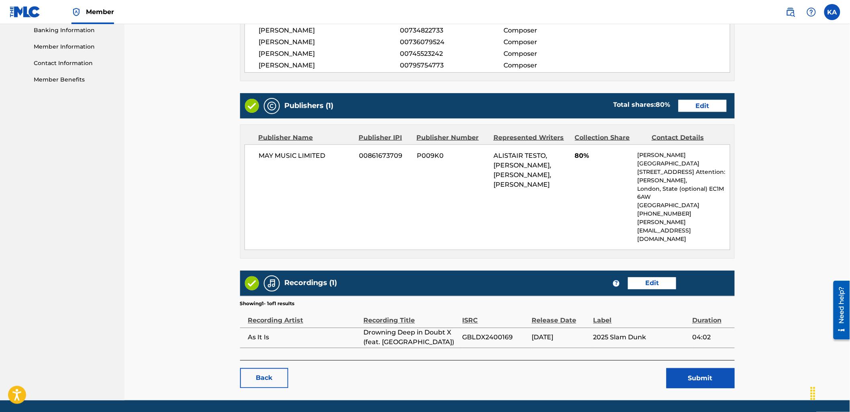
scroll to position [350, 0]
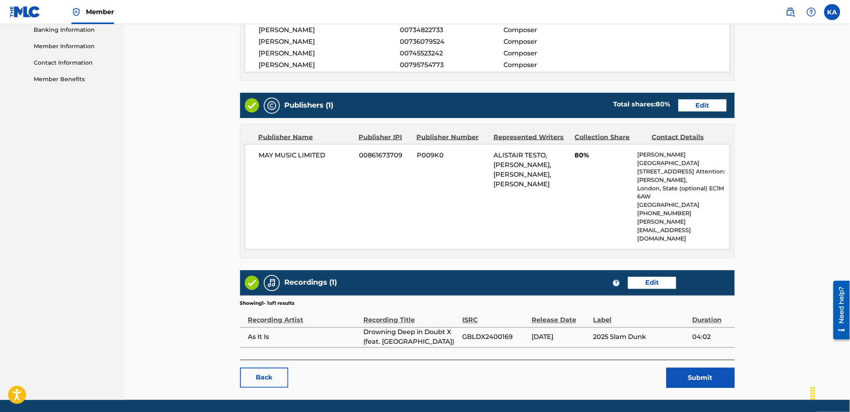
click at [698, 368] on button "Submit" at bounding box center [700, 378] width 68 height 20
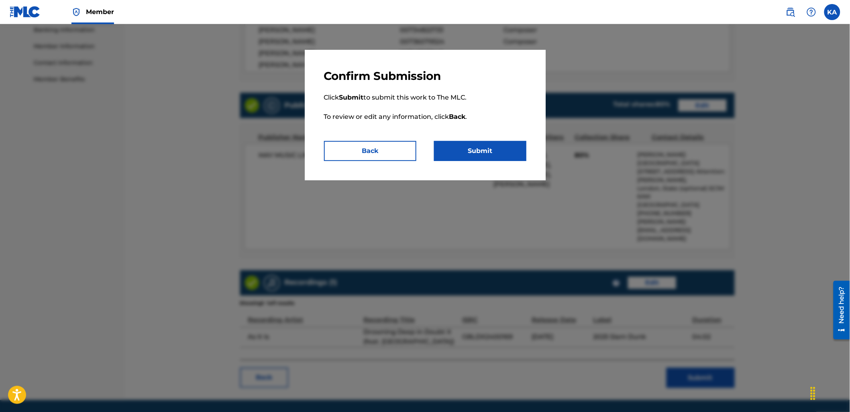
click at [474, 147] on button "Submit" at bounding box center [480, 151] width 92 height 20
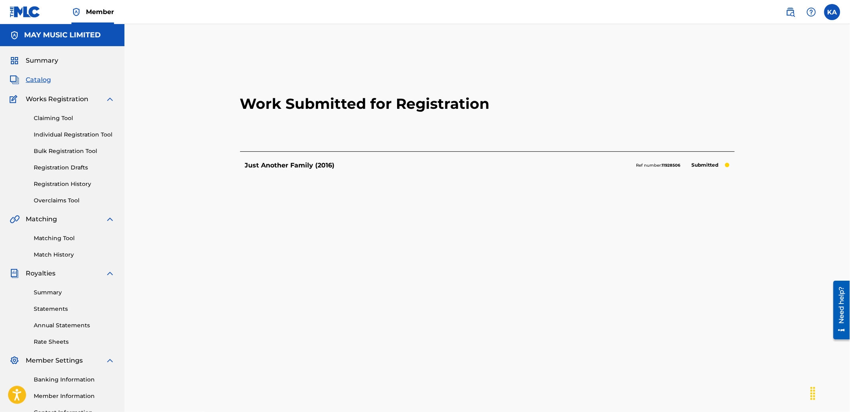
click at [100, 134] on link "Individual Registration Tool" at bounding box center [74, 134] width 81 height 8
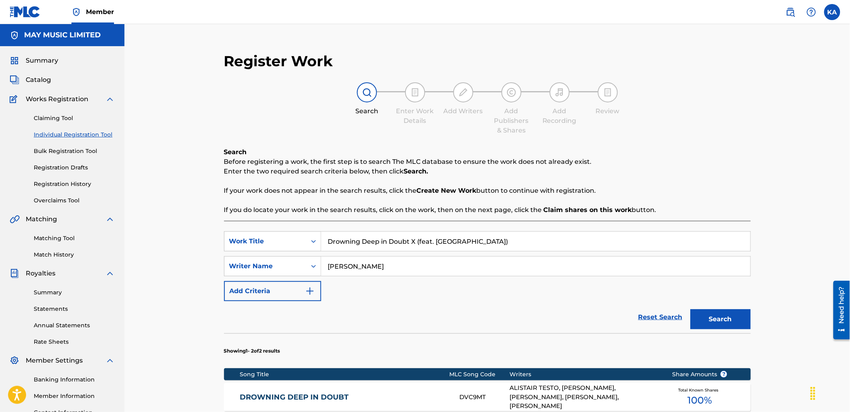
drag, startPoint x: 493, startPoint y: 246, endPoint x: 329, endPoint y: 239, distance: 163.5
click at [329, 239] on input "Drowning Deep in Doubt X (feat. [GEOGRAPHIC_DATA])" at bounding box center [535, 241] width 429 height 19
paste input "Dial Tones X (feat. Holding Absence)"
click at [690, 309] on button "Search" at bounding box center [720, 319] width 60 height 20
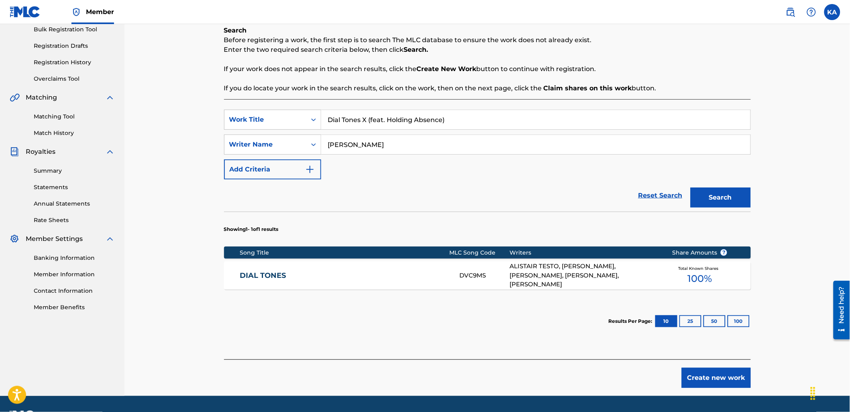
scroll to position [134, 0]
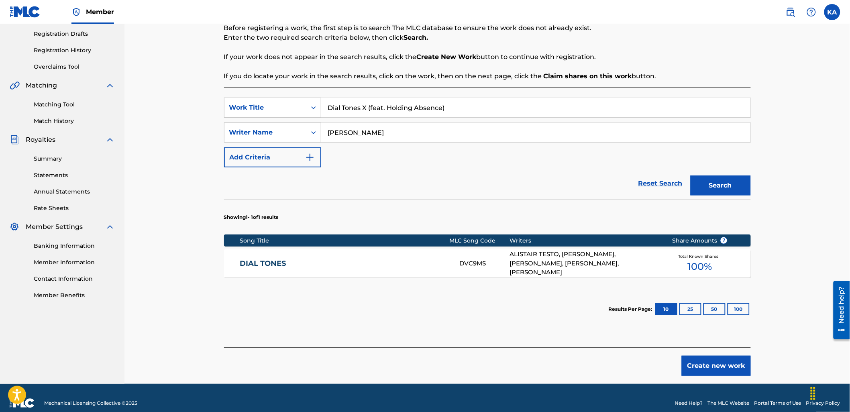
click at [340, 264] on link "DIAL TONES" at bounding box center [344, 263] width 209 height 9
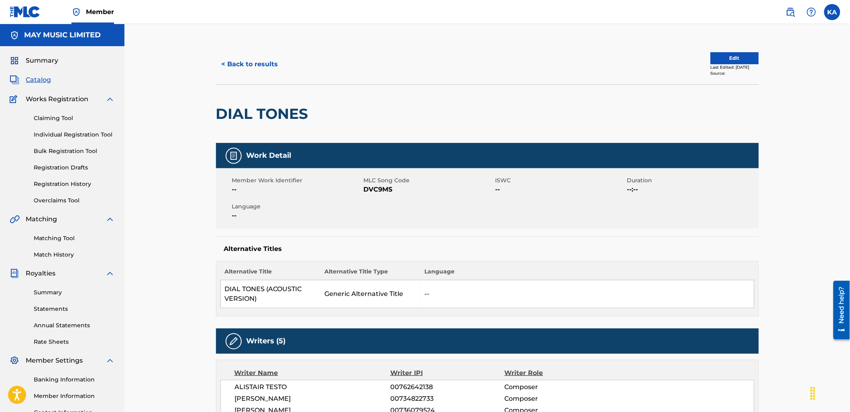
click at [737, 57] on button "Edit" at bounding box center [735, 58] width 48 height 12
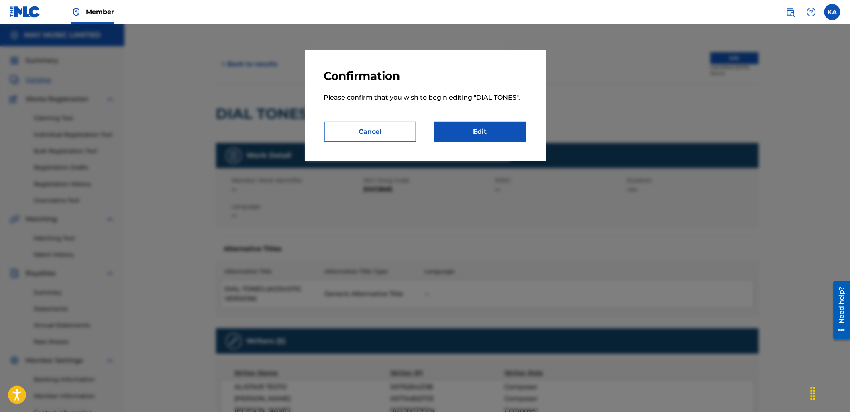
click at [490, 128] on link "Edit" at bounding box center [480, 132] width 92 height 20
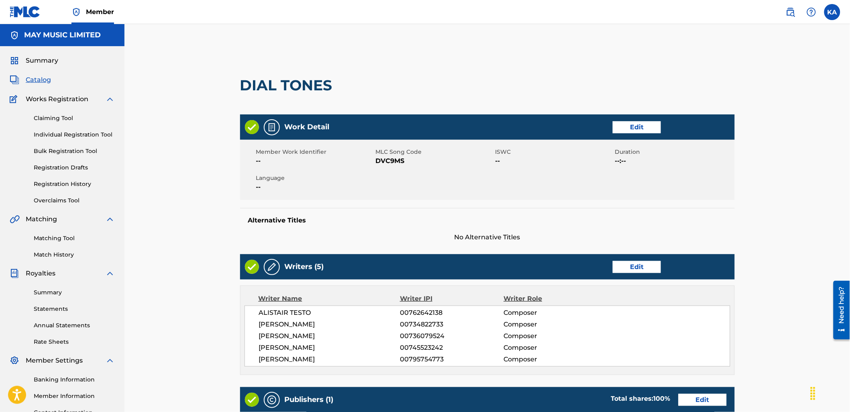
scroll to position [45, 0]
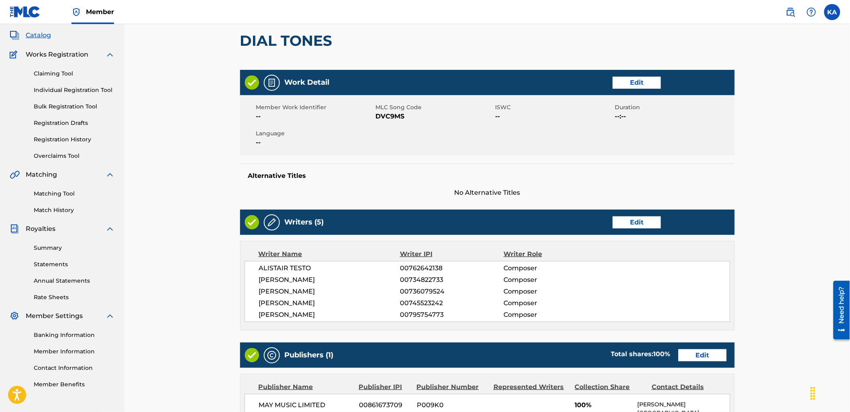
click at [633, 77] on link "Edit" at bounding box center [637, 83] width 48 height 12
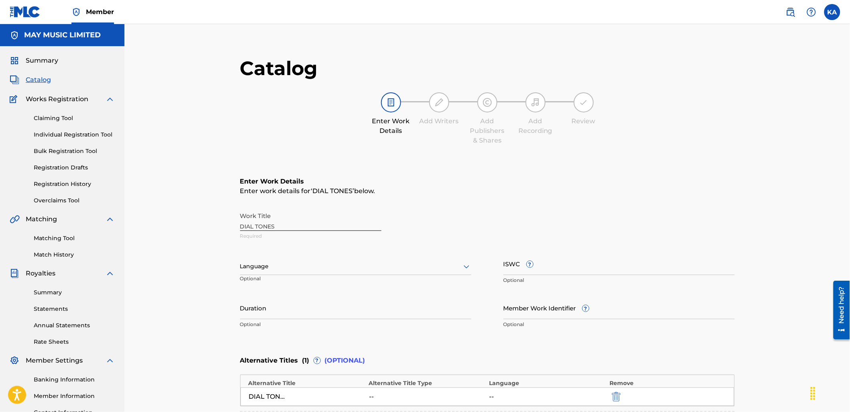
scroll to position [45, 0]
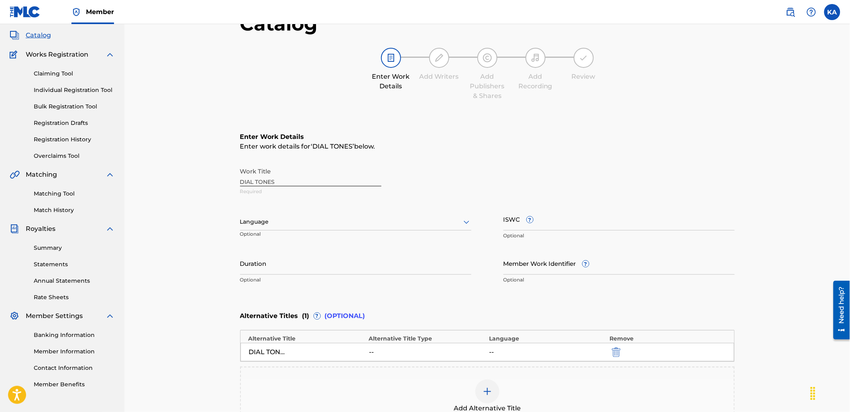
click at [307, 236] on p "Optional" at bounding box center [275, 236] width 71 height 13
click at [298, 226] on div at bounding box center [355, 222] width 231 height 10
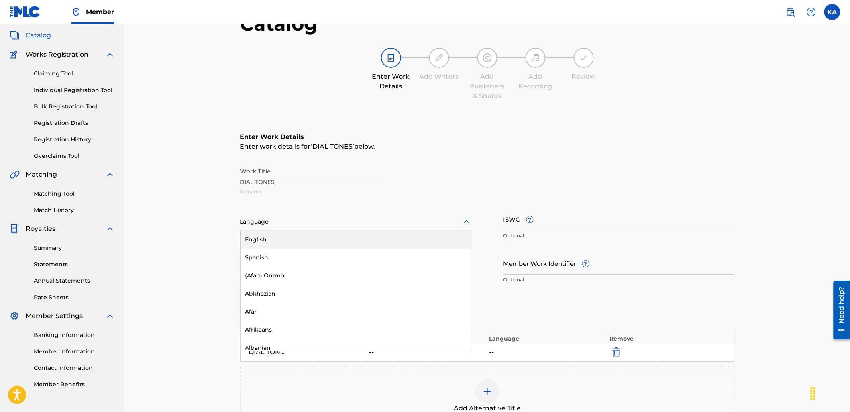
click at [299, 237] on div "English" at bounding box center [355, 239] width 230 height 18
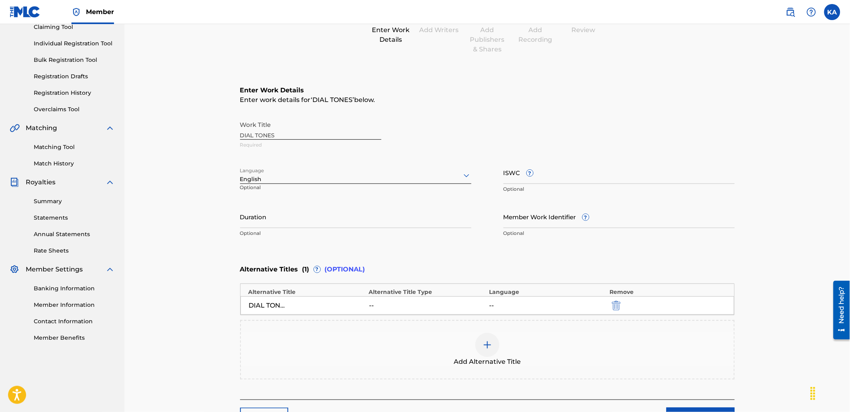
scroll to position [134, 0]
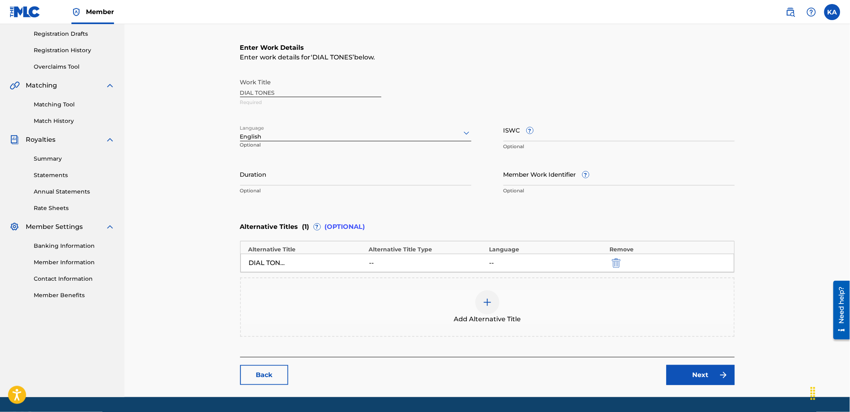
click at [403, 308] on div "Add Alternative Title" at bounding box center [487, 307] width 493 height 34
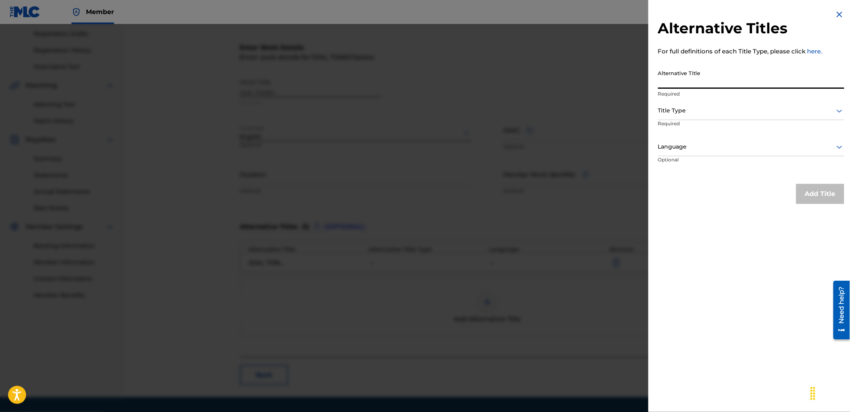
click at [731, 71] on input "Alternative Title" at bounding box center [751, 77] width 186 height 23
paste input "Dial Tones X (feat. Holding Absence)"
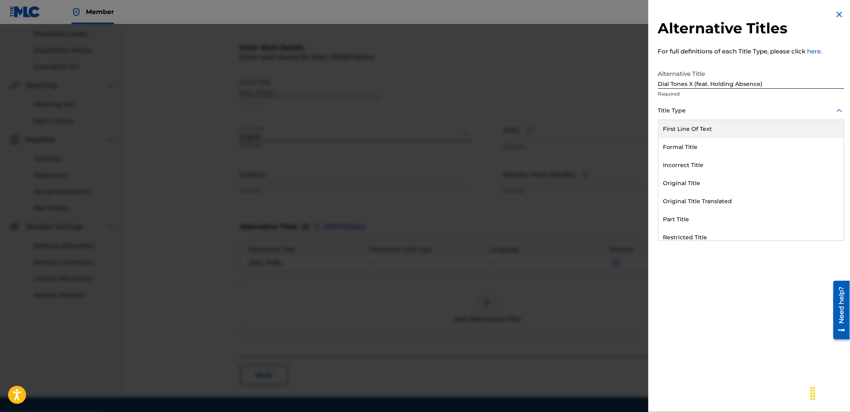
click at [696, 106] on div at bounding box center [751, 111] width 186 height 10
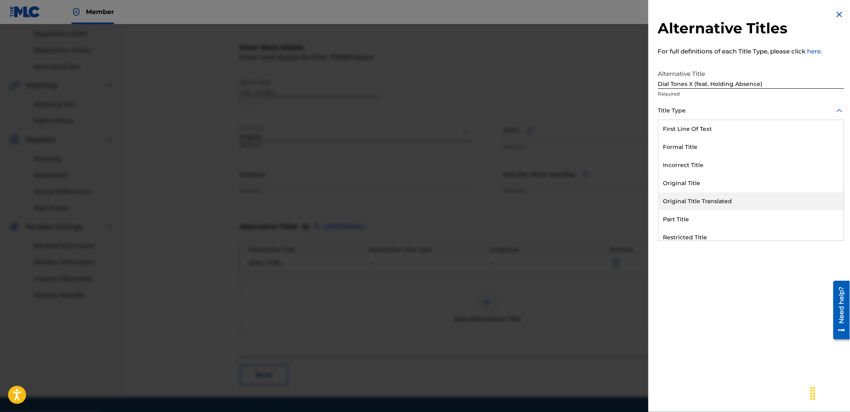
scroll to position [78, 0]
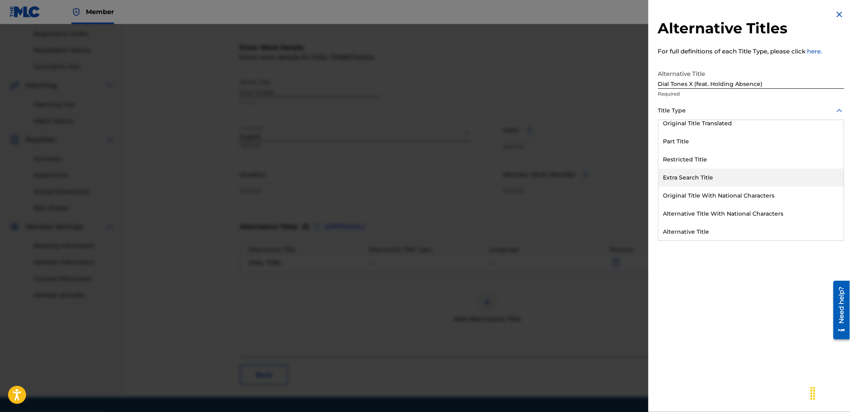
click at [692, 179] on div "Extra Search Title" at bounding box center [750, 178] width 185 height 18
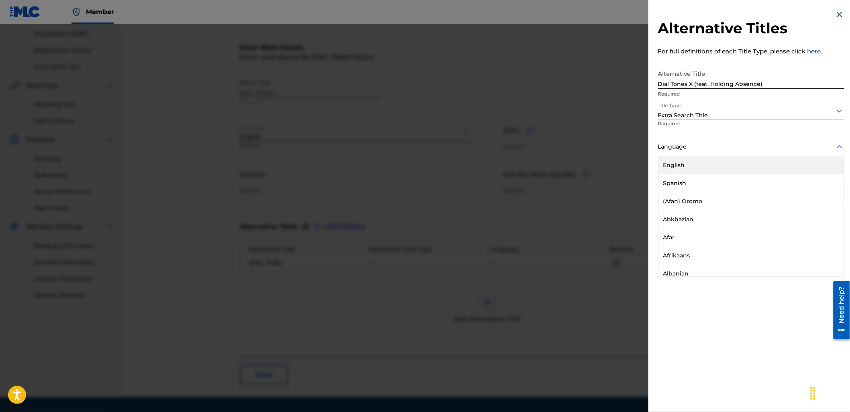
click at [683, 147] on div at bounding box center [751, 147] width 186 height 10
drag, startPoint x: 688, startPoint y: 163, endPoint x: 772, endPoint y: 178, distance: 85.3
click at [692, 164] on div "English" at bounding box center [750, 165] width 185 height 18
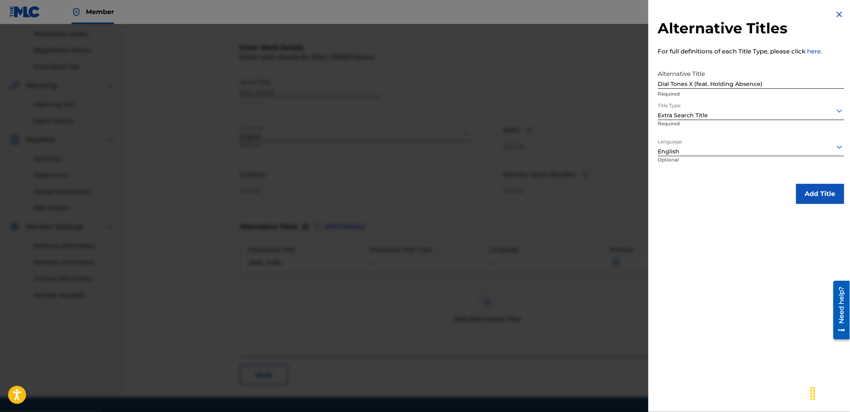
click at [829, 189] on button "Add Title" at bounding box center [820, 194] width 48 height 20
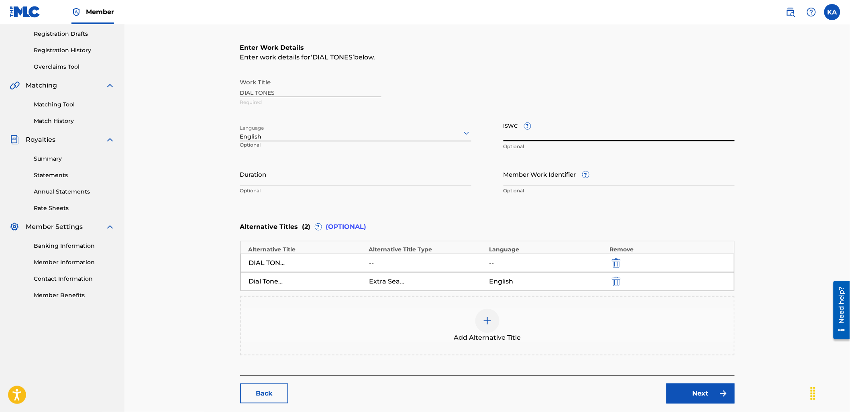
click at [547, 133] on input "ISWC ?" at bounding box center [618, 129] width 231 height 23
paste input "T-916.411.780-0"
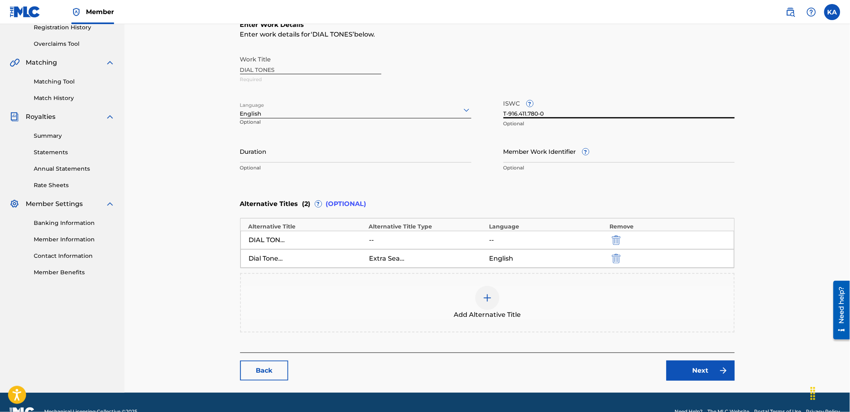
scroll to position [175, 0]
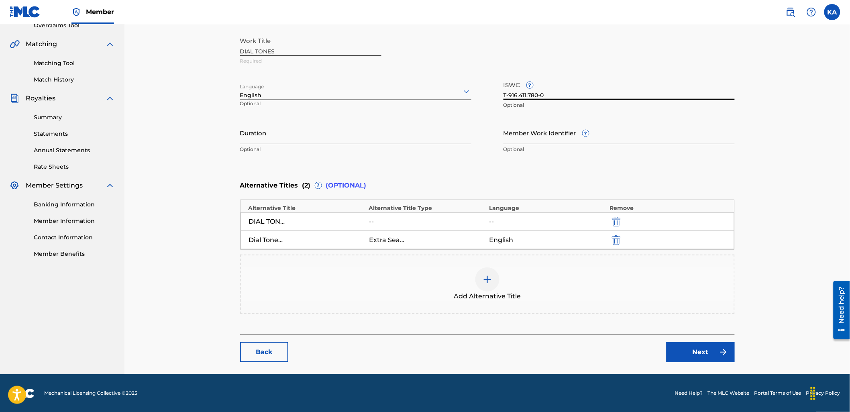
click at [688, 354] on link "Next" at bounding box center [700, 352] width 68 height 20
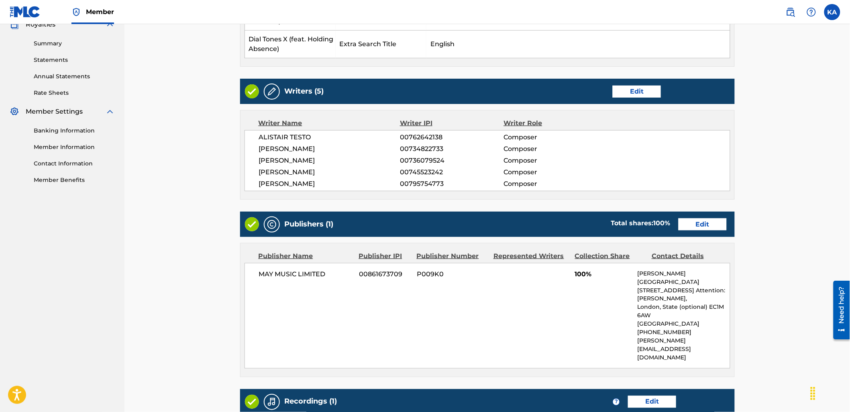
scroll to position [267, 0]
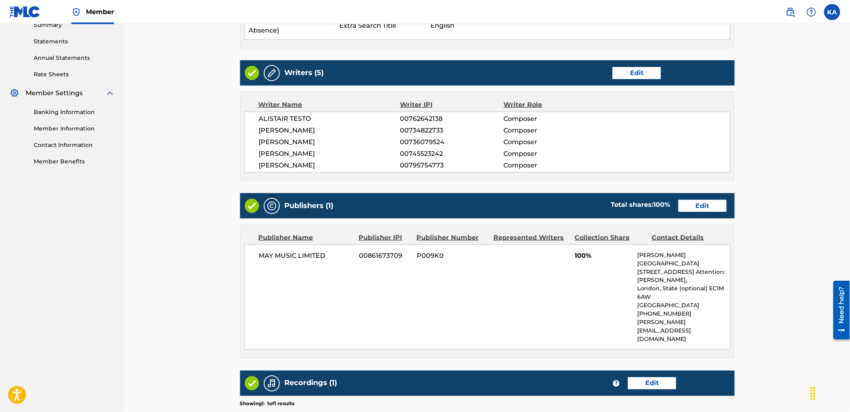
click at [684, 210] on link "Edit" at bounding box center [702, 206] width 48 height 12
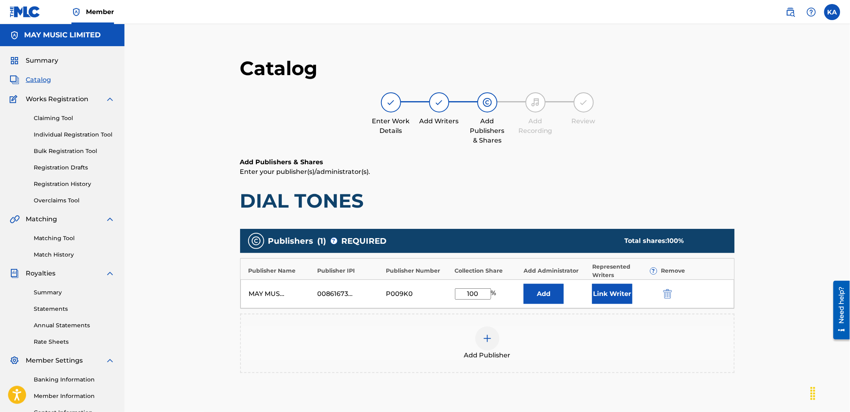
click at [475, 289] on input "100" at bounding box center [473, 293] width 36 height 11
click at [617, 294] on button "Link Writer" at bounding box center [612, 294] width 40 height 20
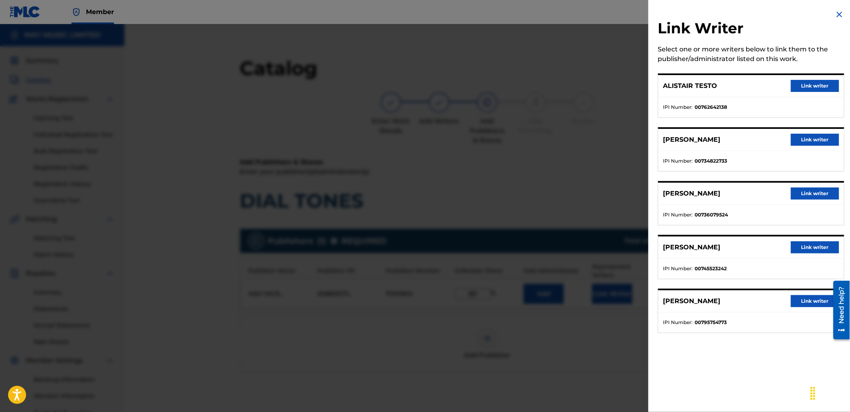
click at [815, 90] on button "Link writer" at bounding box center [815, 86] width 48 height 12
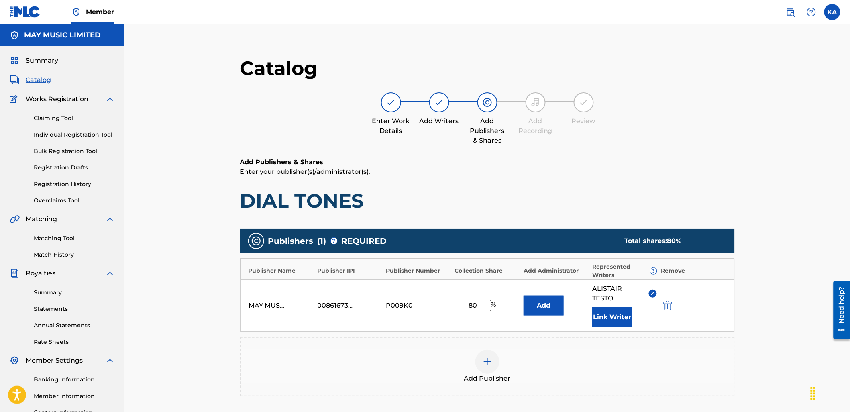
click at [609, 322] on button "Link Writer" at bounding box center [612, 317] width 40 height 20
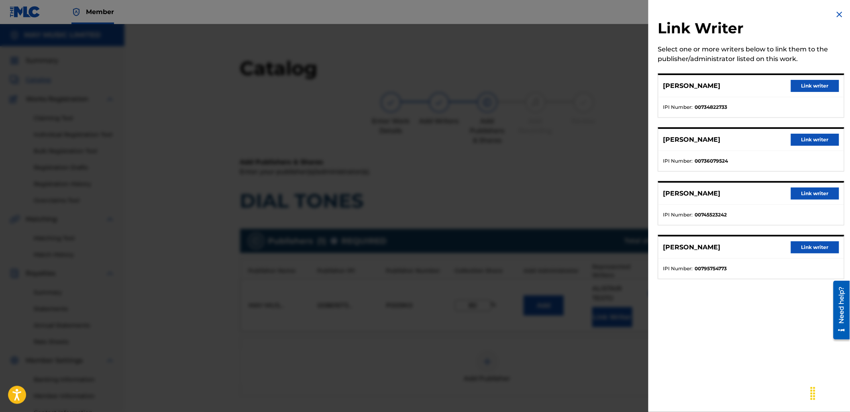
click at [803, 85] on button "Link writer" at bounding box center [815, 86] width 48 height 12
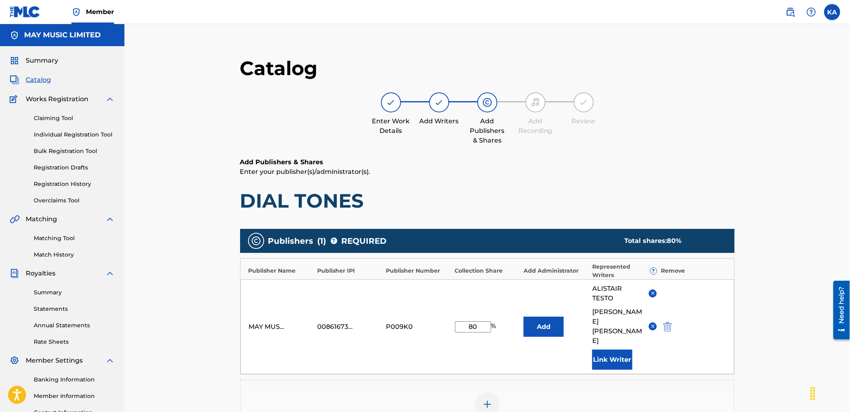
drag, startPoint x: 617, startPoint y: 347, endPoint x: 620, endPoint y: 339, distance: 8.5
click at [620, 350] on button "Link Writer" at bounding box center [612, 360] width 40 height 20
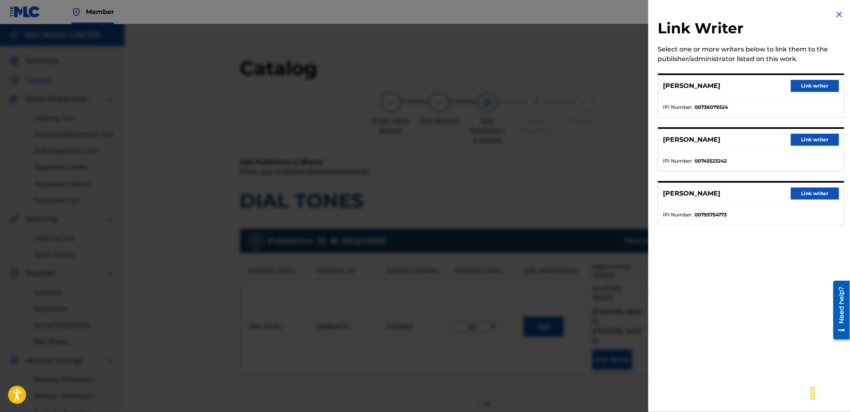
drag, startPoint x: 804, startPoint y: 134, endPoint x: 671, endPoint y: 263, distance: 185.4
click at [805, 135] on button "Link writer" at bounding box center [815, 140] width 48 height 12
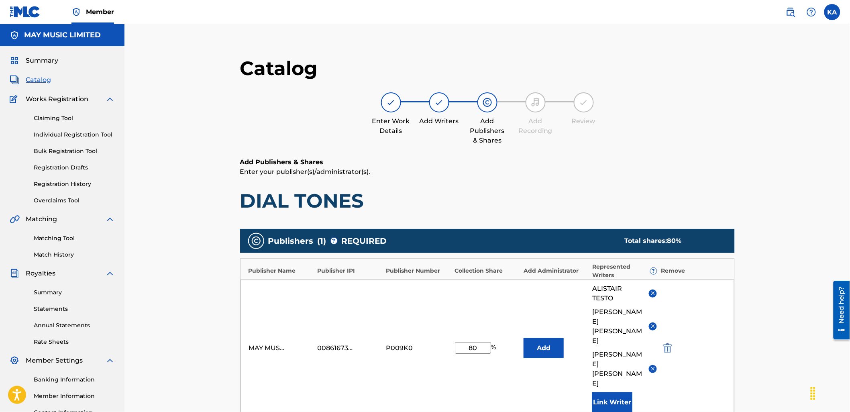
click at [607, 392] on button "Link Writer" at bounding box center [612, 402] width 40 height 20
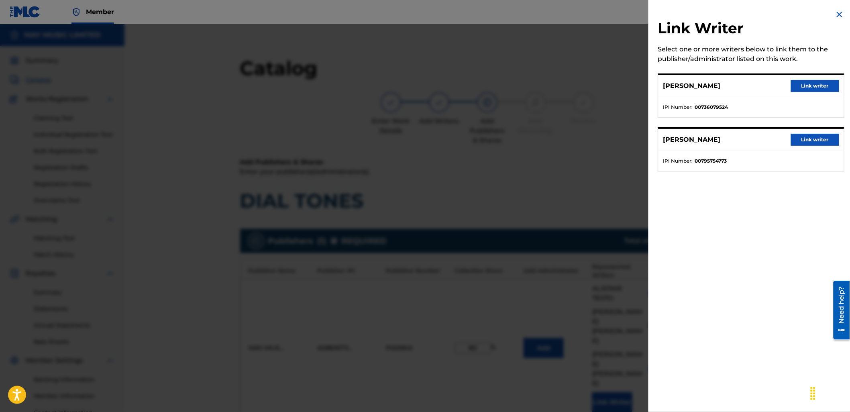
click at [811, 143] on button "Link writer" at bounding box center [815, 140] width 48 height 12
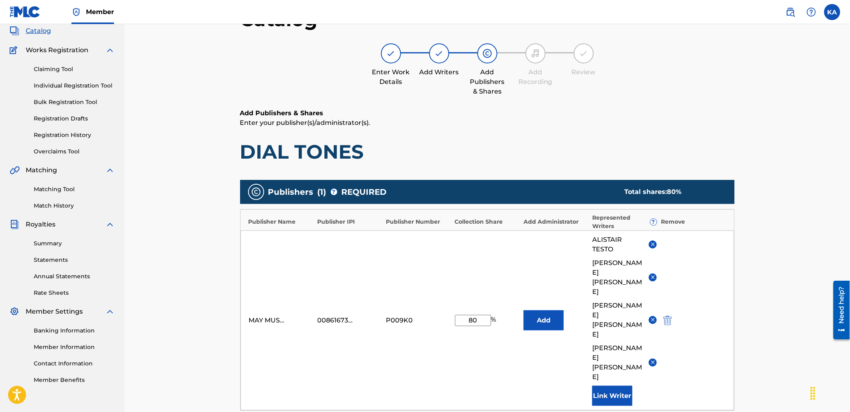
scroll to position [178, 0]
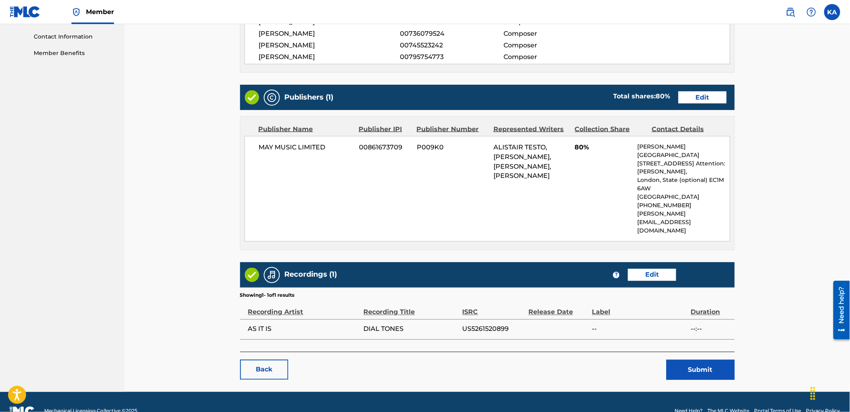
scroll to position [377, 0]
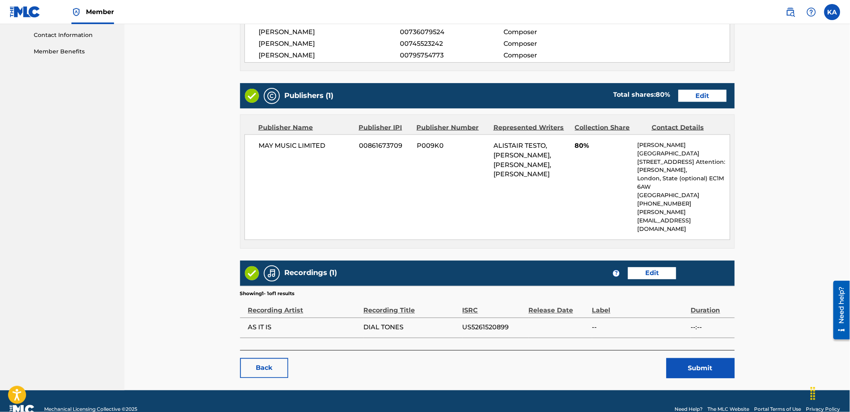
click at [643, 267] on link "Edit" at bounding box center [652, 273] width 48 height 12
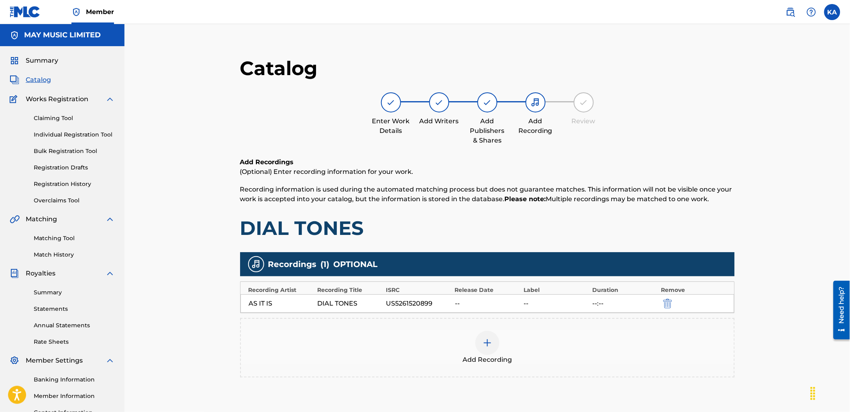
click at [558, 352] on div "Add Recording" at bounding box center [487, 348] width 493 height 34
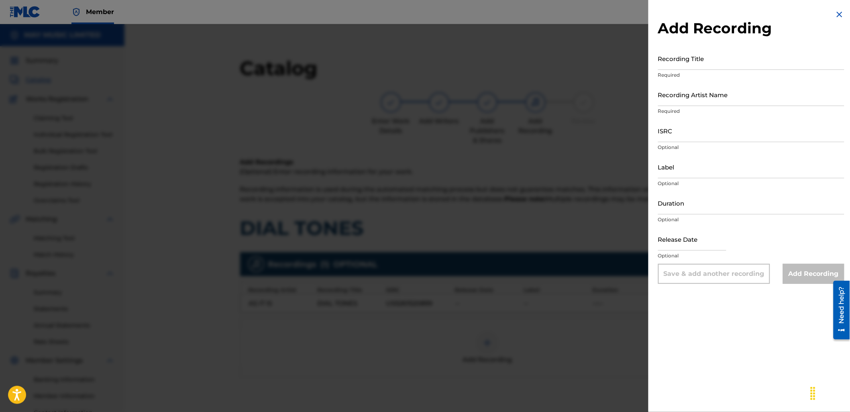
drag, startPoint x: 705, startPoint y: 45, endPoint x: 703, endPoint y: 50, distance: 5.4
click at [703, 45] on div "Add Recording Recording Title Required Recording Artist Name Required ISRC Opti…" at bounding box center [751, 146] width 206 height 293
click at [703, 50] on input "Recording Title" at bounding box center [751, 58] width 186 height 23
paste input "Dial Tones X (feat. Holding Absence)"
click at [690, 103] on input "Recording Artist Name" at bounding box center [751, 94] width 186 height 23
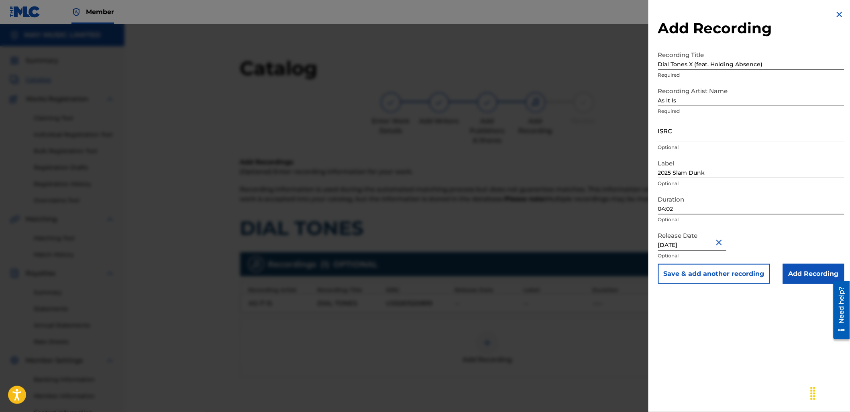
click at [696, 203] on input "04:02" at bounding box center [751, 202] width 186 height 23
click at [686, 136] on input "ISRC" at bounding box center [751, 130] width 186 height 23
paste input "GBLDX2400170"
drag, startPoint x: 809, startPoint y: 278, endPoint x: 799, endPoint y: 274, distance: 11.0
click at [808, 276] on input "Add Recording" at bounding box center [813, 274] width 61 height 20
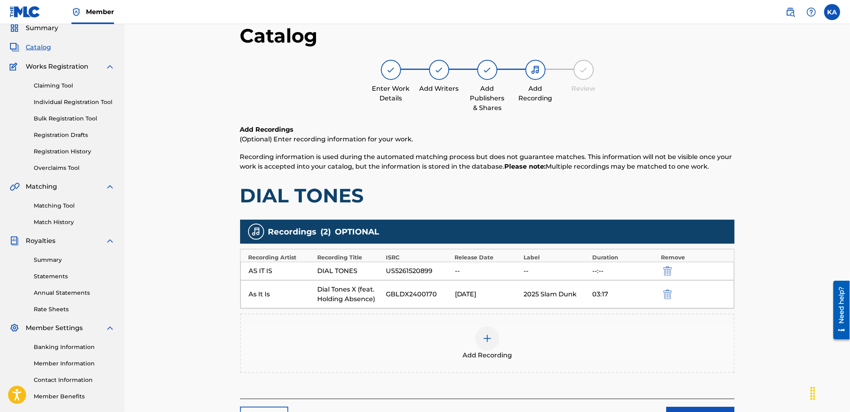
scroll to position [89, 0]
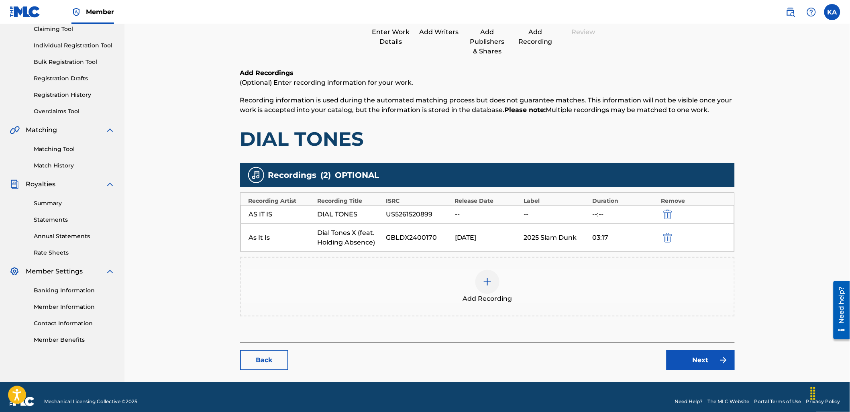
click at [709, 351] on link "Next" at bounding box center [700, 360] width 68 height 20
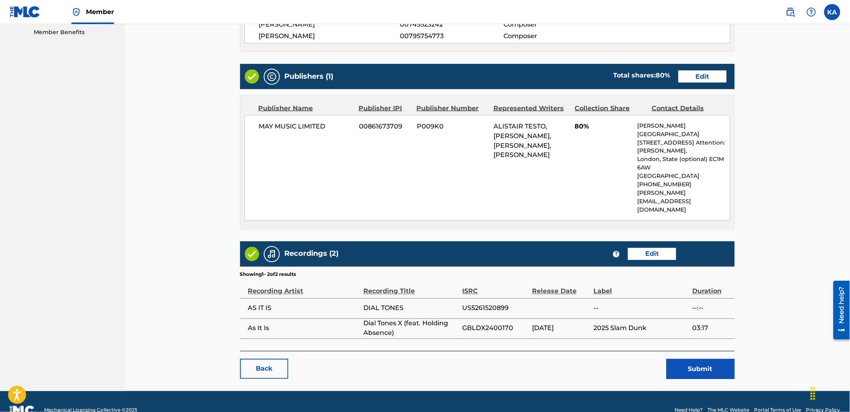
scroll to position [397, 0]
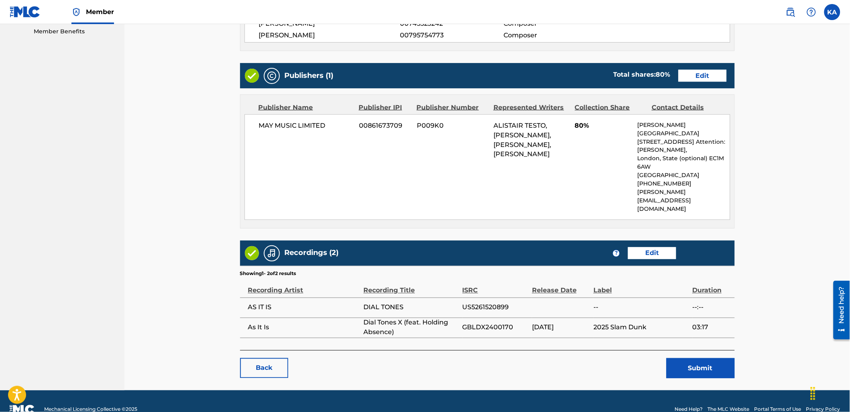
click at [696, 362] on button "Submit" at bounding box center [700, 368] width 68 height 20
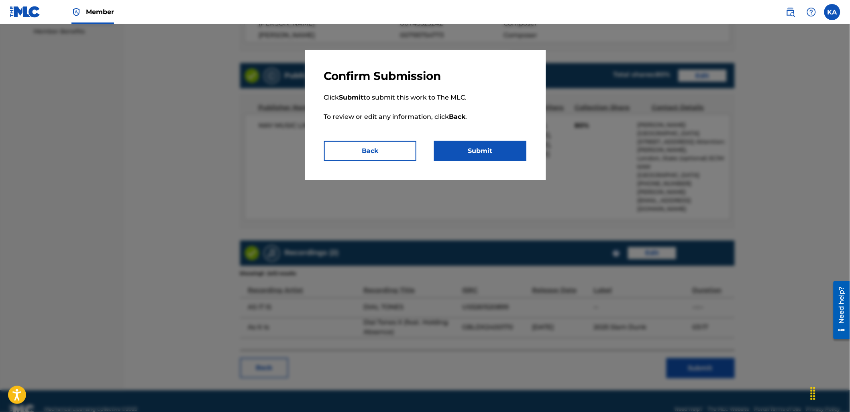
click at [521, 158] on button "Submit" at bounding box center [480, 151] width 92 height 20
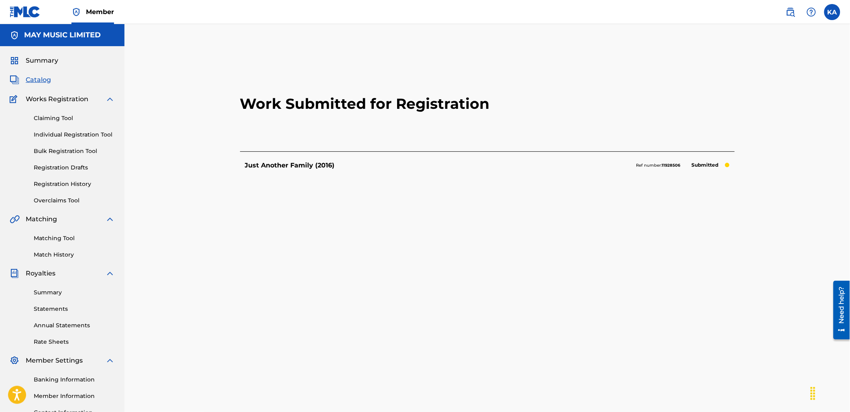
click at [65, 130] on link "Individual Registration Tool" at bounding box center [74, 134] width 81 height 8
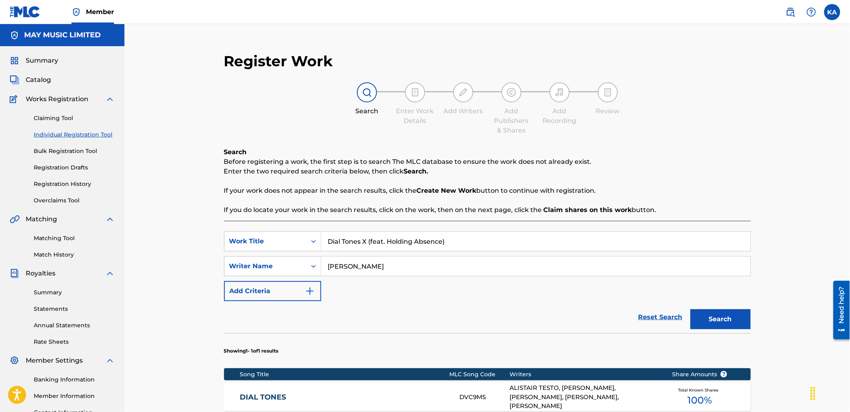
click at [77, 183] on link "Registration History" at bounding box center [74, 184] width 81 height 8
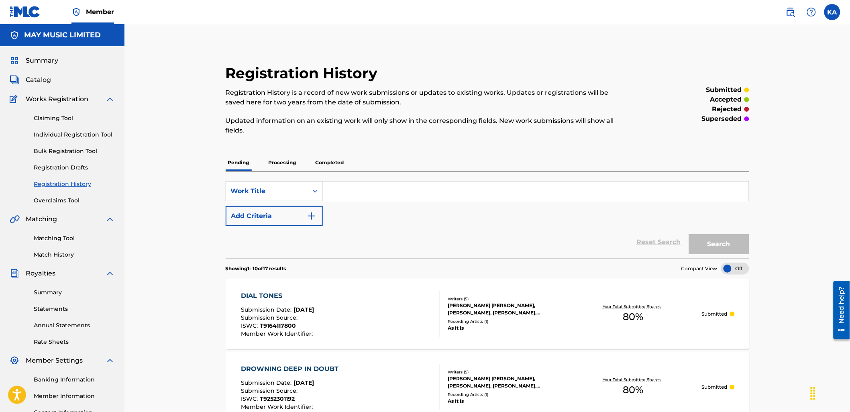
click at [57, 137] on link "Individual Registration Tool" at bounding box center [74, 134] width 81 height 8
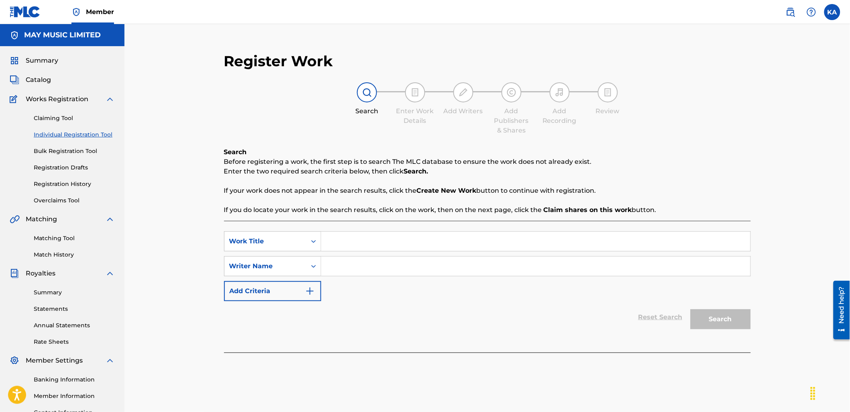
click at [403, 235] on input "Search Form" at bounding box center [535, 241] width 429 height 19
paste
click at [385, 263] on input "Search Form" at bounding box center [535, 266] width 429 height 19
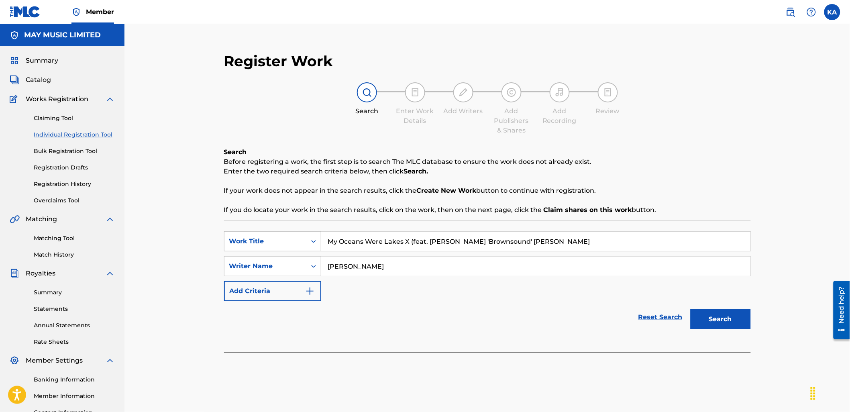
click at [723, 322] on button "Search" at bounding box center [720, 319] width 60 height 20
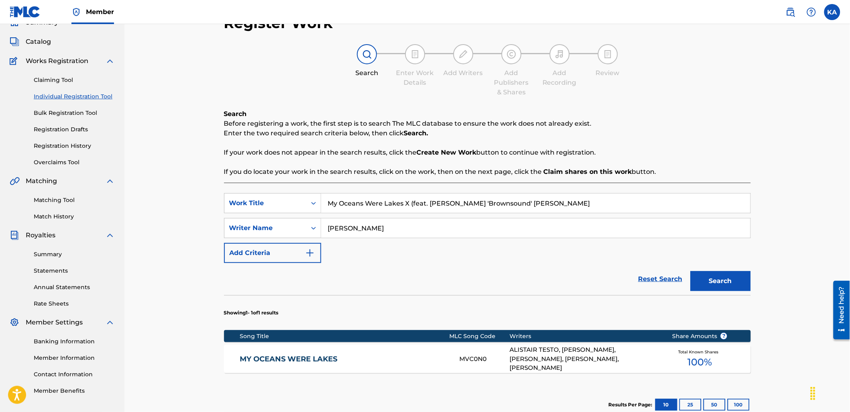
scroll to position [89, 0]
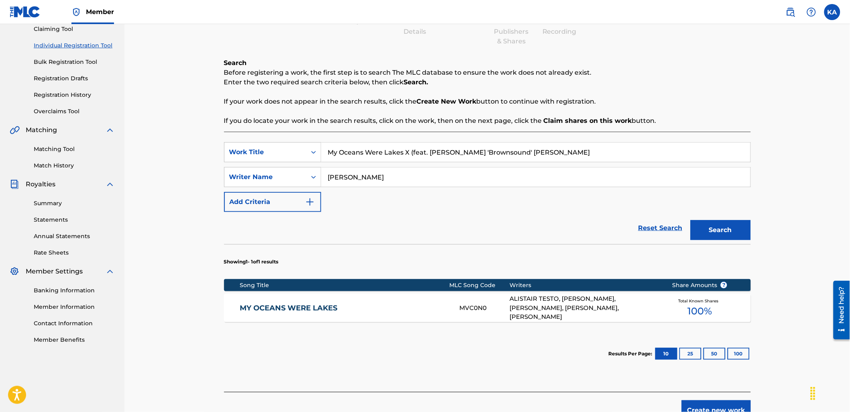
click at [408, 309] on link "MY OCEANS WERE LAKES" at bounding box center [344, 307] width 209 height 9
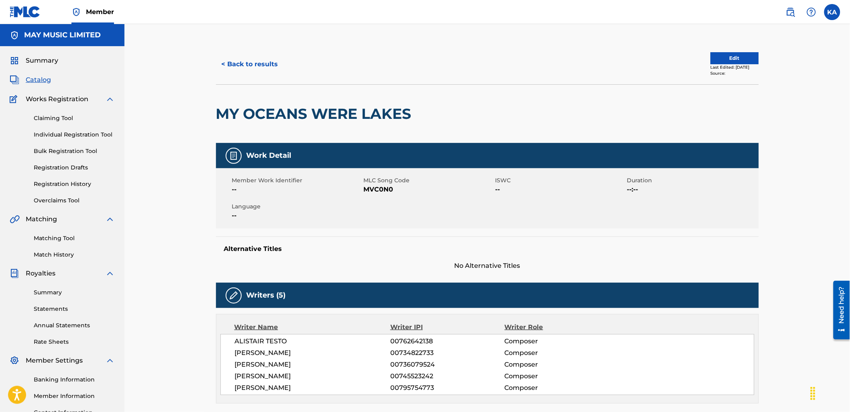
click at [717, 56] on button "Edit" at bounding box center [735, 58] width 48 height 12
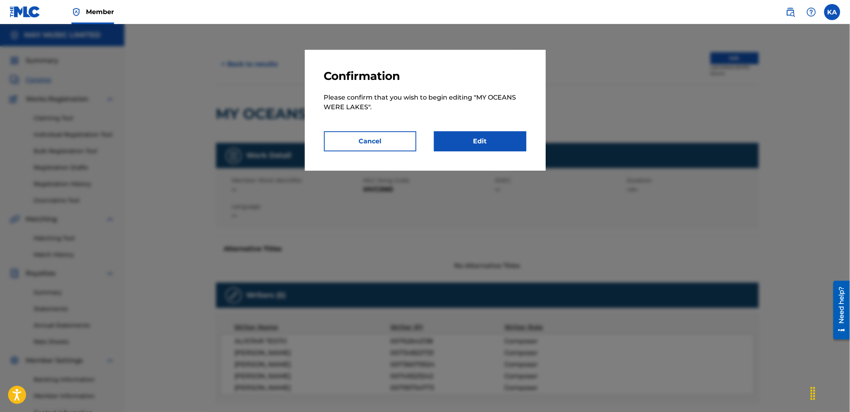
click at [474, 148] on link "Edit" at bounding box center [480, 141] width 92 height 20
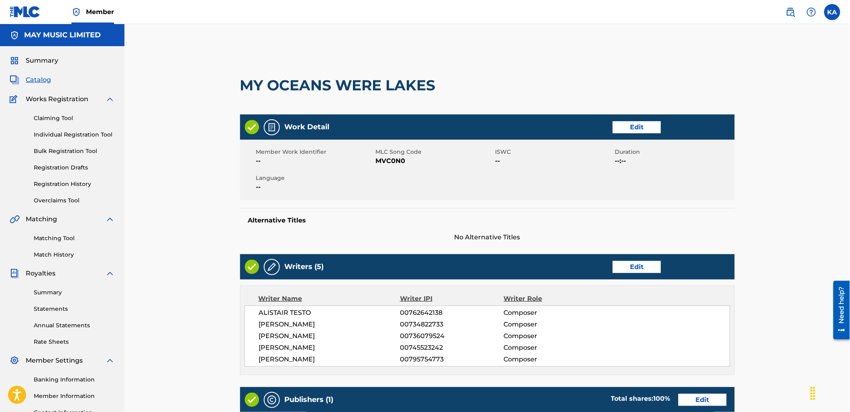
click at [629, 127] on link "Edit" at bounding box center [637, 127] width 48 height 12
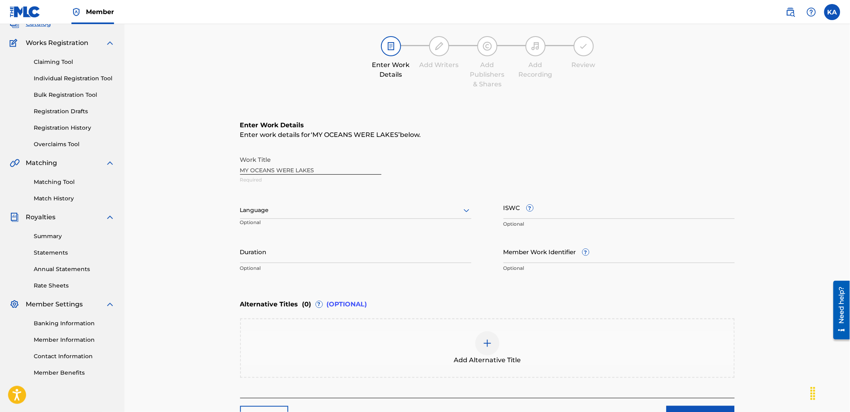
scroll to position [89, 0]
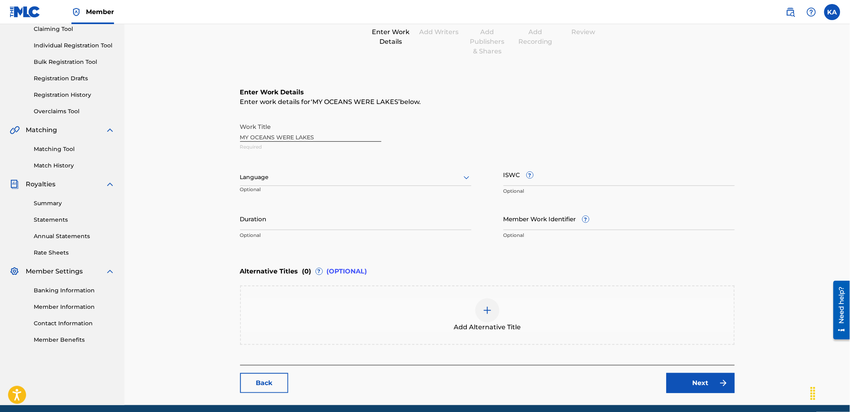
click at [324, 326] on div "Add Alternative Title" at bounding box center [487, 315] width 493 height 34
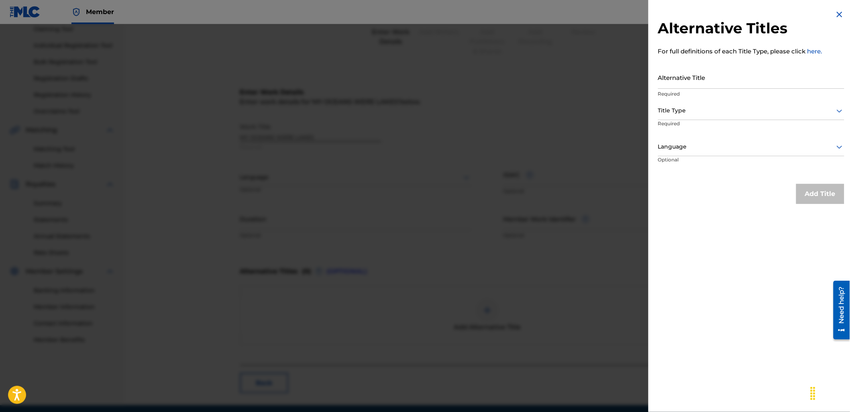
click at [704, 77] on input "Alternative Title" at bounding box center [751, 77] width 186 height 23
click at [716, 108] on div at bounding box center [751, 111] width 186 height 10
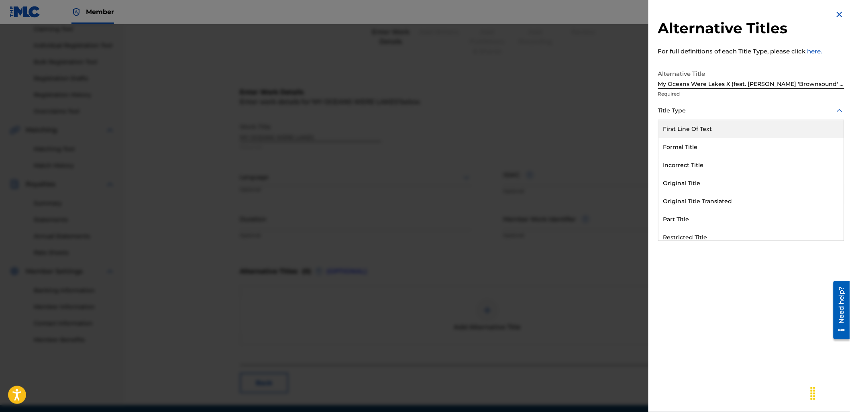
scroll to position [78, 0]
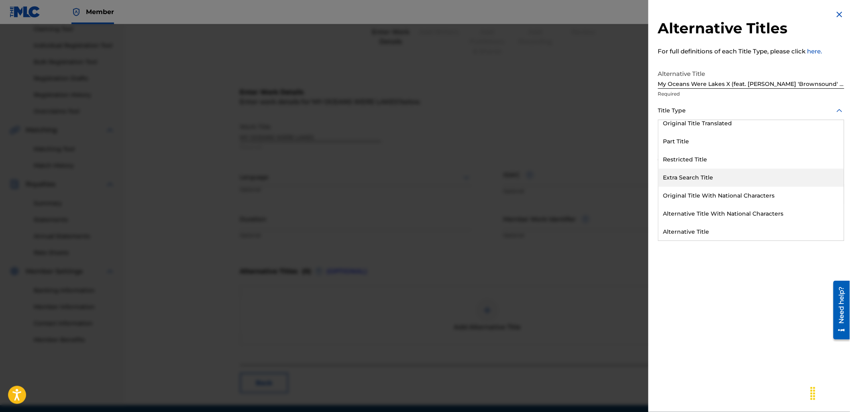
drag, startPoint x: 723, startPoint y: 175, endPoint x: 717, endPoint y: 177, distance: 6.1
click at [723, 176] on div "Extra Search Title" at bounding box center [750, 178] width 185 height 18
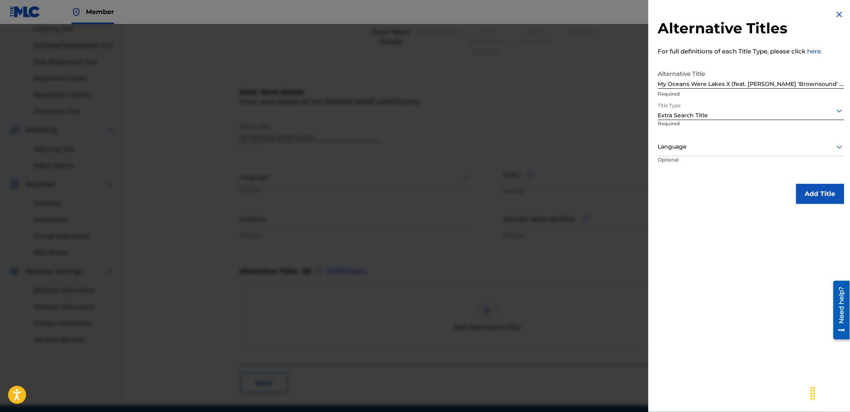
click at [696, 150] on div at bounding box center [751, 147] width 186 height 10
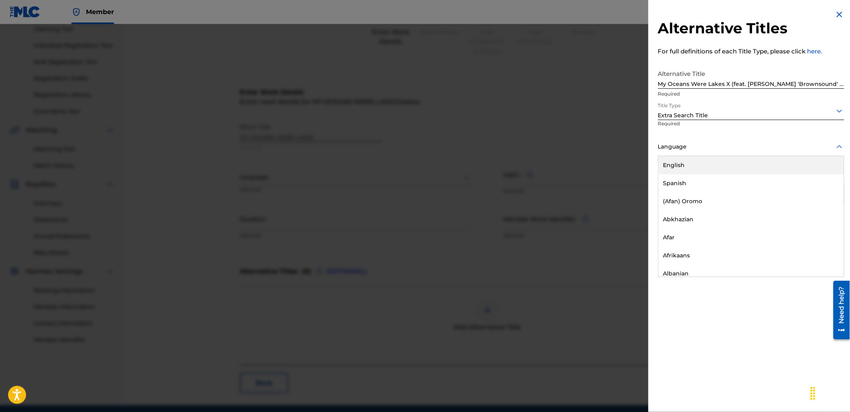
click at [699, 161] on div "English" at bounding box center [750, 165] width 185 height 18
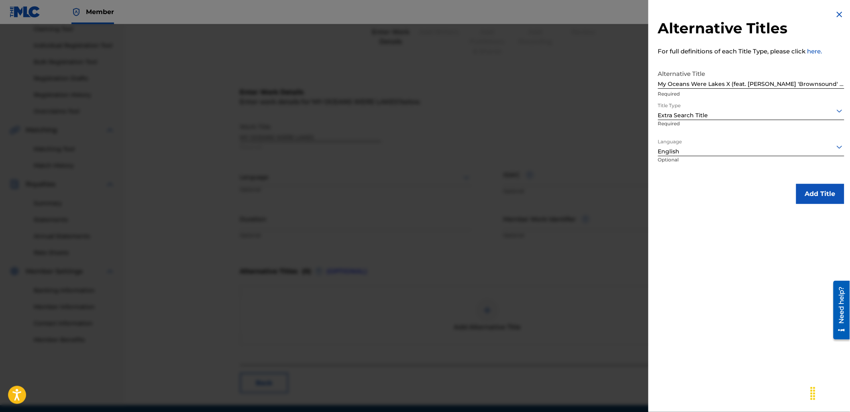
click at [834, 203] on button "Add Title" at bounding box center [820, 194] width 48 height 20
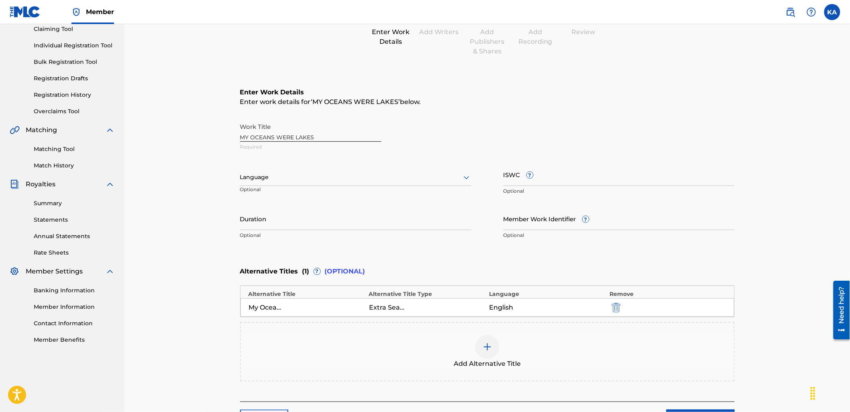
click at [527, 178] on span "?" at bounding box center [529, 174] width 7 height 7
click at [527, 178] on input "ISWC ?" at bounding box center [618, 174] width 231 height 23
click at [274, 223] on input "Duration" at bounding box center [355, 218] width 231 height 23
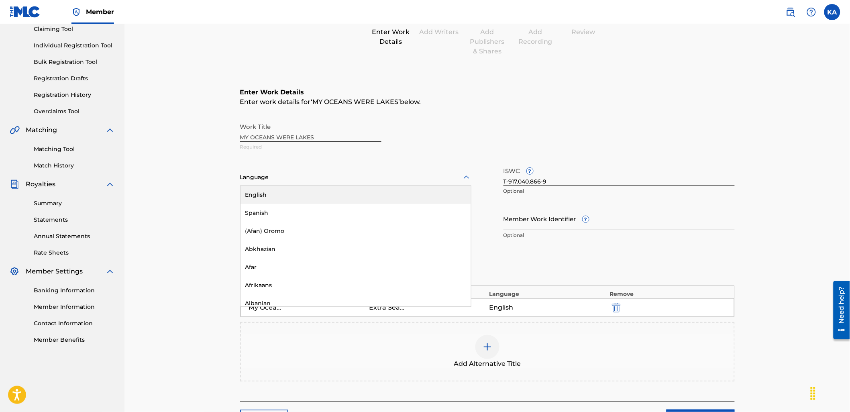
click at [274, 183] on div "Language" at bounding box center [355, 177] width 231 height 17
click at [275, 186] on div "English" at bounding box center [355, 195] width 230 height 18
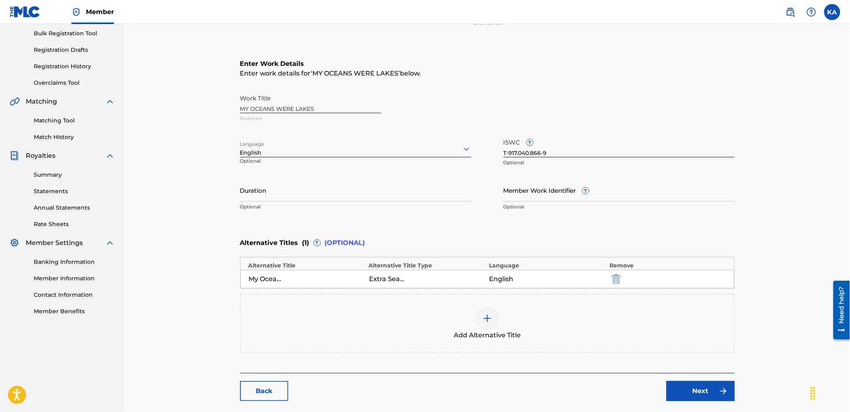
scroll to position [134, 0]
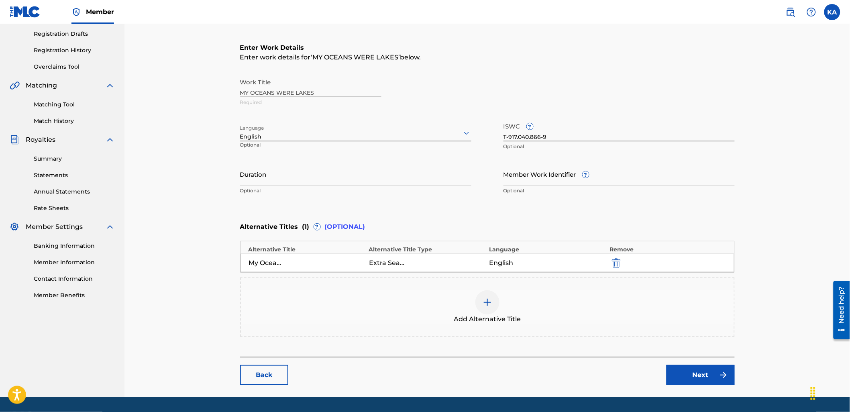
click at [677, 368] on link "Next" at bounding box center [700, 375] width 68 height 20
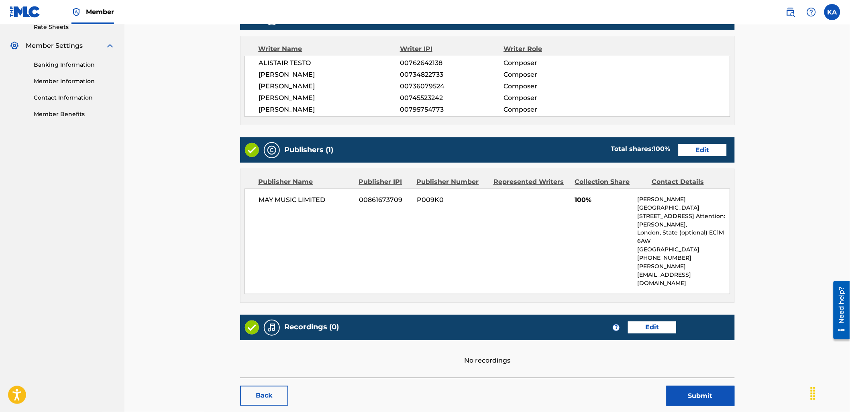
scroll to position [333, 0]
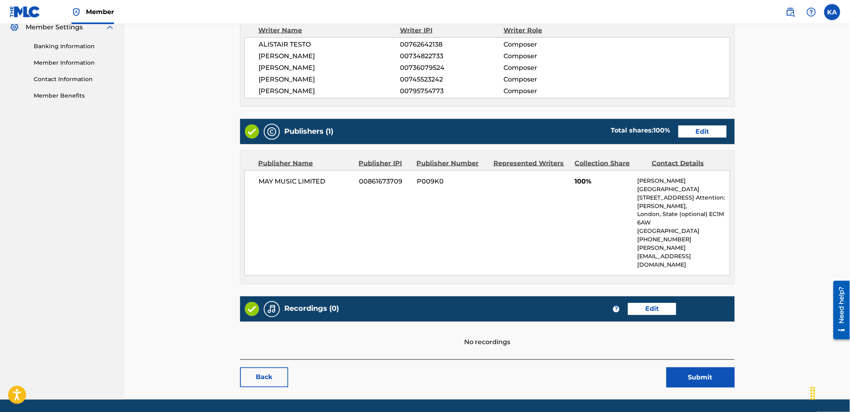
click at [704, 126] on link "Edit" at bounding box center [702, 132] width 48 height 12
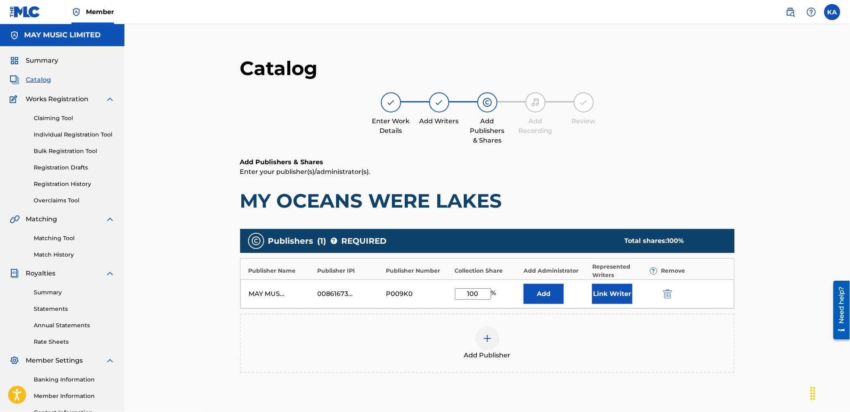
drag, startPoint x: 474, startPoint y: 293, endPoint x: 456, endPoint y: 290, distance: 17.9
click at [456, 290] on input "100" at bounding box center [473, 293] width 36 height 11
click at [604, 292] on button "Link Writer" at bounding box center [612, 294] width 40 height 20
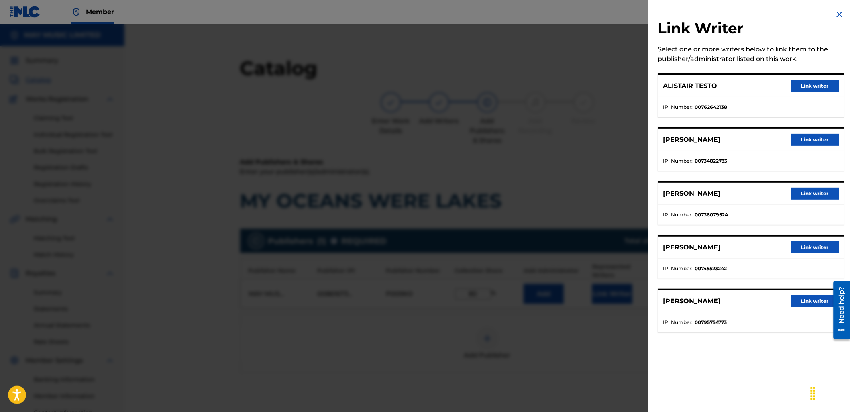
drag, startPoint x: 799, startPoint y: 81, endPoint x: 707, endPoint y: 214, distance: 162.1
click at [799, 83] on button "Link writer" at bounding box center [815, 86] width 48 height 12
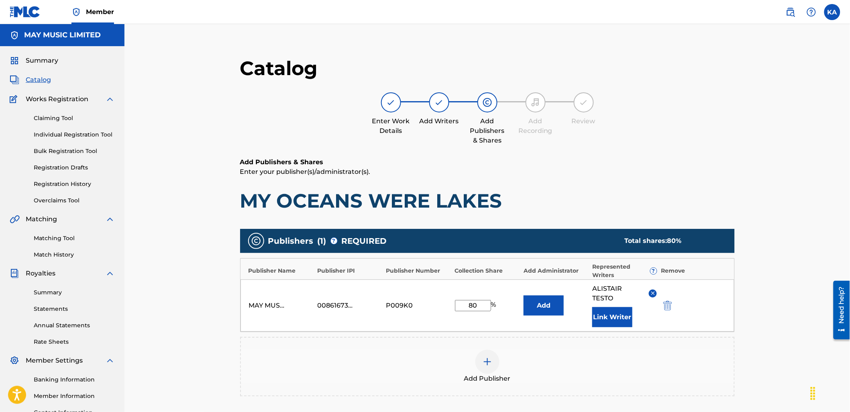
click at [601, 318] on button "Link Writer" at bounding box center [612, 317] width 40 height 20
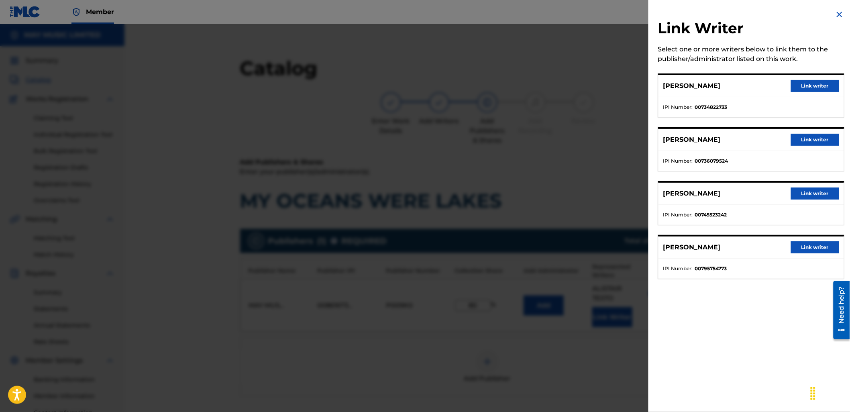
click at [798, 87] on button "Link writer" at bounding box center [815, 86] width 48 height 12
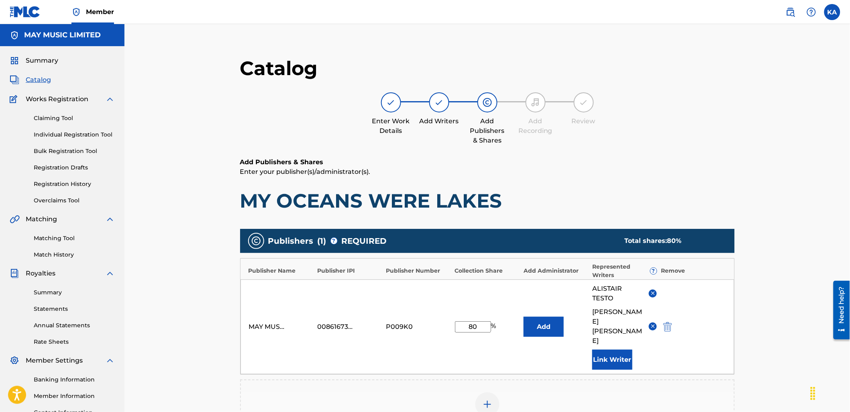
click at [611, 350] on button "Link Writer" at bounding box center [612, 360] width 40 height 20
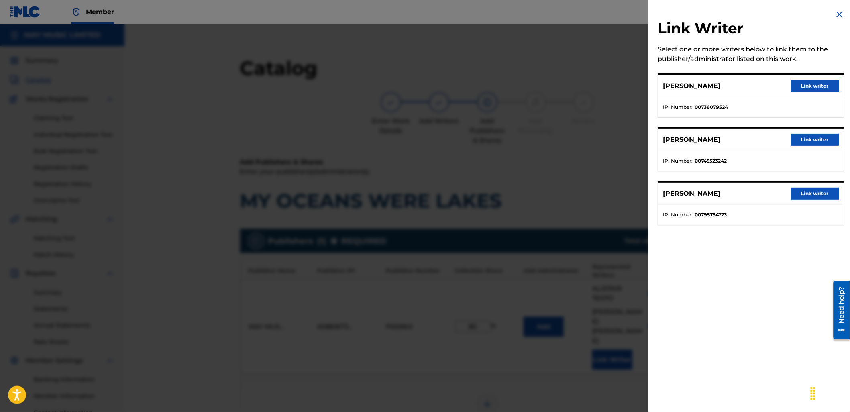
drag, startPoint x: 794, startPoint y: 138, endPoint x: 704, endPoint y: 259, distance: 150.3
click at [794, 142] on button "Link writer" at bounding box center [815, 140] width 48 height 12
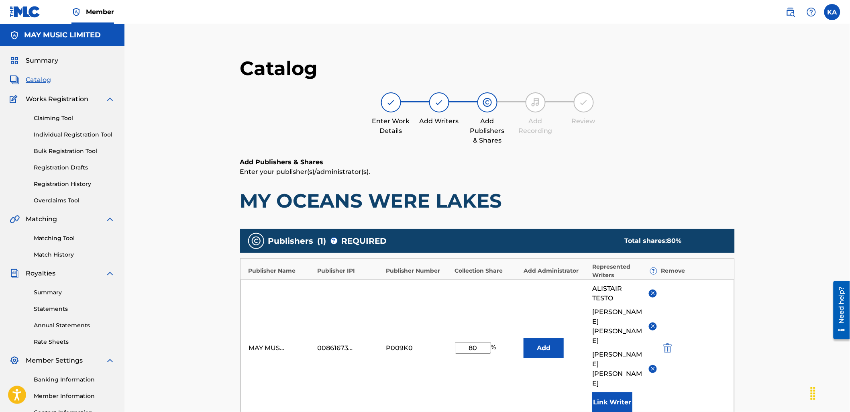
click at [607, 392] on button "Link Writer" at bounding box center [612, 402] width 40 height 20
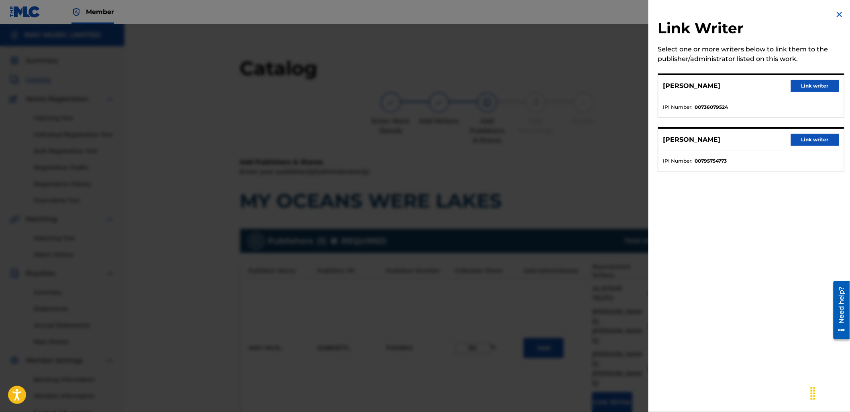
click at [805, 138] on button "Link writer" at bounding box center [815, 140] width 48 height 12
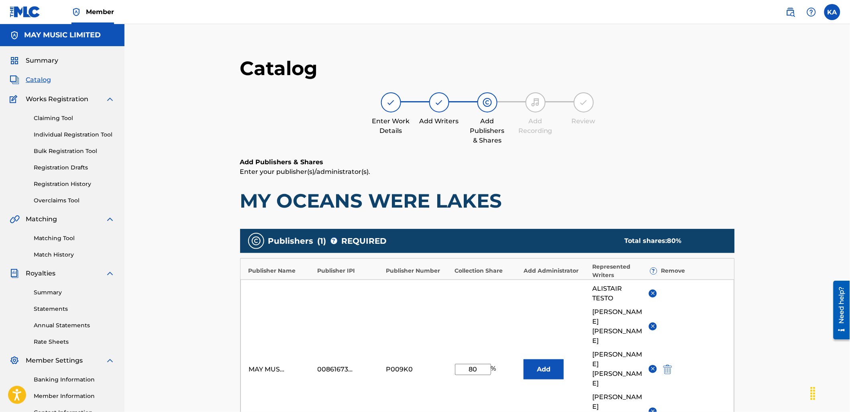
scroll to position [214, 0]
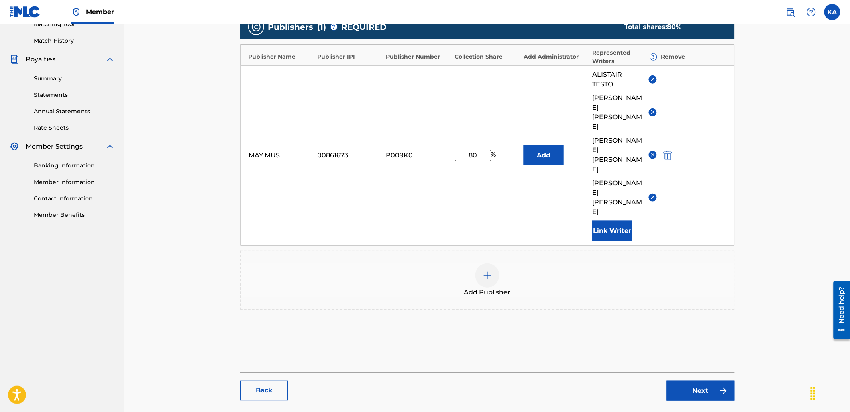
click at [697, 381] on link "Next" at bounding box center [700, 391] width 68 height 20
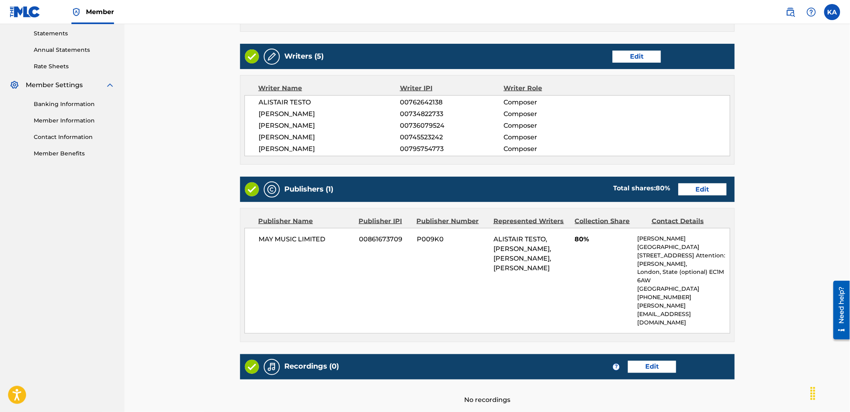
scroll to position [333, 0]
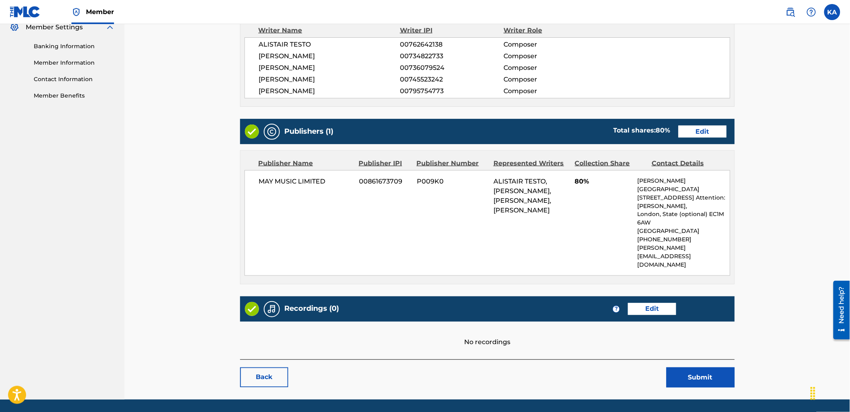
click at [662, 303] on link "Edit" at bounding box center [652, 309] width 48 height 12
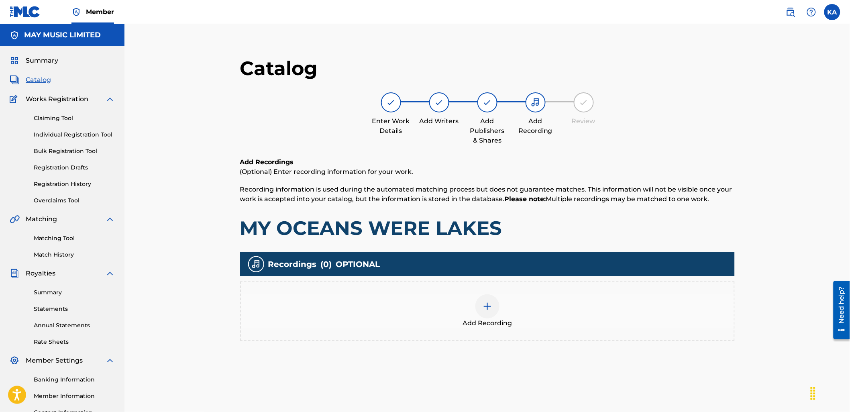
click at [541, 300] on div "Add Recording" at bounding box center [487, 311] width 493 height 34
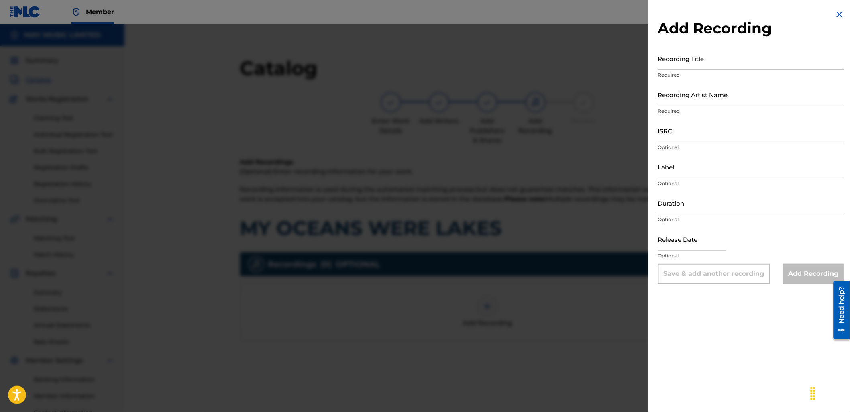
click at [677, 58] on input "Recording Title" at bounding box center [751, 58] width 186 height 23
click at [680, 102] on input "Recording Artist Name" at bounding box center [751, 94] width 186 height 23
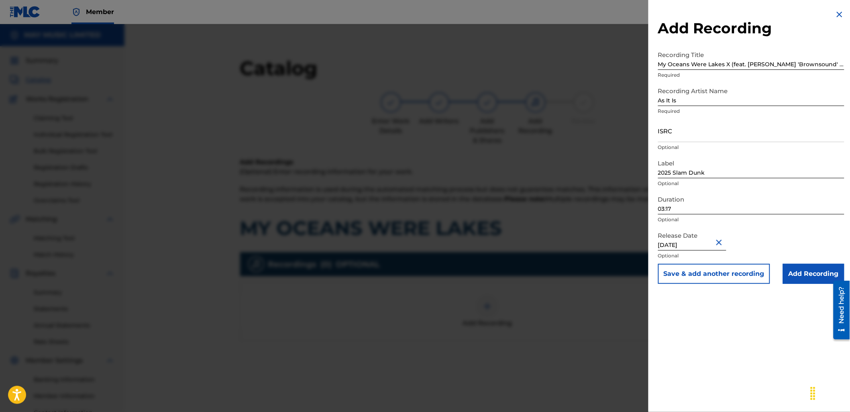
click at [686, 208] on input "03:17" at bounding box center [751, 202] width 186 height 23
click at [667, 132] on input "ISRC" at bounding box center [751, 130] width 186 height 23
click at [811, 275] on input "Add Recording" at bounding box center [813, 274] width 61 height 20
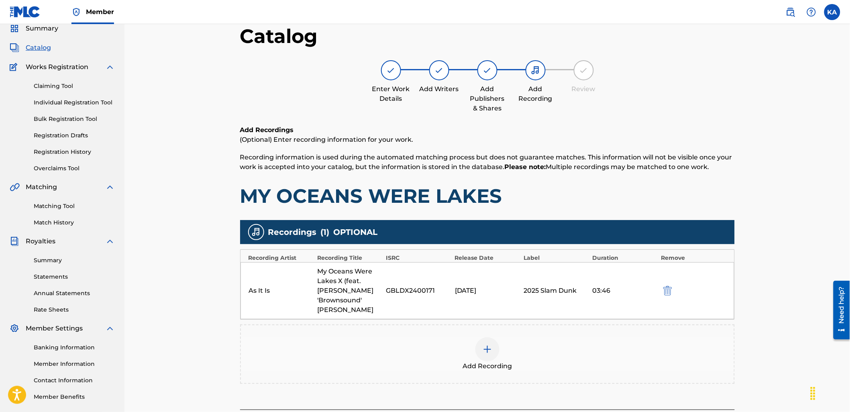
scroll to position [98, 0]
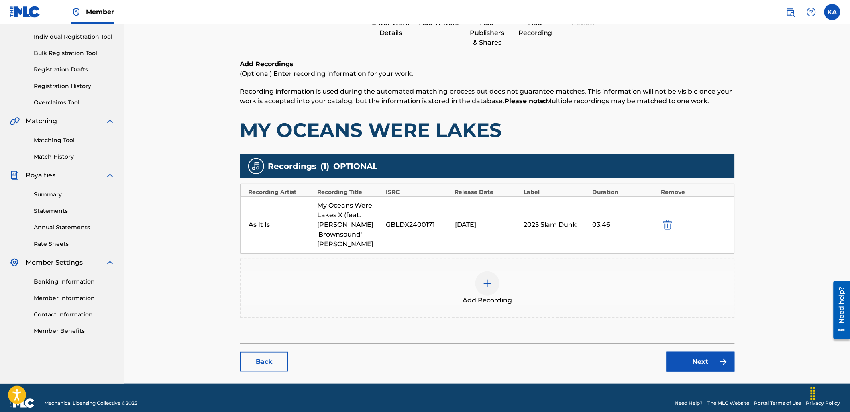
click at [715, 357] on link "Next" at bounding box center [700, 362] width 68 height 20
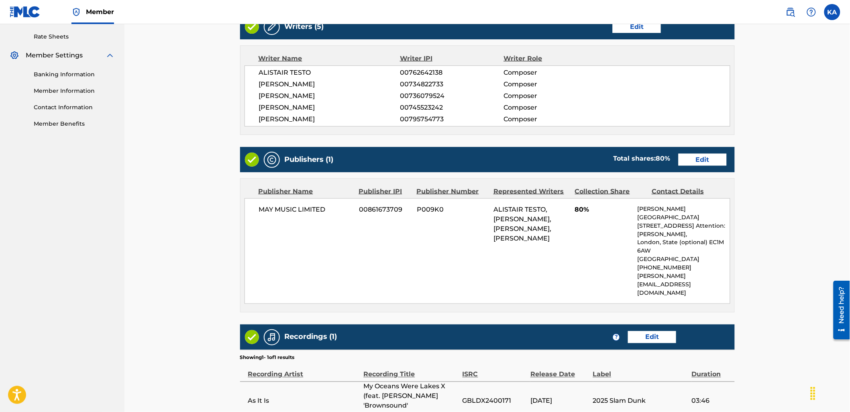
scroll to position [356, 0]
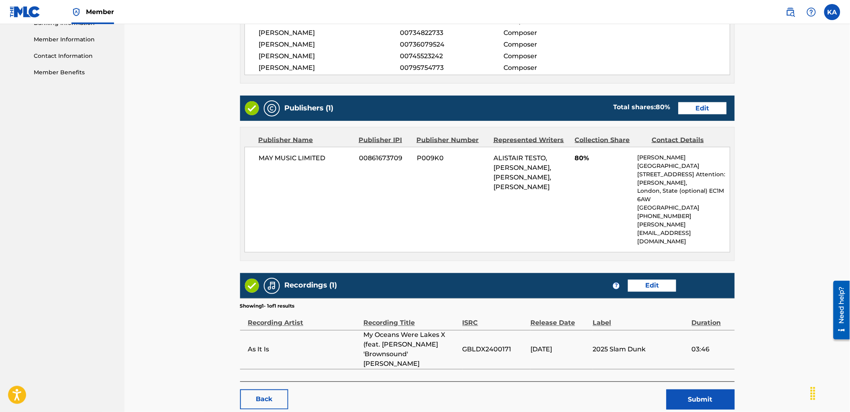
click at [709, 389] on button "Submit" at bounding box center [700, 399] width 68 height 20
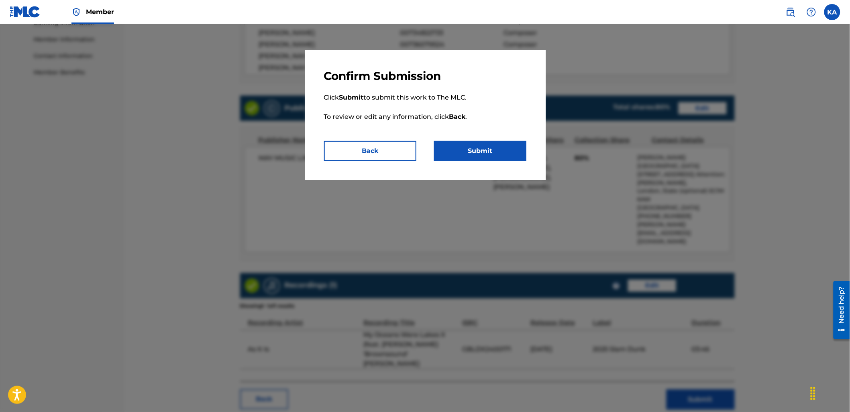
click at [478, 153] on button "Submit" at bounding box center [480, 151] width 92 height 20
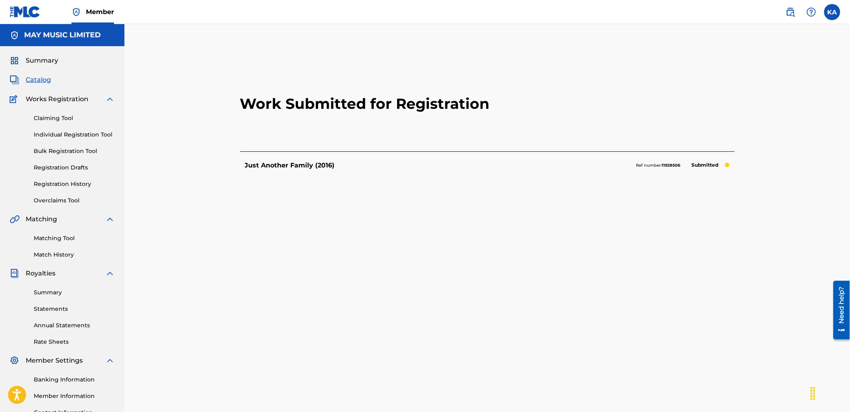
click at [61, 134] on link "Individual Registration Tool" at bounding box center [74, 134] width 81 height 8
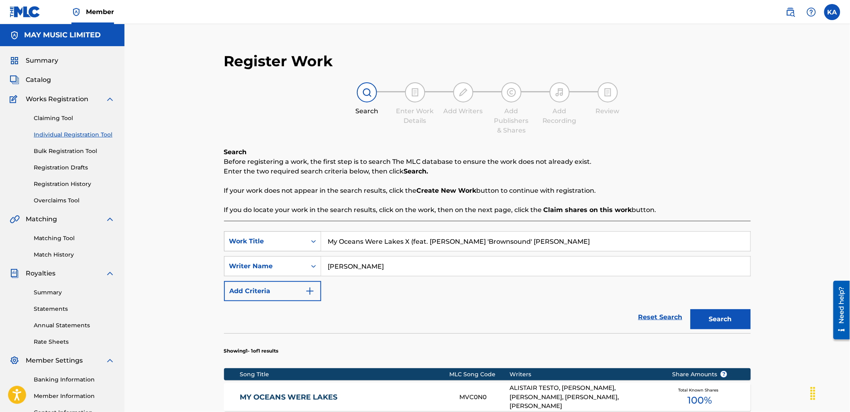
drag, startPoint x: 479, startPoint y: 246, endPoint x: 320, endPoint y: 248, distance: 159.4
click at [320, 248] on div "SearchWithCriteria18a72736-0d72-4e72-8dbf-d318c1f11598 Work Title My Oceans Wer…" at bounding box center [487, 241] width 527 height 20
click at [690, 309] on button "Search" at bounding box center [720, 319] width 60 height 20
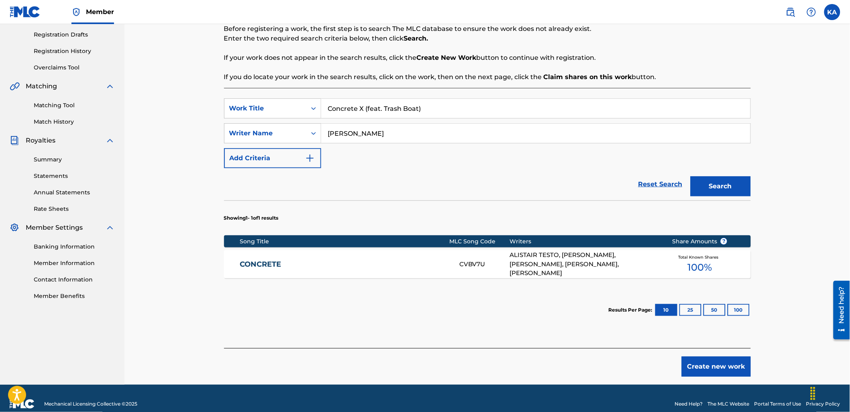
scroll to position [134, 0]
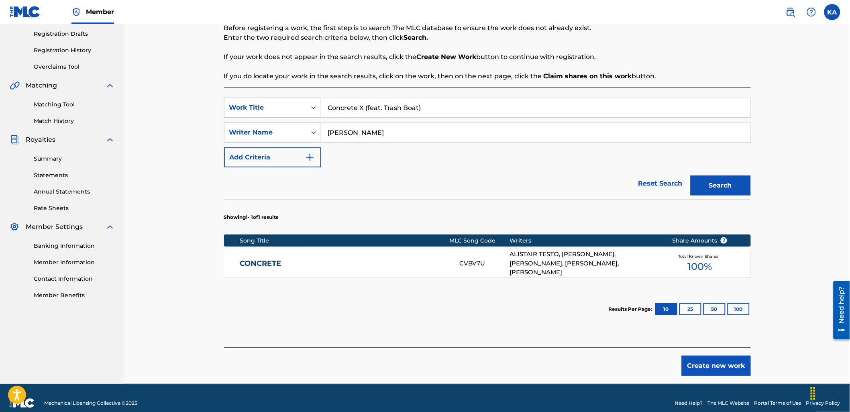
click at [375, 259] on link "CONCRETE" at bounding box center [344, 263] width 209 height 9
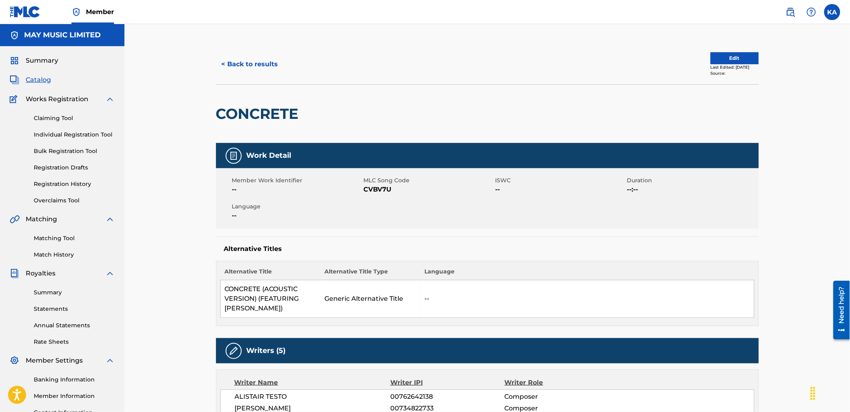
click at [721, 55] on button "Edit" at bounding box center [735, 58] width 48 height 12
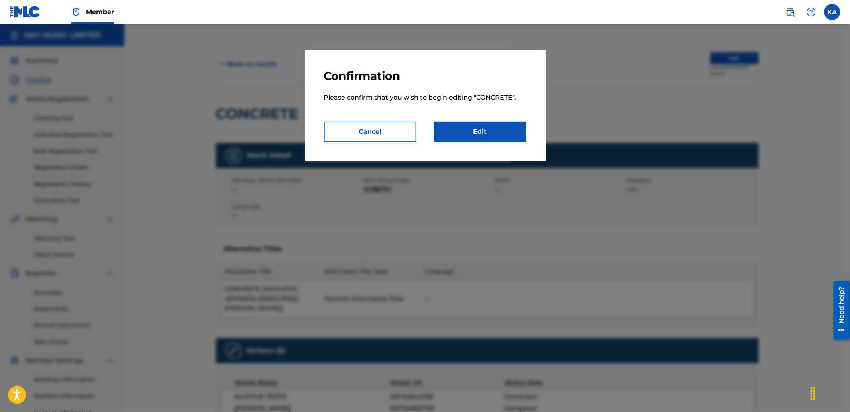
click at [504, 125] on link "Edit" at bounding box center [480, 132] width 92 height 20
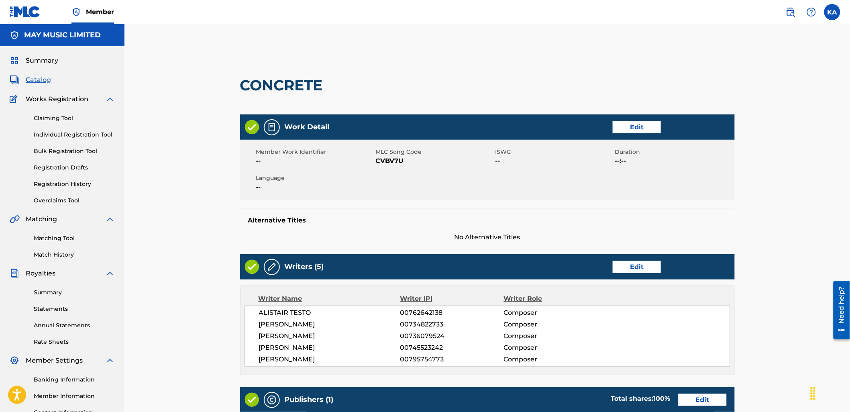
click at [639, 130] on link "Edit" at bounding box center [637, 127] width 48 height 12
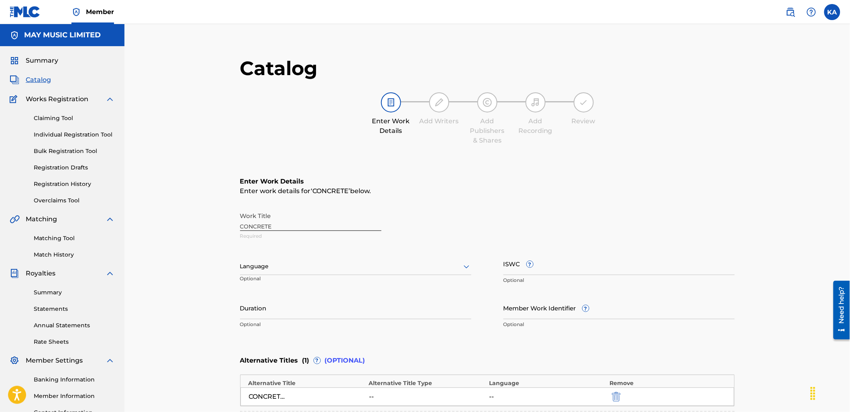
click at [377, 268] on div at bounding box center [355, 266] width 231 height 10
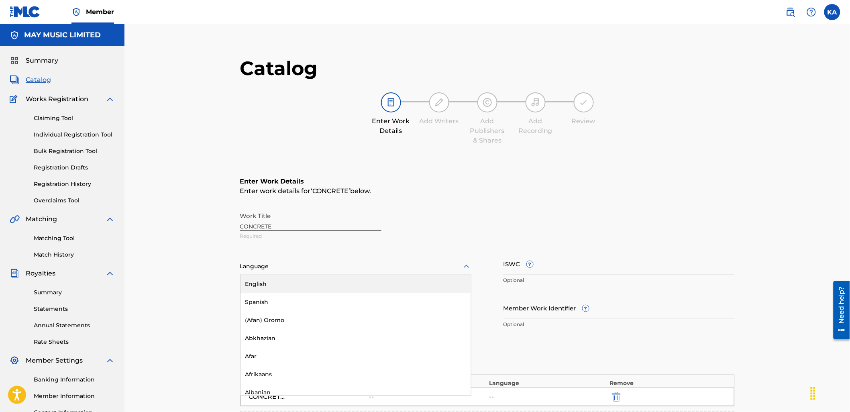
click at [369, 279] on div "English" at bounding box center [355, 284] width 230 height 18
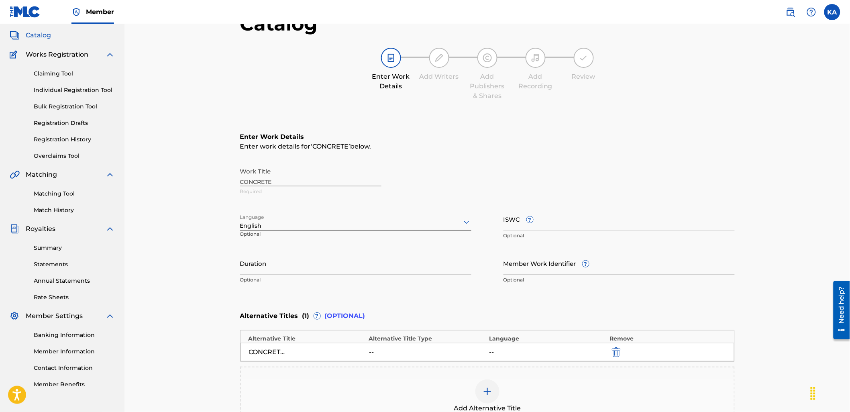
scroll to position [89, 0]
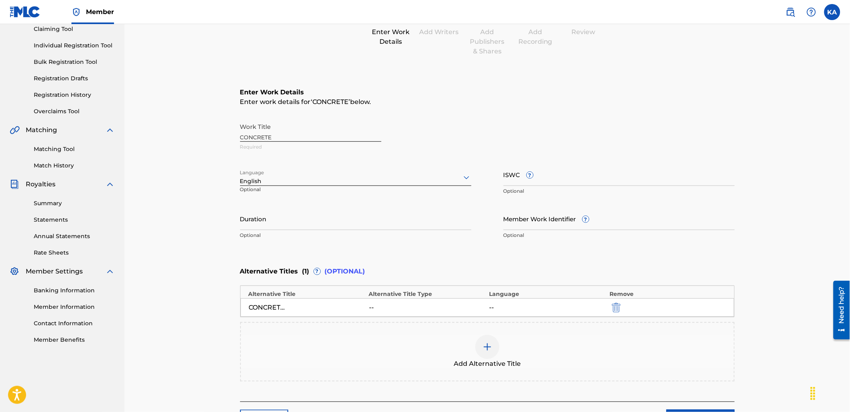
click at [448, 340] on div "Add Alternative Title" at bounding box center [487, 352] width 493 height 34
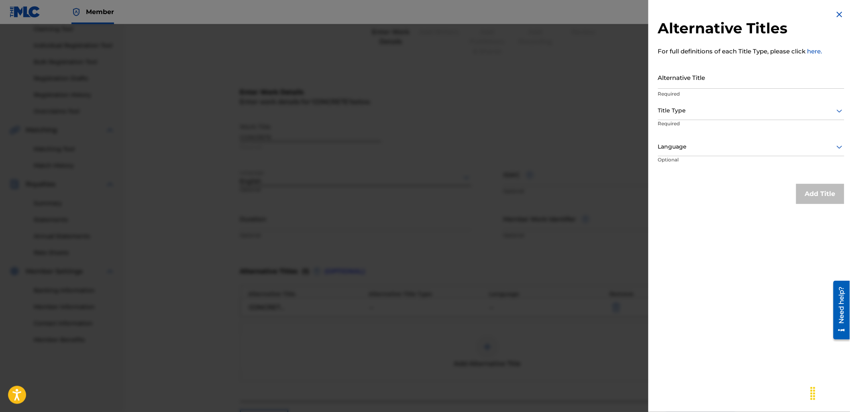
click at [730, 86] on input "Alternative Title" at bounding box center [751, 77] width 186 height 23
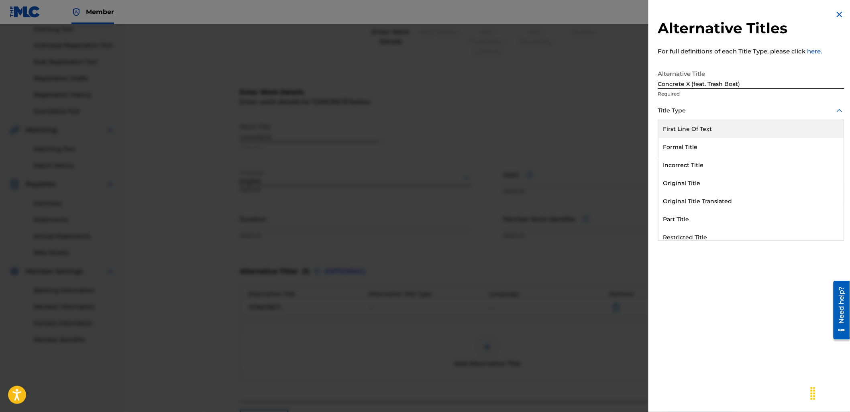
click at [686, 106] on div at bounding box center [751, 111] width 186 height 10
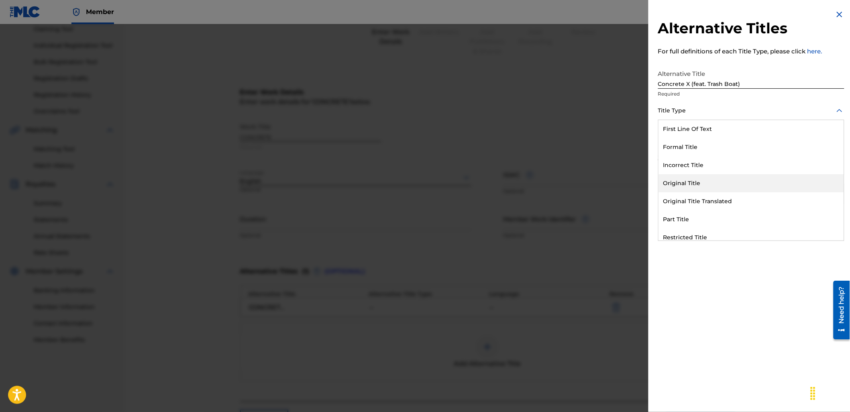
scroll to position [78, 0]
click at [718, 177] on div "Extra Search Title" at bounding box center [750, 178] width 185 height 18
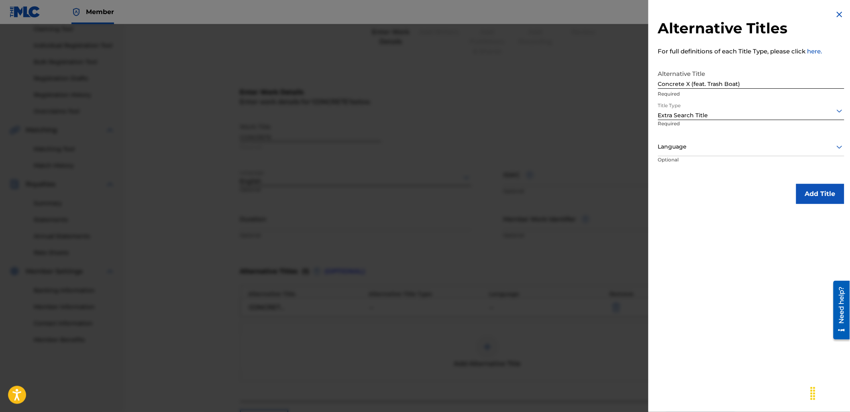
click at [683, 149] on div at bounding box center [751, 147] width 186 height 10
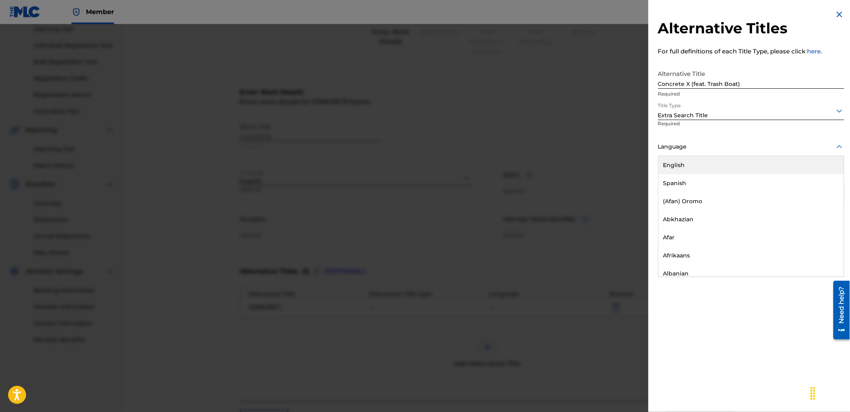
click at [700, 163] on div "English" at bounding box center [750, 165] width 185 height 18
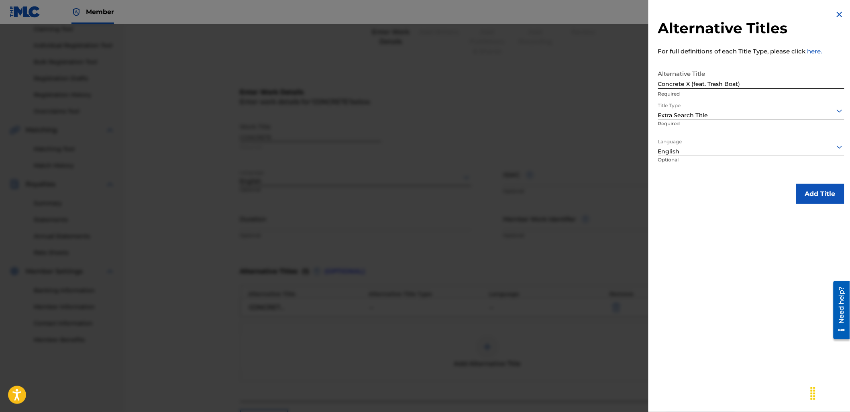
drag, startPoint x: 823, startPoint y: 201, endPoint x: 765, endPoint y: 183, distance: 60.9
click at [823, 201] on button "Add Title" at bounding box center [820, 194] width 48 height 20
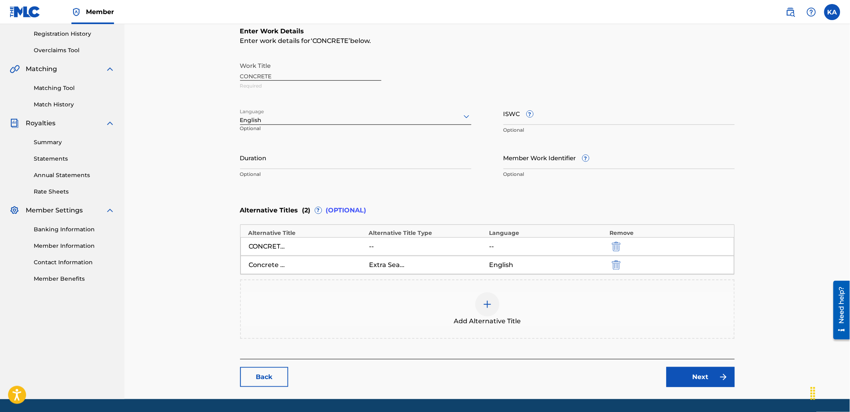
scroll to position [175, 0]
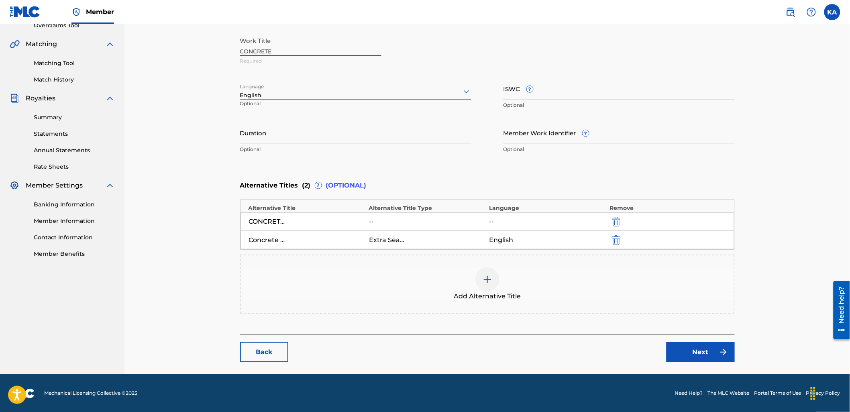
click at [690, 348] on link "Next" at bounding box center [700, 352] width 68 height 20
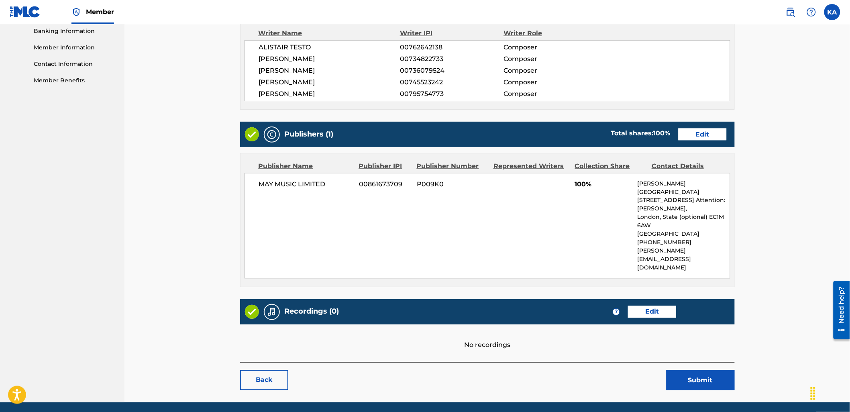
scroll to position [360, 0]
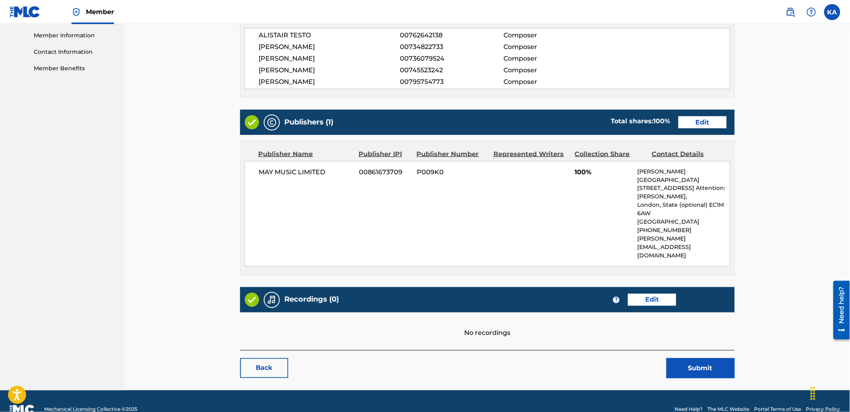
click at [703, 119] on link "Edit" at bounding box center [702, 122] width 48 height 12
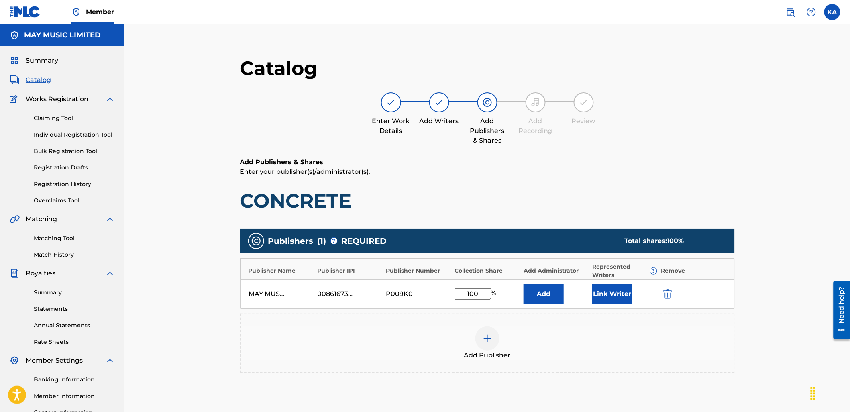
click at [474, 295] on input "100" at bounding box center [473, 293] width 36 height 11
click at [620, 287] on button "Link Writer" at bounding box center [612, 294] width 40 height 20
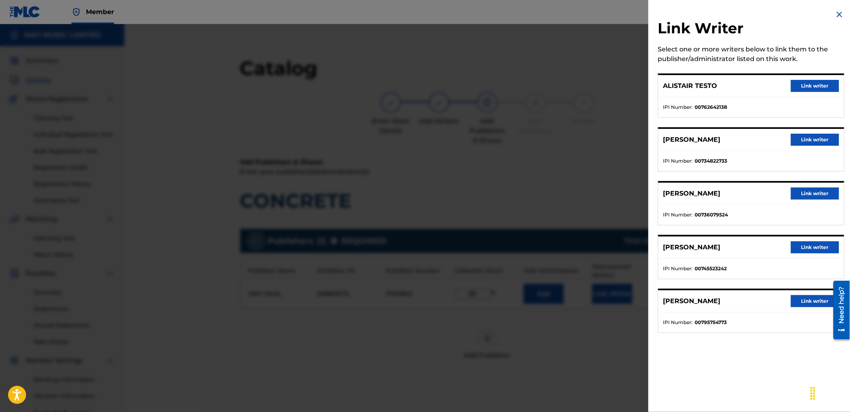
drag, startPoint x: 800, startPoint y: 83, endPoint x: 699, endPoint y: 260, distance: 203.5
click at [799, 90] on button "Link writer" at bounding box center [815, 86] width 48 height 12
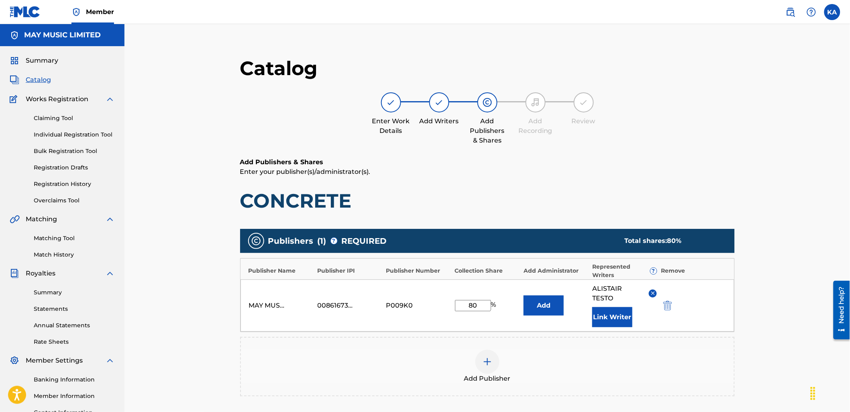
click at [599, 312] on button "Link Writer" at bounding box center [612, 317] width 40 height 20
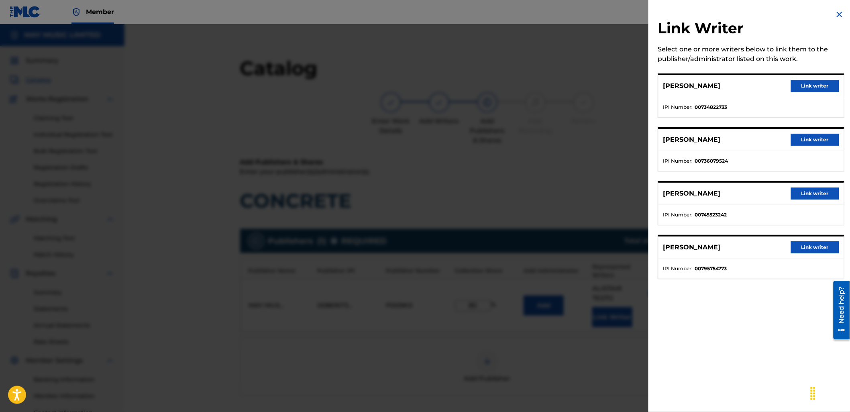
click at [796, 81] on button "Link writer" at bounding box center [815, 86] width 48 height 12
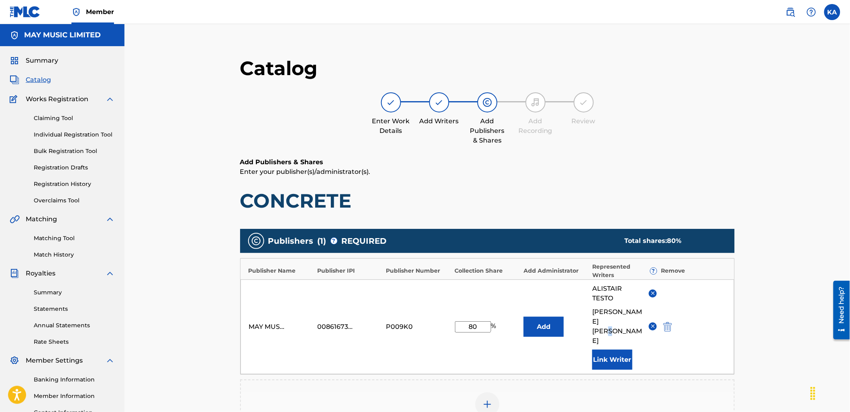
click at [613, 324] on span "[PERSON_NAME]" at bounding box center [617, 326] width 51 height 39
drag, startPoint x: 613, startPoint y: 323, endPoint x: 610, endPoint y: 346, distance: 22.6
click at [610, 350] on button "Link Writer" at bounding box center [612, 360] width 40 height 20
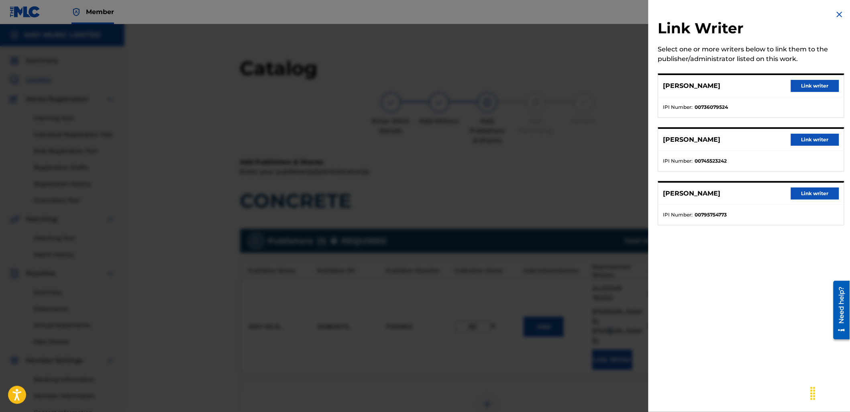
drag, startPoint x: 797, startPoint y: 137, endPoint x: 738, endPoint y: 240, distance: 118.5
click at [797, 137] on button "Link writer" at bounding box center [815, 140] width 48 height 12
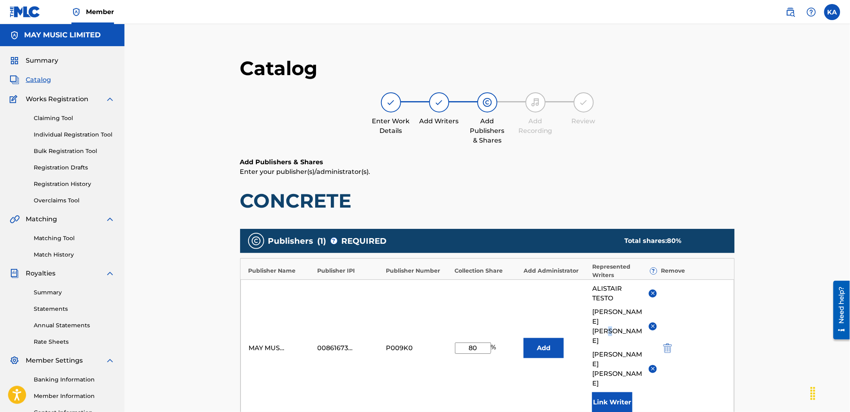
click at [607, 392] on button "Link Writer" at bounding box center [612, 402] width 40 height 20
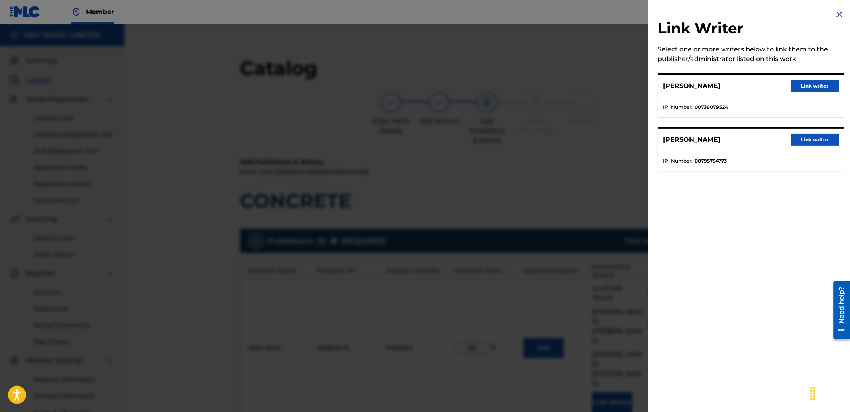
click at [801, 145] on button "Link writer" at bounding box center [815, 140] width 48 height 12
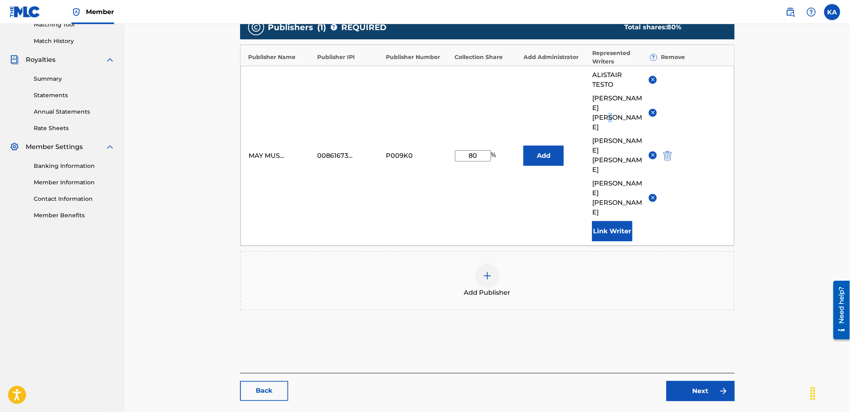
scroll to position [214, 0]
click at [681, 381] on link "Next" at bounding box center [700, 391] width 68 height 20
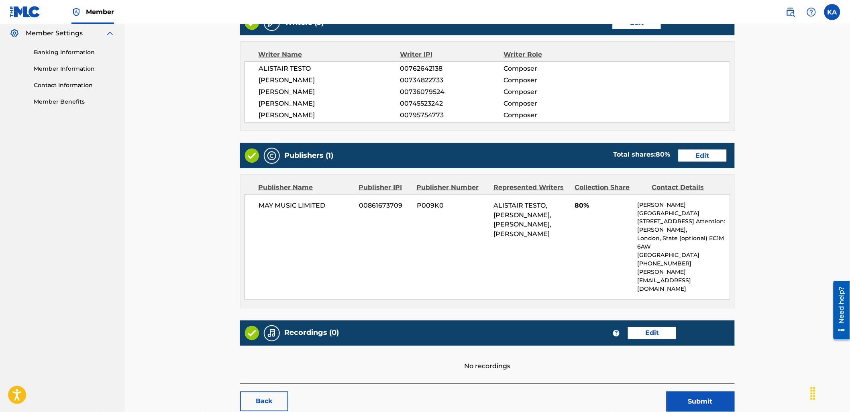
scroll to position [356, 0]
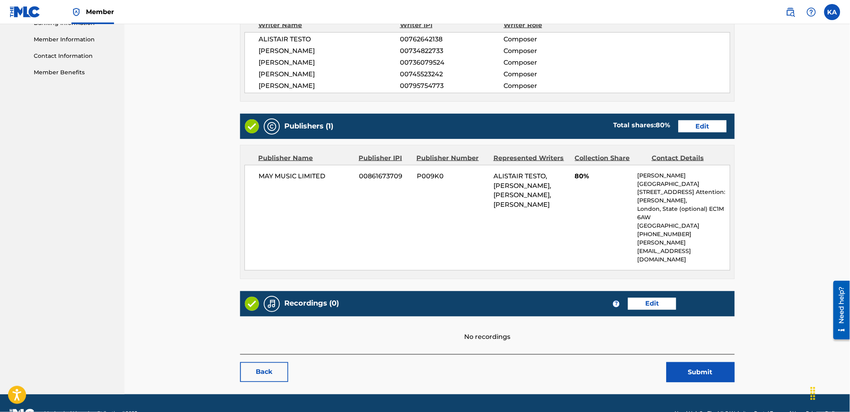
click at [653, 298] on link "Edit" at bounding box center [652, 304] width 48 height 12
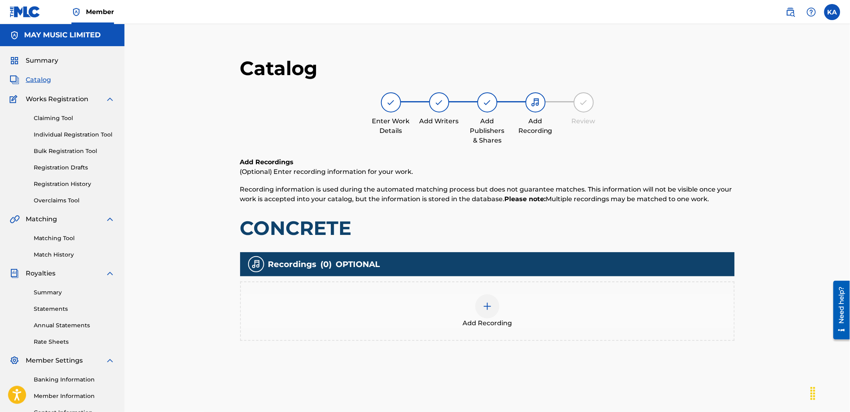
click at [431, 320] on div "Add Recording" at bounding box center [487, 311] width 493 height 34
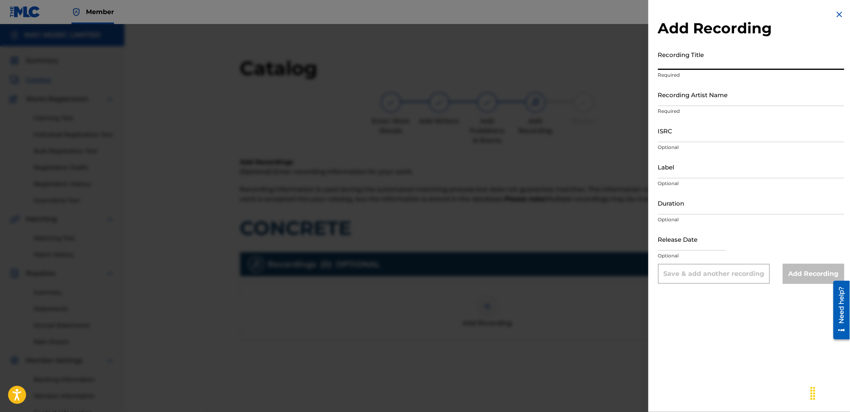
click at [745, 63] on input "Recording Title" at bounding box center [751, 58] width 186 height 23
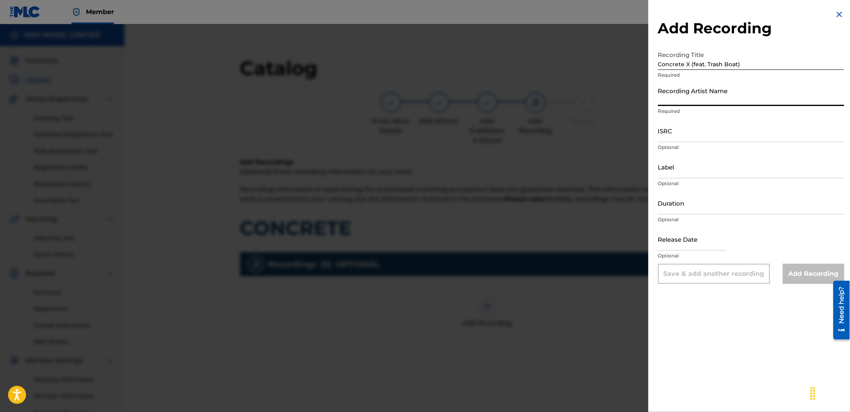
click at [719, 105] on input "Recording Artist Name" at bounding box center [751, 94] width 186 height 23
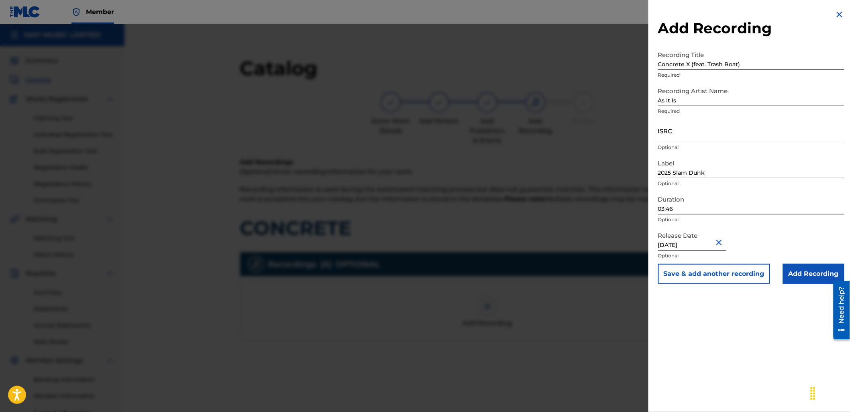
click at [685, 210] on input "03:46" at bounding box center [751, 202] width 186 height 23
click at [666, 125] on input "ISRC" at bounding box center [751, 130] width 186 height 23
click at [817, 271] on input "Add Recording" at bounding box center [813, 274] width 61 height 20
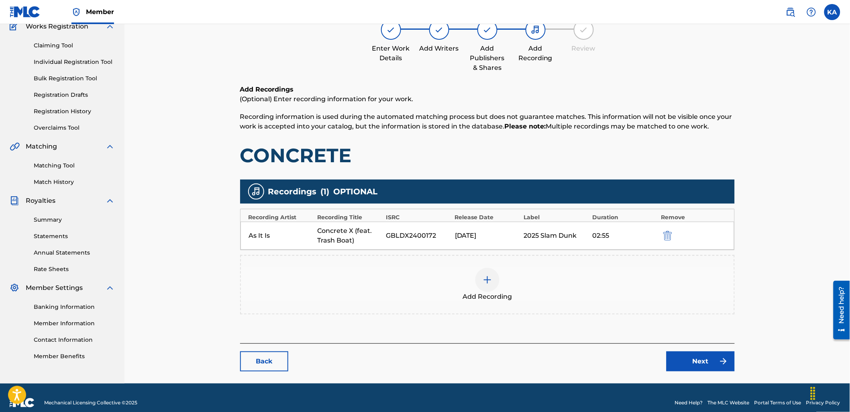
scroll to position [82, 0]
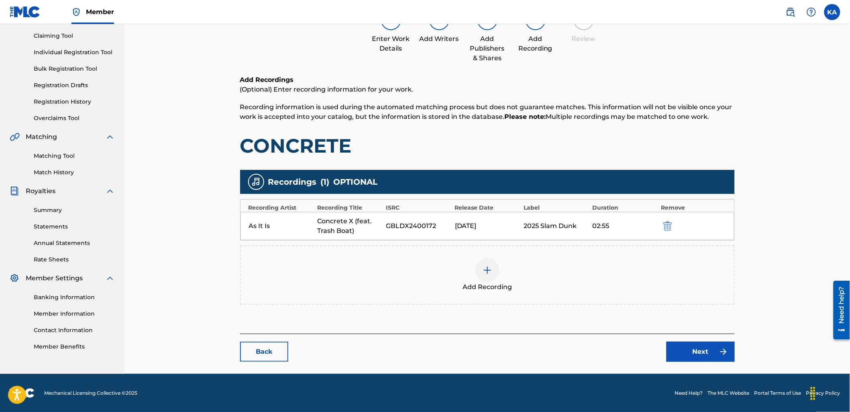
click at [696, 353] on link "Next" at bounding box center [700, 352] width 68 height 20
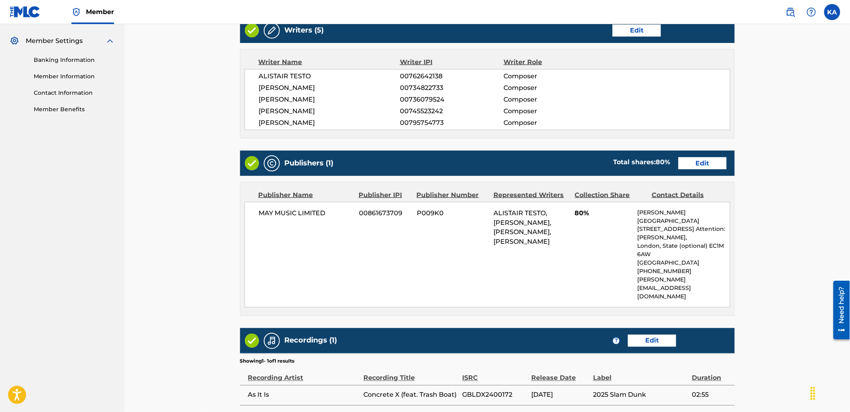
scroll to position [387, 0]
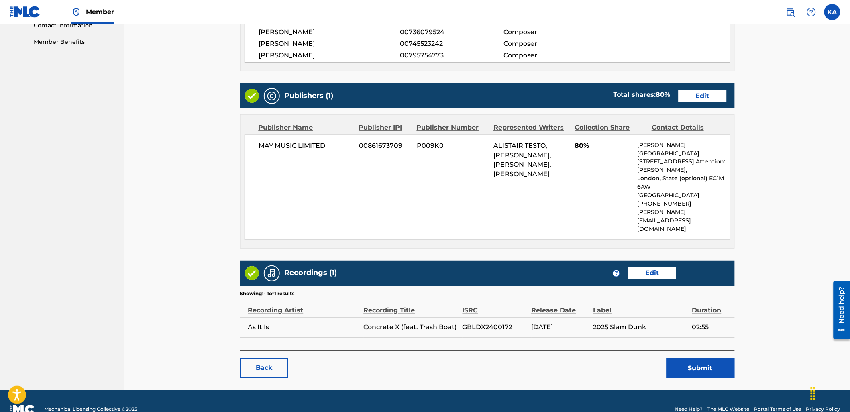
click at [673, 359] on button "Submit" at bounding box center [700, 368] width 68 height 20
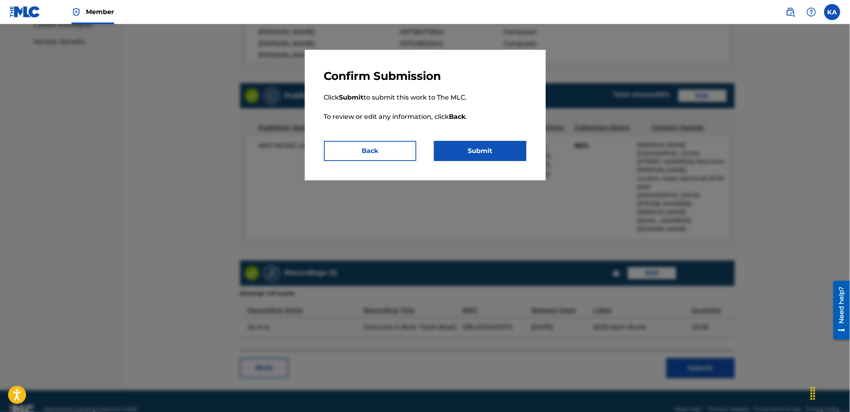
click at [450, 157] on button "Submit" at bounding box center [480, 151] width 92 height 20
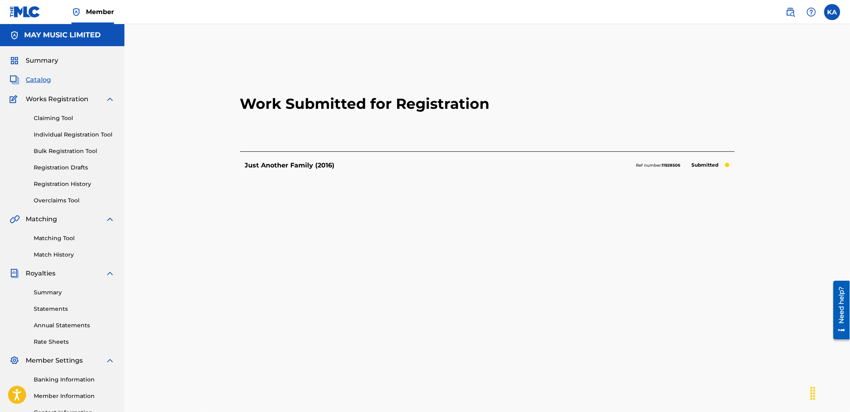
drag, startPoint x: 75, startPoint y: 130, endPoint x: 167, endPoint y: 155, distance: 94.6
click at [75, 130] on link "Individual Registration Tool" at bounding box center [74, 134] width 81 height 8
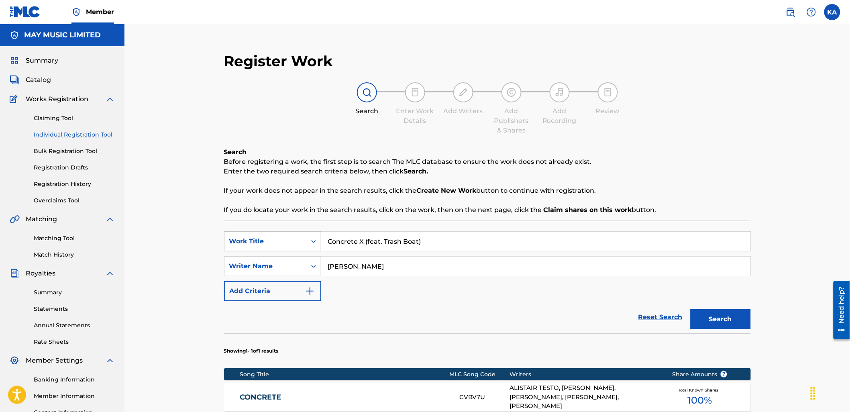
drag, startPoint x: 459, startPoint y: 250, endPoint x: 227, endPoint y: 251, distance: 232.0
click at [227, 251] on div "SearchWithCriteria18a72736-0d72-4e72-8dbf-d318c1f11598 Work Title Concrete X (f…" at bounding box center [487, 241] width 527 height 20
click at [690, 309] on button "Search" at bounding box center [720, 319] width 60 height 20
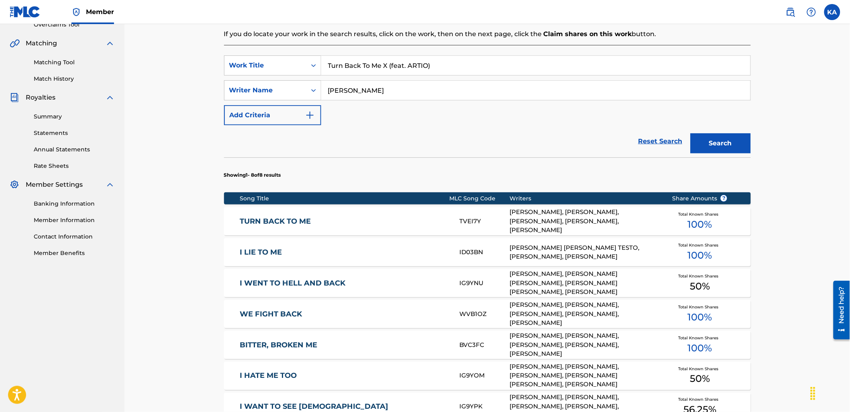
scroll to position [223, 0]
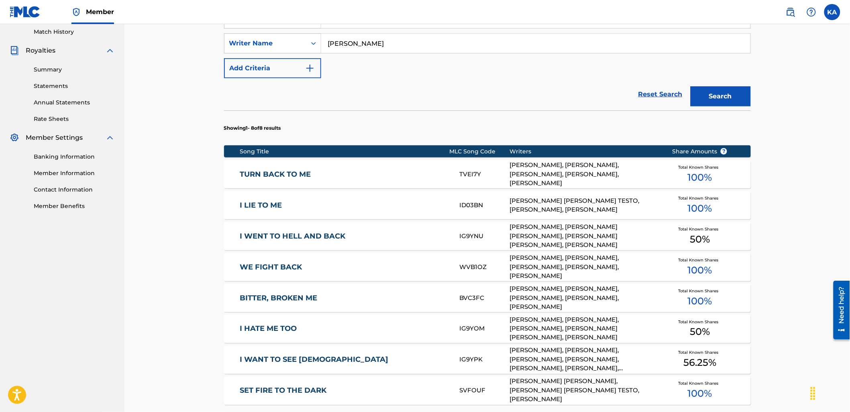
click at [370, 185] on div "TURN BACK TO ME TVEI7Y [PERSON_NAME], [PERSON_NAME], [PERSON_NAME], [PERSON_NAM…" at bounding box center [487, 174] width 527 height 28
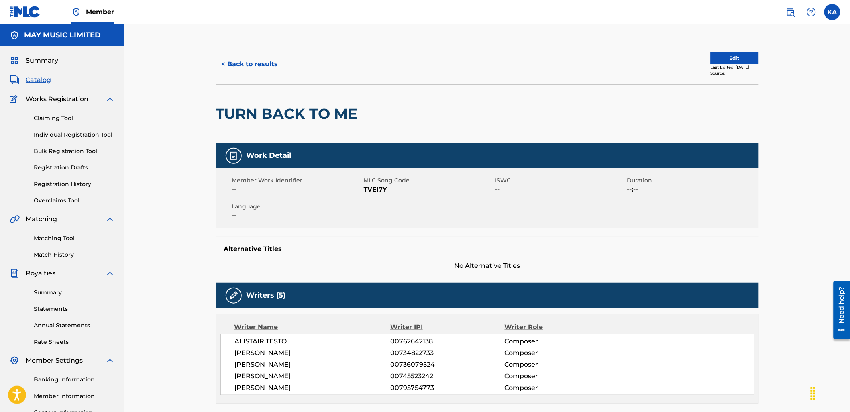
click at [726, 55] on button "Edit" at bounding box center [735, 58] width 48 height 12
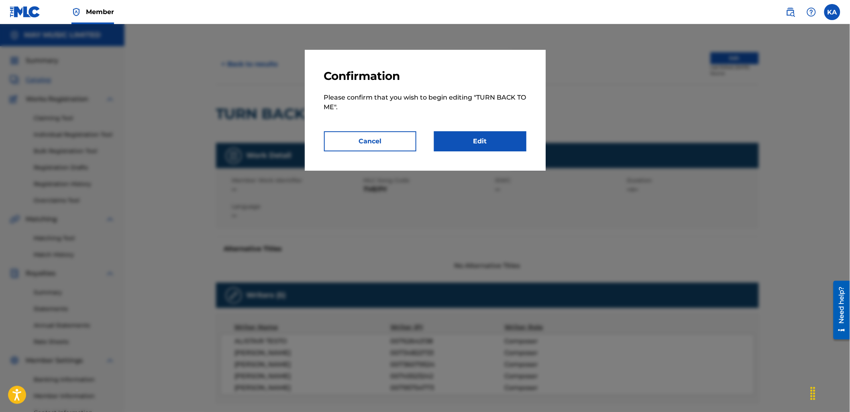
click at [485, 146] on link "Edit" at bounding box center [480, 141] width 92 height 20
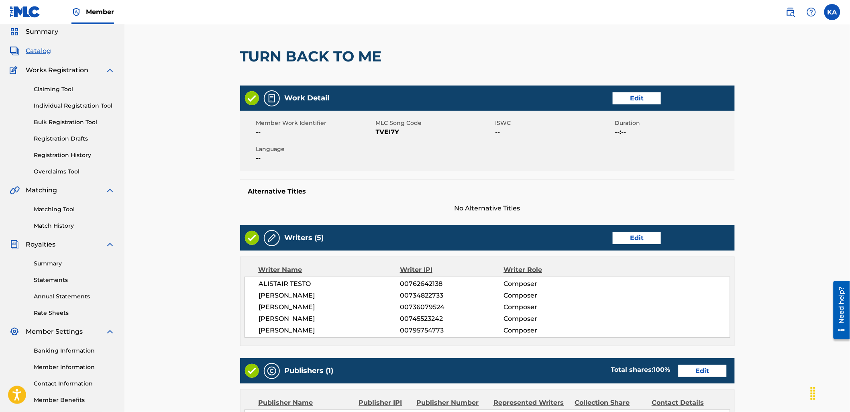
scroll to position [45, 0]
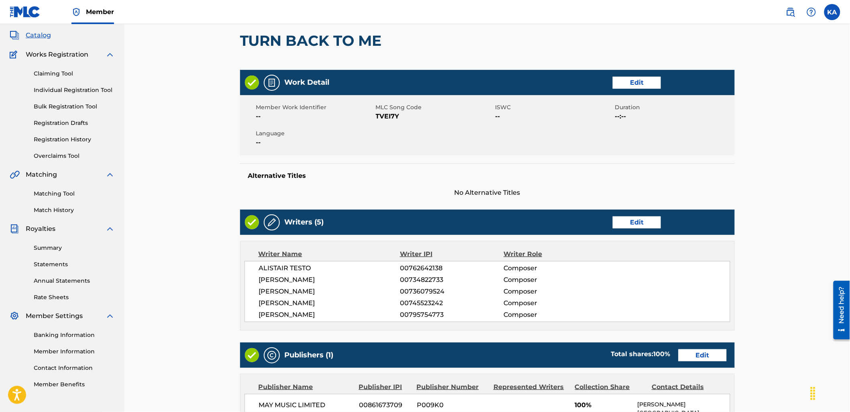
click at [632, 87] on link "Edit" at bounding box center [637, 83] width 48 height 12
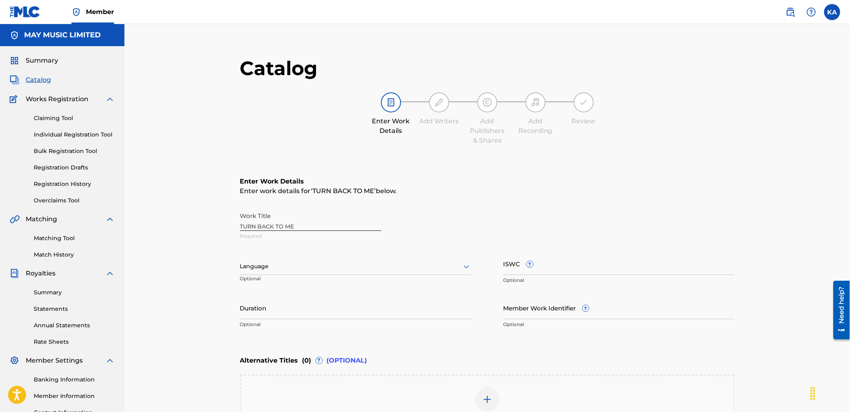
click at [369, 265] on div at bounding box center [355, 266] width 231 height 10
click at [355, 282] on div "English" at bounding box center [355, 284] width 230 height 18
click at [551, 261] on input "ISWC ?" at bounding box center [618, 263] width 231 height 23
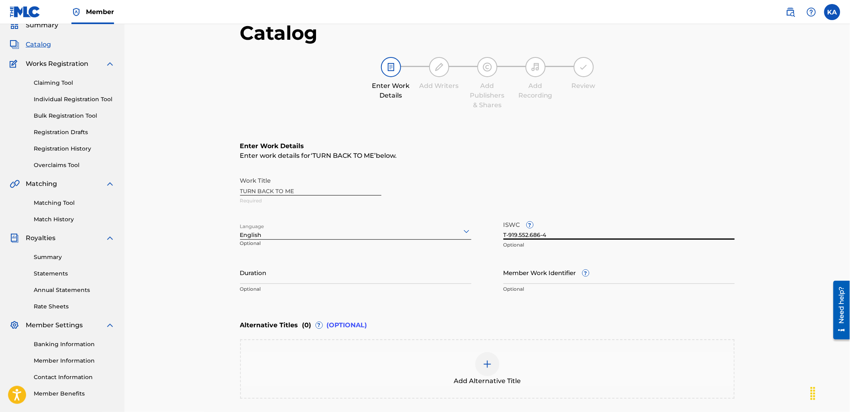
scroll to position [119, 0]
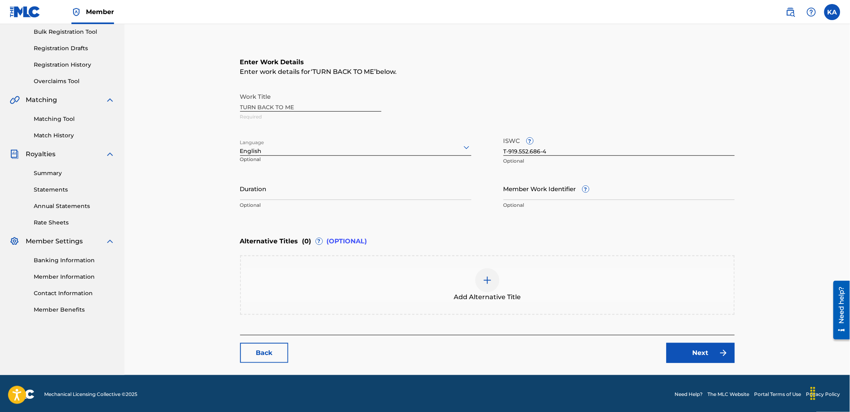
click at [366, 286] on div "Add Alternative Title" at bounding box center [487, 285] width 493 height 34
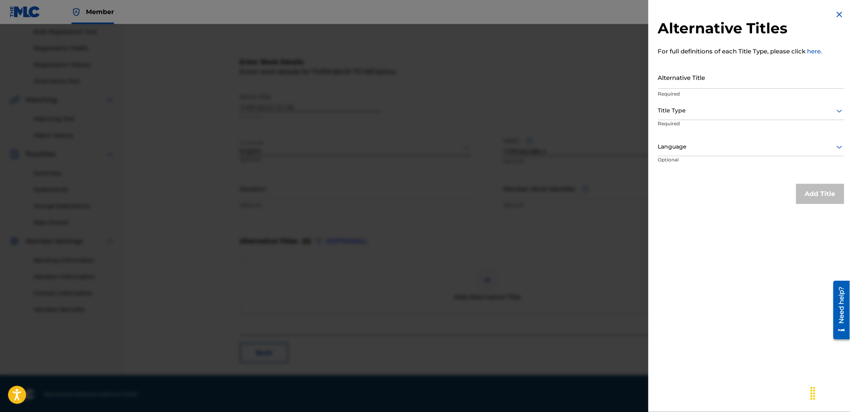
click at [677, 75] on input "Alternative Title" at bounding box center [751, 77] width 186 height 23
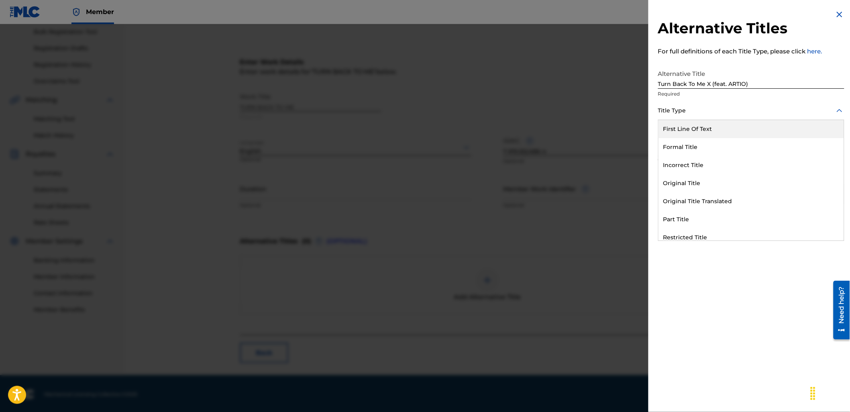
click at [683, 110] on div at bounding box center [751, 111] width 186 height 10
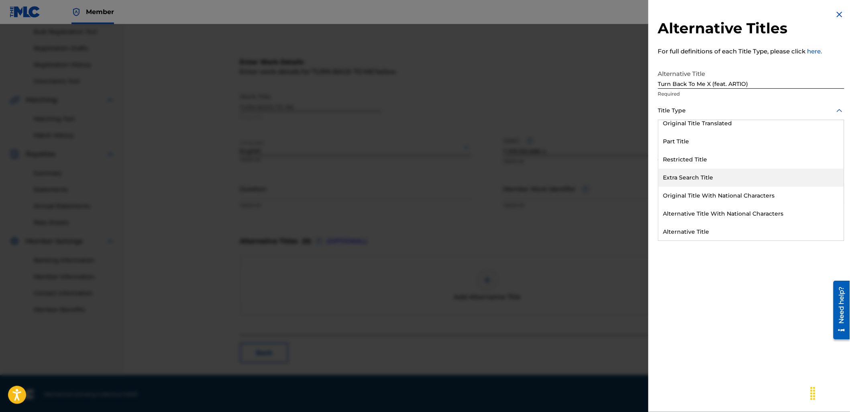
click at [694, 179] on div "Extra Search Title" at bounding box center [750, 178] width 185 height 18
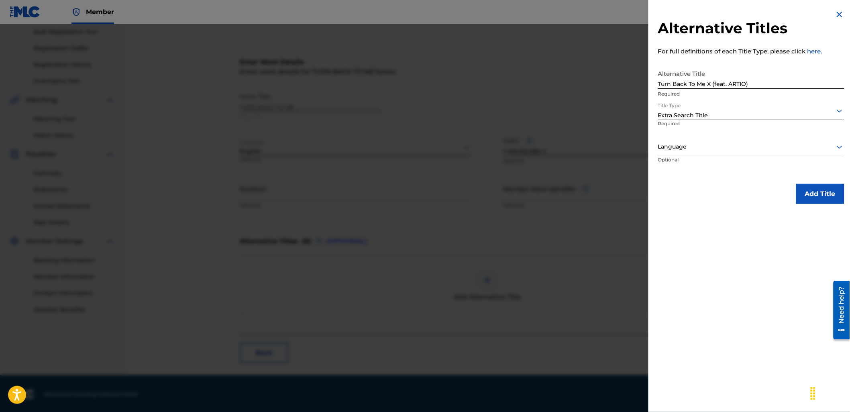
click at [691, 156] on p "Optional" at bounding box center [688, 165] width 60 height 18
click at [679, 151] on div at bounding box center [751, 147] width 186 height 10
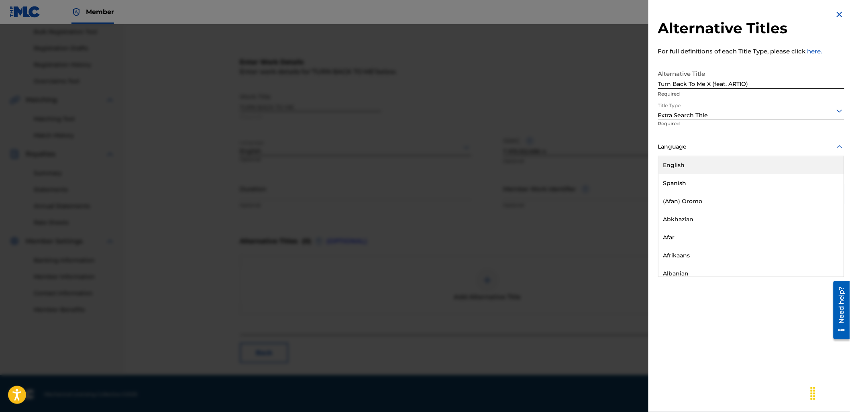
click at [699, 163] on div "English" at bounding box center [750, 165] width 185 height 18
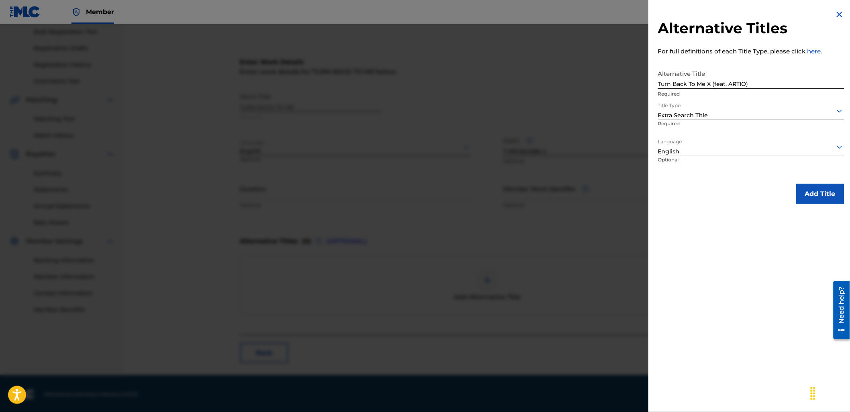
click at [815, 195] on button "Add Title" at bounding box center [820, 194] width 48 height 20
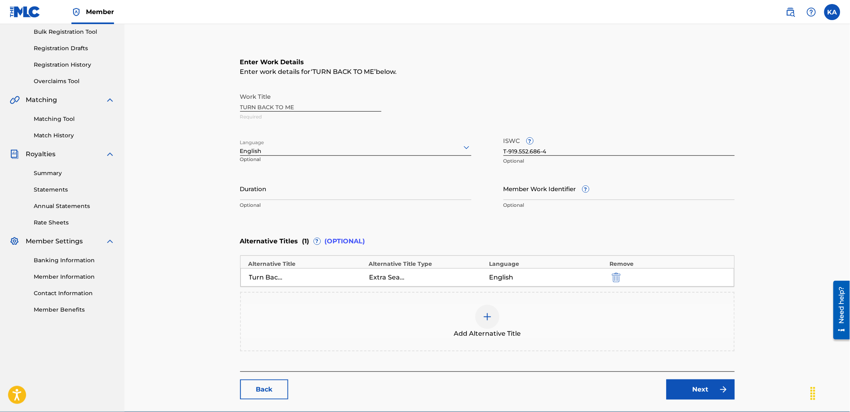
click at [698, 384] on link "Next" at bounding box center [700, 389] width 68 height 20
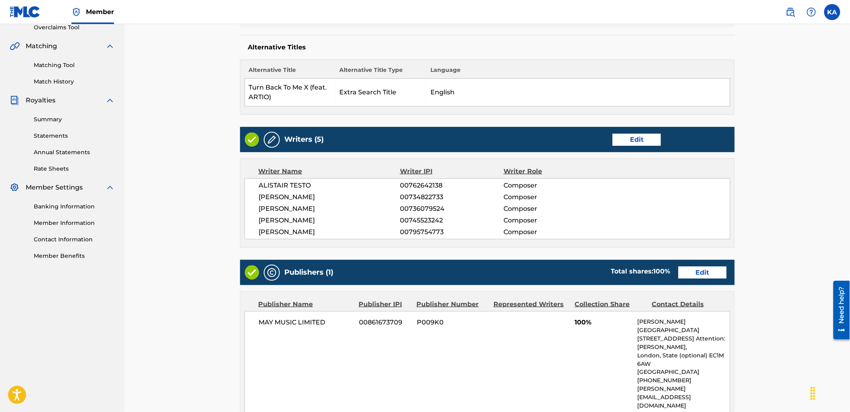
scroll to position [223, 0]
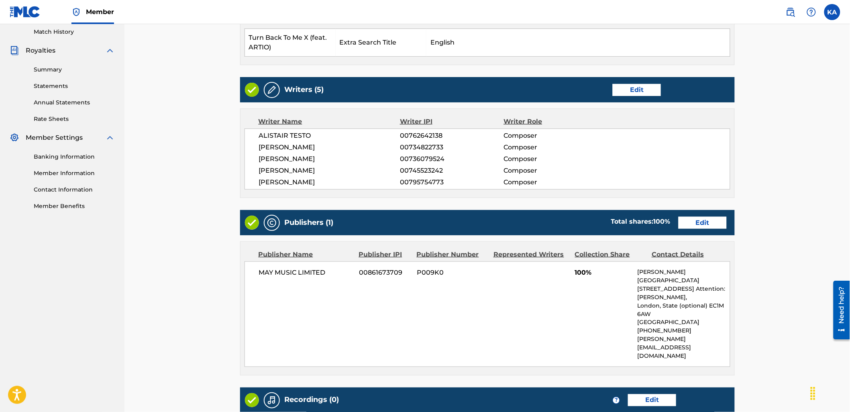
click at [717, 223] on link "Edit" at bounding box center [702, 223] width 48 height 12
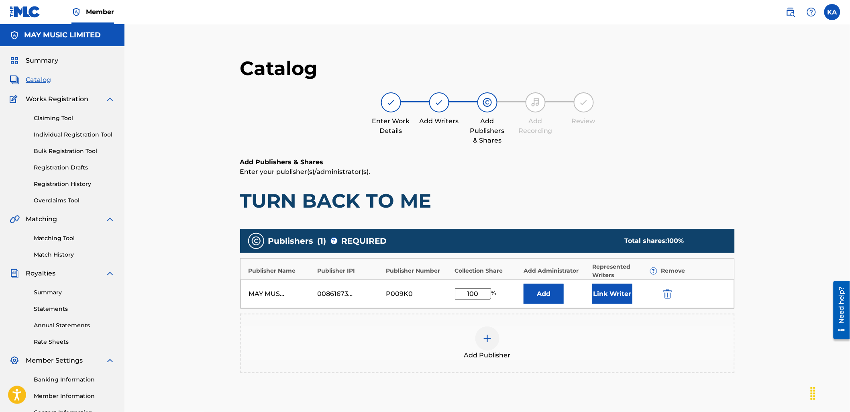
click at [477, 295] on input "100" at bounding box center [473, 293] width 36 height 11
click at [596, 295] on button "Link Writer" at bounding box center [612, 294] width 40 height 20
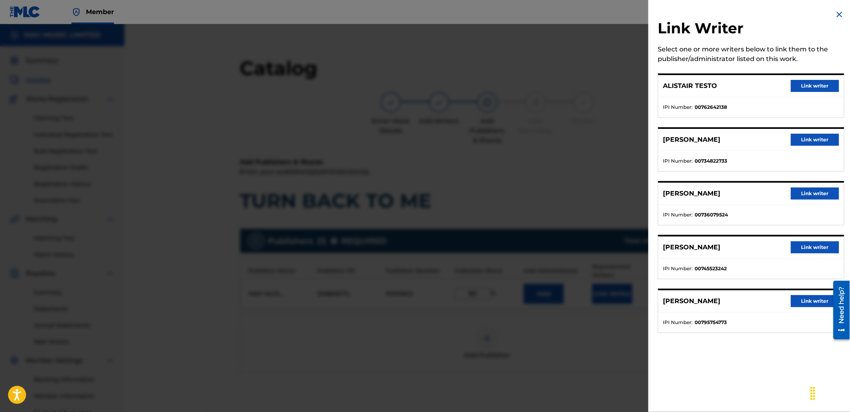
click at [807, 82] on button "Link writer" at bounding box center [815, 86] width 48 height 12
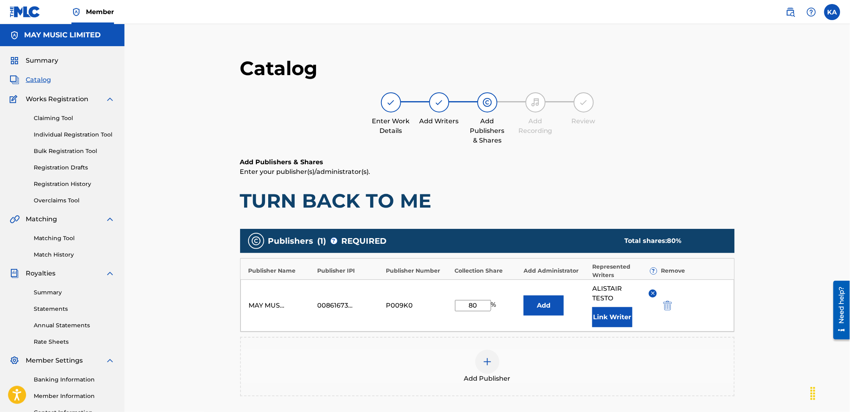
click at [586, 316] on div "MAY MUSIC LIMITED 00861673709 P009K0 80 % Add ALISTAIR TESTO Link Writer" at bounding box center [487, 305] width 494 height 52
click at [621, 316] on button "Link Writer" at bounding box center [612, 317] width 40 height 20
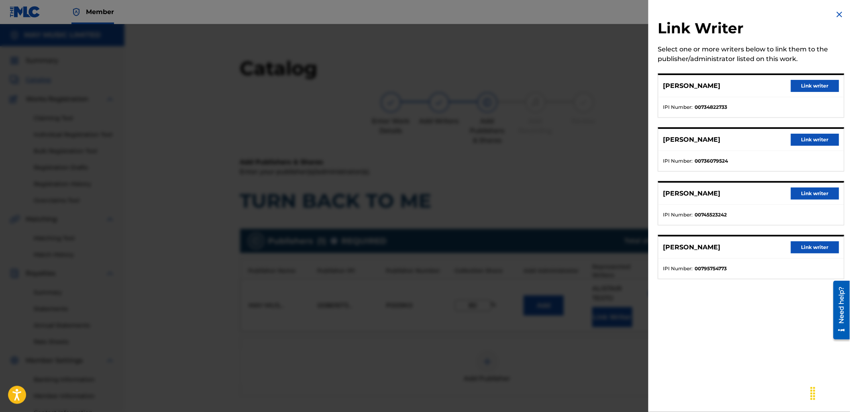
click at [803, 88] on button "Link writer" at bounding box center [815, 86] width 48 height 12
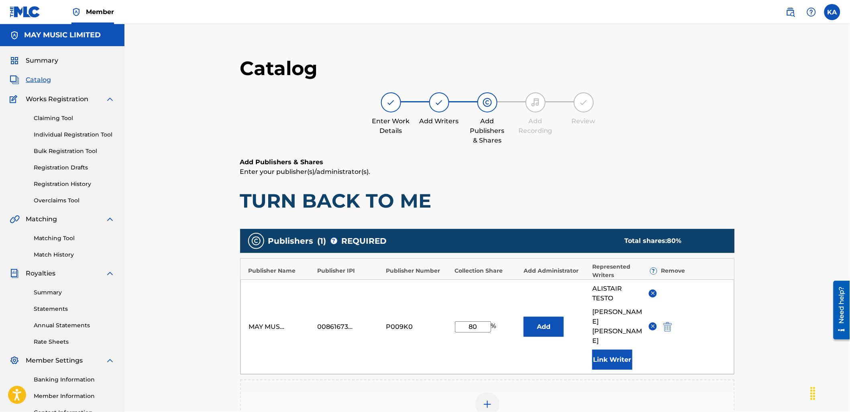
click at [619, 350] on button "Link Writer" at bounding box center [612, 360] width 40 height 20
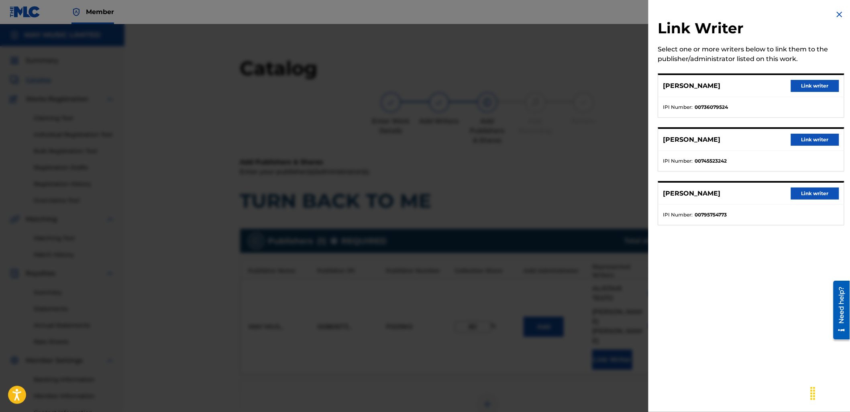
drag, startPoint x: 811, startPoint y: 137, endPoint x: 764, endPoint y: 211, distance: 87.5
click at [811, 139] on button "Link writer" at bounding box center [815, 140] width 48 height 12
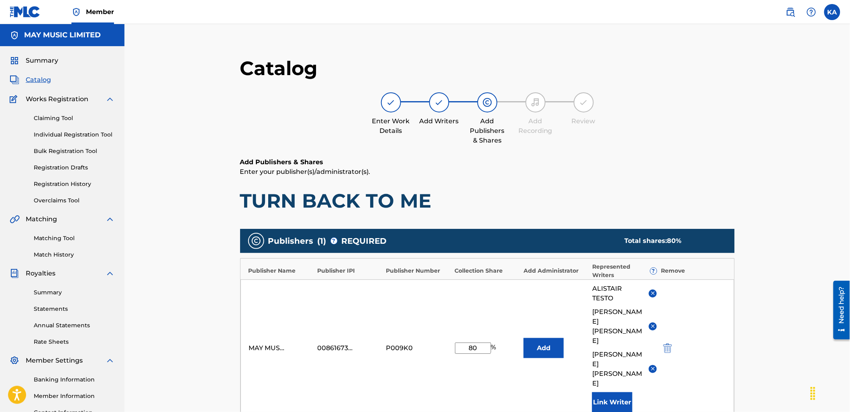
click at [617, 392] on button "Link Writer" at bounding box center [612, 402] width 40 height 20
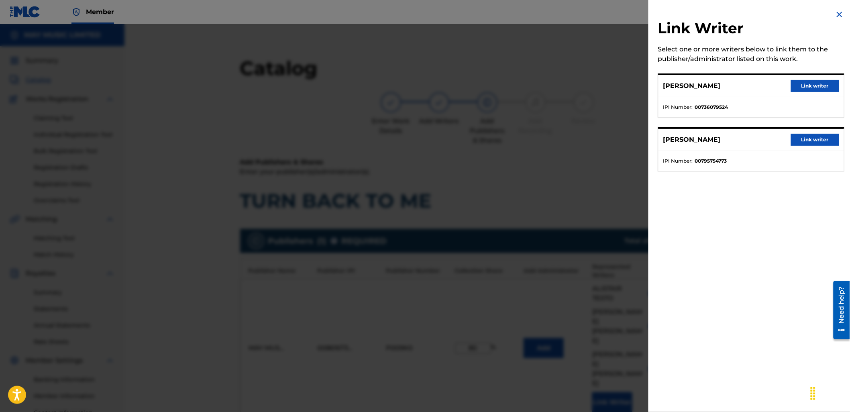
click at [809, 144] on button "Link writer" at bounding box center [815, 140] width 48 height 12
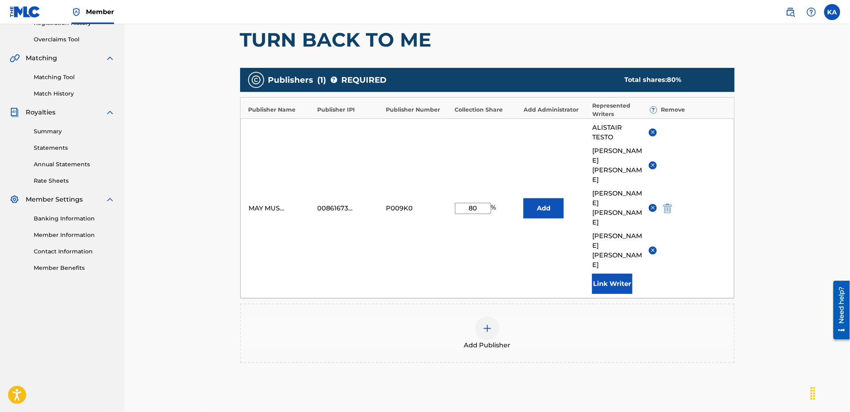
scroll to position [214, 0]
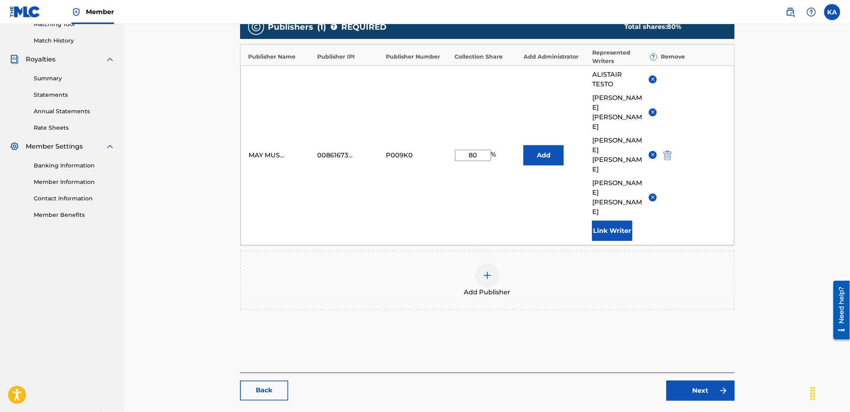
click at [702, 381] on link "Next" at bounding box center [700, 391] width 68 height 20
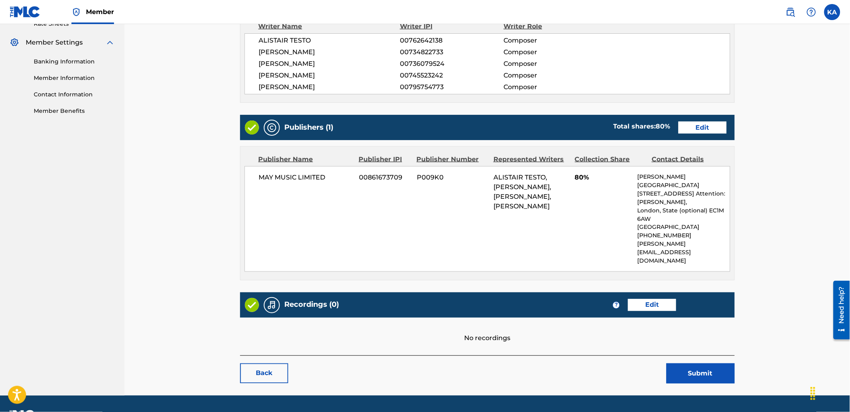
scroll to position [323, 0]
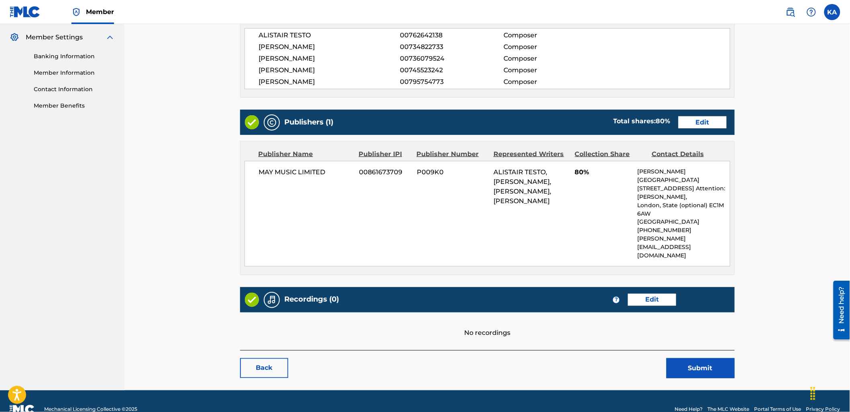
click at [662, 294] on link "Edit" at bounding box center [652, 300] width 48 height 12
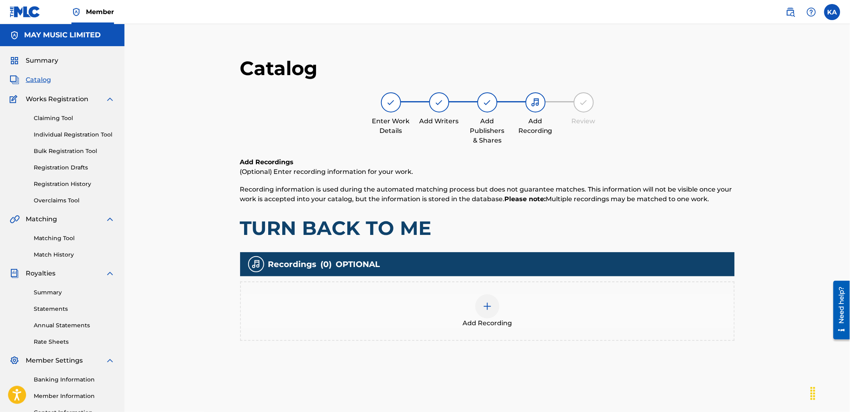
click at [537, 318] on div "Add Recording" at bounding box center [487, 311] width 493 height 34
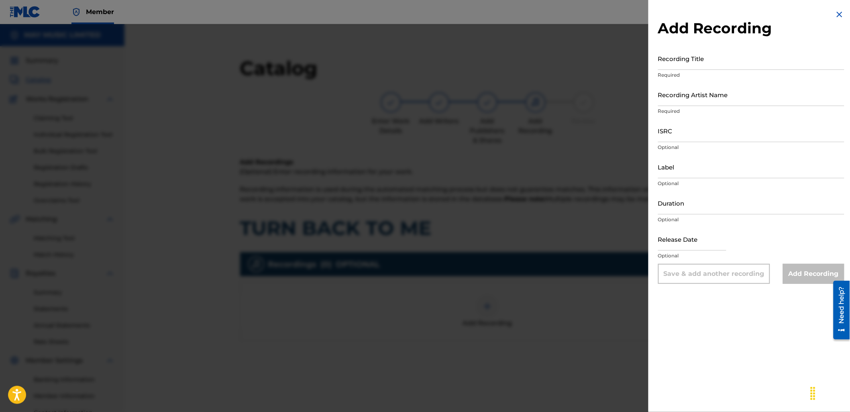
click at [705, 57] on input "Recording Title" at bounding box center [751, 58] width 186 height 23
click at [705, 96] on input "Recording Artist Name" at bounding box center [751, 94] width 186 height 23
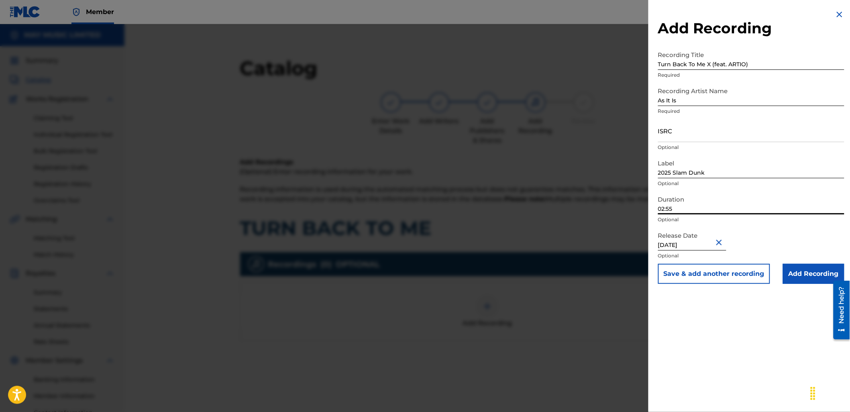
click at [695, 211] on input "02:55" at bounding box center [751, 202] width 186 height 23
click at [691, 135] on input "ISRC" at bounding box center [751, 130] width 186 height 23
click at [804, 272] on input "Add Recording" at bounding box center [813, 274] width 61 height 20
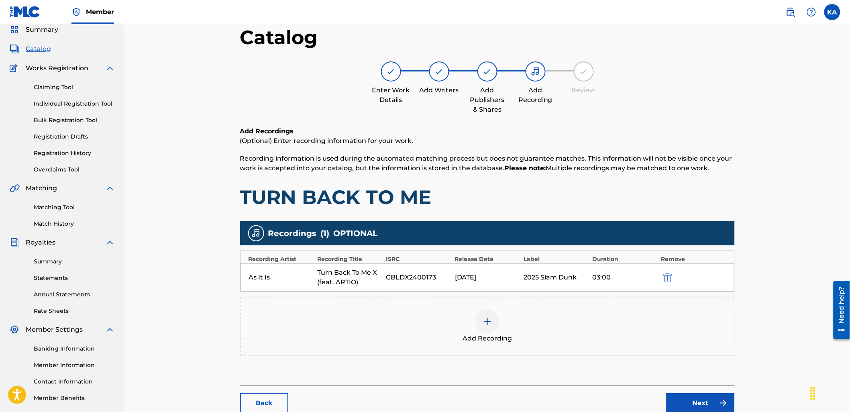
scroll to position [82, 0]
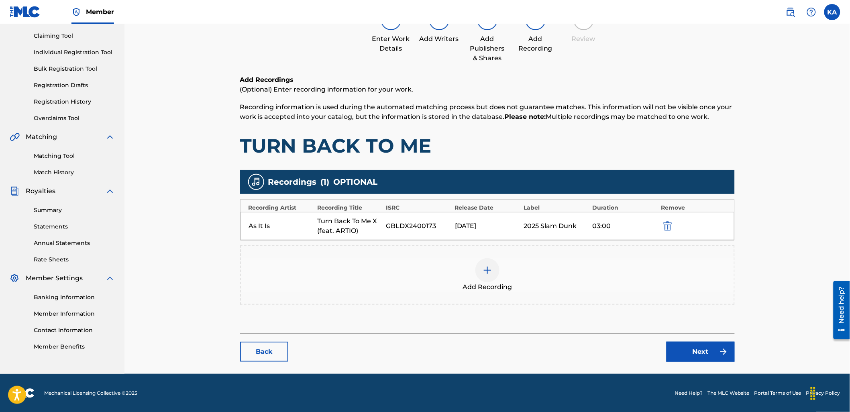
click at [693, 346] on link "Next" at bounding box center [700, 352] width 68 height 20
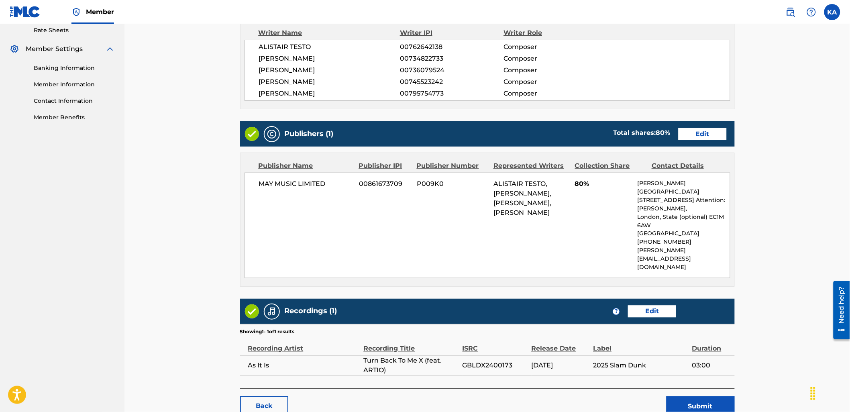
scroll to position [350, 0]
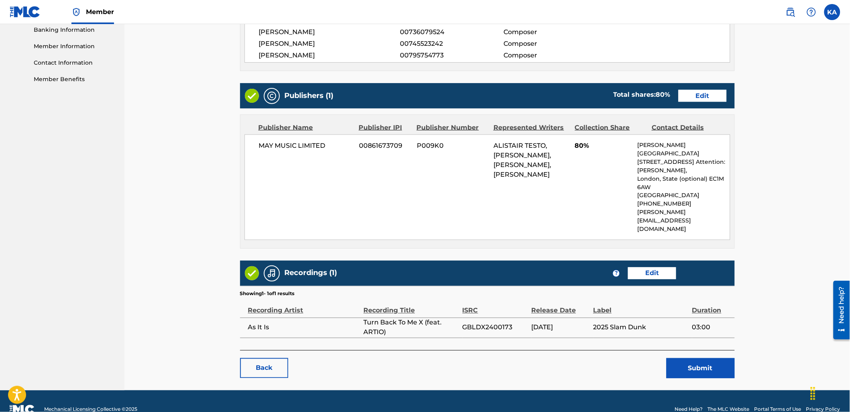
click at [673, 358] on button "Submit" at bounding box center [700, 368] width 68 height 20
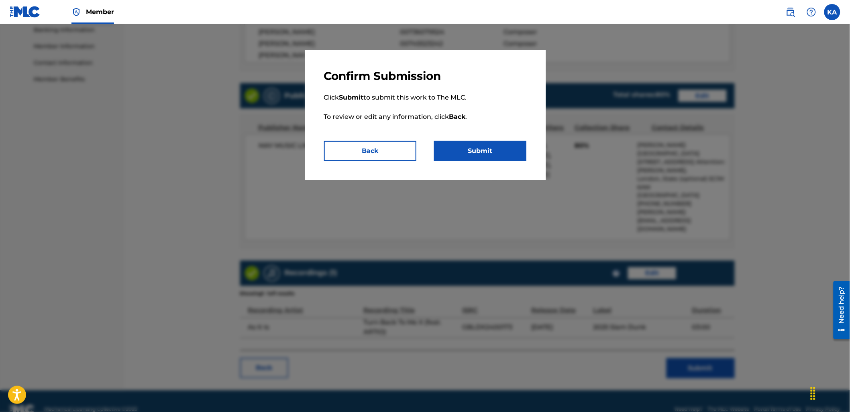
click at [474, 151] on button "Submit" at bounding box center [480, 151] width 92 height 20
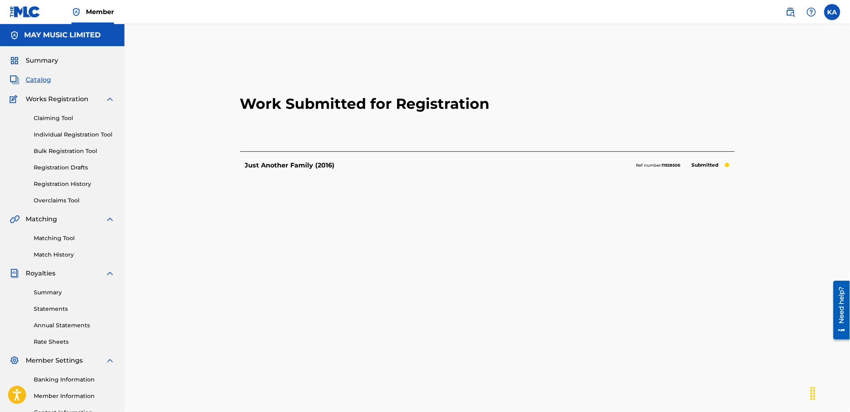
click at [94, 130] on link "Individual Registration Tool" at bounding box center [74, 134] width 81 height 8
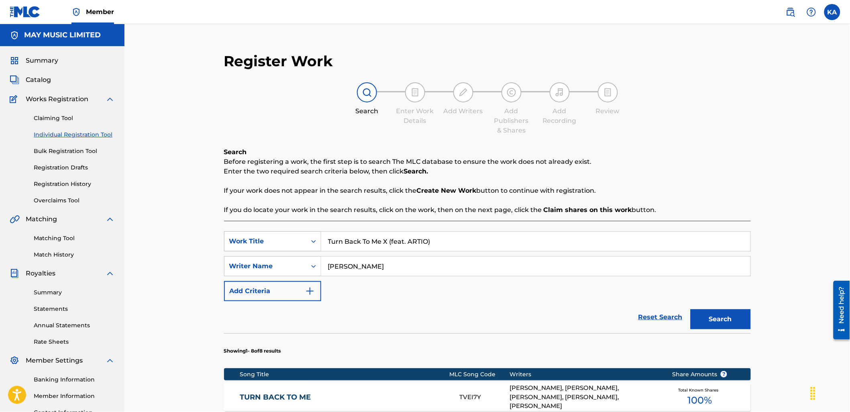
drag, startPoint x: 426, startPoint y: 249, endPoint x: 298, endPoint y: 250, distance: 128.5
click at [298, 250] on div "SearchWithCriteria18a72736-0d72-4e72-8dbf-d318c1f11598 Work Title Turn Back To …" at bounding box center [487, 241] width 527 height 20
click at [690, 309] on button "Search" at bounding box center [720, 319] width 60 height 20
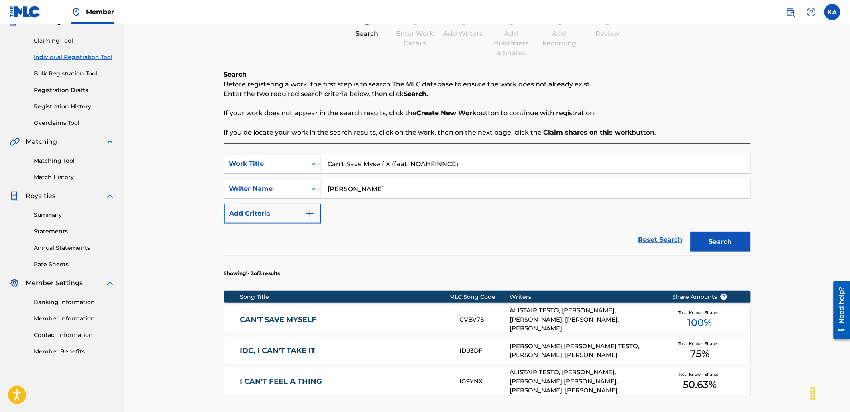
scroll to position [89, 0]
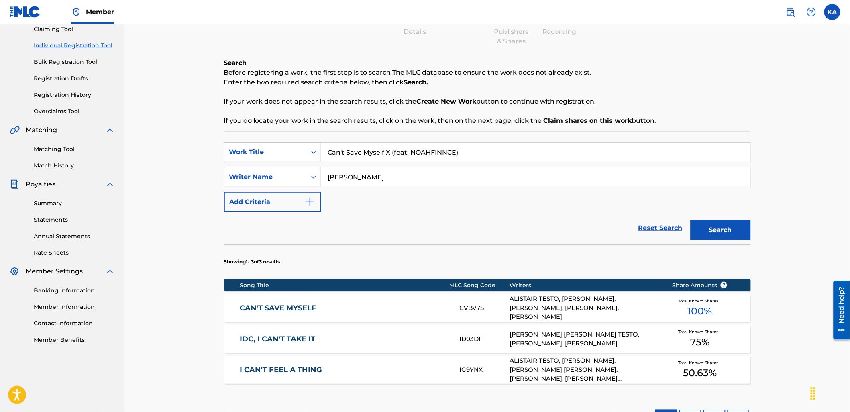
click at [314, 306] on link "CAN'T SAVE MYSELF" at bounding box center [344, 307] width 209 height 9
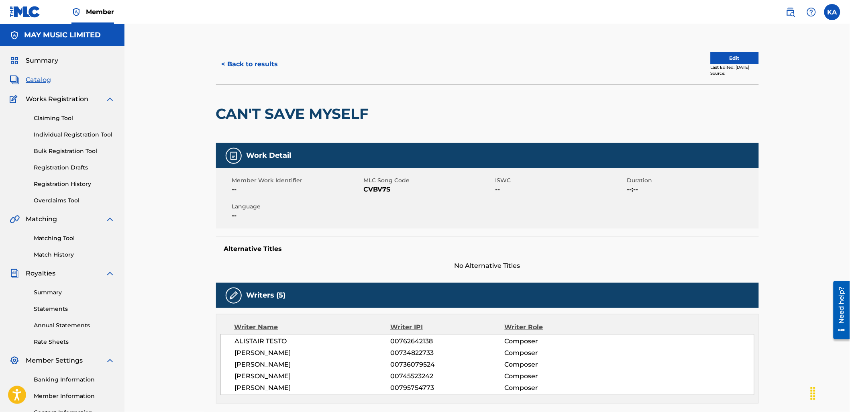
click at [724, 61] on button "Edit" at bounding box center [735, 58] width 48 height 12
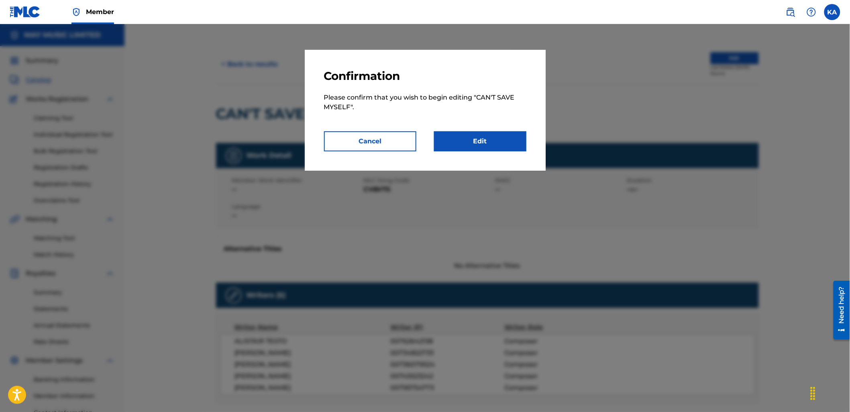
click at [462, 142] on link "Edit" at bounding box center [480, 141] width 92 height 20
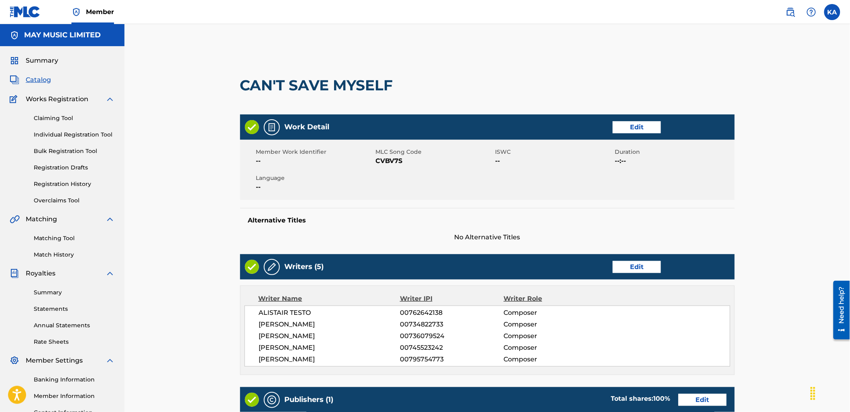
click at [629, 128] on link "Edit" at bounding box center [637, 127] width 48 height 12
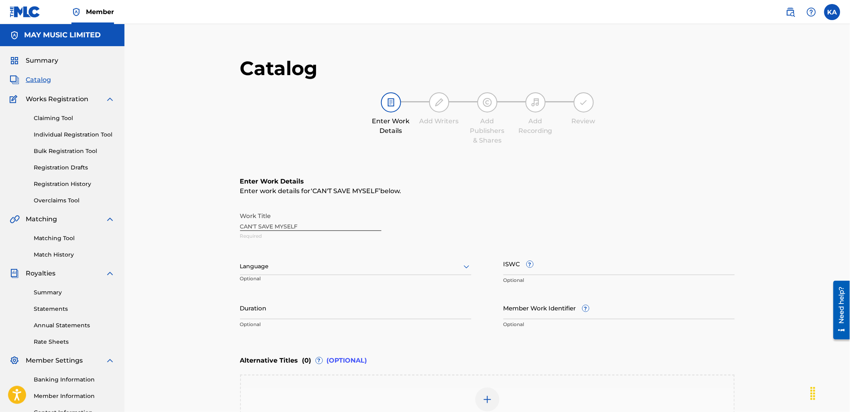
click at [317, 267] on div at bounding box center [355, 266] width 231 height 10
click at [326, 282] on div "English" at bounding box center [355, 284] width 230 height 18
click at [572, 264] on input "ISWC ?" at bounding box center [618, 263] width 231 height 23
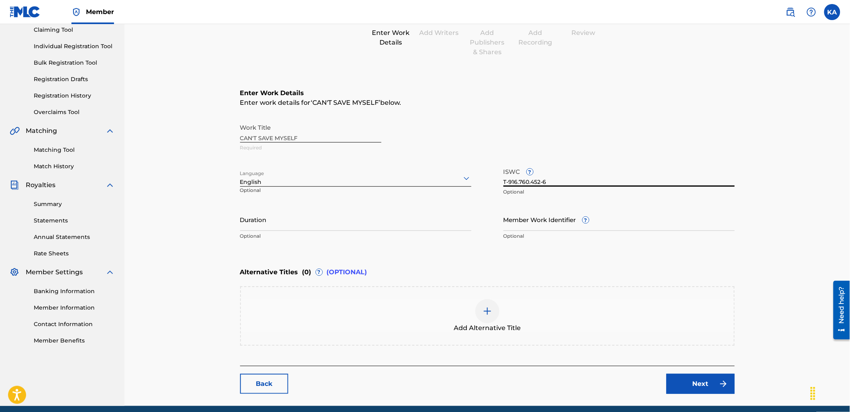
scroll to position [89, 0]
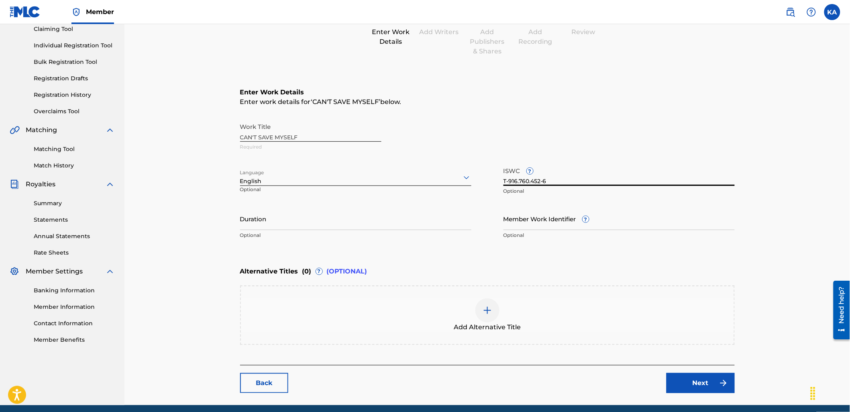
click at [622, 310] on div "Add Alternative Title" at bounding box center [487, 315] width 493 height 34
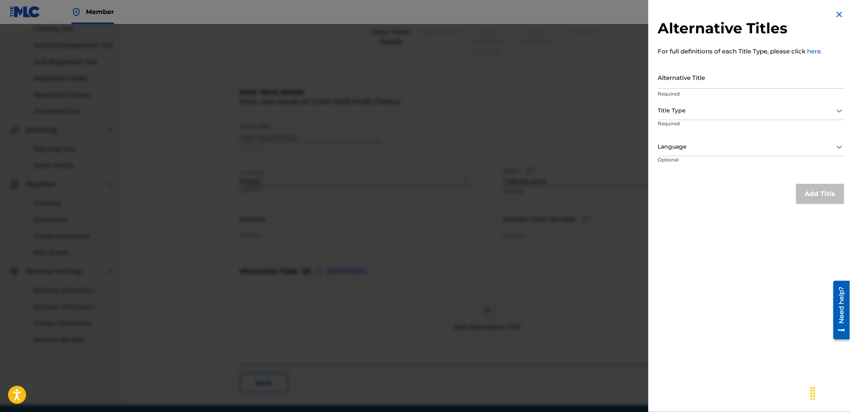
click at [687, 77] on input "Alternative Title" at bounding box center [751, 77] width 186 height 23
click at [686, 100] on div "Alternative Title Can't Save Myself X (feat. NOAHFINNCE) Required" at bounding box center [751, 84] width 186 height 36
click at [688, 107] on div at bounding box center [751, 111] width 186 height 10
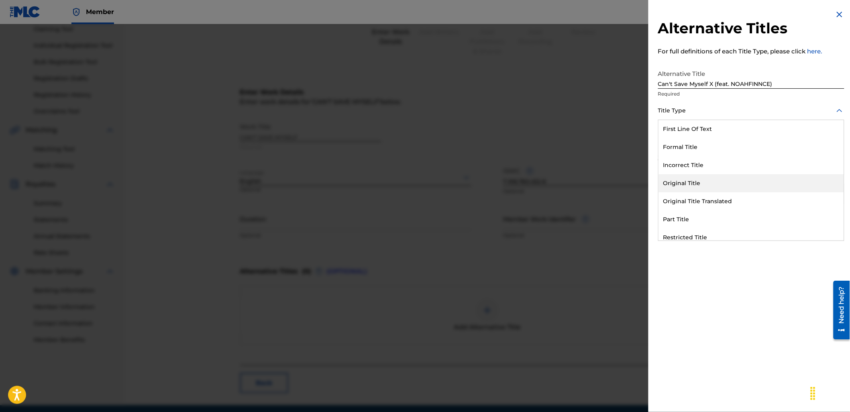
scroll to position [78, 0]
click at [704, 175] on div "Extra Search Title" at bounding box center [750, 178] width 185 height 18
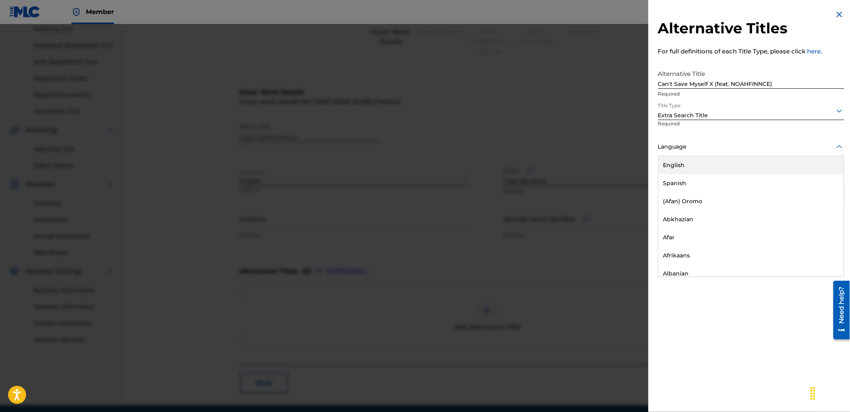
click at [675, 138] on div "Language" at bounding box center [751, 147] width 186 height 18
click at [701, 163] on div "English" at bounding box center [750, 165] width 185 height 18
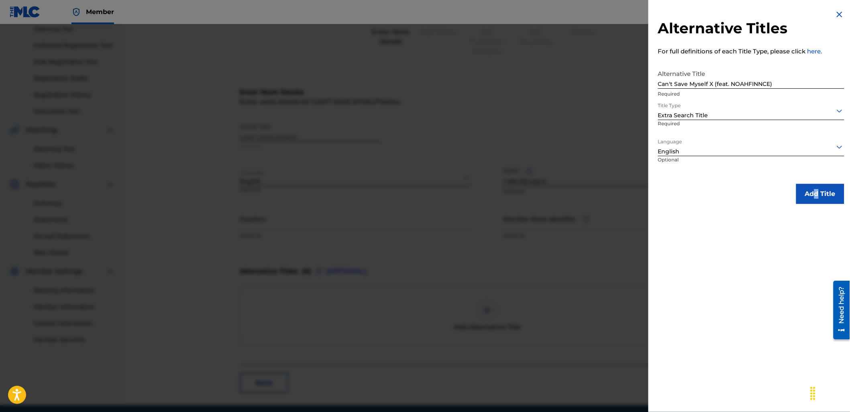
drag, startPoint x: 814, startPoint y: 183, endPoint x: 814, endPoint y: 187, distance: 4.8
click at [814, 187] on div "Alternative Titles For full definitions of each Title Type, please click here. …" at bounding box center [751, 107] width 206 height 214
click at [813, 189] on button "Add Title" at bounding box center [820, 194] width 48 height 20
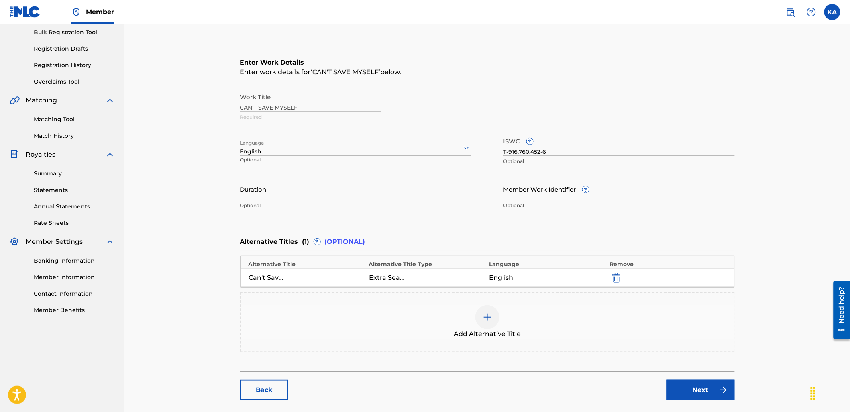
scroll to position [157, 0]
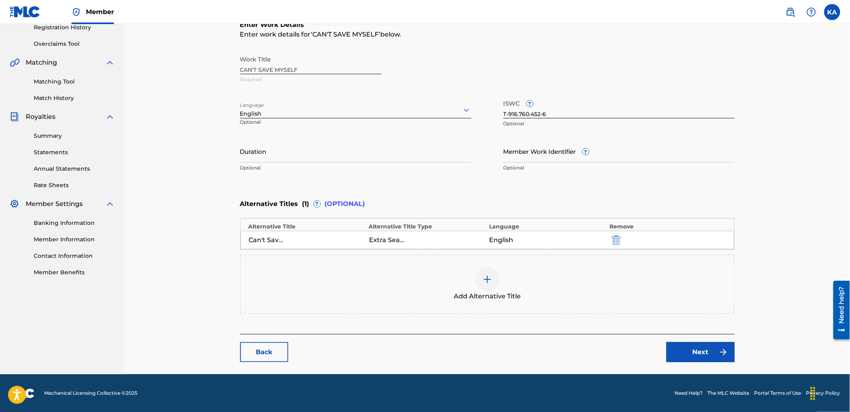
click at [723, 368] on main "Catalog Enter Work Details Add Writers Add Publishers & Shares Add Recording Re…" at bounding box center [487, 131] width 543 height 487
click at [698, 350] on link "Next" at bounding box center [700, 352] width 68 height 20
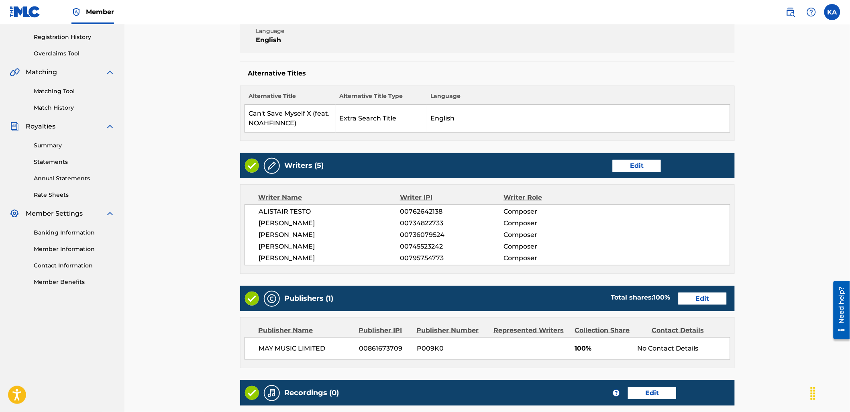
scroll to position [257, 0]
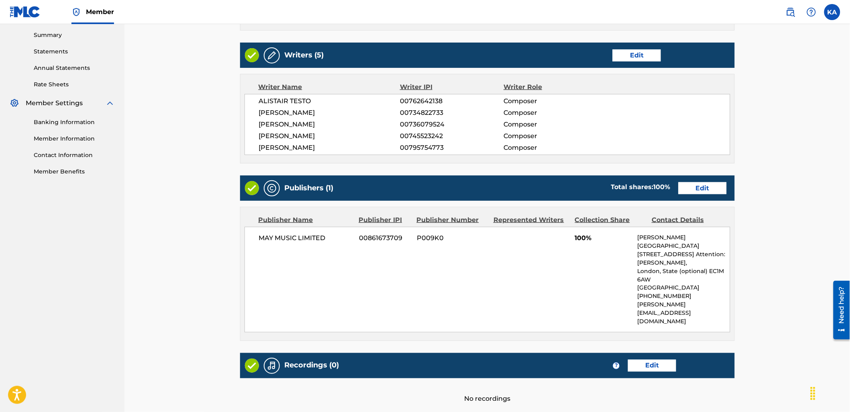
click at [700, 194] on link "Edit" at bounding box center [702, 188] width 48 height 12
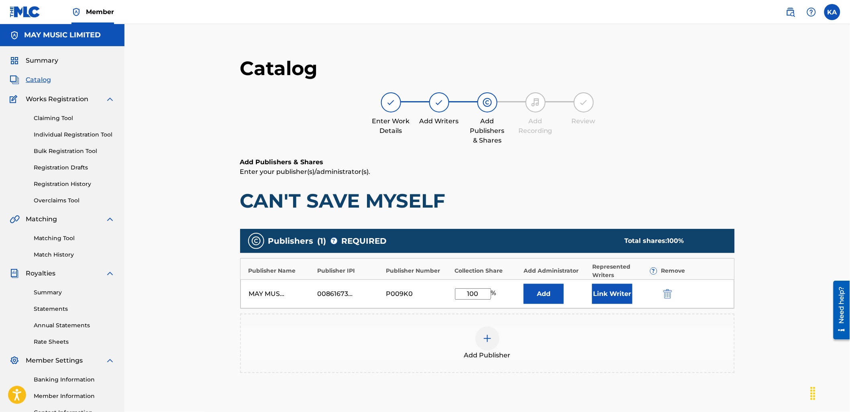
drag, startPoint x: 481, startPoint y: 293, endPoint x: 464, endPoint y: 284, distance: 19.0
click at [455, 287] on div "MAY MUSIC LIMITED 00861673709 P009K0 100 % Add Link Writer" at bounding box center [487, 293] width 494 height 29
click at [599, 297] on button "Link Writer" at bounding box center [612, 294] width 40 height 20
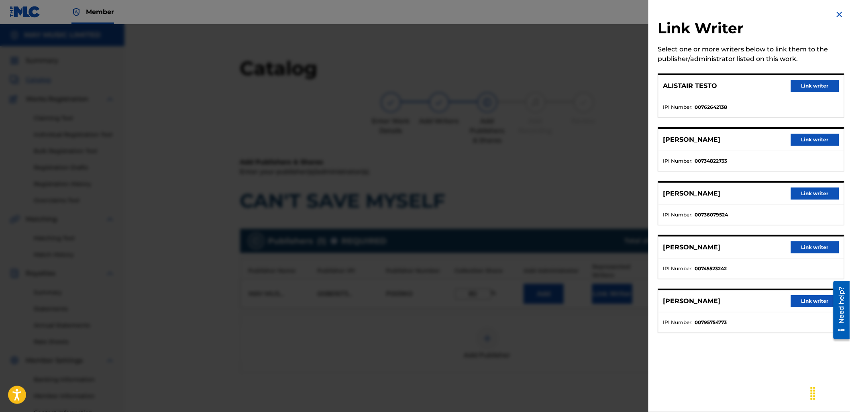
click at [804, 90] on button "Link writer" at bounding box center [815, 86] width 48 height 12
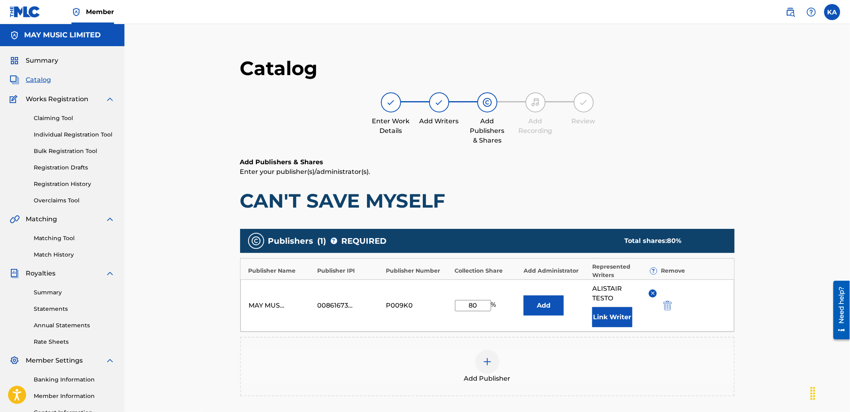
click at [607, 324] on button "Link Writer" at bounding box center [612, 317] width 40 height 20
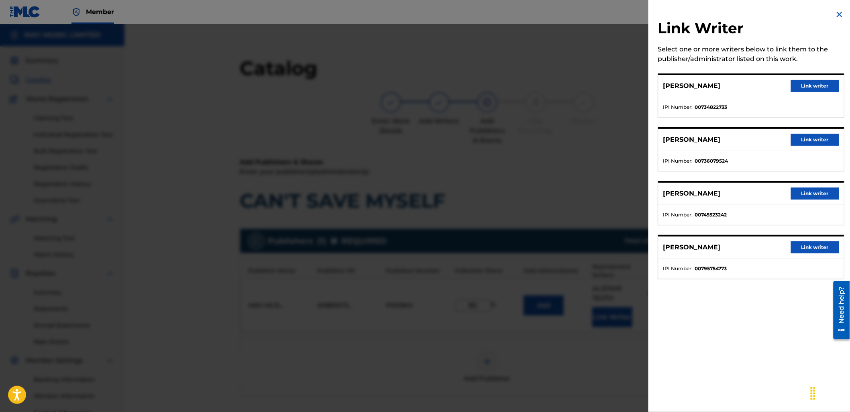
click at [808, 81] on button "Link writer" at bounding box center [815, 86] width 48 height 12
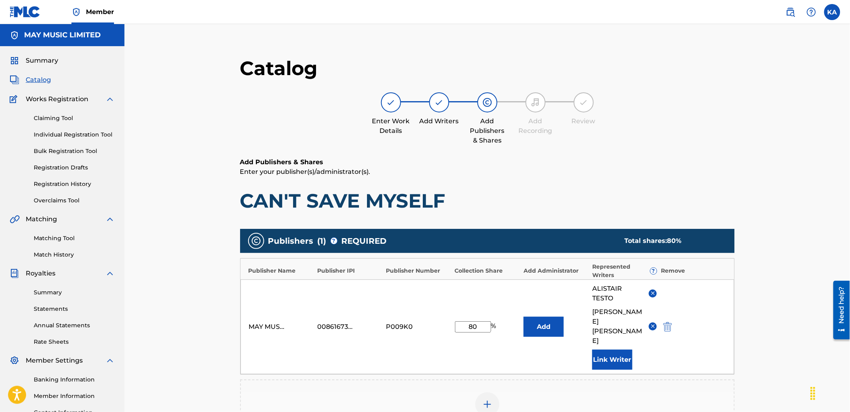
click at [624, 350] on button "Link Writer" at bounding box center [612, 360] width 40 height 20
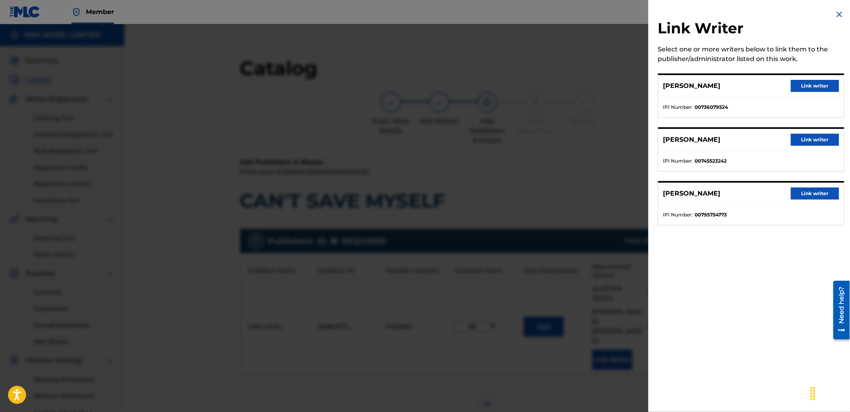
drag, startPoint x: 805, startPoint y: 136, endPoint x: 747, endPoint y: 216, distance: 98.8
click at [804, 138] on button "Link writer" at bounding box center [815, 140] width 48 height 12
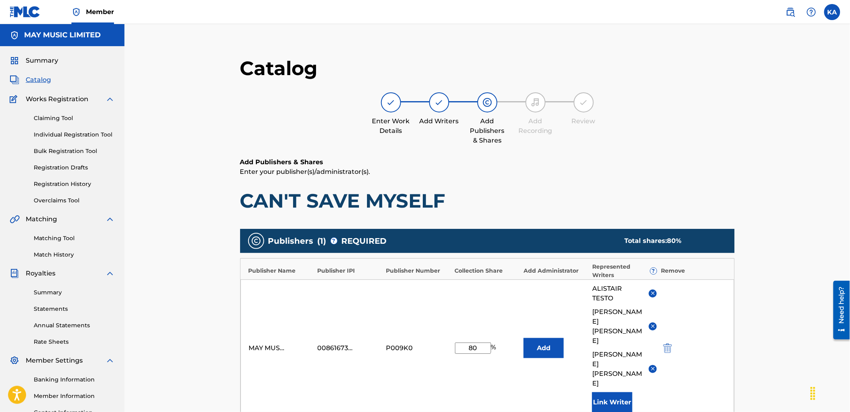
click at [597, 392] on button "Link Writer" at bounding box center [612, 402] width 40 height 20
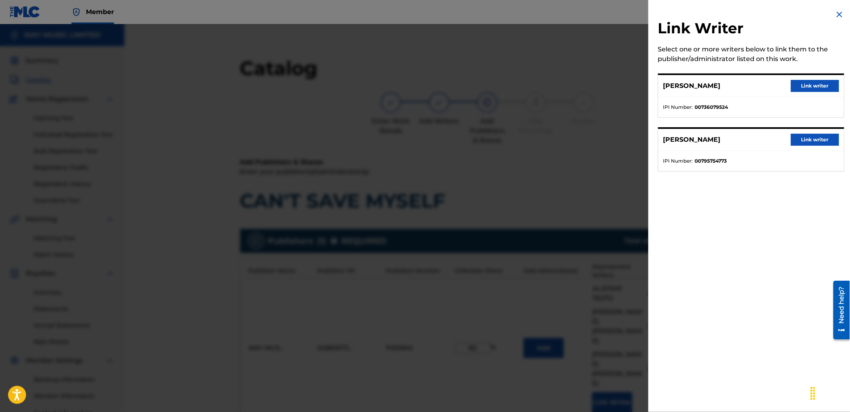
click at [791, 137] on button "Link writer" at bounding box center [815, 140] width 48 height 12
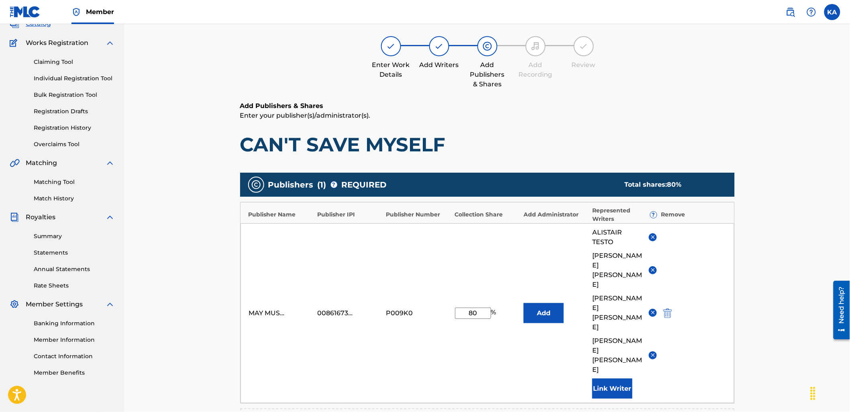
scroll to position [178, 0]
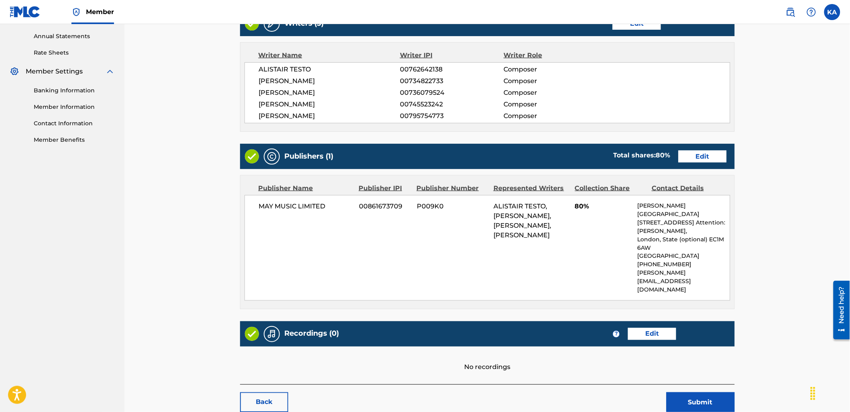
scroll to position [323, 0]
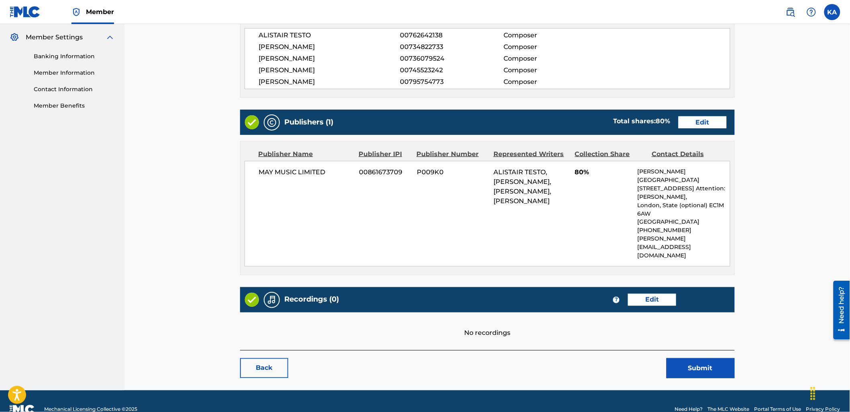
click at [643, 294] on link "Edit" at bounding box center [652, 300] width 48 height 12
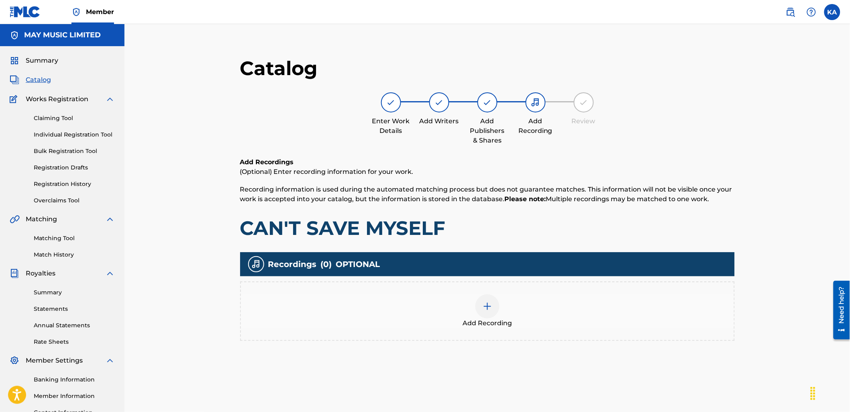
click at [437, 314] on div "Add Recording" at bounding box center [487, 311] width 493 height 34
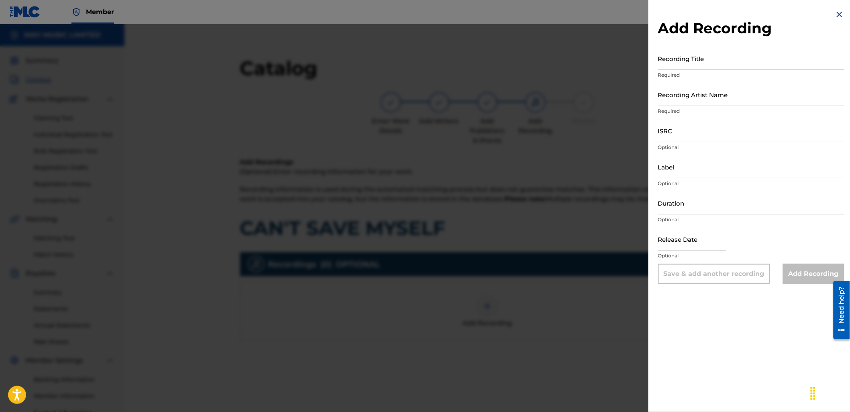
click at [684, 62] on input "Recording Title" at bounding box center [751, 58] width 186 height 23
click at [692, 93] on input "Recording Artist Name" at bounding box center [751, 94] width 186 height 23
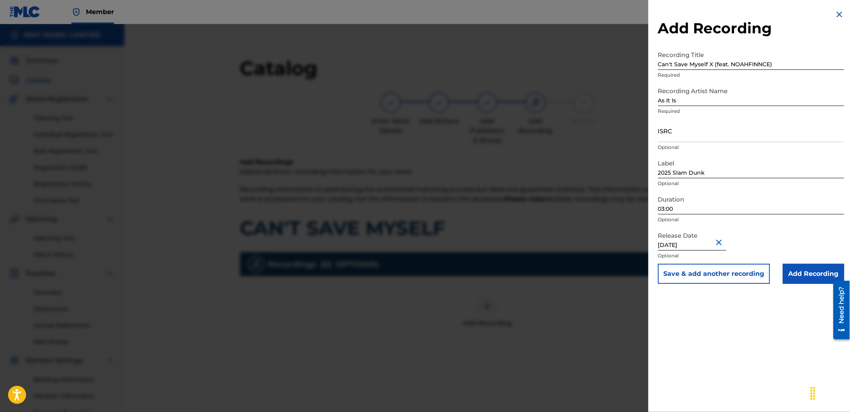
click at [686, 207] on input "03:00" at bounding box center [751, 202] width 186 height 23
click at [681, 137] on input "ISRC" at bounding box center [751, 130] width 186 height 23
click at [802, 275] on input "Add Recording" at bounding box center [813, 274] width 61 height 20
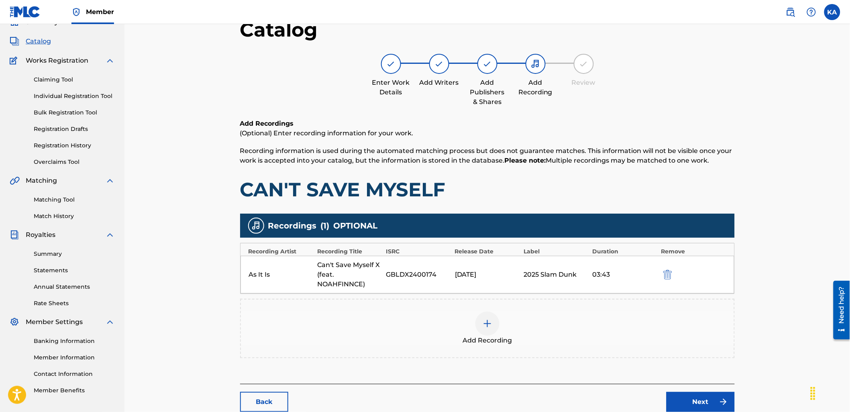
scroll to position [88, 0]
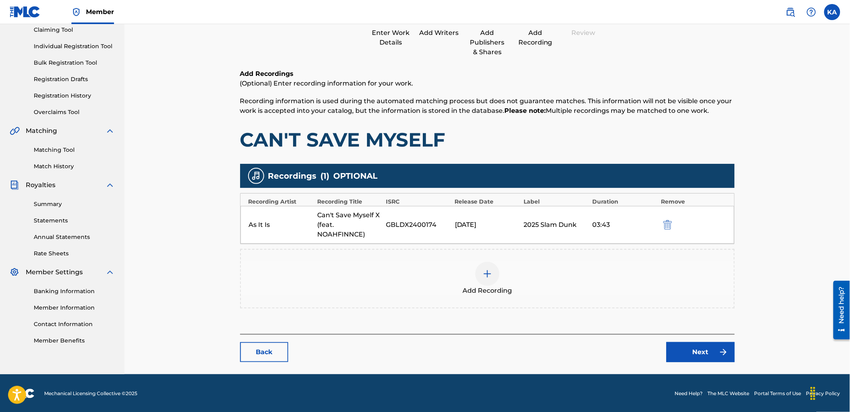
click at [689, 352] on link "Next" at bounding box center [700, 352] width 68 height 20
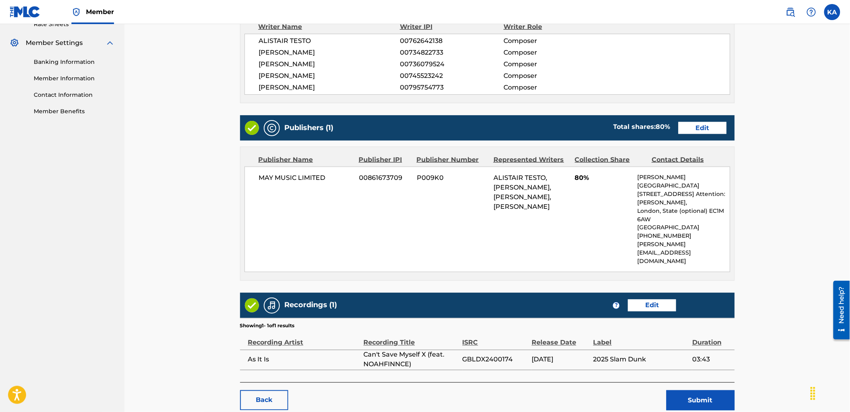
scroll to position [350, 0]
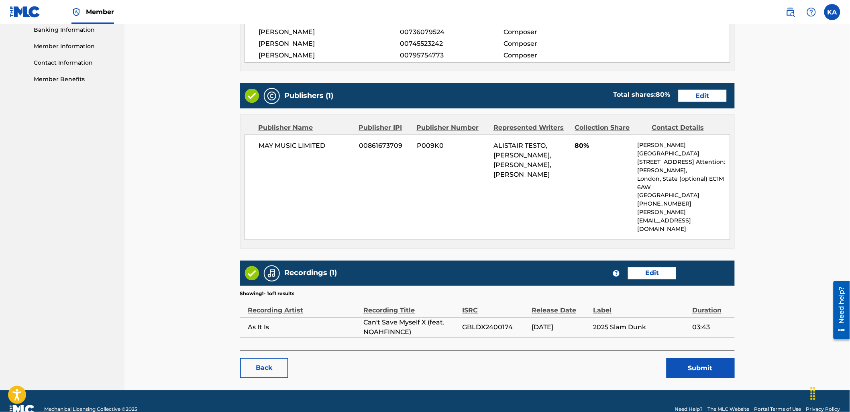
click at [707, 358] on button "Submit" at bounding box center [700, 368] width 68 height 20
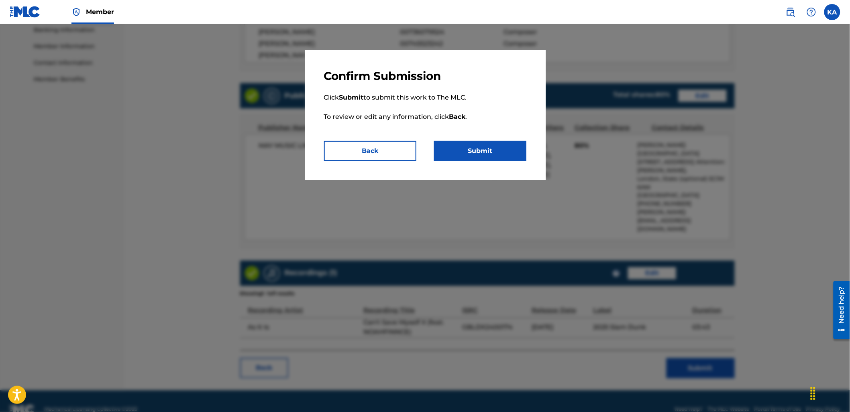
drag, startPoint x: 522, startPoint y: 162, endPoint x: 512, endPoint y: 157, distance: 11.0
click at [520, 162] on div "Confirm Submission Click Submit to submit this work to The MLC. To review or ed…" at bounding box center [425, 115] width 241 height 130
click at [507, 154] on button "Submit" at bounding box center [480, 151] width 92 height 20
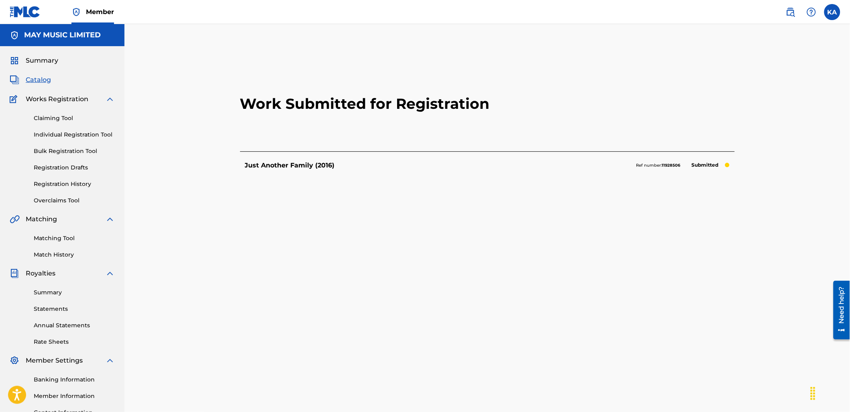
drag, startPoint x: 81, startPoint y: 131, endPoint x: 111, endPoint y: 131, distance: 29.7
click at [81, 131] on link "Individual Registration Tool" at bounding box center [74, 134] width 81 height 8
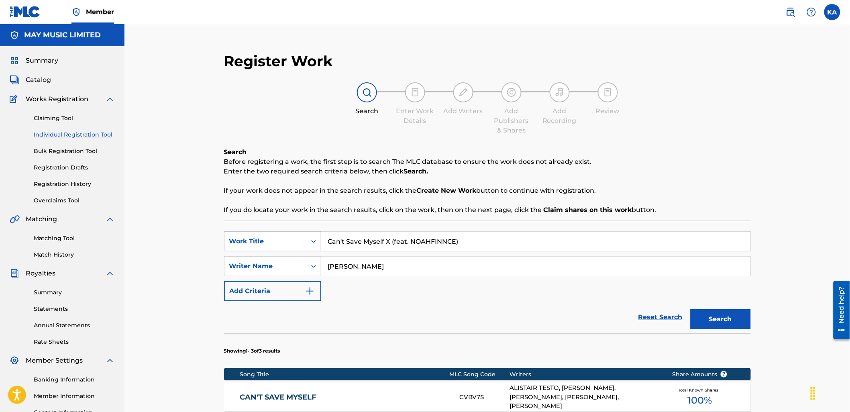
drag, startPoint x: 385, startPoint y: 244, endPoint x: 308, endPoint y: 236, distance: 77.5
click at [308, 236] on div "SearchWithCriteria18a72736-0d72-4e72-8dbf-d318c1f11598 Work Title Can't Save My…" at bounding box center [487, 241] width 527 height 20
click at [690, 309] on button "Search" at bounding box center [720, 319] width 60 height 20
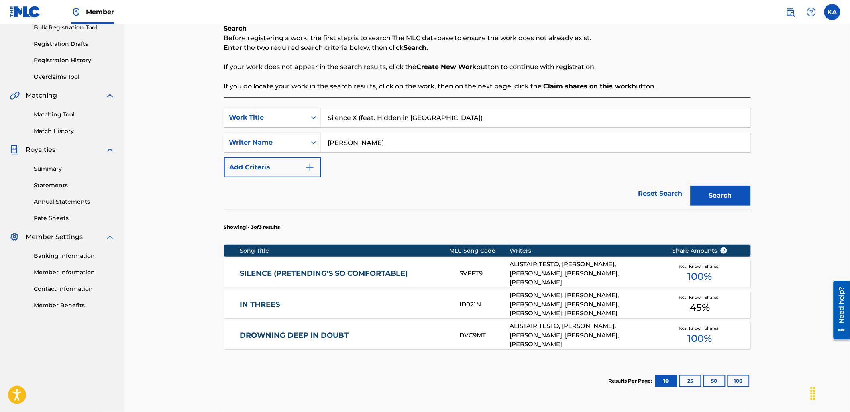
scroll to position [134, 0]
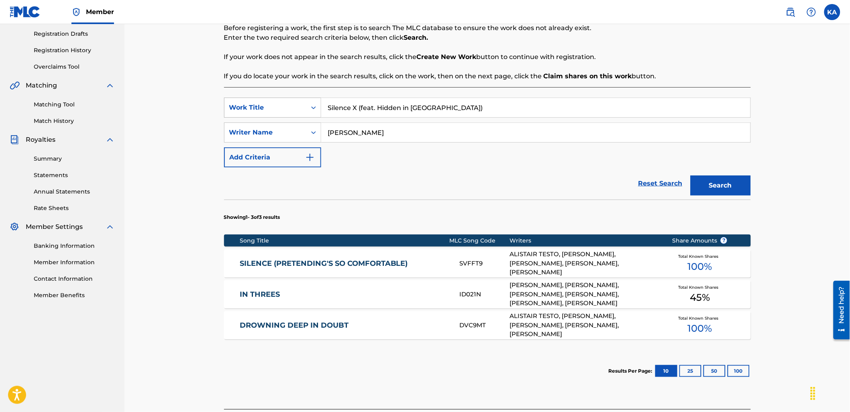
drag, startPoint x: 351, startPoint y: 101, endPoint x: 262, endPoint y: 117, distance: 90.6
click at [263, 114] on div "SearchWithCriteria18a72736-0d72-4e72-8dbf-d318c1f11598 Work Title Silence X (fe…" at bounding box center [487, 108] width 527 height 20
click at [690, 175] on button "Search" at bounding box center [720, 185] width 60 height 20
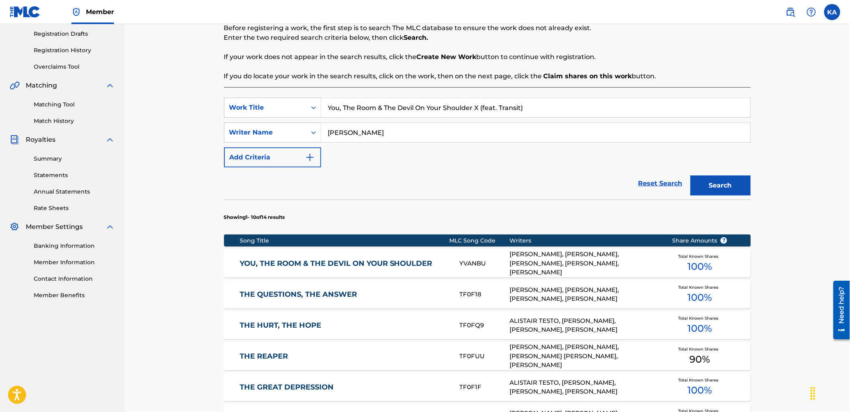
click at [434, 259] on div "YOU, THE ROOM & THE DEVIL ON YOUR SHOULDER YVANBU [PERSON_NAME], [PERSON_NAME],…" at bounding box center [487, 263] width 527 height 28
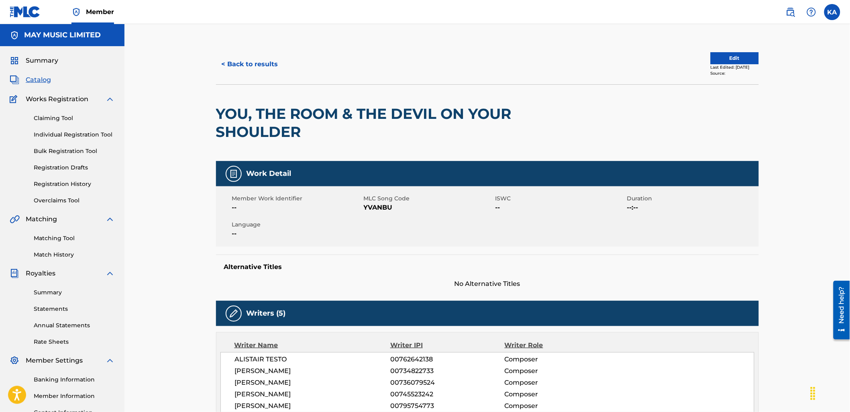
click at [736, 53] on button "Edit" at bounding box center [735, 58] width 48 height 12
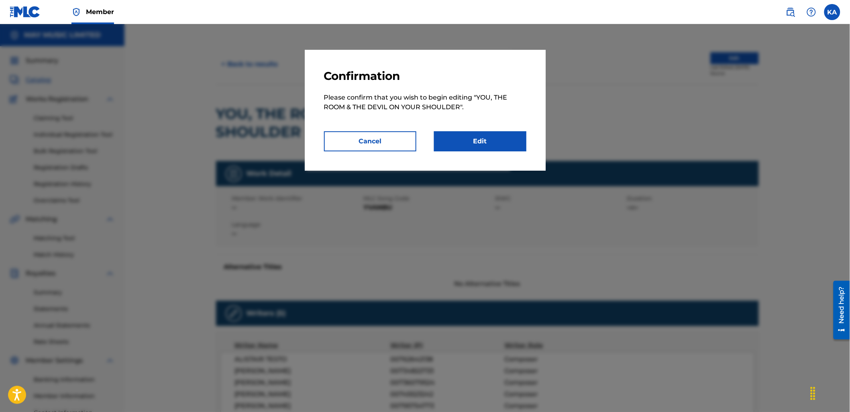
click at [492, 141] on link "Edit" at bounding box center [480, 141] width 92 height 20
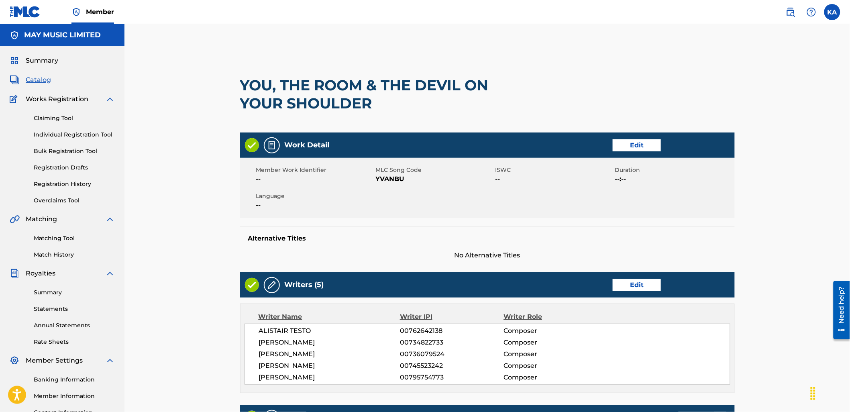
click at [645, 150] on link "Edit" at bounding box center [637, 145] width 48 height 12
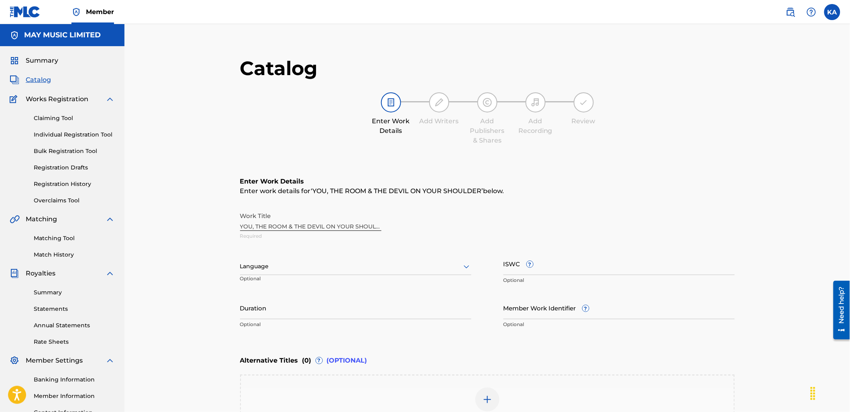
click at [332, 259] on div "Language" at bounding box center [355, 266] width 231 height 17
click at [338, 290] on div "English" at bounding box center [355, 284] width 230 height 18
click at [569, 264] on input "ISWC ?" at bounding box center [618, 263] width 231 height 23
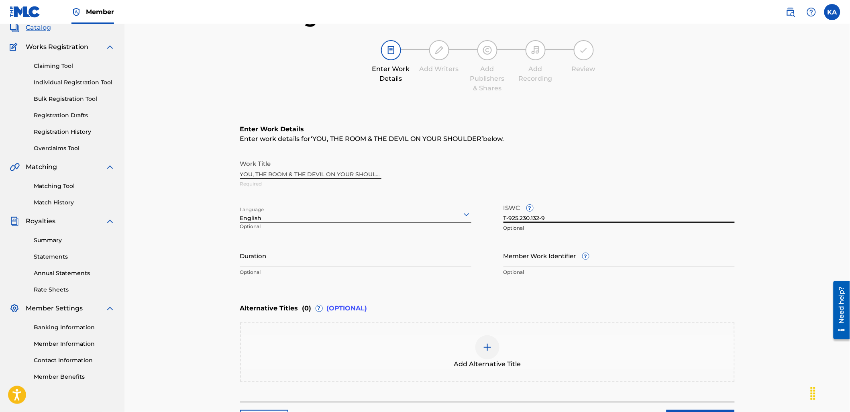
scroll to position [119, 0]
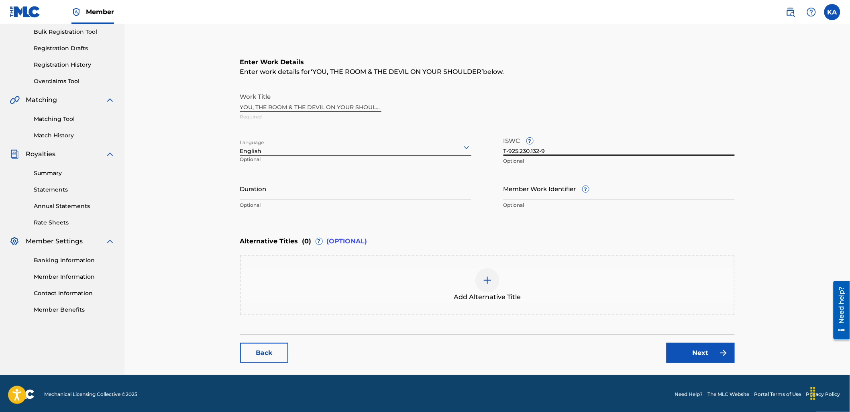
drag, startPoint x: 524, startPoint y: 316, endPoint x: 527, endPoint y: 302, distance: 14.8
click at [525, 314] on div "Enter Work Details Enter work details for ‘ YOU, THE ROOM & THE DEVIL ON YOUR S…" at bounding box center [487, 186] width 495 height 297
click at [527, 284] on div "Add Alternative Title" at bounding box center [487, 285] width 493 height 34
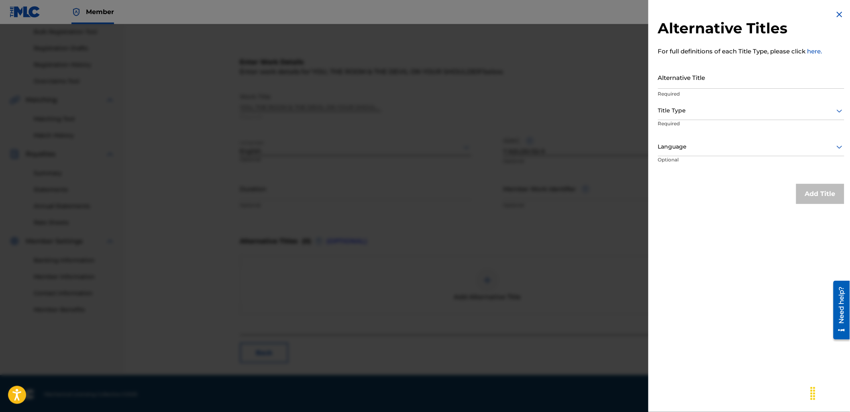
click at [685, 77] on input "Alternative Title" at bounding box center [751, 77] width 186 height 23
click at [704, 105] on div "Title Type" at bounding box center [751, 111] width 186 height 18
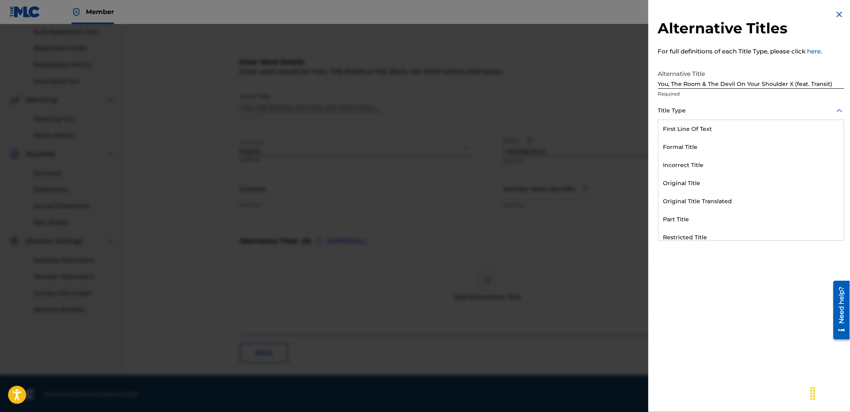
scroll to position [78, 0]
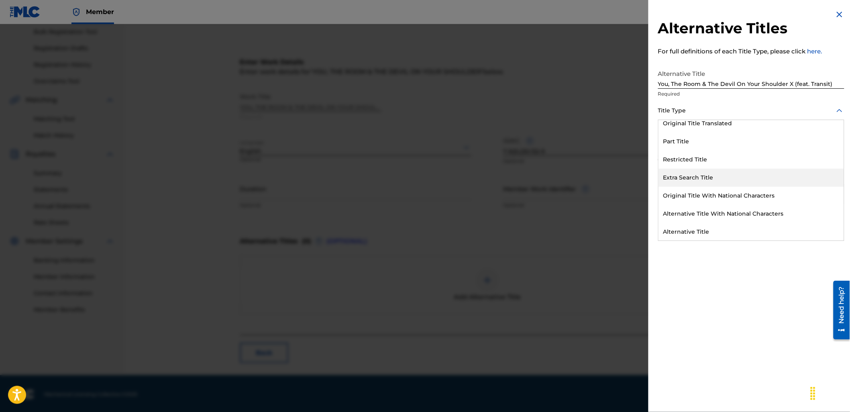
click at [715, 177] on div "Extra Search Title" at bounding box center [750, 178] width 185 height 18
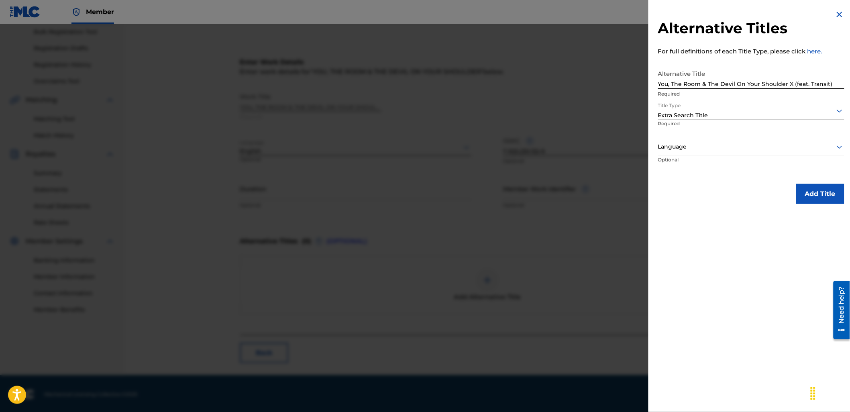
click at [708, 147] on div at bounding box center [751, 147] width 186 height 10
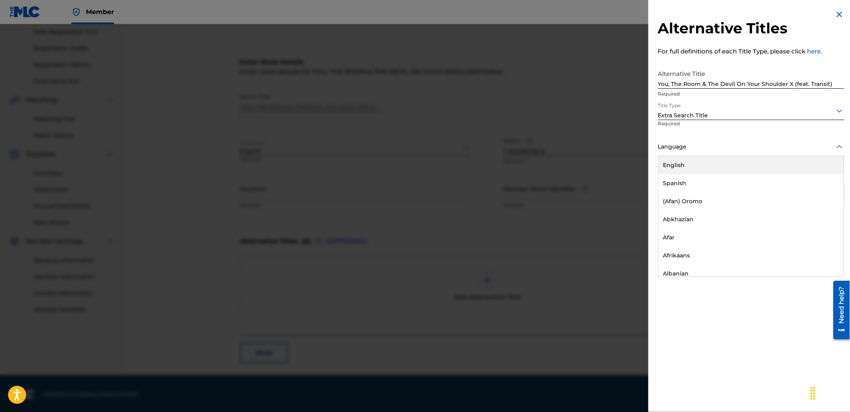
click at [708, 157] on div "English" at bounding box center [750, 165] width 185 height 18
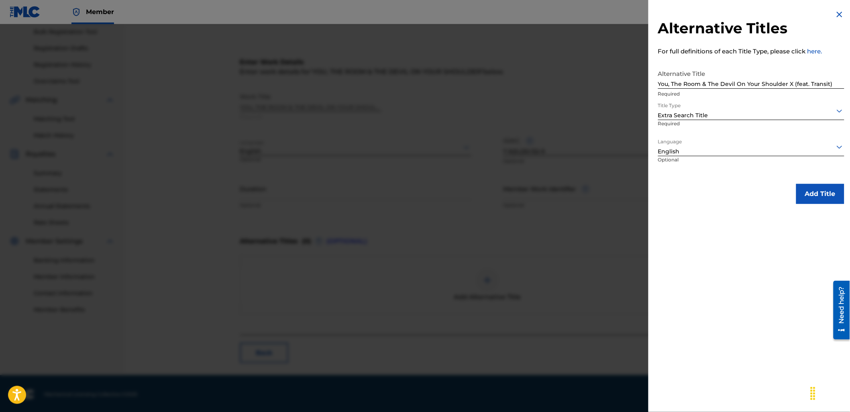
click at [822, 195] on button "Add Title" at bounding box center [820, 194] width 48 height 20
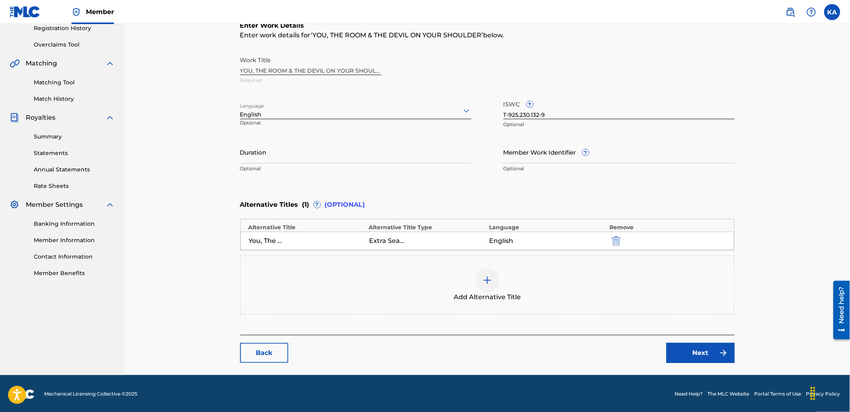
scroll to position [157, 0]
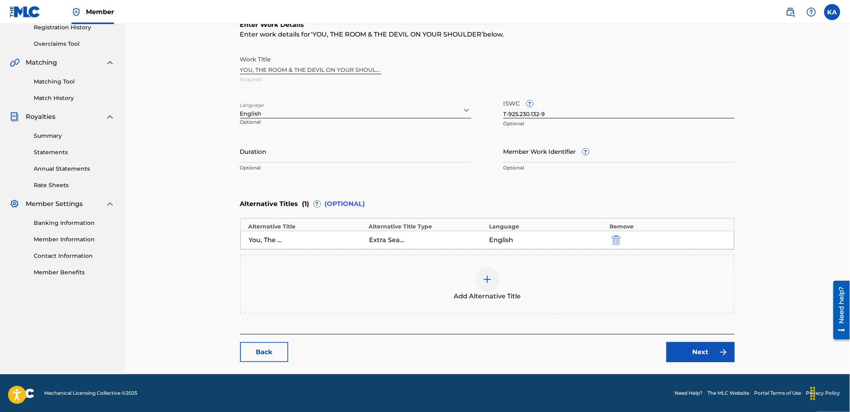
click at [685, 352] on link "Next" at bounding box center [700, 352] width 68 height 20
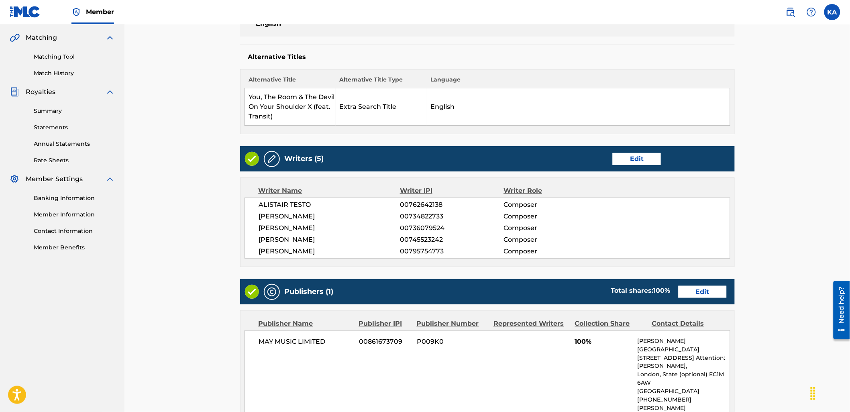
scroll to position [178, 0]
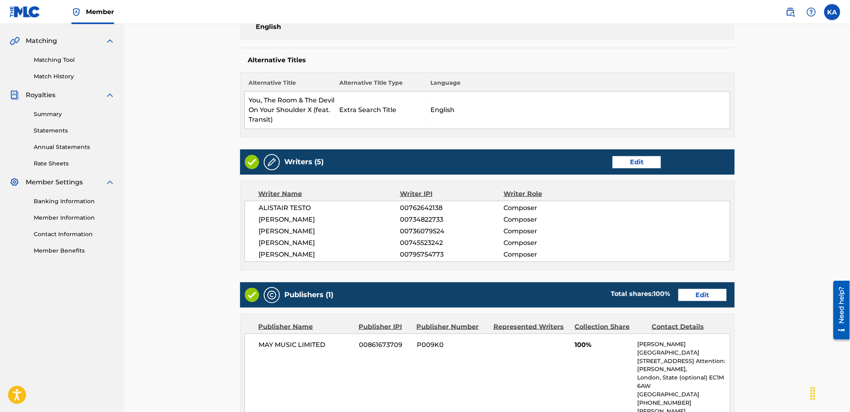
click at [713, 292] on link "Edit" at bounding box center [702, 295] width 48 height 12
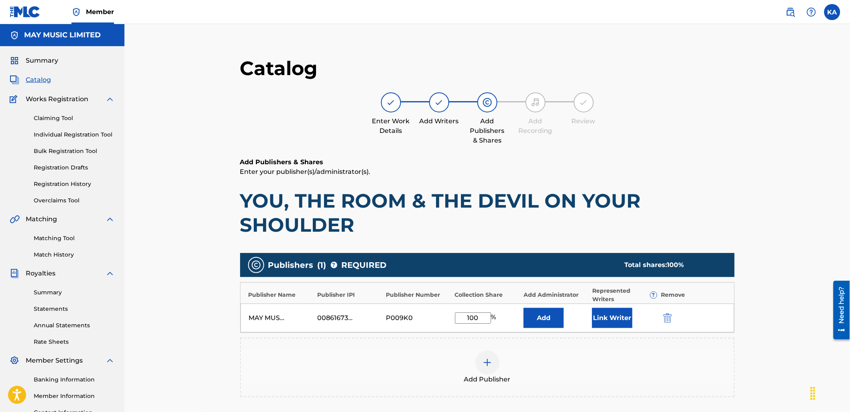
drag, startPoint x: 478, startPoint y: 319, endPoint x: 425, endPoint y: 319, distance: 53.4
click at [426, 319] on div "MAY MUSIC LIMITED 00861673709 P009K0 100 % Add Link Writer" at bounding box center [487, 317] width 494 height 29
click at [603, 315] on button "Link Writer" at bounding box center [612, 318] width 40 height 20
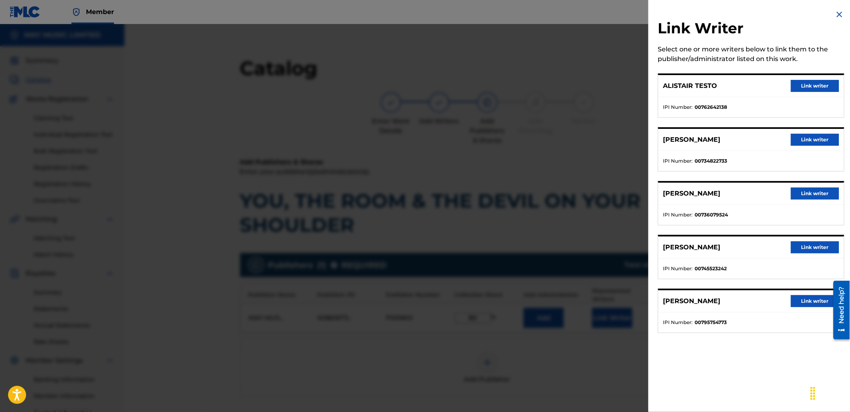
click at [819, 82] on button "Link writer" at bounding box center [815, 86] width 48 height 12
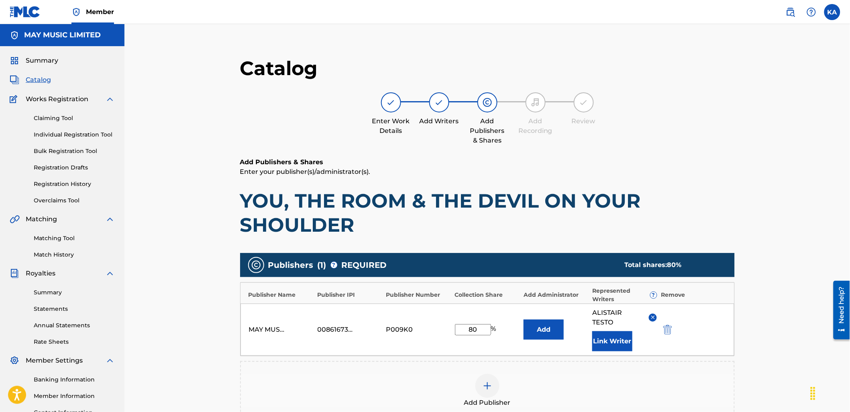
click at [619, 339] on button "Link Writer" at bounding box center [612, 341] width 40 height 20
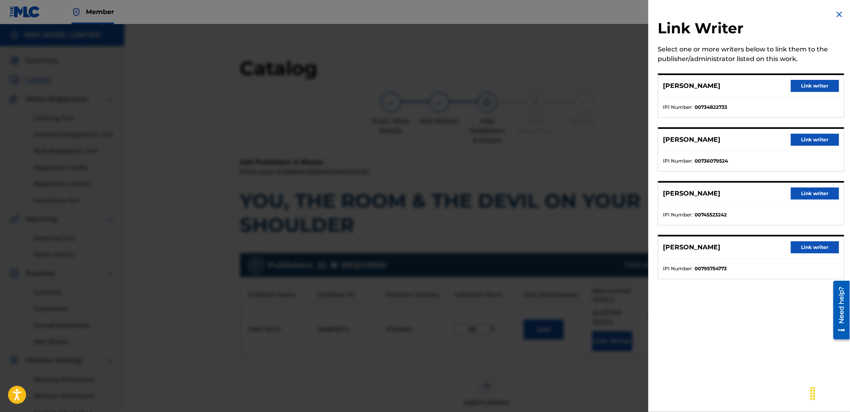
click at [802, 85] on button "Link writer" at bounding box center [815, 86] width 48 height 12
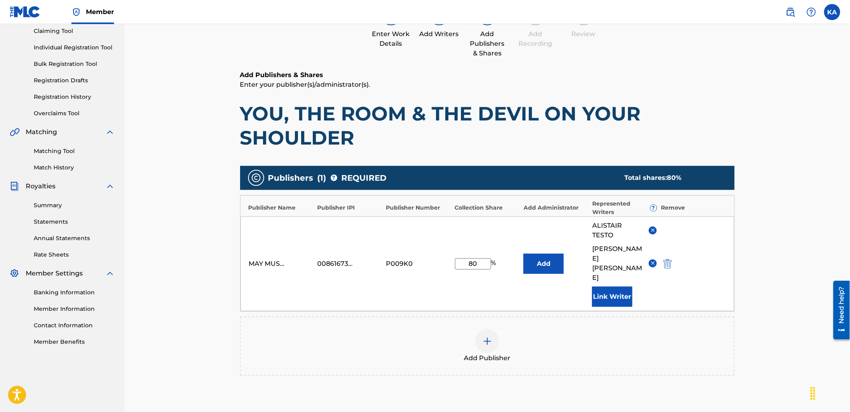
scroll to position [89, 0]
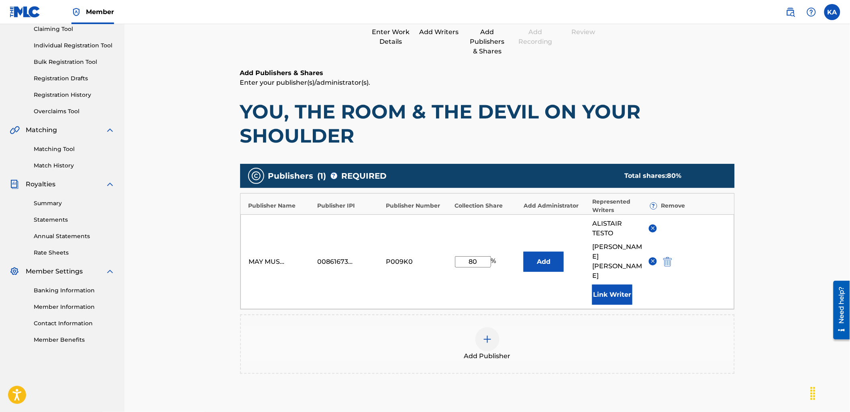
click at [604, 285] on button "Link Writer" at bounding box center [612, 295] width 40 height 20
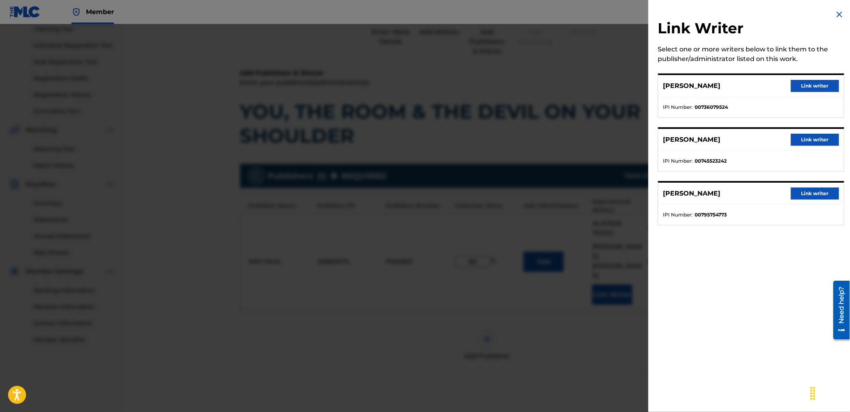
click at [817, 138] on button "Link writer" at bounding box center [815, 140] width 48 height 12
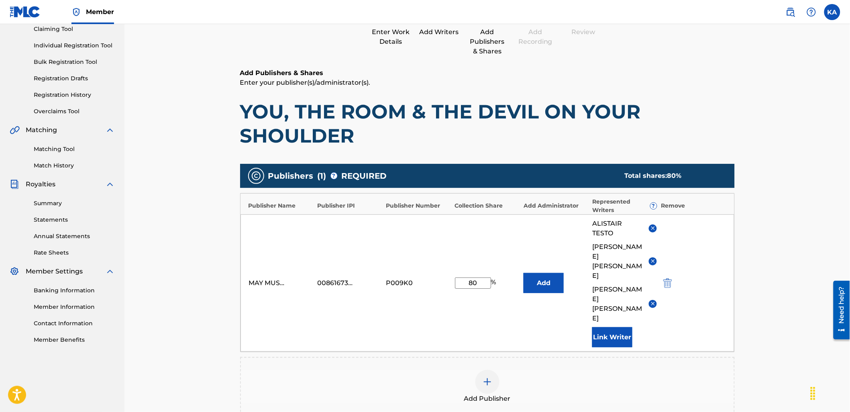
click at [625, 327] on button "Link Writer" at bounding box center [612, 337] width 40 height 20
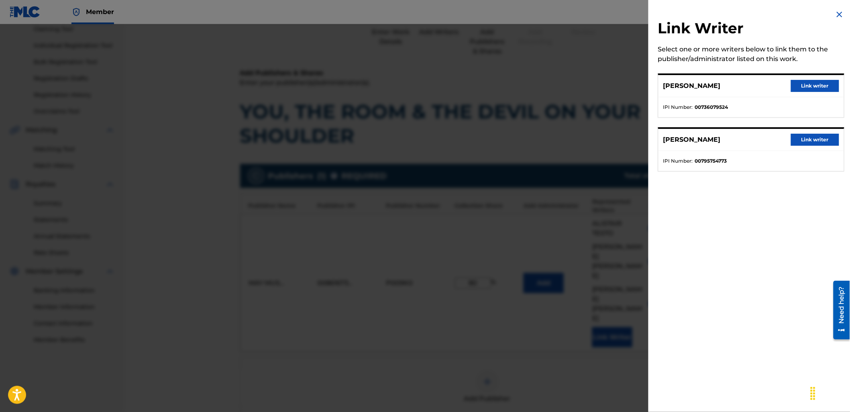
click at [815, 145] on button "Link writer" at bounding box center [815, 140] width 48 height 12
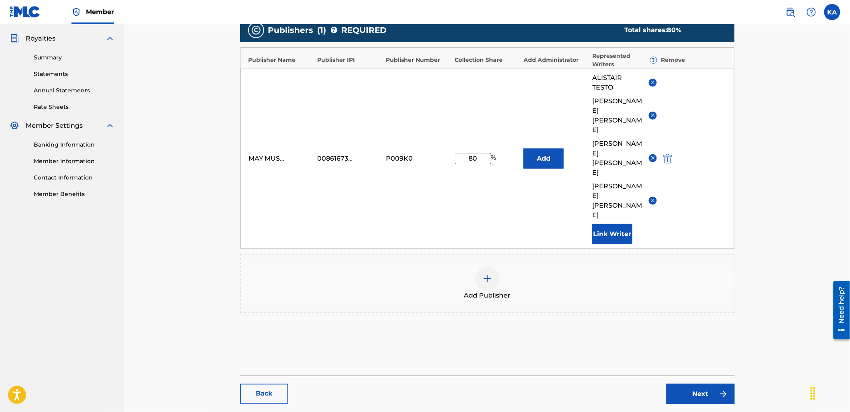
scroll to position [238, 0]
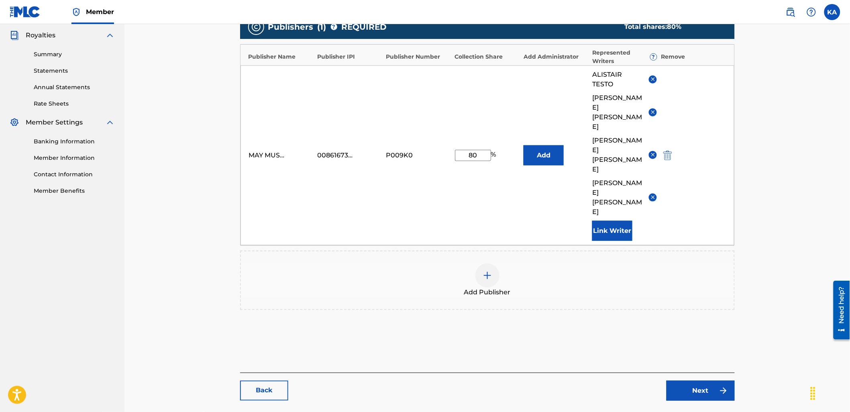
click at [668, 381] on link "Next" at bounding box center [700, 391] width 68 height 20
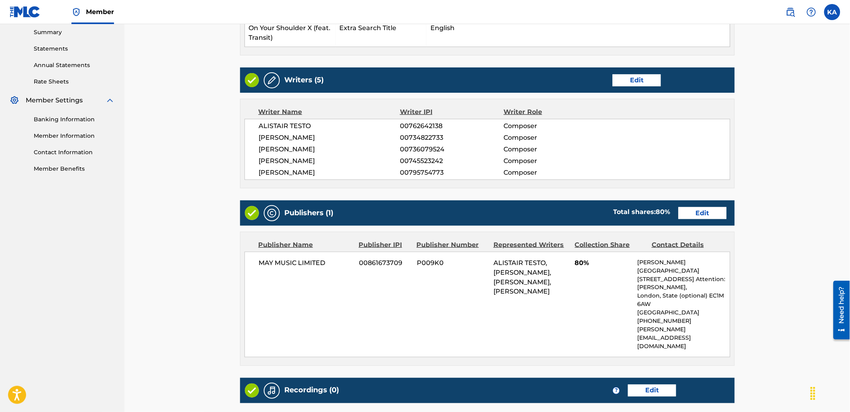
scroll to position [351, 0]
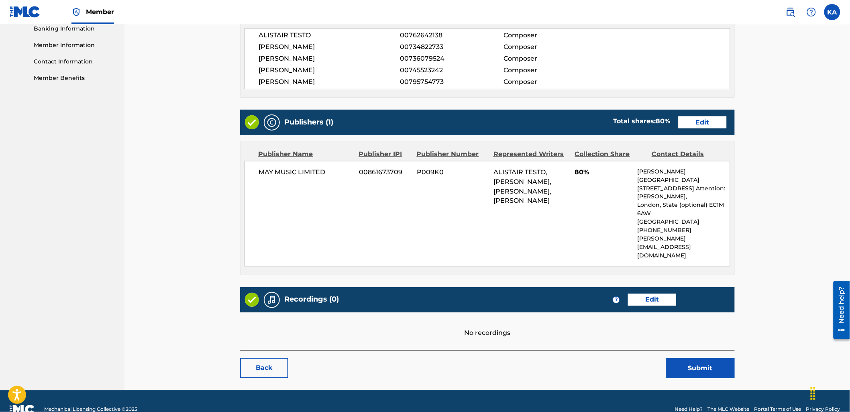
click at [658, 294] on link "Edit" at bounding box center [652, 300] width 48 height 12
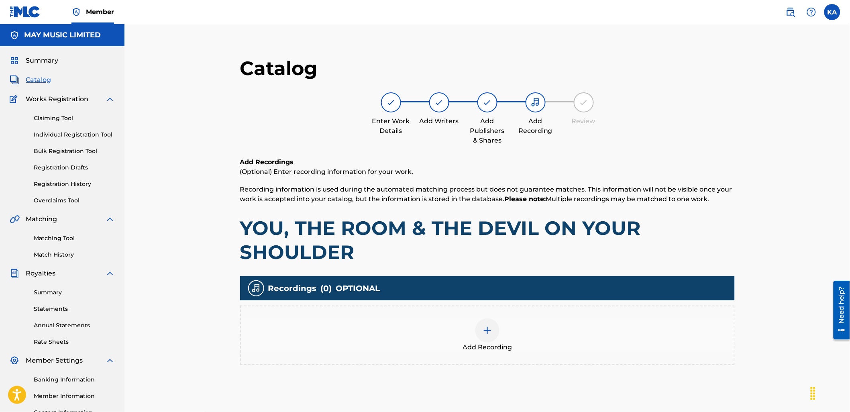
click at [504, 343] on span "Add Recording" at bounding box center [486, 347] width 49 height 10
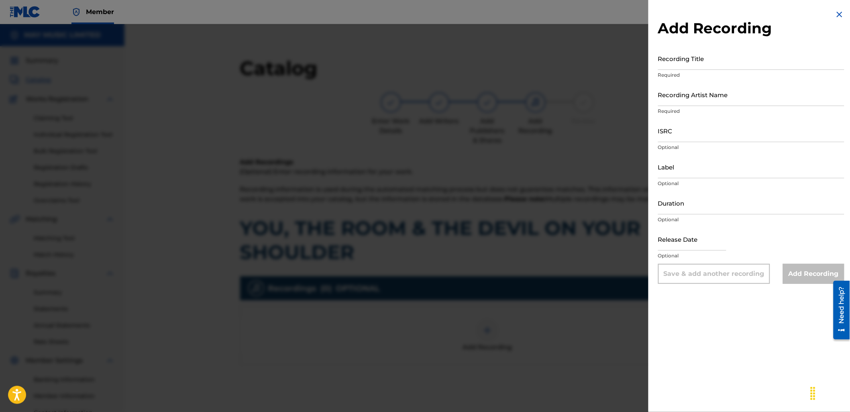
click at [701, 64] on div "Recording Title Required" at bounding box center [751, 65] width 186 height 36
click at [701, 64] on input "Recording Title" at bounding box center [751, 58] width 186 height 23
click at [703, 93] on input "Recording Artist Name" at bounding box center [751, 94] width 186 height 23
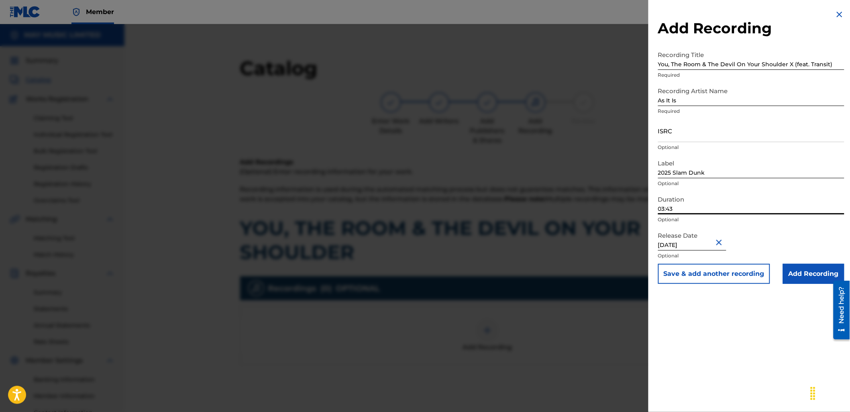
click at [697, 211] on input "03:43" at bounding box center [751, 202] width 186 height 23
click at [703, 129] on input "ISRC" at bounding box center [751, 130] width 186 height 23
click at [817, 274] on input "Add Recording" at bounding box center [813, 274] width 61 height 20
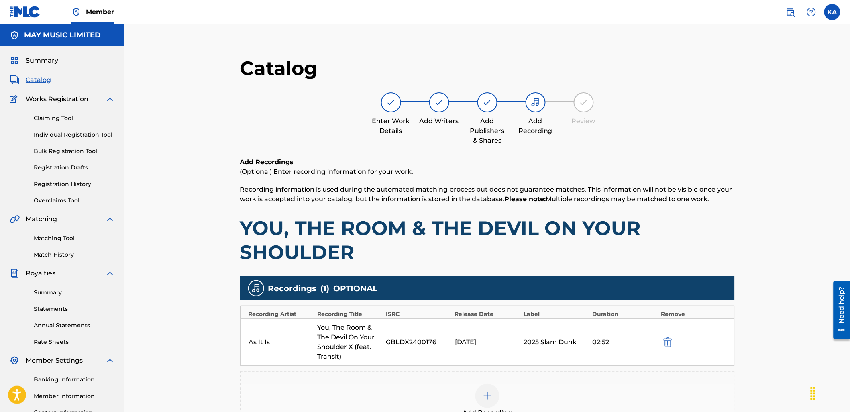
scroll to position [122, 0]
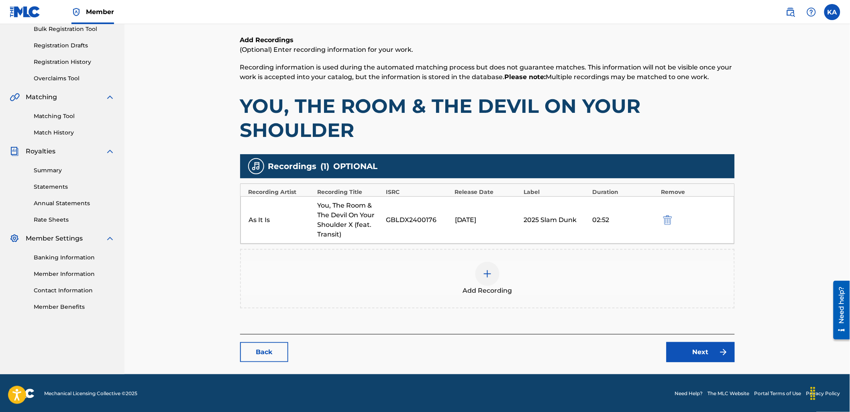
click at [687, 342] on link "Next" at bounding box center [700, 352] width 68 height 20
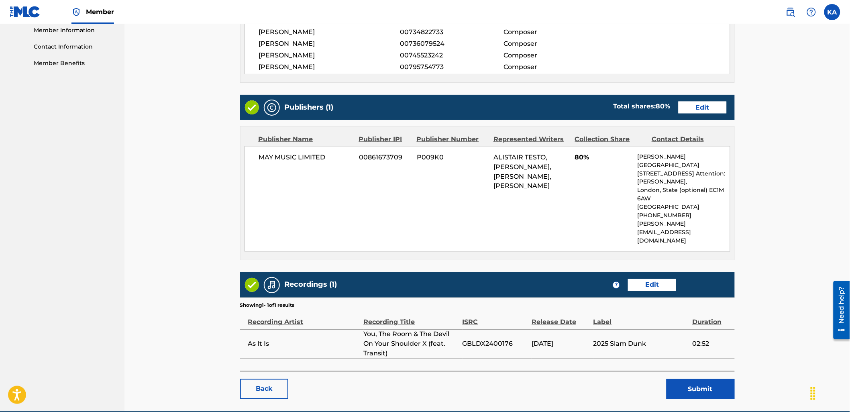
scroll to position [387, 0]
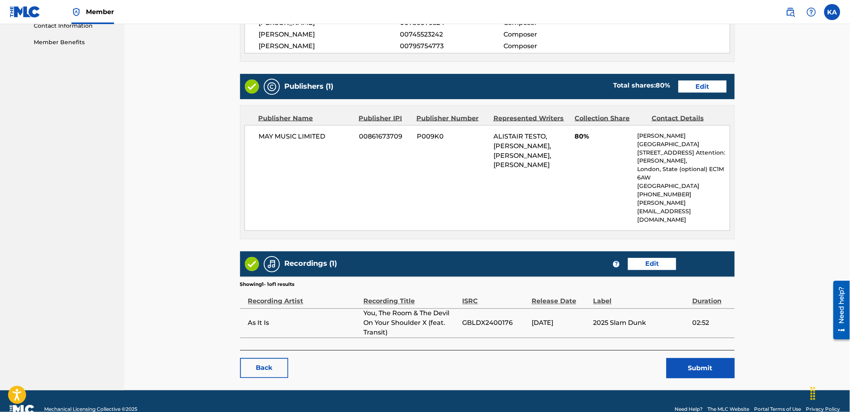
click at [690, 358] on button "Submit" at bounding box center [700, 368] width 68 height 20
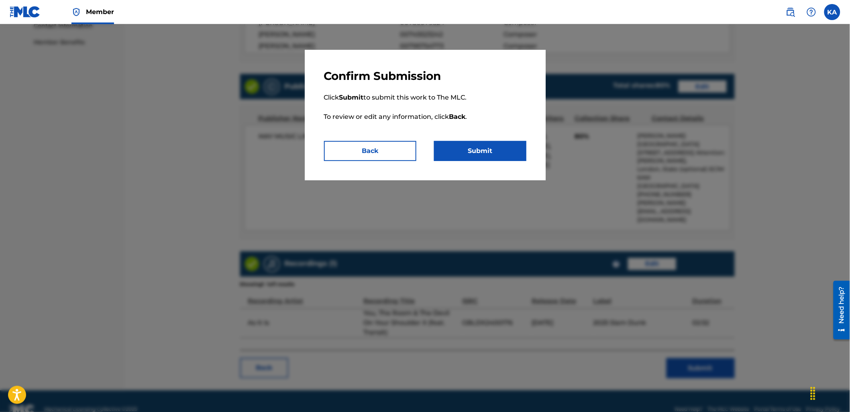
click at [481, 159] on button "Submit" at bounding box center [480, 151] width 92 height 20
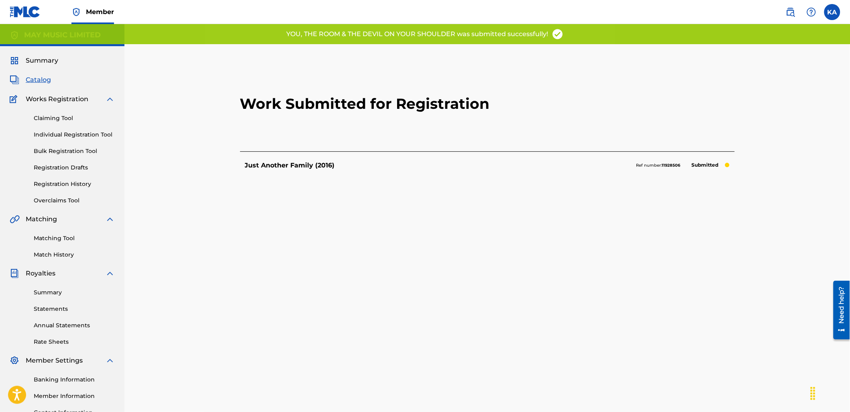
click at [53, 132] on link "Individual Registration Tool" at bounding box center [74, 134] width 81 height 8
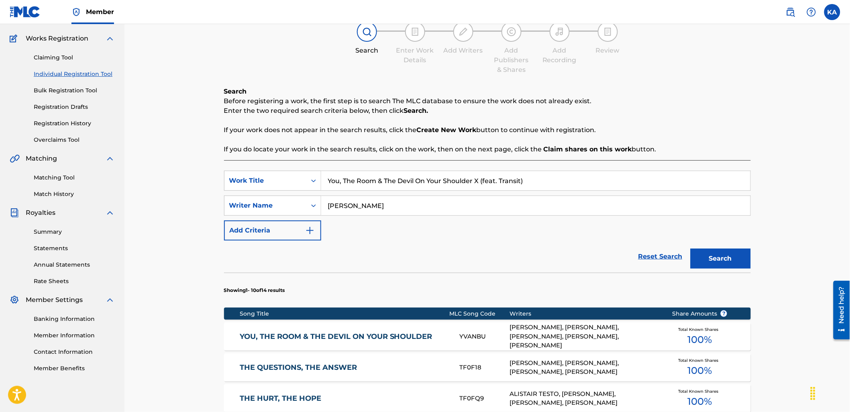
scroll to position [45, 0]
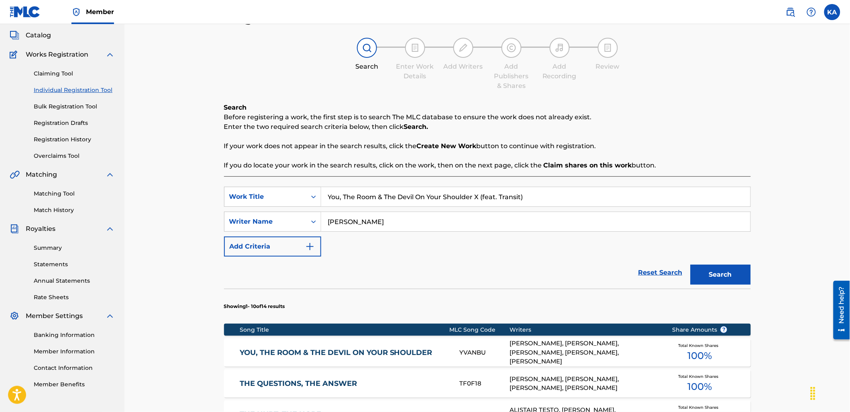
click at [70, 137] on link "Registration History" at bounding box center [74, 139] width 81 height 8
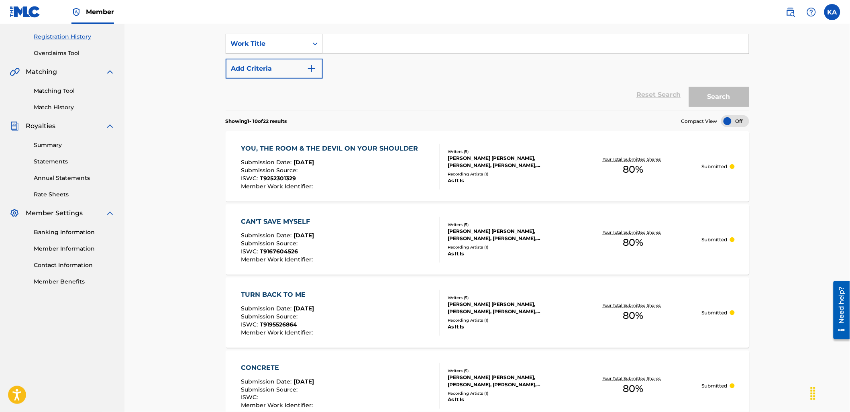
scroll to position [178, 0]
